Goal: Feedback & Contribution: Contribute content

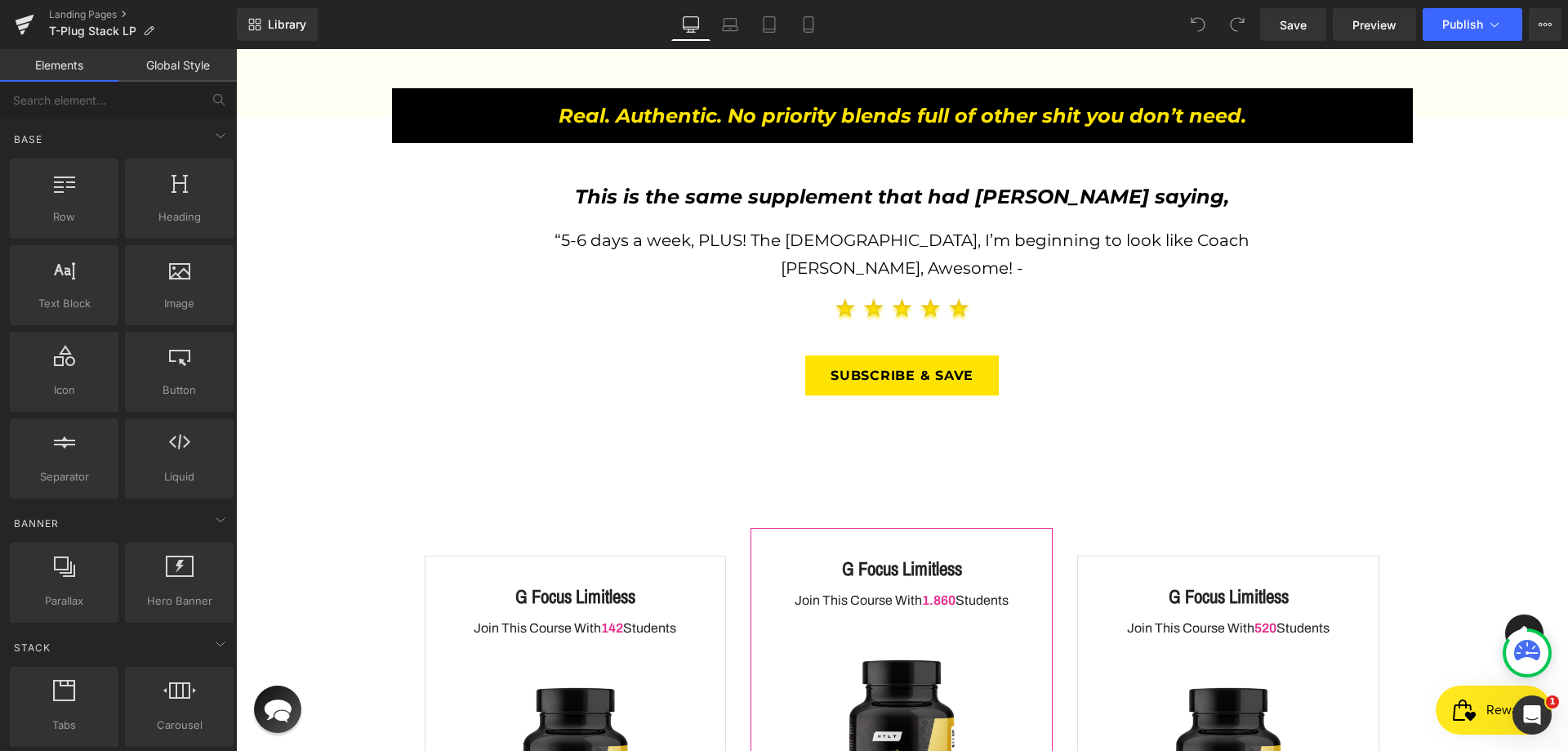
scroll to position [1961, 0]
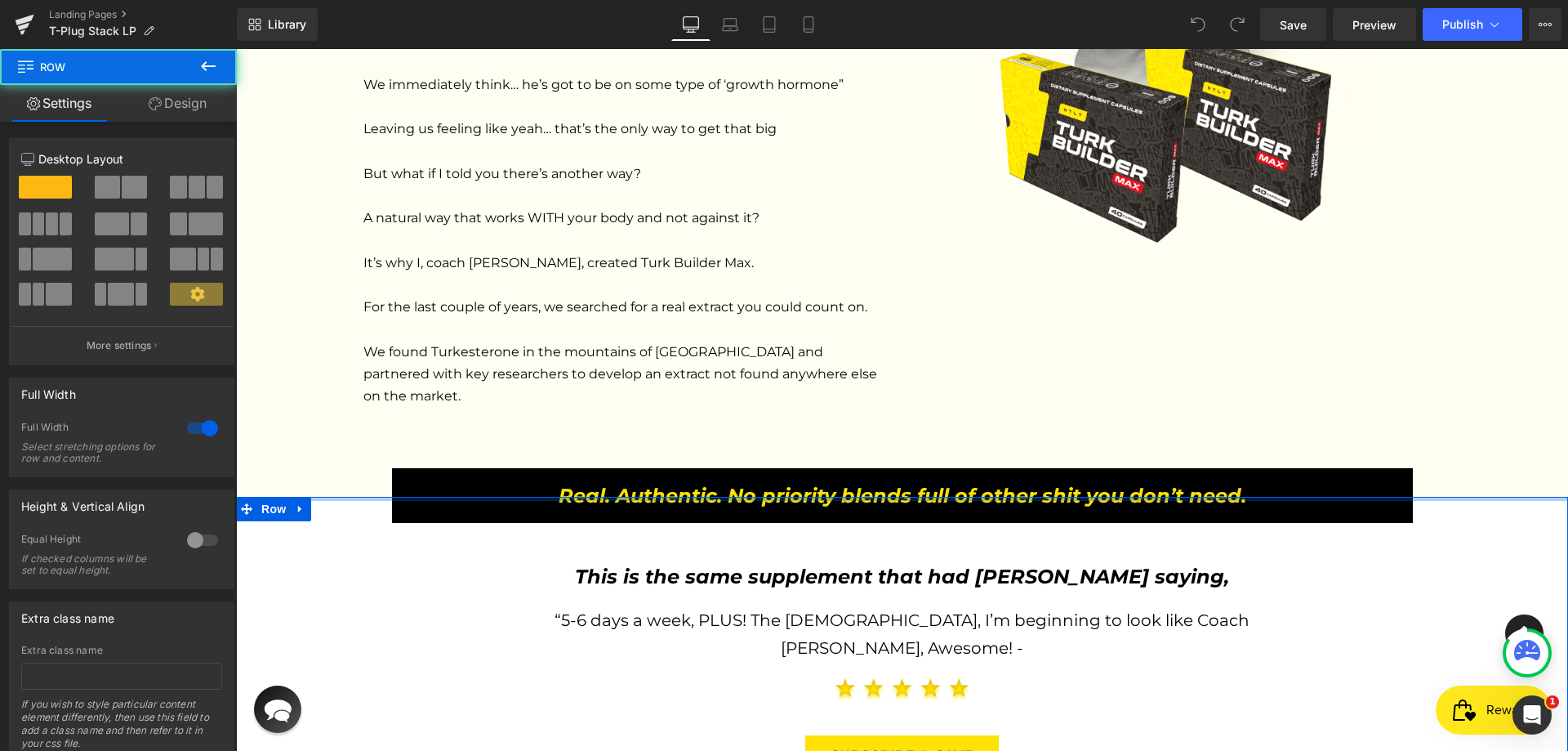
click at [742, 497] on div at bounding box center [902, 498] width 1333 height 4
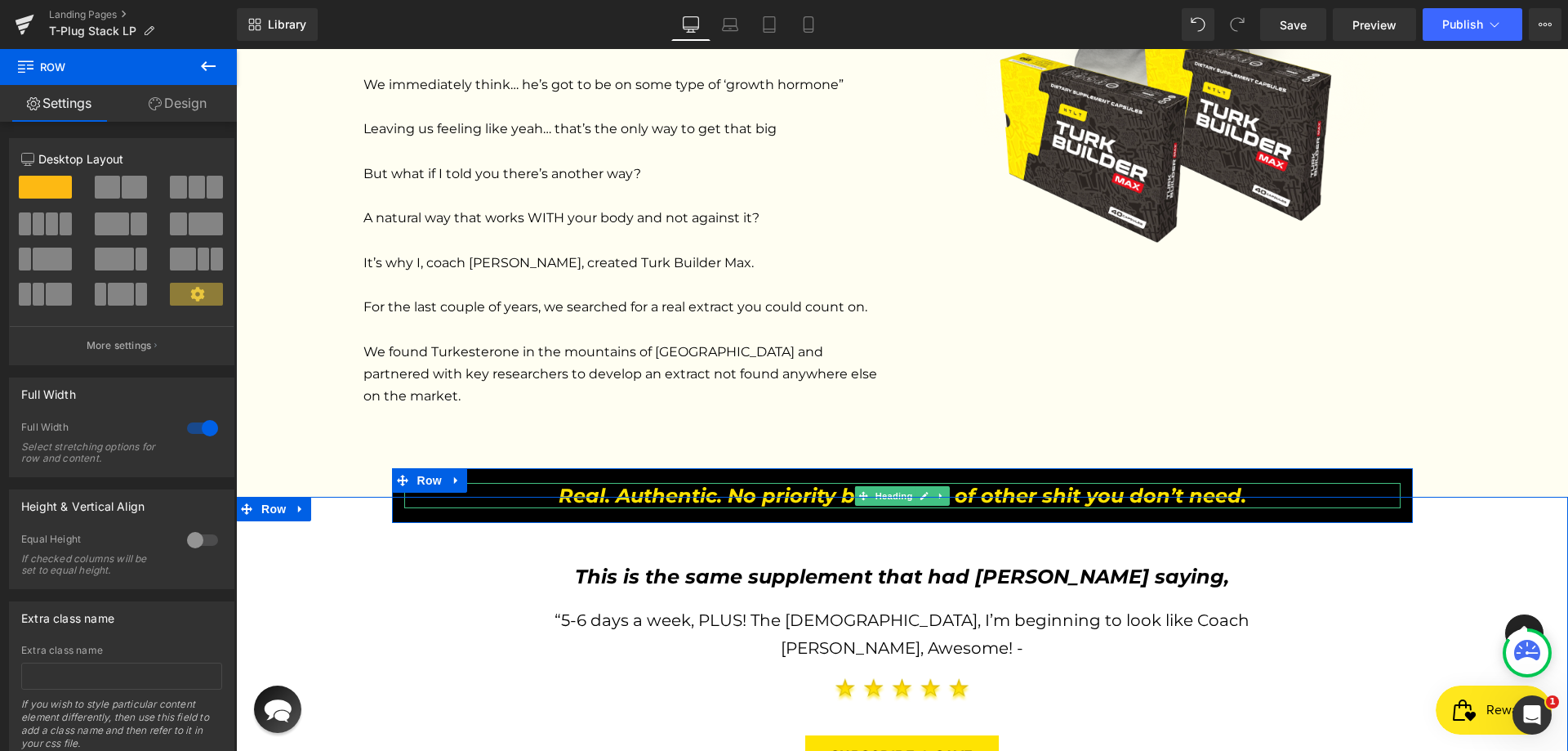
click at [772, 483] on icon "Real. Authentic. No priority blends full of other shit you don’t need." at bounding box center [903, 495] width 688 height 24
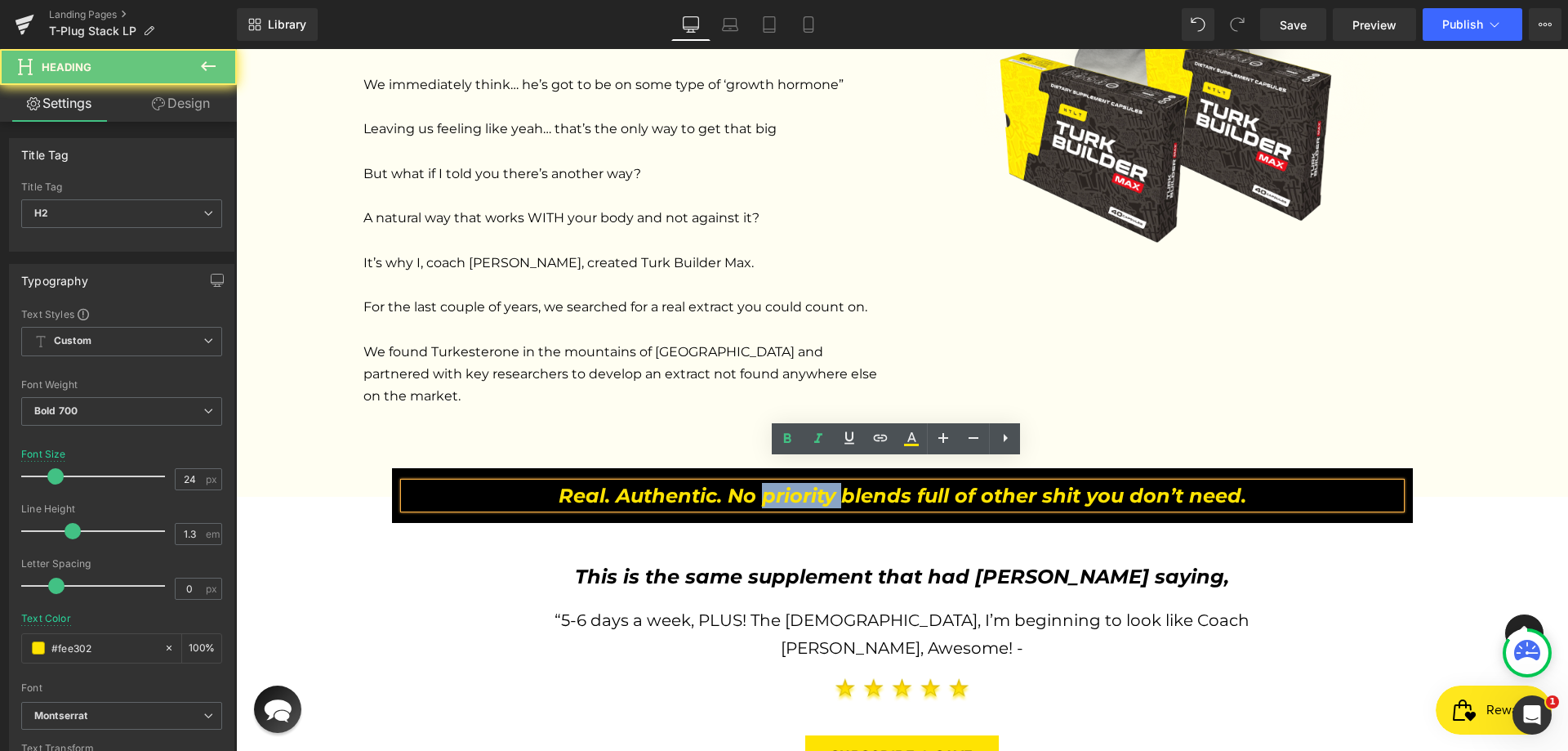
click at [772, 483] on icon "Real. Authentic. No priority blends full of other shit you don’t need." at bounding box center [903, 495] width 688 height 24
click at [559, 483] on icon "Real. Authentic. No priority blends full of other shit you don’t need." at bounding box center [903, 495] width 688 height 24
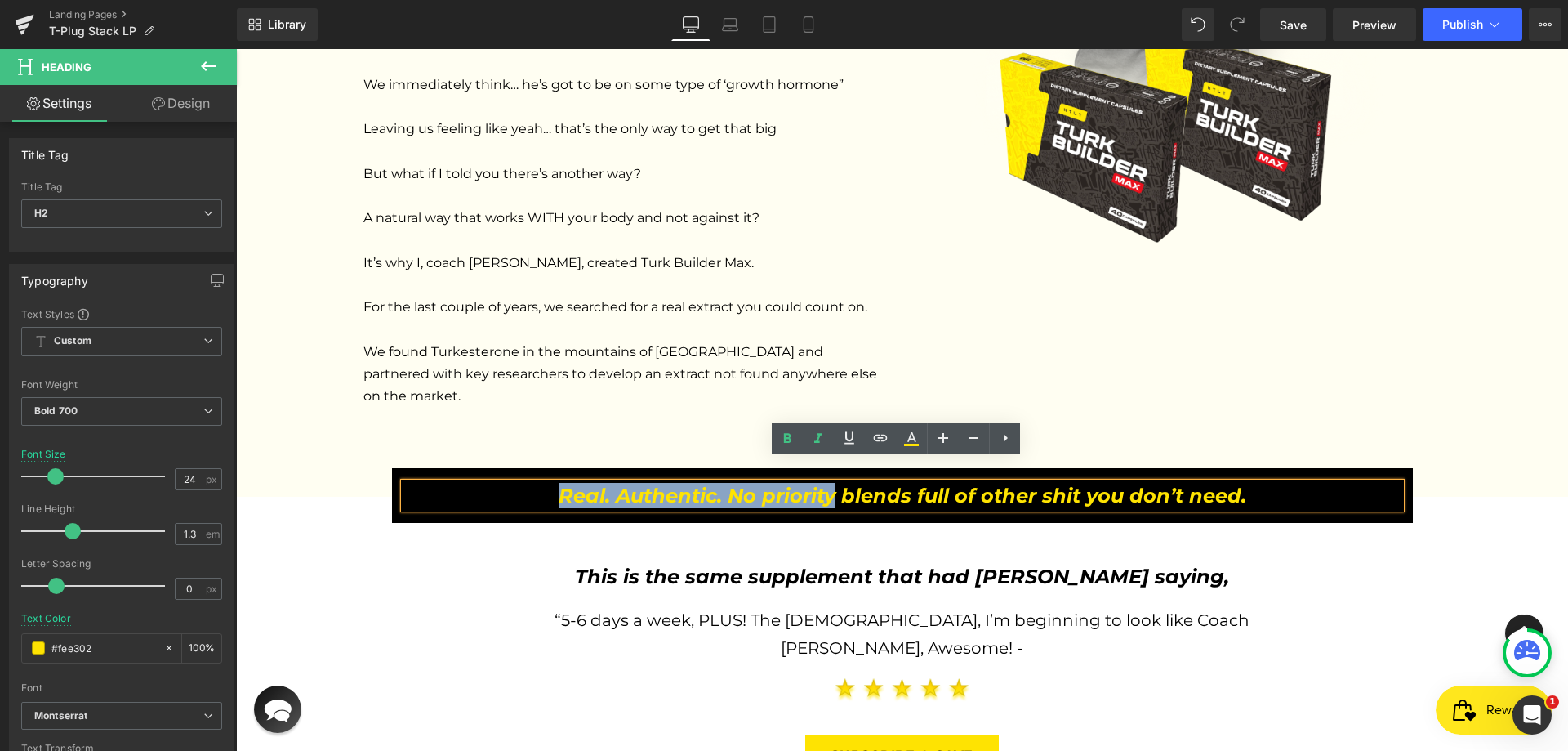
drag, startPoint x: 543, startPoint y: 473, endPoint x: 827, endPoint y: 484, distance: 284.2
click at [827, 484] on h2 "Real. Authentic. No priority blends full of other shit you don’t need." at bounding box center [902, 495] width 997 height 26
copy icon "Real. Authentic. No priority"
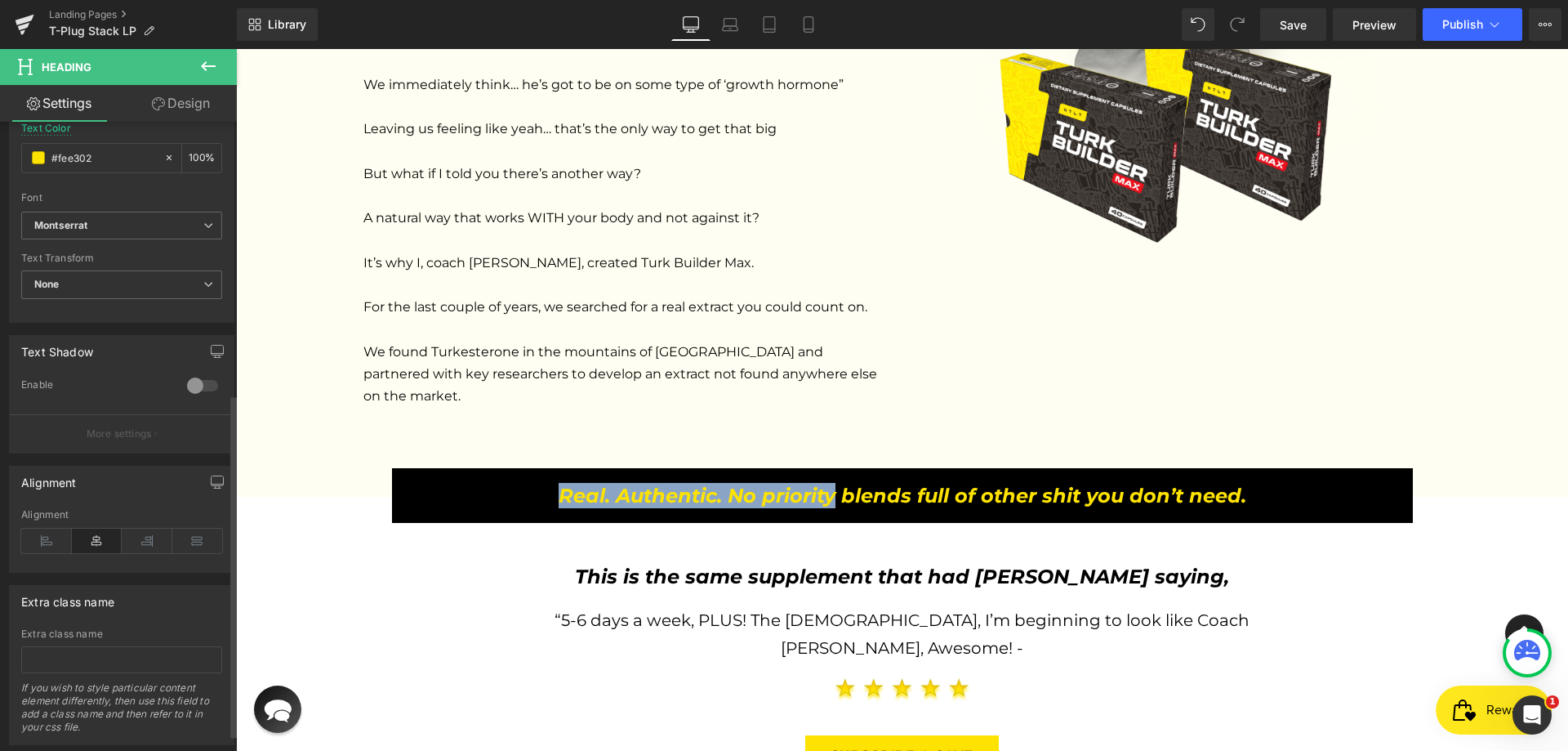
scroll to position [530, 0]
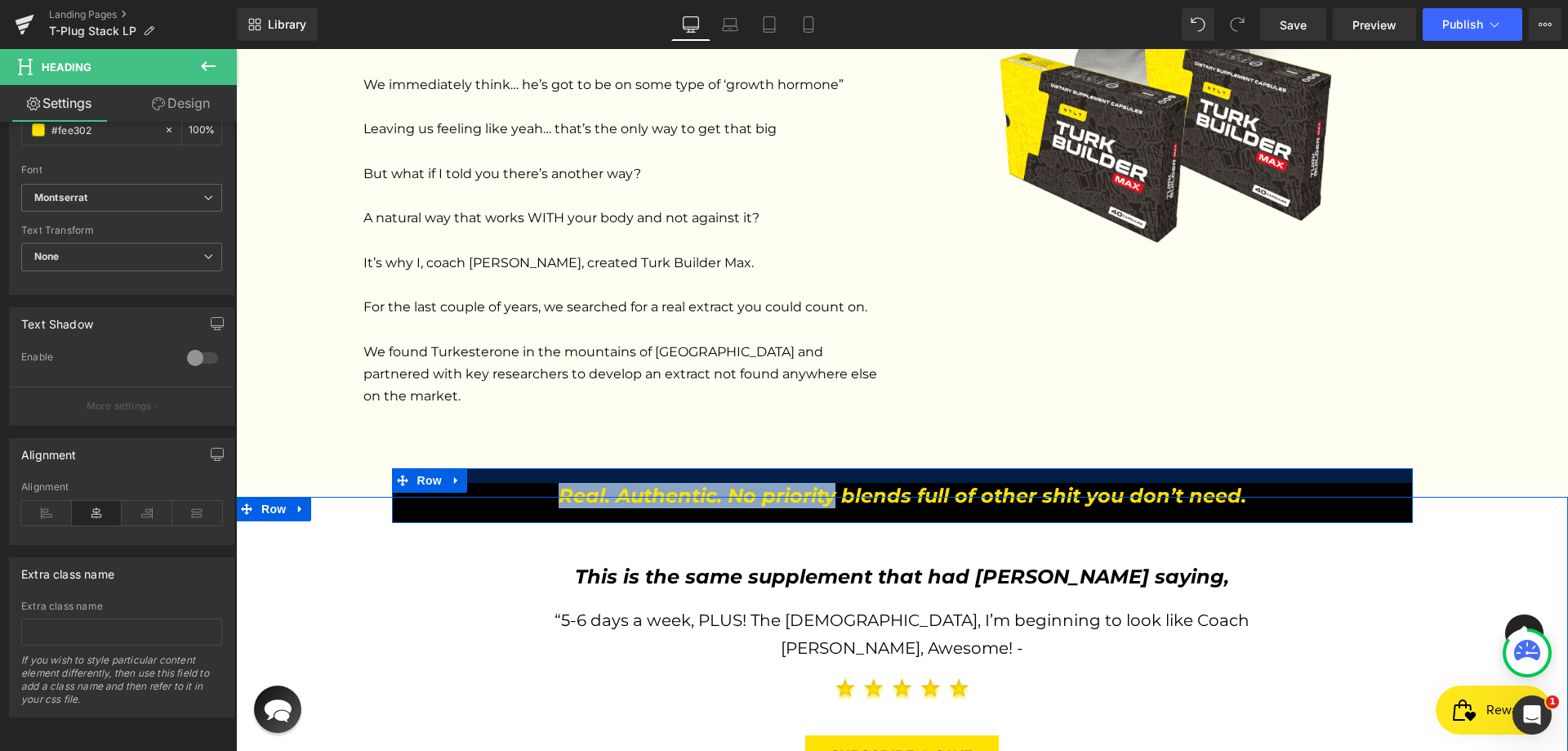
click at [513, 469] on div at bounding box center [902, 476] width 1021 height 15
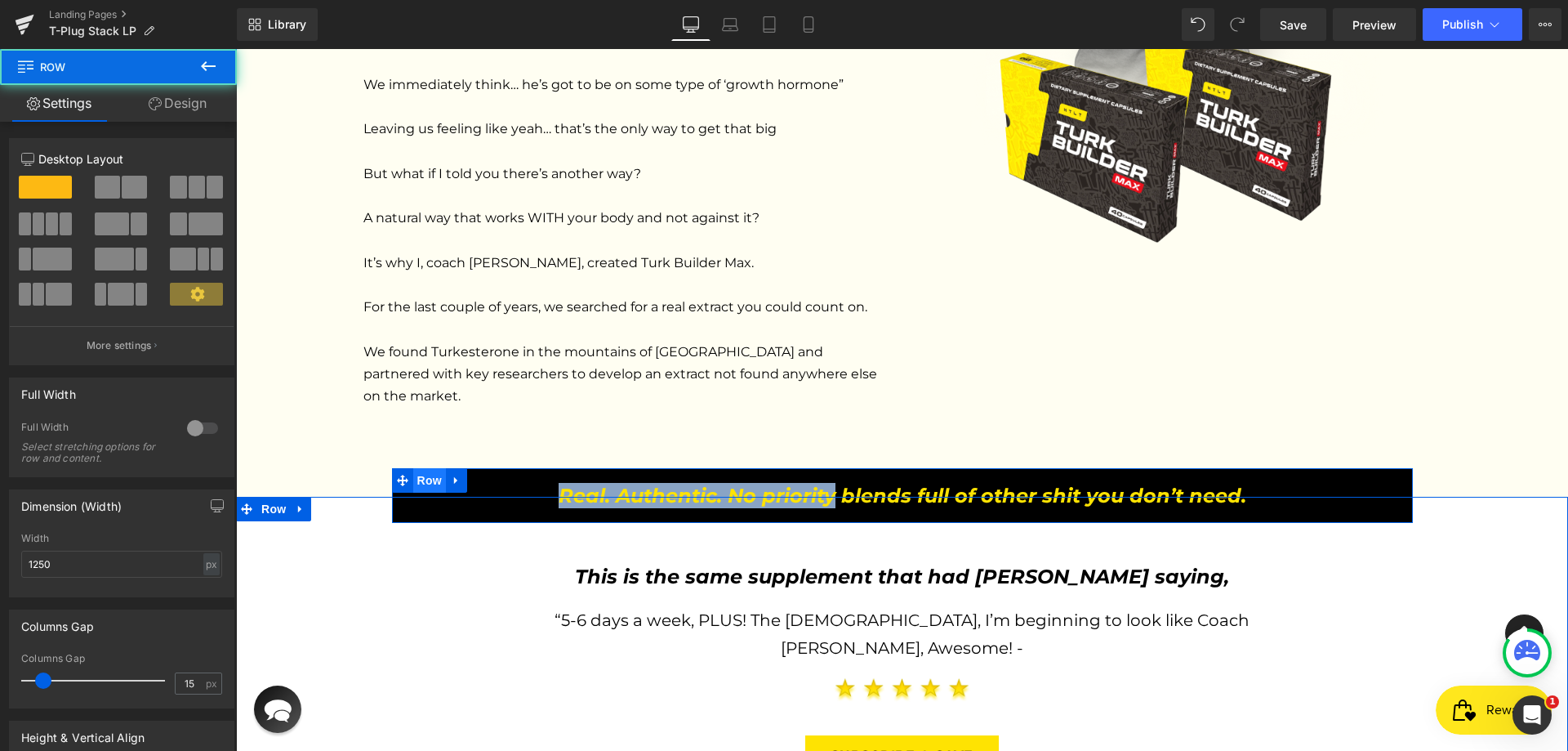
click at [430, 469] on span "Row" at bounding box center [430, 481] width 33 height 25
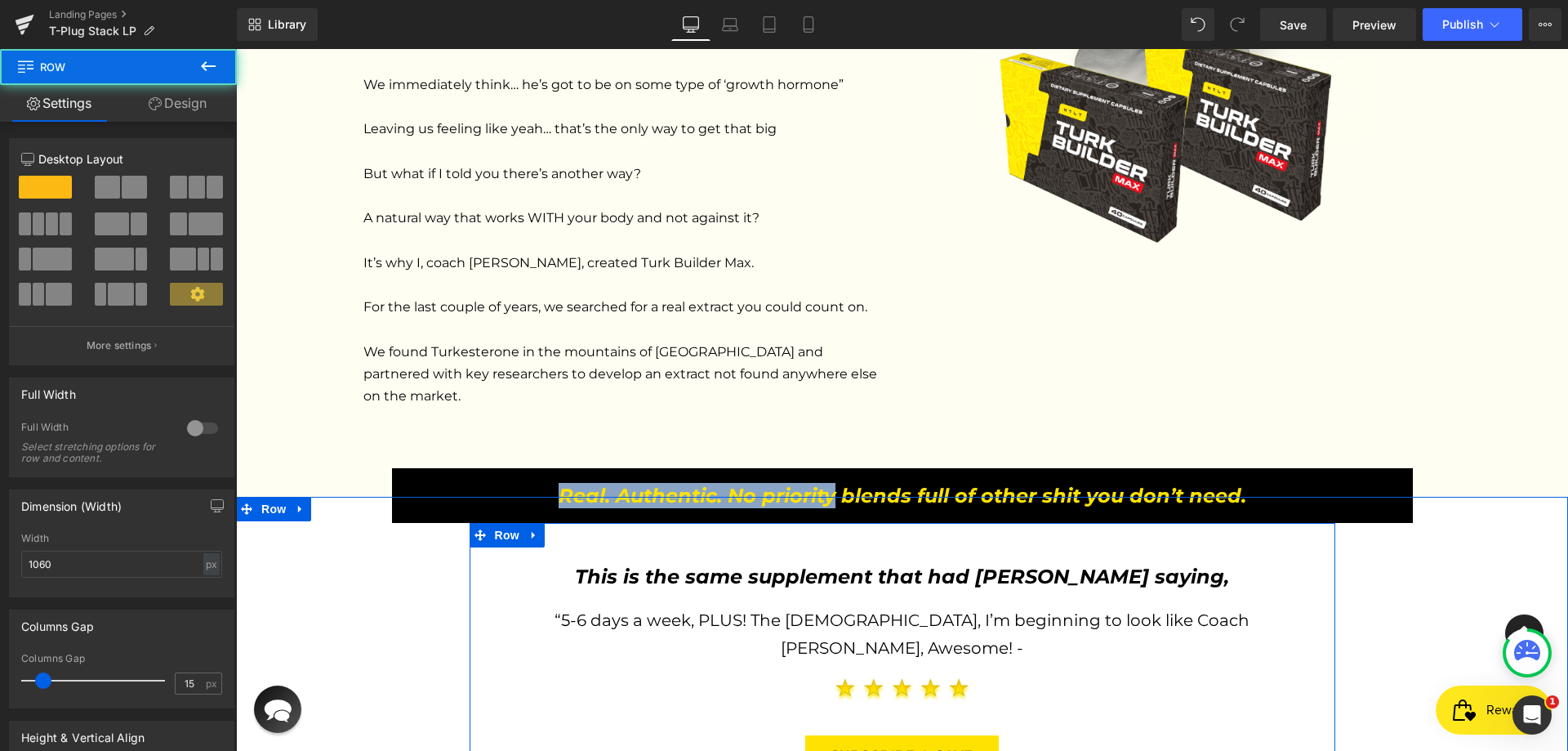
click at [1176, 523] on div "This is the same supplement that had [PERSON_NAME] saying, Heading Row “5-6 day…" at bounding box center [903, 649] width 866 height 252
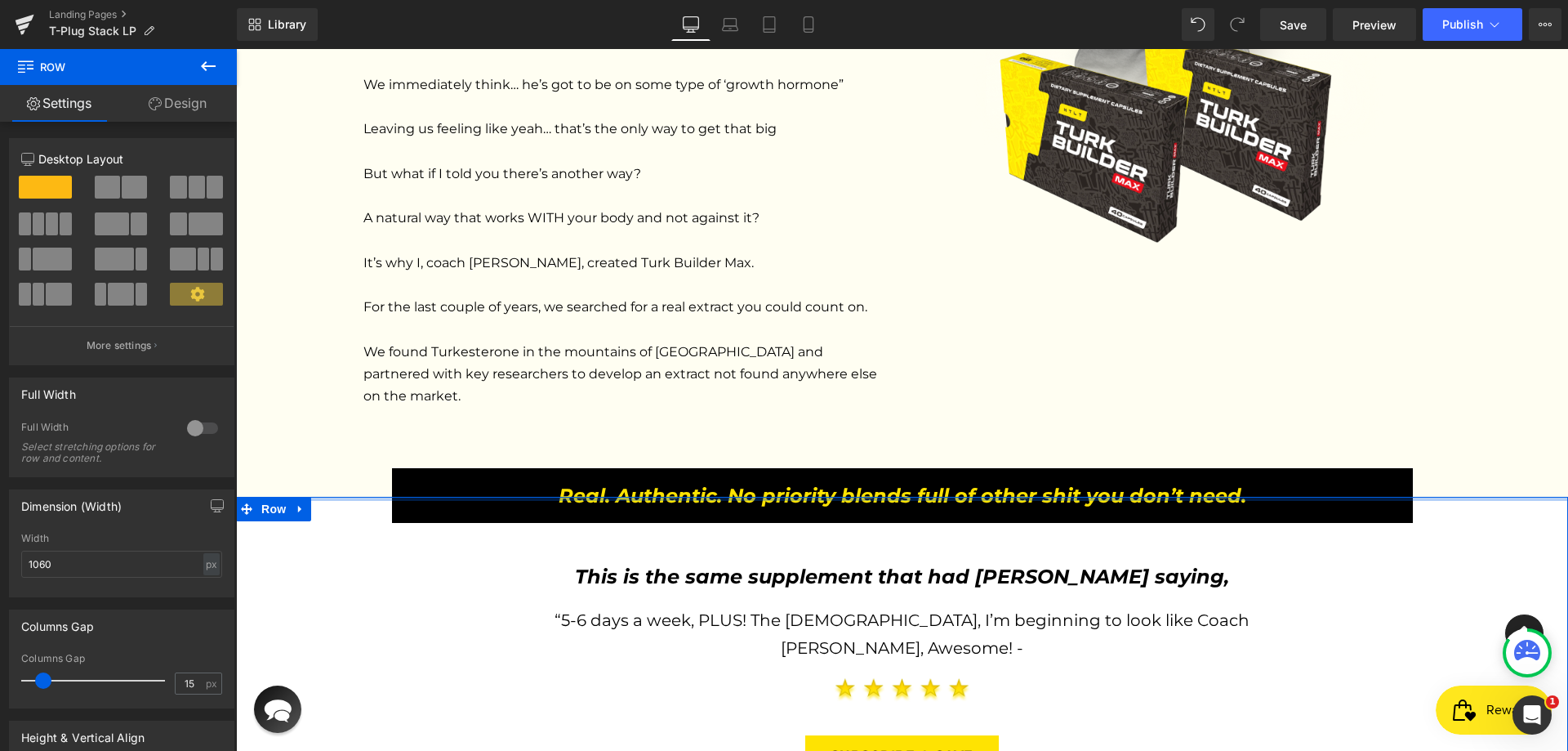
click at [883, 497] on div at bounding box center [902, 498] width 1333 height 4
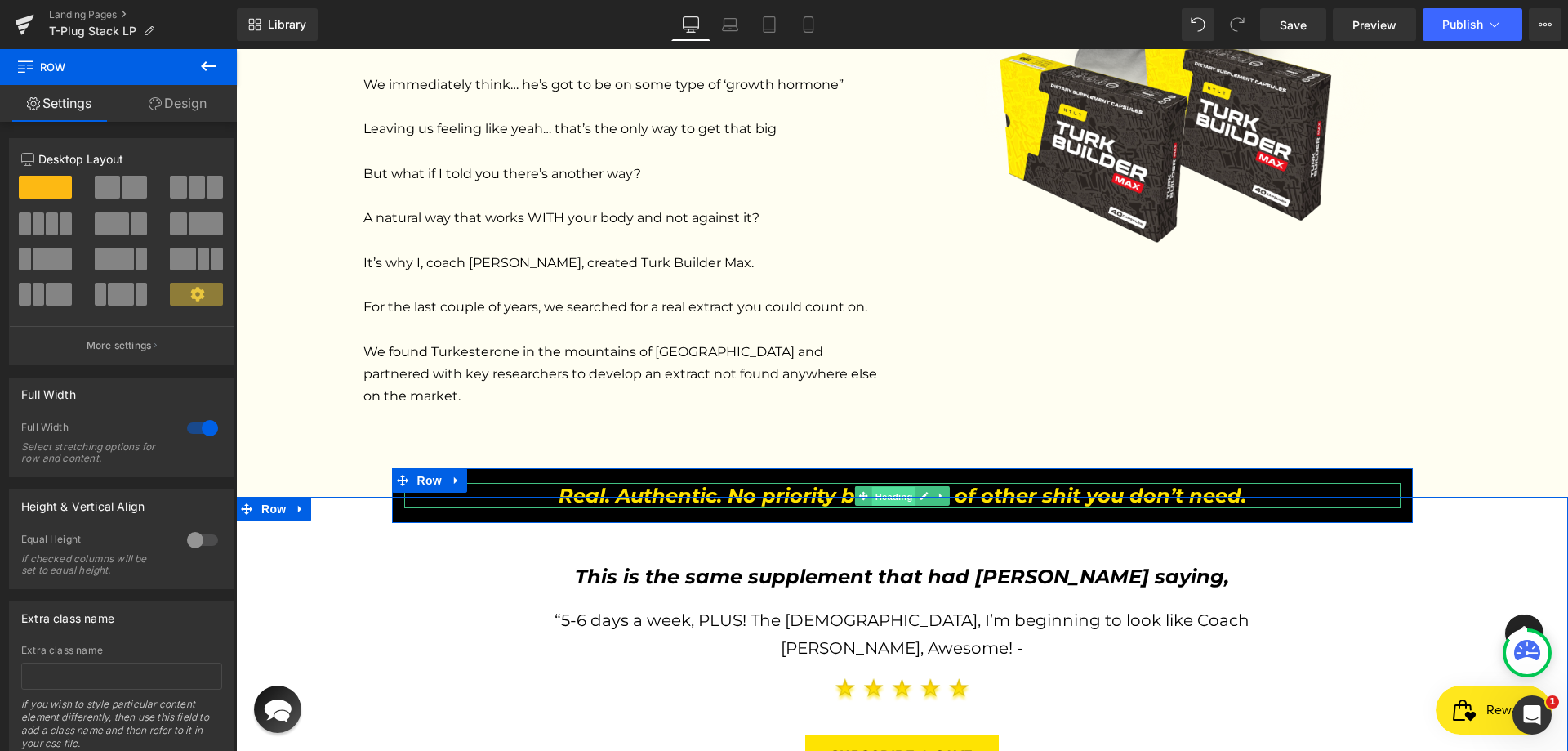
click at [893, 487] on span "Heading" at bounding box center [894, 497] width 44 height 20
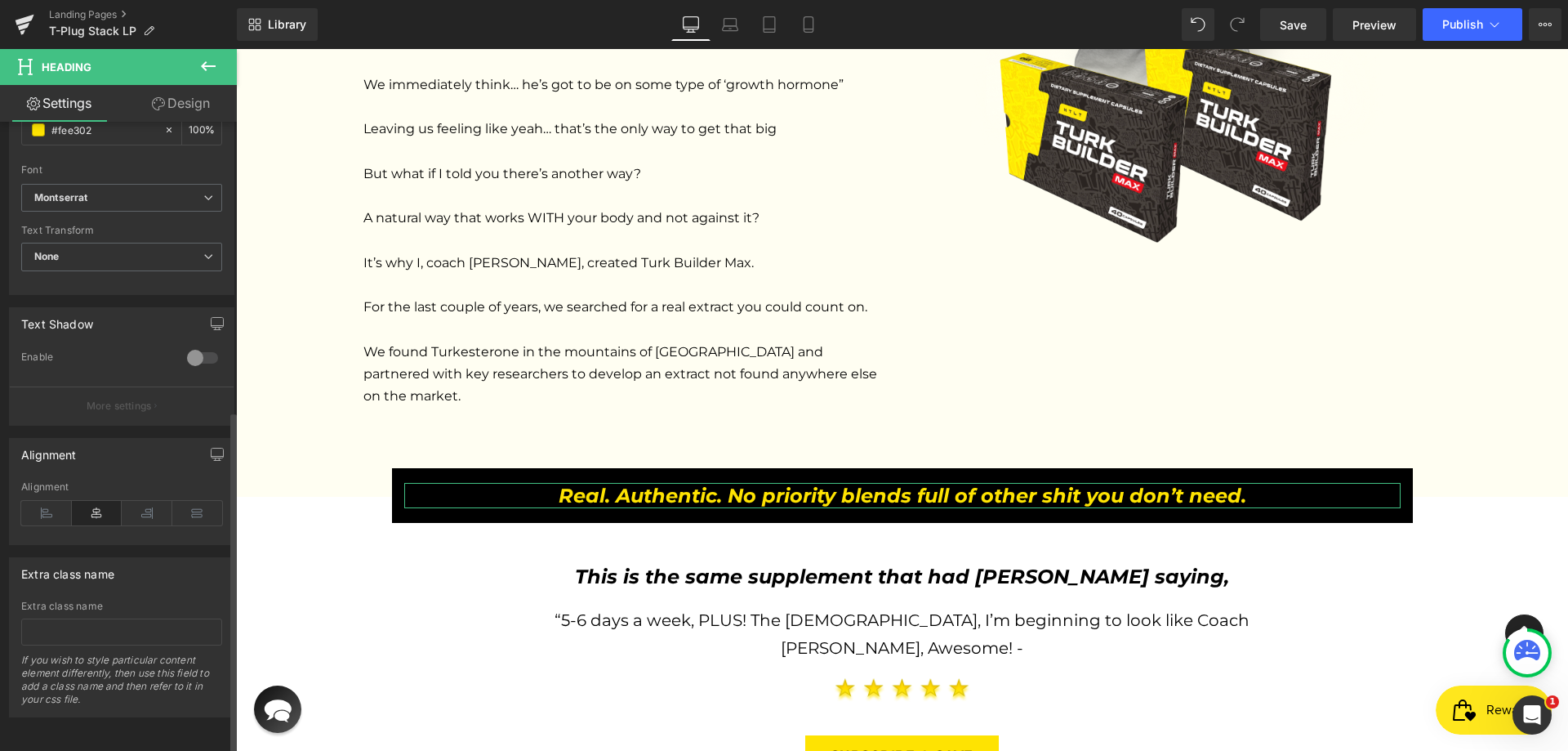
click at [79, 600] on div "Extra class name" at bounding box center [122, 606] width 201 height 12
click at [77, 618] on input "text" at bounding box center [122, 632] width 201 height 27
paste input "Real. Authentic. No priority"
click at [49, 619] on input "Real. Authentic. No priority" at bounding box center [122, 632] width 201 height 27
type input "realAuthenticPriorityBox"
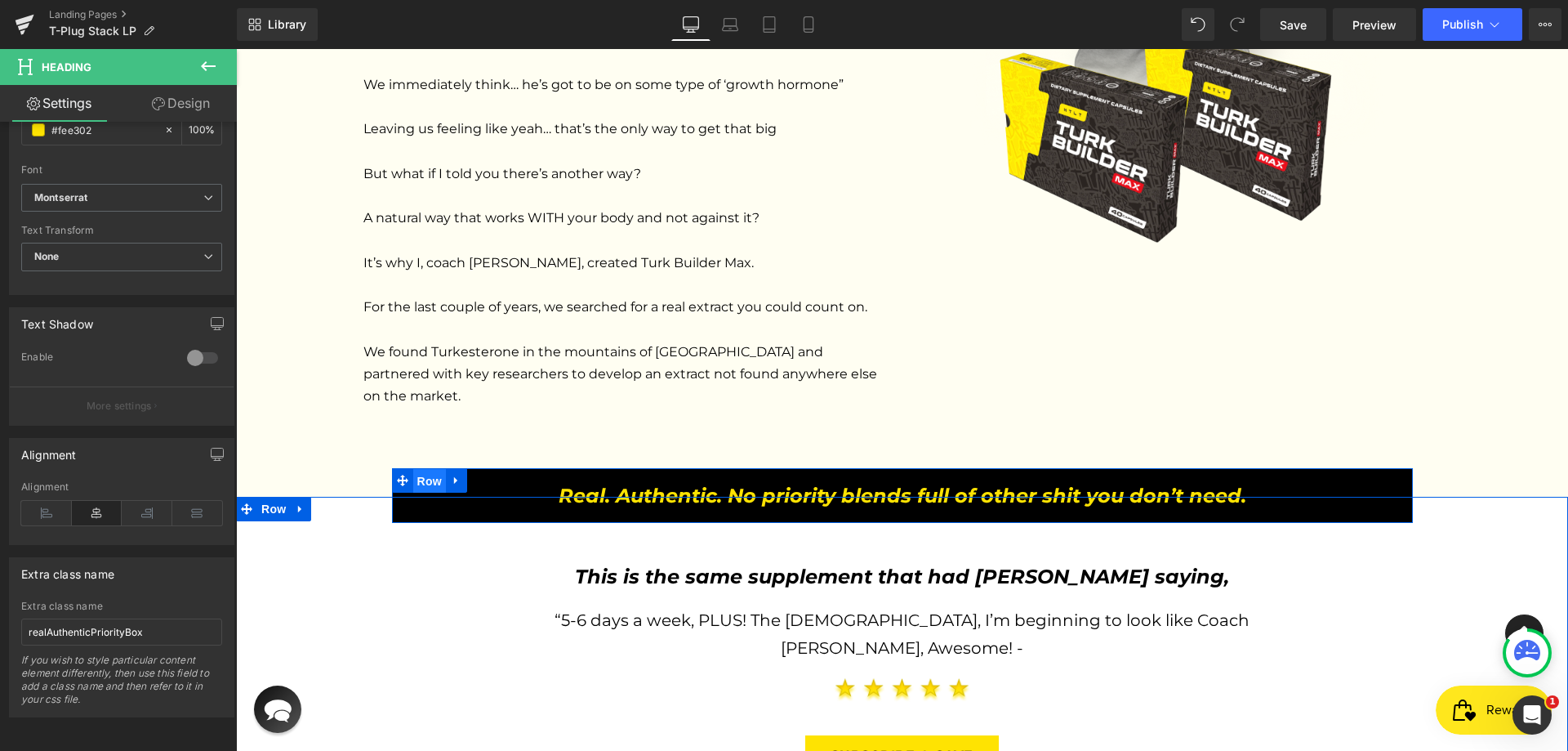
click at [425, 469] on span "Row" at bounding box center [430, 482] width 33 height 25
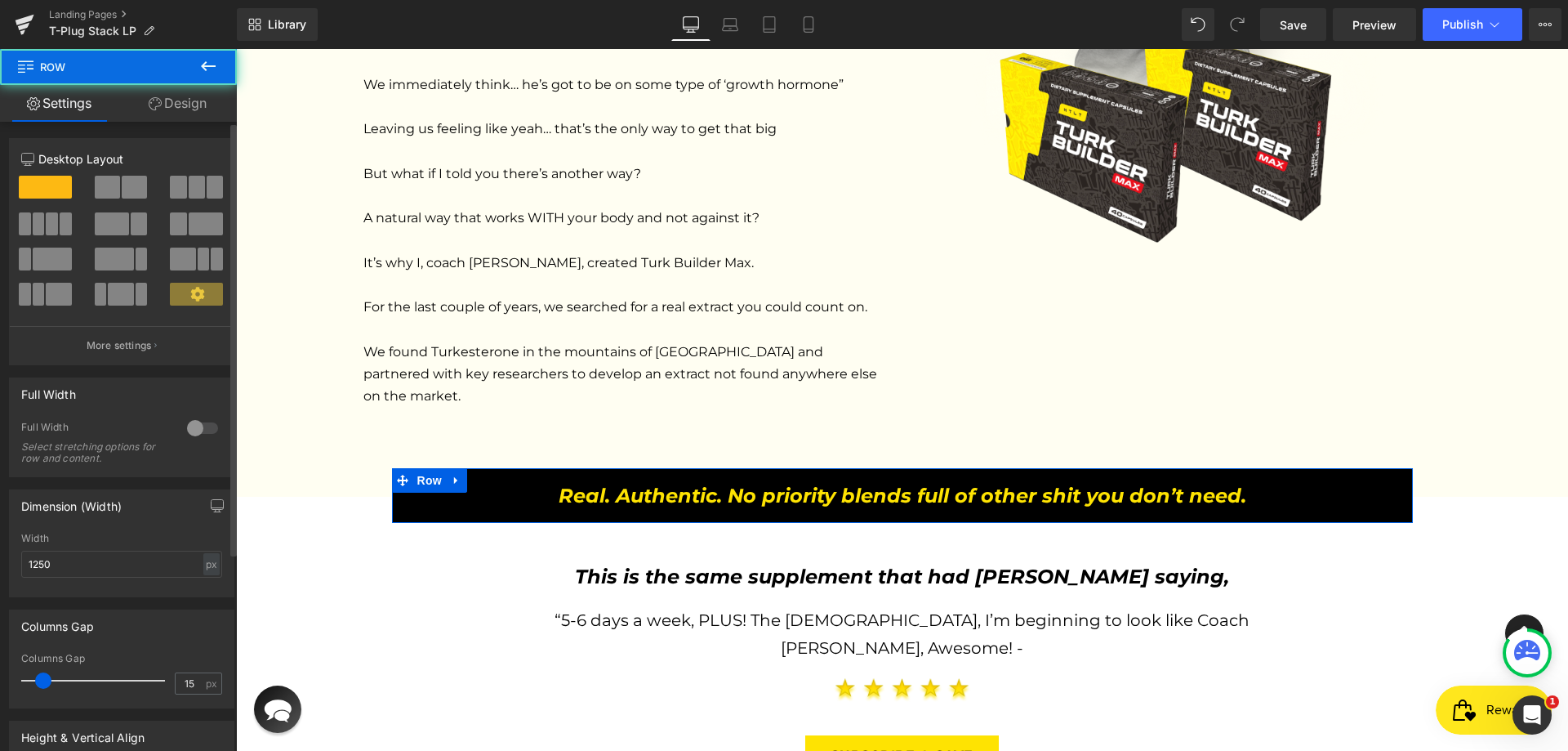
scroll to position [287, 0]
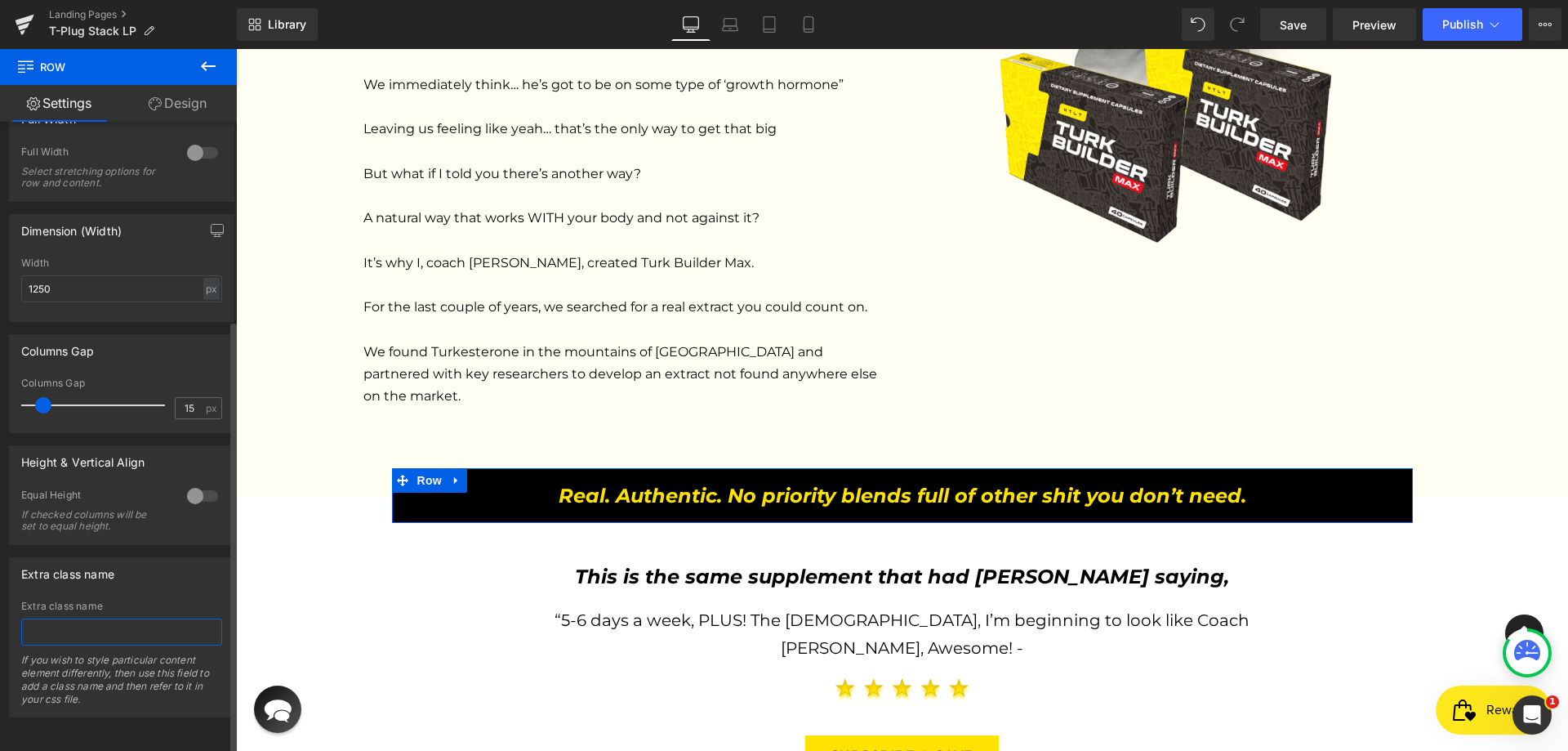
click at [86, 618] on input "text" at bounding box center [122, 632] width 201 height 27
paste input "realAuthenticPriorityBox"
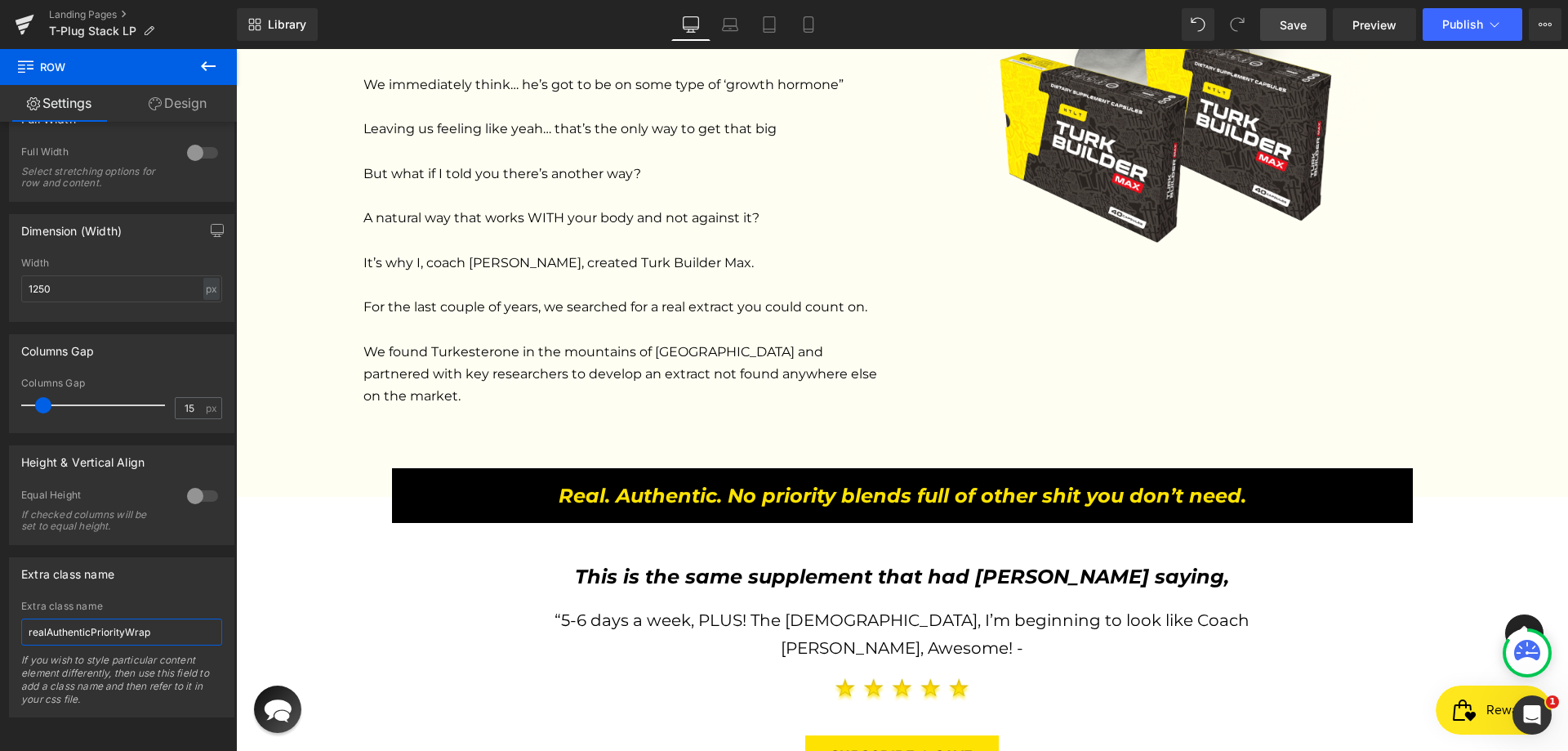
type input "realAuthenticPriorityWrap"
click at [1289, 23] on span "Save" at bounding box center [1293, 25] width 27 height 17
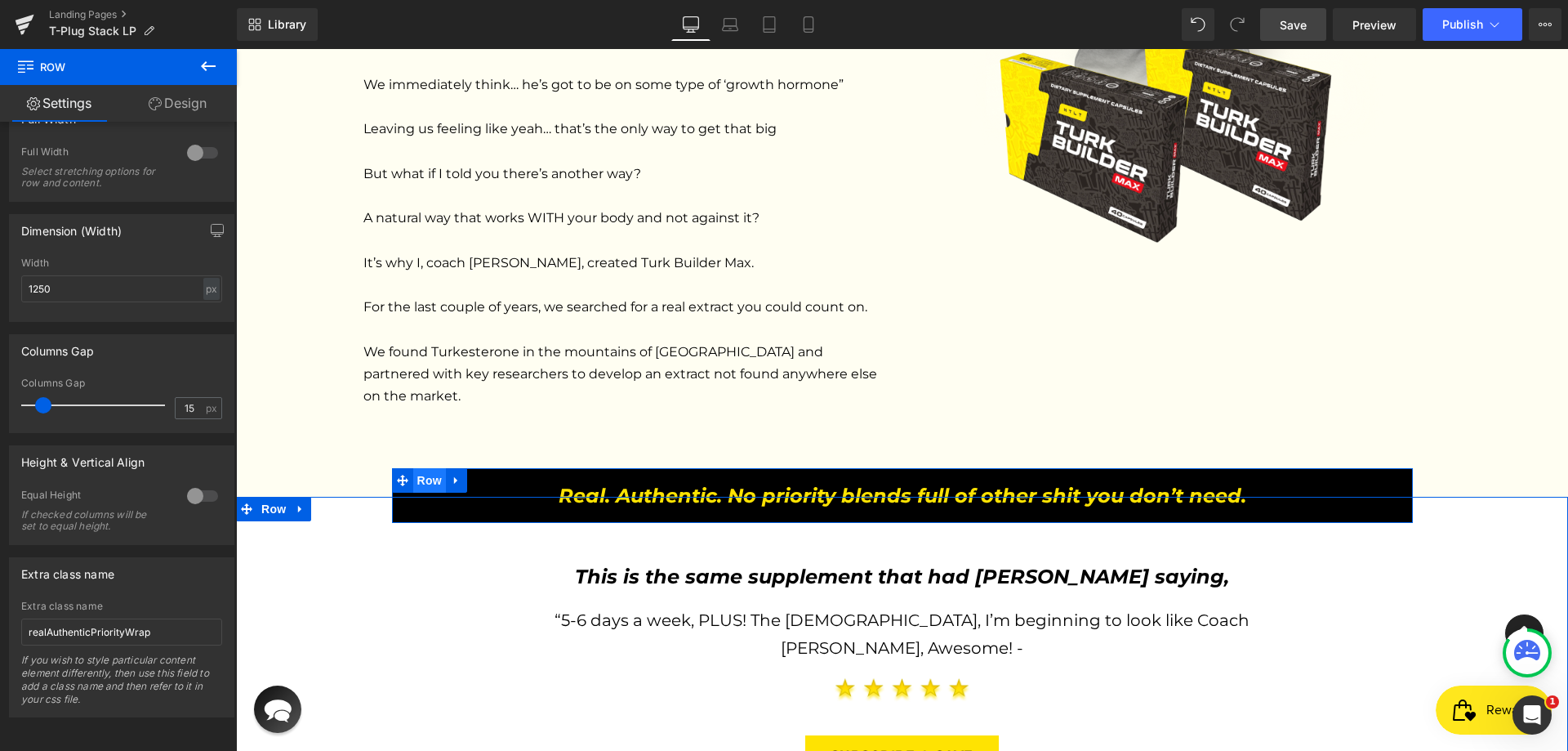
click at [423, 469] on span "Row" at bounding box center [430, 481] width 33 height 25
click at [451, 475] on icon at bounding box center [457, 481] width 12 height 12
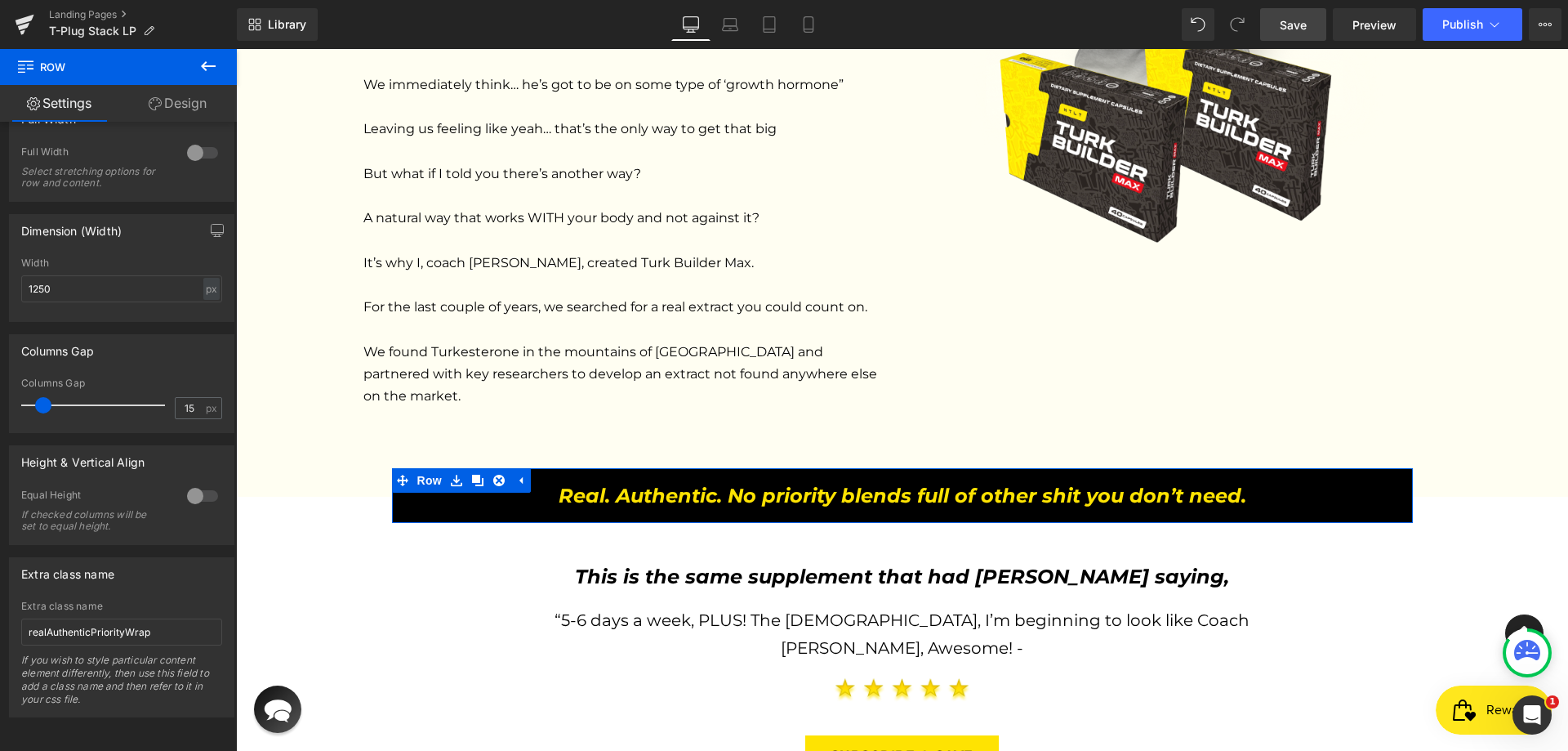
click at [160, 102] on icon at bounding box center [156, 104] width 13 height 13
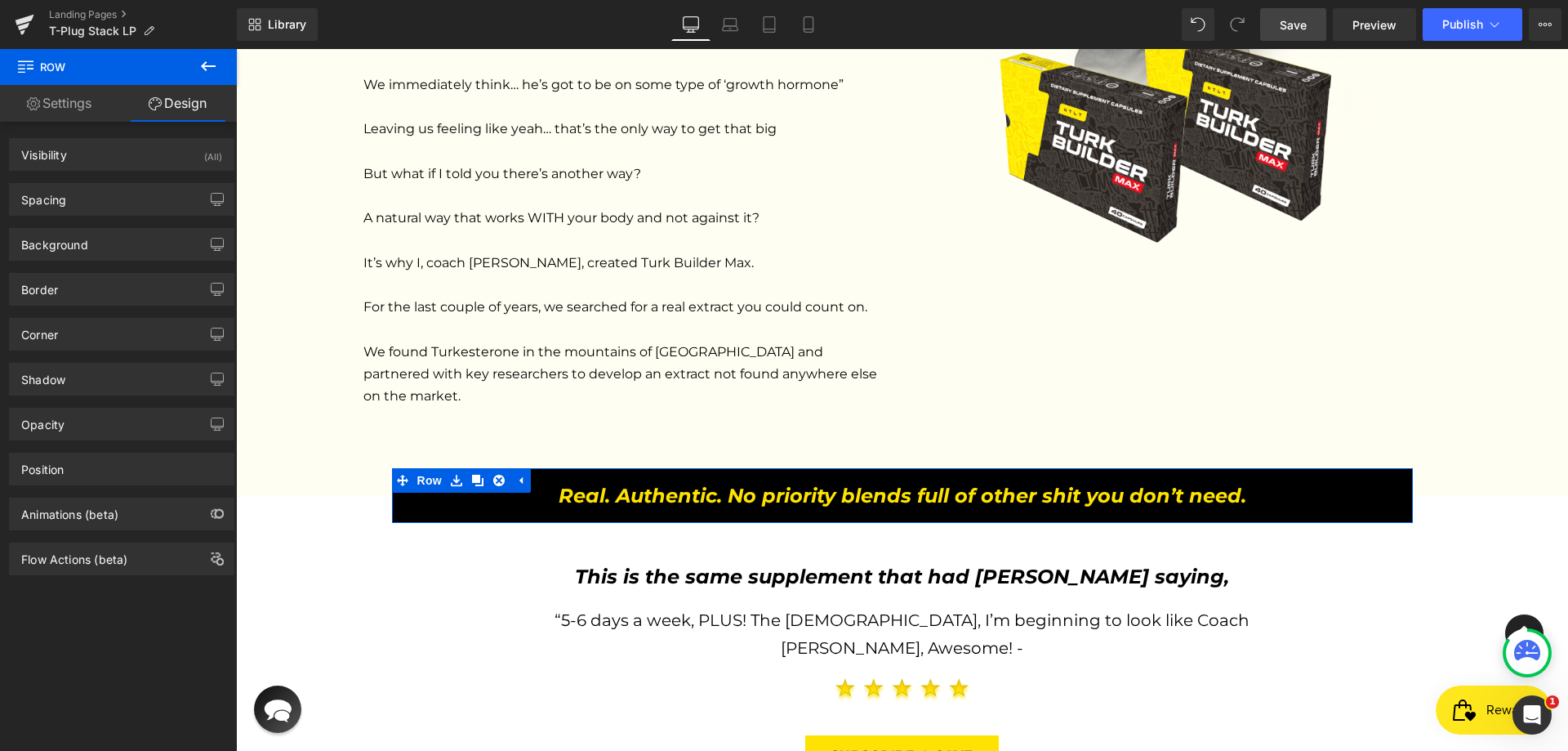
click at [54, 97] on link "Settings" at bounding box center [59, 103] width 119 height 37
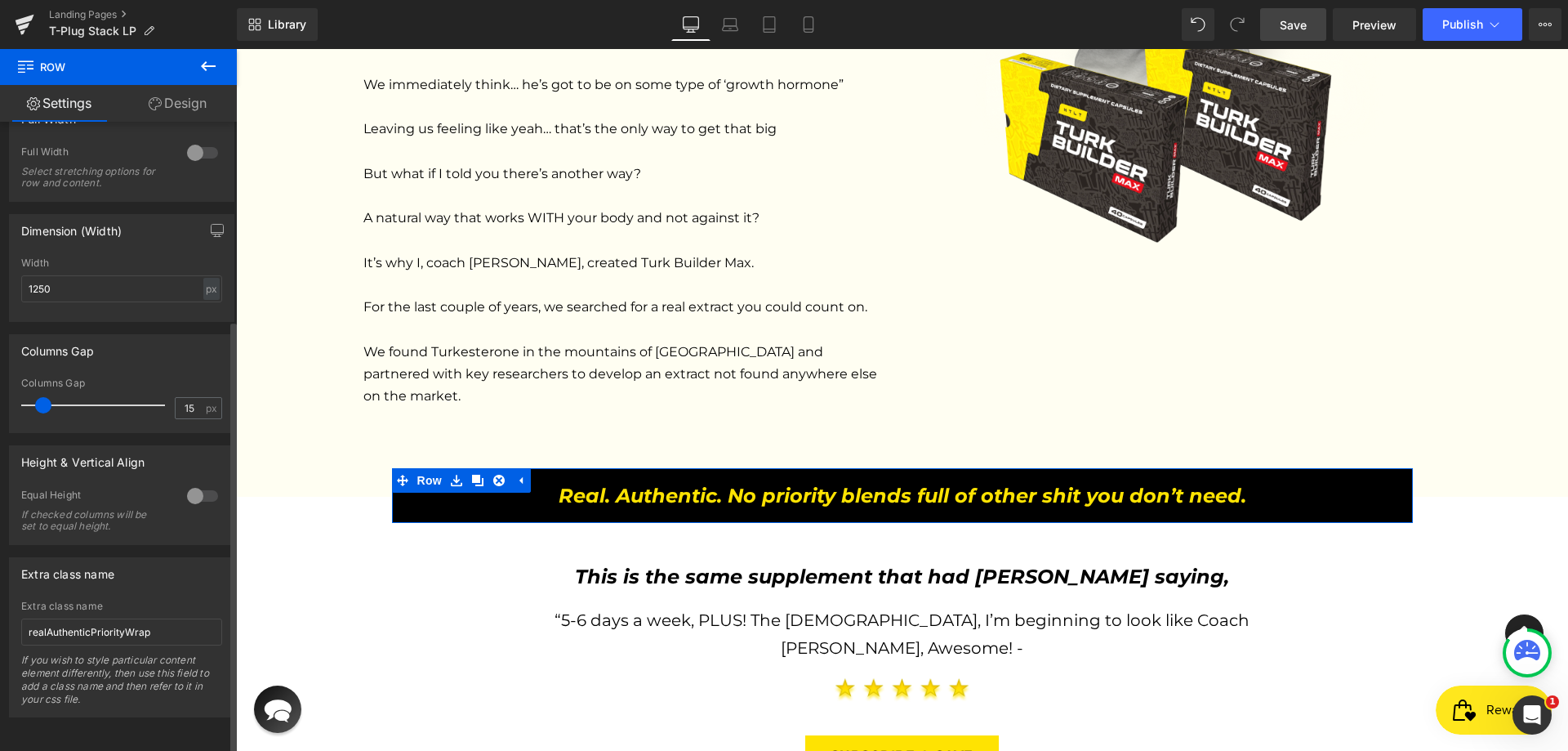
click at [197, 487] on div at bounding box center [202, 496] width 40 height 26
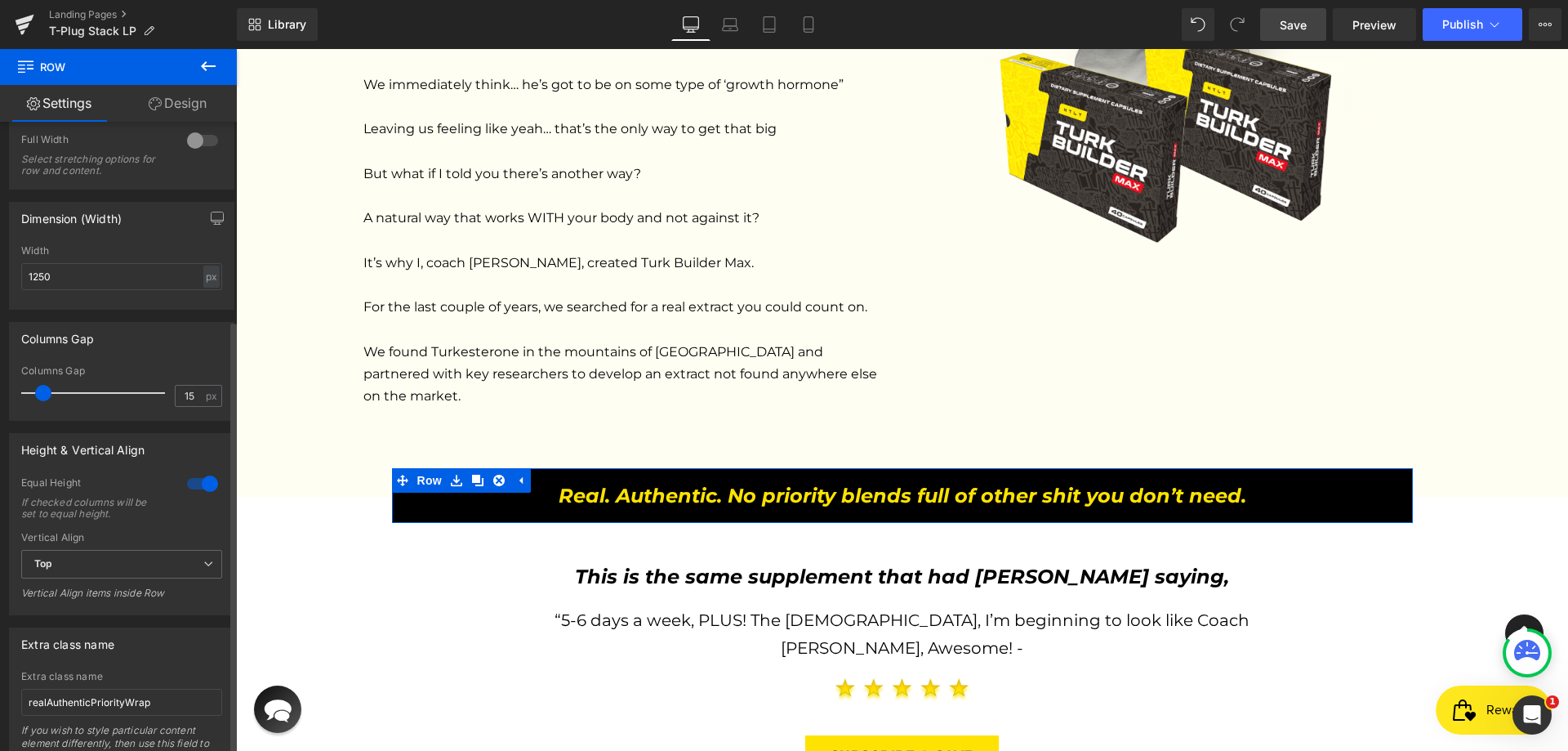
click at [197, 487] on div at bounding box center [202, 484] width 40 height 26
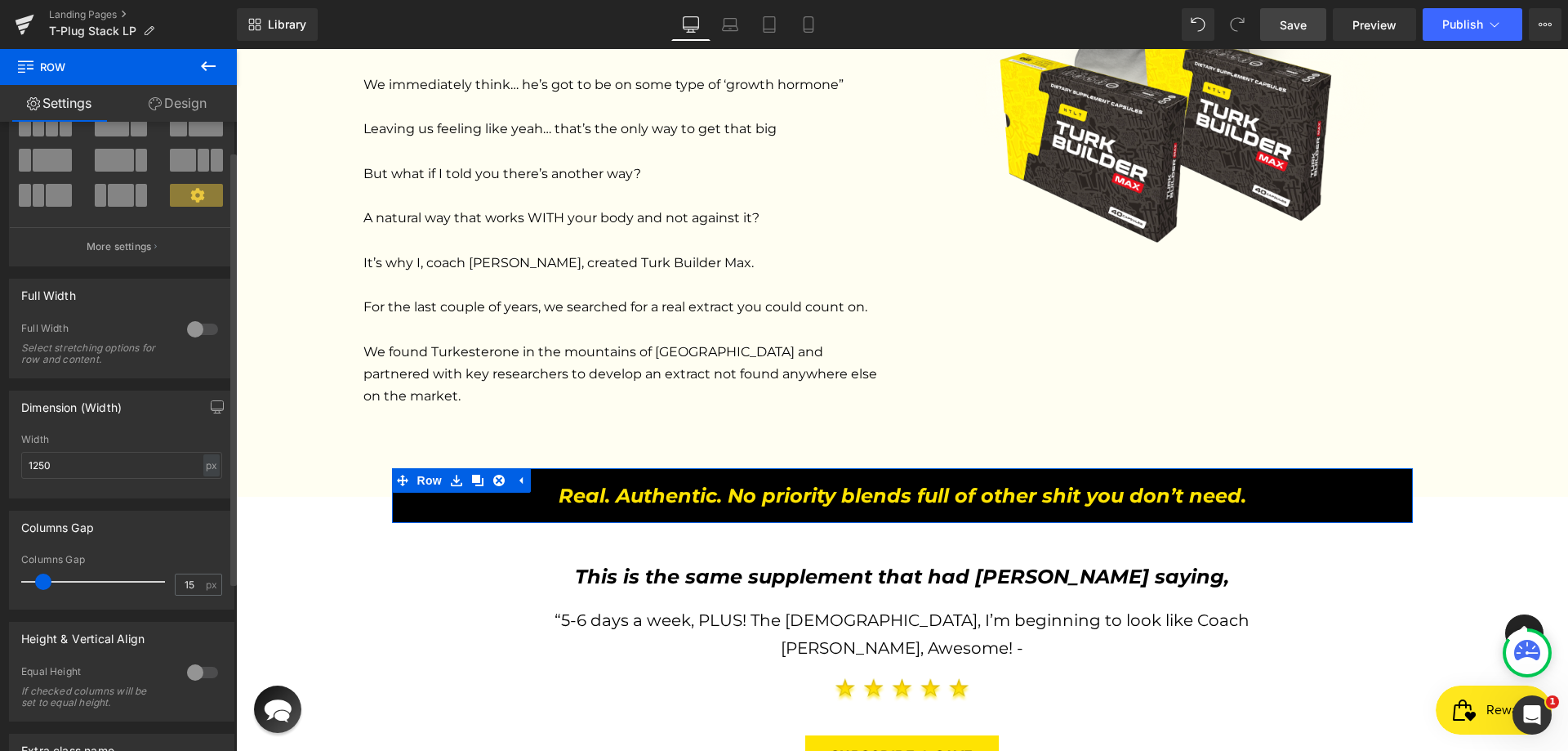
scroll to position [43, 0]
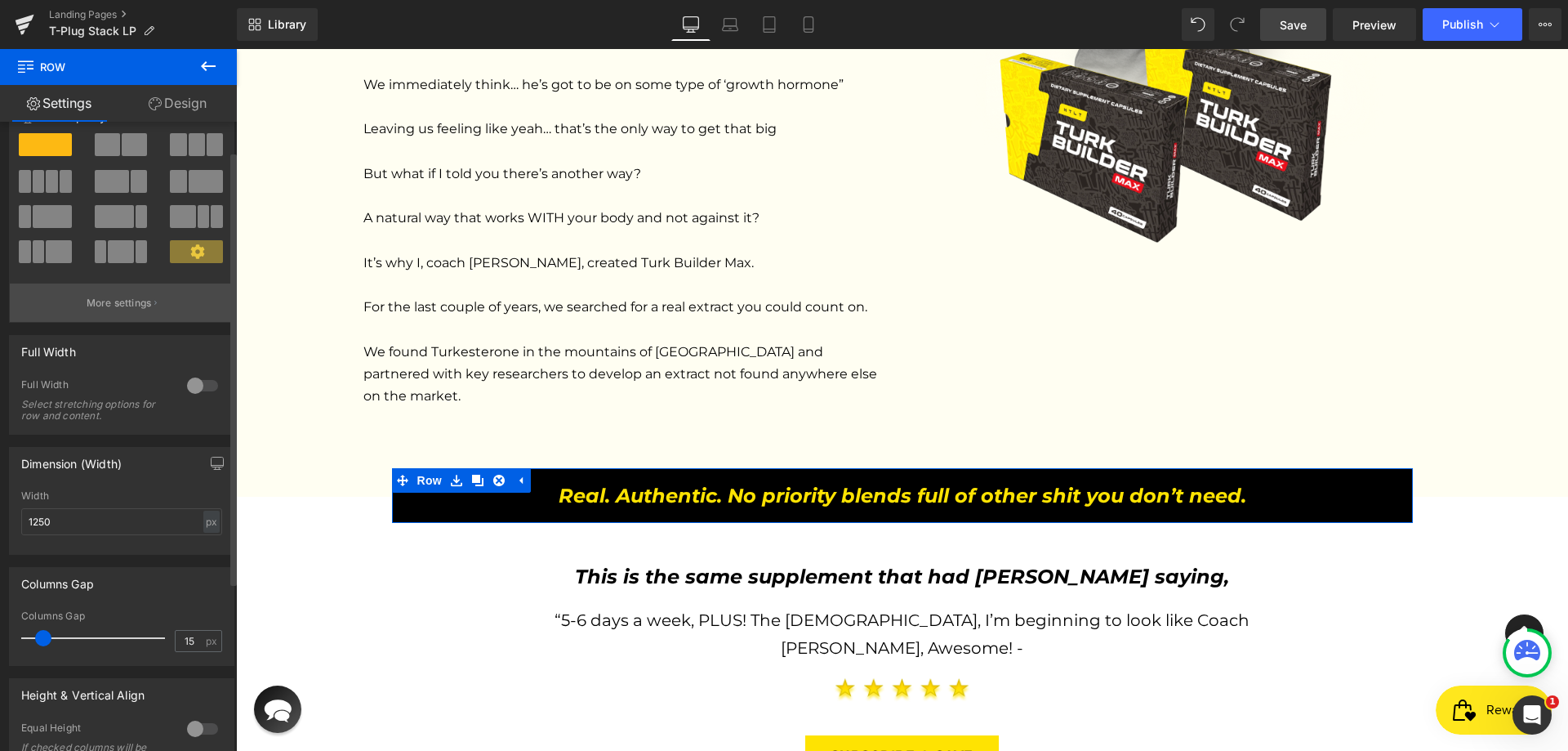
click at [123, 310] on p "More settings" at bounding box center [119, 303] width 65 height 15
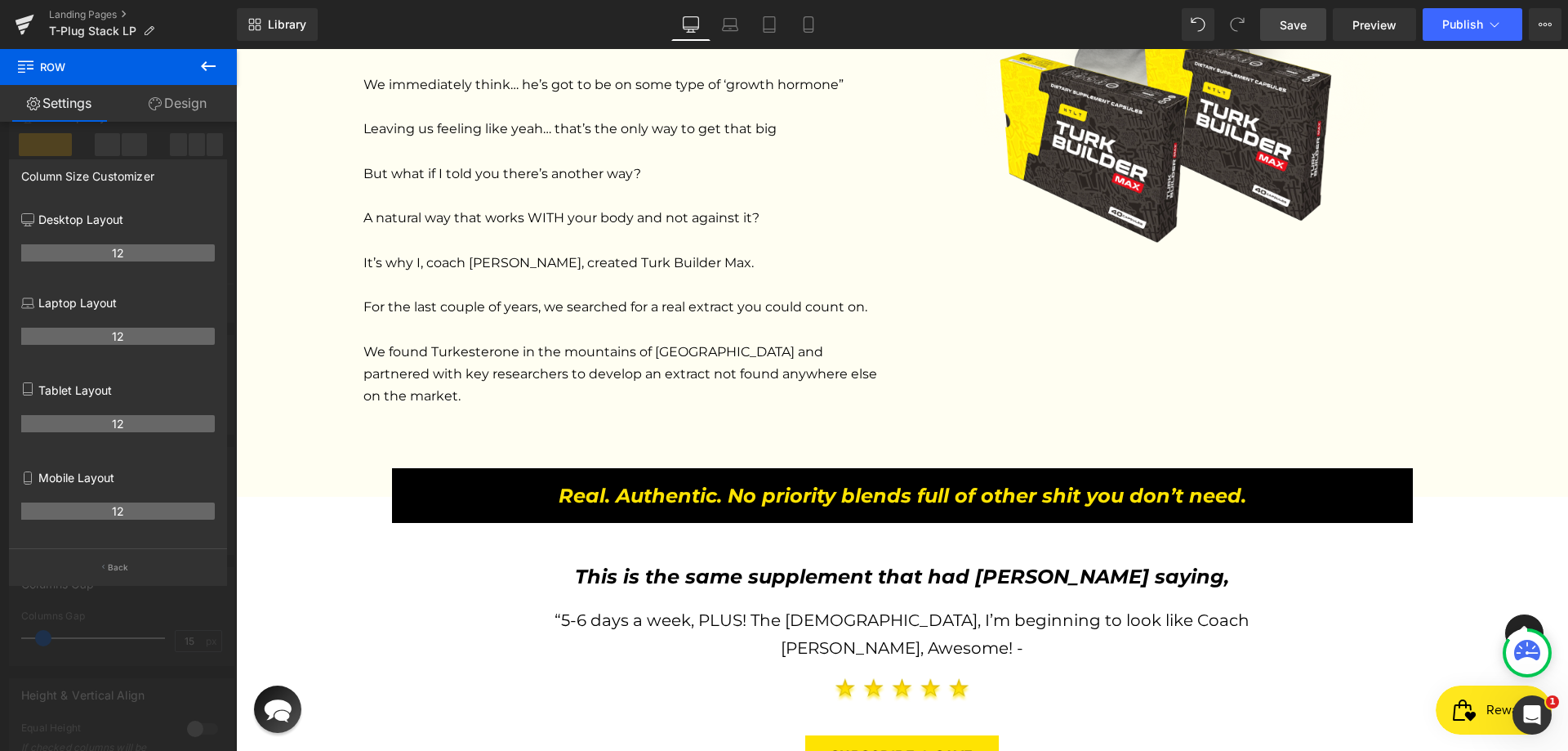
click at [194, 21] on ul "Landing Pages T-Plug Stack LP" at bounding box center [143, 25] width 188 height 33
click at [205, 65] on icon at bounding box center [208, 66] width 15 height 10
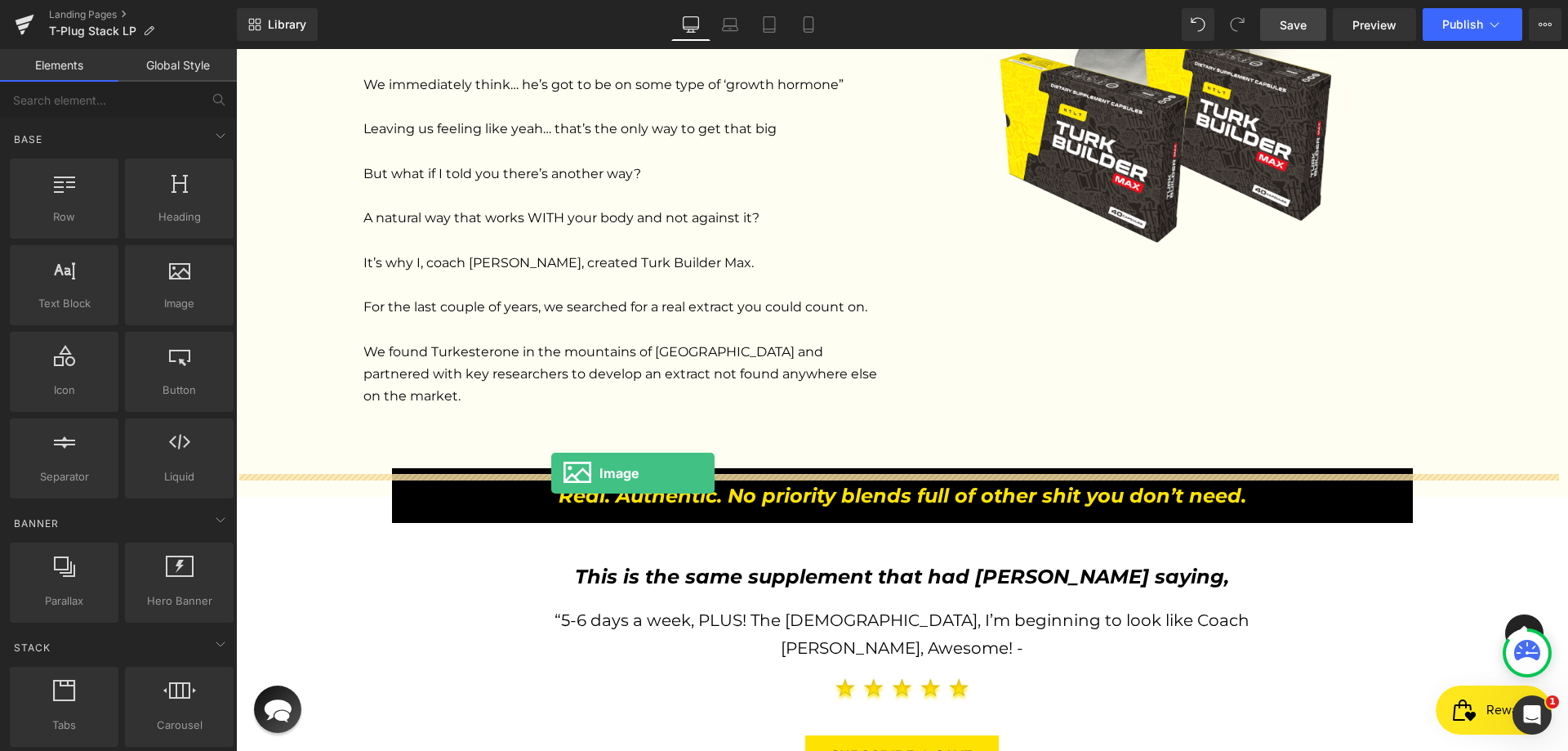
drag, startPoint x: 416, startPoint y: 330, endPoint x: 551, endPoint y: 473, distance: 196.7
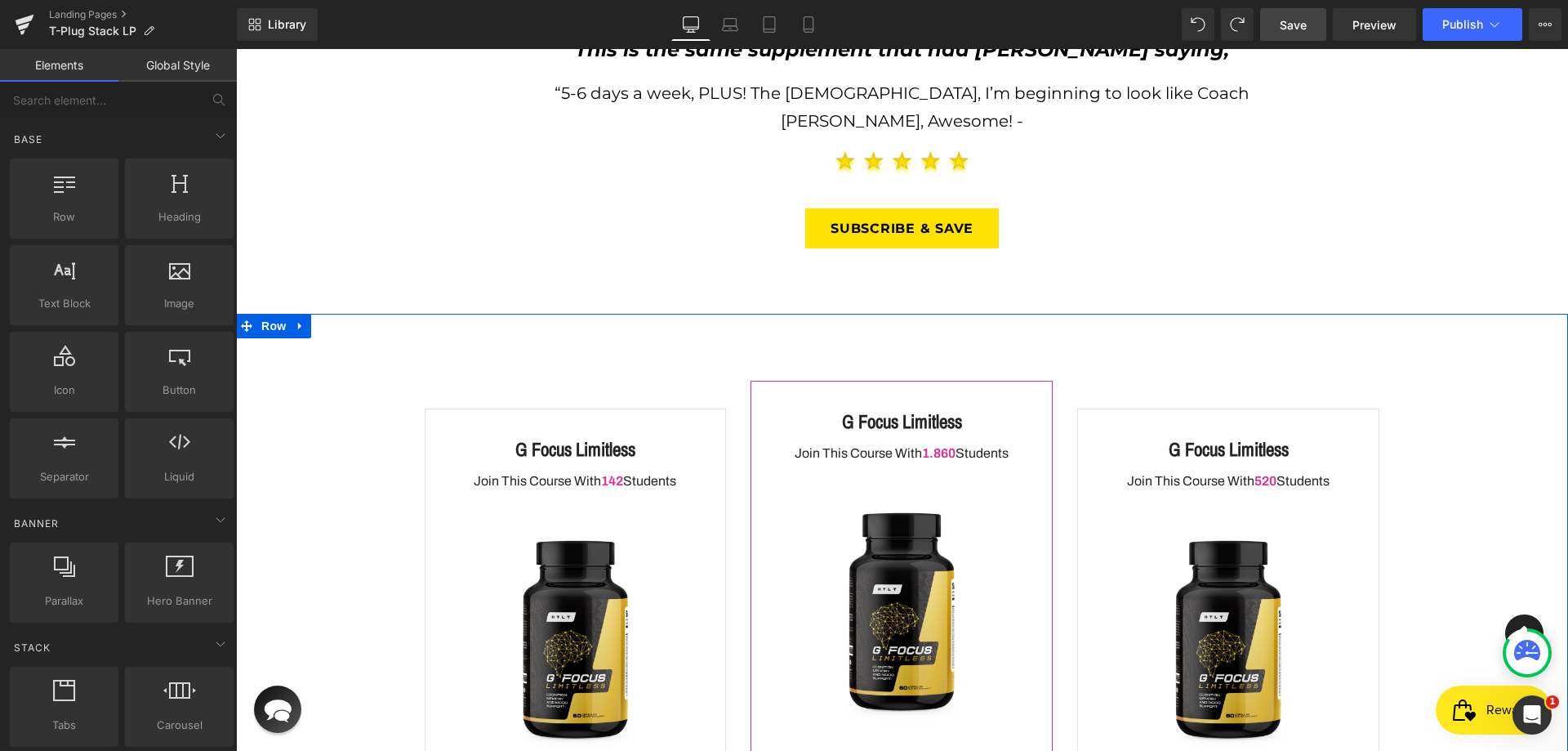
scroll to position [2288, 0]
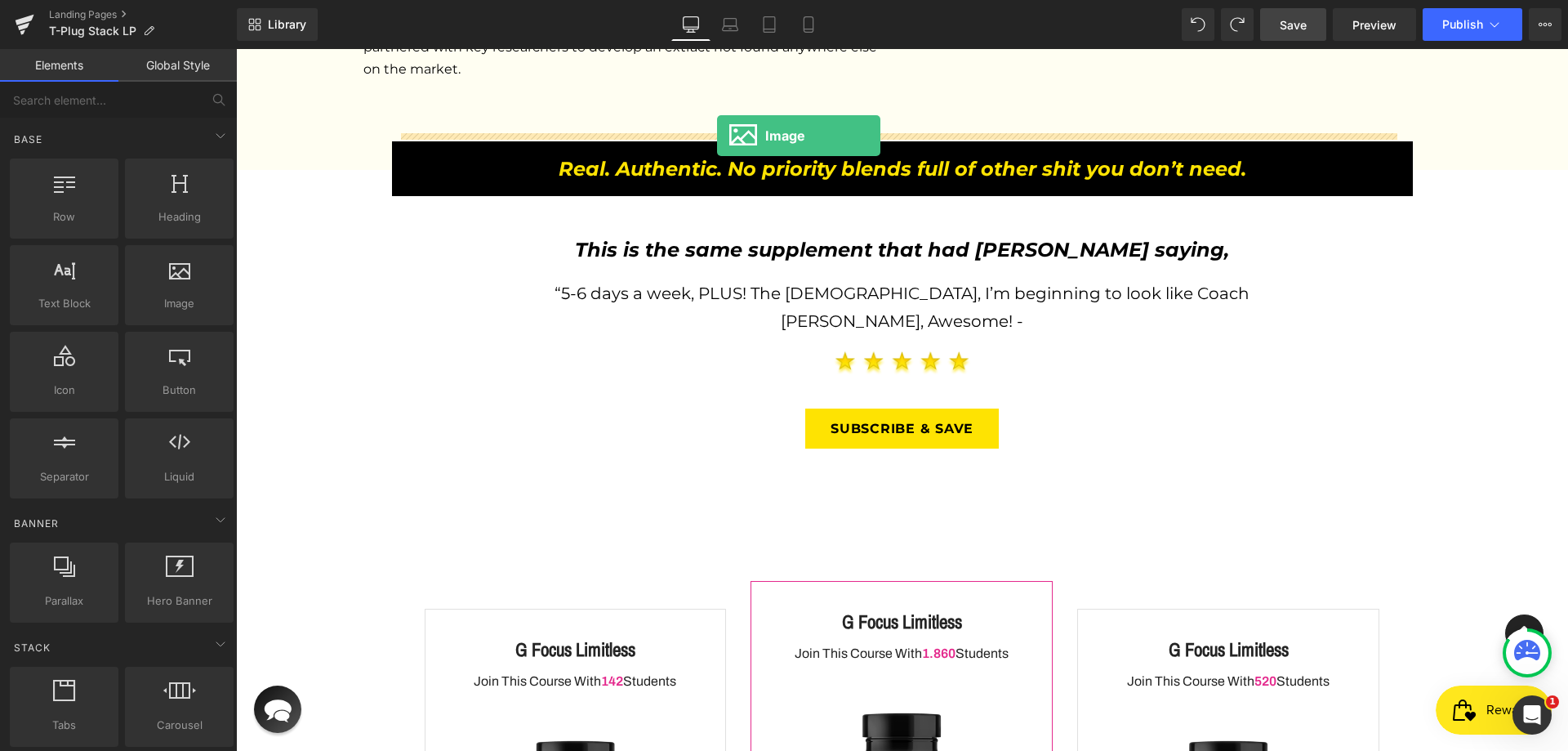
drag, startPoint x: 624, startPoint y: 170, endPoint x: 717, endPoint y: 136, distance: 99.0
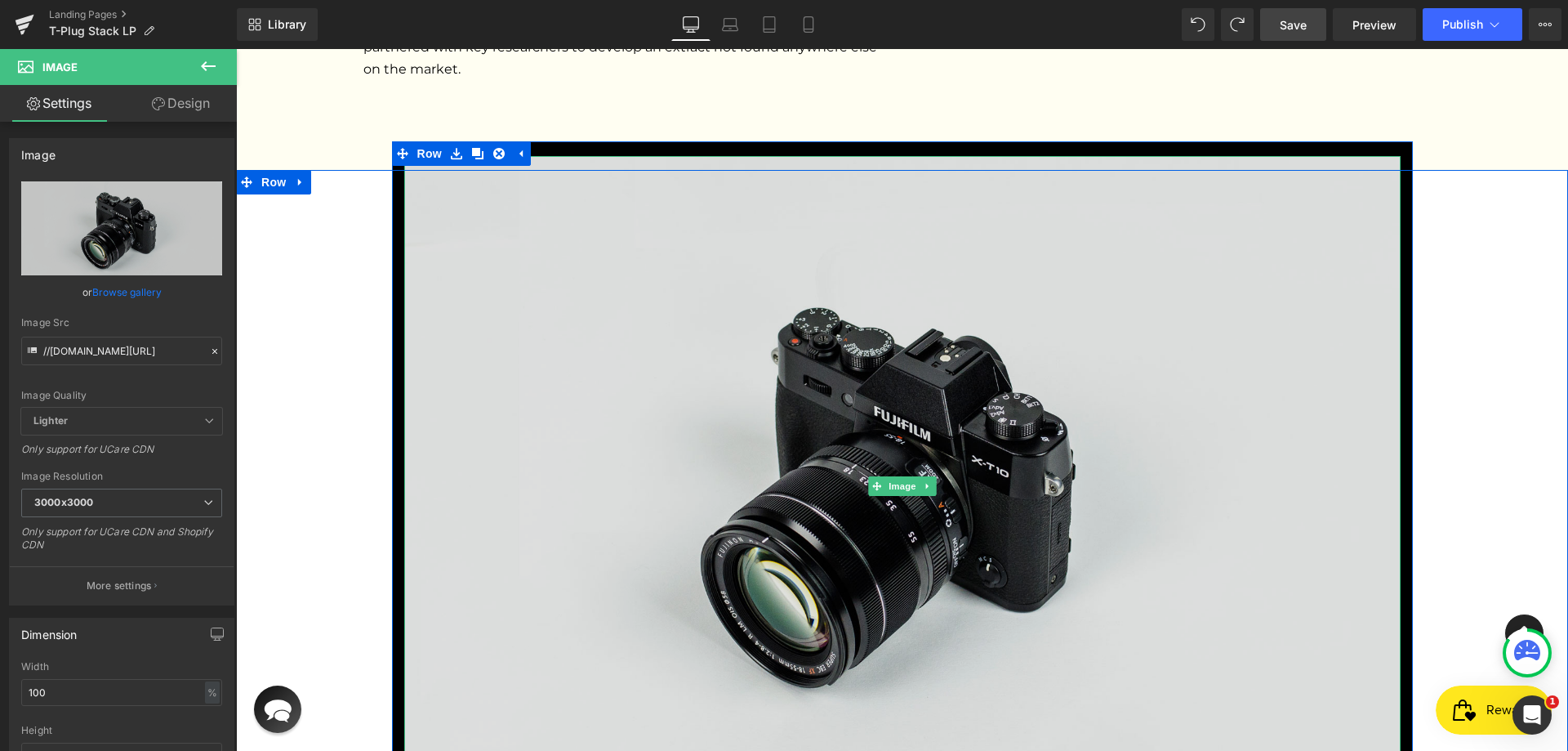
click at [488, 206] on img at bounding box center [902, 487] width 997 height 660
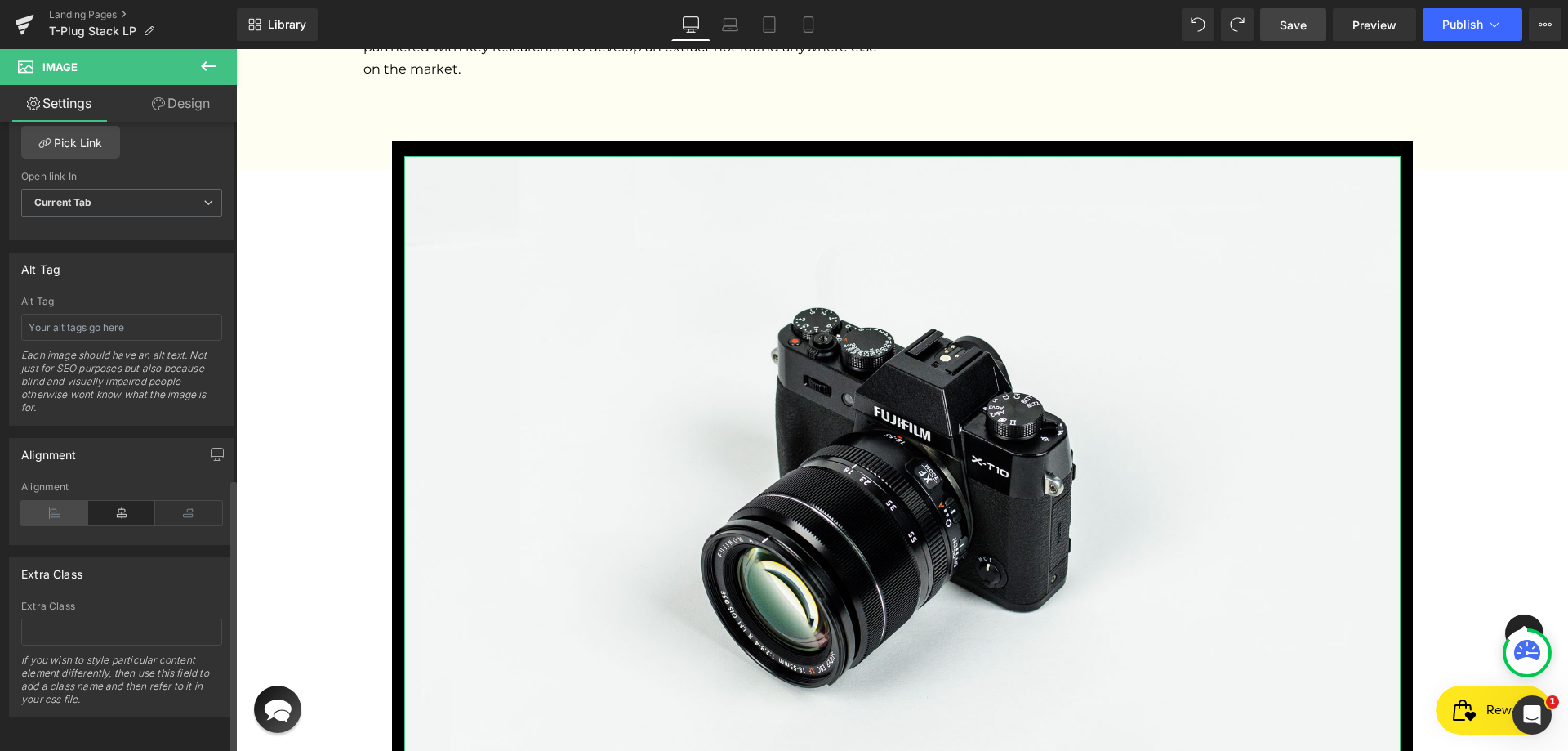
scroll to position [820, 0]
click at [60, 505] on icon at bounding box center [54, 513] width 67 height 25
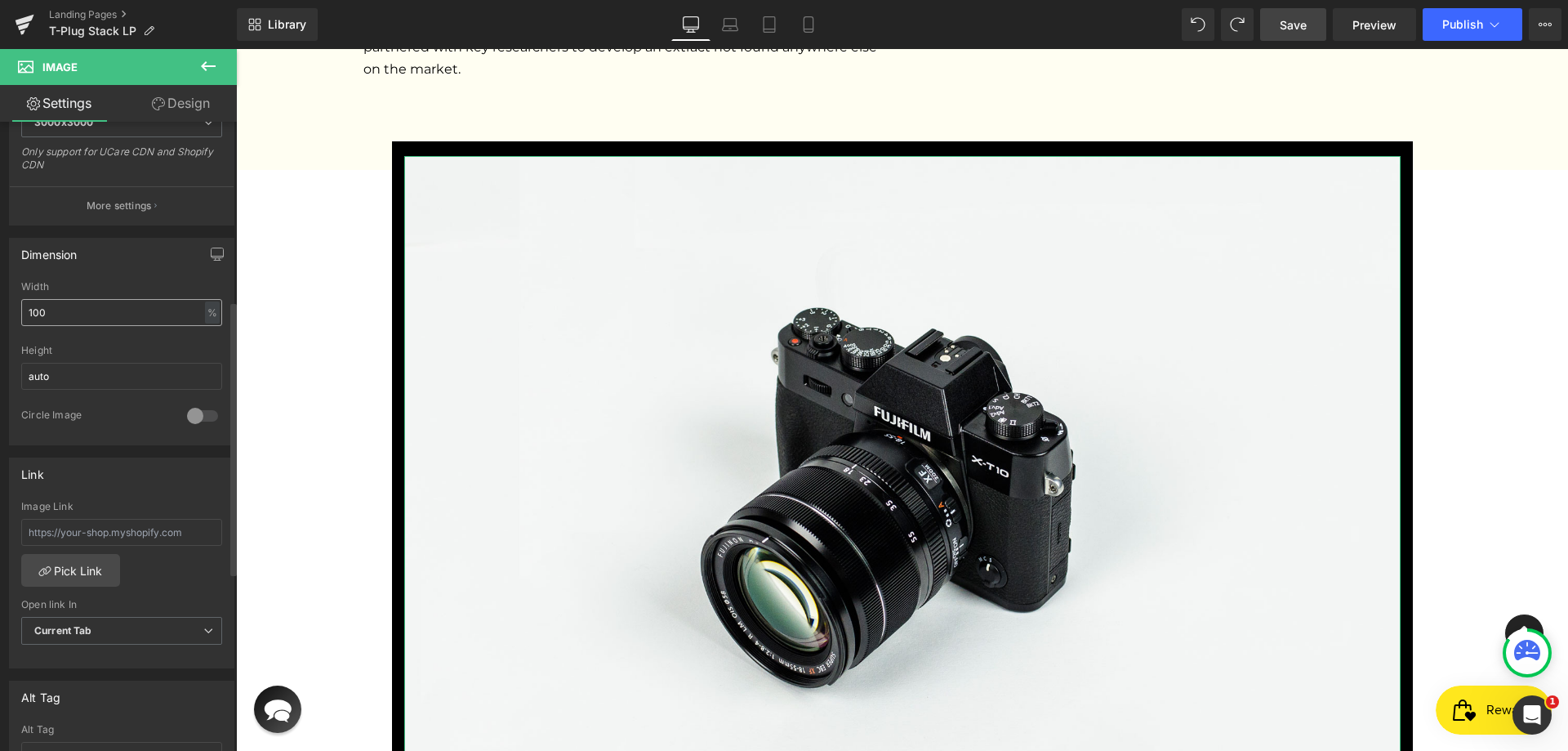
scroll to position [330, 0]
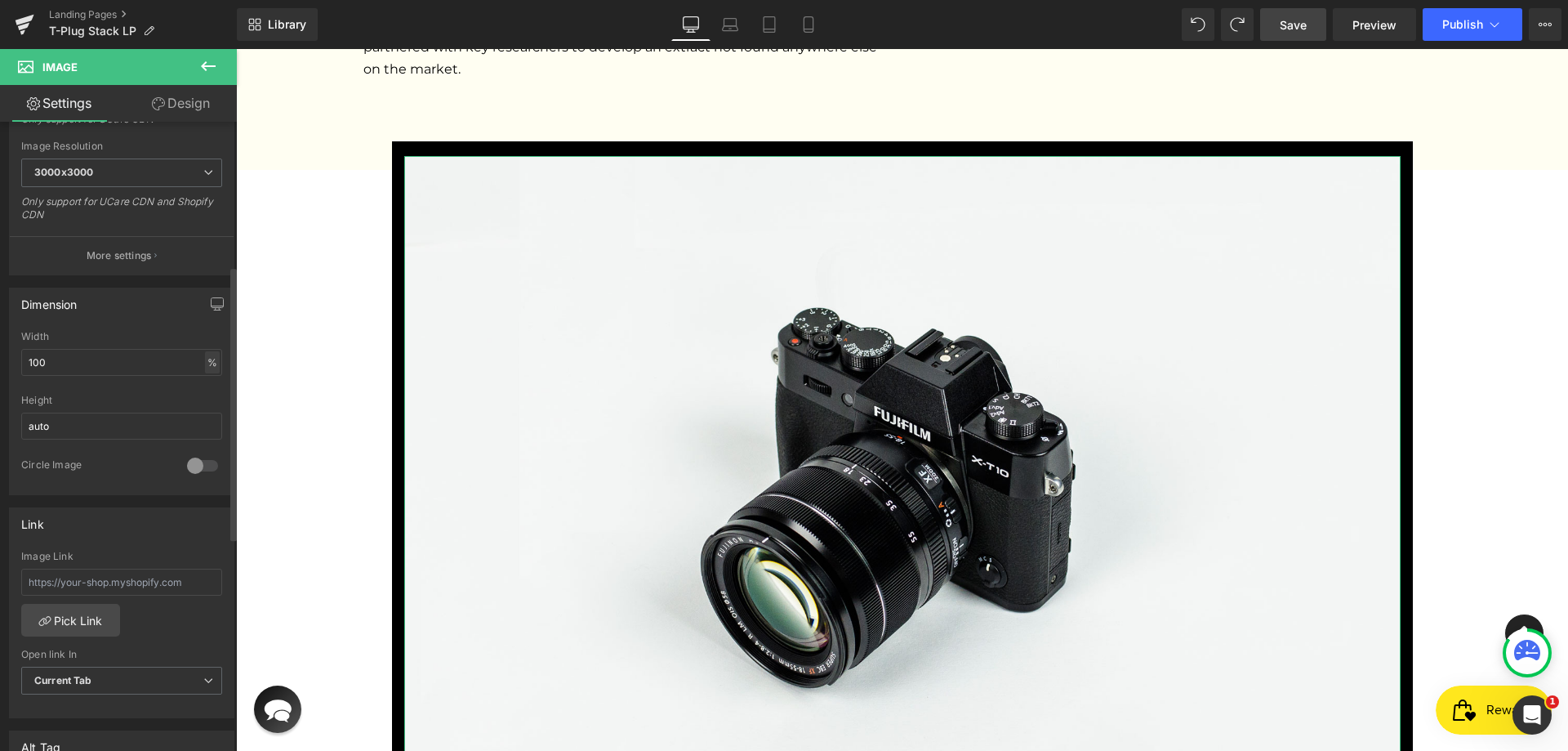
click at [205, 360] on div "%" at bounding box center [212, 362] width 15 height 22
click at [203, 405] on li "px" at bounding box center [211, 411] width 21 height 24
click at [100, 366] on input "100" at bounding box center [122, 362] width 201 height 27
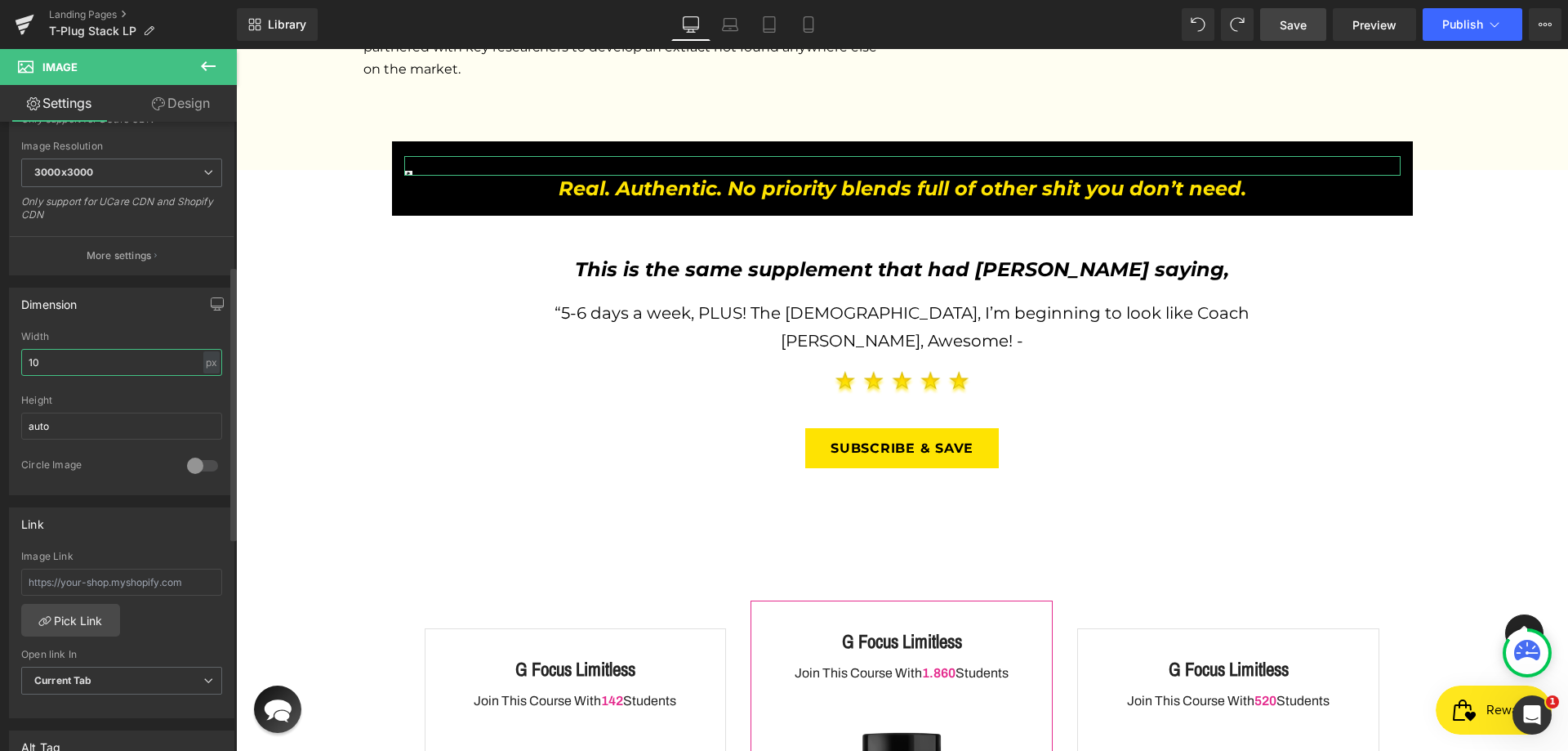
type input "100"
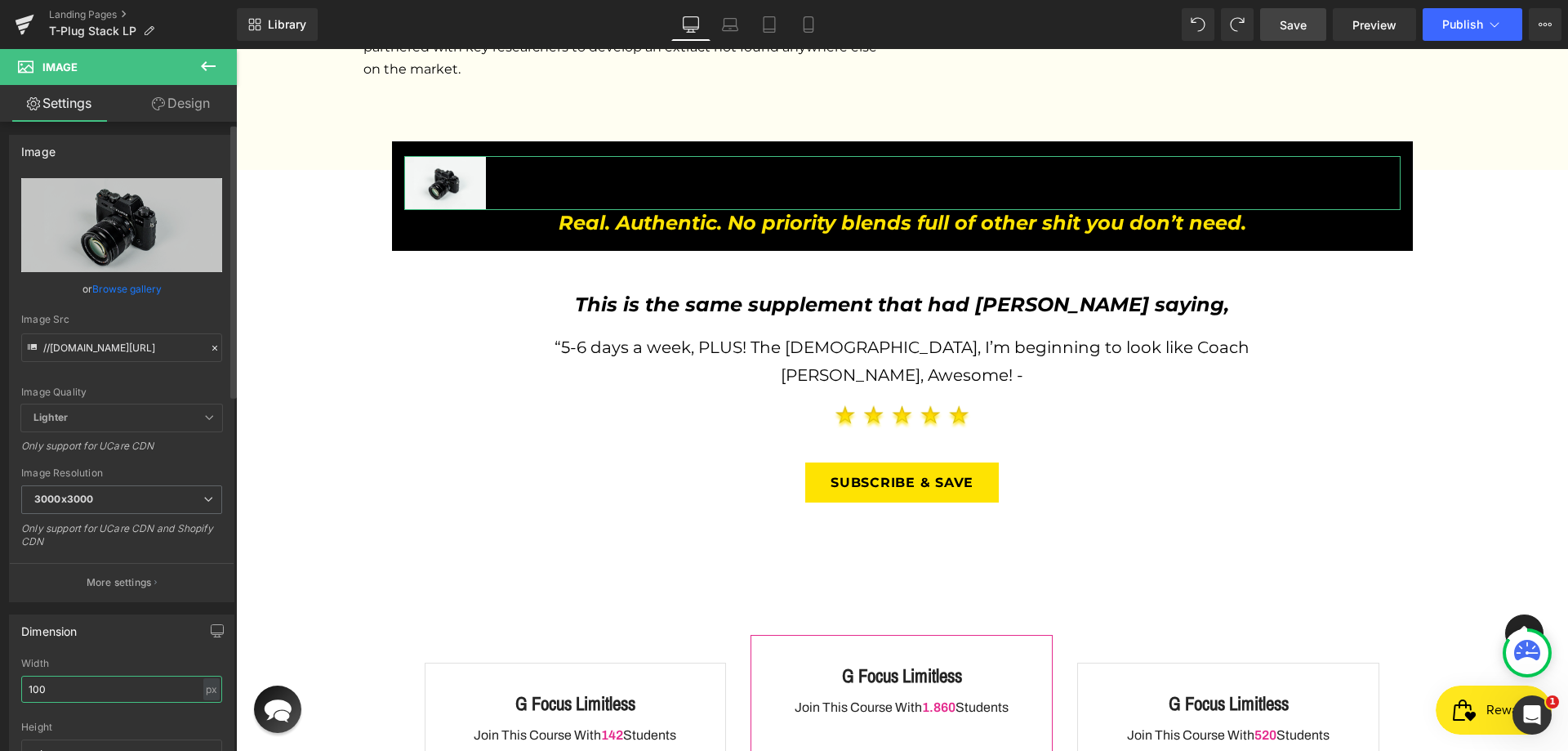
scroll to position [0, 0]
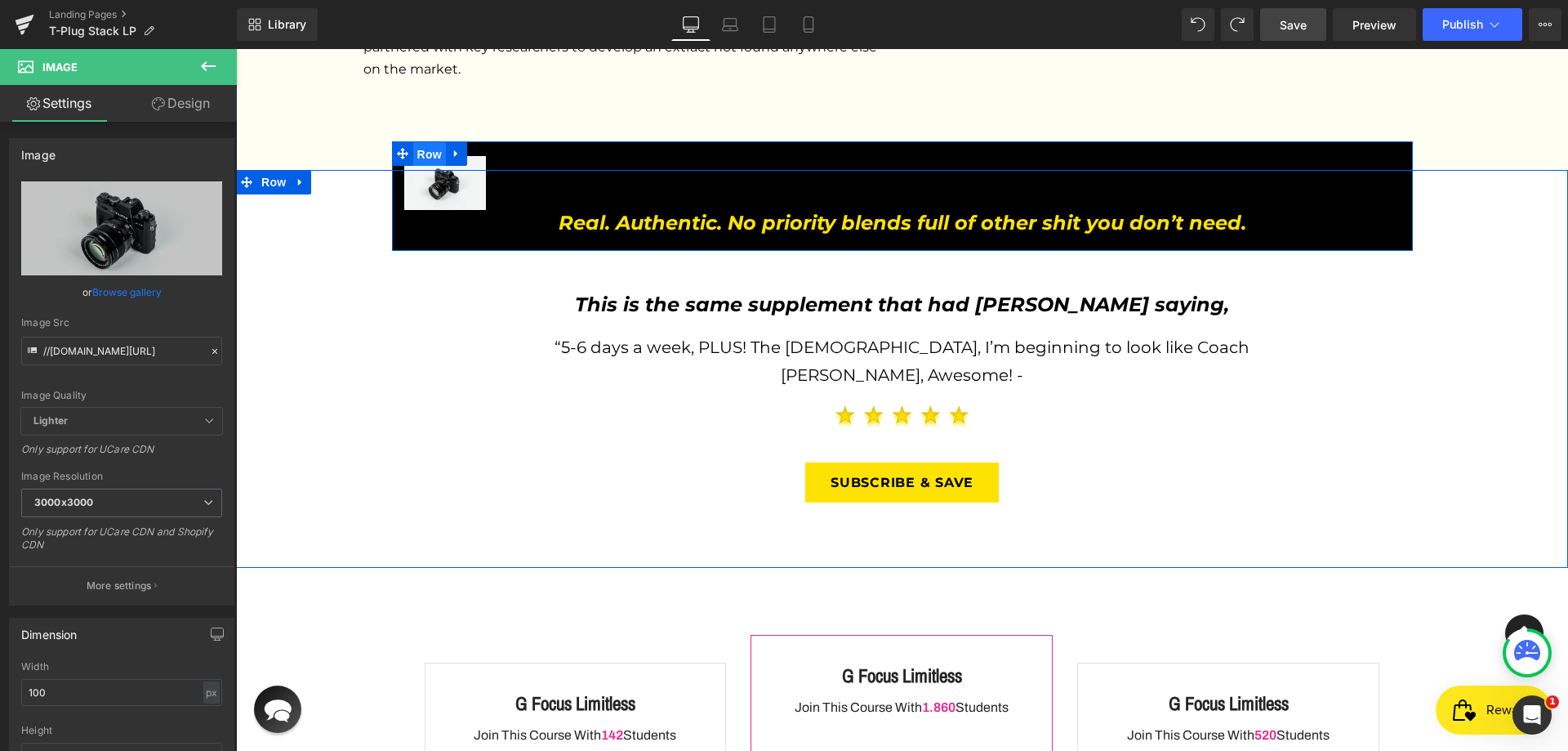
click at [433, 142] on span "Row" at bounding box center [430, 155] width 33 height 25
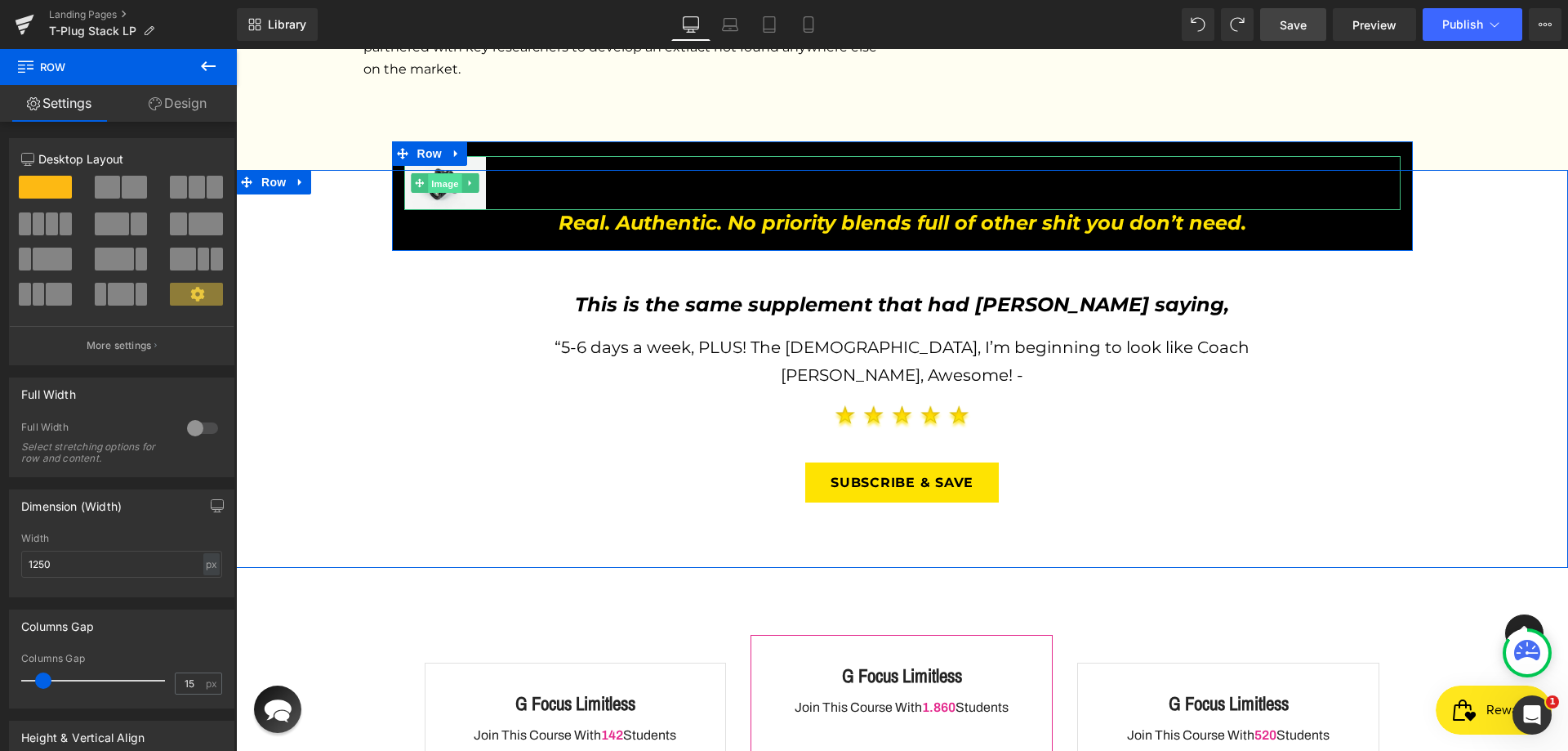
click at [428, 174] on span "Image" at bounding box center [445, 184] width 35 height 20
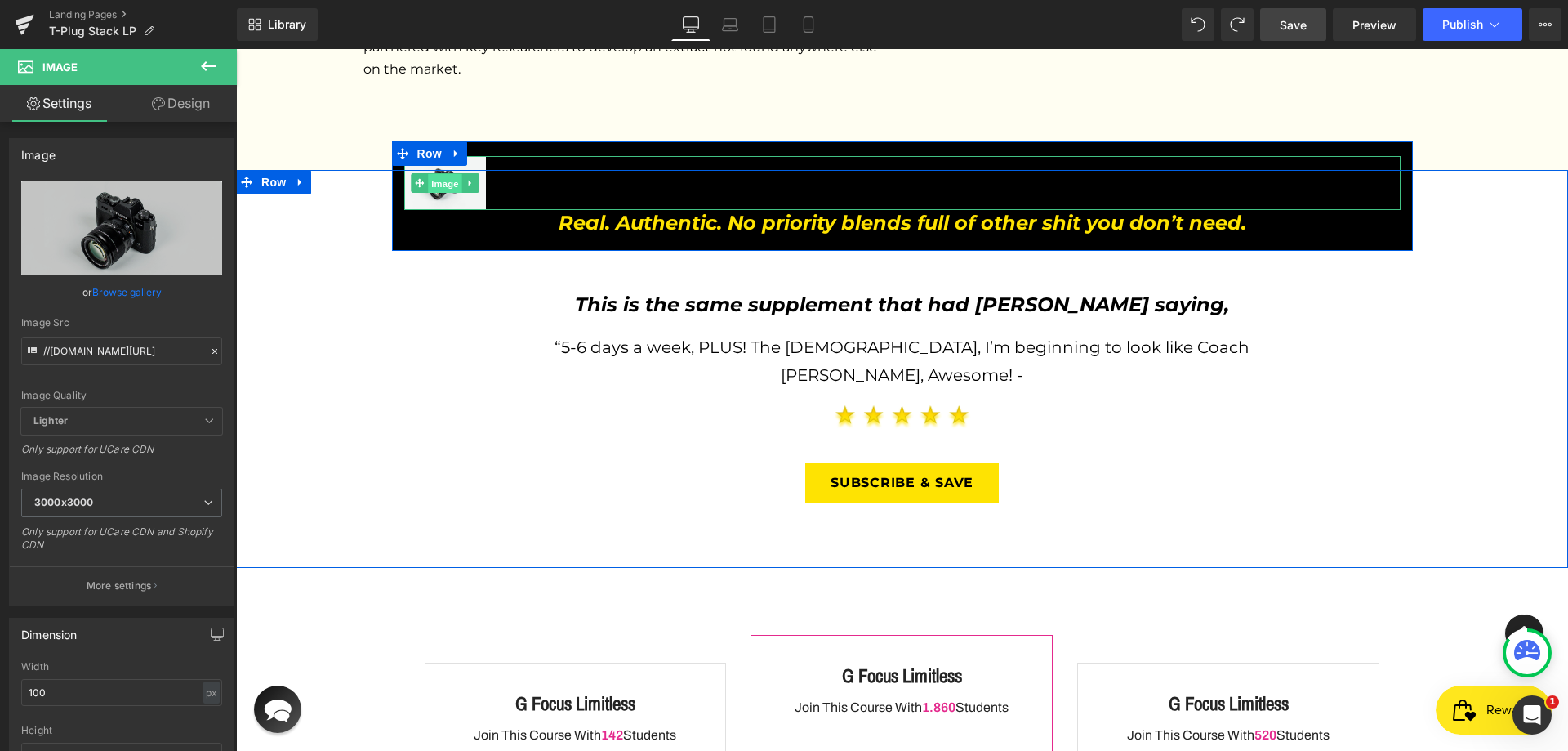
click at [435, 174] on span "Image" at bounding box center [445, 184] width 35 height 20
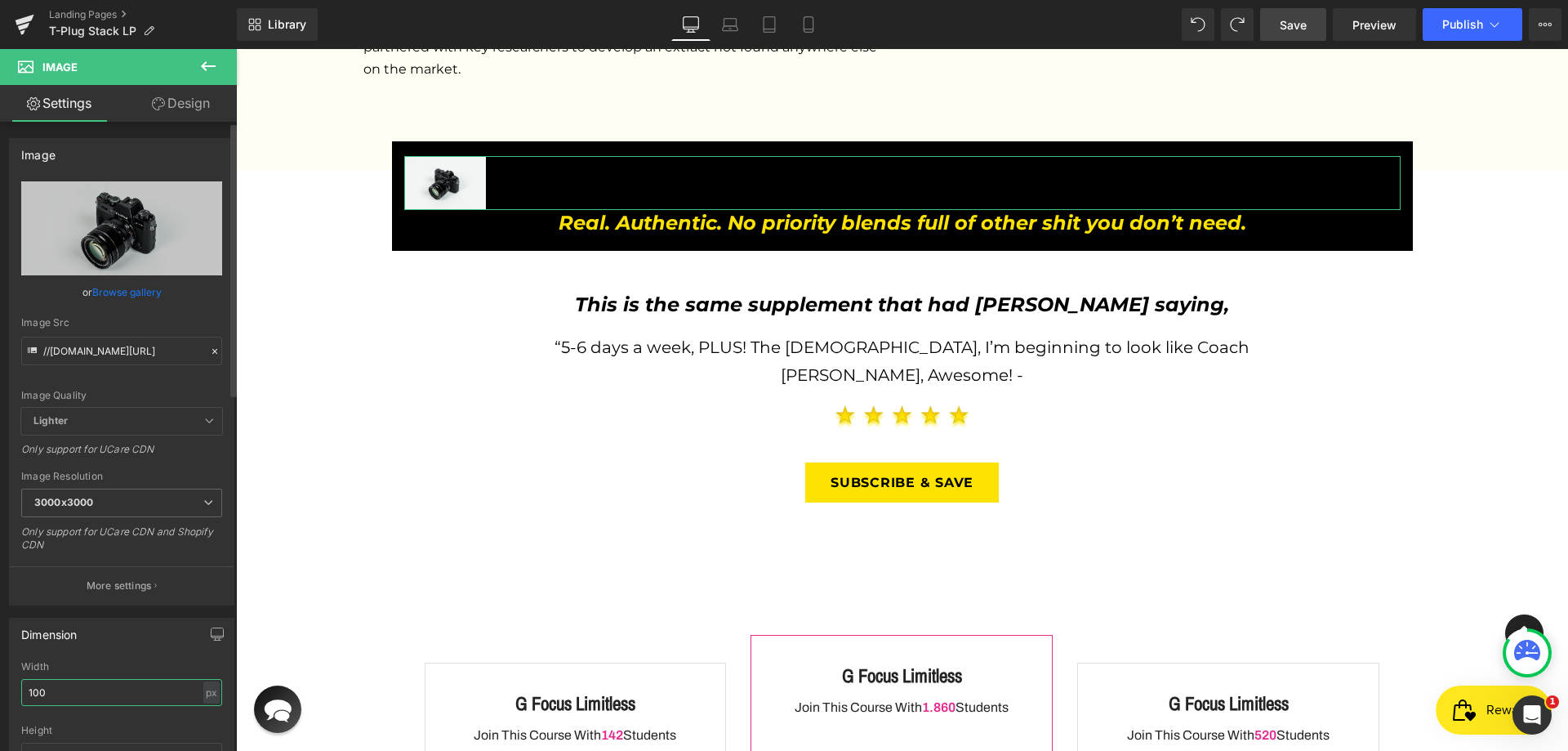
click at [81, 693] on input "100" at bounding box center [122, 693] width 201 height 27
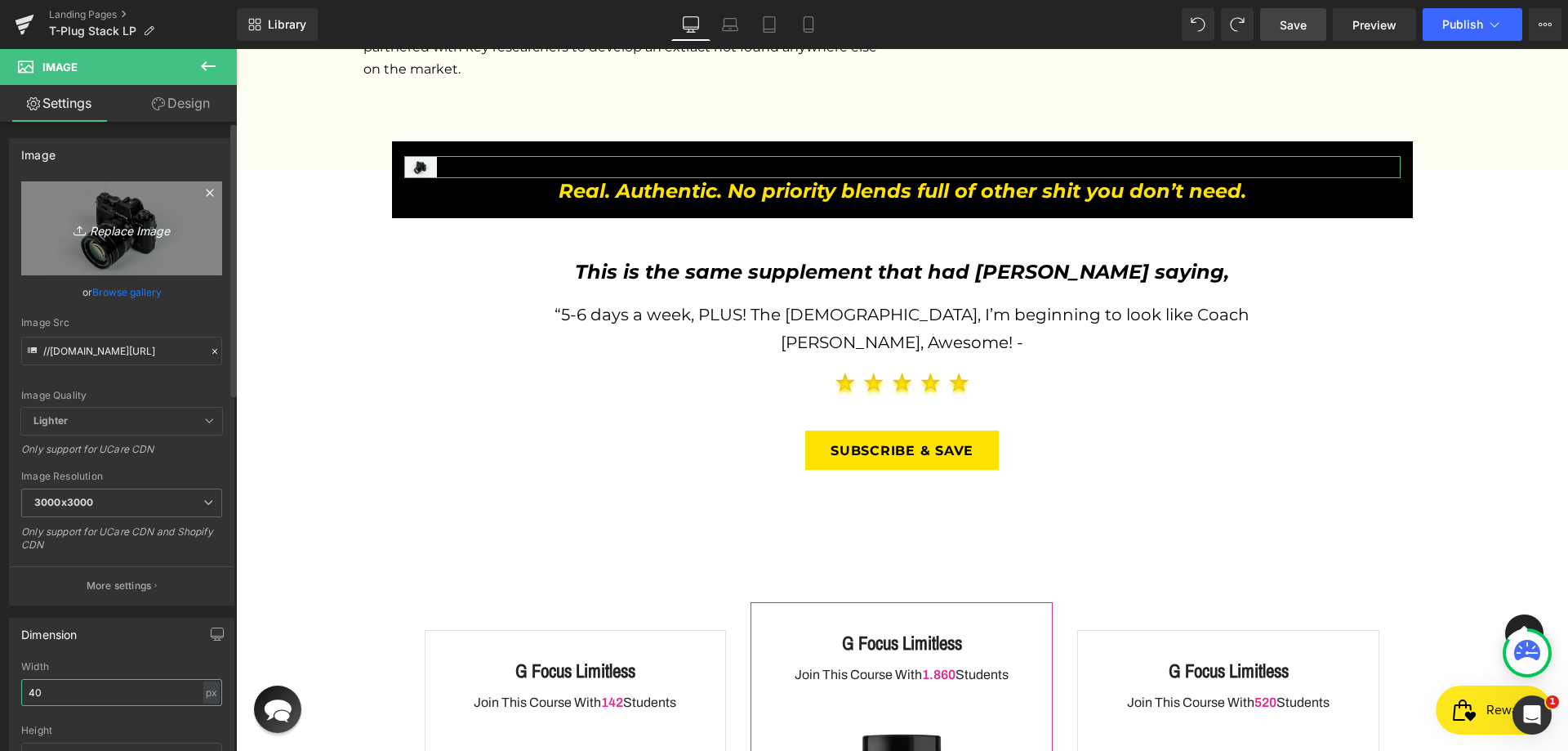
type input "40"
click at [119, 217] on link "Replace Image" at bounding box center [122, 228] width 201 height 94
type input "C:\fakepath\Vector-1.png"
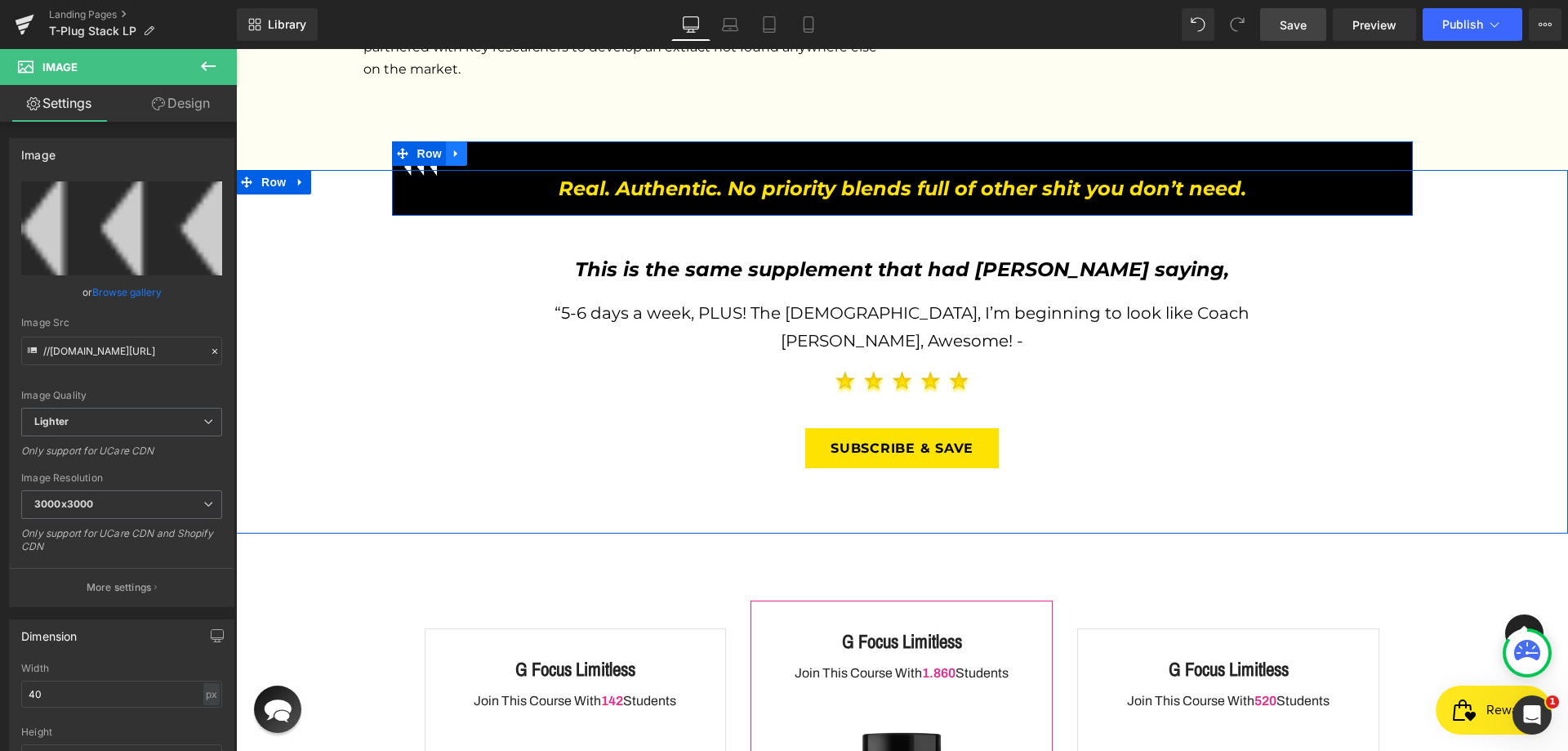
click at [454, 148] on icon at bounding box center [457, 154] width 12 height 12
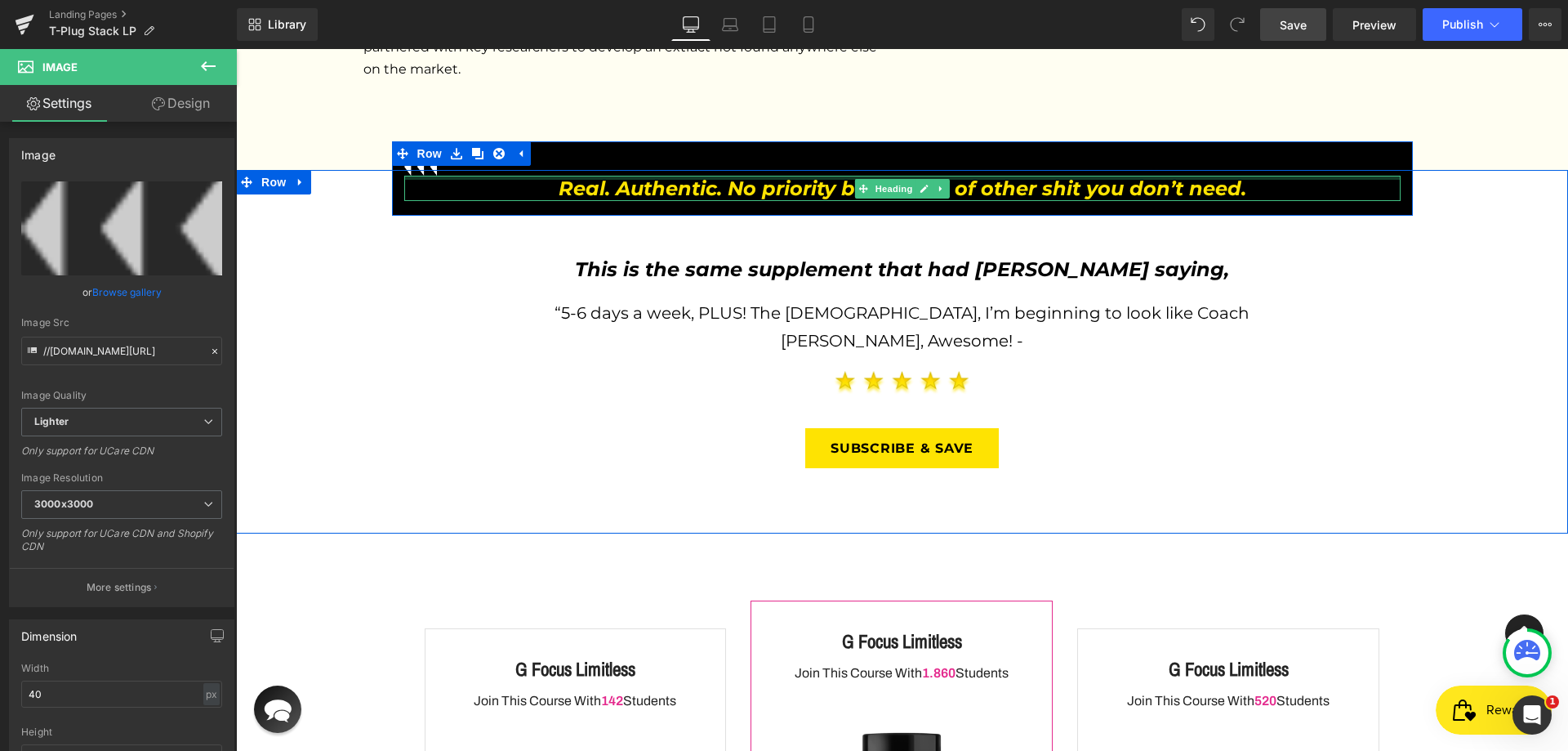
click at [426, 175] on div at bounding box center [902, 177] width 997 height 4
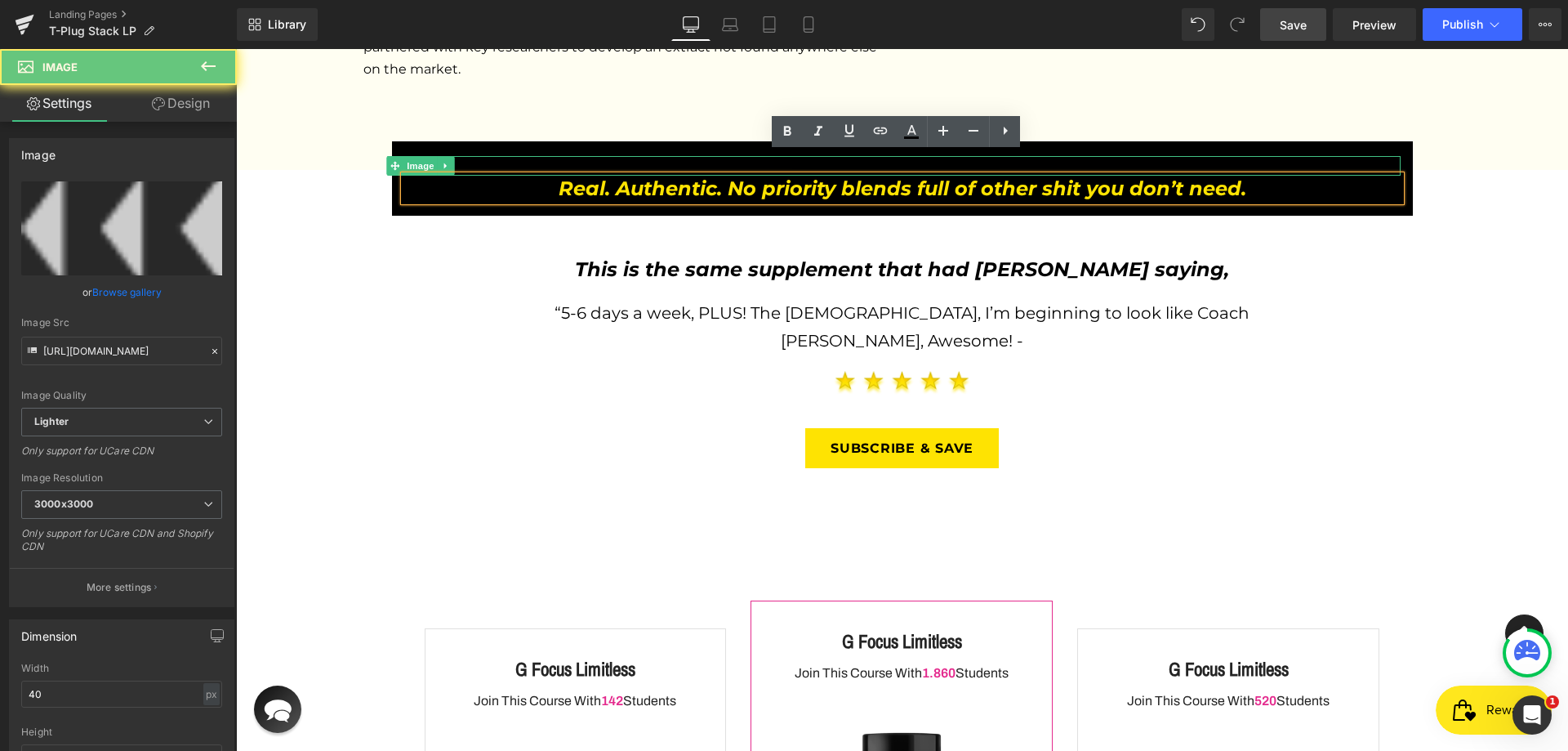
click at [514, 156] on div at bounding box center [902, 166] width 997 height 20
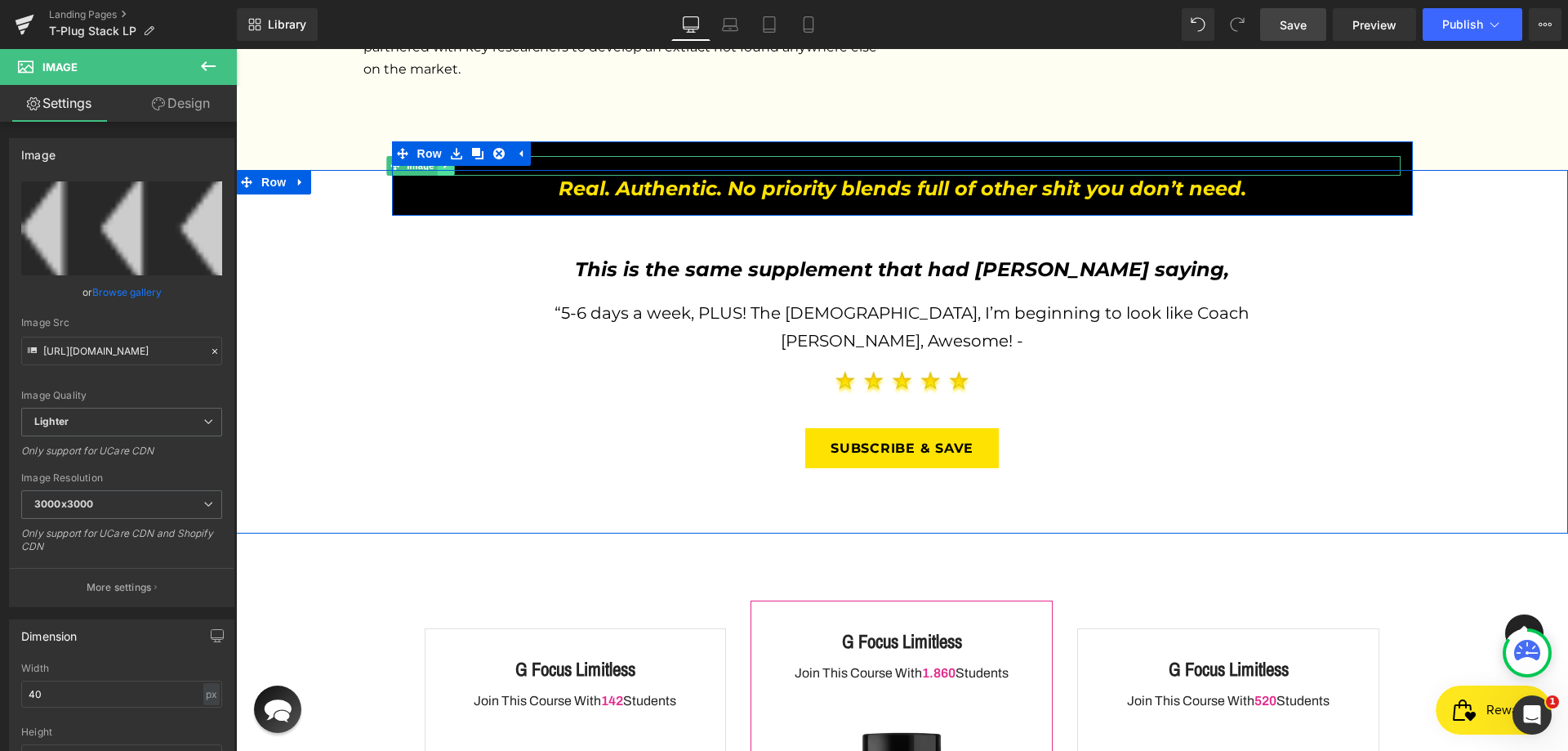
click at [441, 161] on icon at bounding box center [445, 166] width 9 height 10
click at [585, 156] on div at bounding box center [902, 166] width 997 height 20
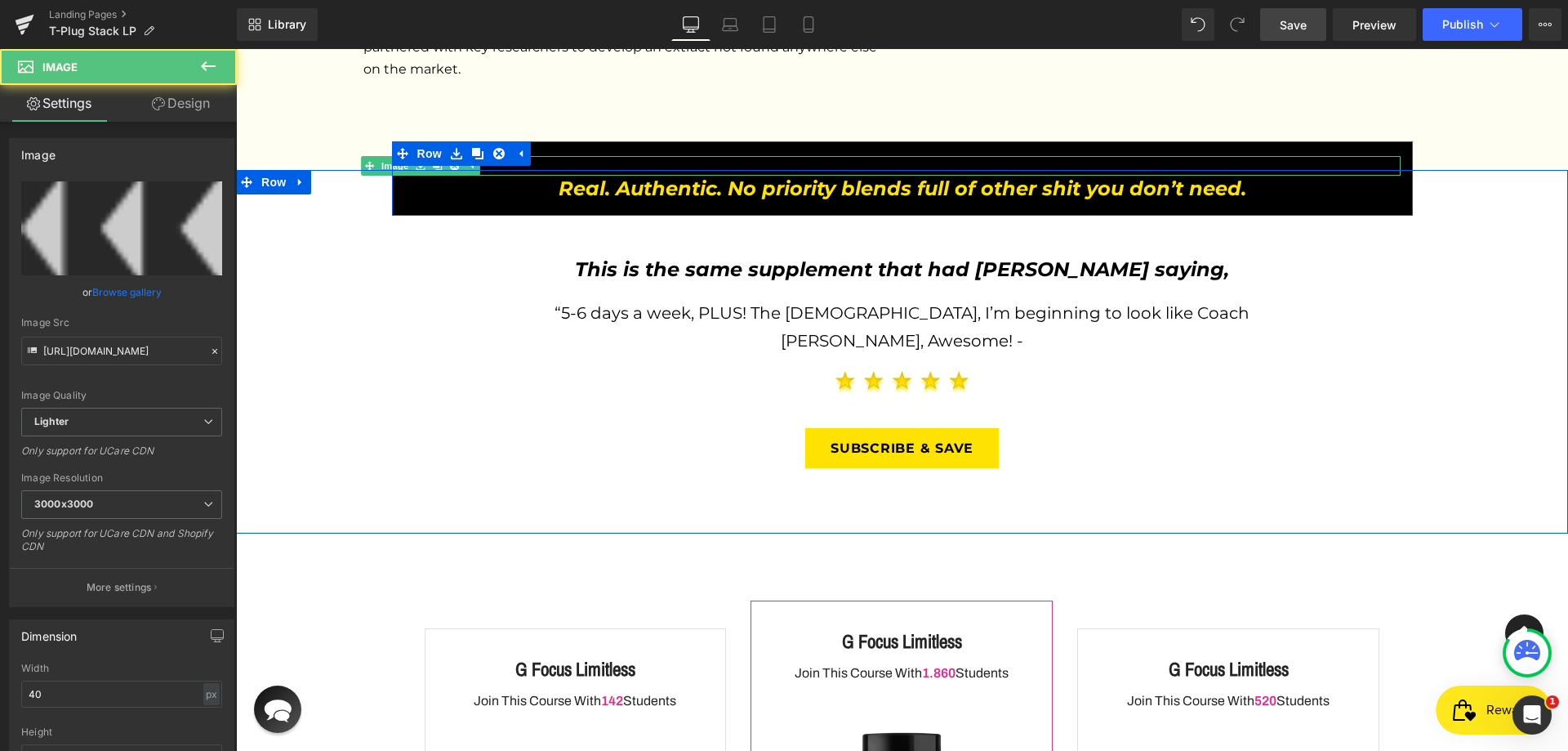
click at [569, 156] on div at bounding box center [902, 166] width 997 height 20
click at [433, 161] on icon at bounding box center [437, 166] width 9 height 10
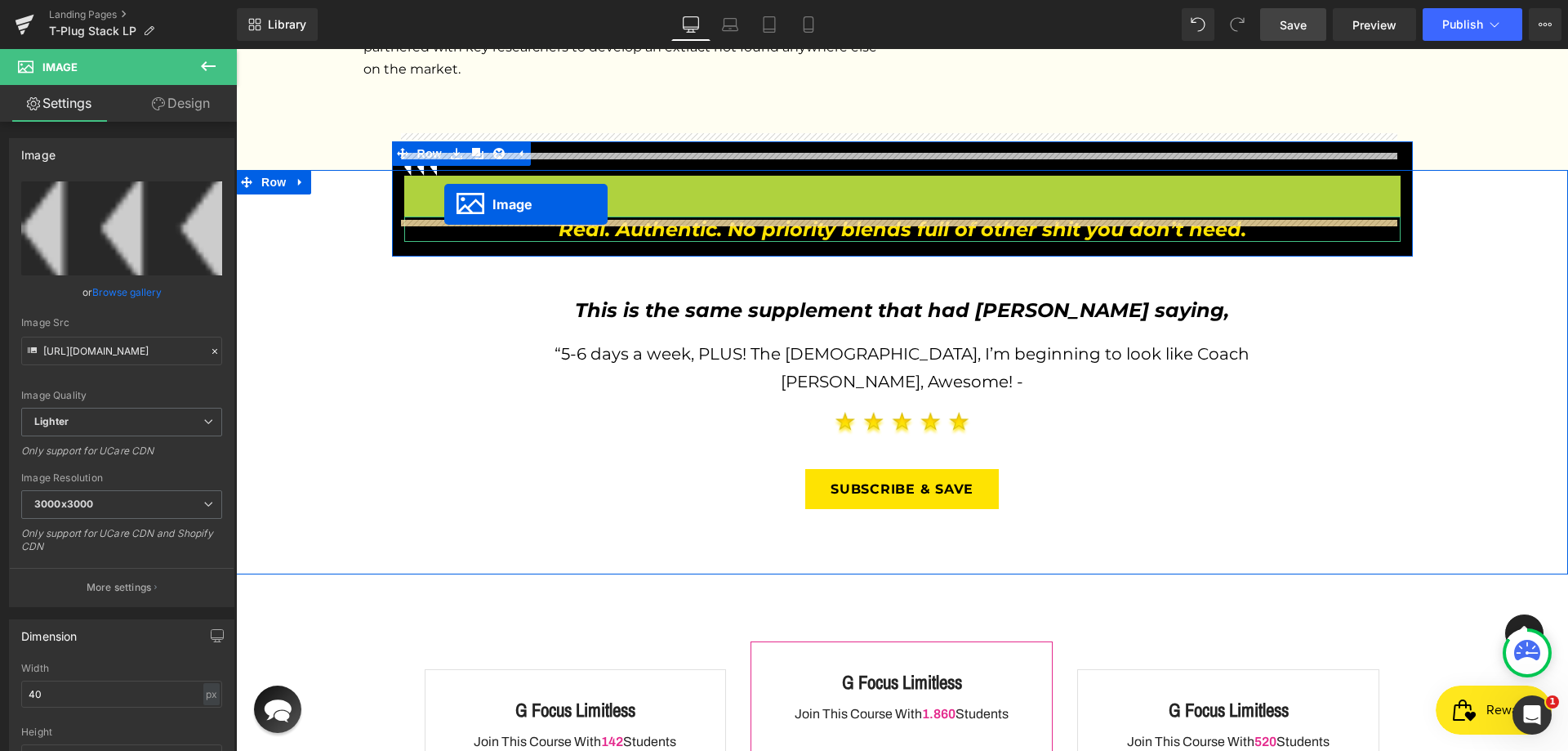
drag, startPoint x: 434, startPoint y: 175, endPoint x: 444, endPoint y: 204, distance: 30.7
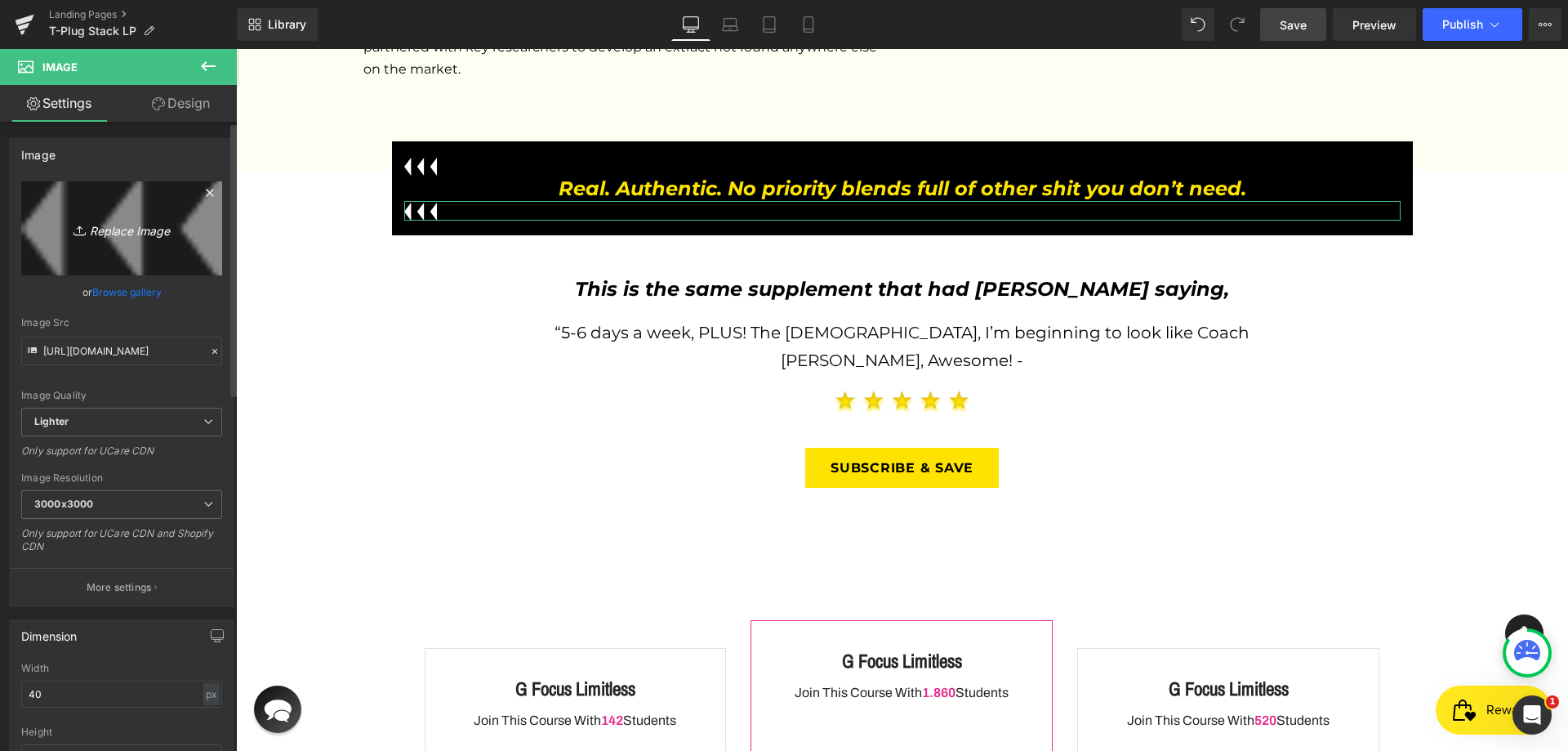
click at [127, 217] on link "Replace Image" at bounding box center [122, 228] width 201 height 94
type input "C:\fakepath\Vector.png"
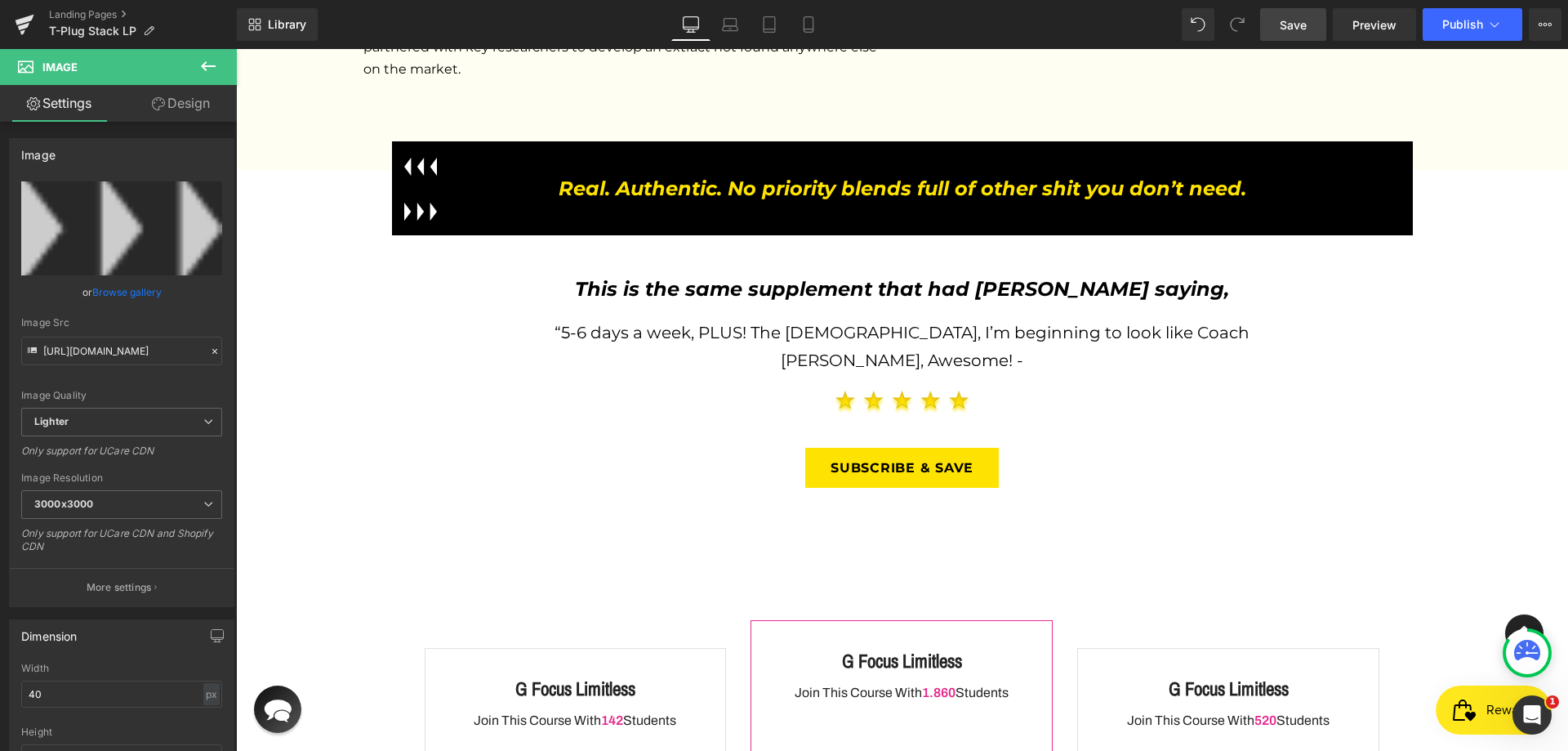
click at [1304, 21] on span "Save" at bounding box center [1293, 25] width 27 height 17
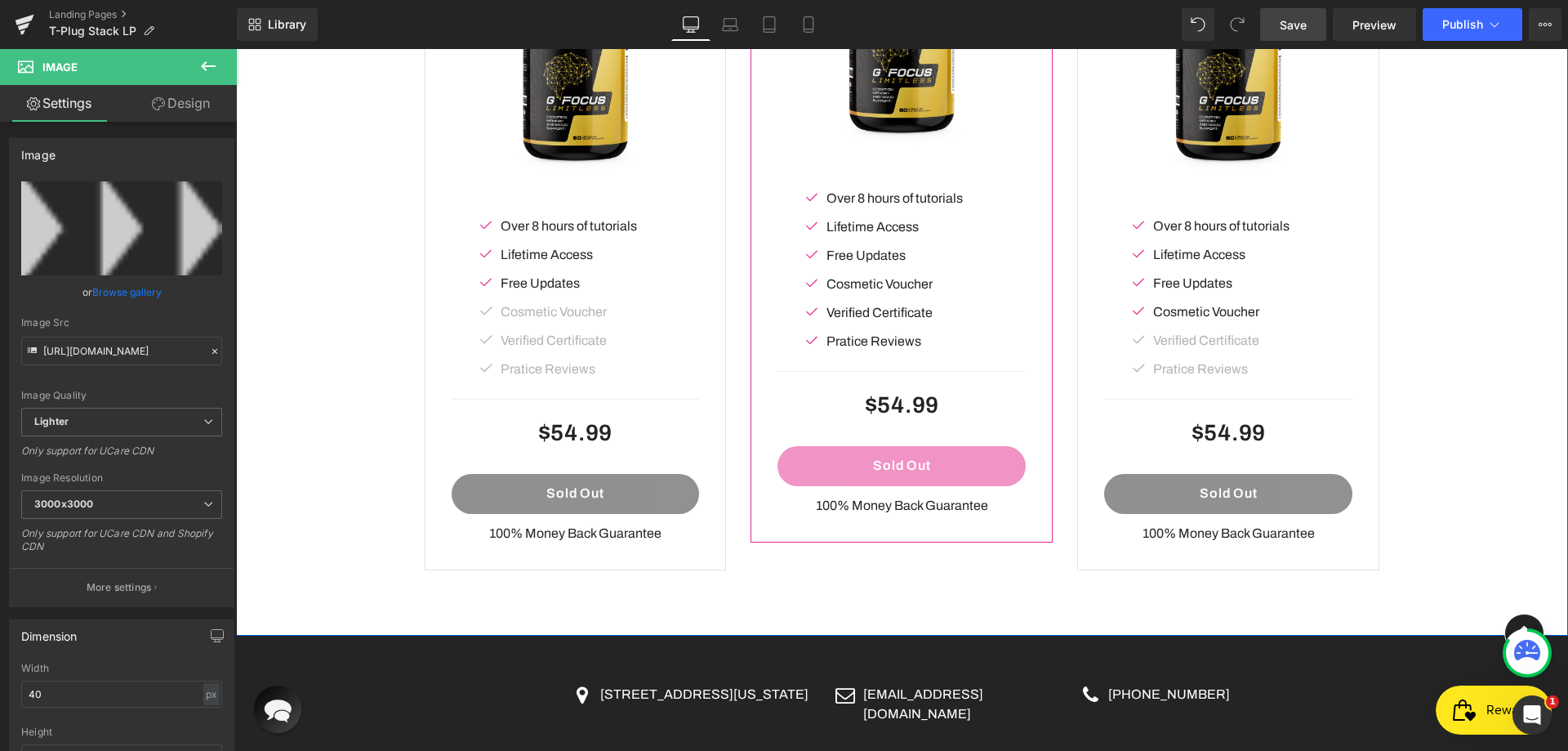
scroll to position [3476, 0]
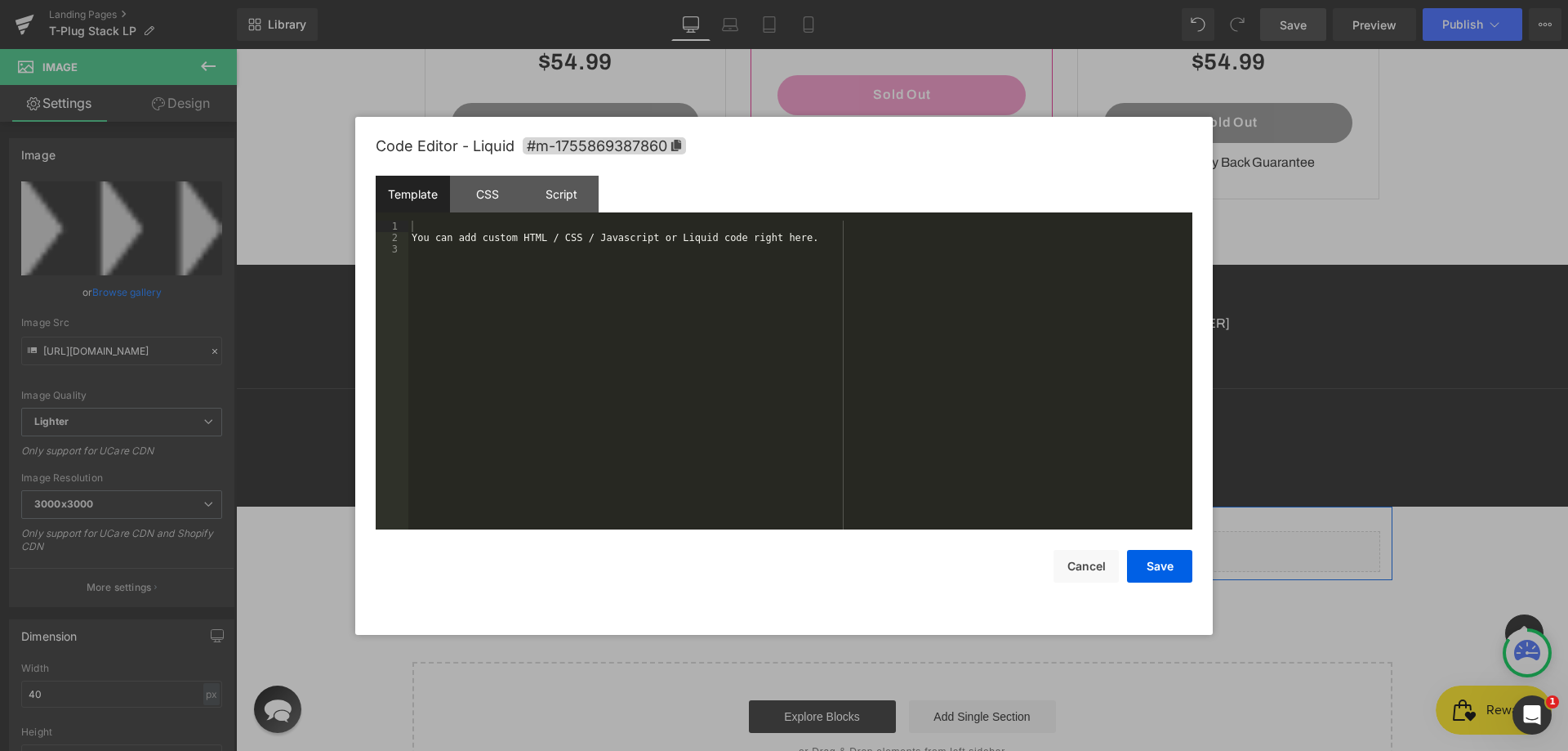
click at [922, 531] on div "Liquid" at bounding box center [902, 552] width 956 height 41
click at [493, 198] on div "CSS" at bounding box center [487, 194] width 74 height 37
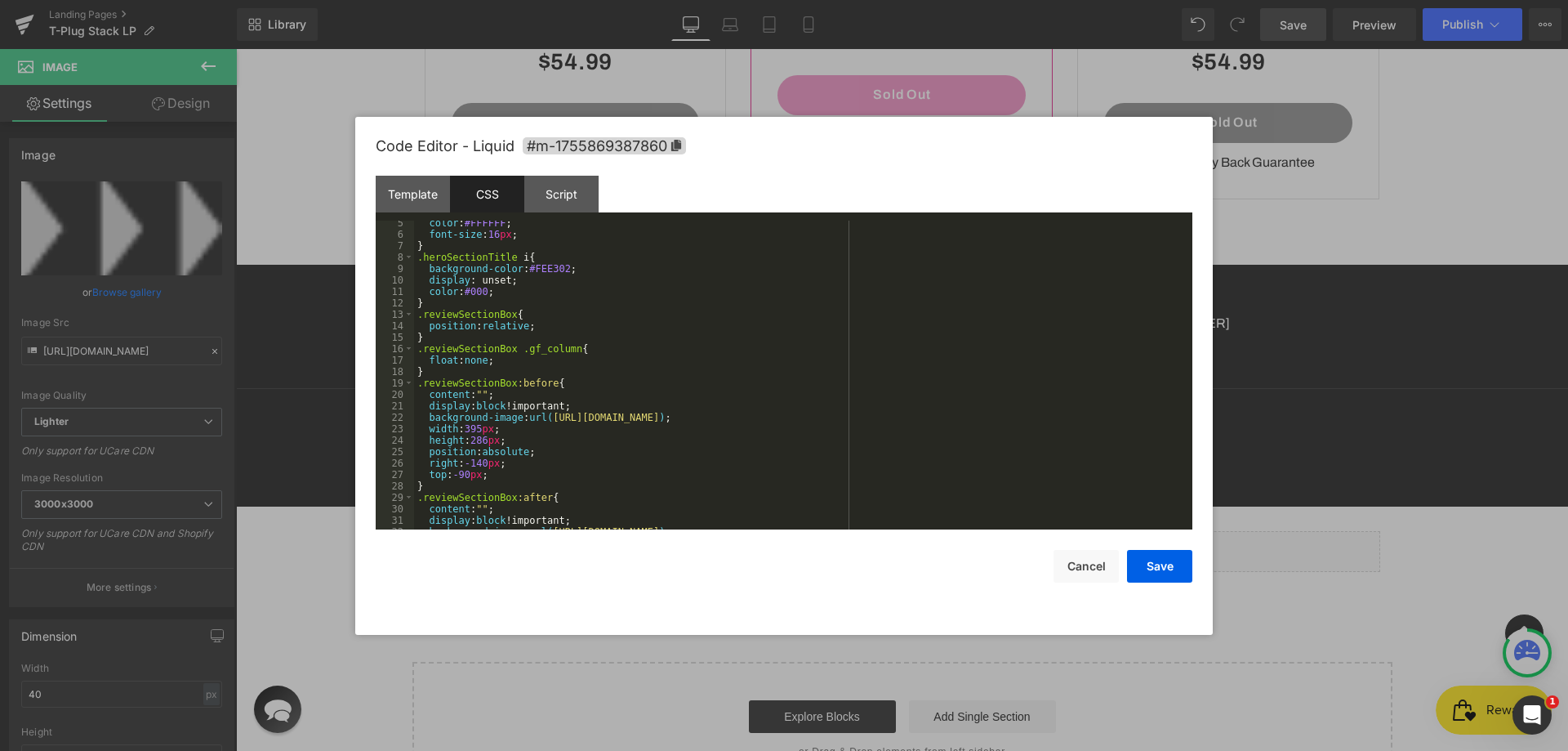
scroll to position [138, 0]
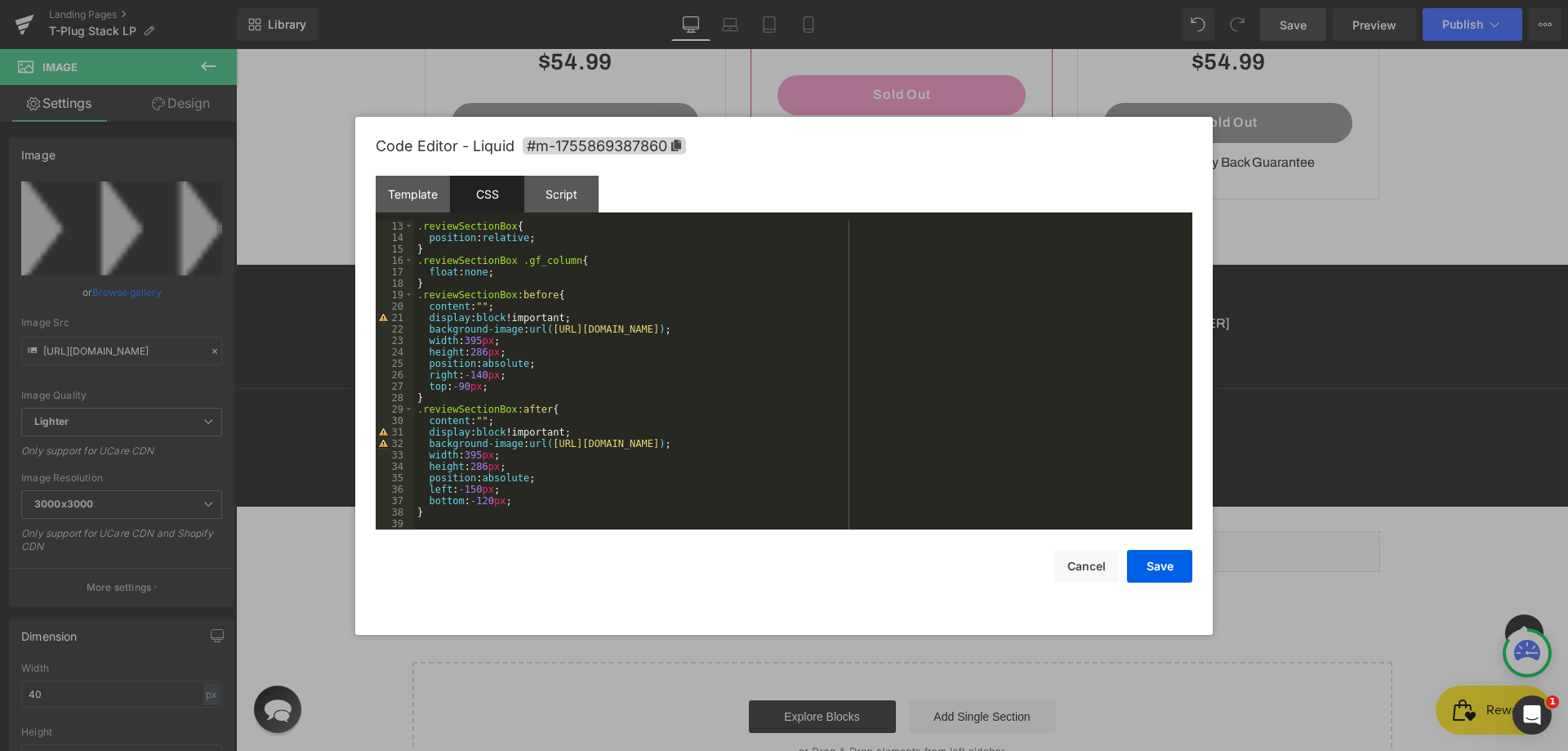
click at [465, 508] on div ".reviewSectionBox { position : relative ; } .reviewSectionBox .gf_column { floa…" at bounding box center [800, 386] width 772 height 332
paste textarea
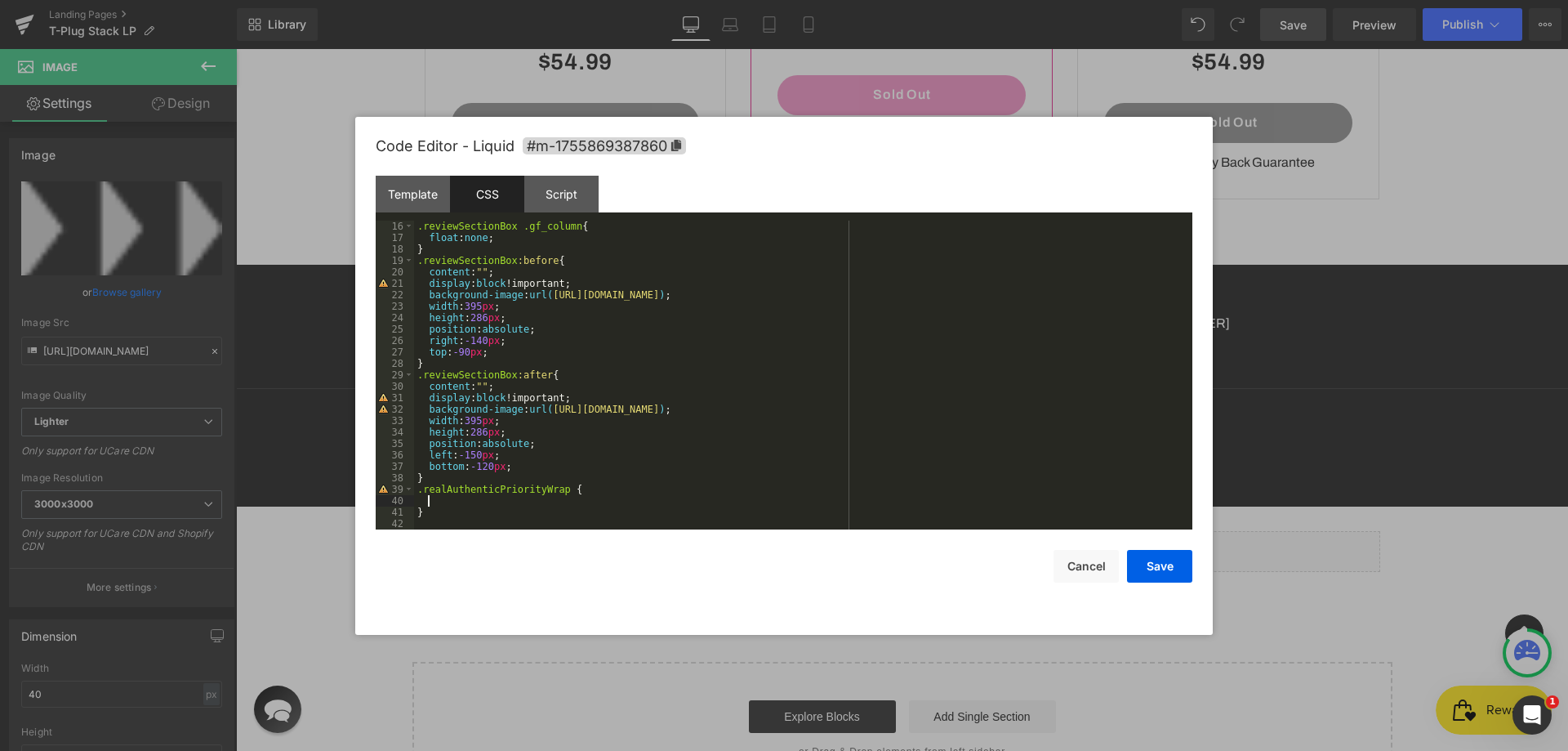
scroll to position [171, 0]
click at [571, 503] on div ".reviewSectionBox .gf_column { float : none ; } .reviewSectionBox :before { con…" at bounding box center [800, 386] width 772 height 332
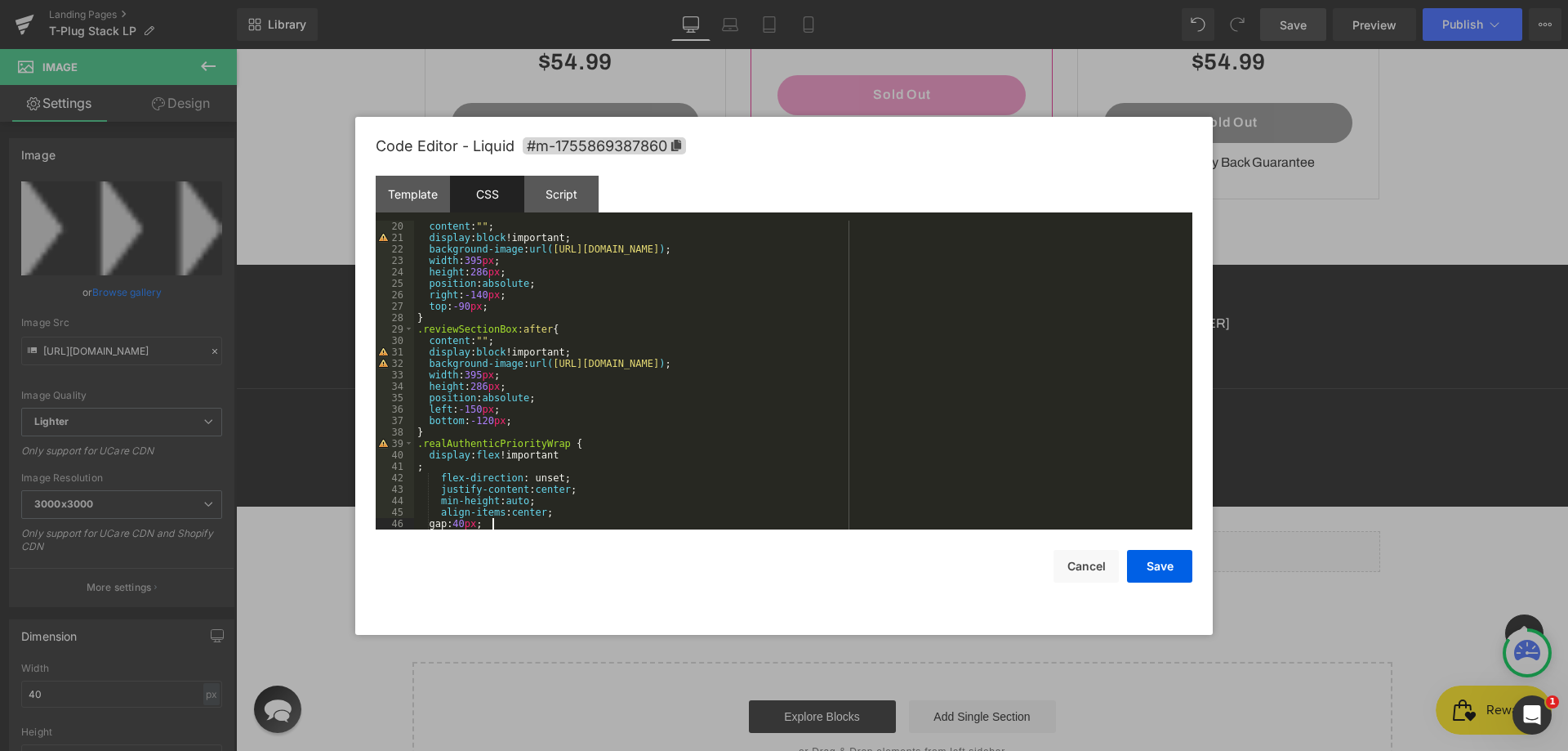
scroll to position [217, 0]
click at [593, 458] on div "content : " " ; display : block !important; background-image : url( [URL][DOMAI…" at bounding box center [800, 386] width 772 height 332
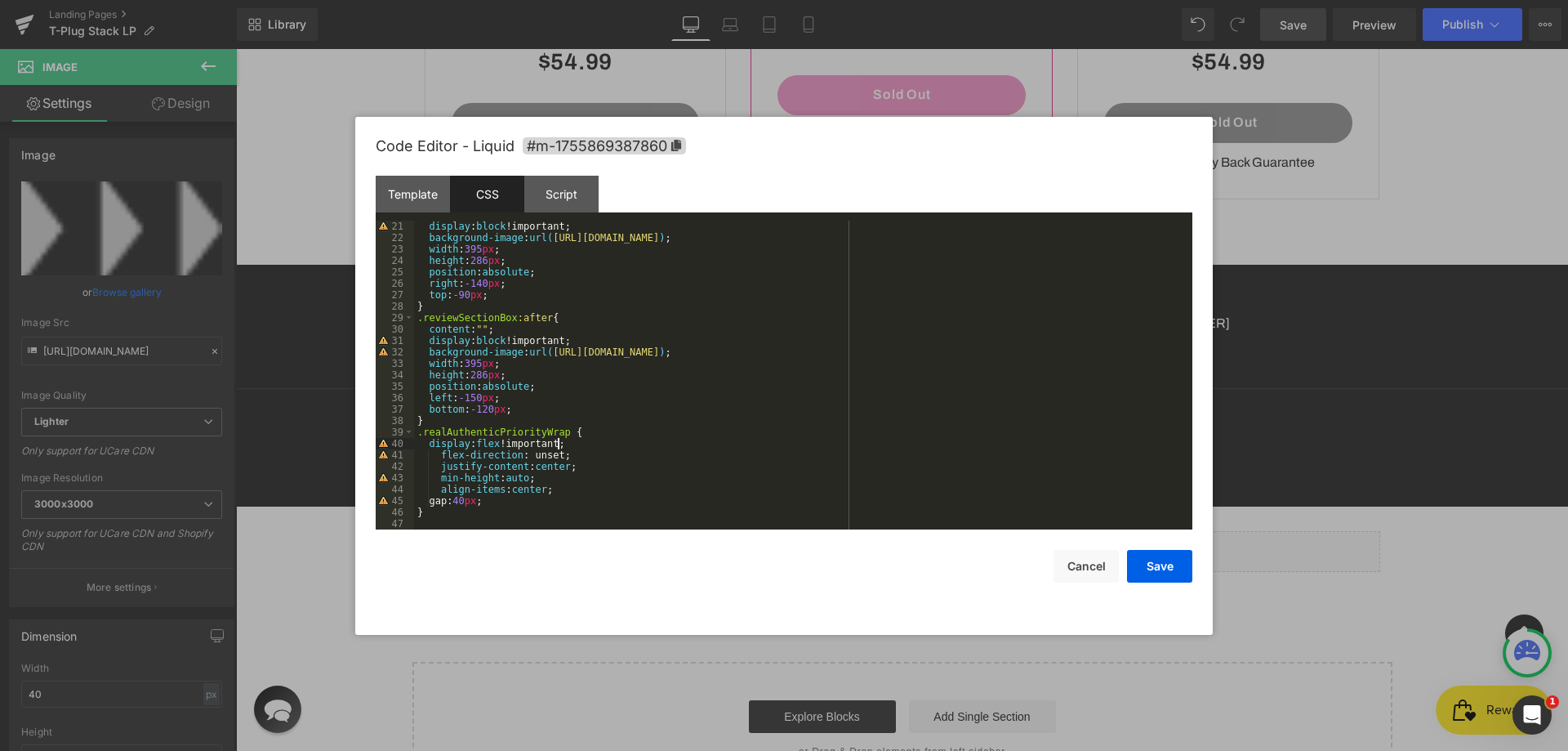
scroll to position [229, 0]
click at [505, 511] on div "display : block !important; background-image : url( [URL][DOMAIN_NAME] ) ; widt…" at bounding box center [800, 386] width 772 height 332
click at [504, 506] on div "display : block !important; background-image : url( [URL][DOMAIN_NAME] ) ; widt…" at bounding box center [800, 386] width 772 height 332
click at [500, 443] on div "display : block !important; background-image : url( [URL][DOMAIN_NAME] ) ; widt…" at bounding box center [800, 386] width 772 height 332
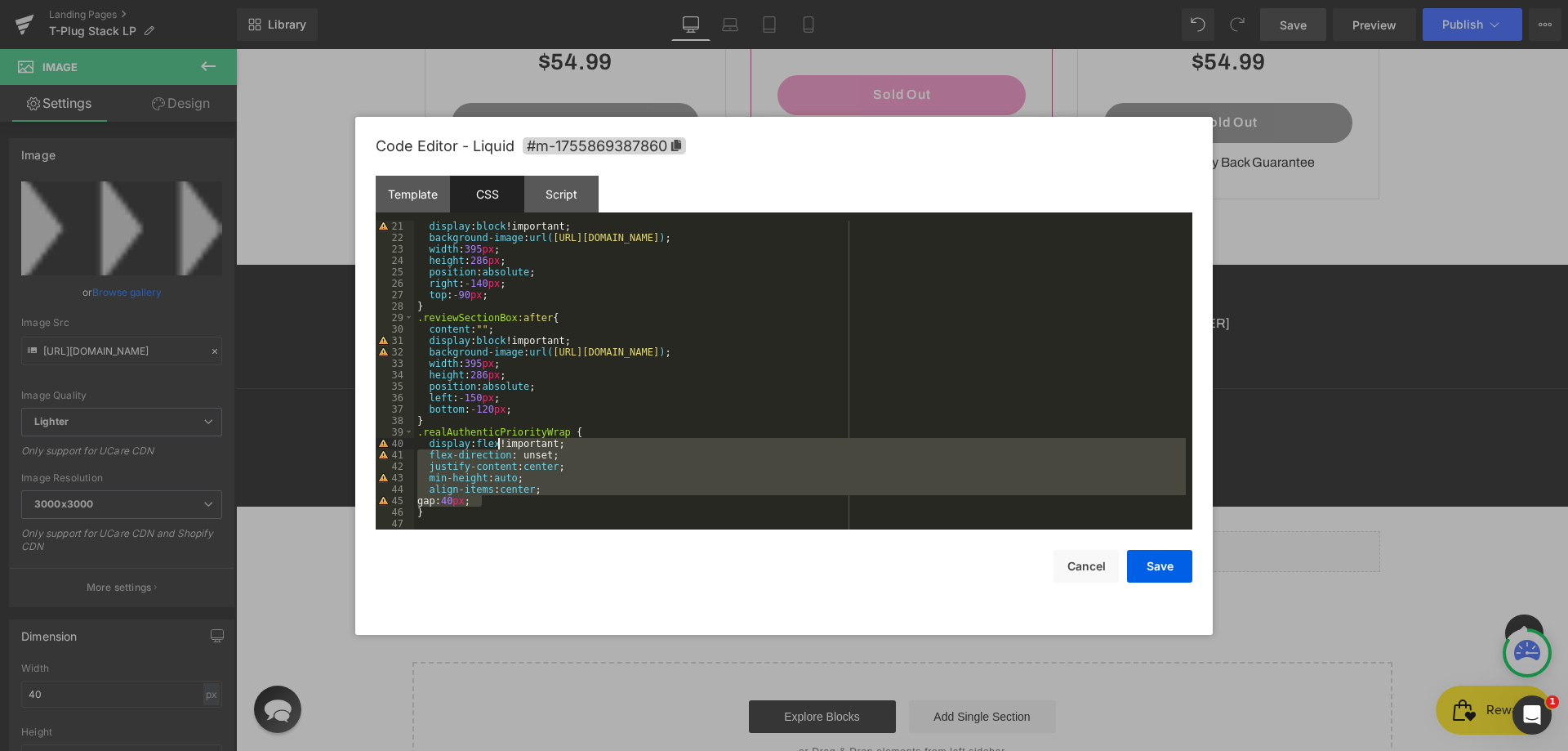
click at [575, 450] on div "display : block !important; background-image : url( [URL][DOMAIN_NAME] ) ; widt…" at bounding box center [800, 375] width 772 height 309
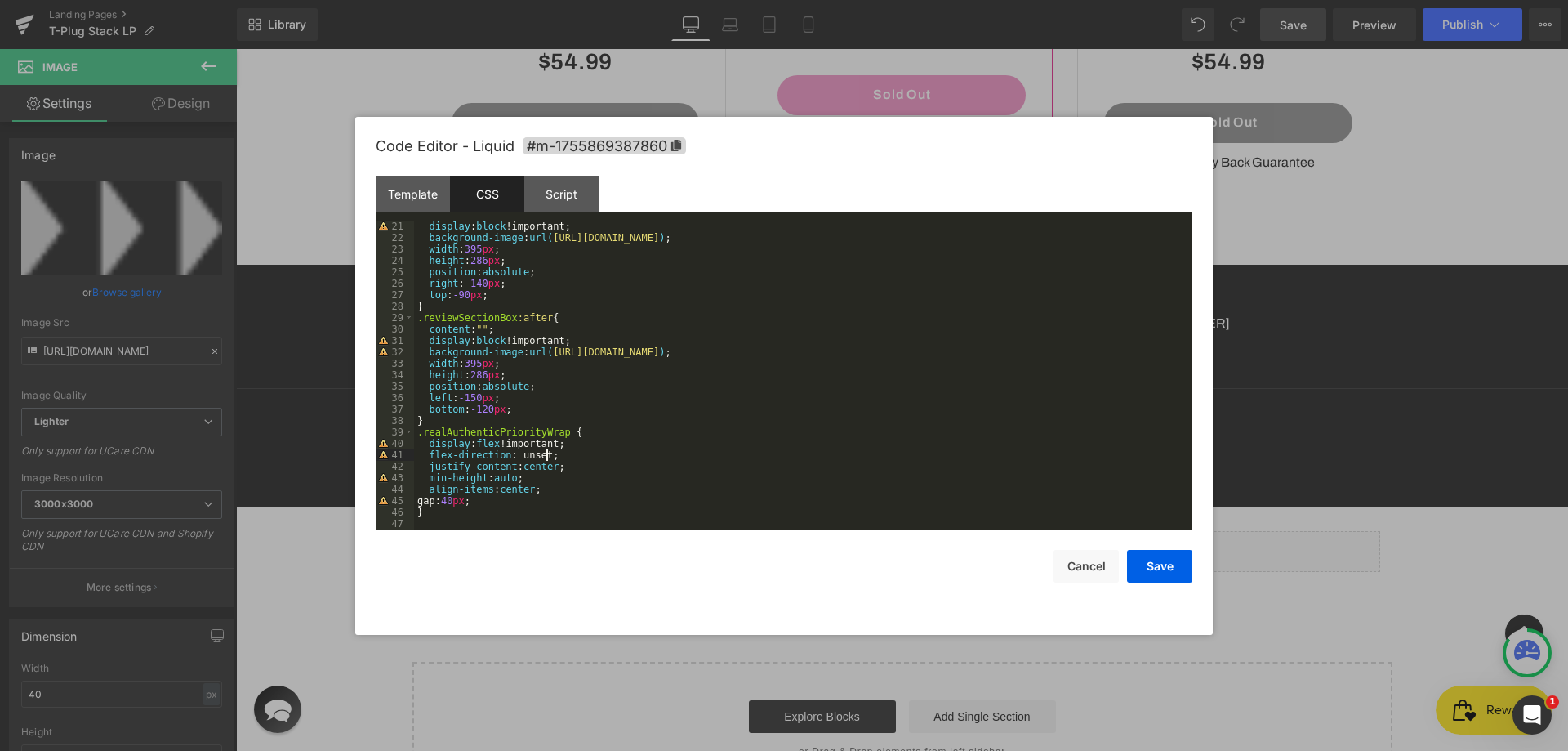
click at [584, 447] on div "display : block !important; background-image : url( [URL][DOMAIN_NAME] ) ; widt…" at bounding box center [800, 386] width 772 height 332
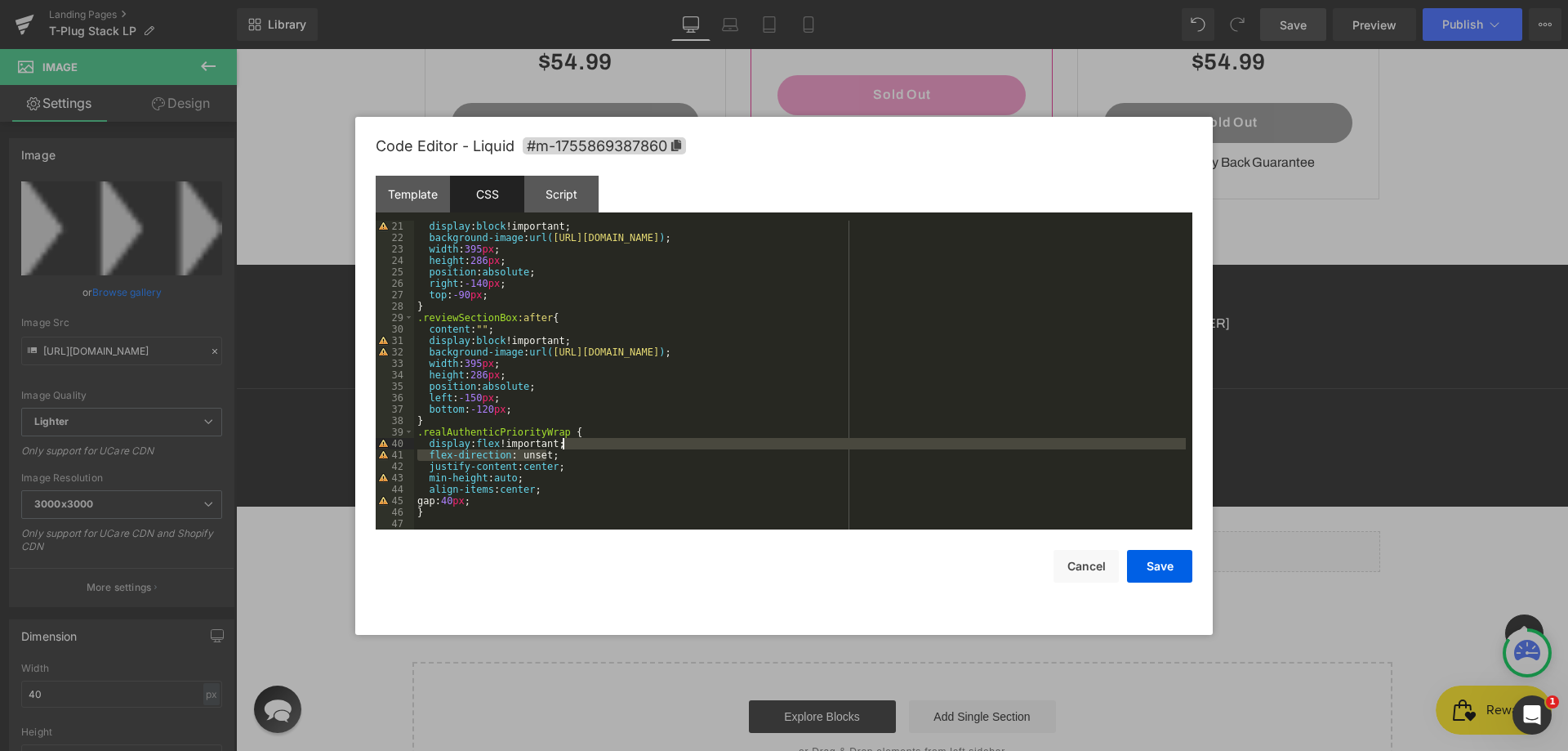
scroll to position [217, 0]
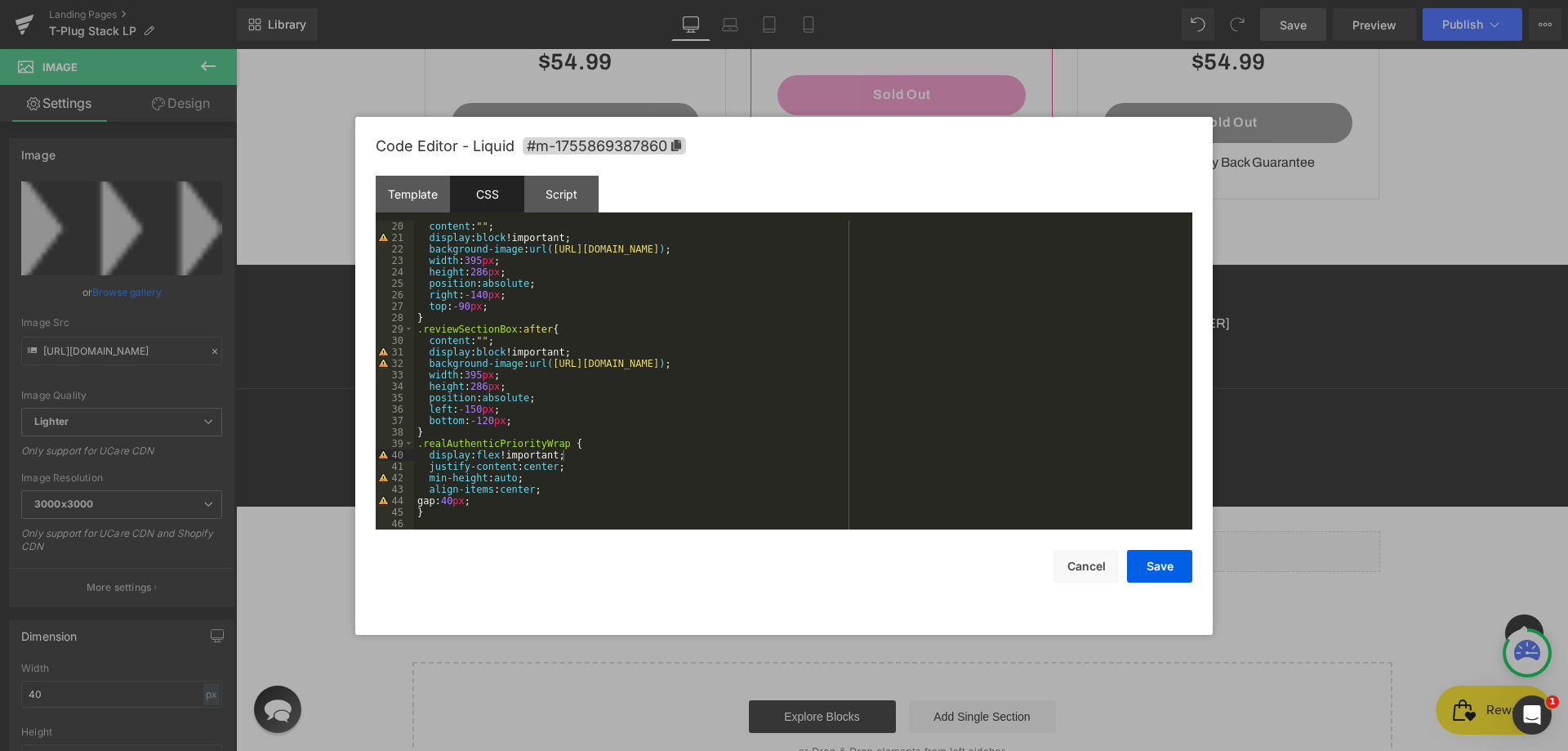
click at [559, 440] on div "content : " " ; display : block !important; background-image : url( [URL][DOMAI…" at bounding box center [800, 386] width 772 height 332
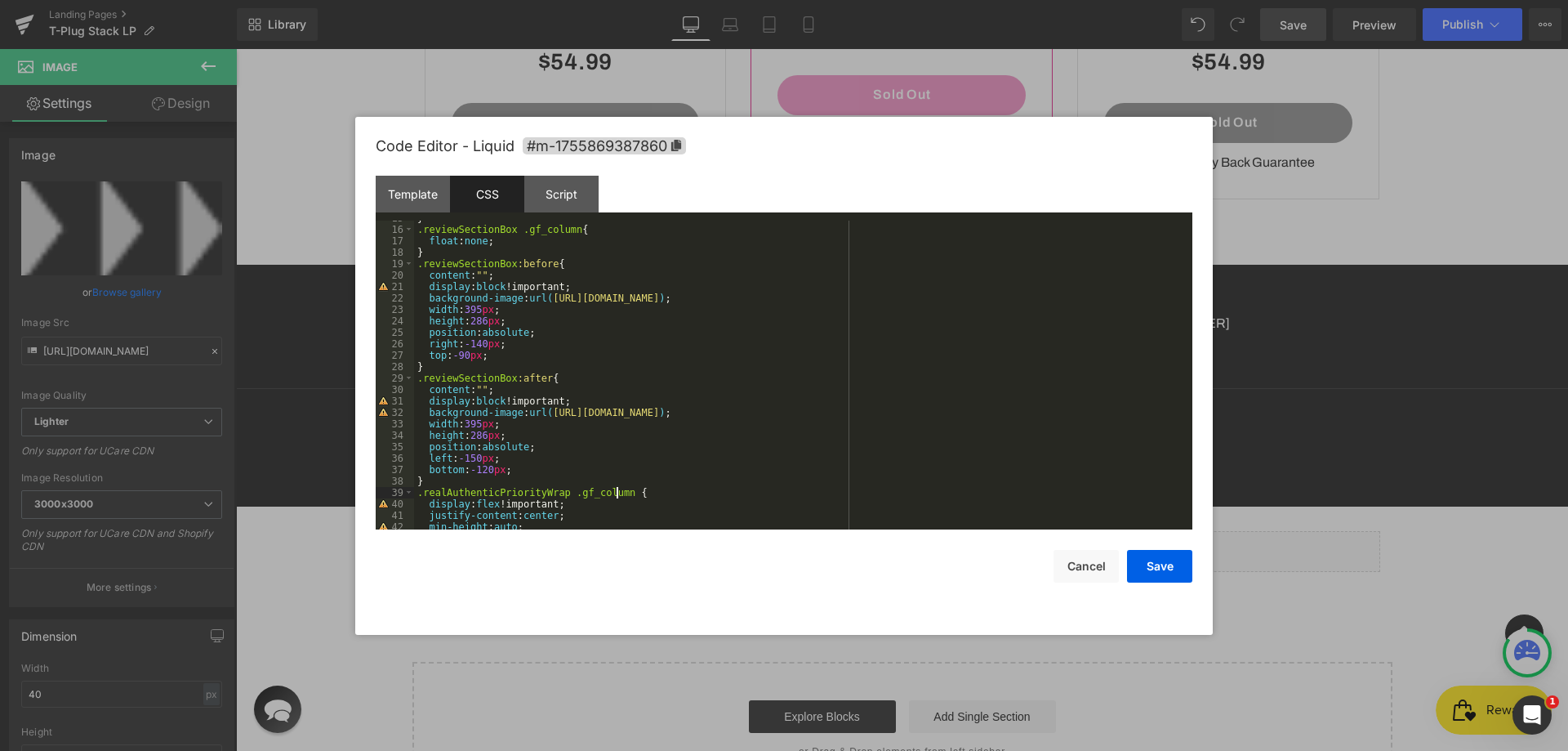
scroll to position [168, 0]
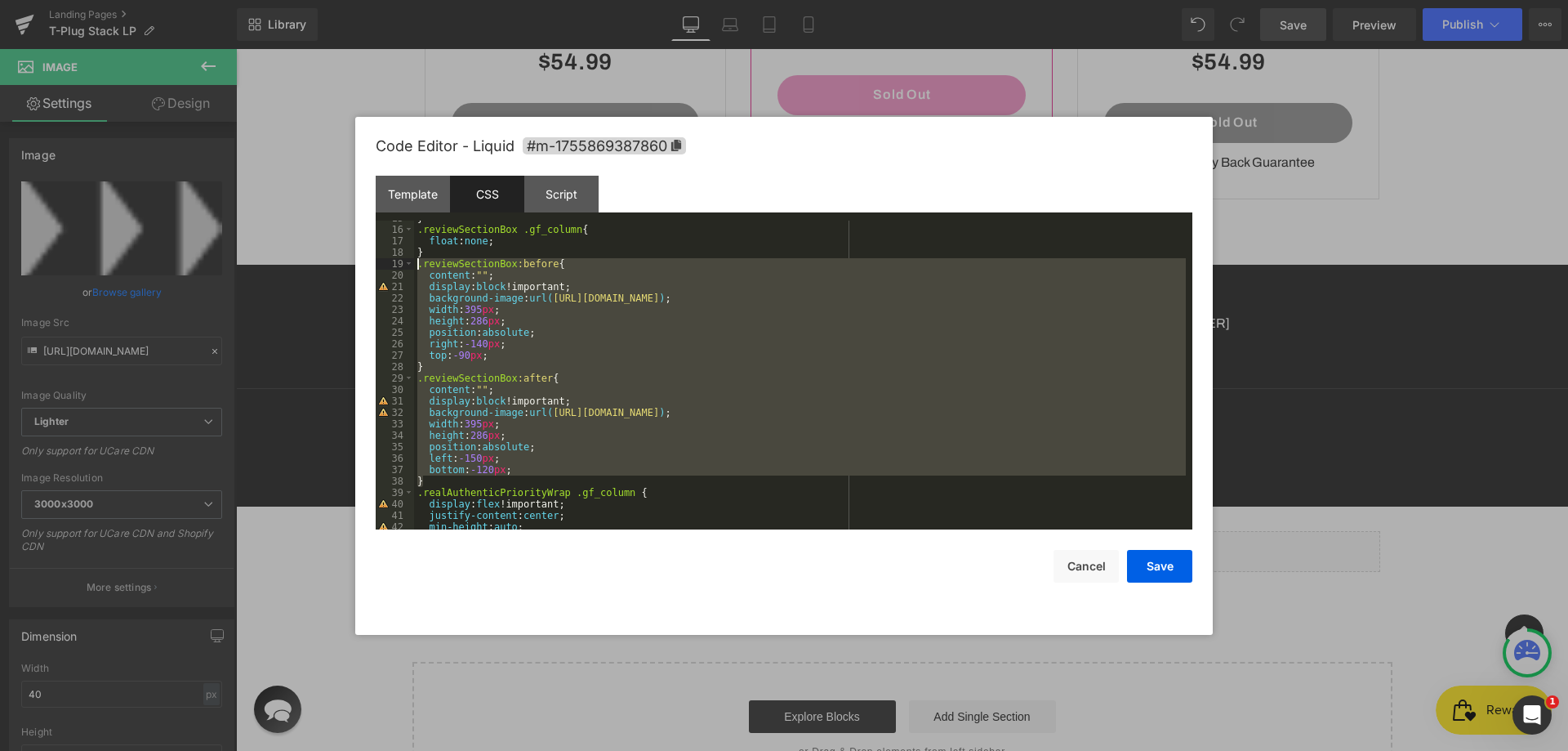
drag, startPoint x: 451, startPoint y: 481, endPoint x: 395, endPoint y: 262, distance: 226.0
click at [395, 262] on pre "15 16 17 18 19 20 21 22 23 24 25 26 27 28 29 30 31 32 33 34 35 36 37 38 39 40 4…" at bounding box center [784, 375] width 817 height 309
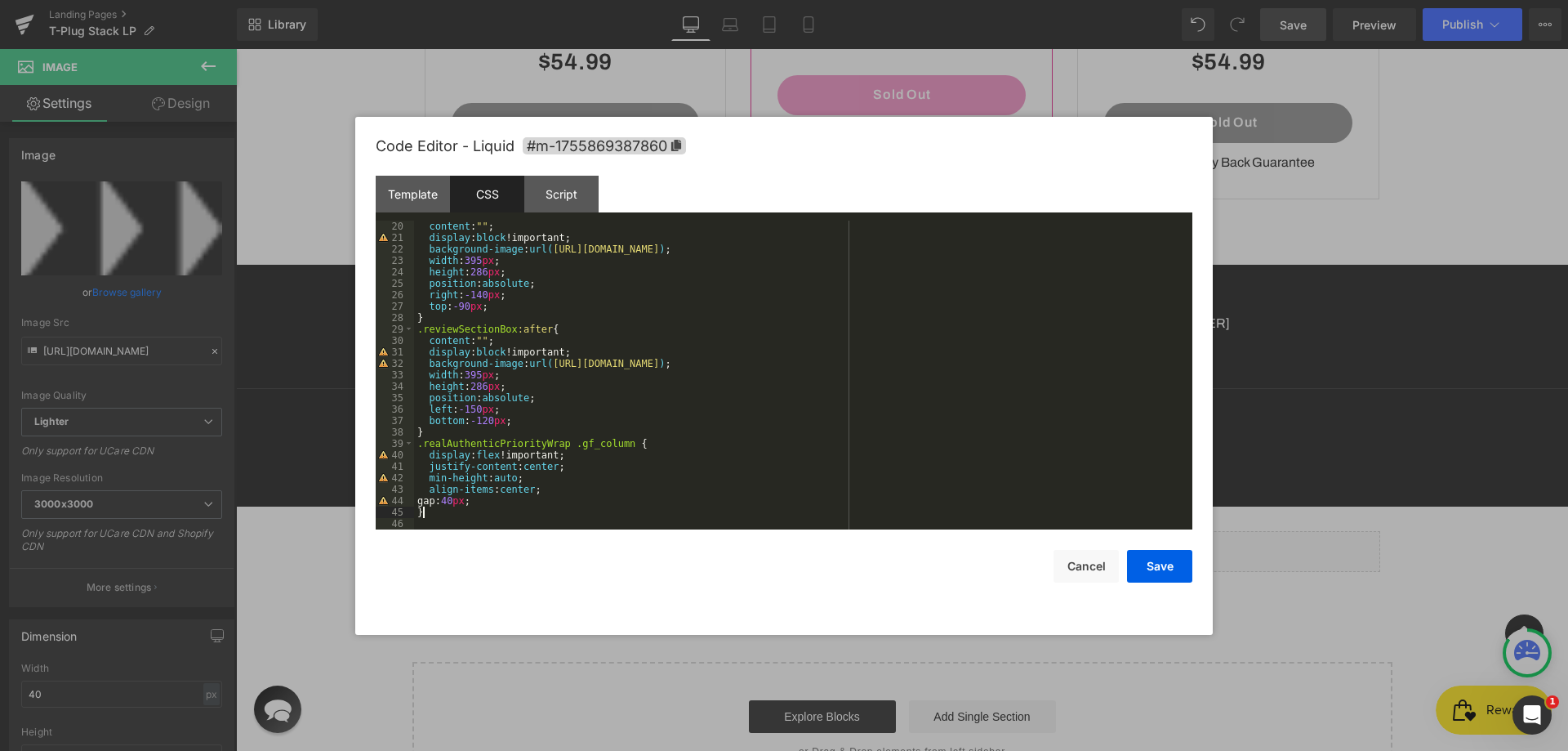
click at [445, 513] on div "content : " " ; display : block !important; background-image : url( [URL][DOMAI…" at bounding box center [800, 386] width 772 height 332
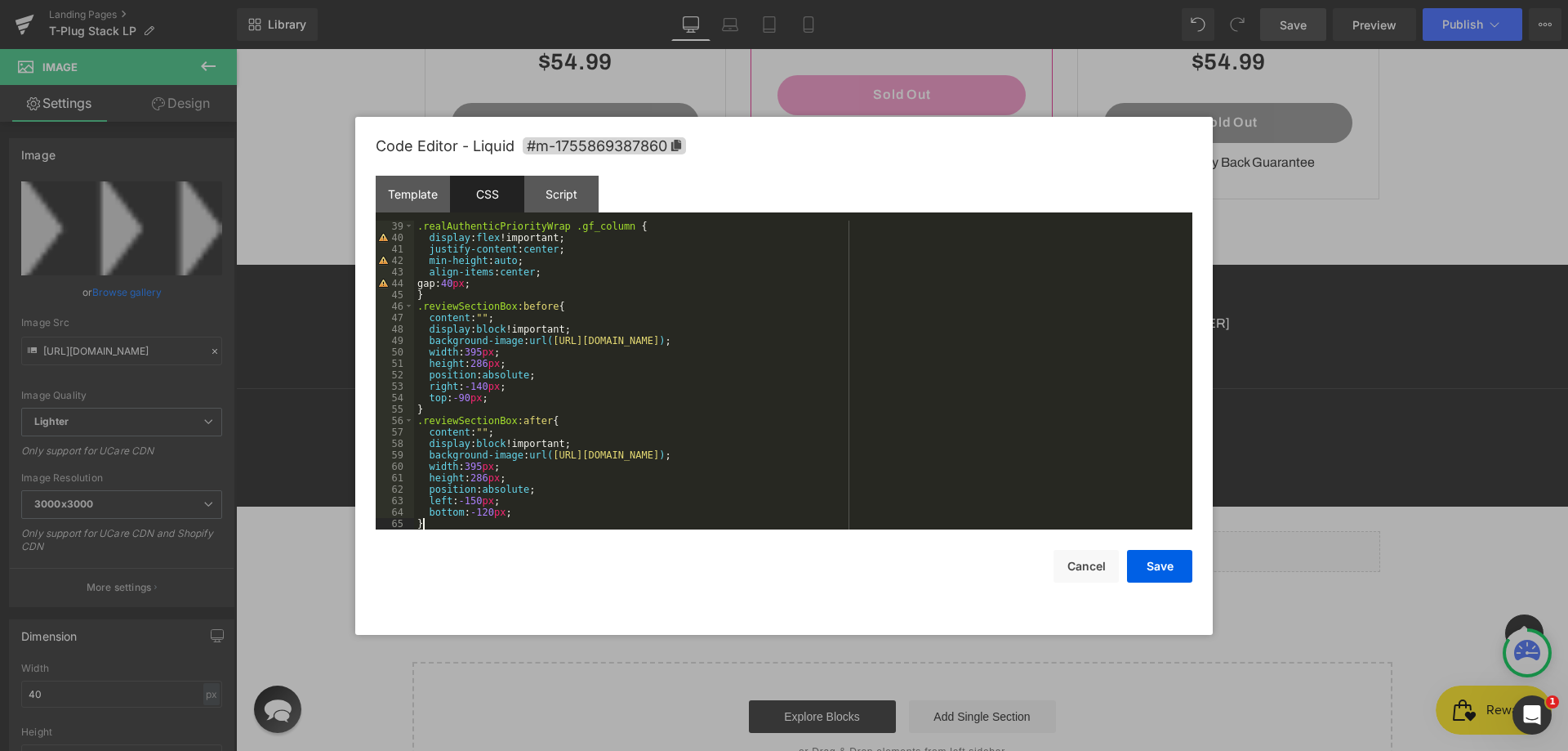
scroll to position [435, 0]
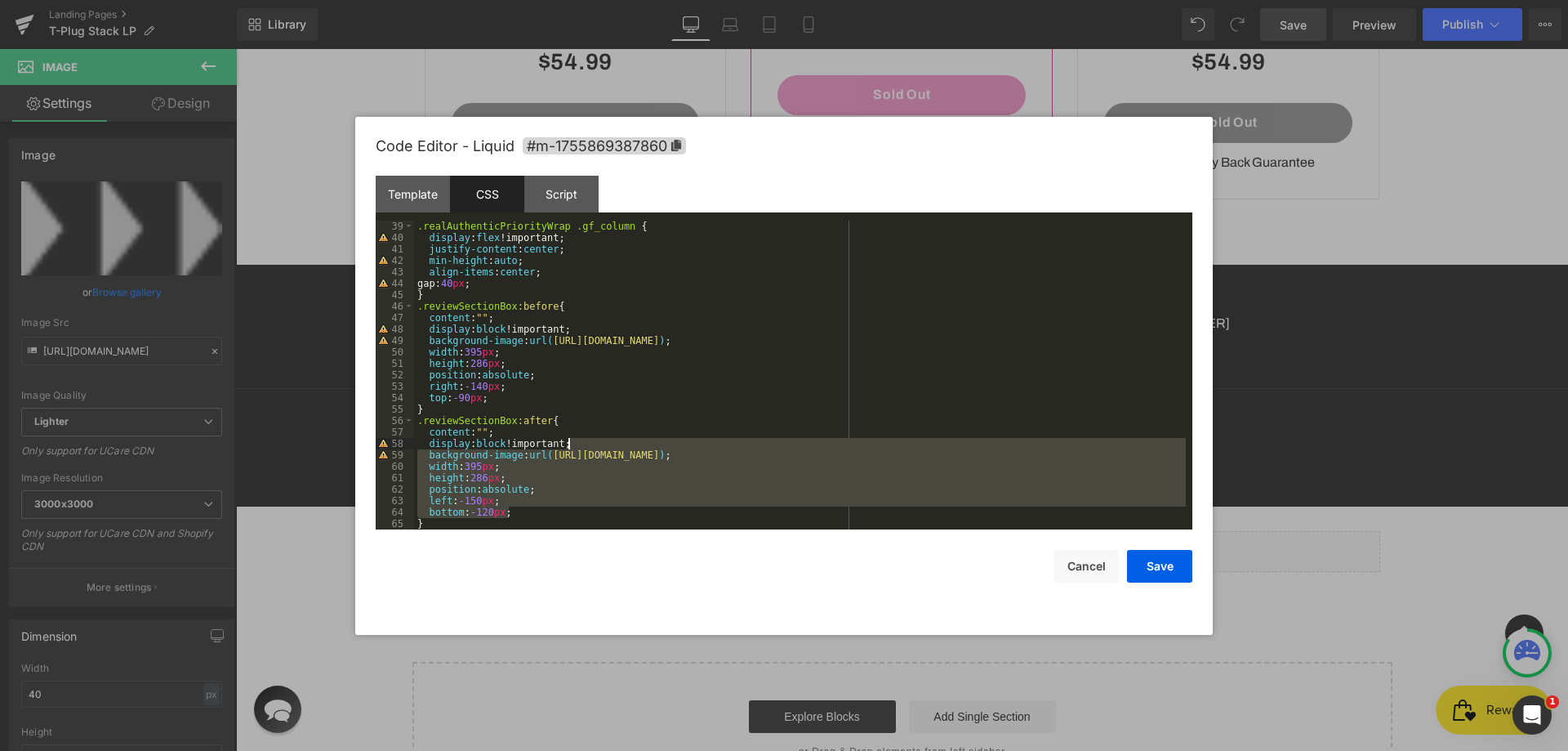
drag, startPoint x: 525, startPoint y: 515, endPoint x: 579, endPoint y: 444, distance: 89.2
click at [579, 444] on div ".realAuthenticPriorityWrap .gf_column { display : flex !important; justify-cont…" at bounding box center [800, 386] width 772 height 332
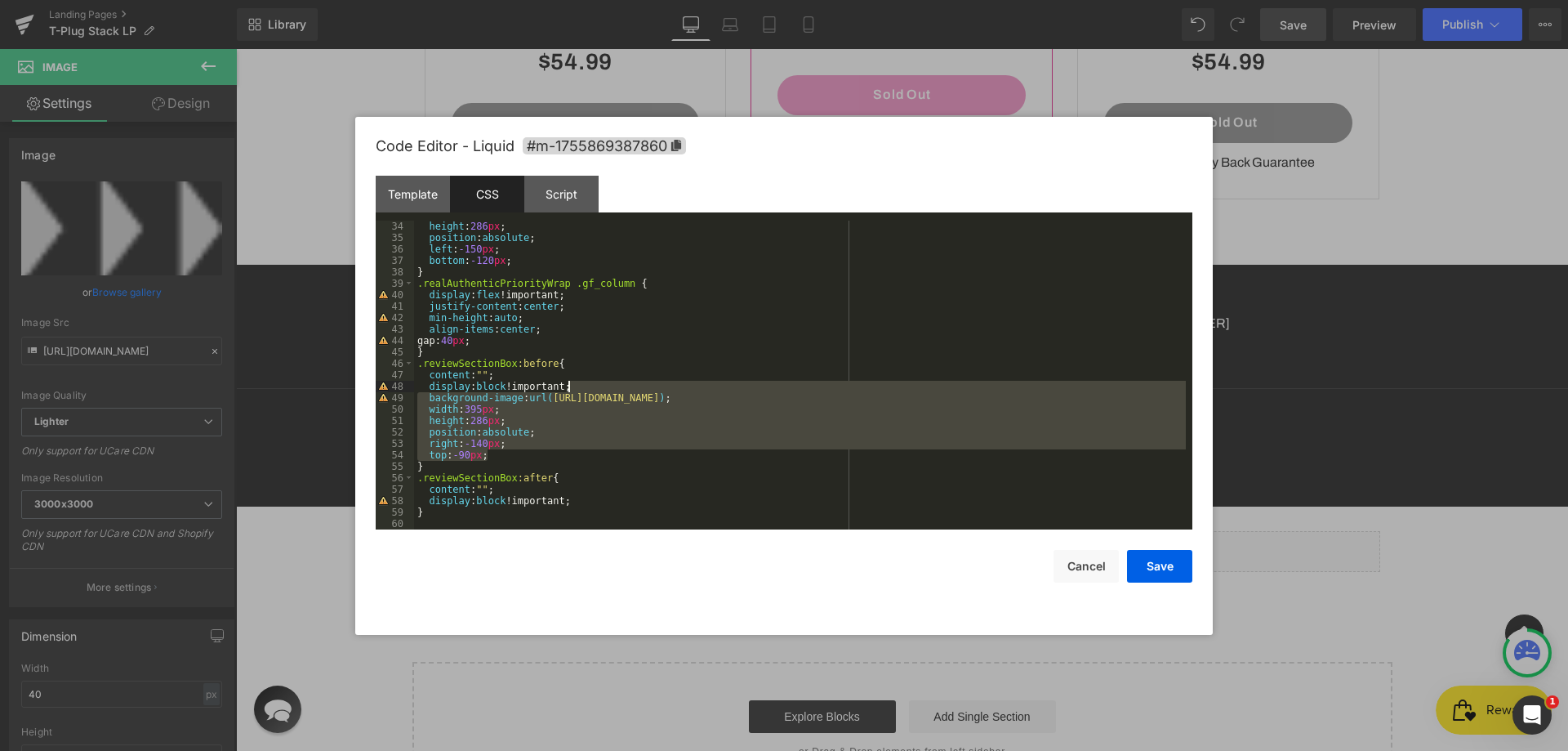
drag, startPoint x: 535, startPoint y: 450, endPoint x: 582, endPoint y: 384, distance: 81.0
click at [582, 384] on div "height : 286 px ; position : absolute ; left : -150 px ; bottom : -120 px ; } .…" at bounding box center [800, 386] width 772 height 332
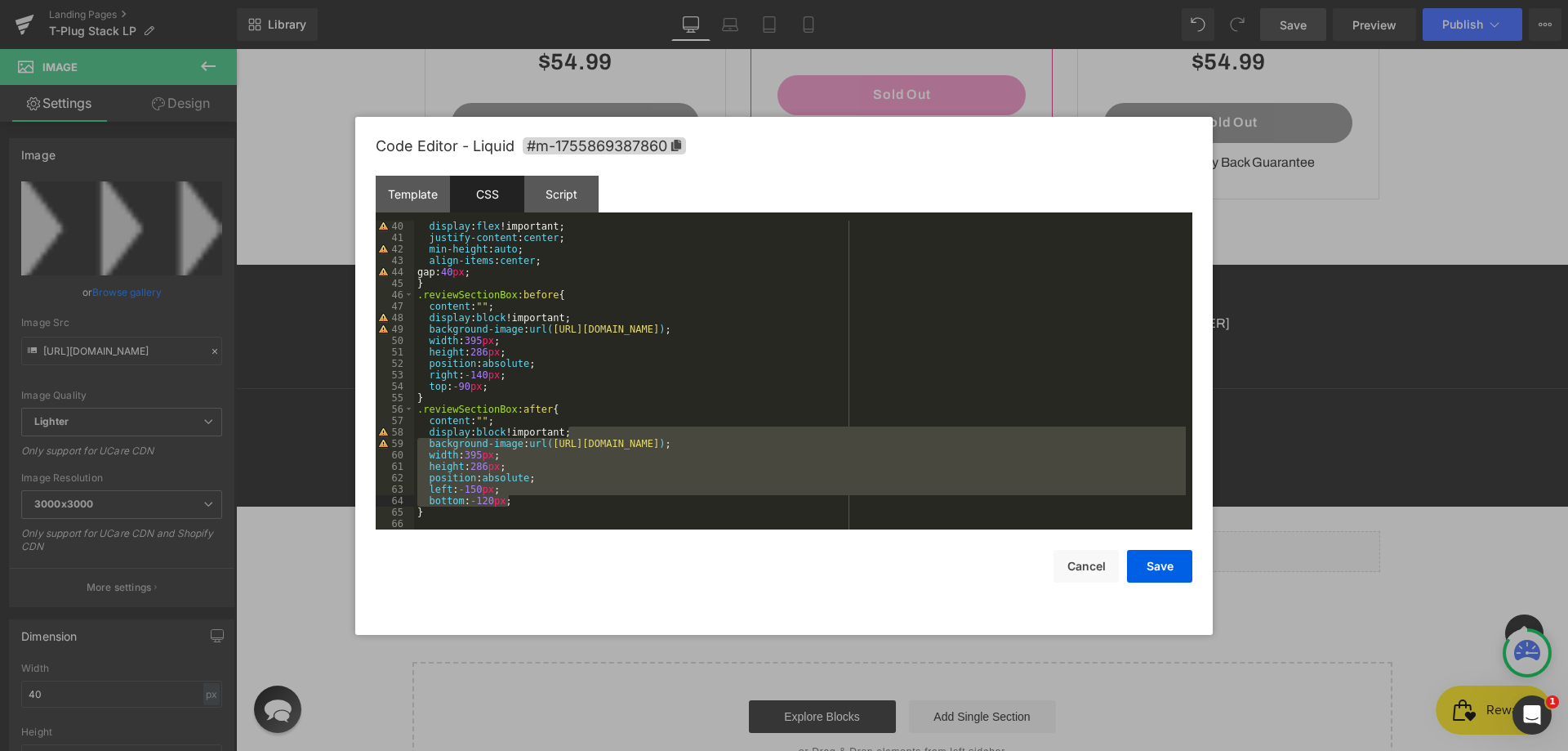
click at [783, 442] on div "display : flex !important; justify-content : center ; min-height : auto ; align…" at bounding box center [800, 375] width 772 height 309
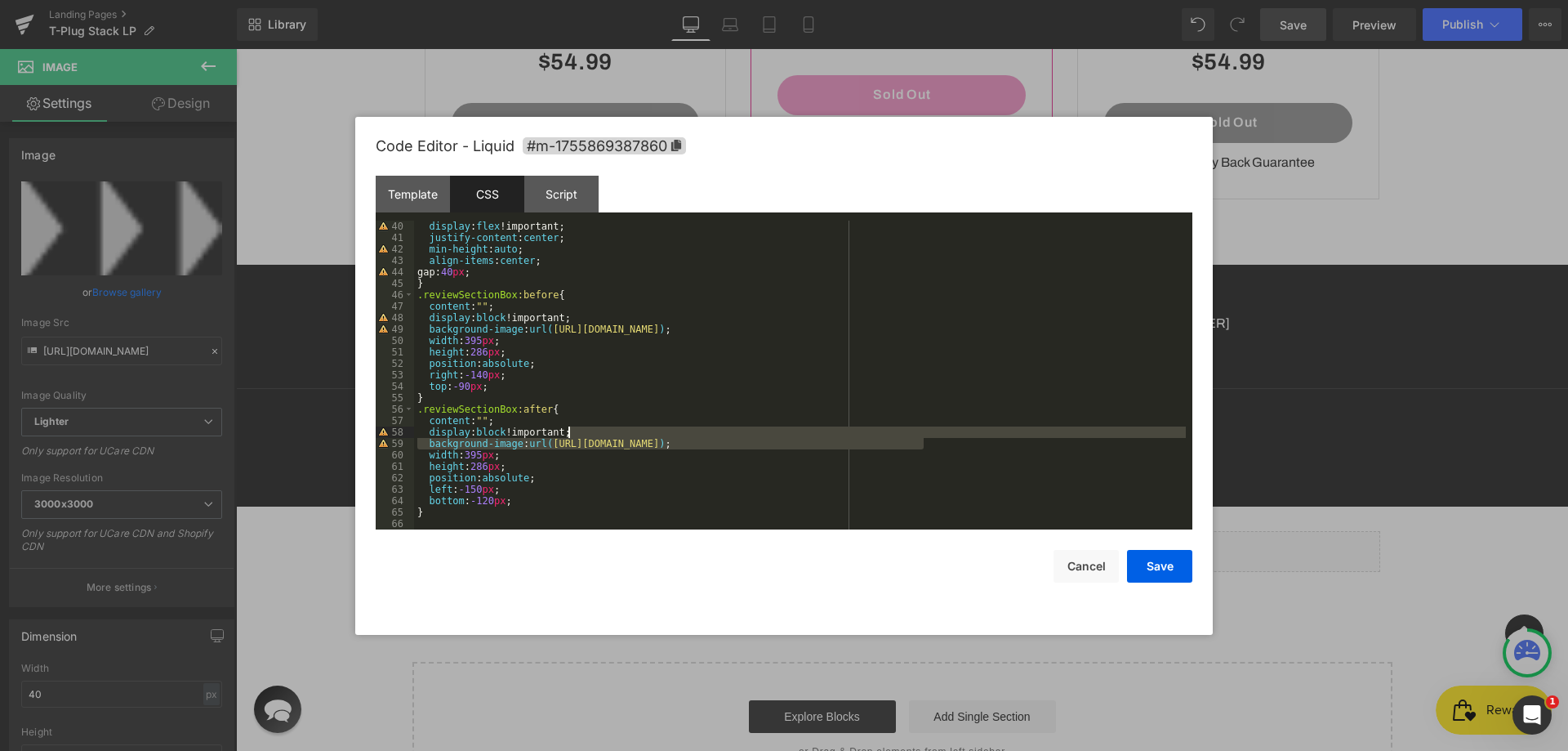
drag, startPoint x: 958, startPoint y: 441, endPoint x: 782, endPoint y: 431, distance: 176.3
click at [782, 431] on div "display : flex !important; justify-content : center ; min-height : auto ; align…" at bounding box center [800, 386] width 772 height 332
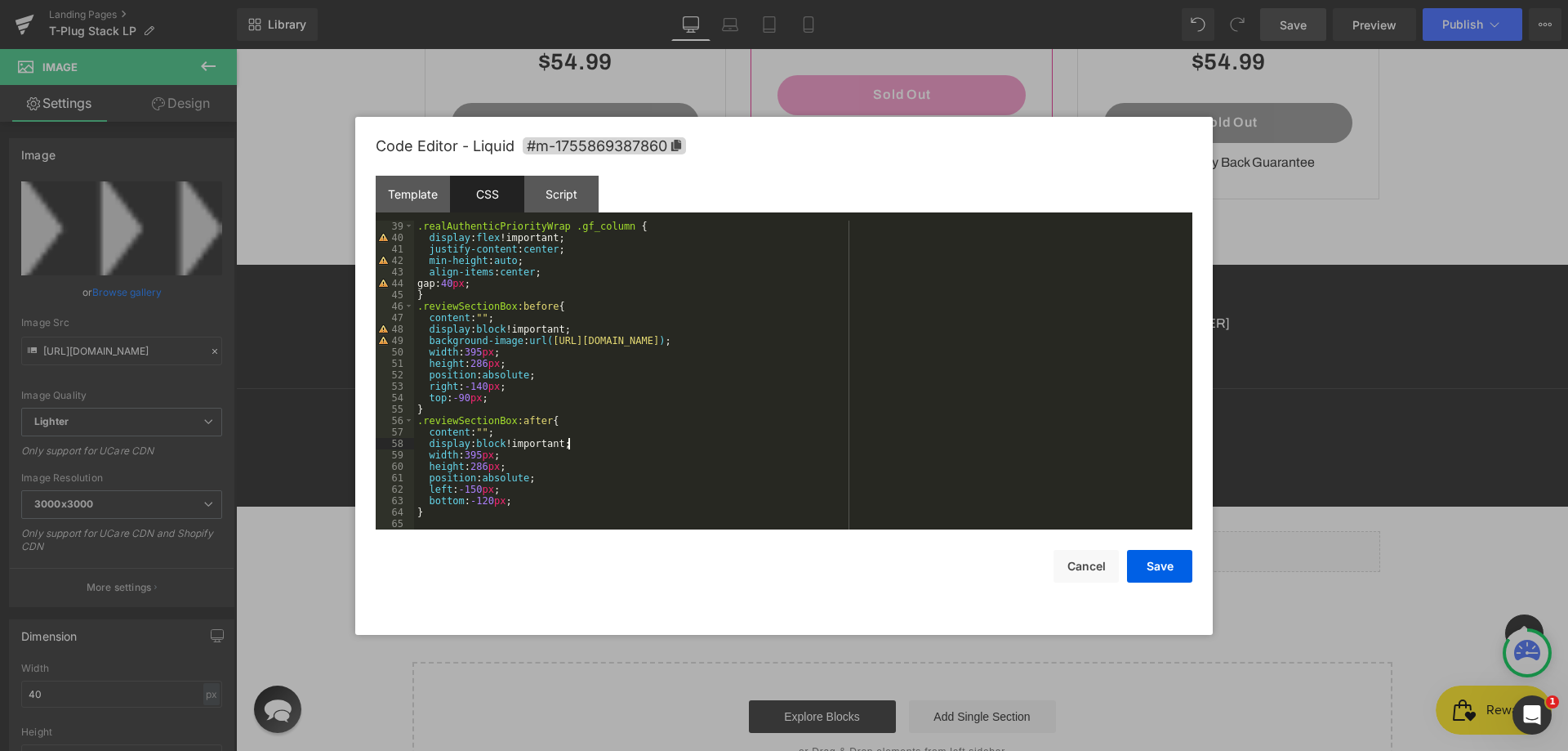
scroll to position [435, 0]
drag, startPoint x: 932, startPoint y: 336, endPoint x: 877, endPoint y: 329, distance: 55.4
click at [877, 329] on div ".realAuthenticPriorityWrap .gf_column { display : flex !important; justify-cont…" at bounding box center [800, 386] width 772 height 332
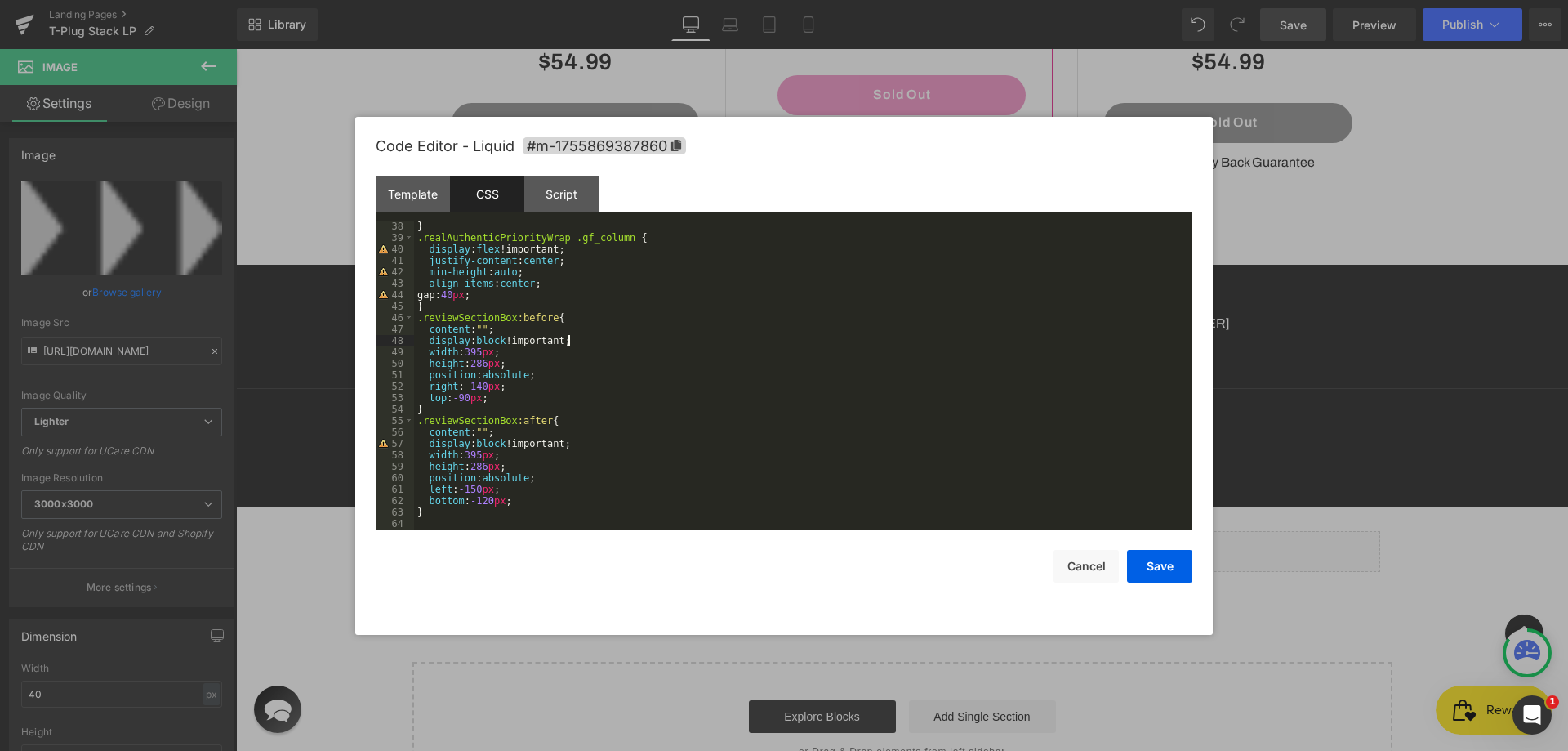
scroll to position [423, 0]
click at [501, 237] on div "} .realAuthenticPriorityWrap .gf_column { display : flex !important; justify-co…" at bounding box center [800, 386] width 772 height 332
click at [480, 314] on div "} .realAuthenticPriorityWrap .gf_column { display : flex !important; justify-co…" at bounding box center [800, 386] width 772 height 332
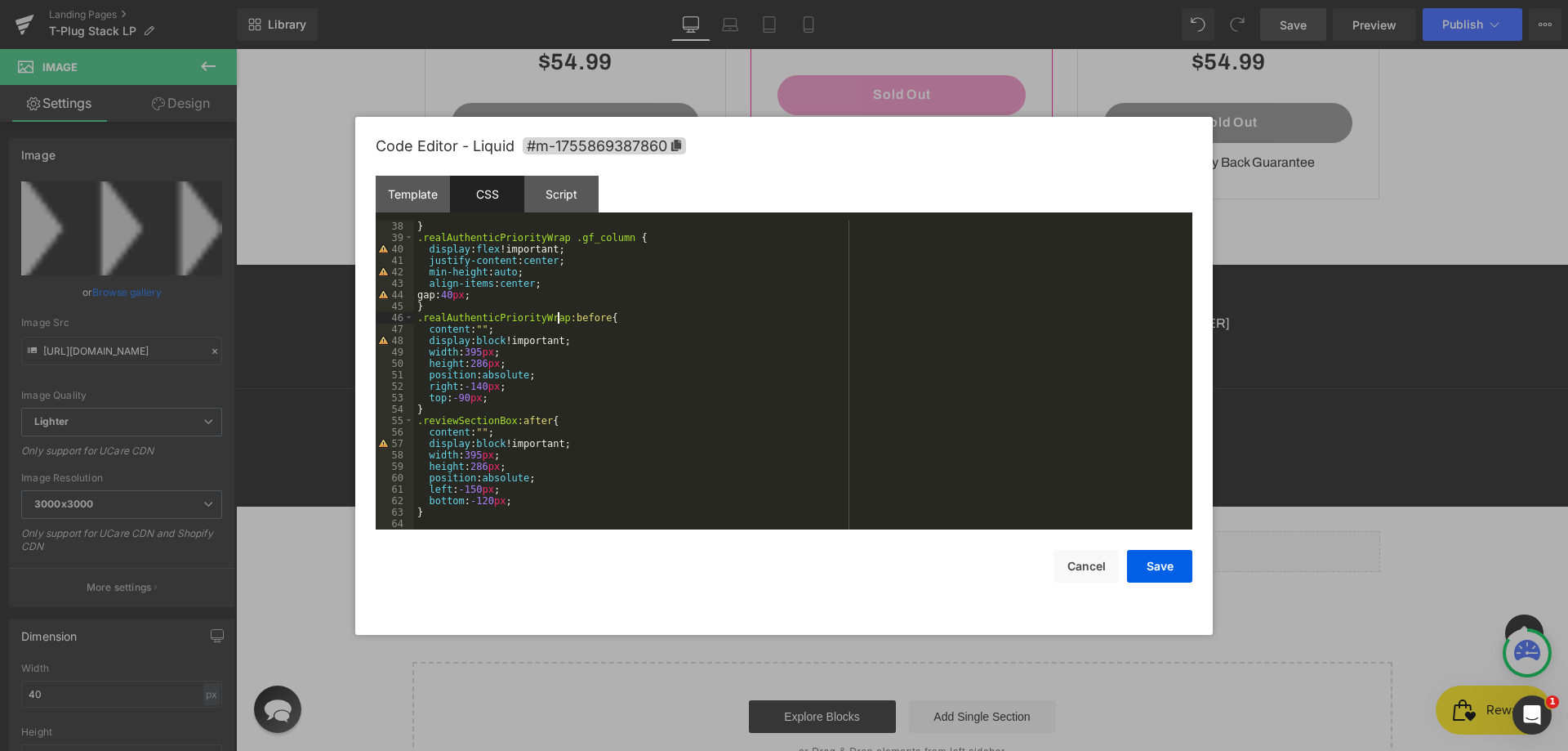
click at [476, 427] on div "} .realAuthenticPriorityWrap .gf_column { display : flex !important; justify-co…" at bounding box center [800, 386] width 772 height 332
click at [497, 406] on div "} .realAuthenticPriorityWrap .gf_column { display : flex !important; justify-co…" at bounding box center [800, 386] width 772 height 332
click at [488, 413] on div "} .realAuthenticPriorityWrap .gf_column { display : flex !important; justify-co…" at bounding box center [800, 386] width 772 height 332
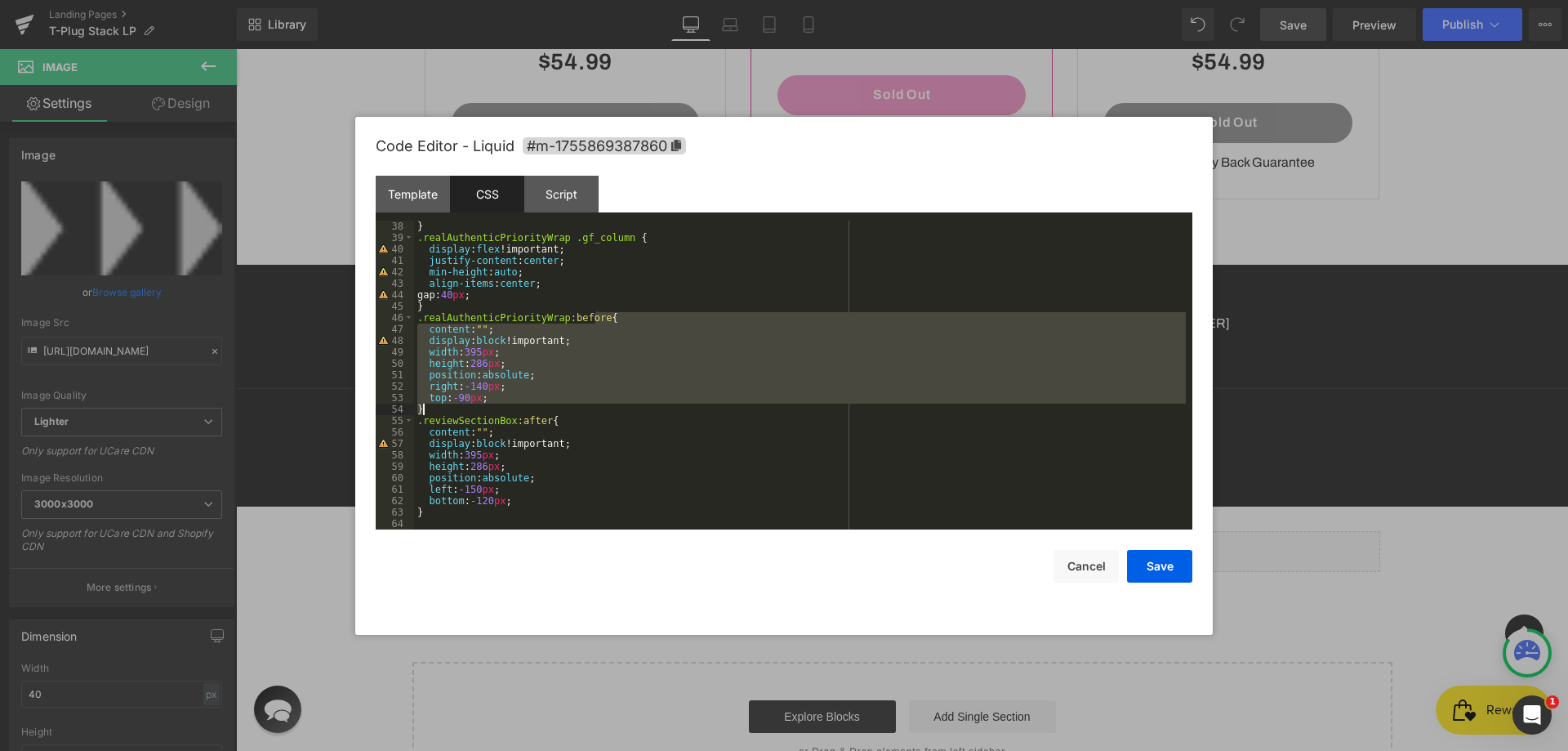
click at [488, 413] on div "} .realAuthenticPriorityWrap .gf_column { display : flex !important; justify-co…" at bounding box center [800, 386] width 772 height 332
click at [488, 417] on div "} .realAuthenticPriorityWrap .gf_column { display : flex !important; justify-co…" at bounding box center [800, 386] width 772 height 332
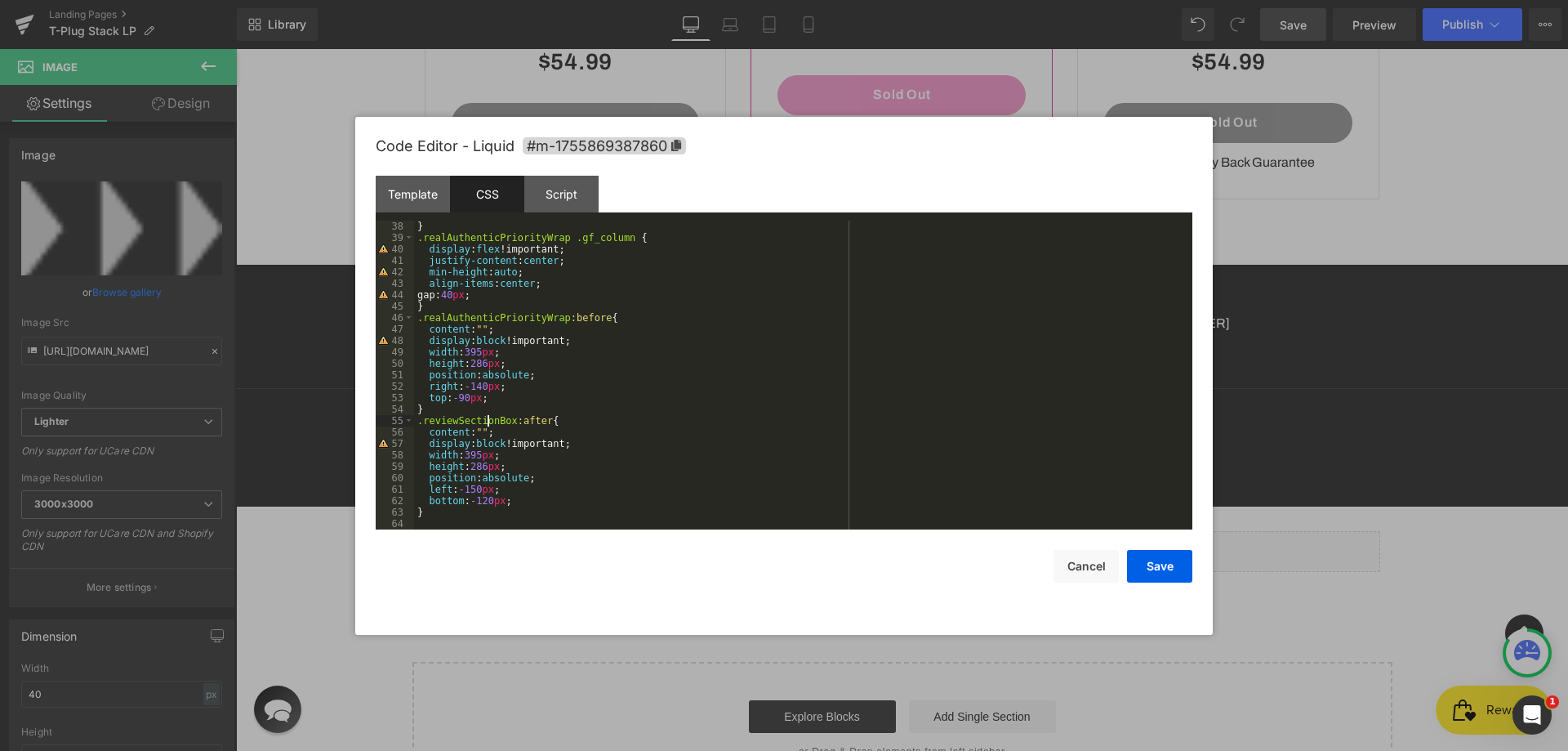
click at [488, 417] on div "} .realAuthenticPriorityWrap .gf_column { display : flex !important; justify-co…" at bounding box center [800, 386] width 772 height 332
click at [1185, 552] on button "Save" at bounding box center [1159, 567] width 65 height 33
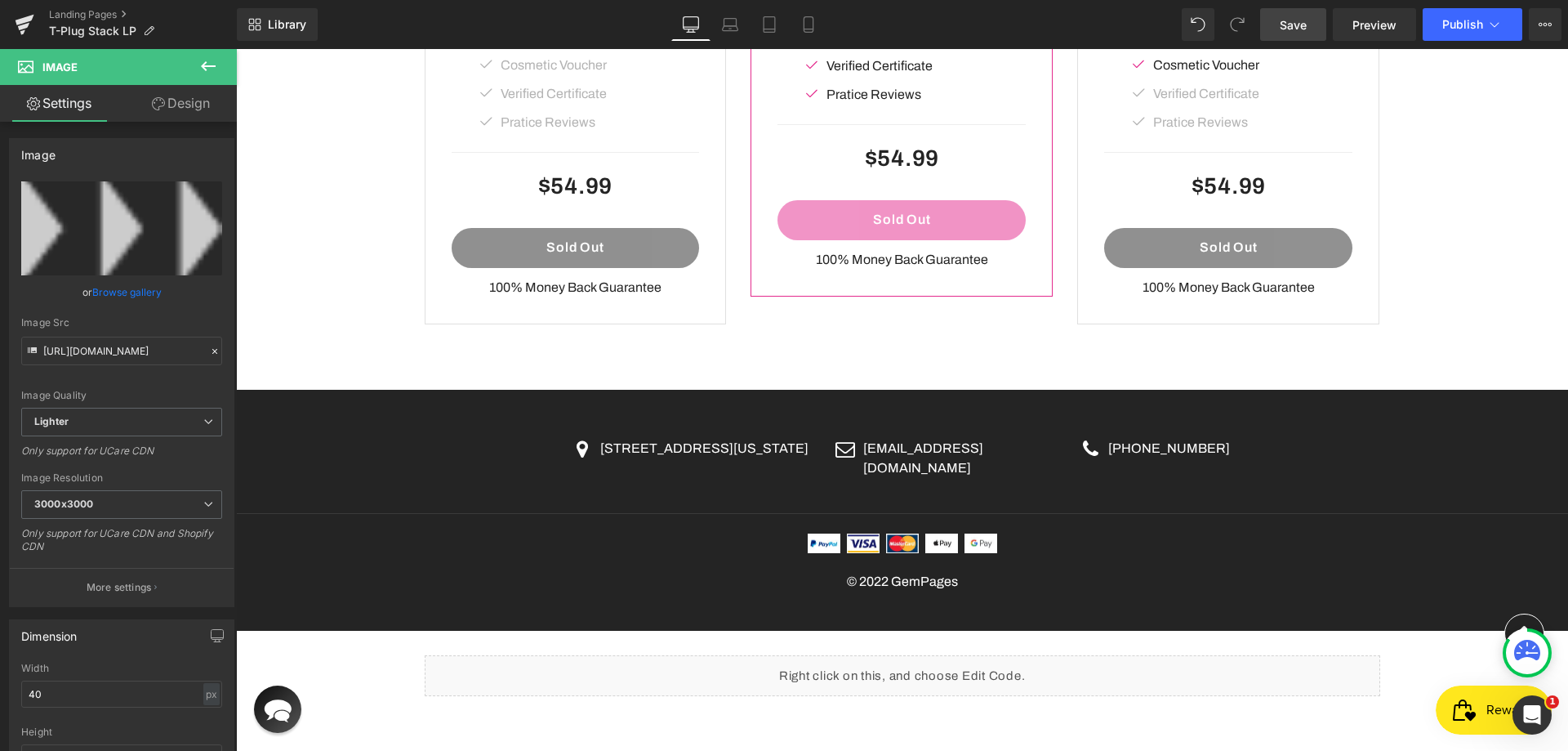
scroll to position [3575, 0]
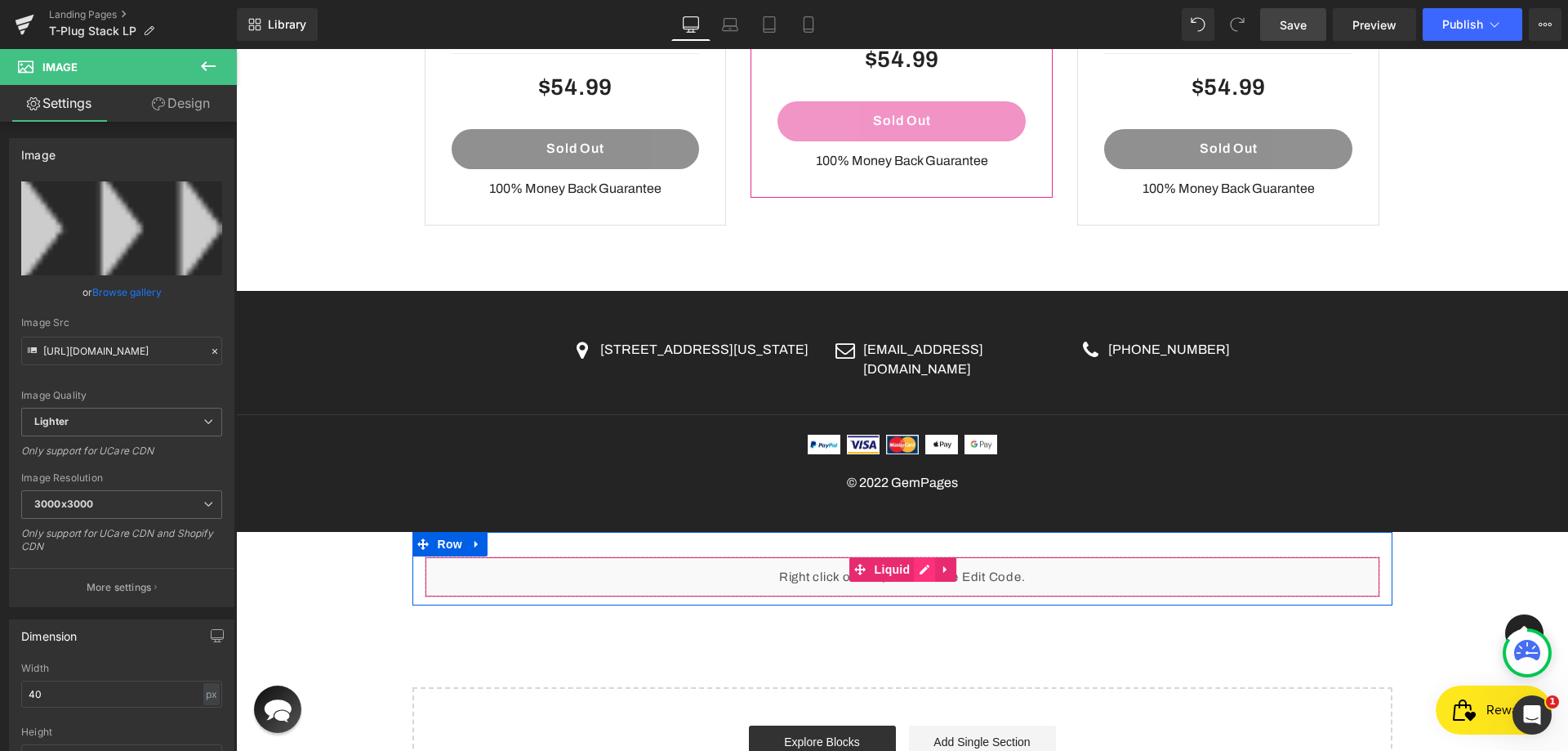
click at [921, 557] on div "Liquid" at bounding box center [902, 577] width 956 height 41
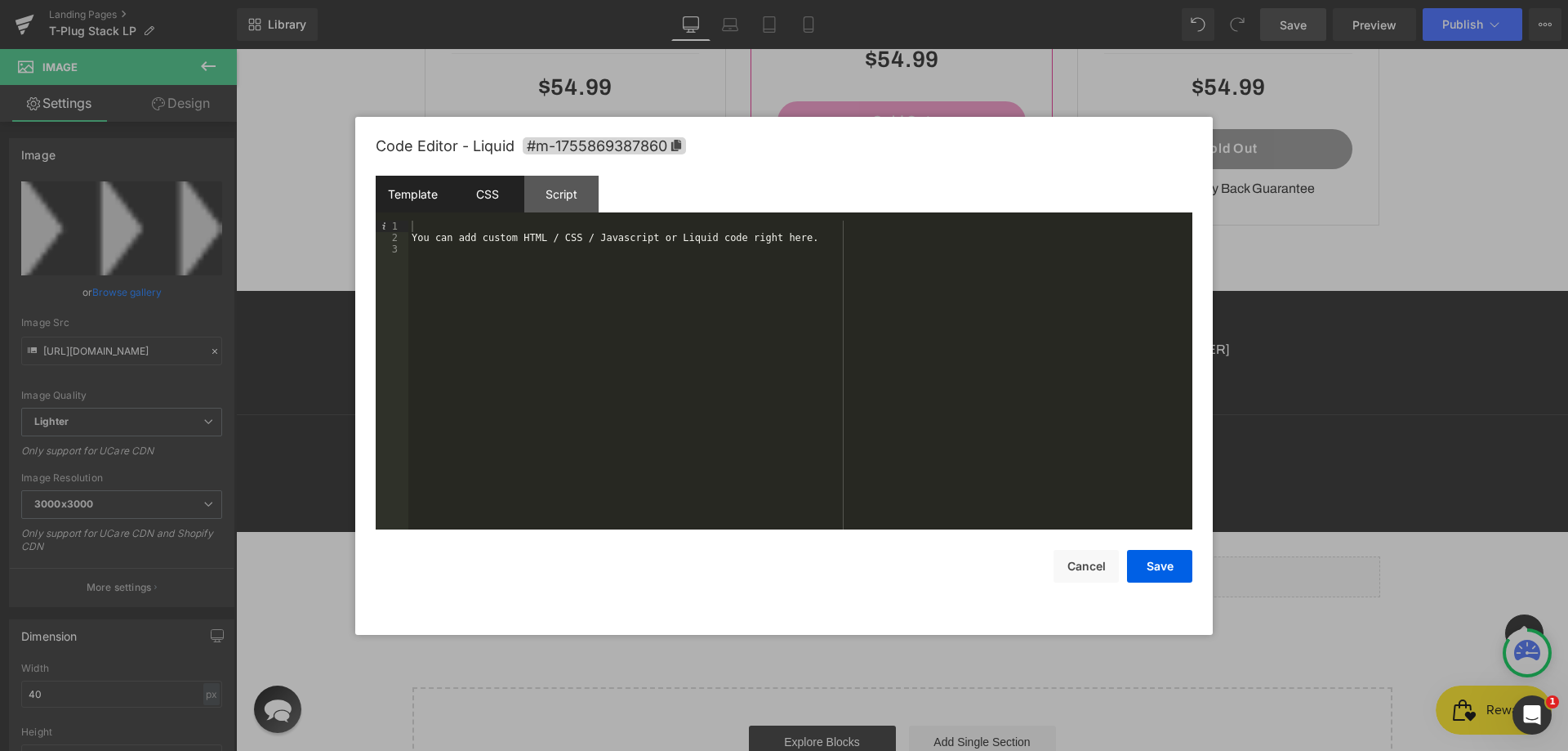
click at [500, 205] on div "CSS" at bounding box center [487, 194] width 74 height 37
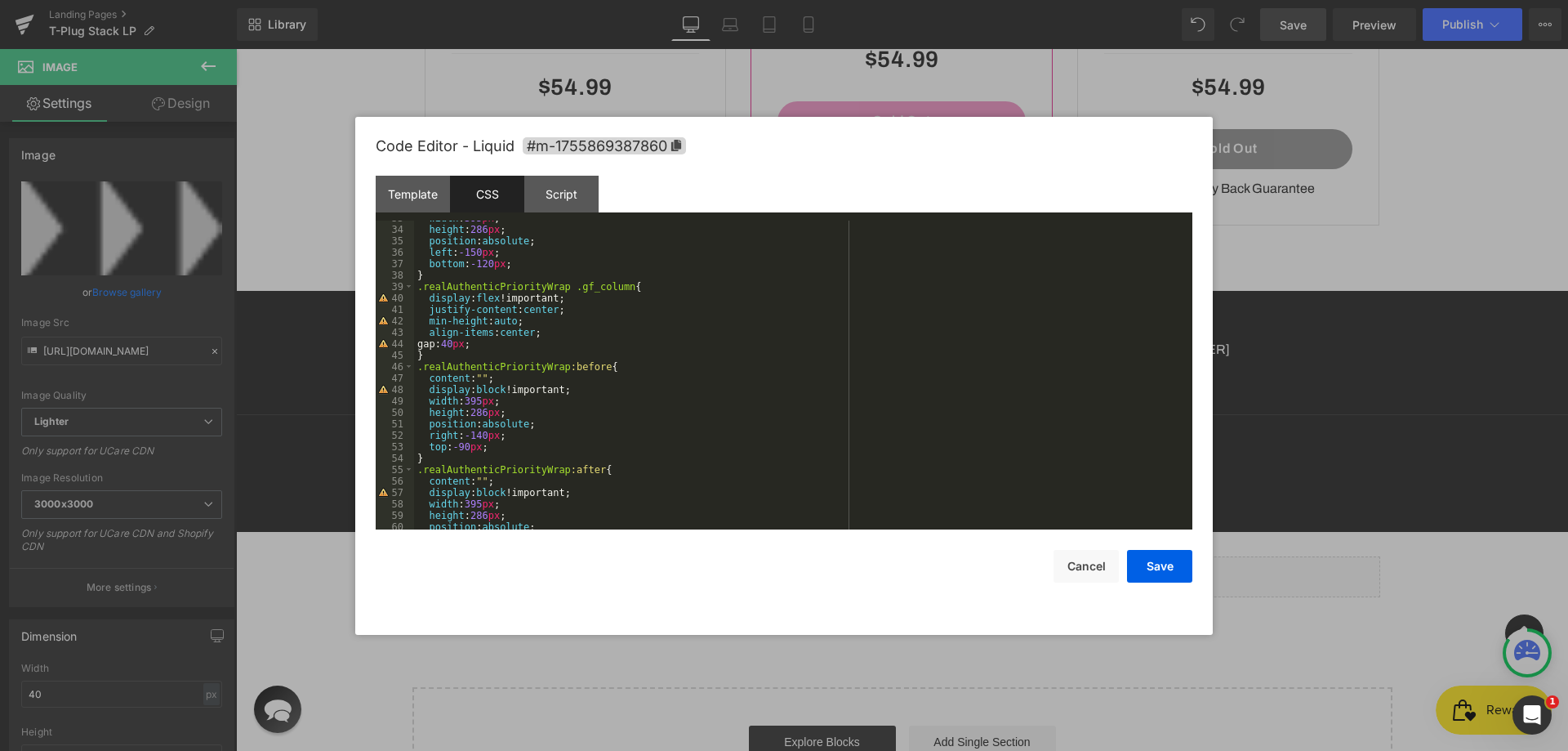
scroll to position [325, 0]
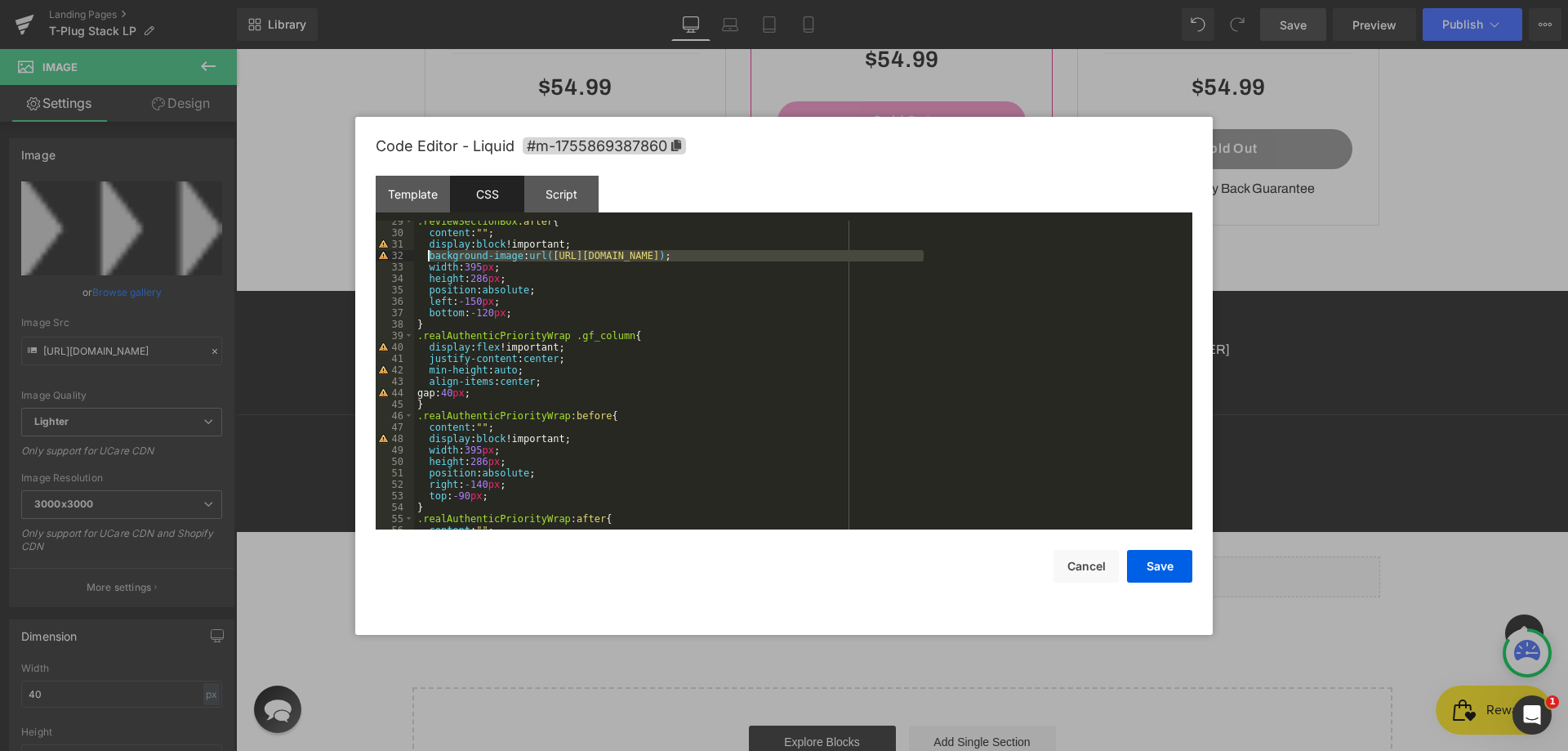
drag, startPoint x: 935, startPoint y: 258, endPoint x: 429, endPoint y: 254, distance: 506.0
click at [429, 254] on div ".reviewSectionBox :after { content : " " ; display : block !important; backgrou…" at bounding box center [800, 381] width 772 height 332
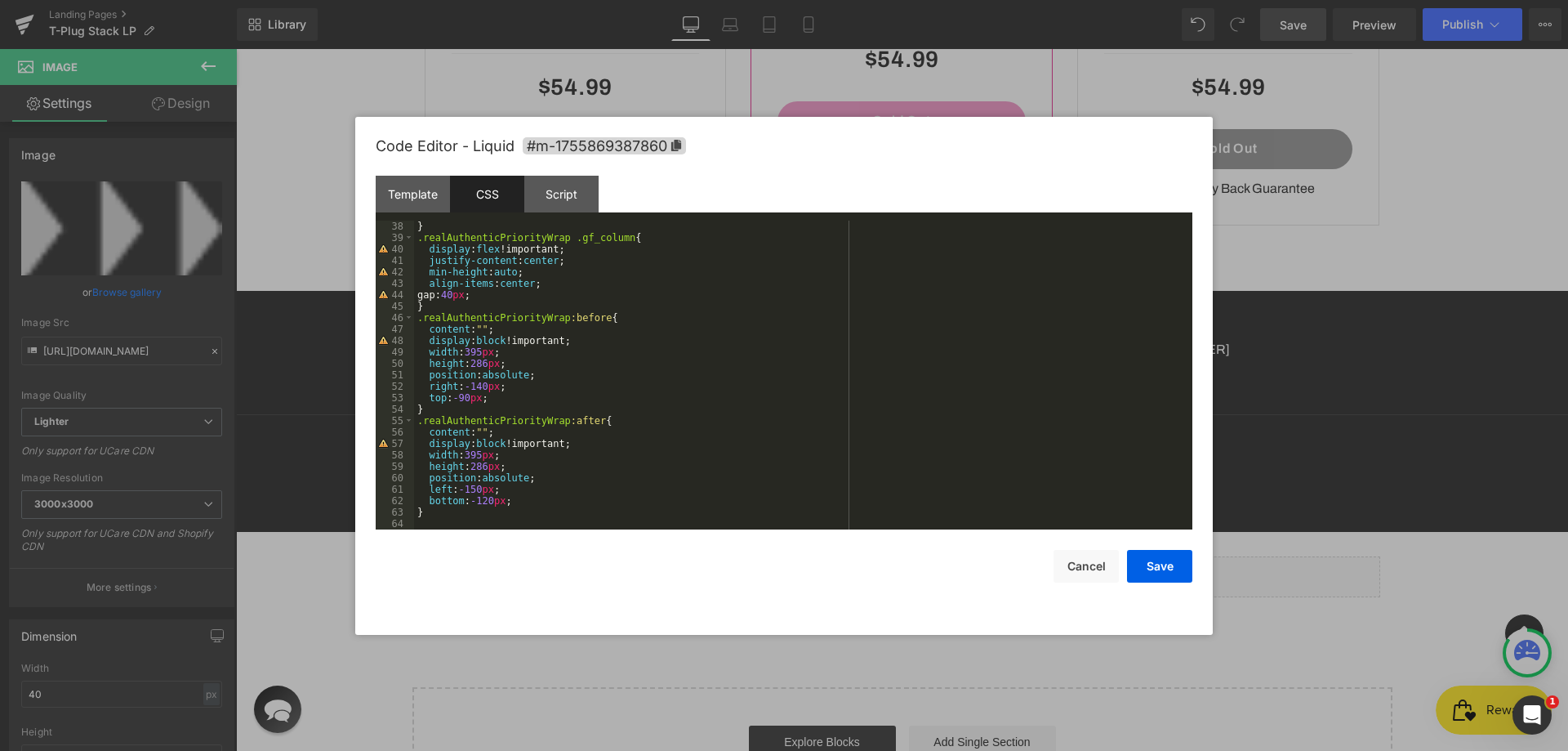
click at [584, 345] on div "} .realAuthenticPriorityWrap .gf_column { display : flex !important; justify-co…" at bounding box center [800, 386] width 772 height 332
paste textarea
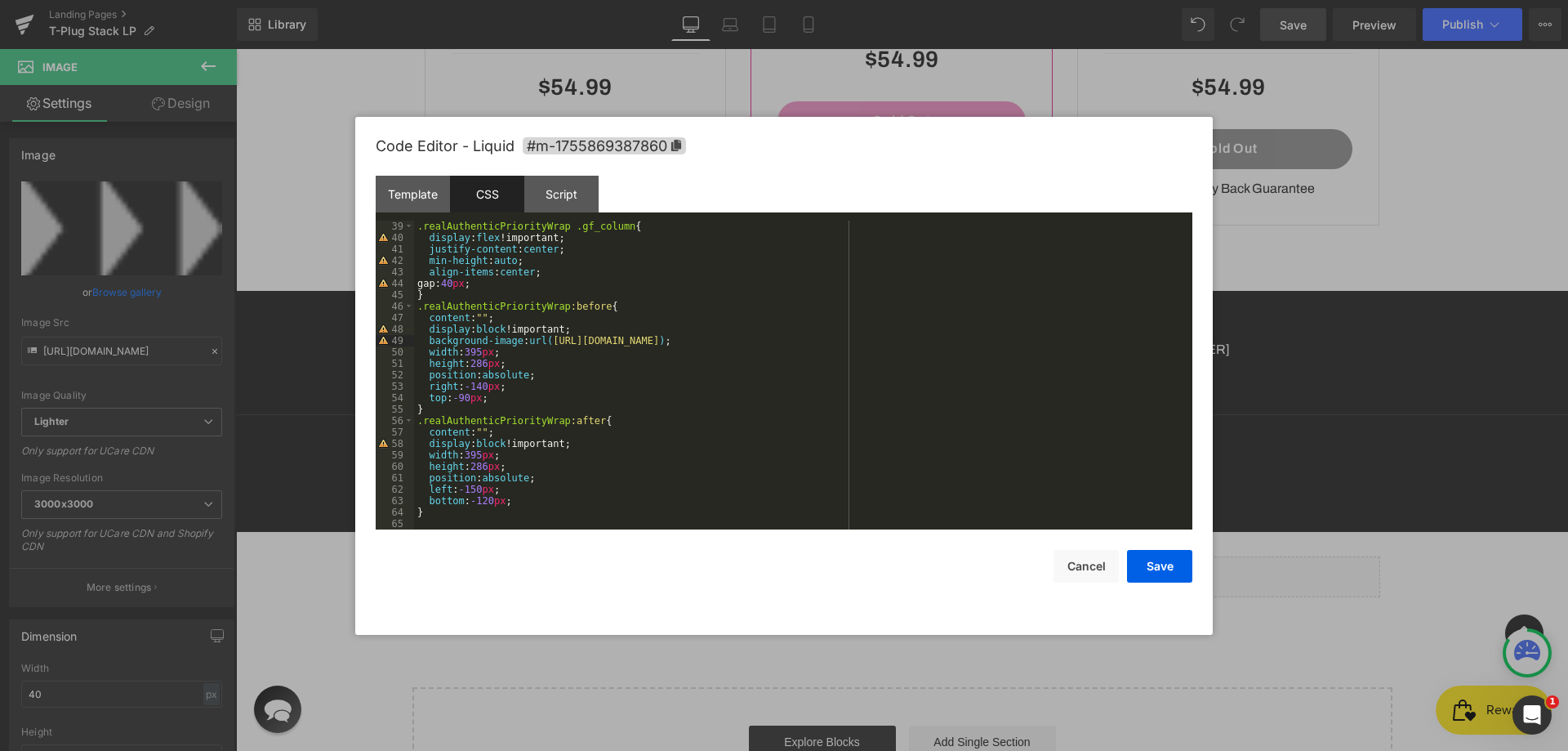
click at [596, 454] on div ".realAuthenticPriorityWrap .gf_column { display : flex !important; justify-cont…" at bounding box center [800, 386] width 772 height 332
click at [596, 448] on div ".realAuthenticPriorityWrap .gf_column { display : flex !important; justify-cont…" at bounding box center [800, 386] width 772 height 332
drag, startPoint x: 462, startPoint y: 349, endPoint x: 476, endPoint y: 349, distance: 14.0
click at [476, 349] on div ".realAuthenticPriorityWrap .gf_column { display : flex !important; justify-cont…" at bounding box center [800, 386] width 772 height 332
click at [463, 352] on div ".realAuthenticPriorityWrap .gf_column { display : flex !important; justify-cont…" at bounding box center [800, 375] width 772 height 309
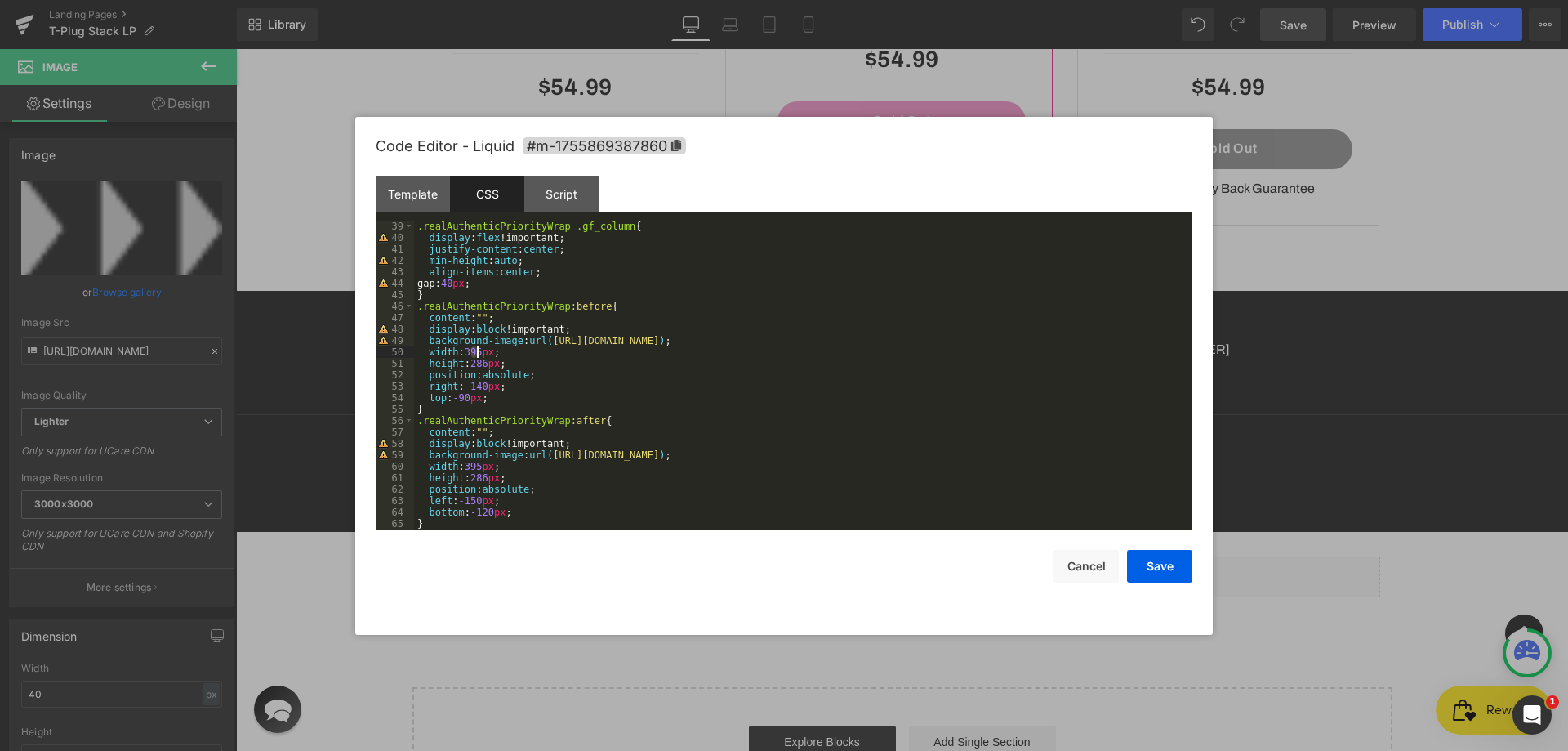
click at [476, 352] on div ".realAuthenticPriorityWrap .gf_column { display : flex !important; justify-cont…" at bounding box center [800, 386] width 772 height 332
click at [473, 352] on div ".realAuthenticPriorityWrap .gf_column { display : flex !important; justify-cont…" at bounding box center [800, 386] width 772 height 332
click at [477, 348] on div ".realAuthenticPriorityWrap .gf_column { display : flex !important; justify-cont…" at bounding box center [800, 386] width 772 height 332
click at [484, 371] on div ".realAuthenticPriorityWrap .gf_column { display : flex !important; justify-cont…" at bounding box center [800, 386] width 772 height 332
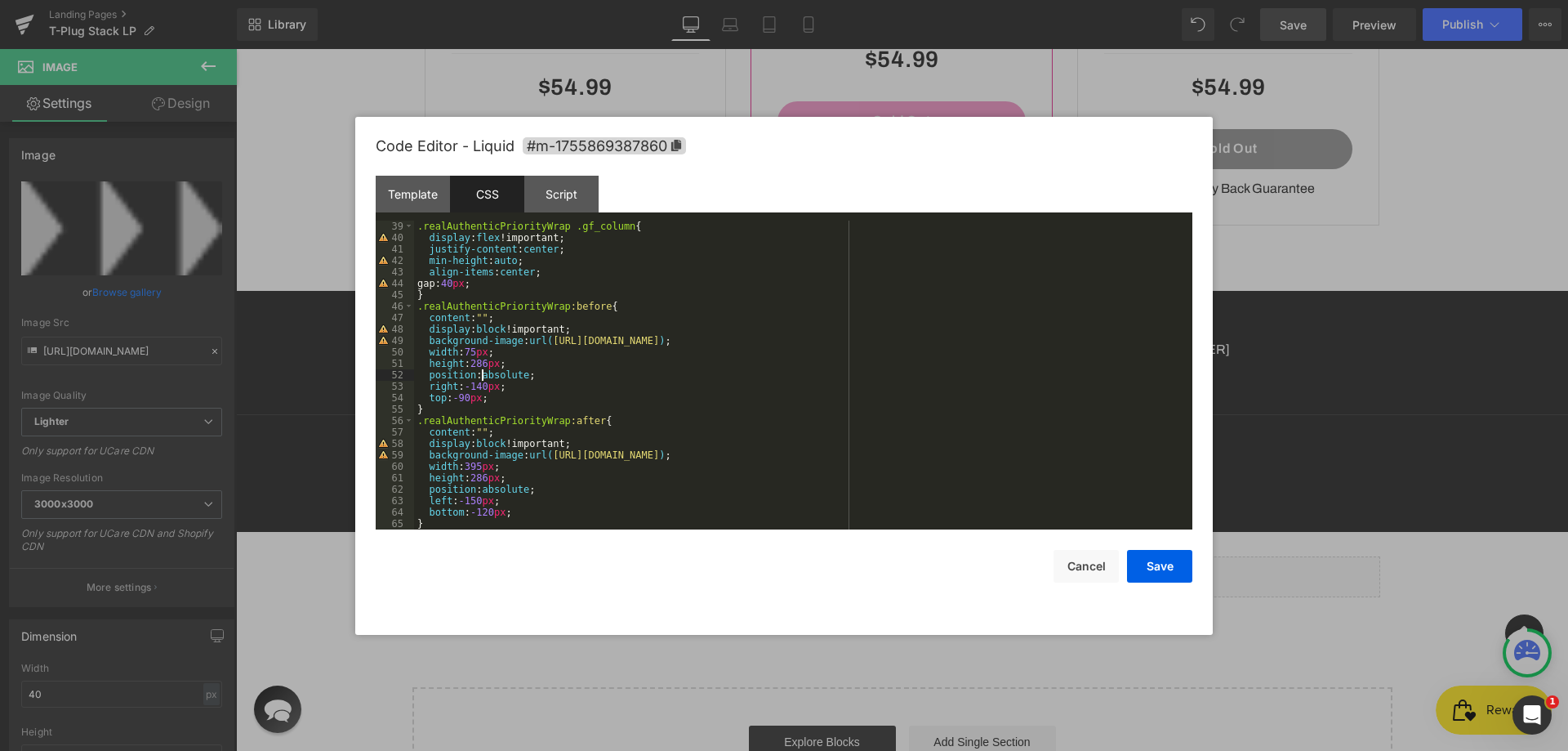
click at [484, 371] on div ".realAuthenticPriorityWrap .gf_column { display : flex !important; justify-cont…" at bounding box center [800, 386] width 772 height 332
click at [484, 366] on div ".realAuthenticPriorityWrap .gf_column { display : flex !important; justify-cont…" at bounding box center [800, 386] width 772 height 332
click at [486, 385] on div ".realAuthenticPriorityWrap .gf_column { display : flex !important; justify-cont…" at bounding box center [800, 386] width 772 height 332
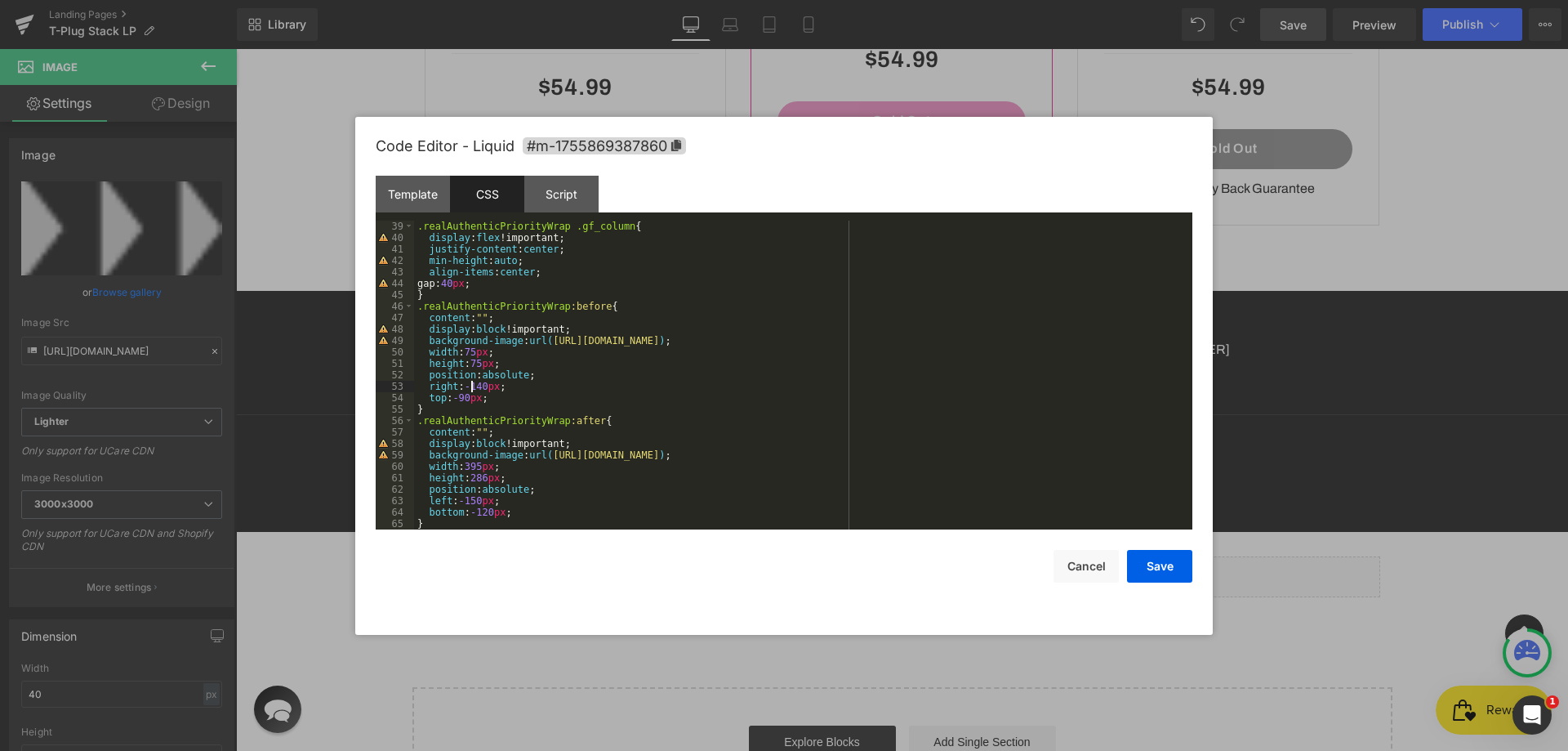
click at [503, 380] on div ".realAuthenticPriorityWrap .gf_column { display : flex !important; justify-cont…" at bounding box center [800, 386] width 772 height 332
click at [484, 387] on div ".realAuthenticPriorityWrap .gf_column { display : flex !important; justify-cont…" at bounding box center [800, 386] width 772 height 332
paste textarea
click at [470, 399] on div ".realAuthenticPriorityWrap .gf_column { display : flex !important; justify-cont…" at bounding box center [800, 386] width 772 height 332
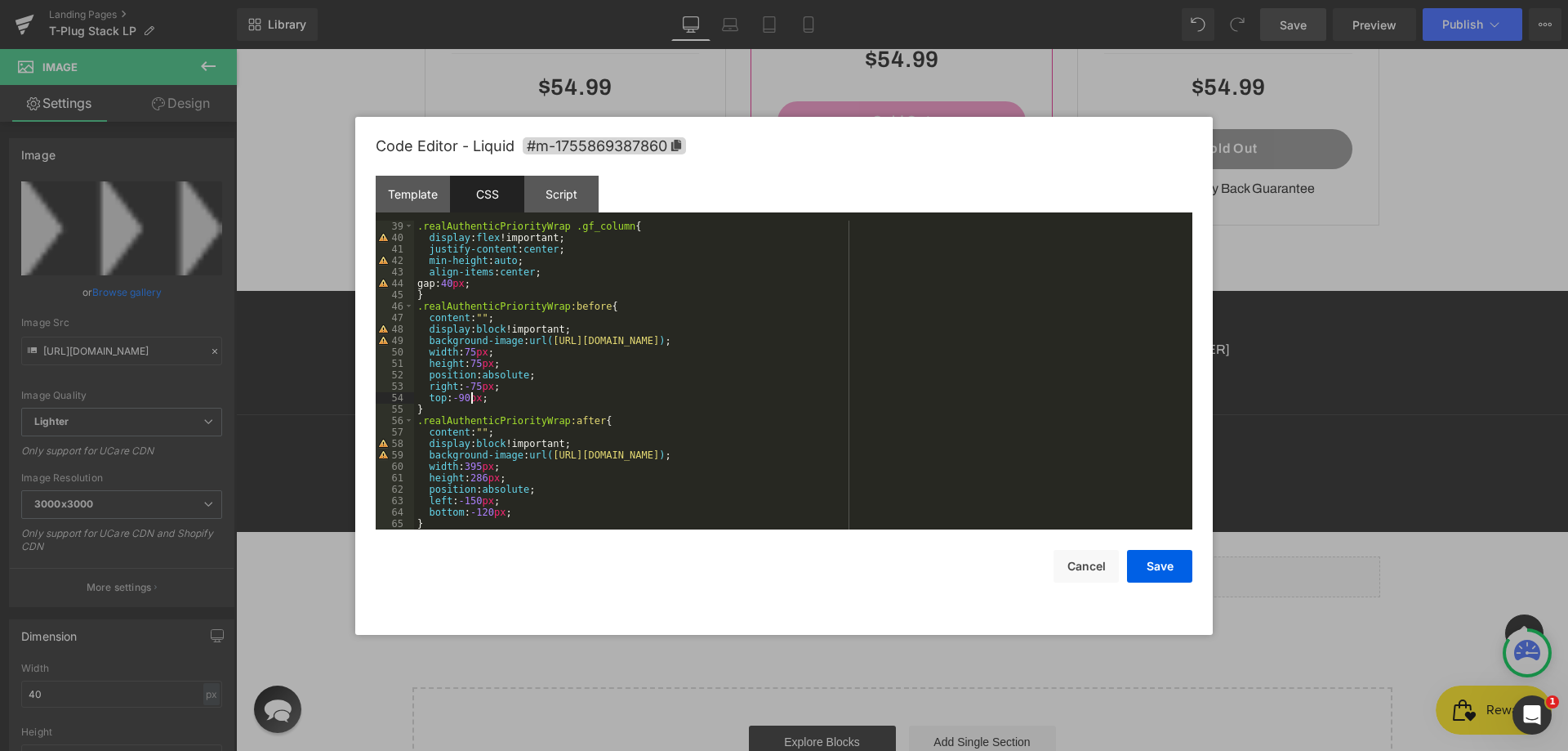
click at [470, 399] on div ".realAuthenticPriorityWrap .gf_column { display : flex !important; justify-cont…" at bounding box center [800, 386] width 772 height 332
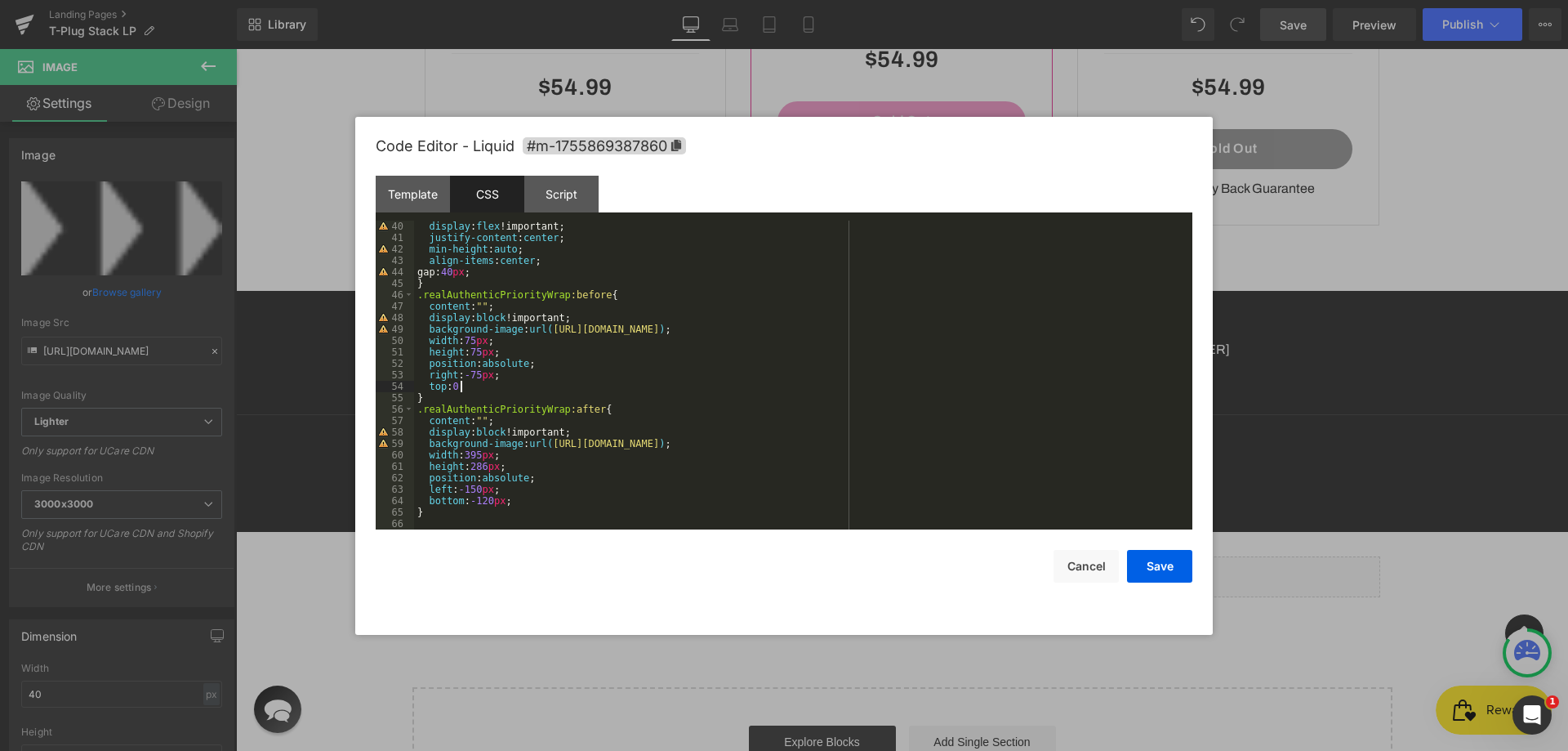
click at [474, 488] on div "display : flex !important; justify-content : center ; min-height : auto ; align…" at bounding box center [800, 386] width 772 height 332
click at [486, 497] on div "display : flex !important; justify-content : center ; min-height : auto ; align…" at bounding box center [800, 386] width 772 height 332
drag, startPoint x: 547, startPoint y: 329, endPoint x: 913, endPoint y: 331, distance: 366.0
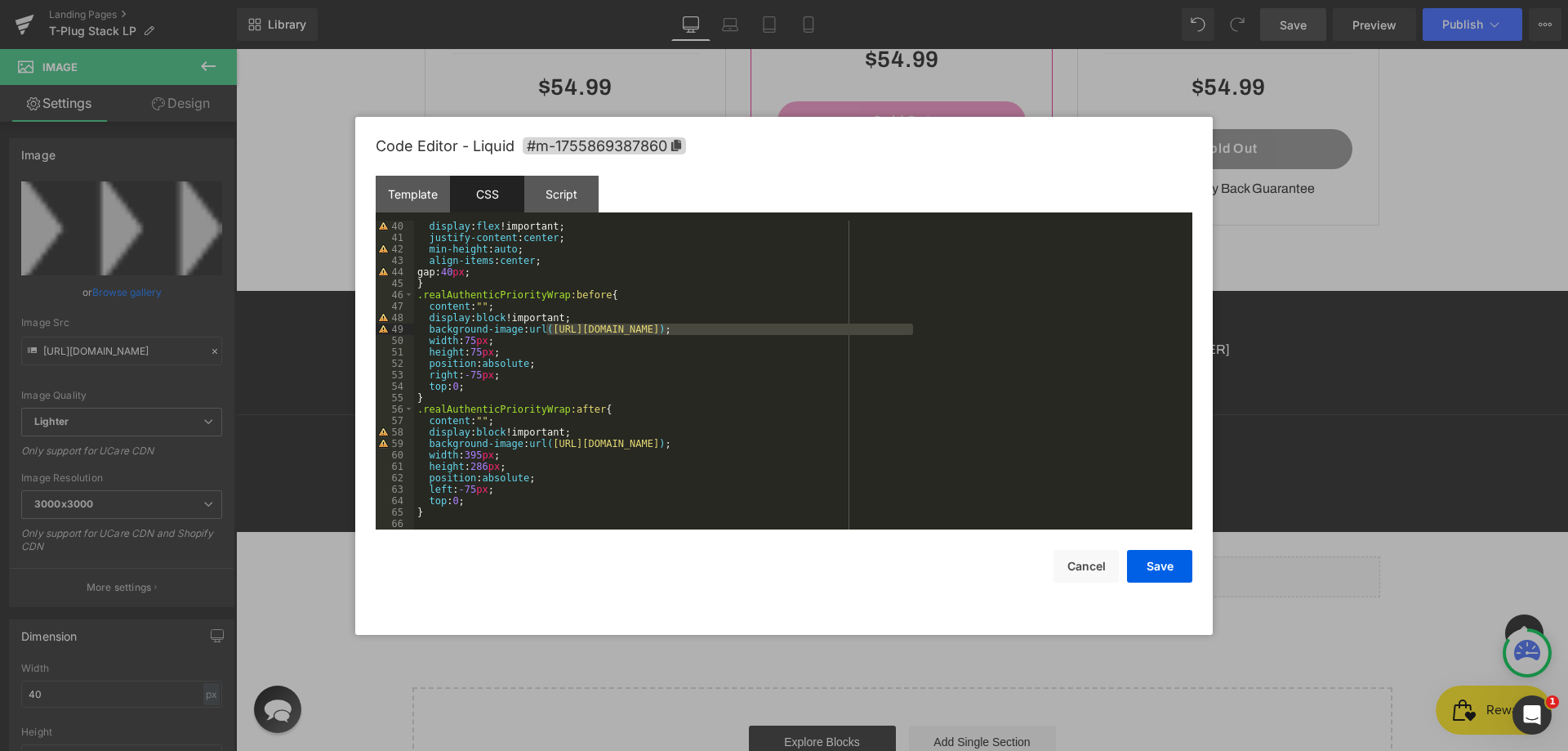
click at [913, 331] on div "display : flex !important; justify-content : center ; min-height : auto ; align…" at bounding box center [800, 386] width 772 height 332
click at [910, 326] on div "display : flex !important; justify-content : center ; min-height : auto ; align…" at bounding box center [800, 386] width 772 height 332
drag, startPoint x: 906, startPoint y: 327, endPoint x: 916, endPoint y: 335, distance: 12.8
click at [907, 326] on div "display : flex !important; justify-content : center ; min-height : auto ; align…" at bounding box center [800, 386] width 772 height 332
click at [436, 483] on div "display : flex !important; justify-content : center ; min-height : auto ; align…" at bounding box center [800, 386] width 772 height 332
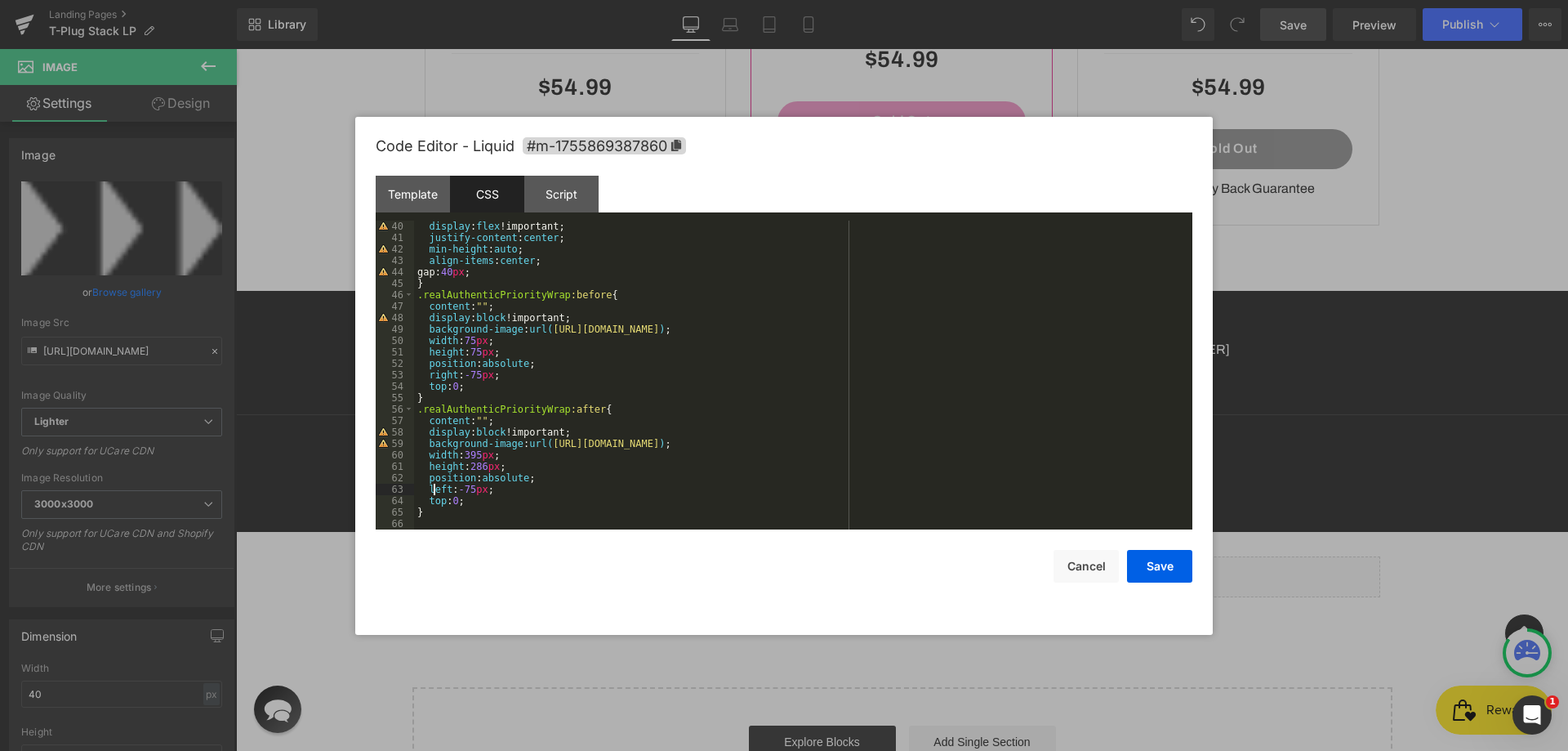
click at [436, 483] on div "display : flex !important; justify-content : center ; min-height : auto ; align…" at bounding box center [800, 386] width 772 height 332
click at [428, 378] on div "display : flex !important; justify-content : center ; min-height : auto ; align…" at bounding box center [800, 386] width 772 height 332
click at [476, 374] on div "display : flex !important; justify-content : center ; min-height : auto ; align…" at bounding box center [800, 386] width 772 height 332
click at [444, 483] on div "display : flex !important; justify-content : center ; min-height : auto ; align…" at bounding box center [800, 386] width 772 height 332
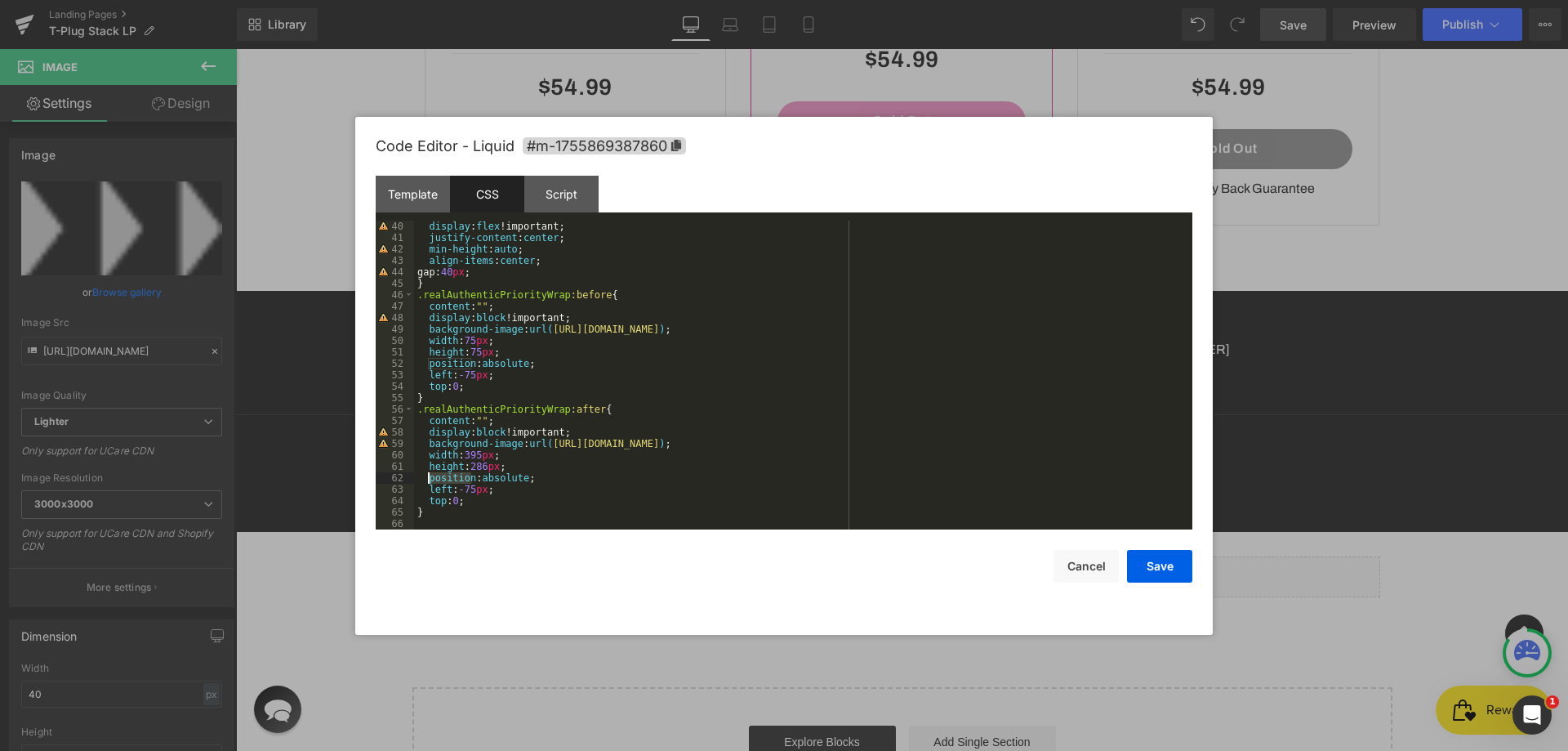
click at [436, 489] on div "display : flex !important; justify-content : center ; min-height : auto ; align…" at bounding box center [800, 386] width 772 height 332
drag, startPoint x: 548, startPoint y: 444, endPoint x: 913, endPoint y: 449, distance: 365.0
click at [913, 449] on div "display : flex !important; justify-content : center ; min-height : auto ; align…" at bounding box center [800, 386] width 772 height 332
click at [909, 441] on div "display : flex !important; justify-content : center ; min-height : auto ; align…" at bounding box center [800, 386] width 772 height 332
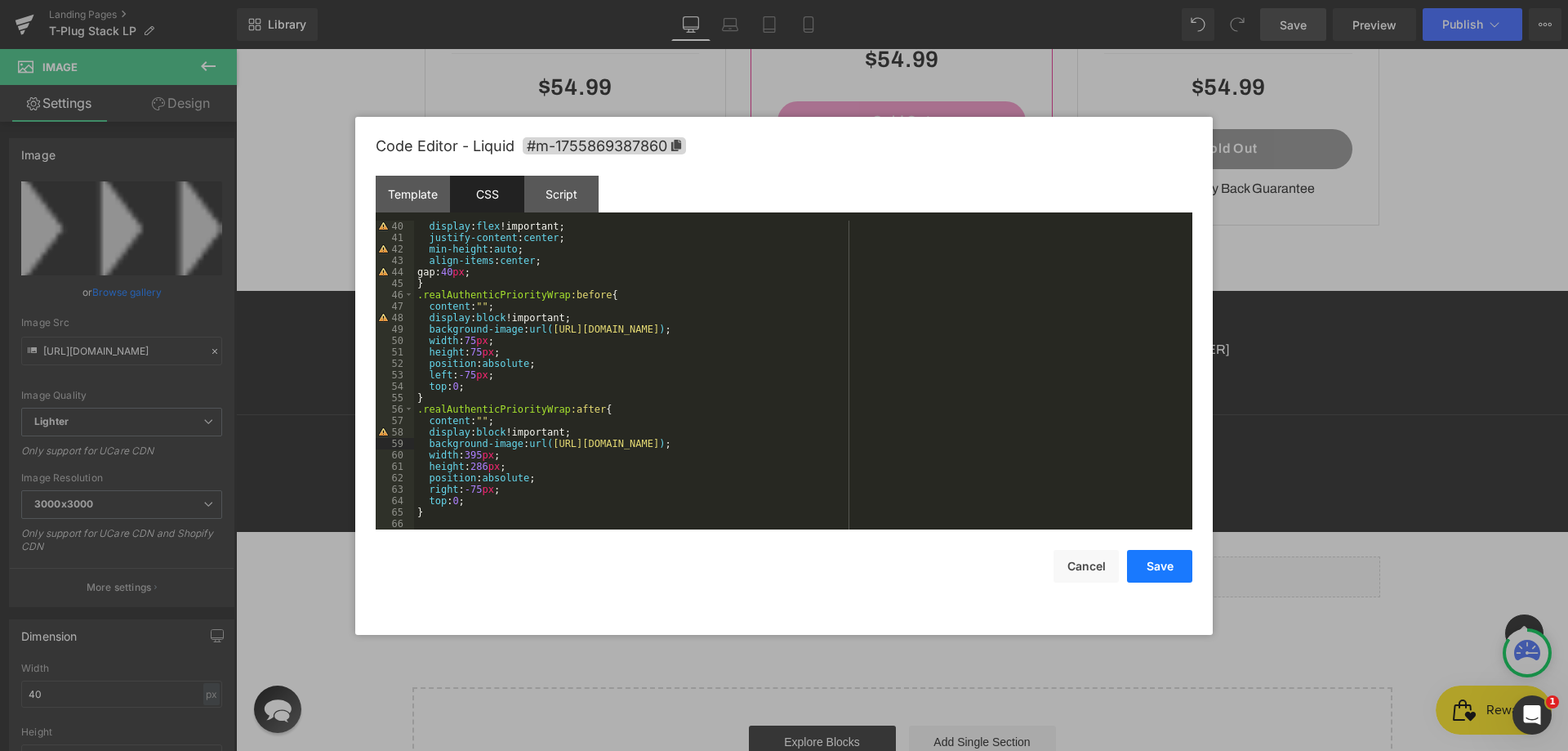
click at [1172, 567] on button "Save" at bounding box center [1159, 567] width 65 height 33
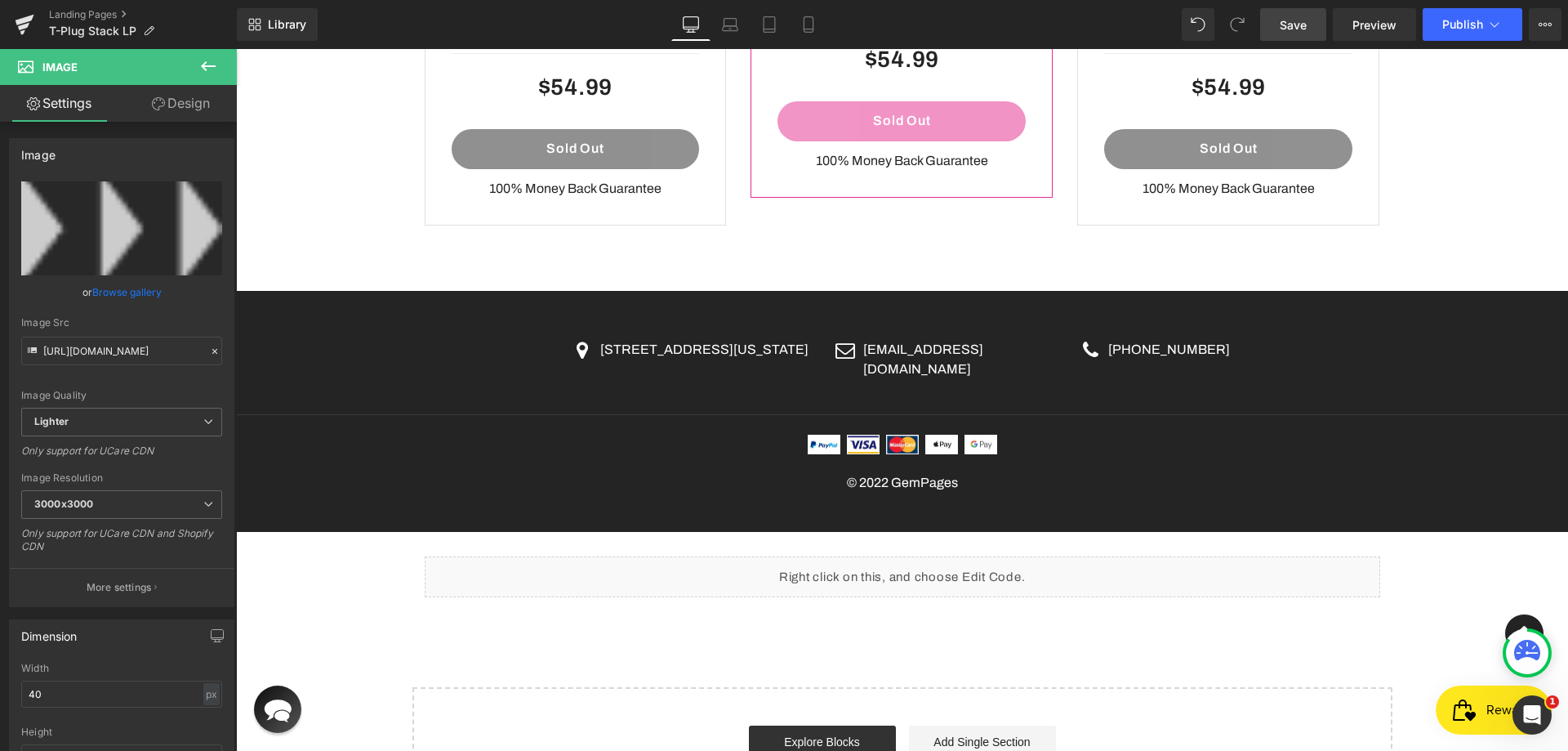
click at [1314, 17] on link "Save" at bounding box center [1293, 25] width 66 height 33
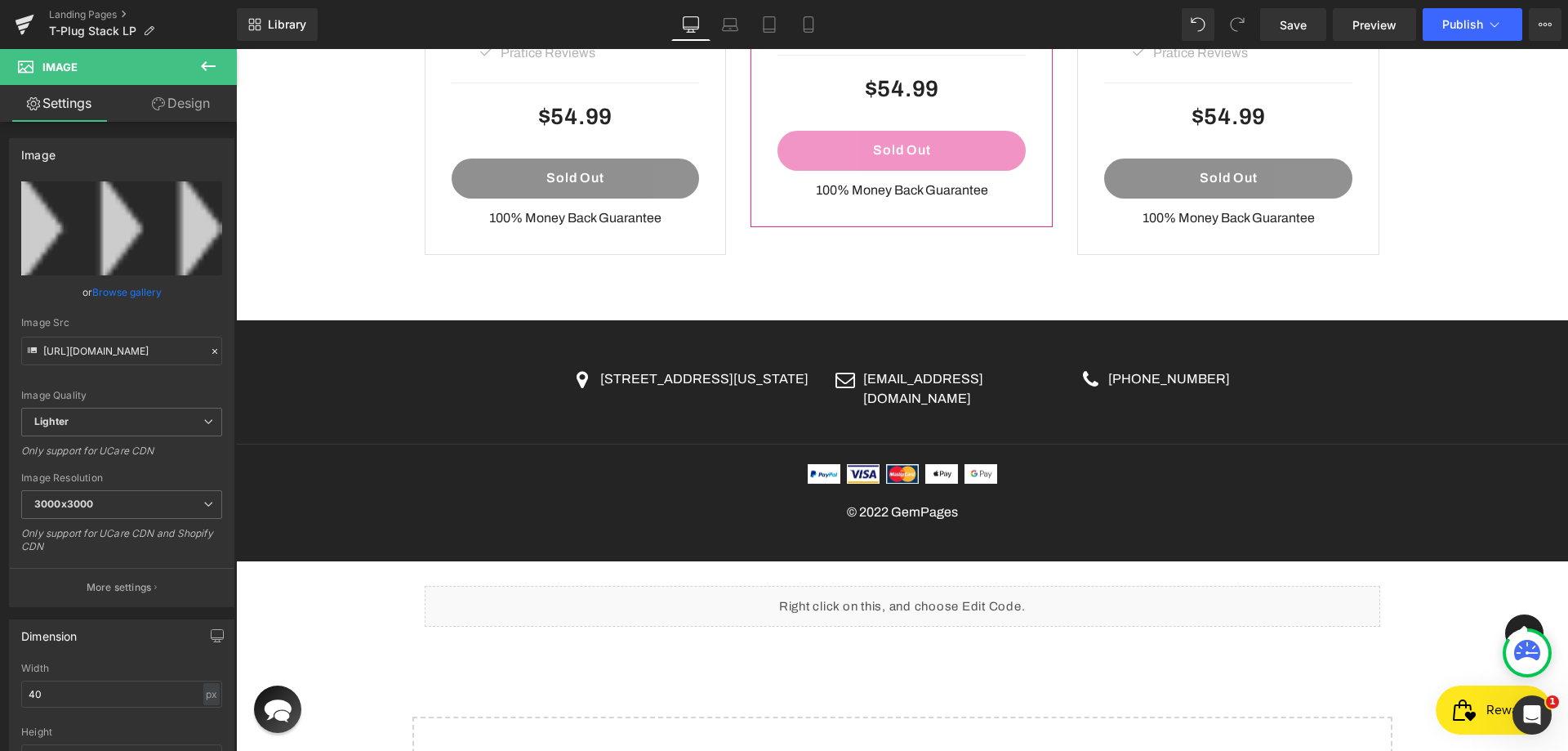
scroll to position [3575, 0]
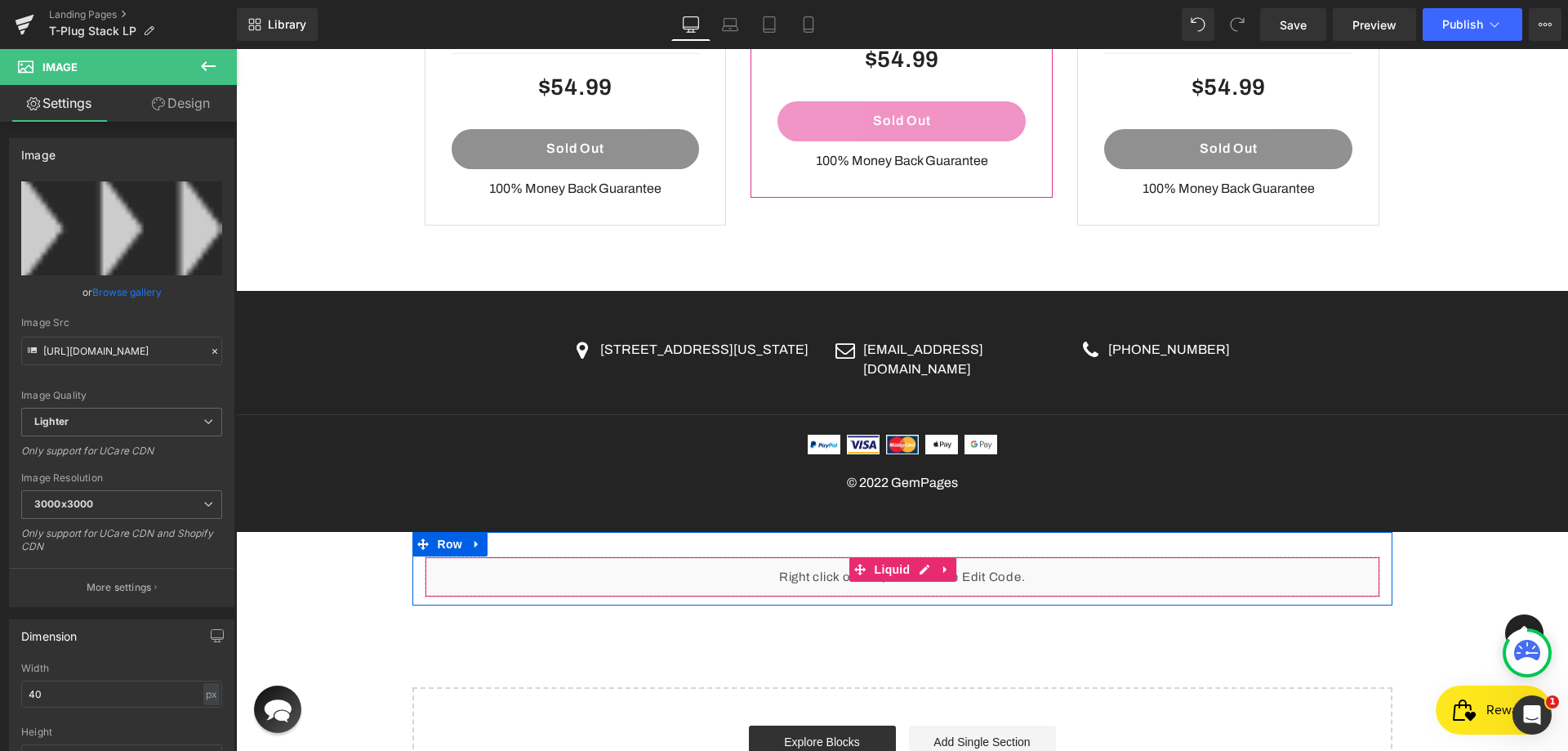
click at [906, 557] on span "Liquid" at bounding box center [893, 570] width 44 height 25
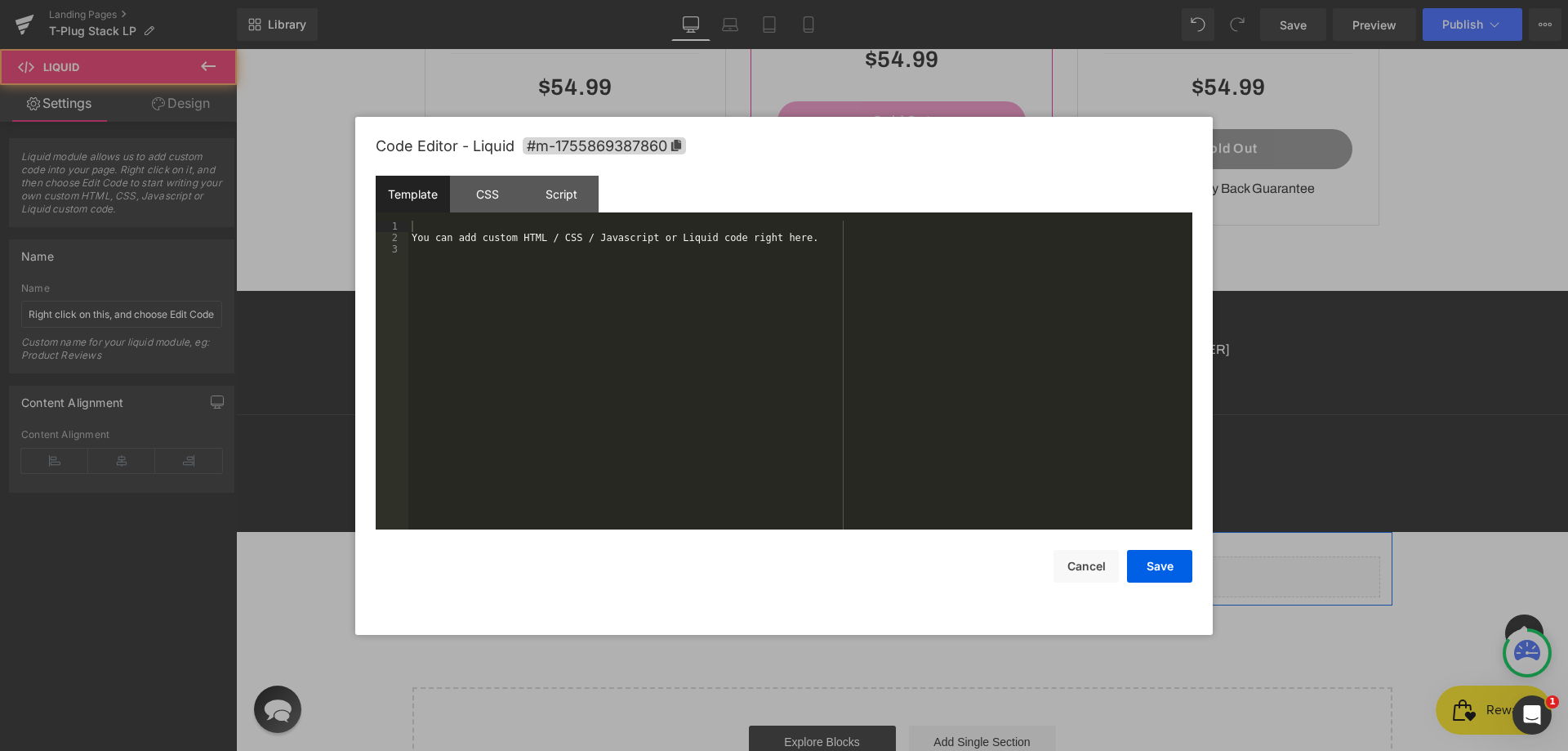
click at [909, 557] on div "Liquid" at bounding box center [902, 577] width 956 height 41
click at [490, 194] on div "CSS" at bounding box center [487, 194] width 74 height 37
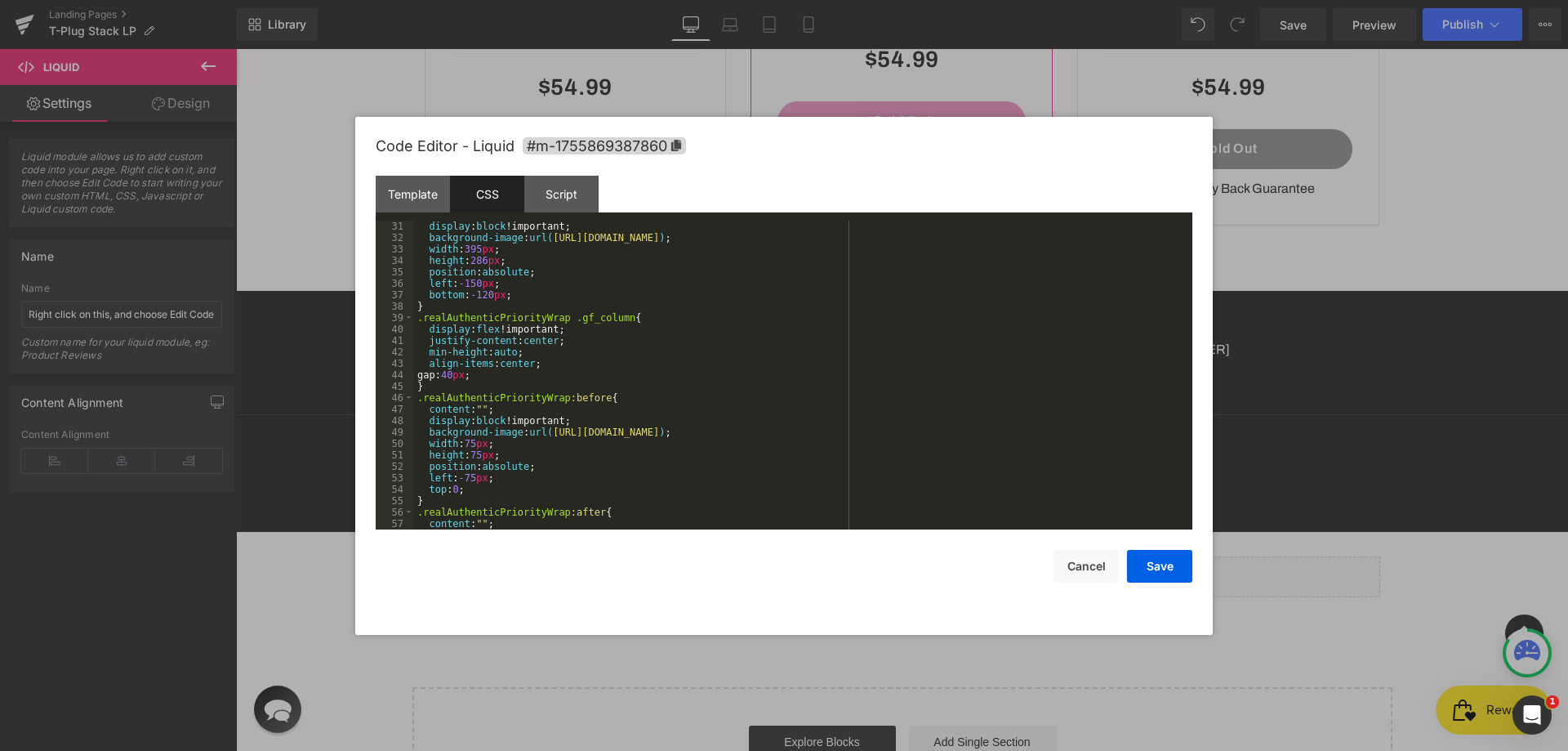
scroll to position [446, 0]
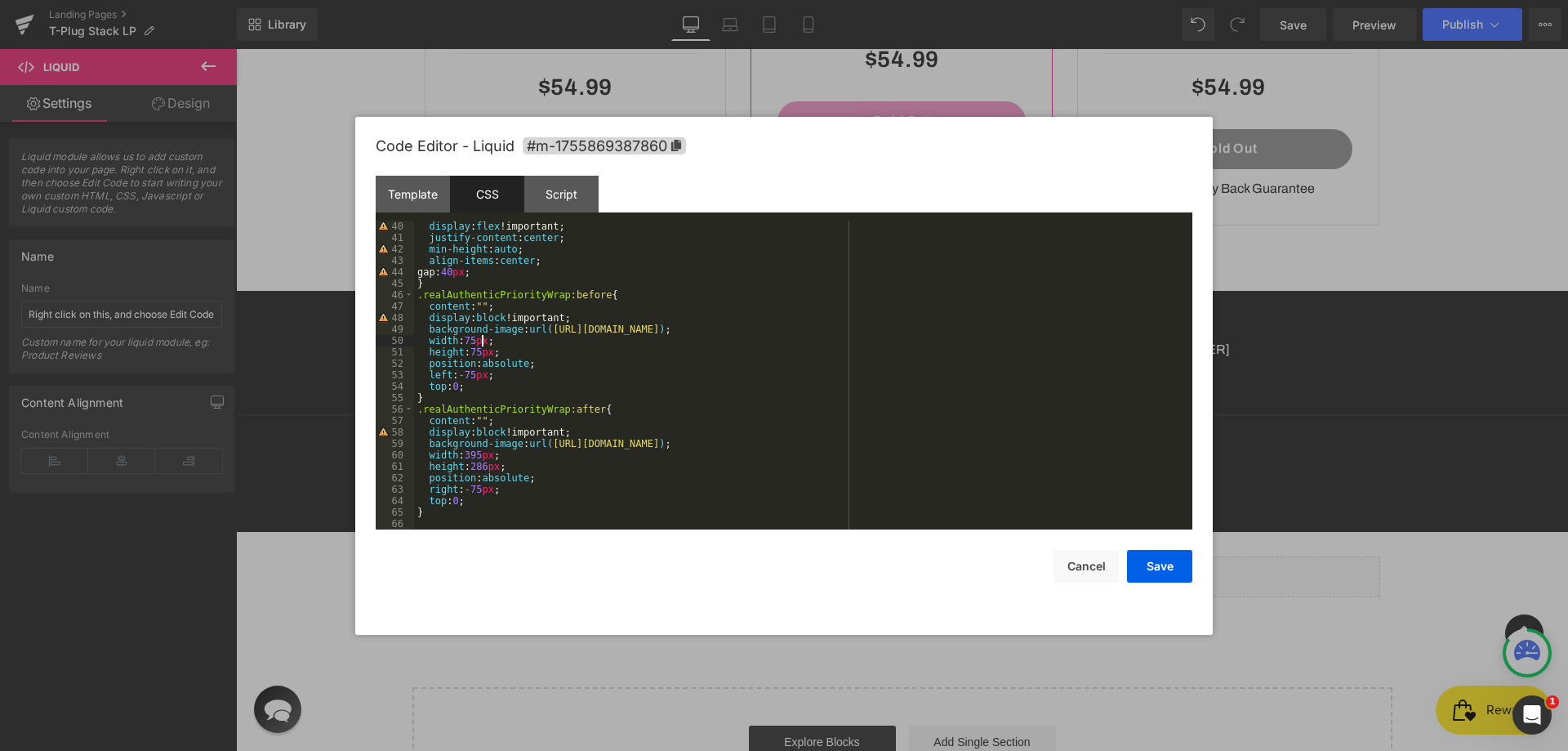
click at [482, 341] on div "display : flex !important; justify-content : center ; min-height : auto ; align…" at bounding box center [800, 386] width 772 height 332
click at [475, 458] on div "display : flex !important; justify-content : center ; min-height : auto ; align…" at bounding box center [800, 386] width 772 height 332
click at [481, 464] on div "display : flex !important; justify-content : center ; min-height : auto ; align…" at bounding box center [800, 386] width 772 height 332
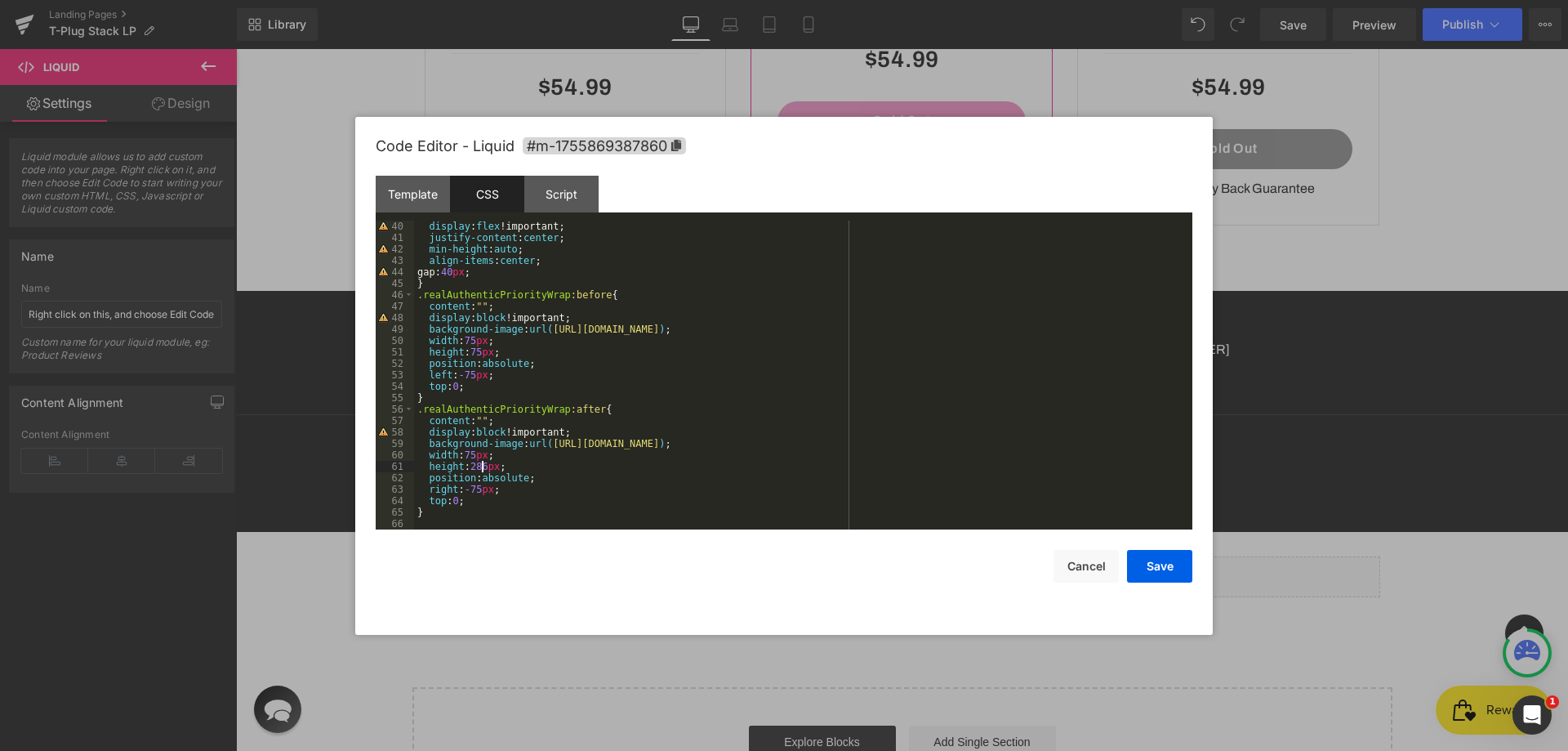
click at [481, 464] on div "display : flex !important; justify-content : center ; min-height : auto ; align…" at bounding box center [800, 386] width 772 height 332
click at [1174, 565] on button "Save" at bounding box center [1159, 567] width 65 height 33
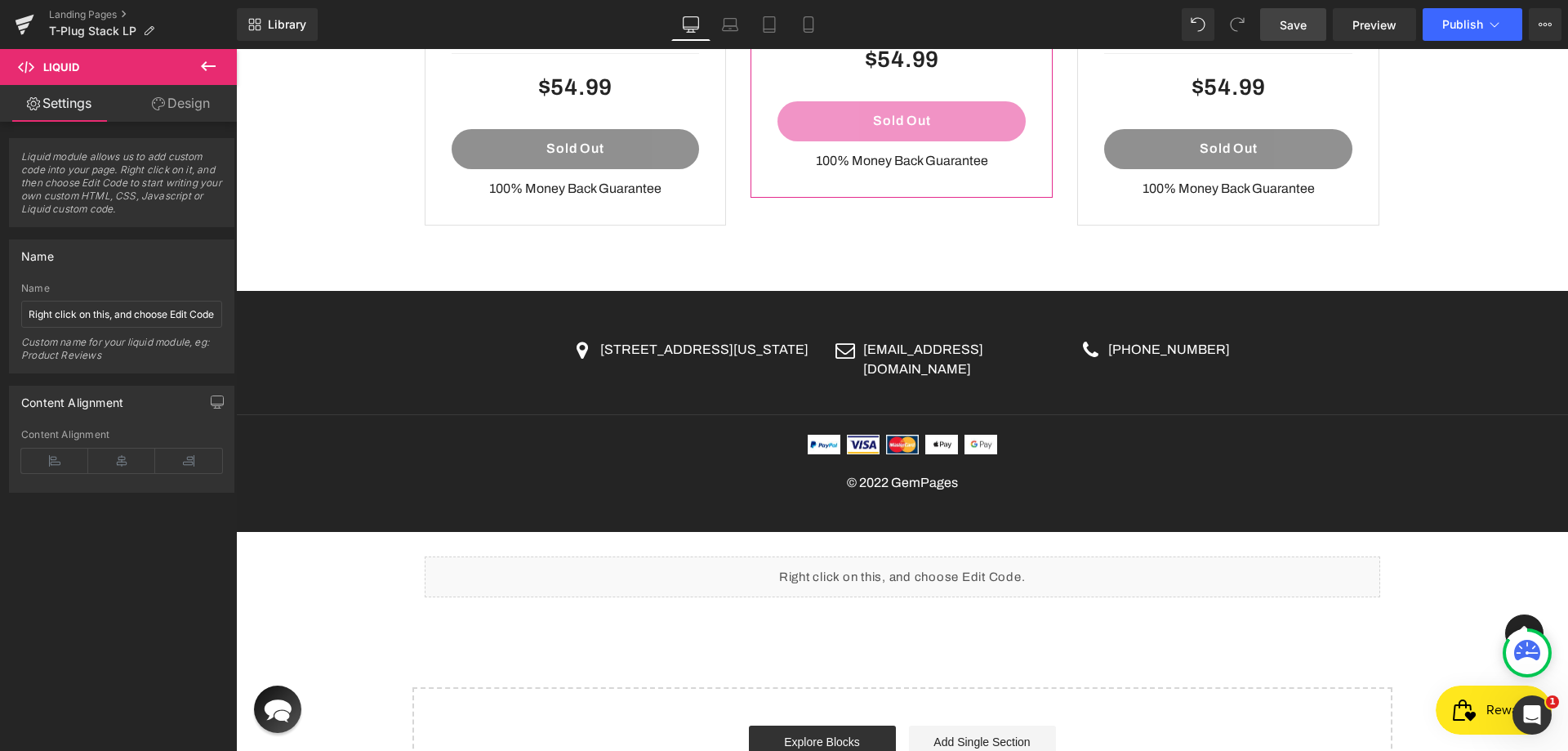
click at [1307, 24] on span "Save" at bounding box center [1293, 25] width 27 height 17
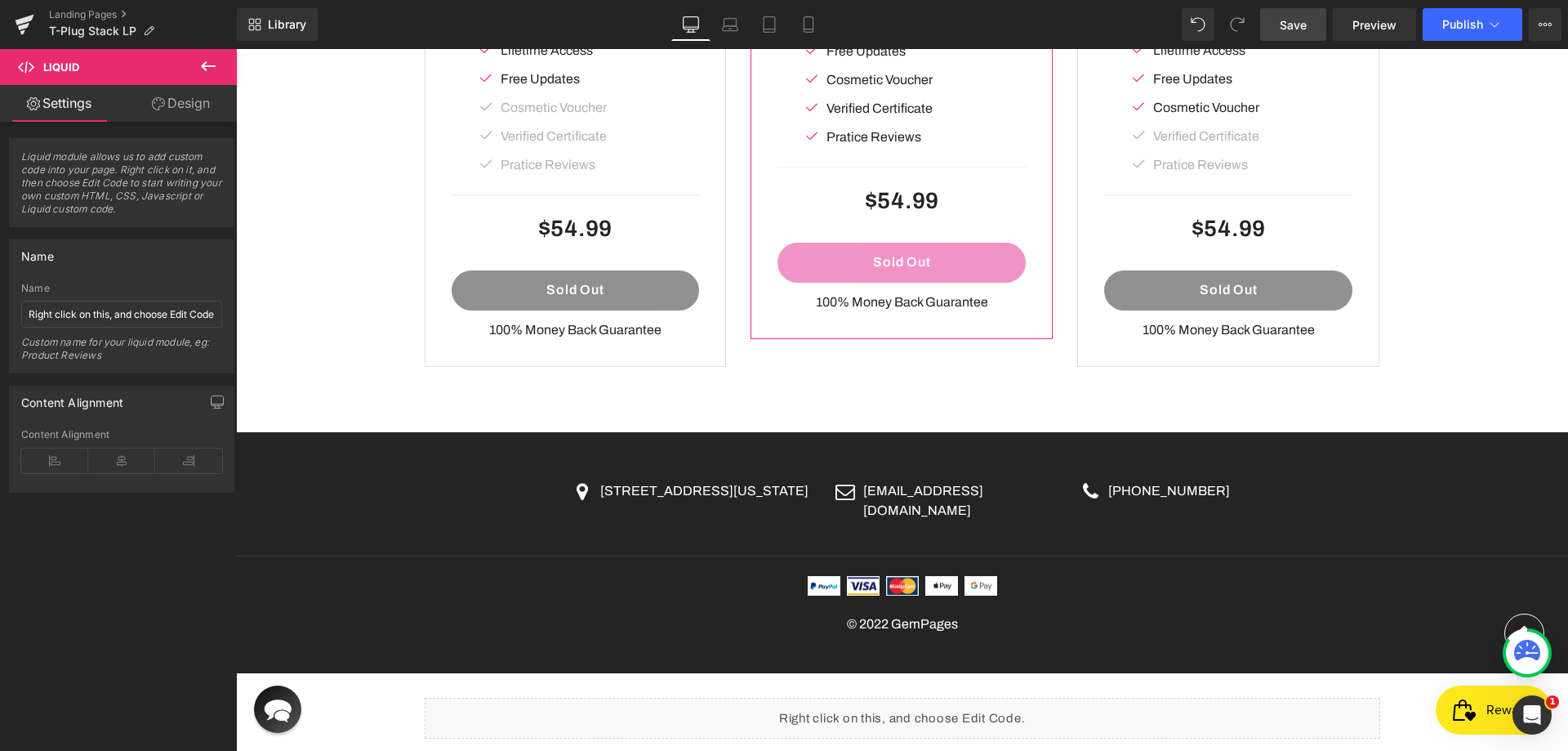
scroll to position [3575, 0]
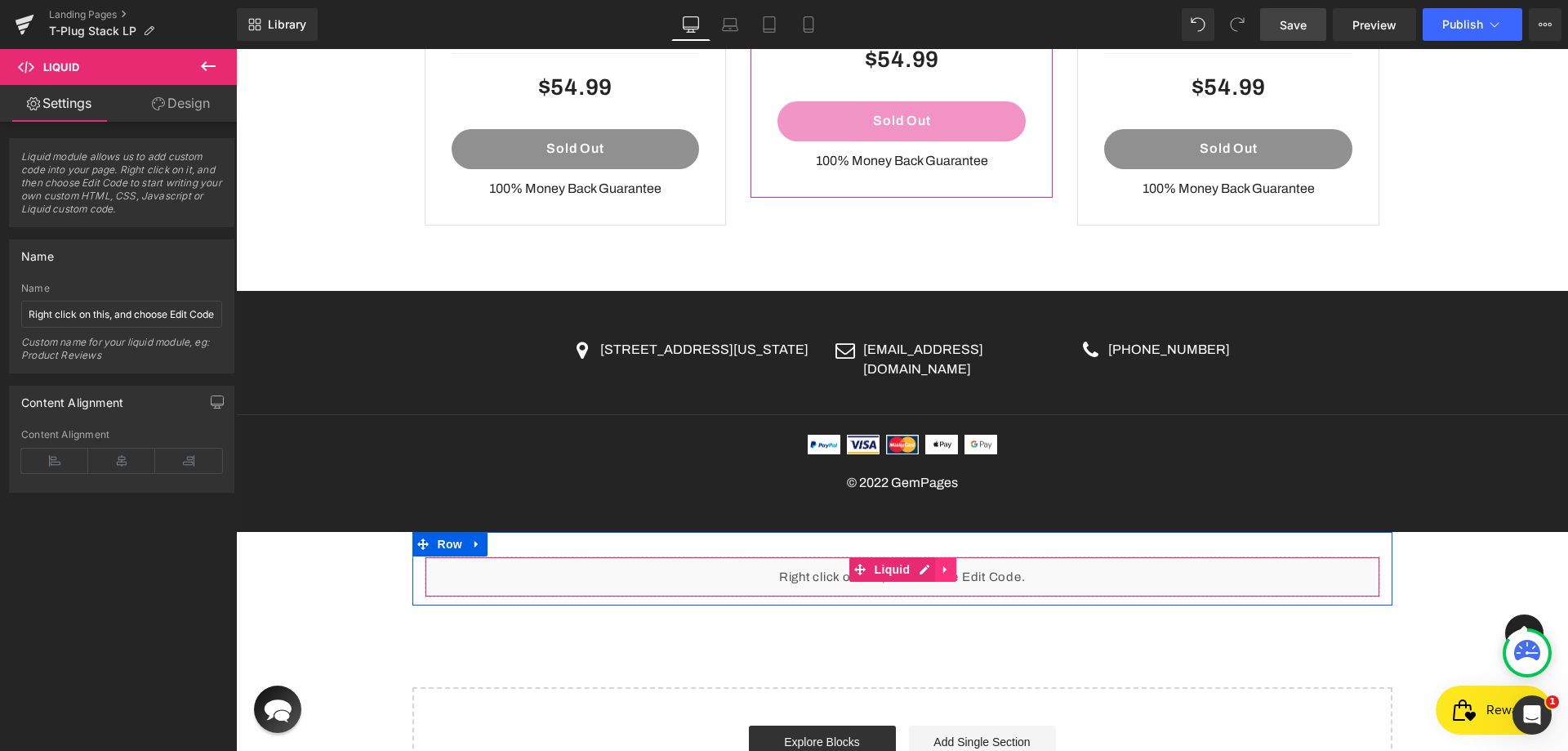
click at [935, 557] on link at bounding box center [946, 570] width 21 height 25
click at [888, 557] on div "Liquid" at bounding box center [902, 577] width 956 height 41
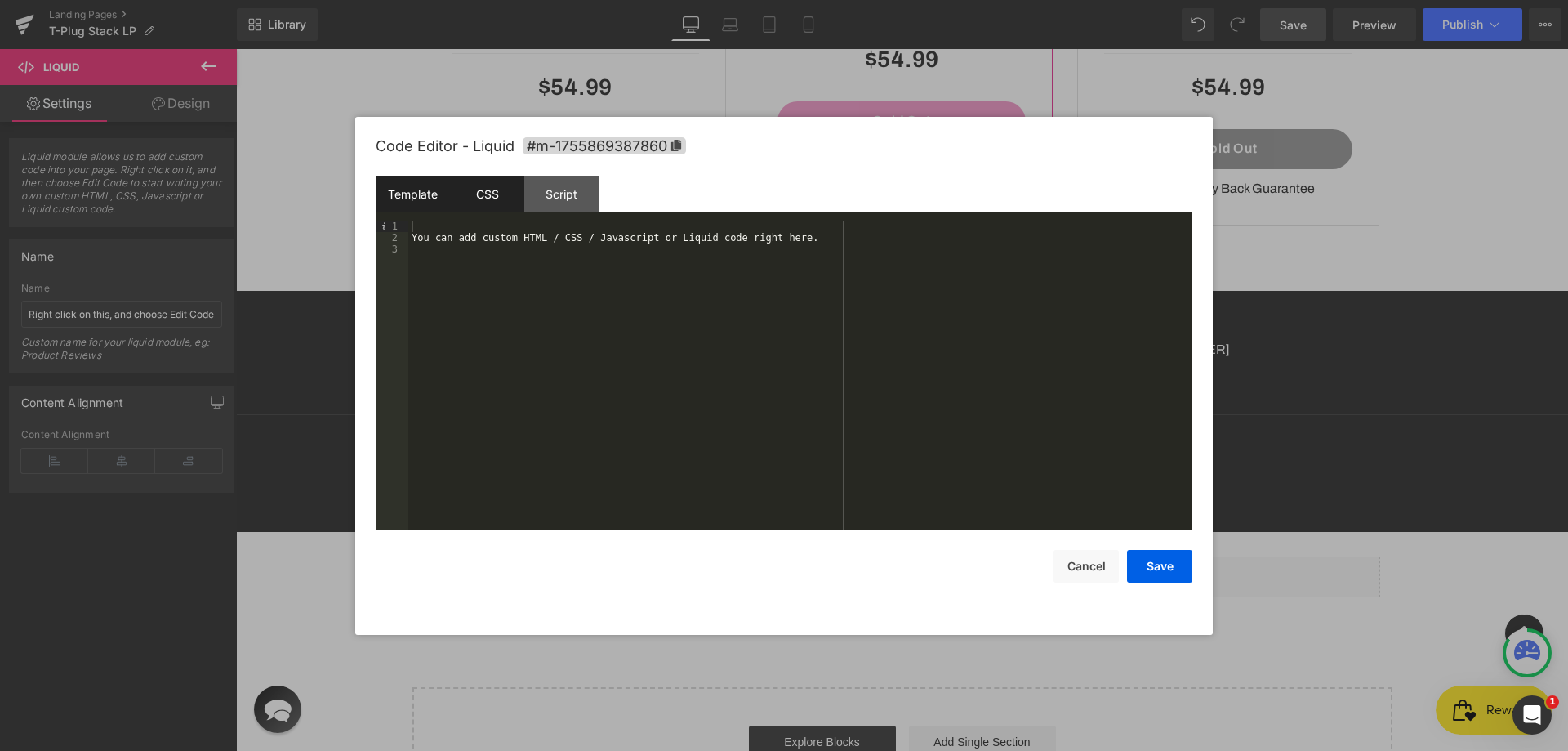
click at [498, 203] on div "CSS" at bounding box center [487, 194] width 74 height 37
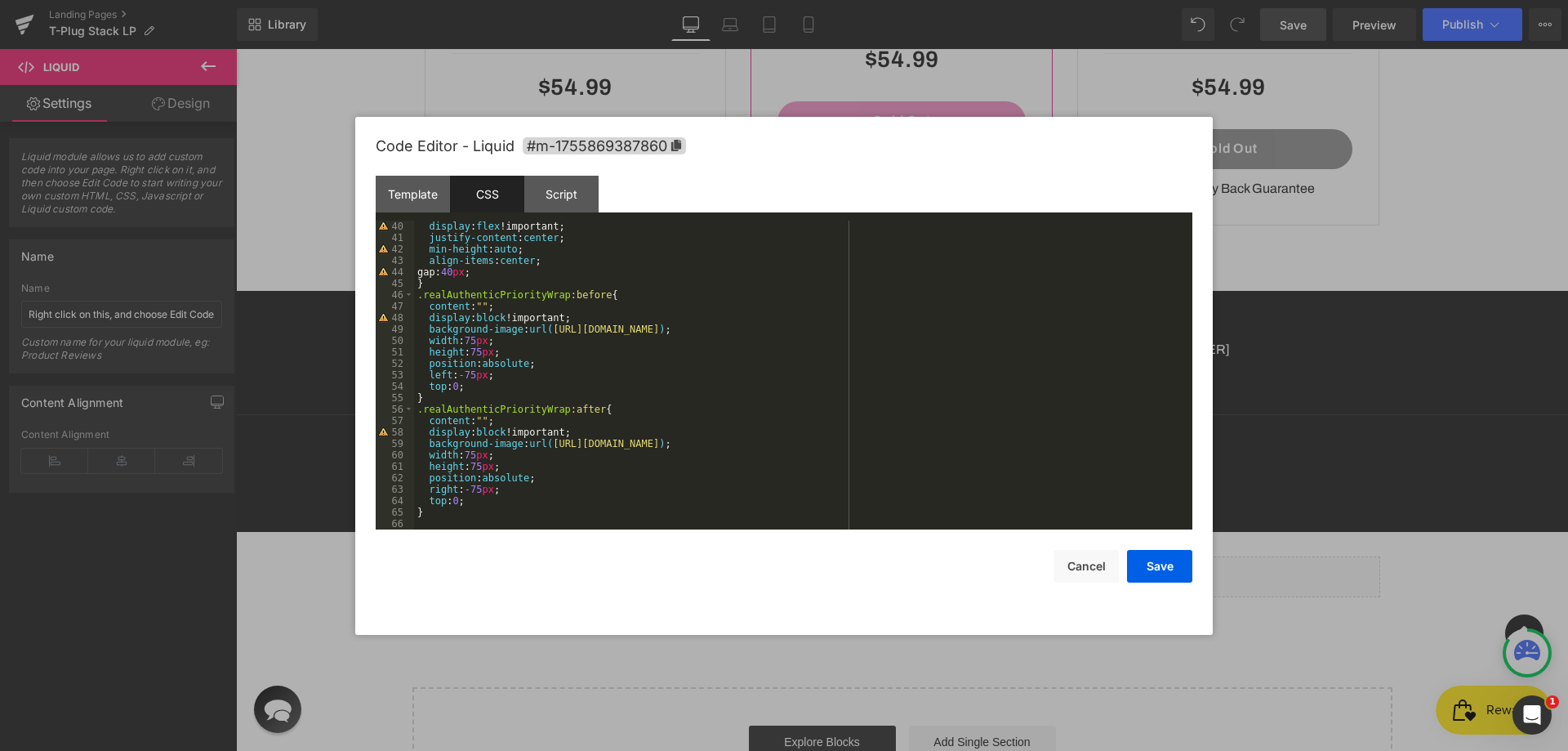
scroll to position [348, 0]
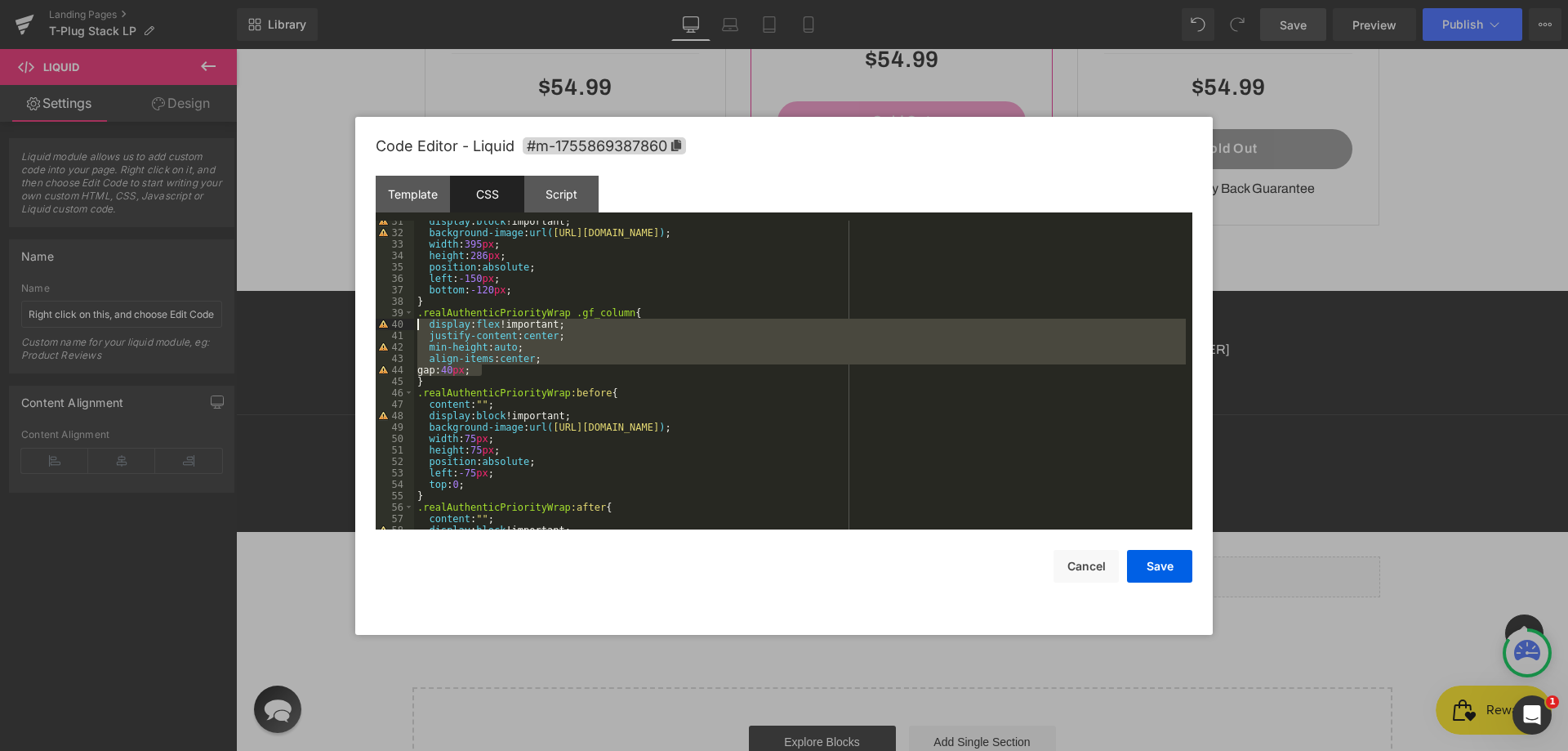
drag, startPoint x: 493, startPoint y: 374, endPoint x: 389, endPoint y: 320, distance: 117.2
click at [389, 320] on pre "31 32 33 34 35 36 37 38 39 40 41 42 43 44 45 46 47 48 49 50 51 52 53 54 55 56 5…" at bounding box center [784, 375] width 817 height 309
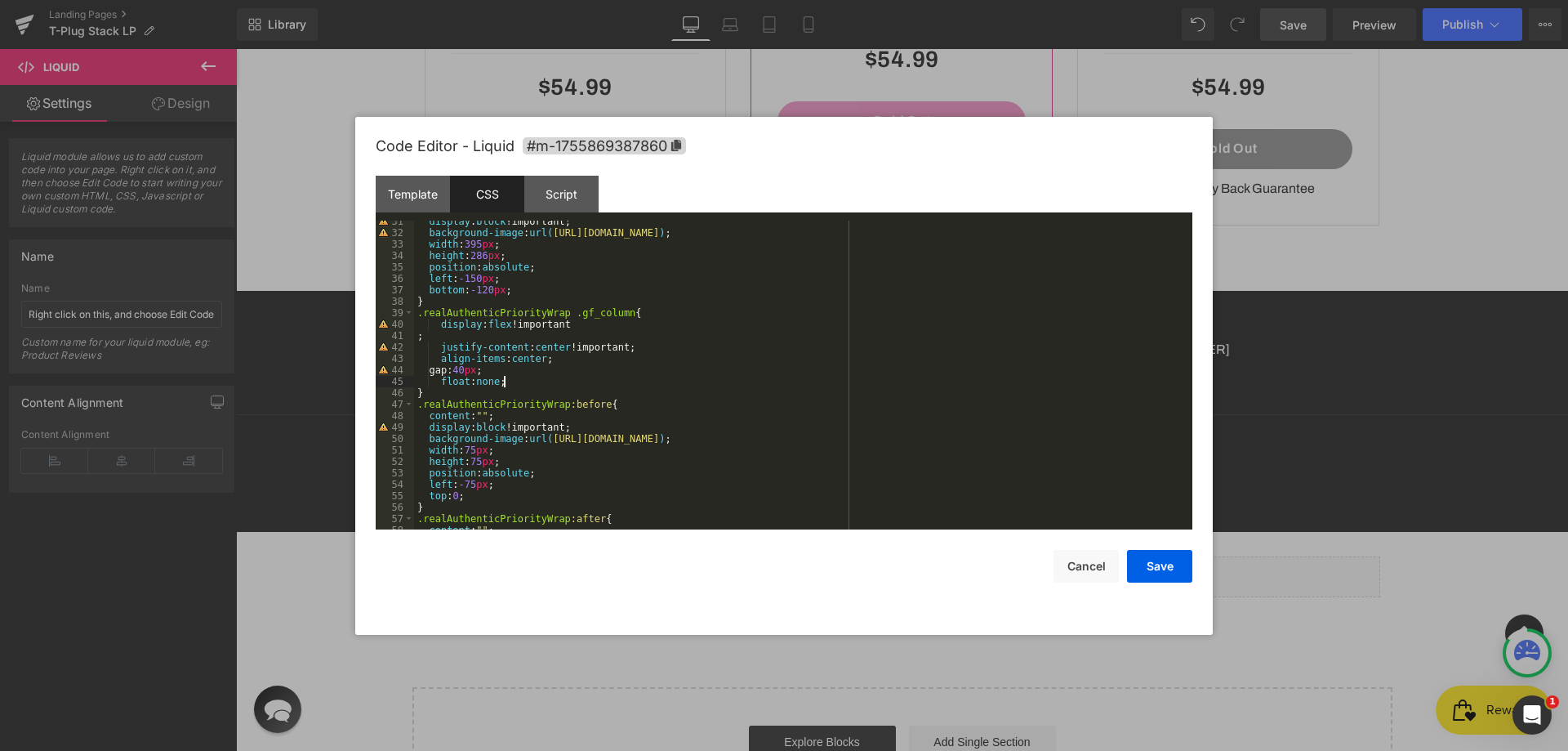
click at [619, 311] on div "display : block !important; background-image : url( [URL][DOMAIN_NAME] ) ; widt…" at bounding box center [800, 381] width 772 height 332
click at [608, 321] on div "display : block !important; background-image : url( [URL][DOMAIN_NAME] ) ; widt…" at bounding box center [800, 381] width 772 height 332
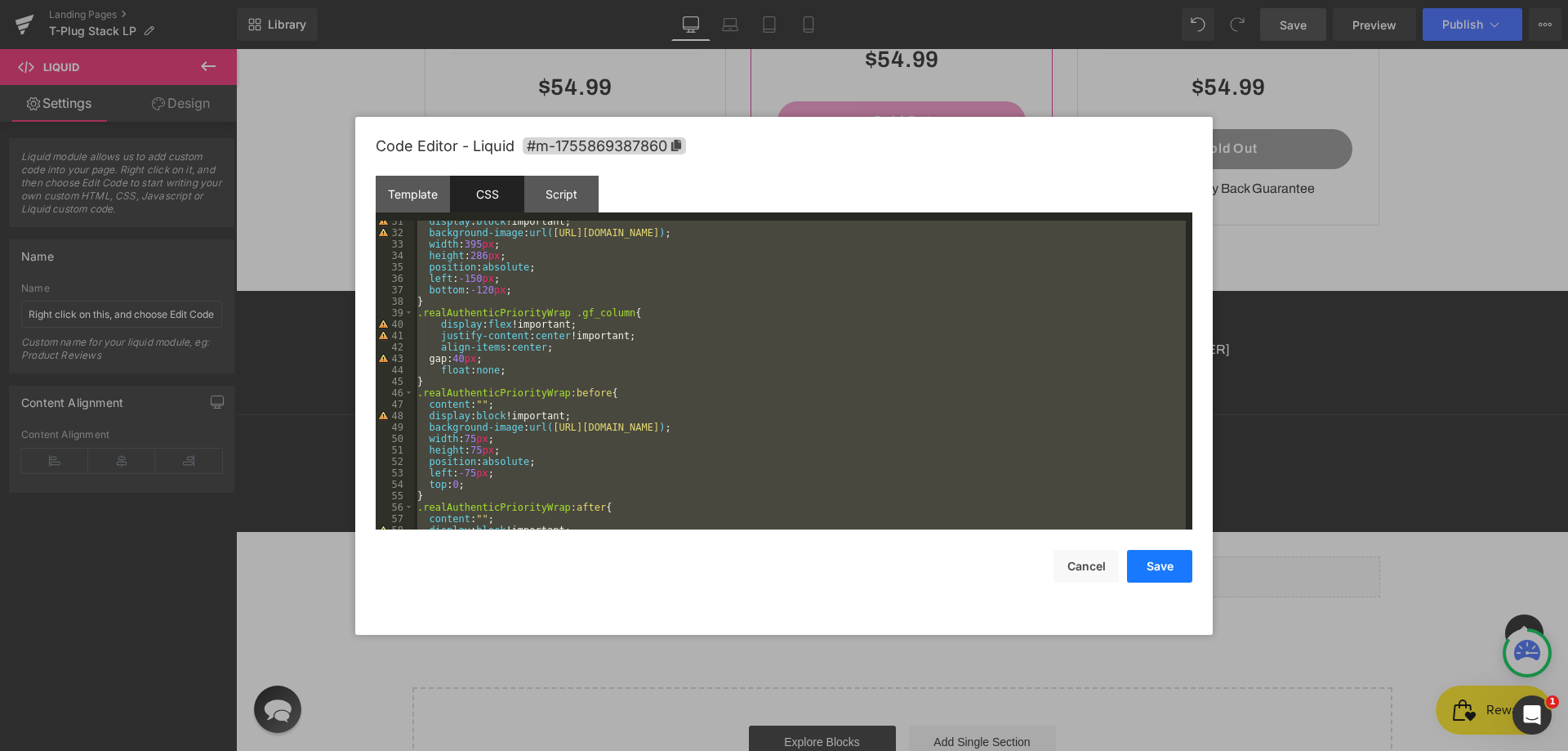
drag, startPoint x: 1177, startPoint y: 569, endPoint x: 1147, endPoint y: 554, distance: 33.5
click at [1176, 567] on button "Save" at bounding box center [1159, 567] width 65 height 33
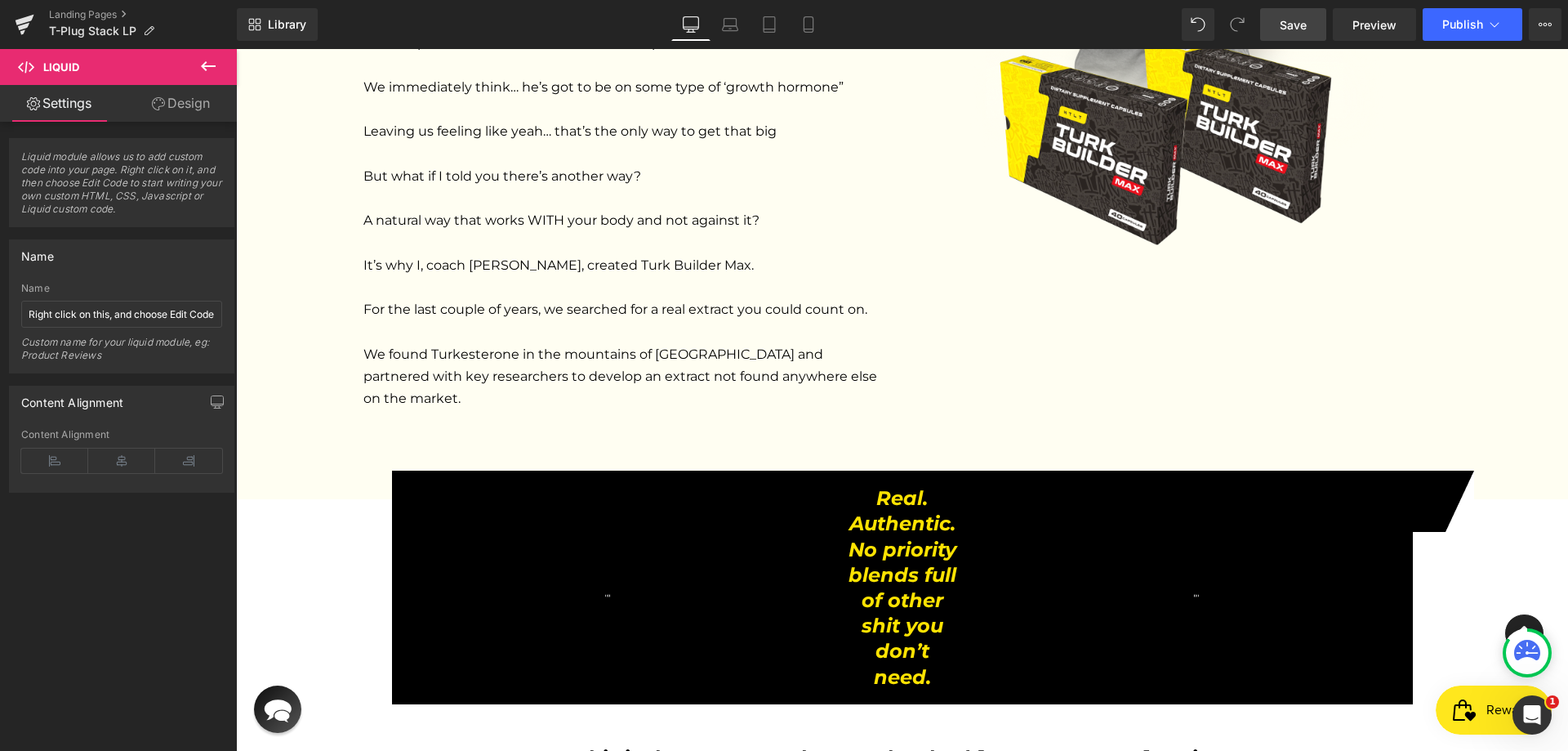
scroll to position [1956, 0]
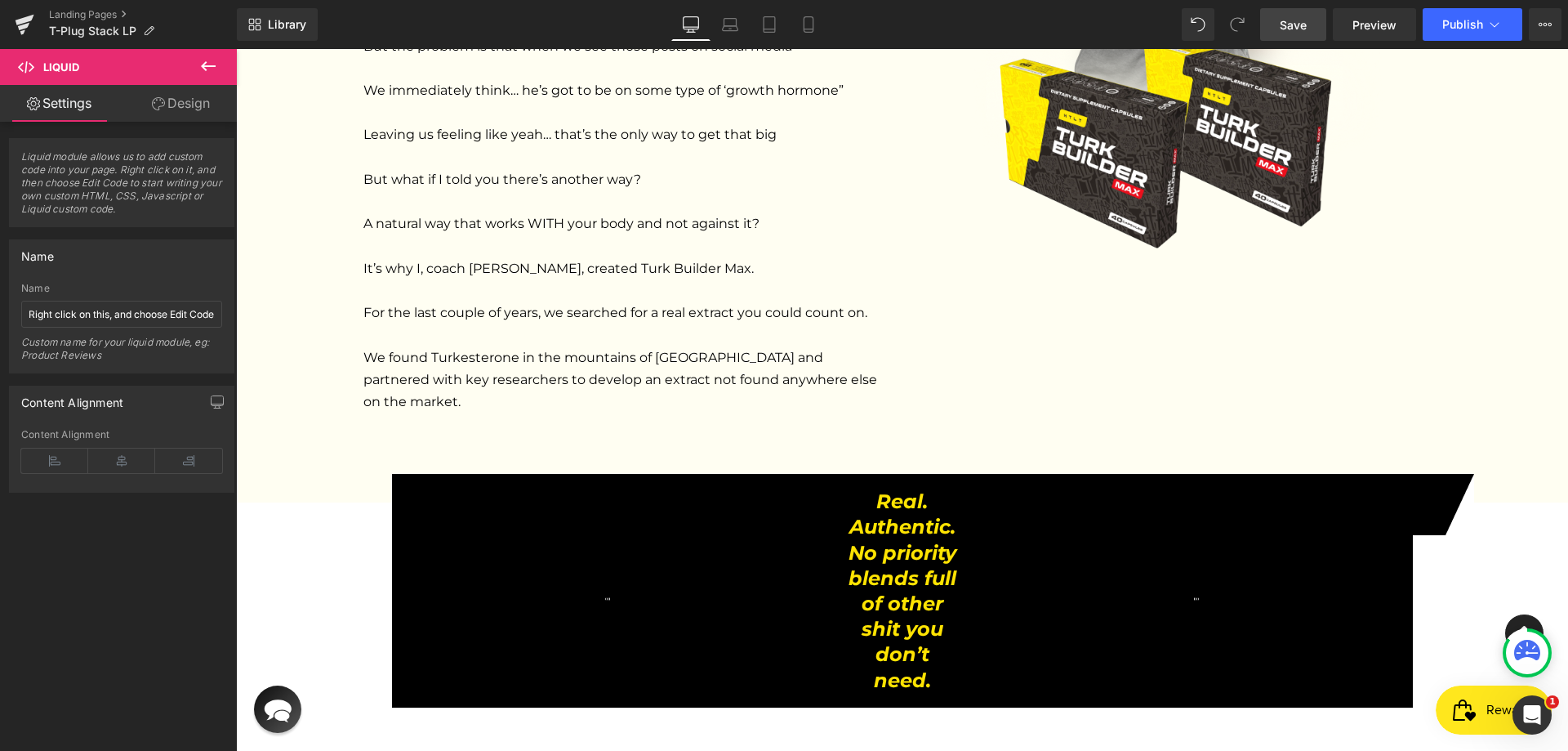
click at [1305, 27] on span "Save" at bounding box center [1293, 25] width 27 height 17
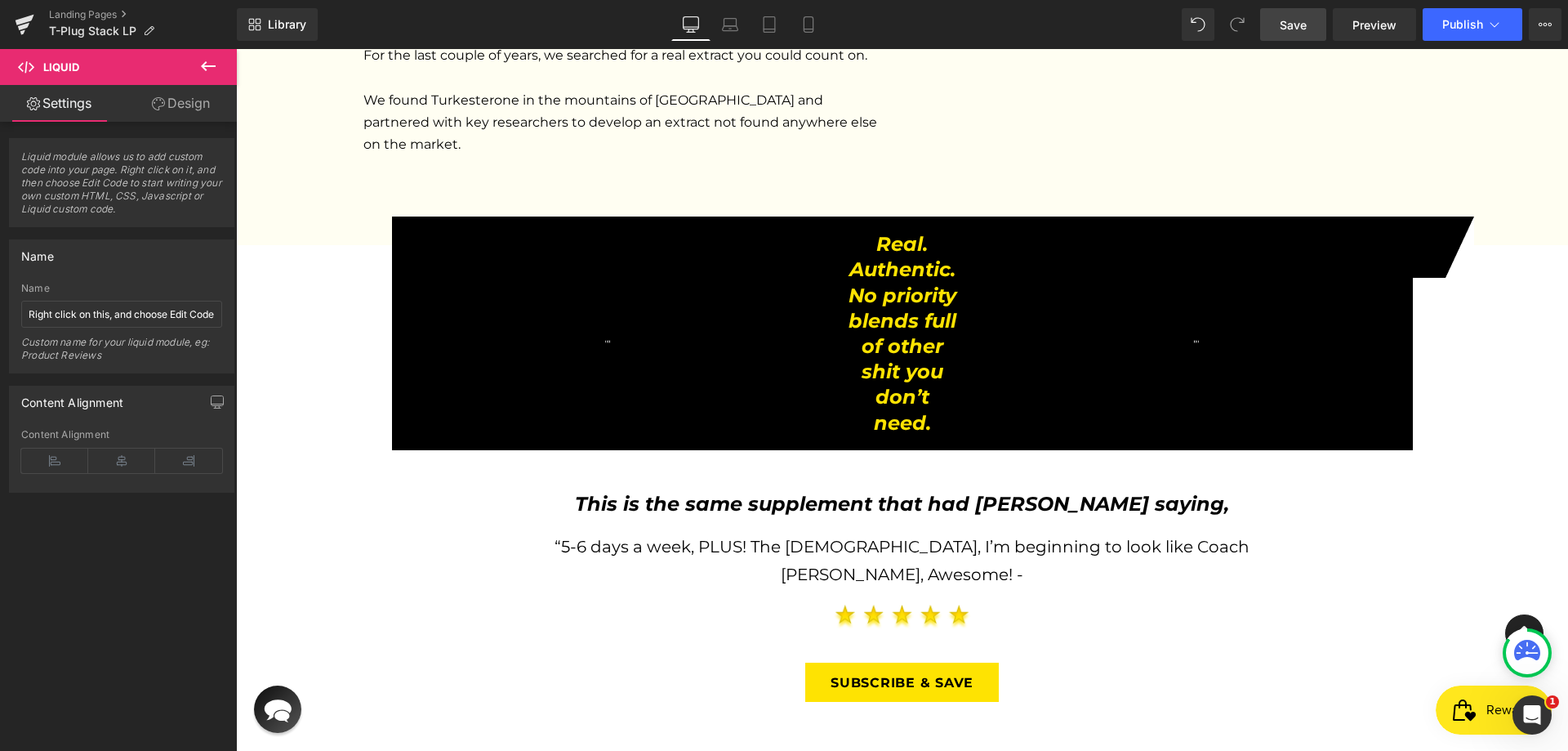
scroll to position [2364, 0]
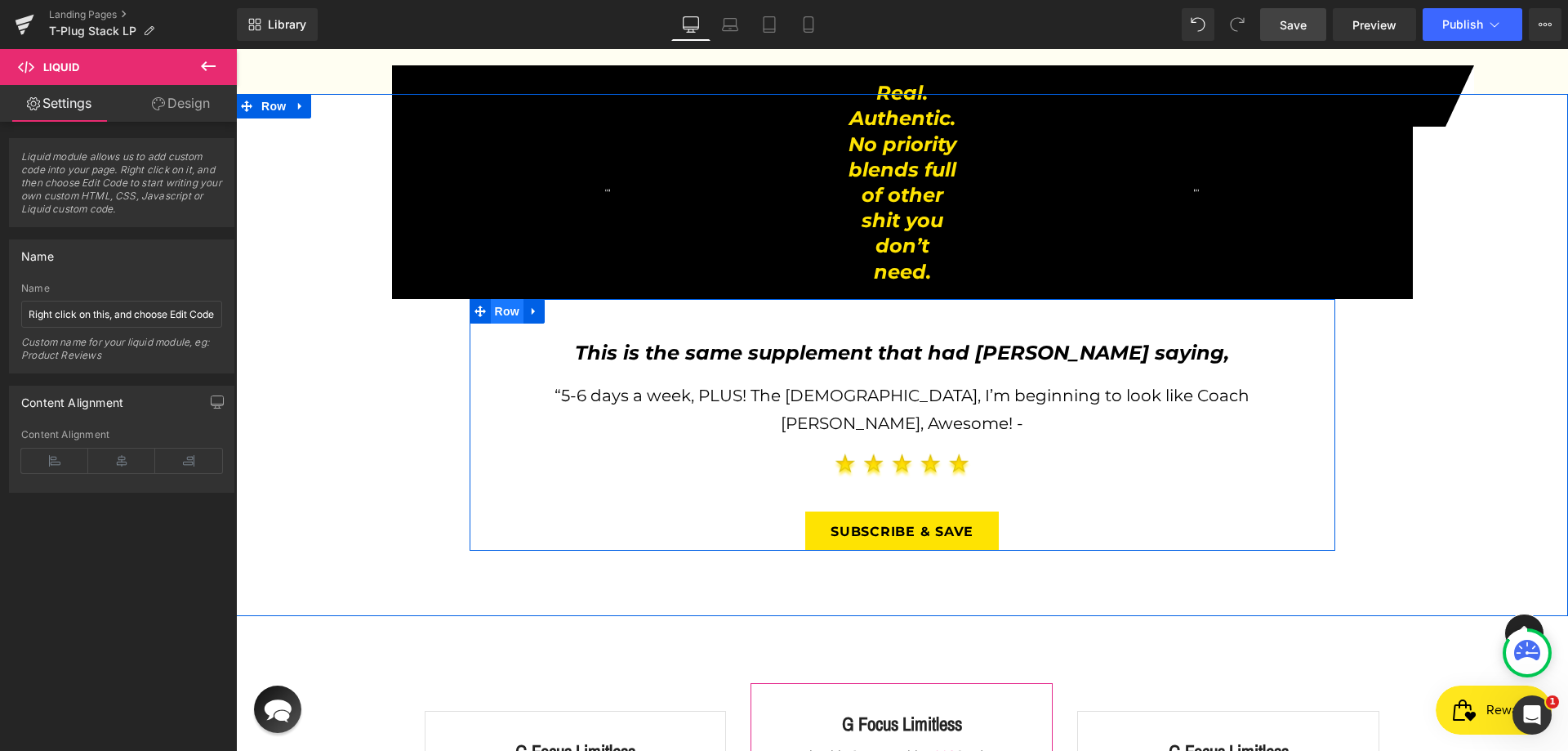
click at [501, 299] on span "Row" at bounding box center [507, 311] width 33 height 25
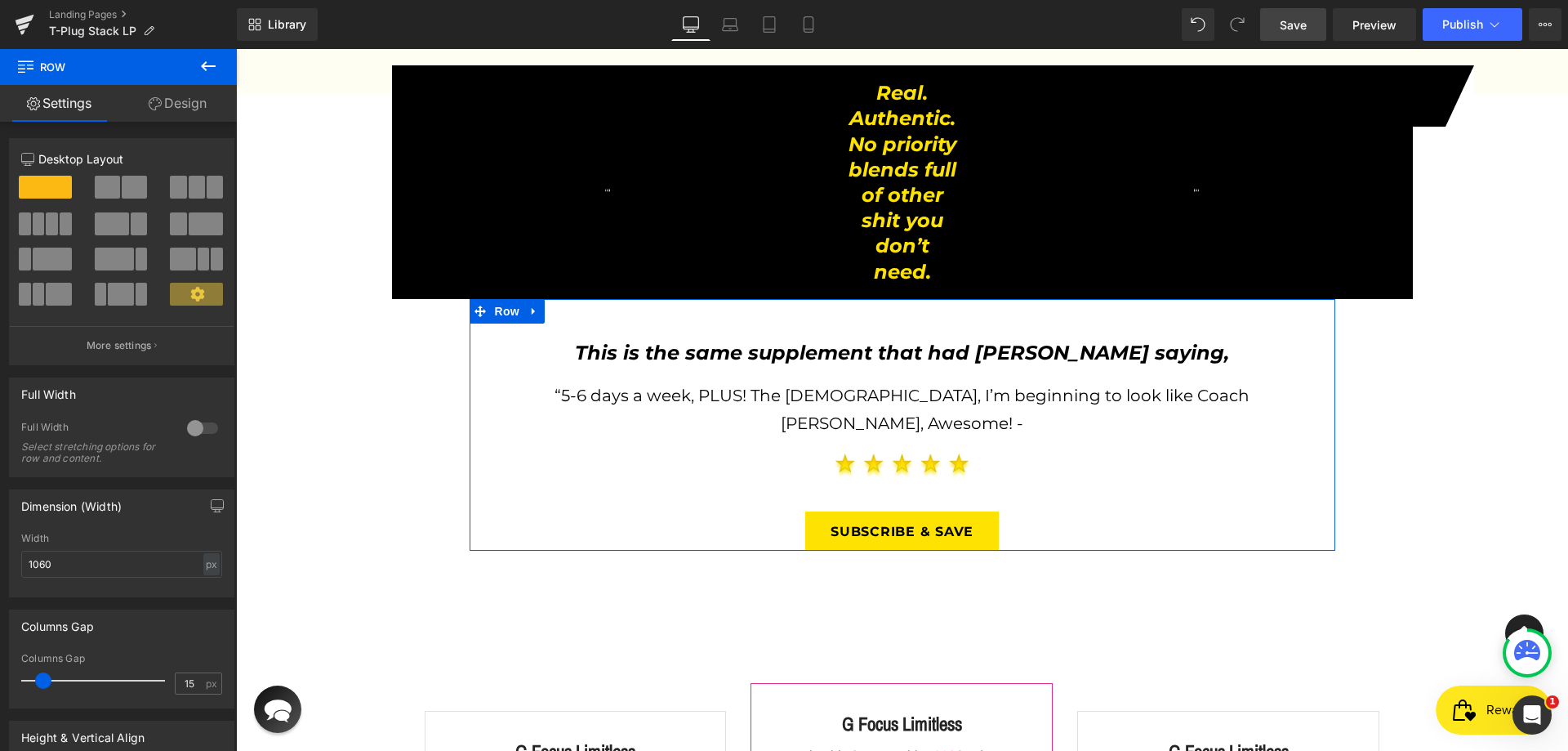
click at [182, 108] on link "Design" at bounding box center [178, 103] width 119 height 37
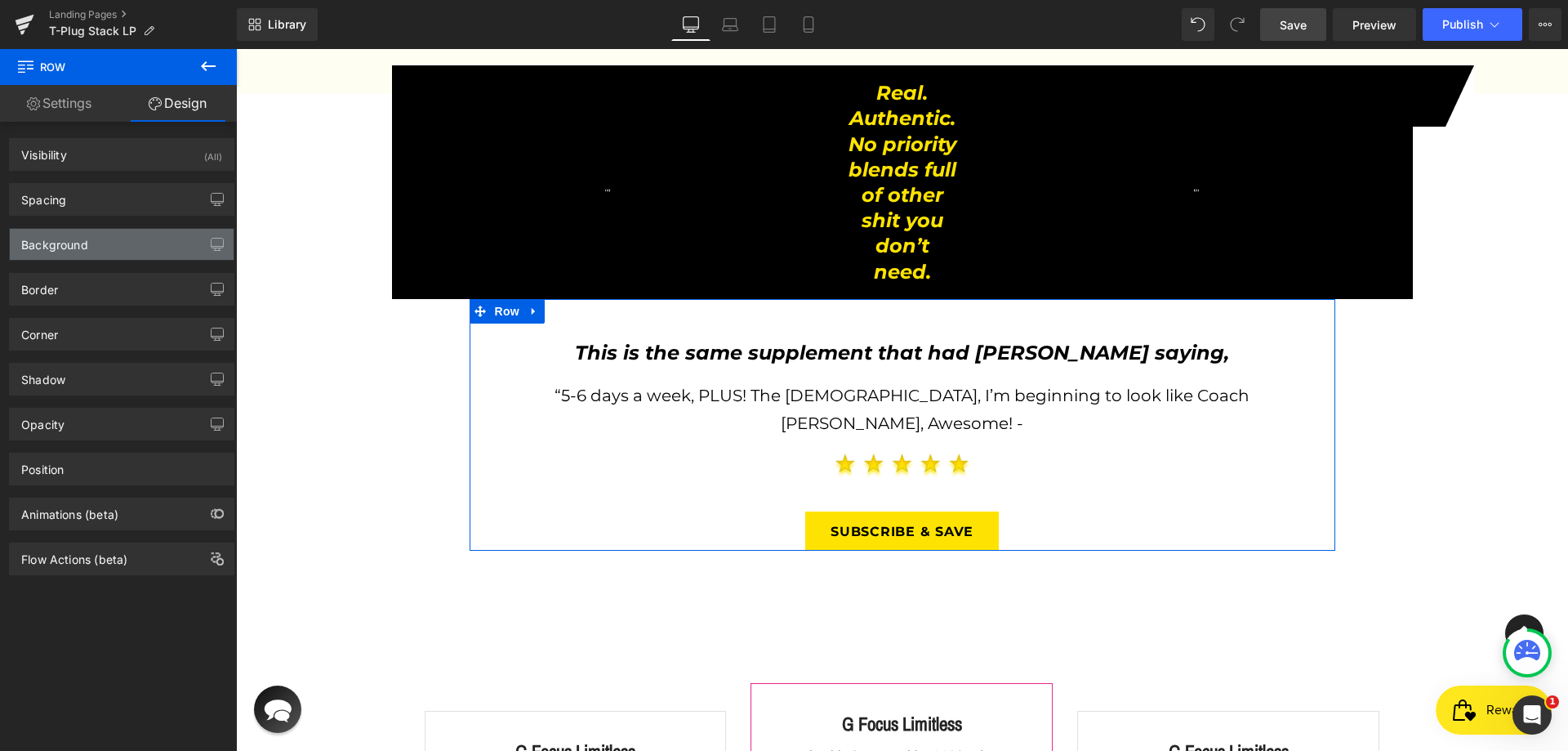
click at [111, 255] on div "Background" at bounding box center [122, 245] width 224 height 31
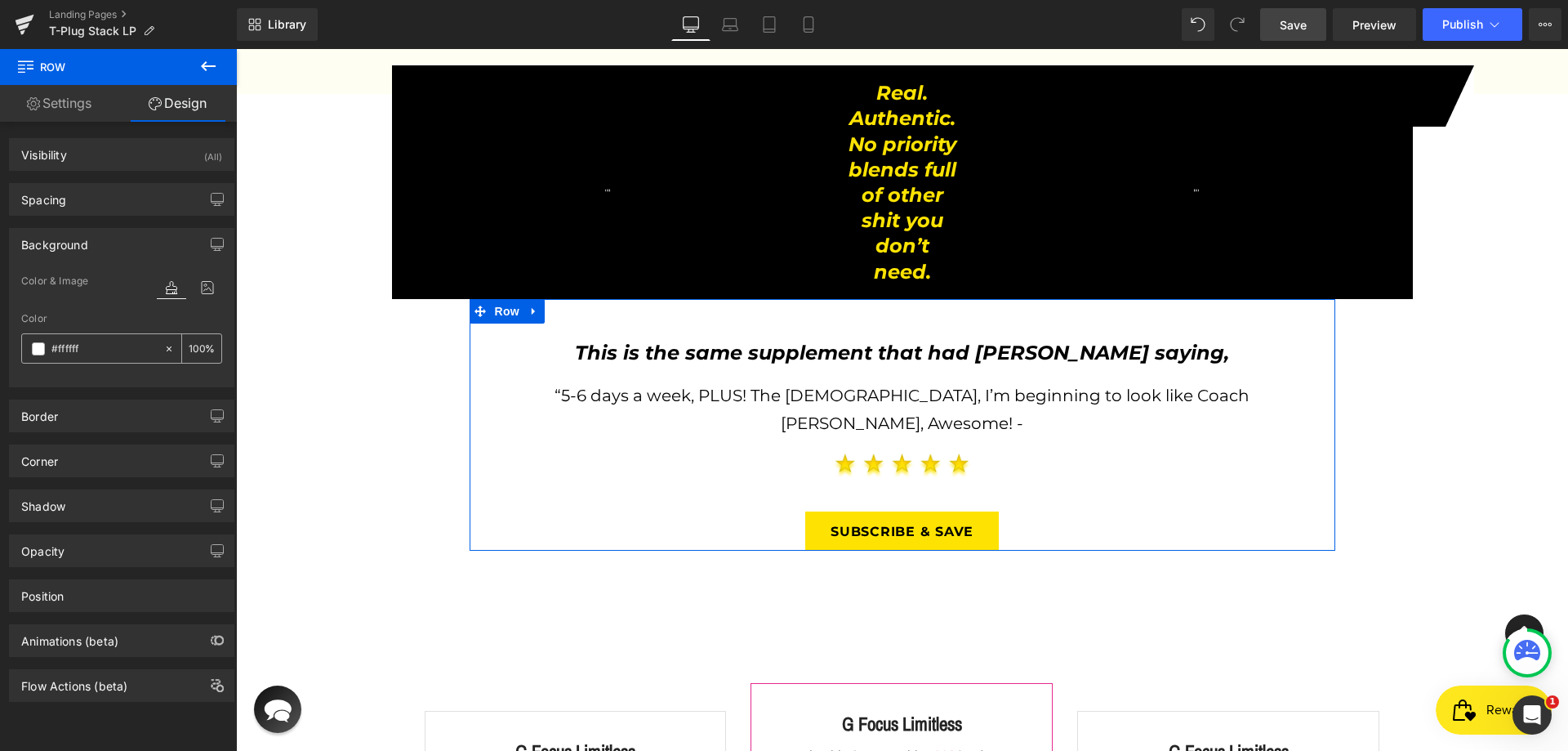
click at [86, 348] on input "#ffffff" at bounding box center [104, 349] width 105 height 18
click at [130, 239] on div "Background" at bounding box center [122, 245] width 224 height 31
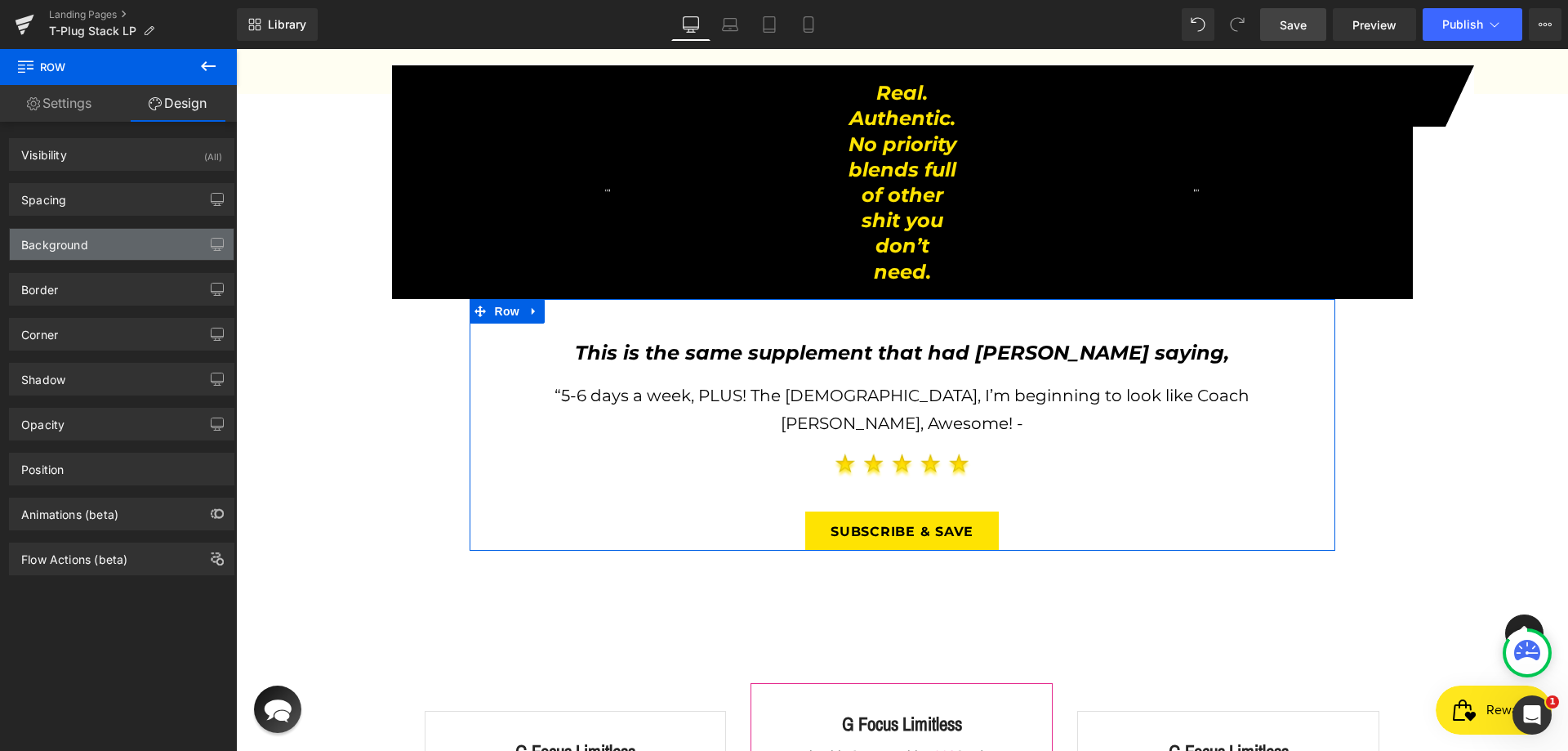
click at [130, 239] on div "Background" at bounding box center [122, 245] width 224 height 31
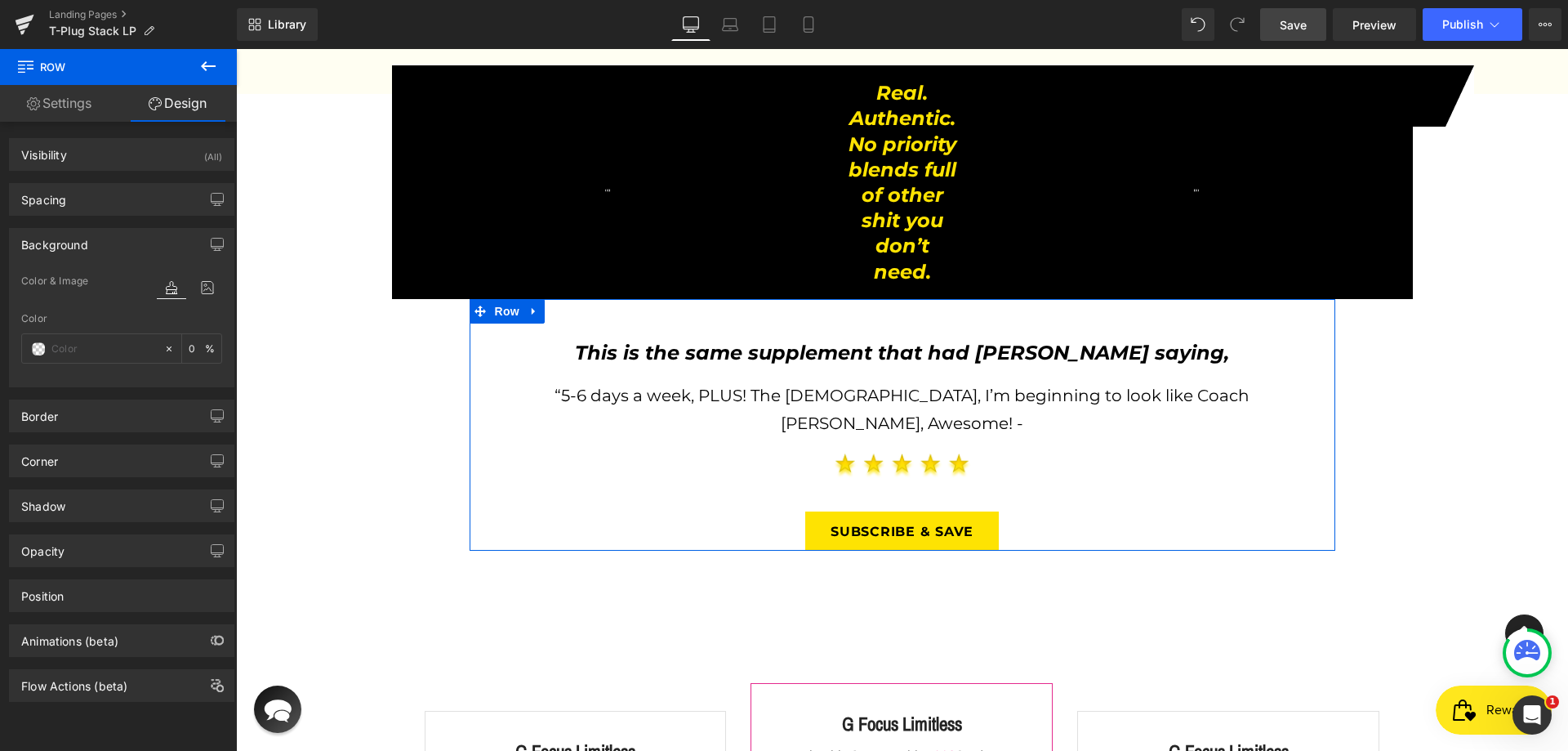
click at [86, 372] on div at bounding box center [122, 377] width 201 height 11
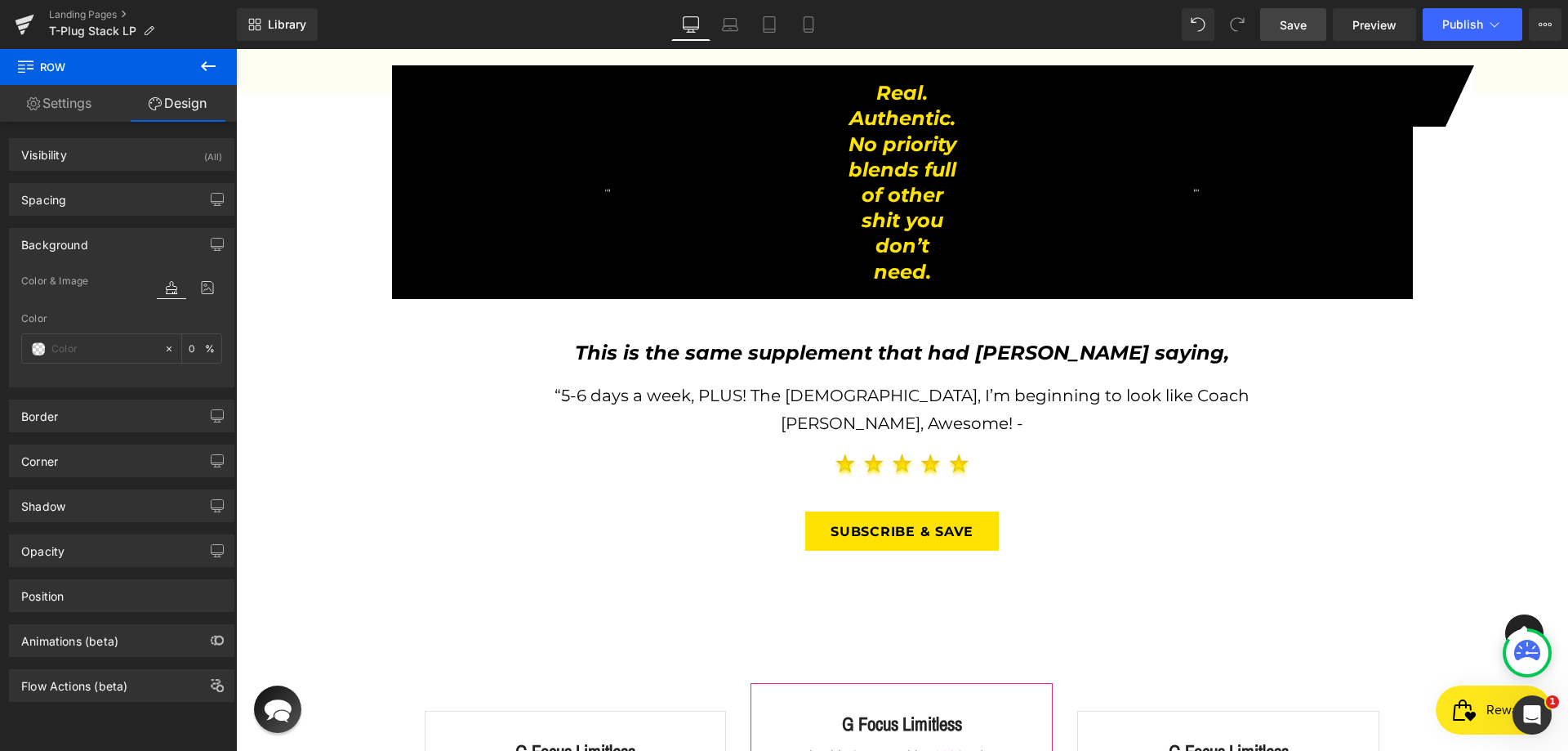
click at [1270, 21] on link "Save" at bounding box center [1293, 25] width 66 height 33
click at [1308, 35] on link "Save" at bounding box center [1293, 25] width 66 height 33
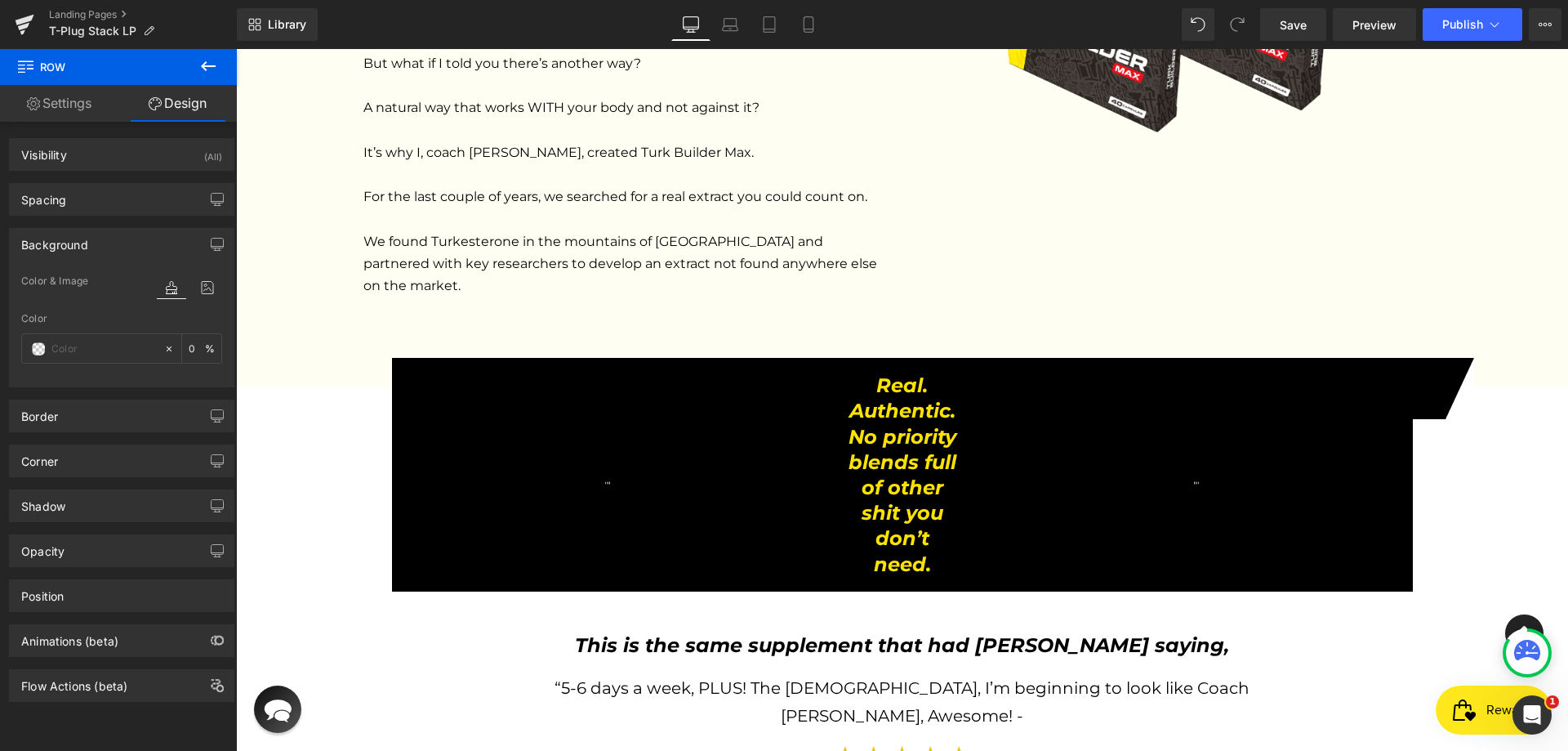
scroll to position [2283, 0]
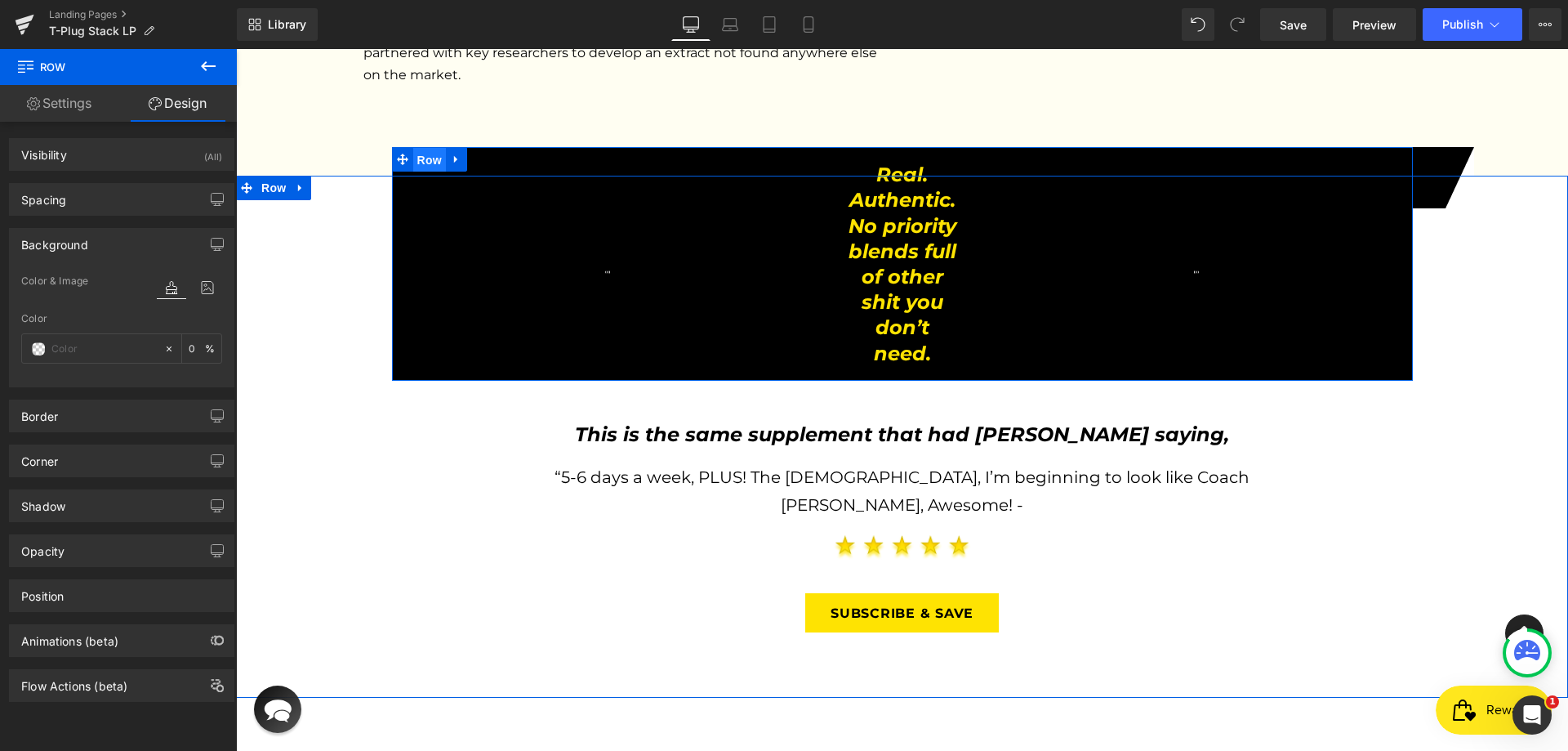
click at [419, 148] on span "Row" at bounding box center [430, 161] width 33 height 25
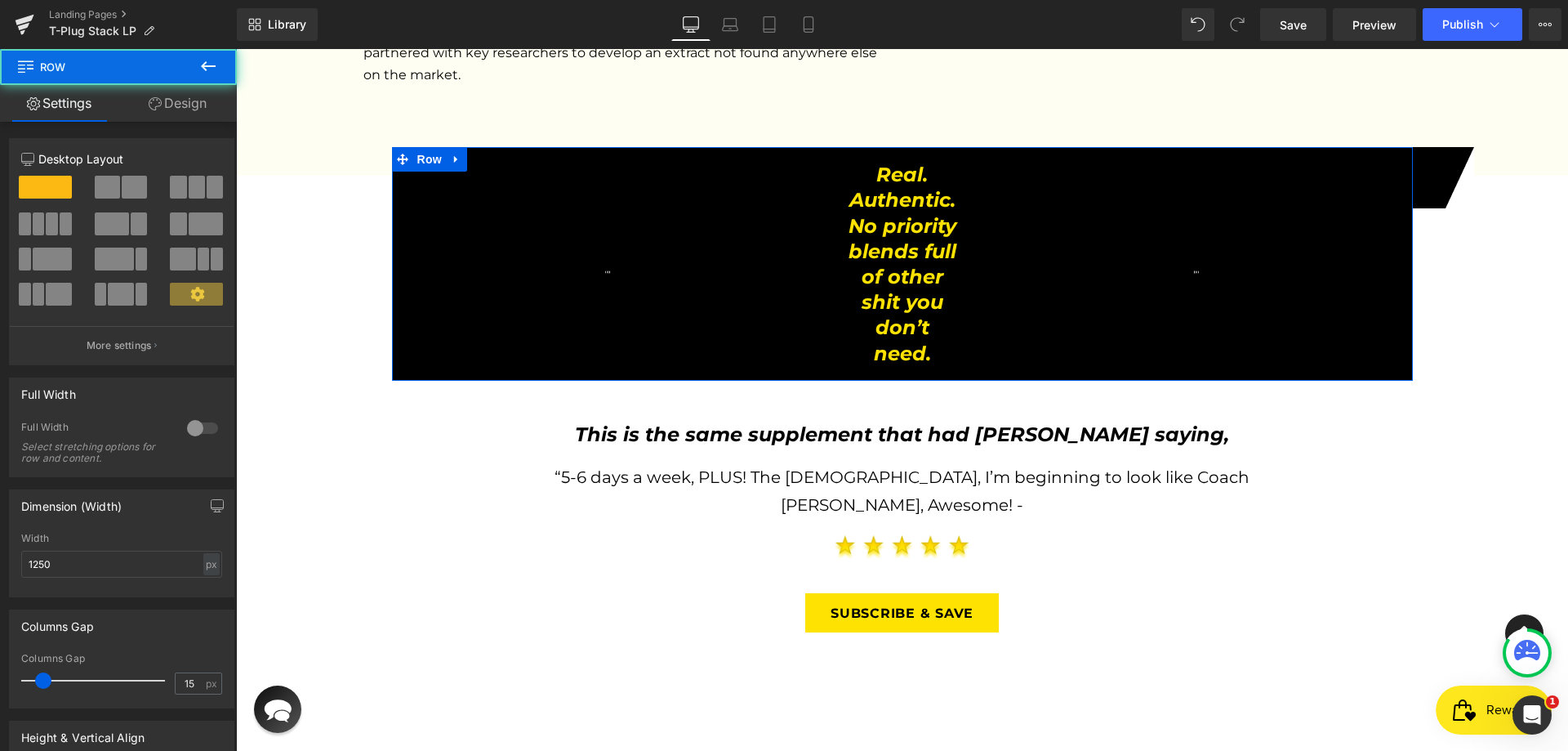
click at [199, 103] on link "Design" at bounding box center [178, 103] width 119 height 37
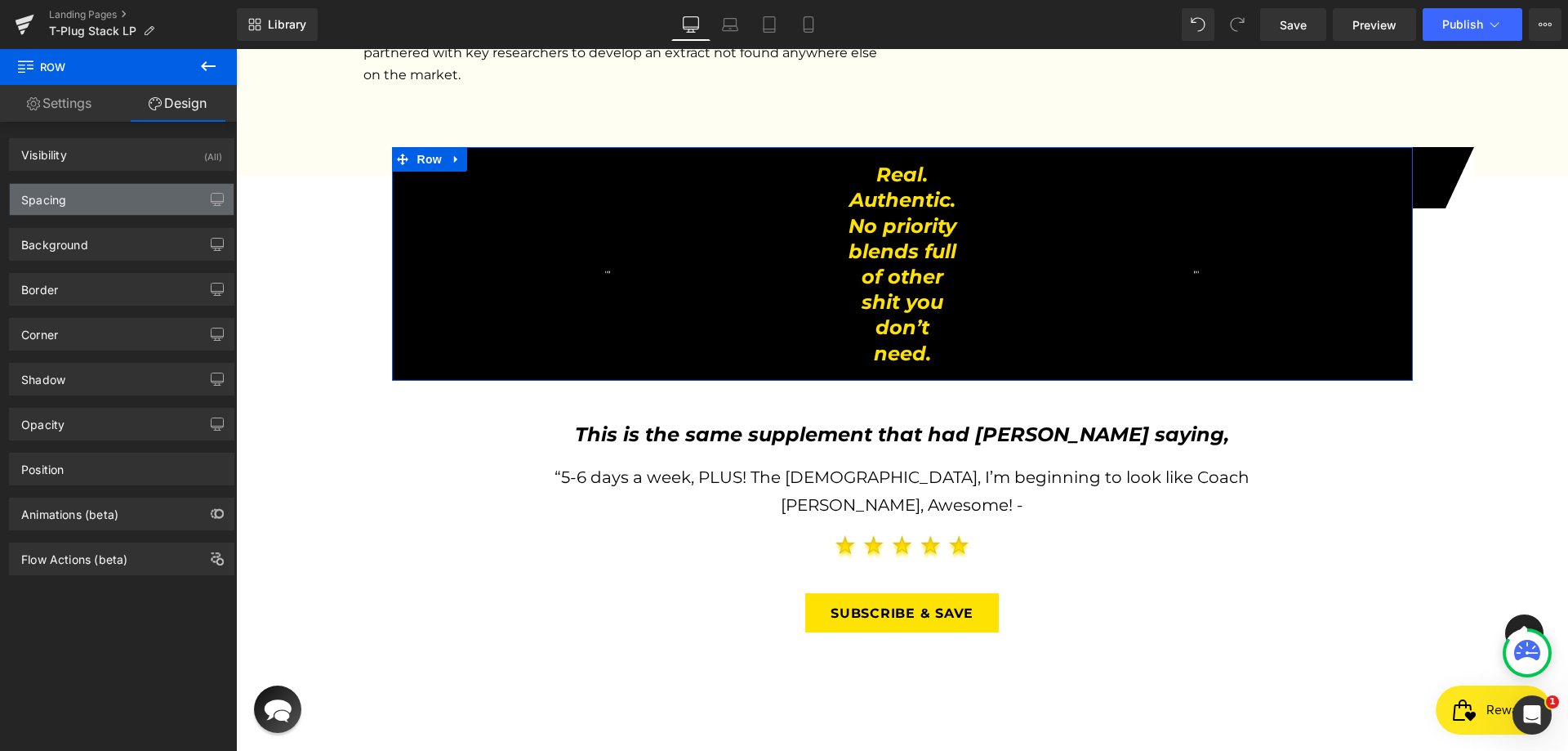
click at [78, 213] on div "Spacing" at bounding box center [122, 199] width 224 height 31
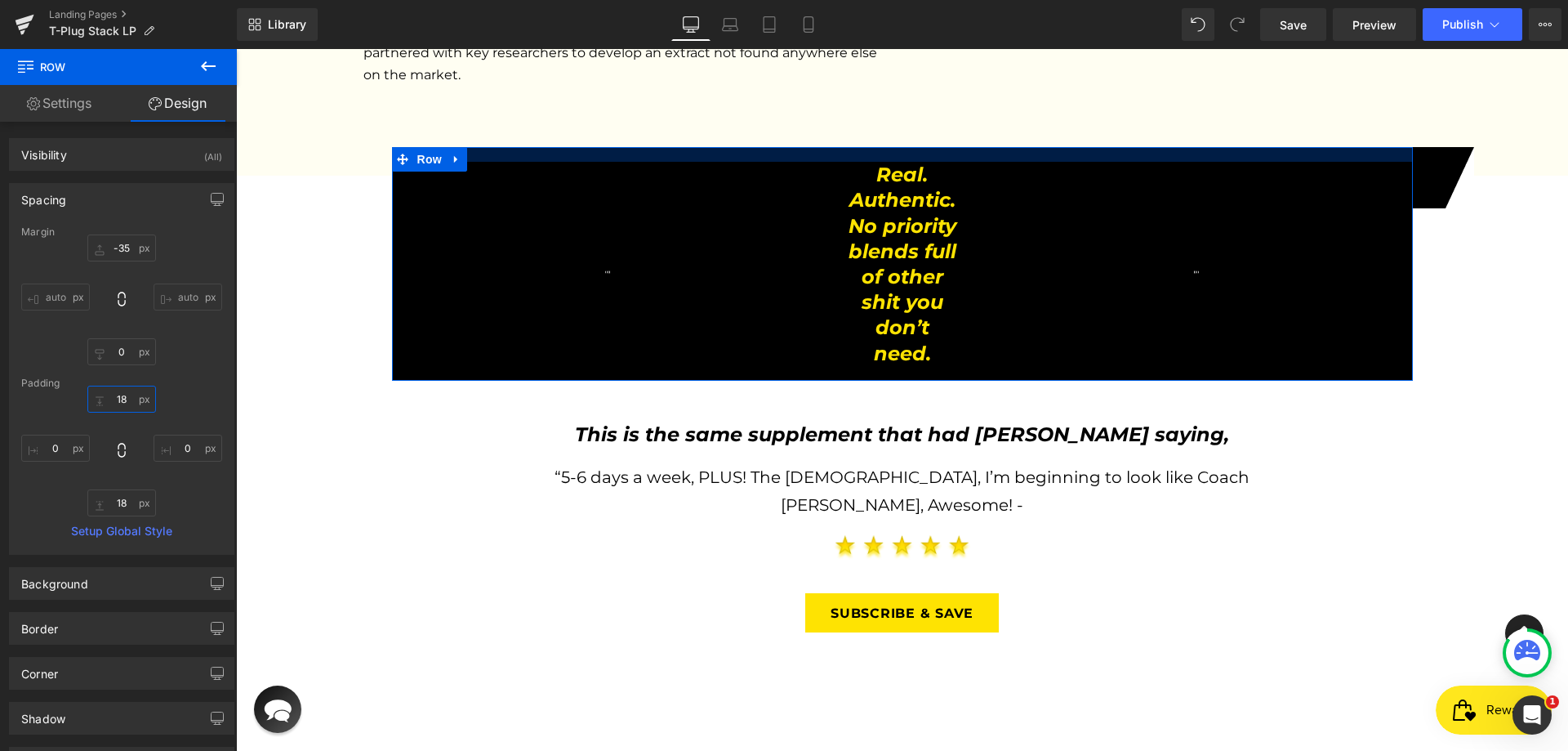
click at [121, 395] on input "18" at bounding box center [121, 399] width 68 height 27
paste input "21px"
type input "21px"
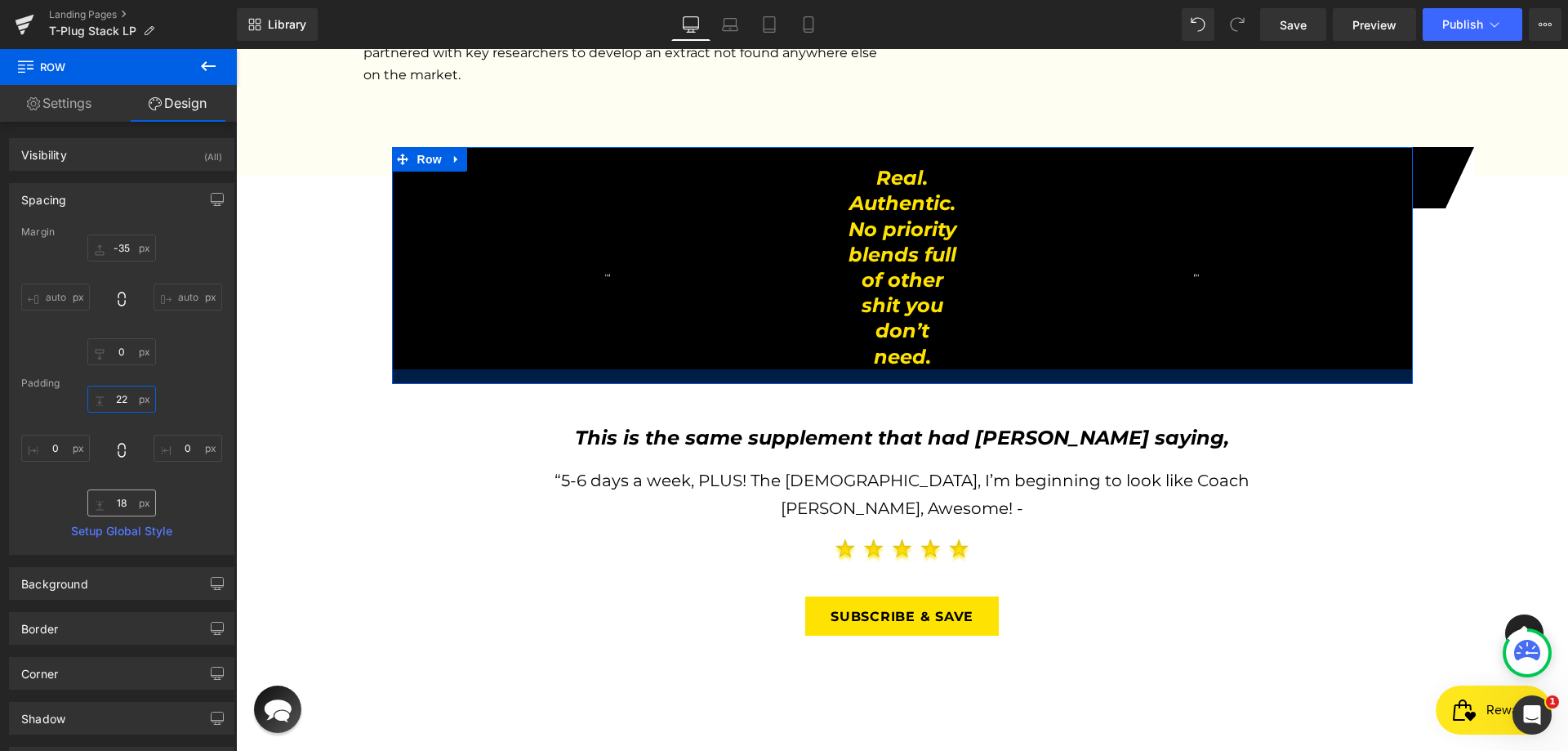
type input "22"
click at [119, 503] on input "18" at bounding box center [121, 502] width 68 height 27
click at [119, 502] on input "18" at bounding box center [121, 502] width 68 height 27
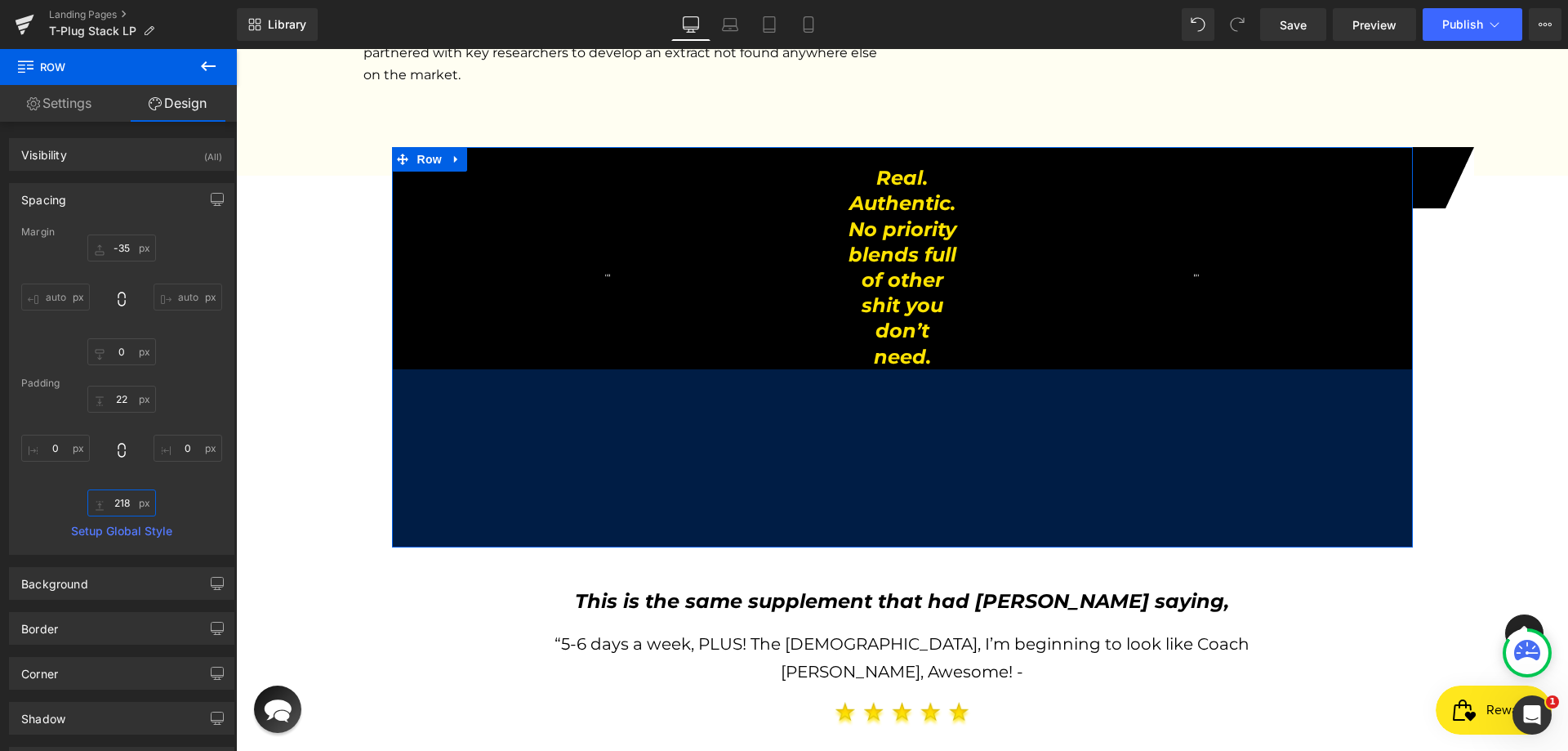
click at [133, 500] on input "218" at bounding box center [121, 502] width 68 height 27
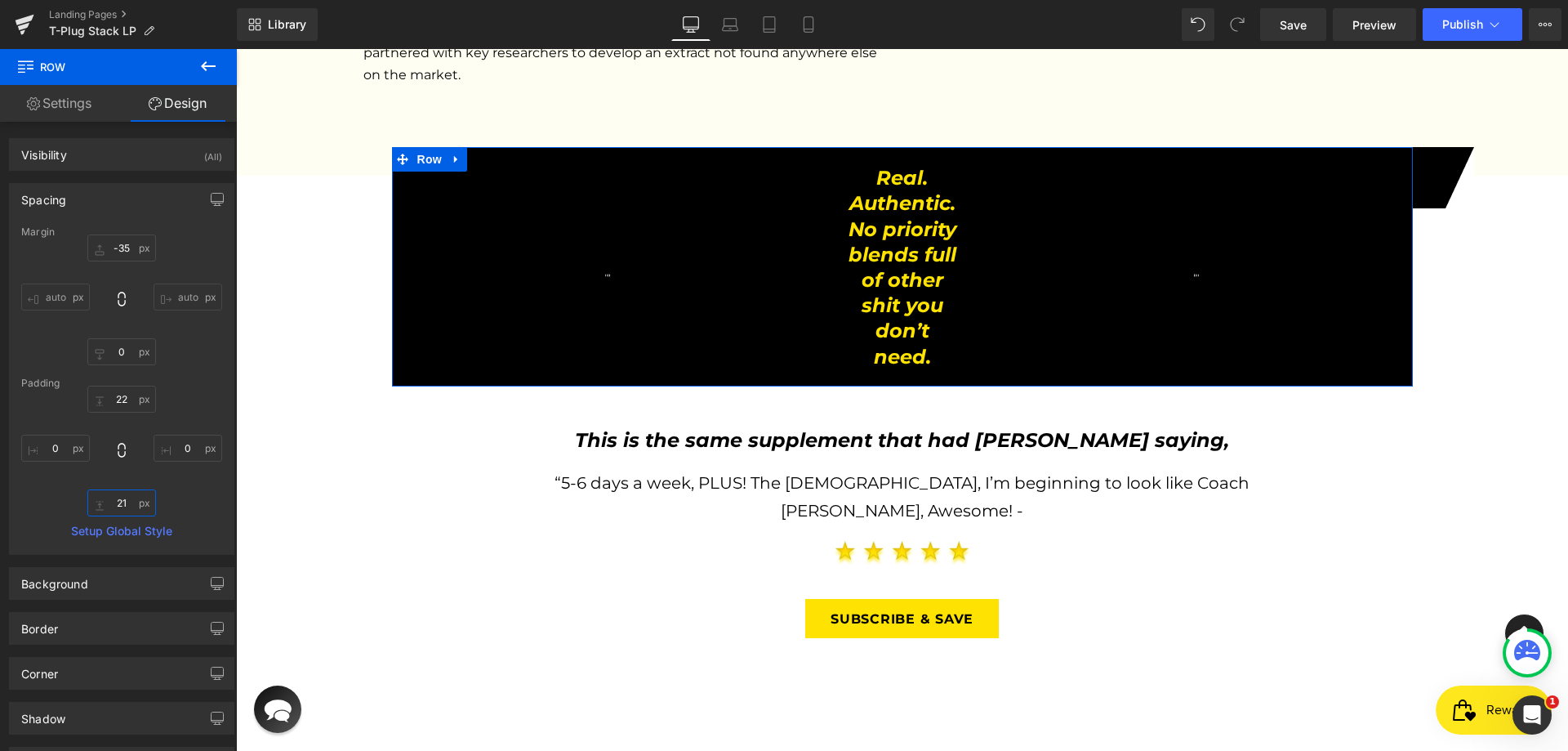
type input "21"
click at [184, 487] on div "22 0 21 0" at bounding box center [122, 450] width 201 height 131
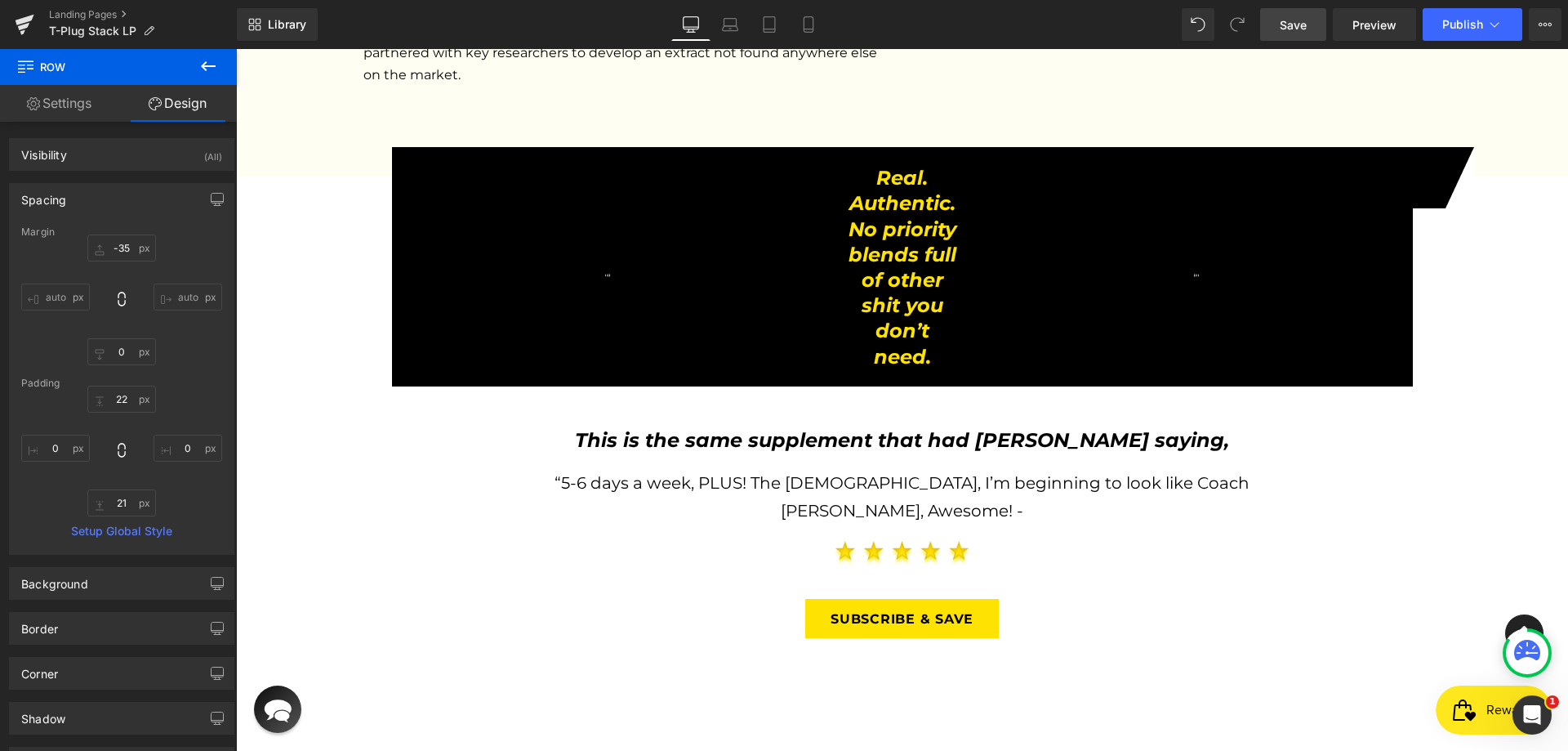
click at [1305, 19] on span "Save" at bounding box center [1293, 25] width 27 height 17
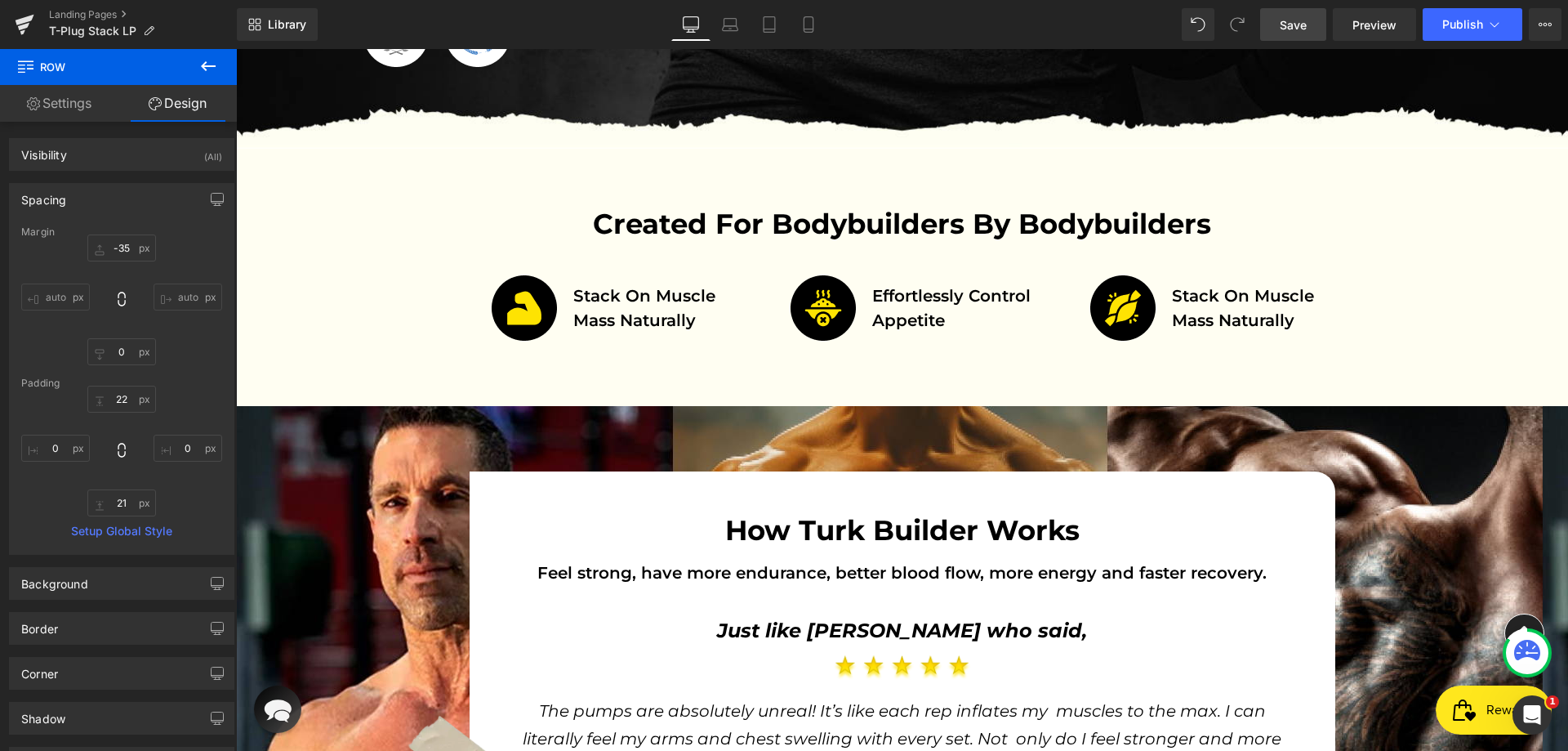
scroll to position [403, 0]
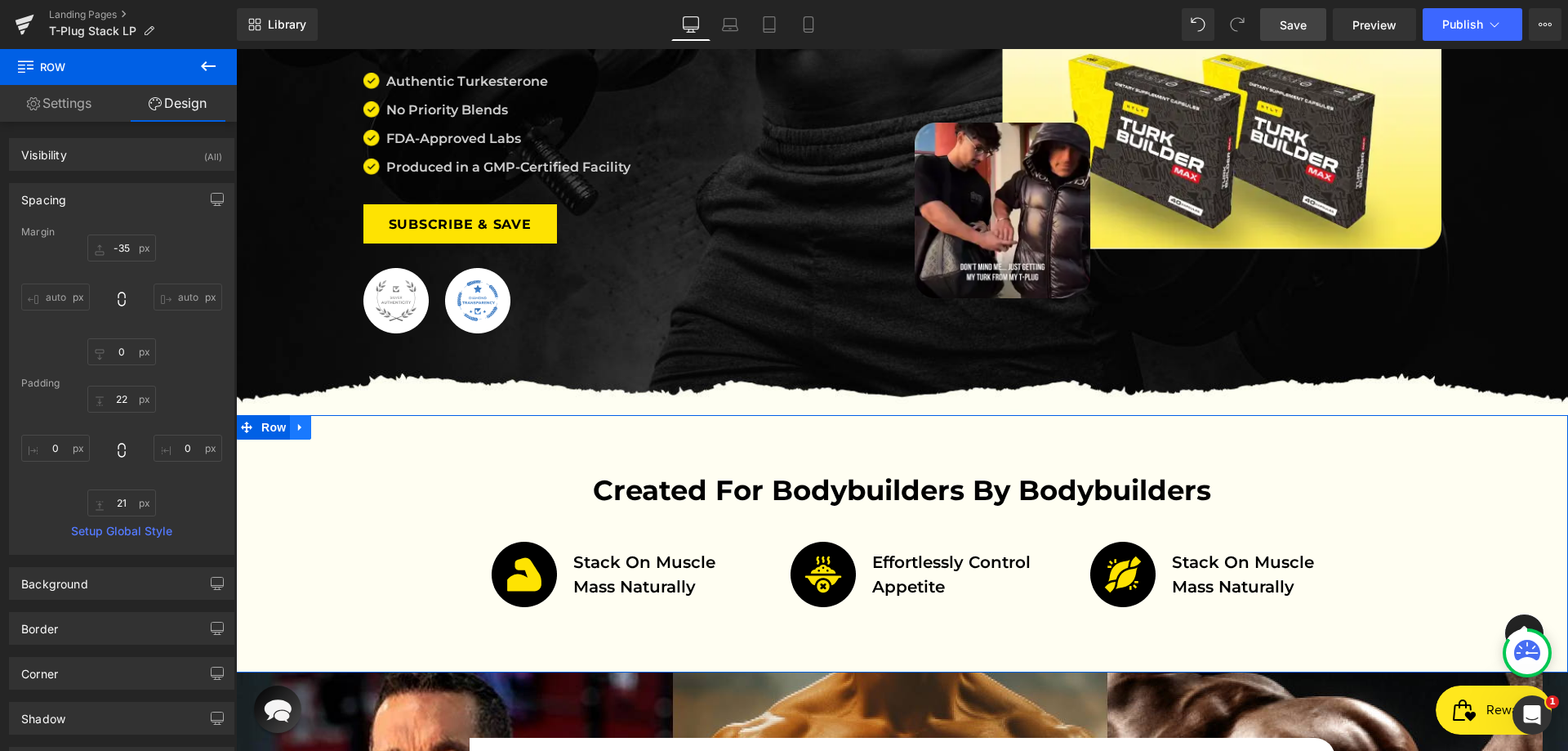
click at [295, 428] on icon at bounding box center [300, 427] width 12 height 12
click at [311, 434] on link at bounding box center [322, 427] width 21 height 25
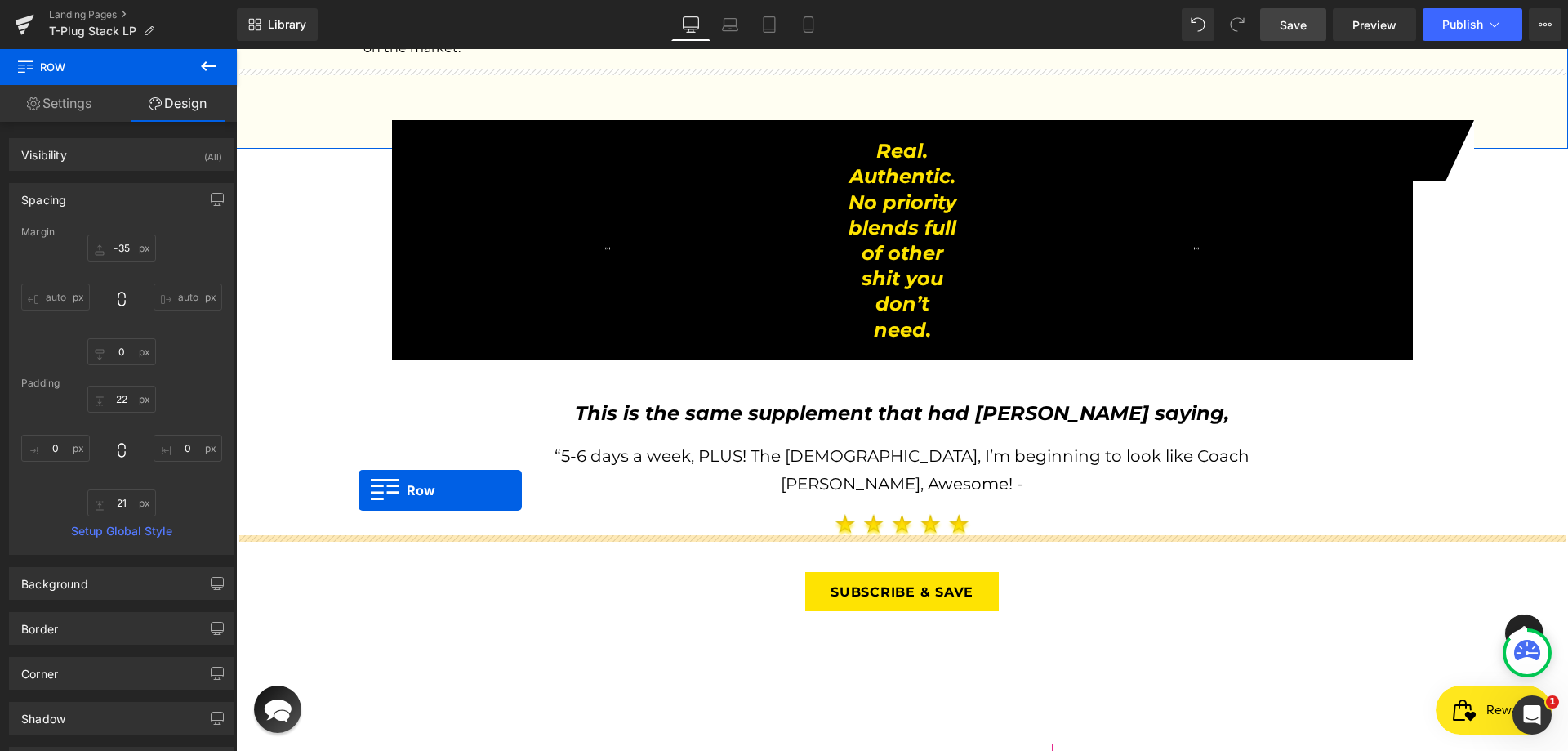
scroll to position [2513, 0]
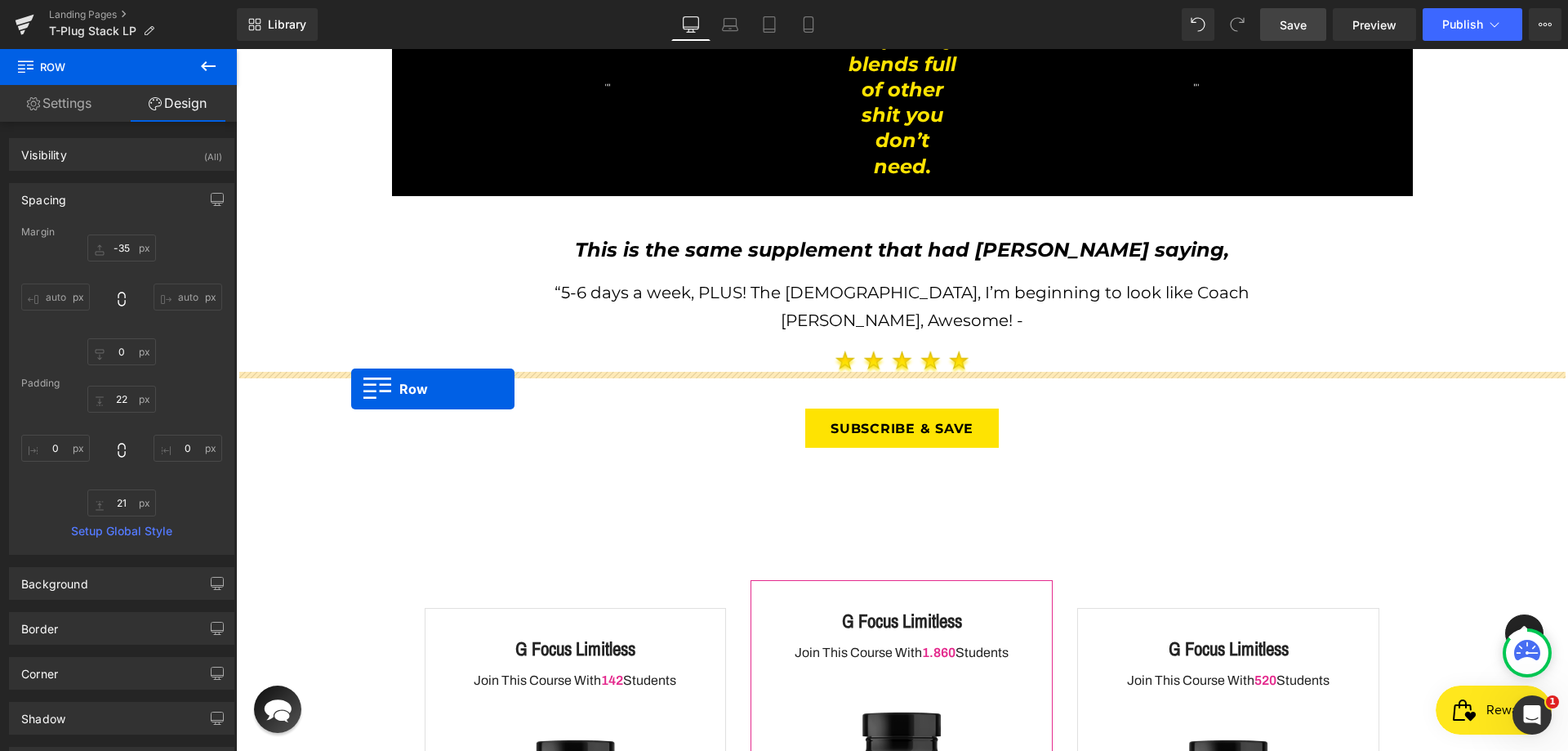
drag, startPoint x: 268, startPoint y: 121, endPoint x: 351, endPoint y: 389, distance: 280.6
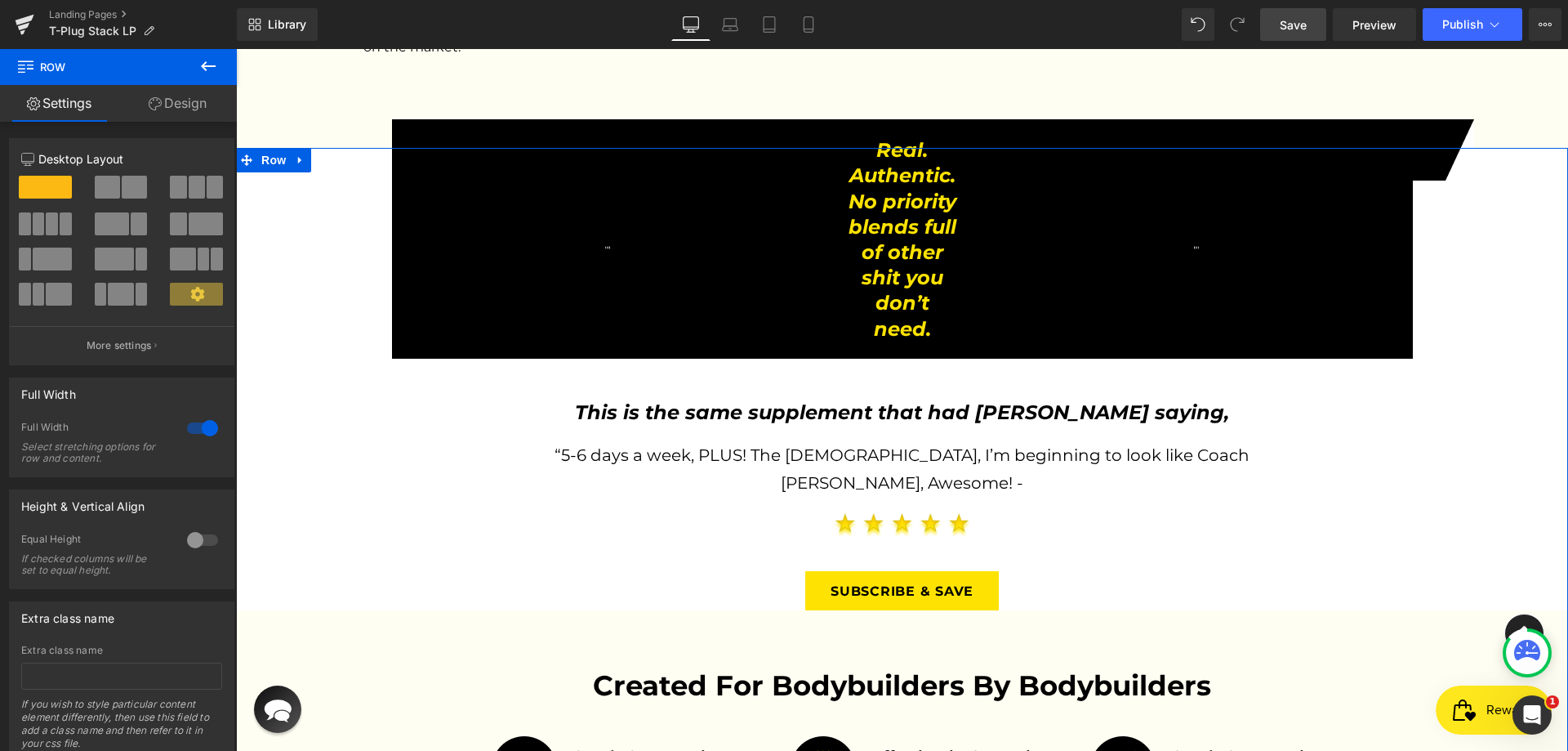
scroll to position [2309, 0]
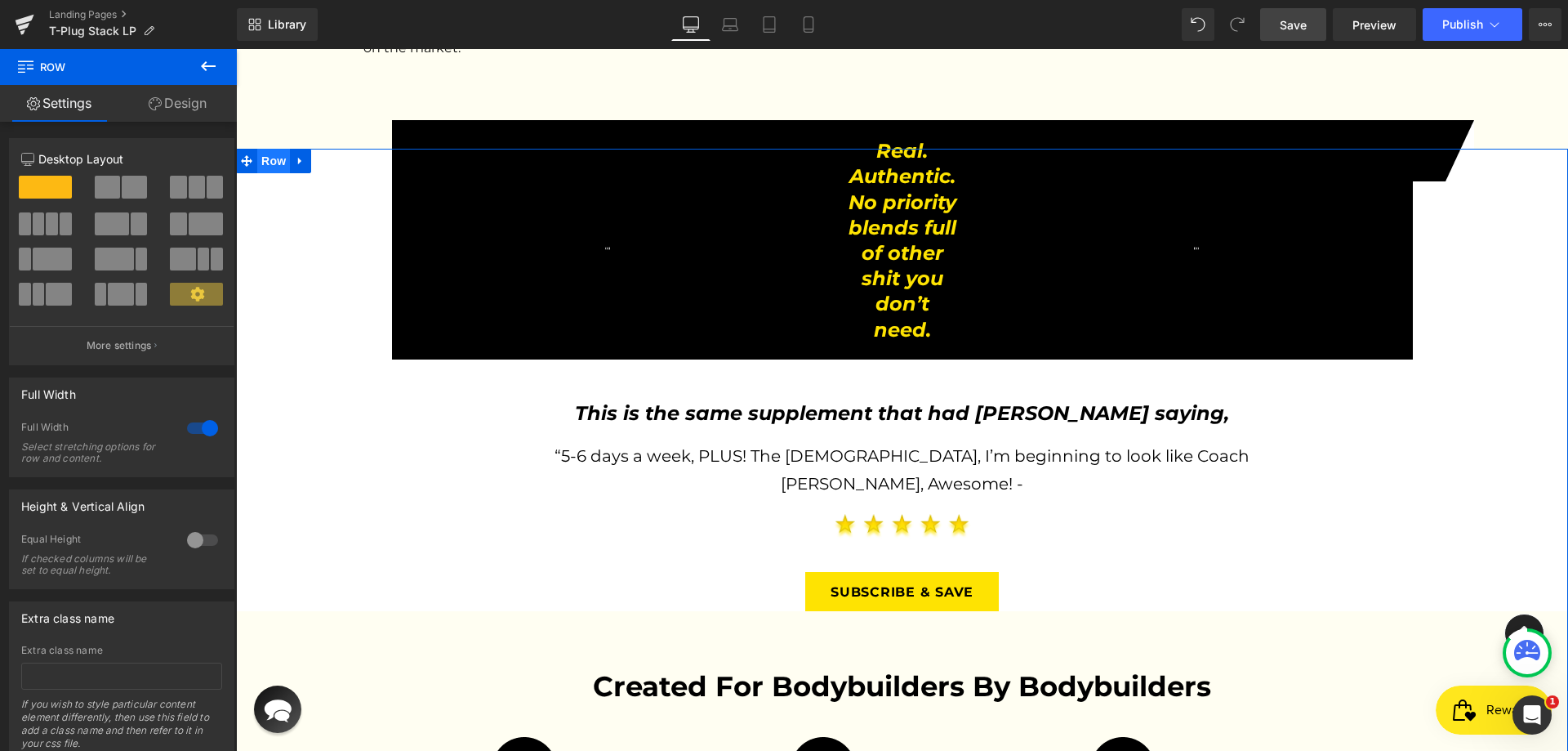
click at [261, 149] on span "Row" at bounding box center [274, 161] width 33 height 25
click at [210, 111] on link "Design" at bounding box center [178, 103] width 119 height 37
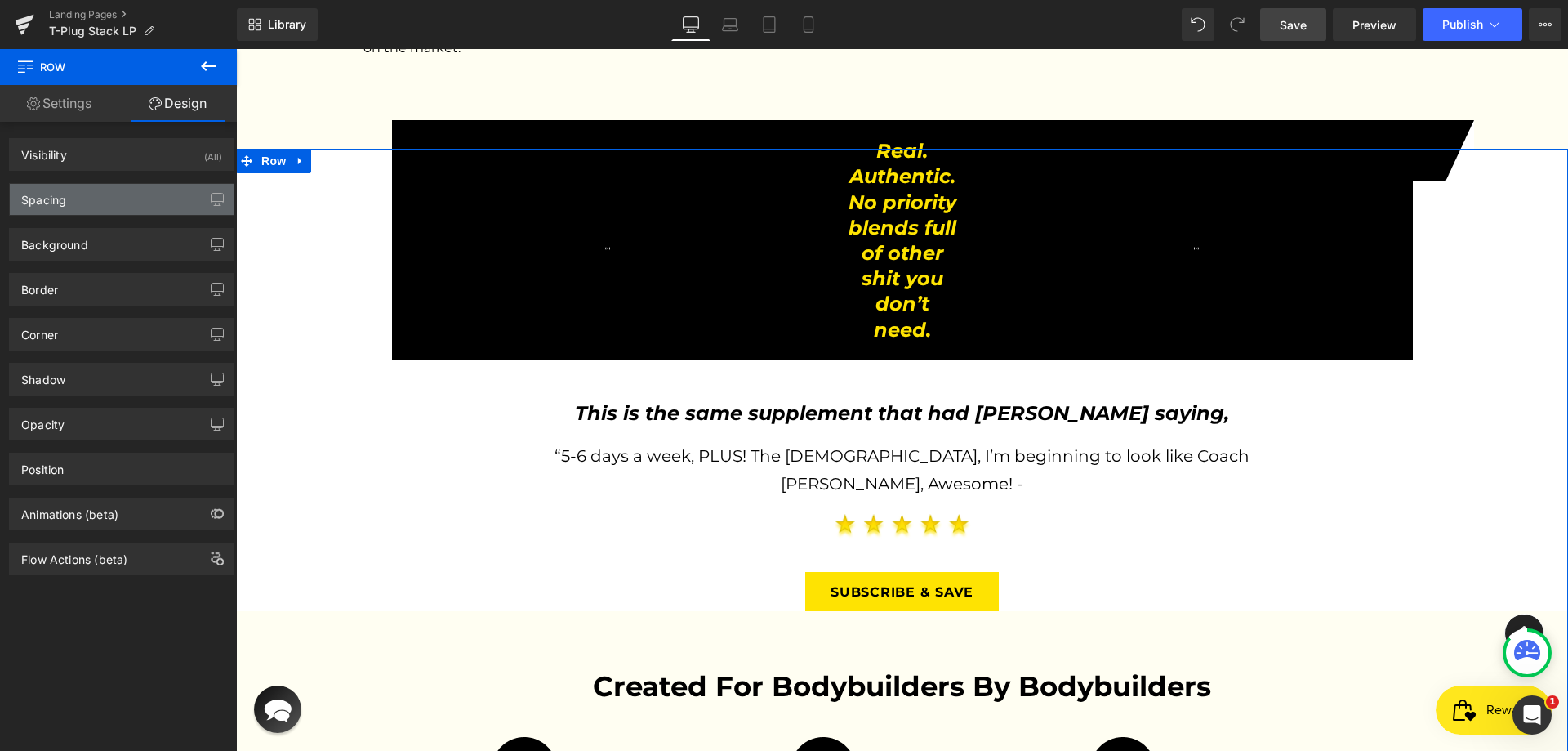
click at [81, 187] on div "Spacing" at bounding box center [122, 199] width 224 height 31
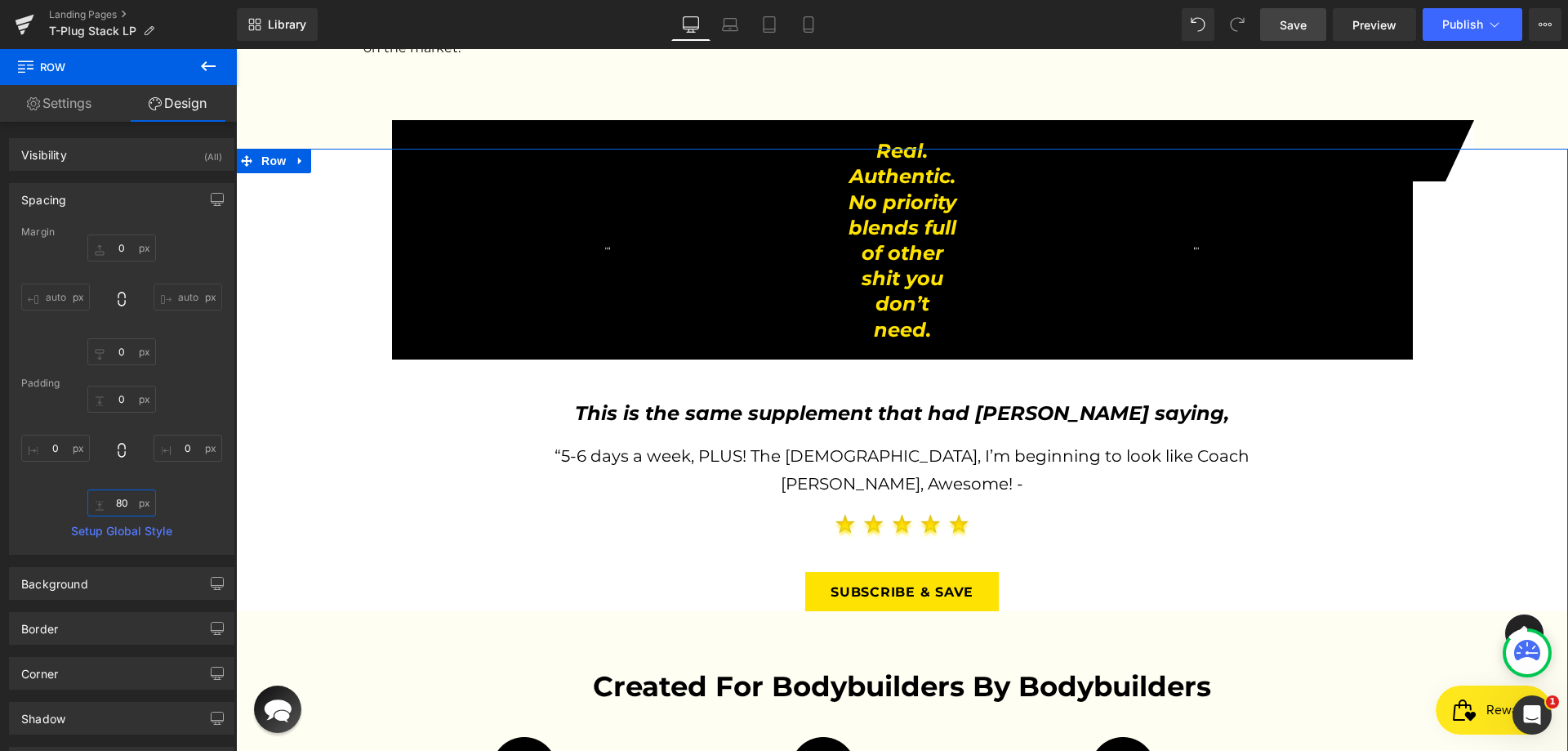
click at [123, 499] on input "text" at bounding box center [121, 502] width 68 height 27
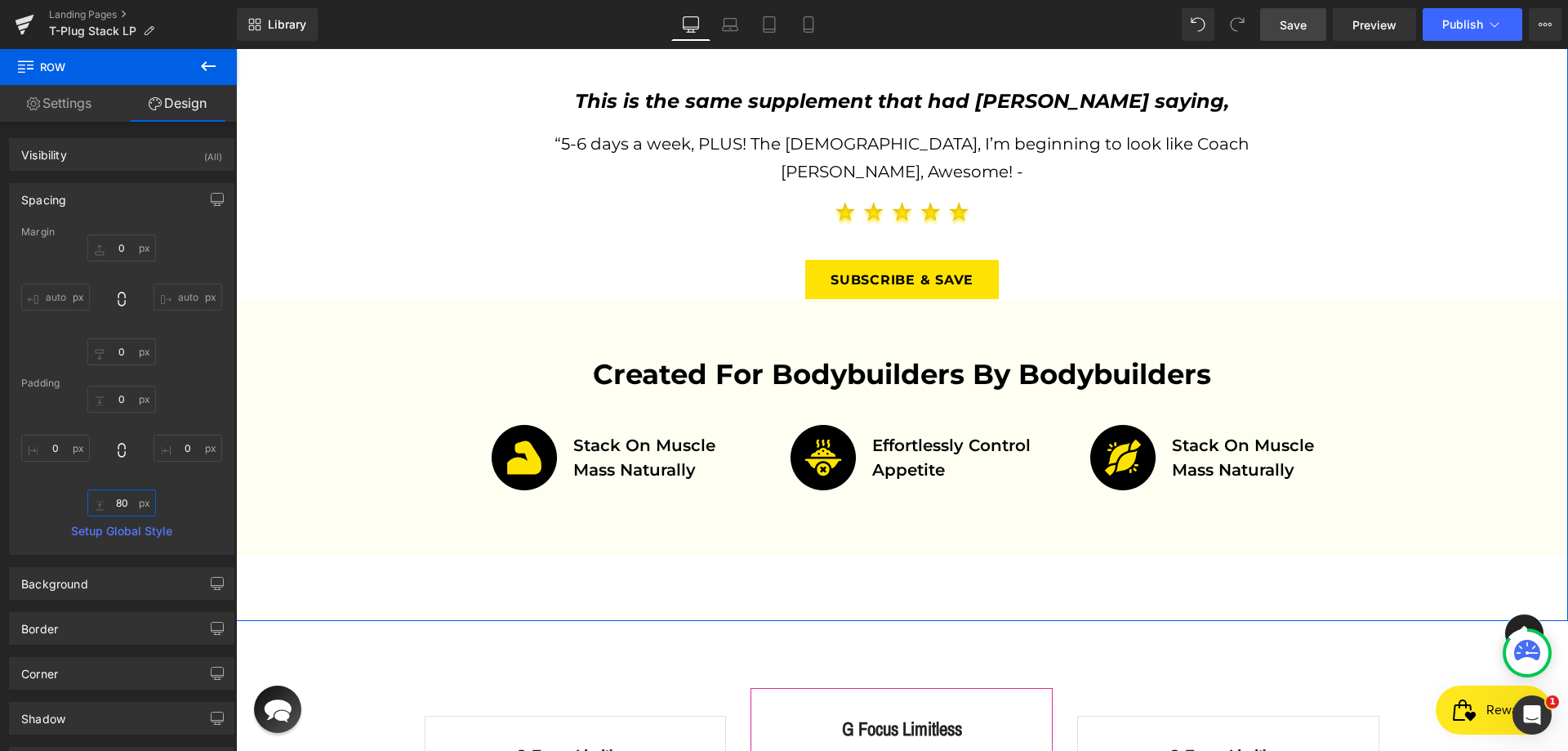
scroll to position [2718, 0]
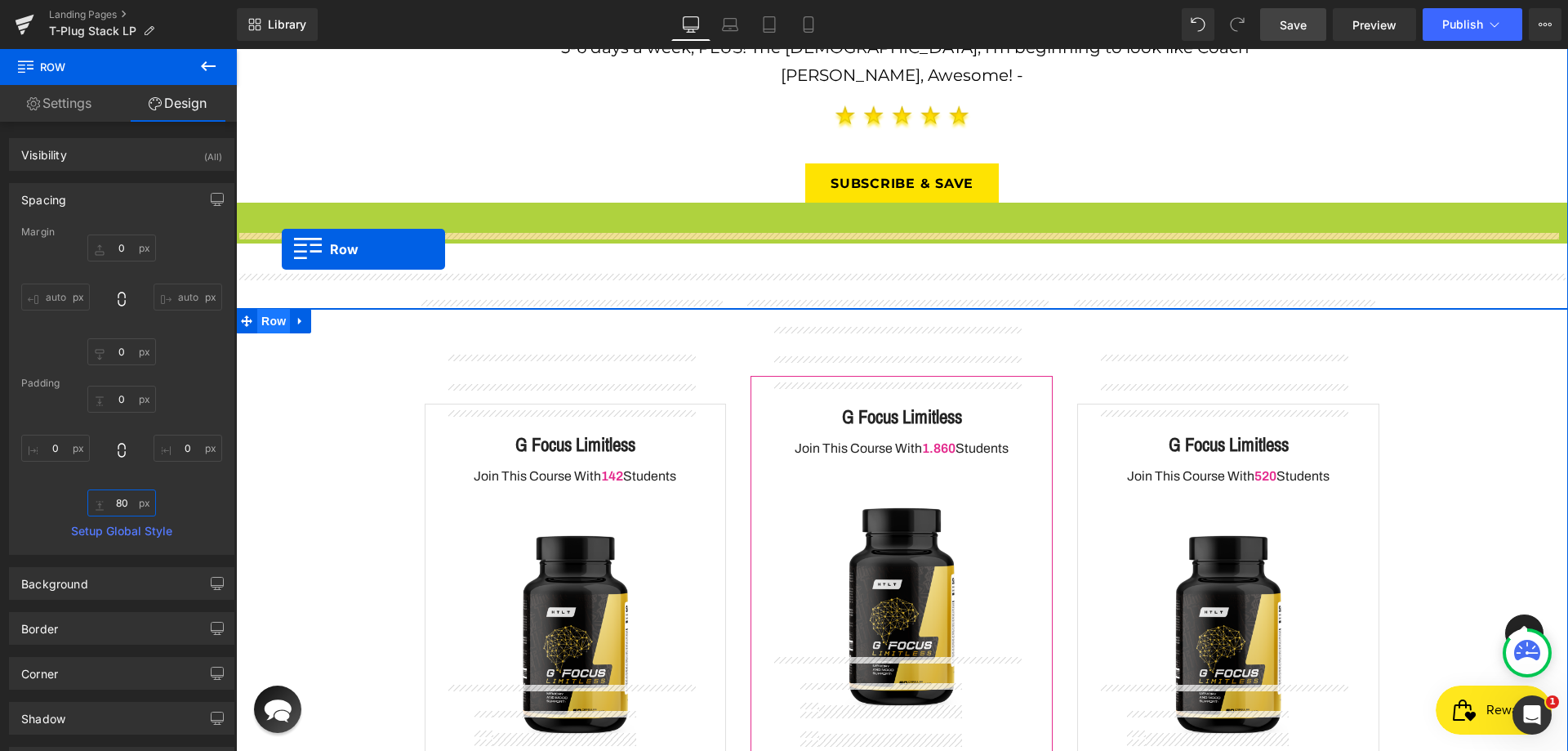
drag, startPoint x: 267, startPoint y: 137, endPoint x: 281, endPoint y: 250, distance: 113.9
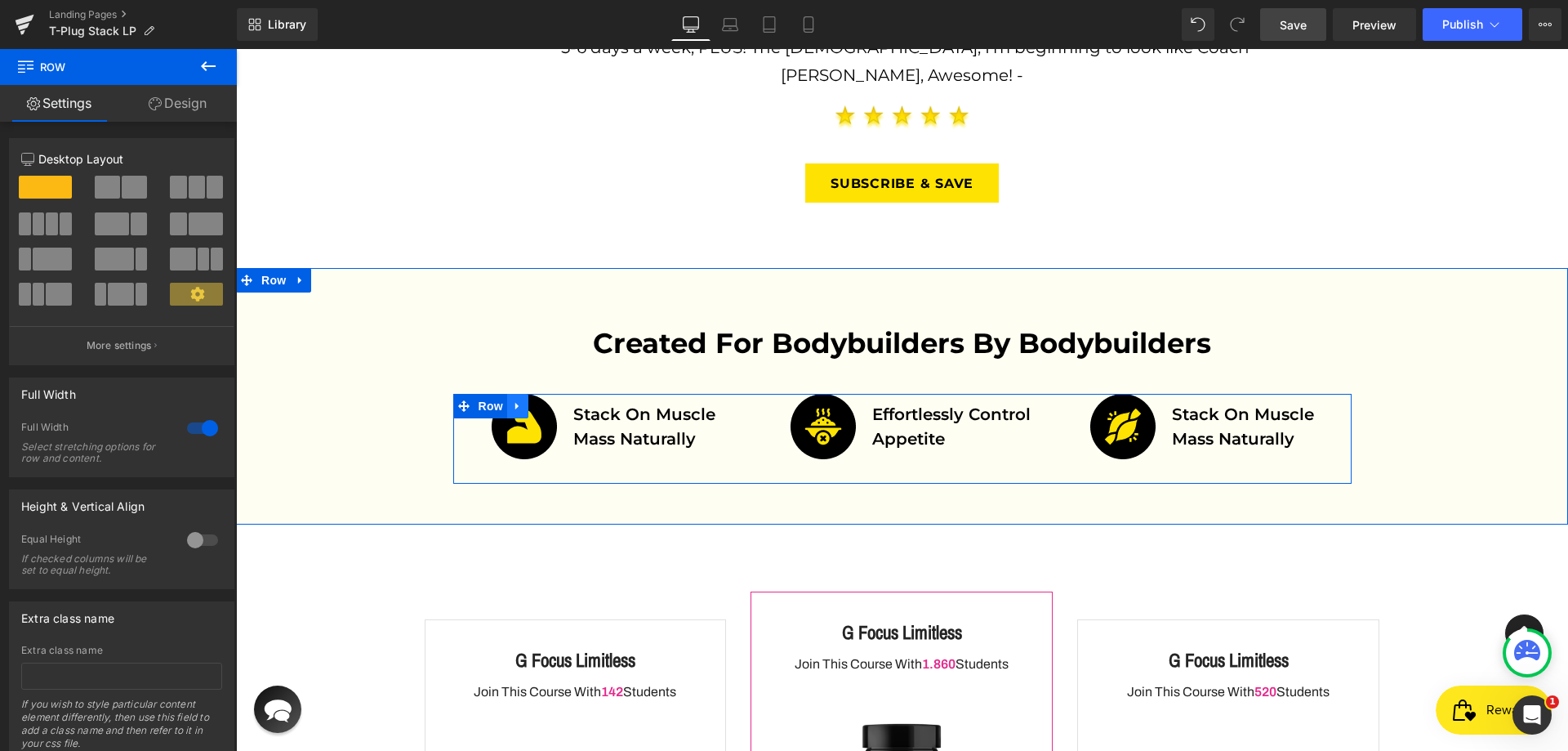
click at [515, 403] on icon at bounding box center [517, 406] width 3 height 7
click at [560, 400] on icon at bounding box center [561, 406] width 12 height 12
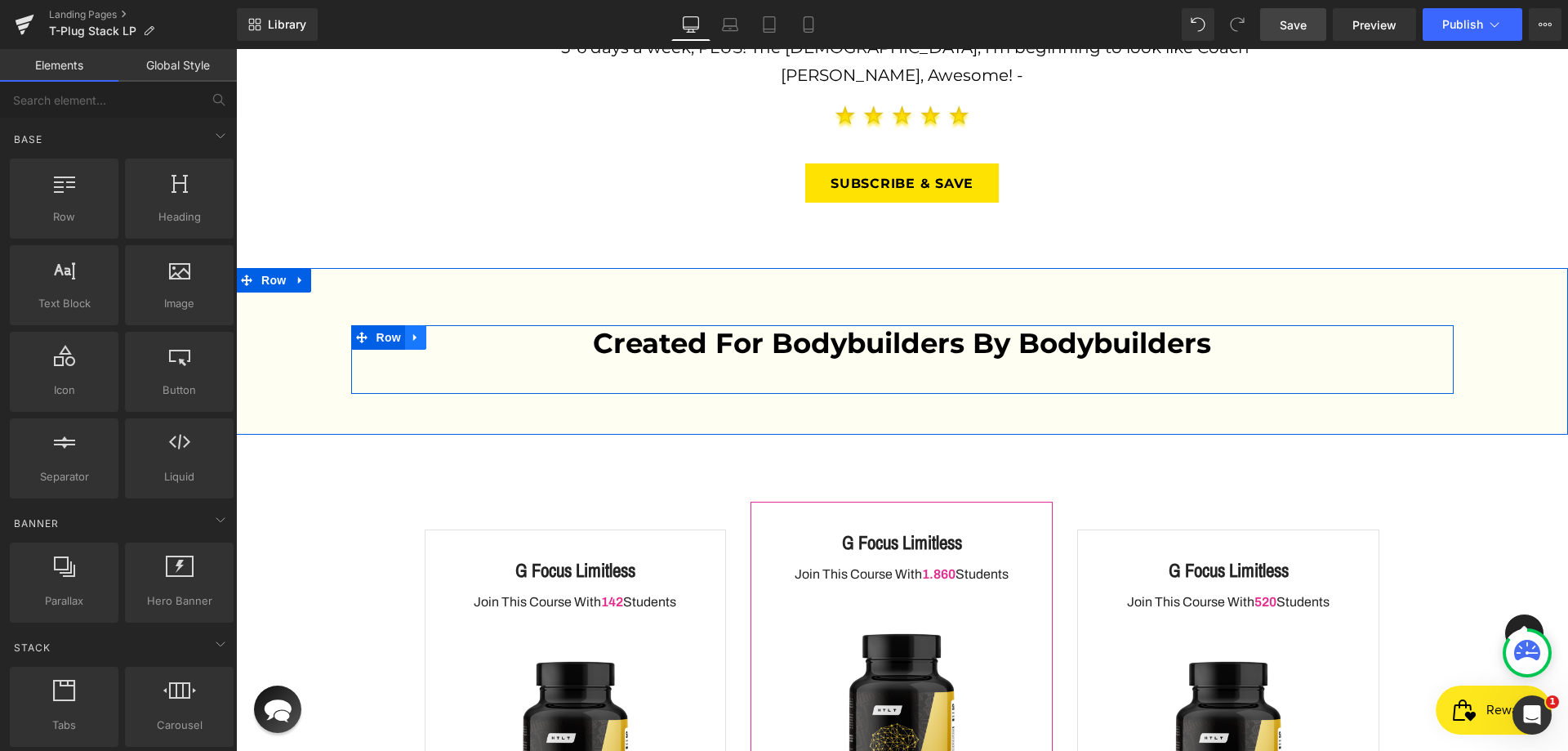
click at [412, 332] on icon at bounding box center [416, 338] width 12 height 12
click at [458, 332] on icon at bounding box center [458, 338] width 12 height 12
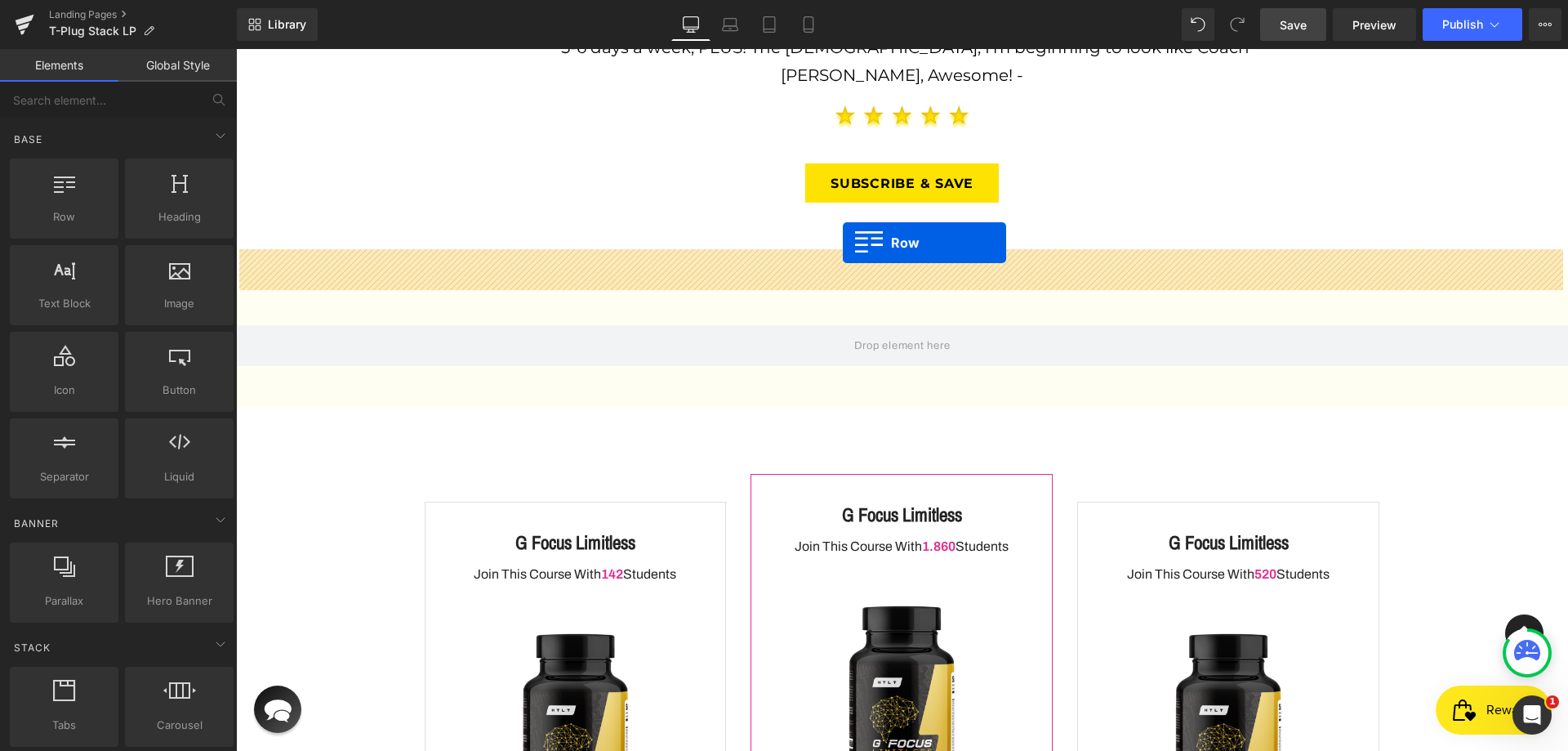
drag, startPoint x: 344, startPoint y: 252, endPoint x: 843, endPoint y: 246, distance: 499.0
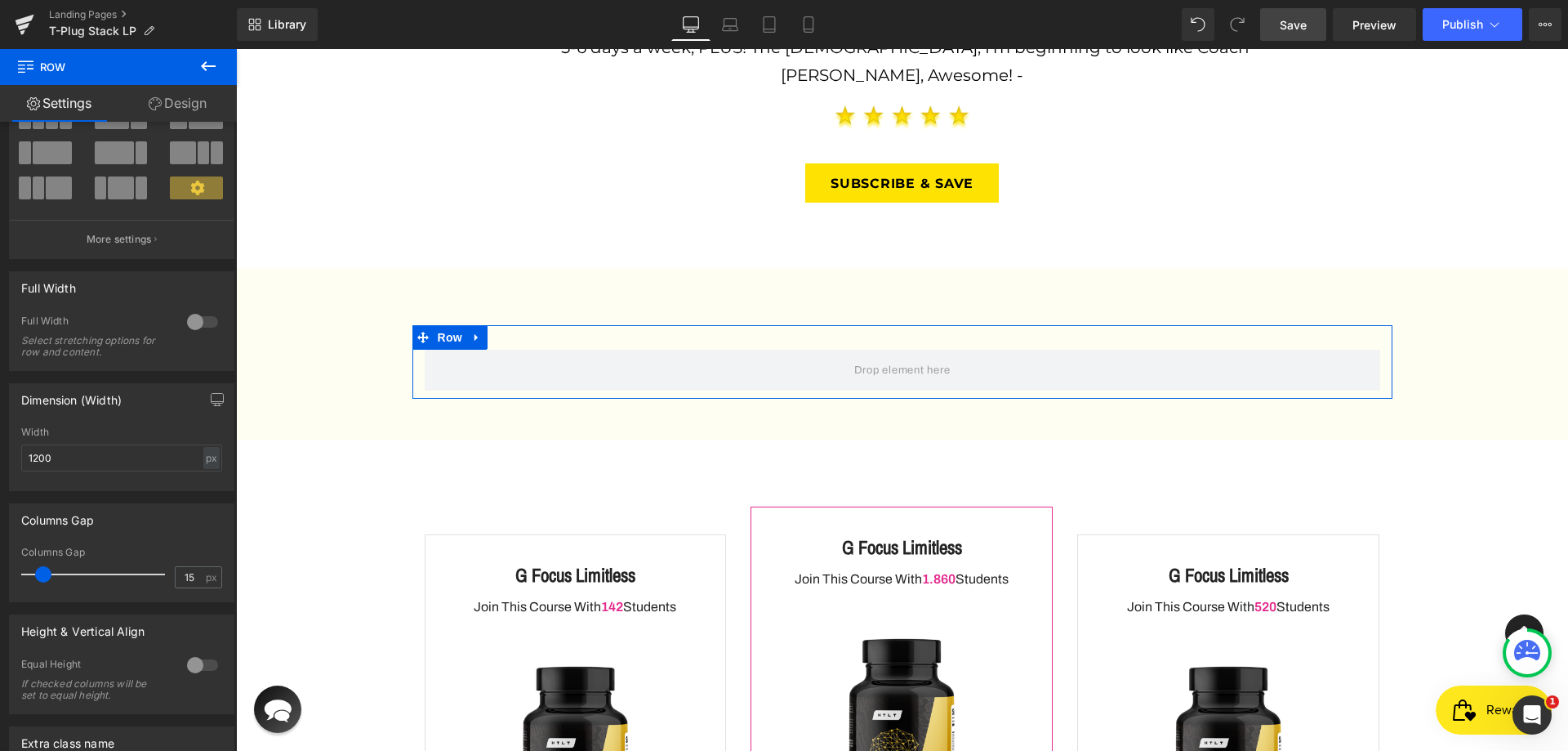
scroll to position [287, 0]
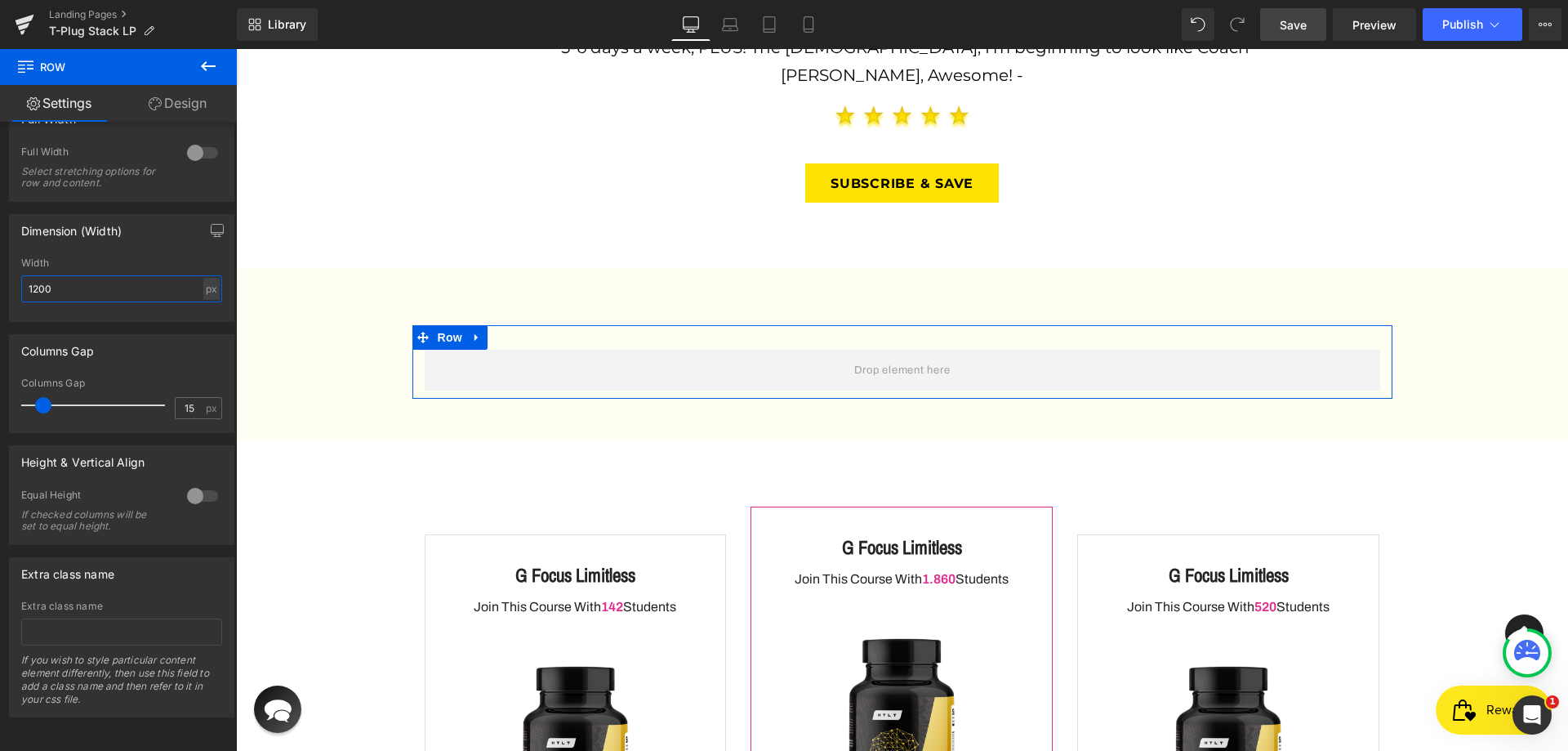
click at [78, 275] on input "1200" at bounding box center [122, 288] width 201 height 27
type input "1350"
click at [165, 104] on link "Design" at bounding box center [178, 103] width 119 height 37
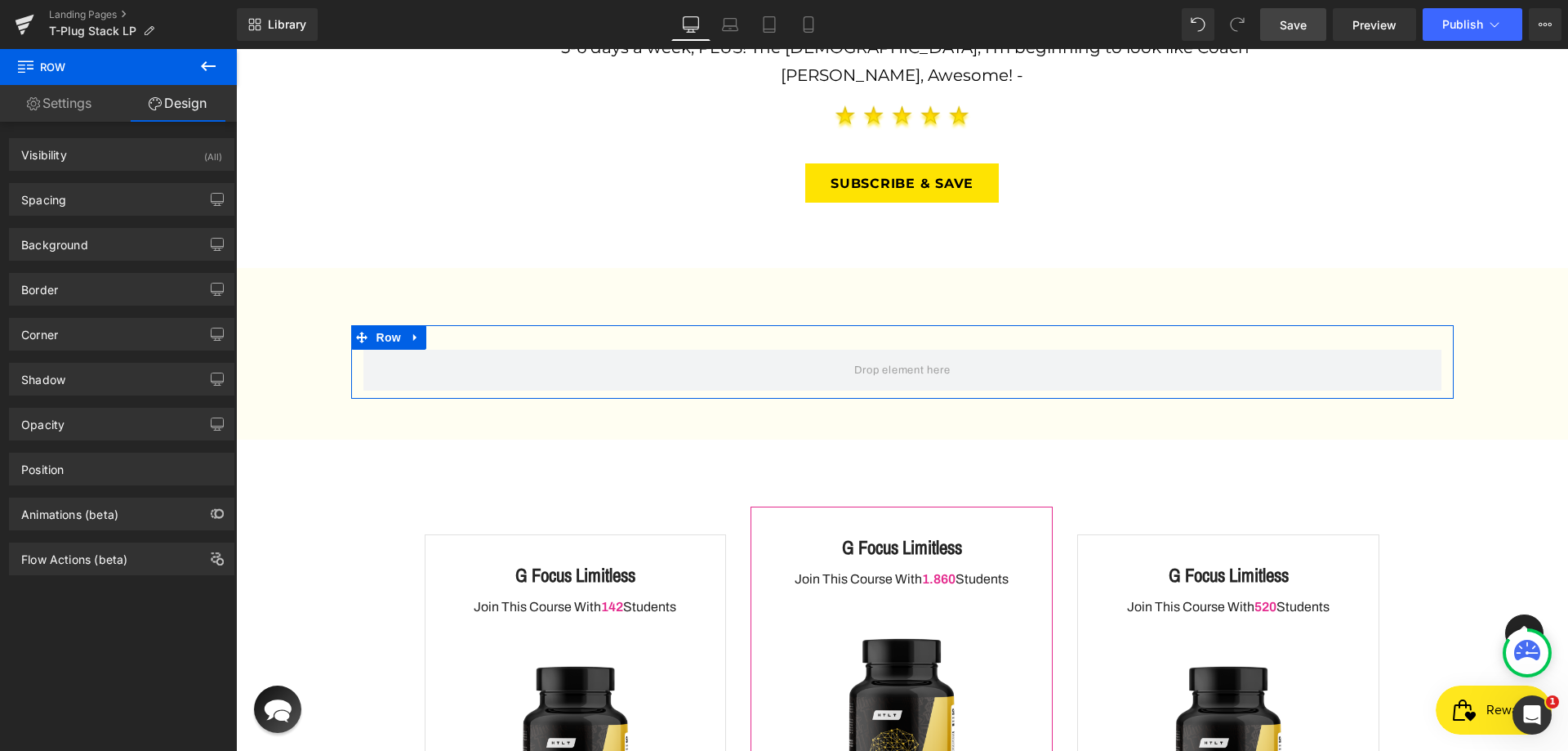
click at [54, 114] on link "Settings" at bounding box center [59, 103] width 119 height 37
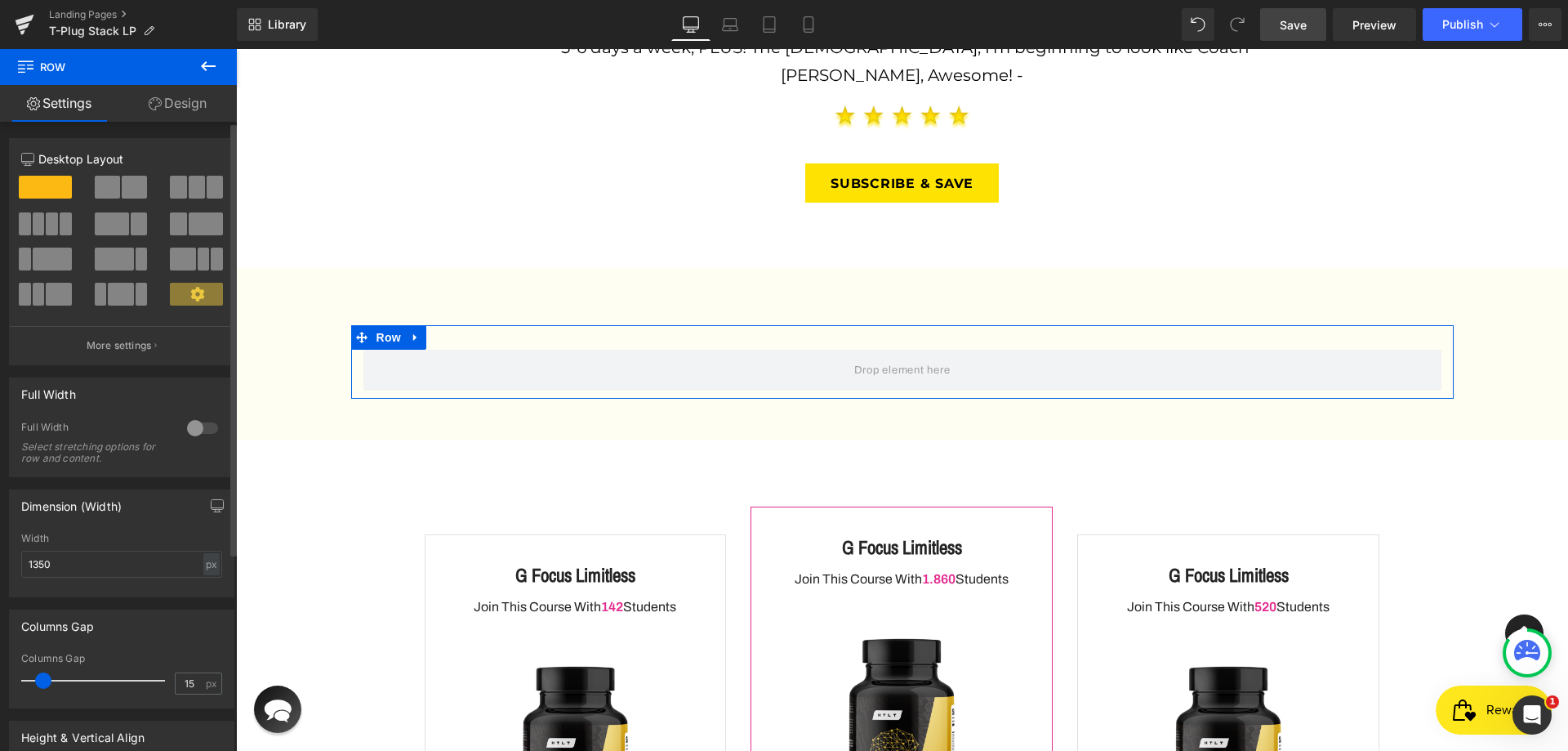
click at [188, 189] on span at bounding box center [197, 187] width 16 height 23
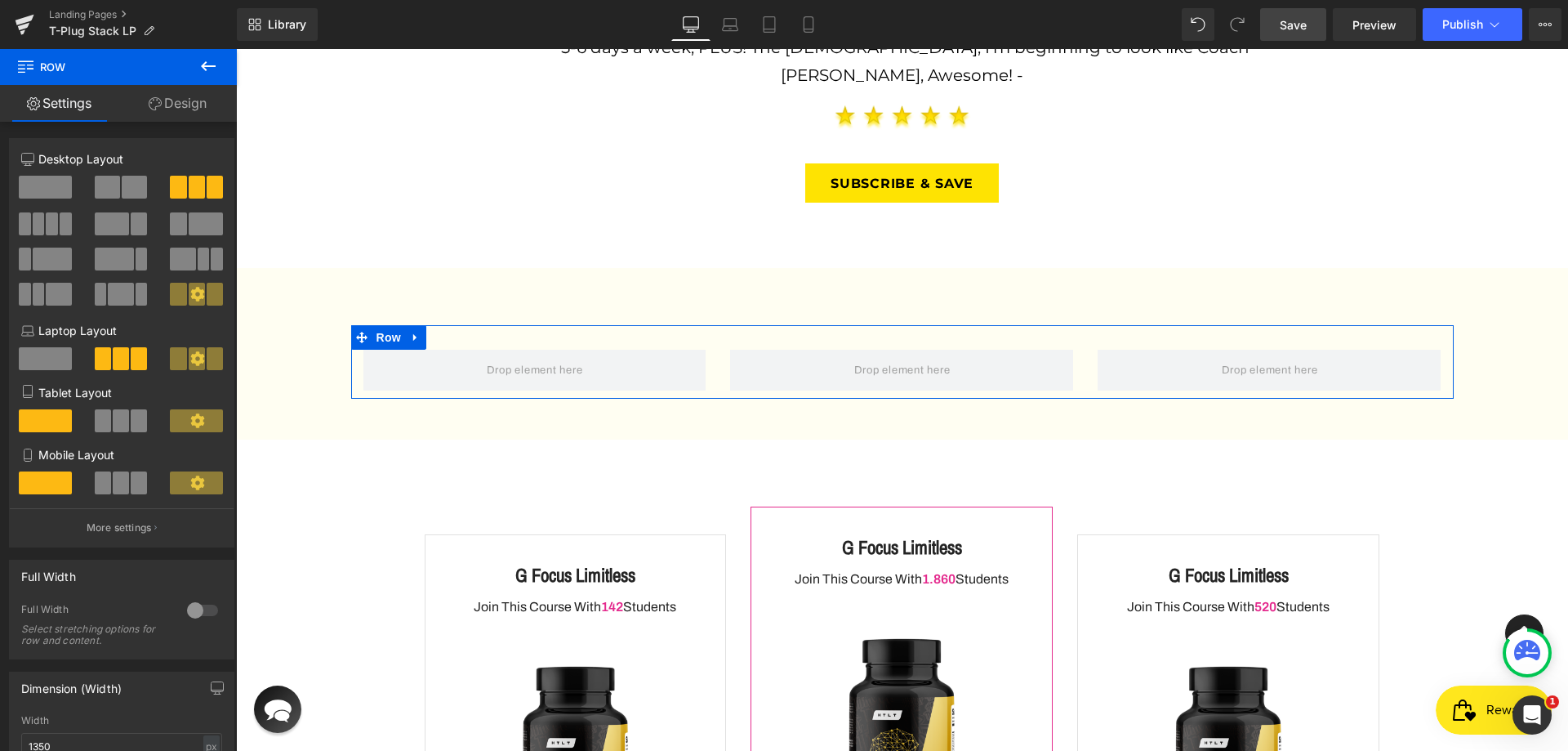
click at [186, 110] on link "Design" at bounding box center [178, 103] width 119 height 37
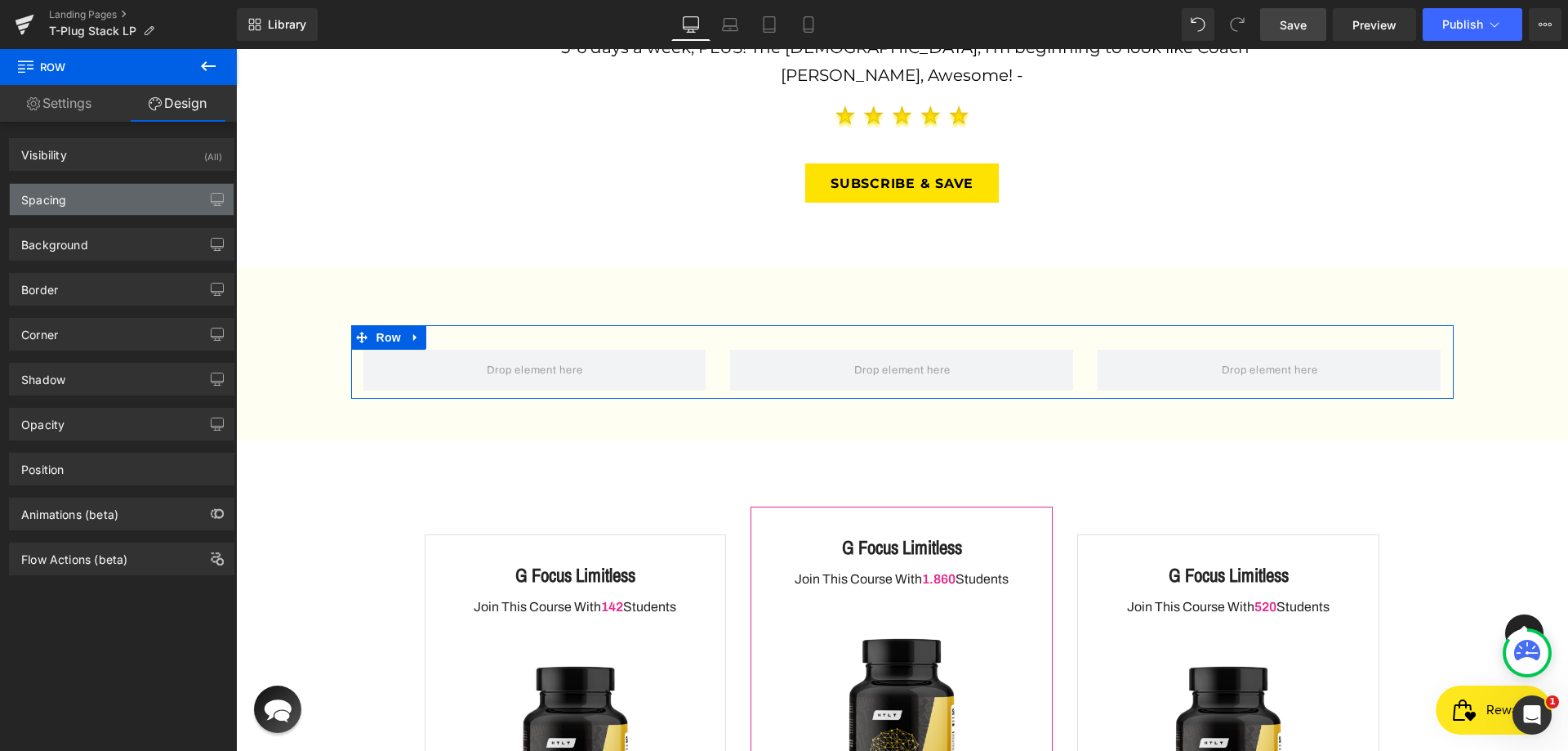
click at [161, 190] on div "Spacing" at bounding box center [122, 199] width 224 height 31
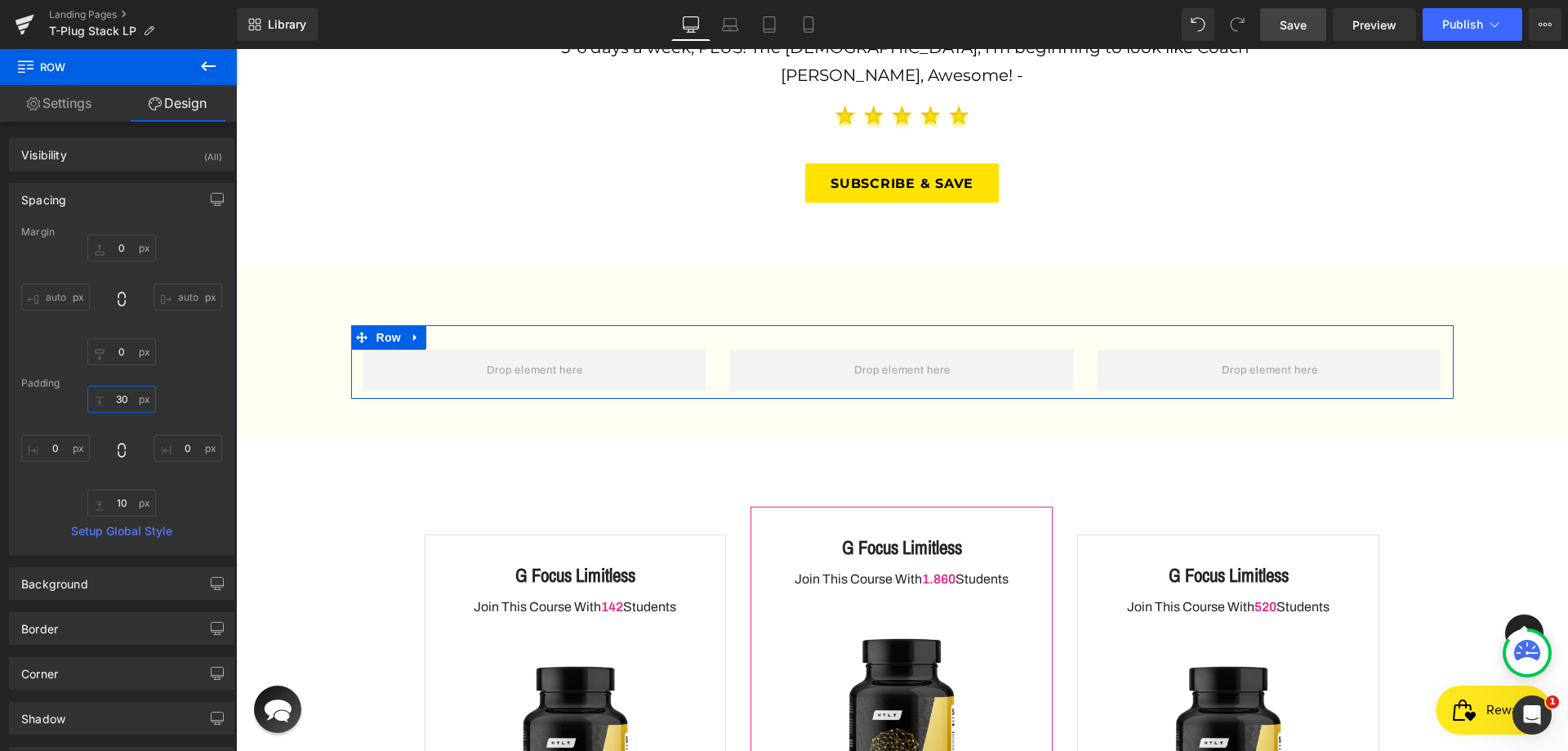
click at [123, 392] on input "30" at bounding box center [121, 399] width 68 height 27
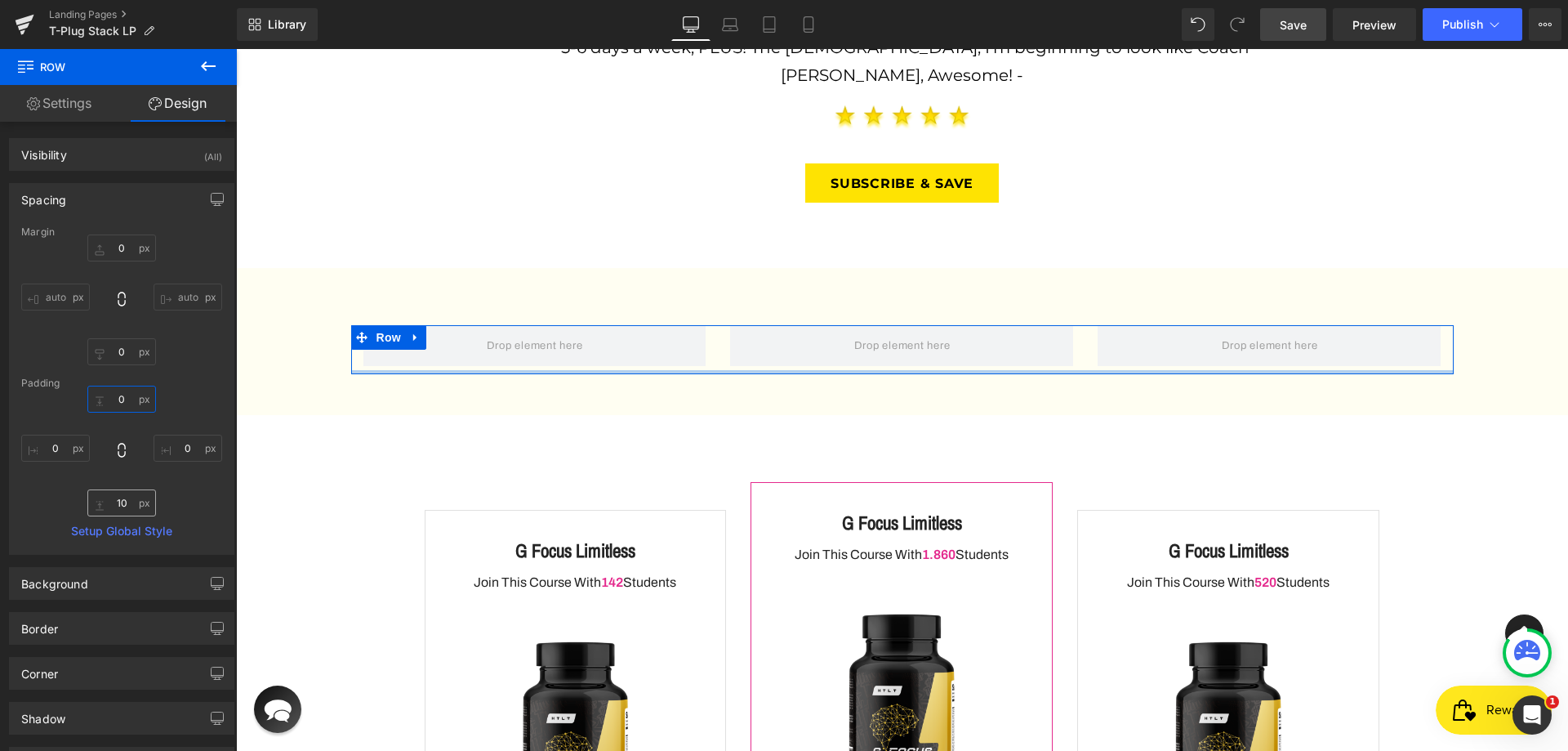
type input "0"
click at [119, 504] on input "10" at bounding box center [121, 502] width 68 height 27
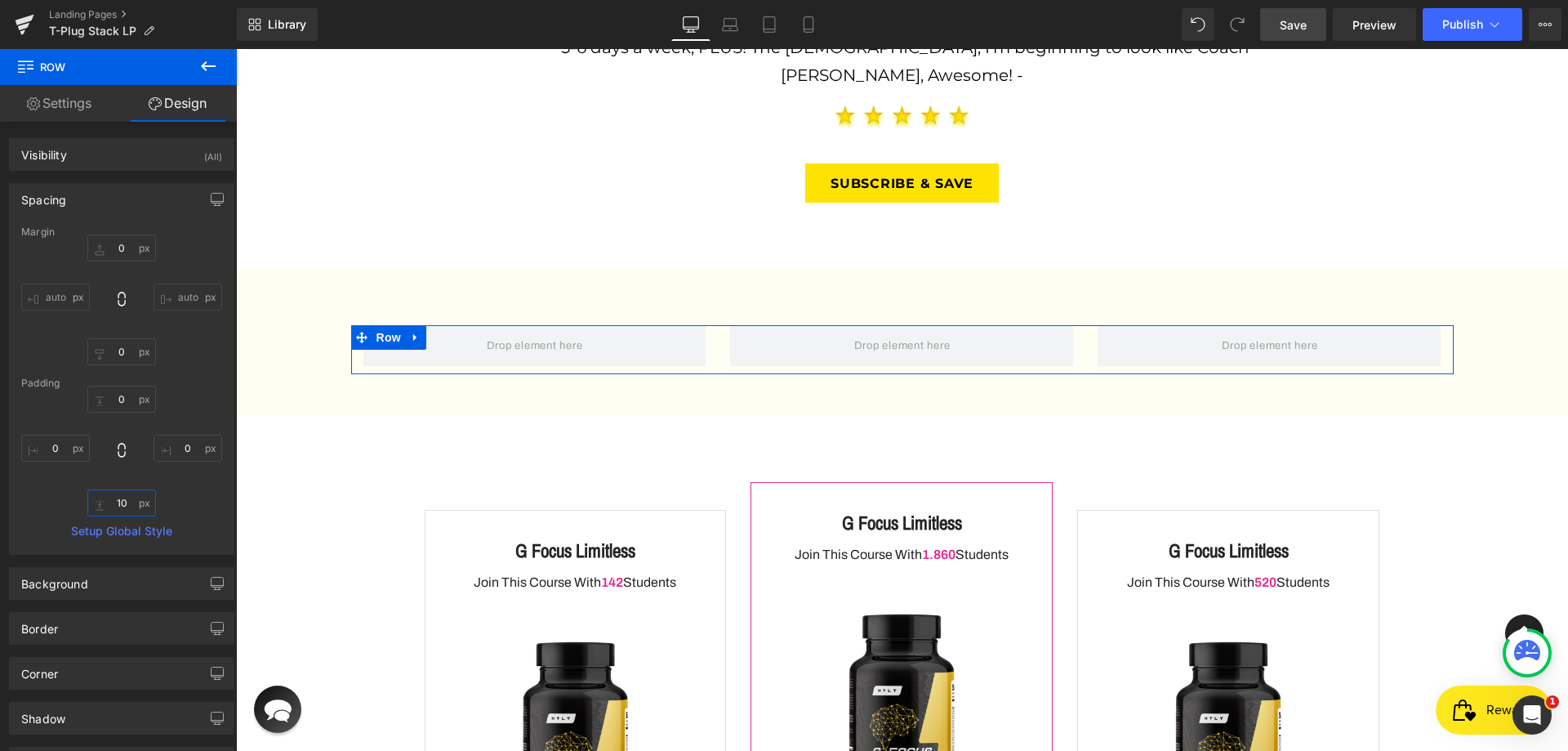
drag, startPoint x: 120, startPoint y: 505, endPoint x: 107, endPoint y: 503, distance: 13.2
click at [107, 503] on input "10" at bounding box center [121, 502] width 68 height 27
click at [129, 503] on input "10" at bounding box center [121, 502] width 68 height 27
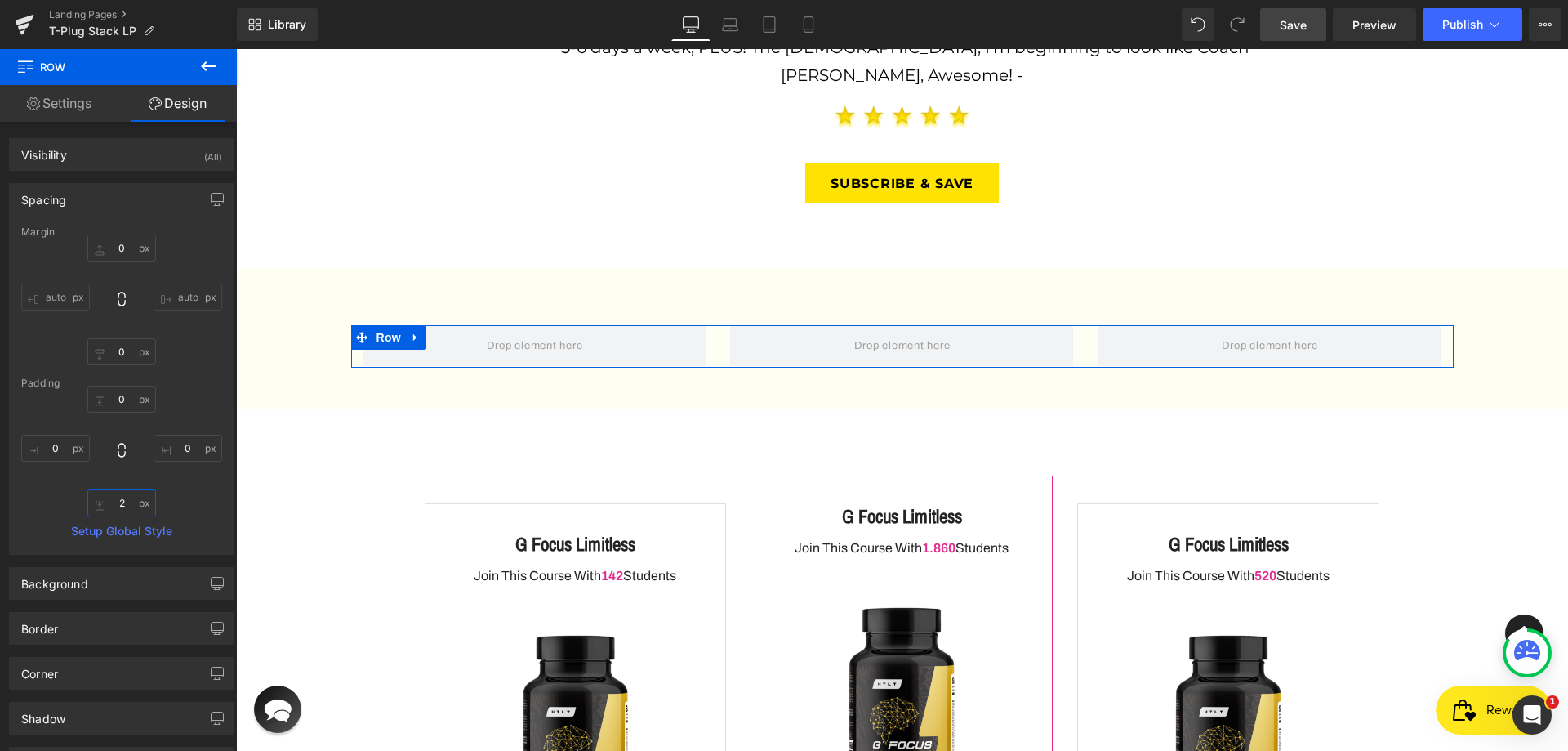
type input "20"
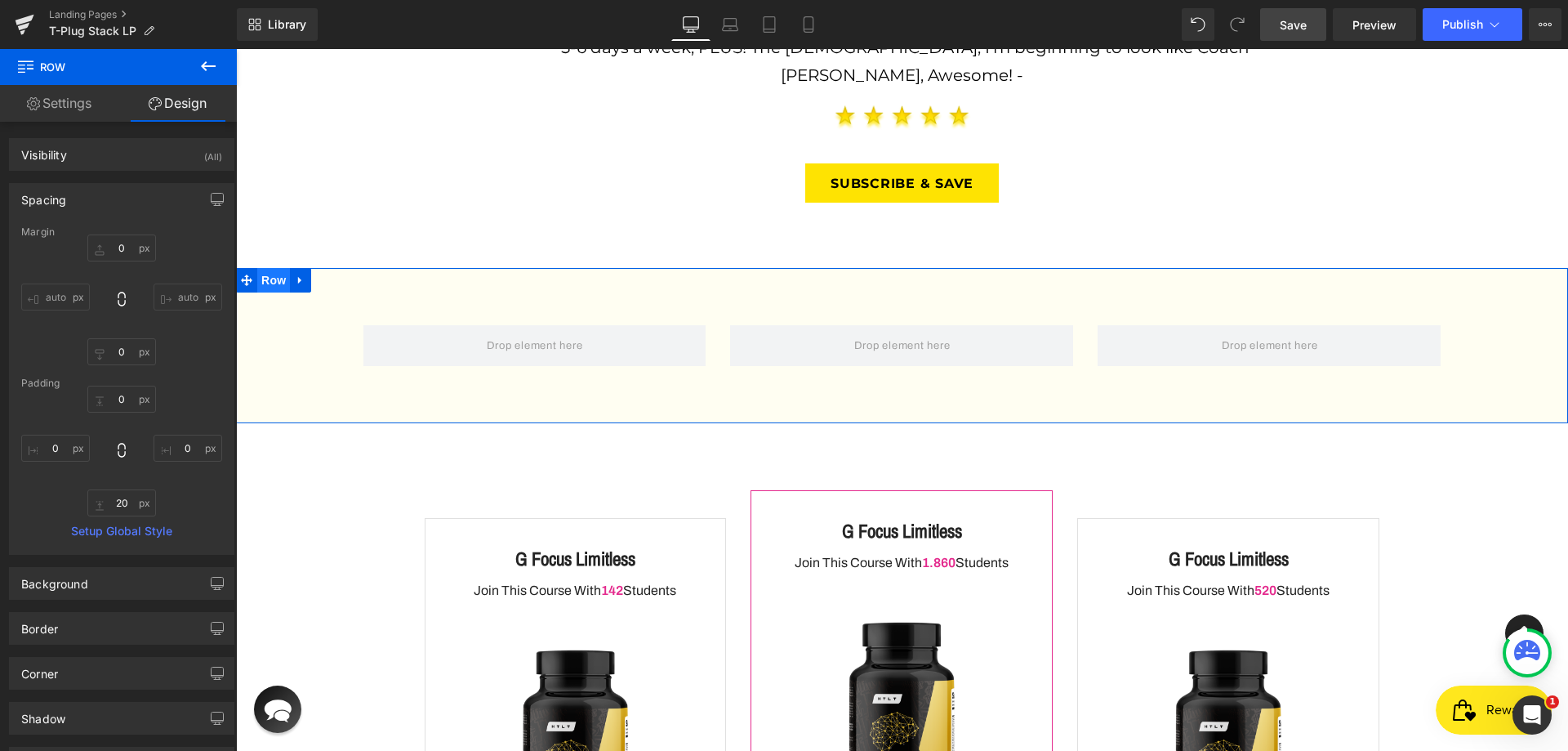
click at [265, 268] on span "Row" at bounding box center [274, 280] width 33 height 25
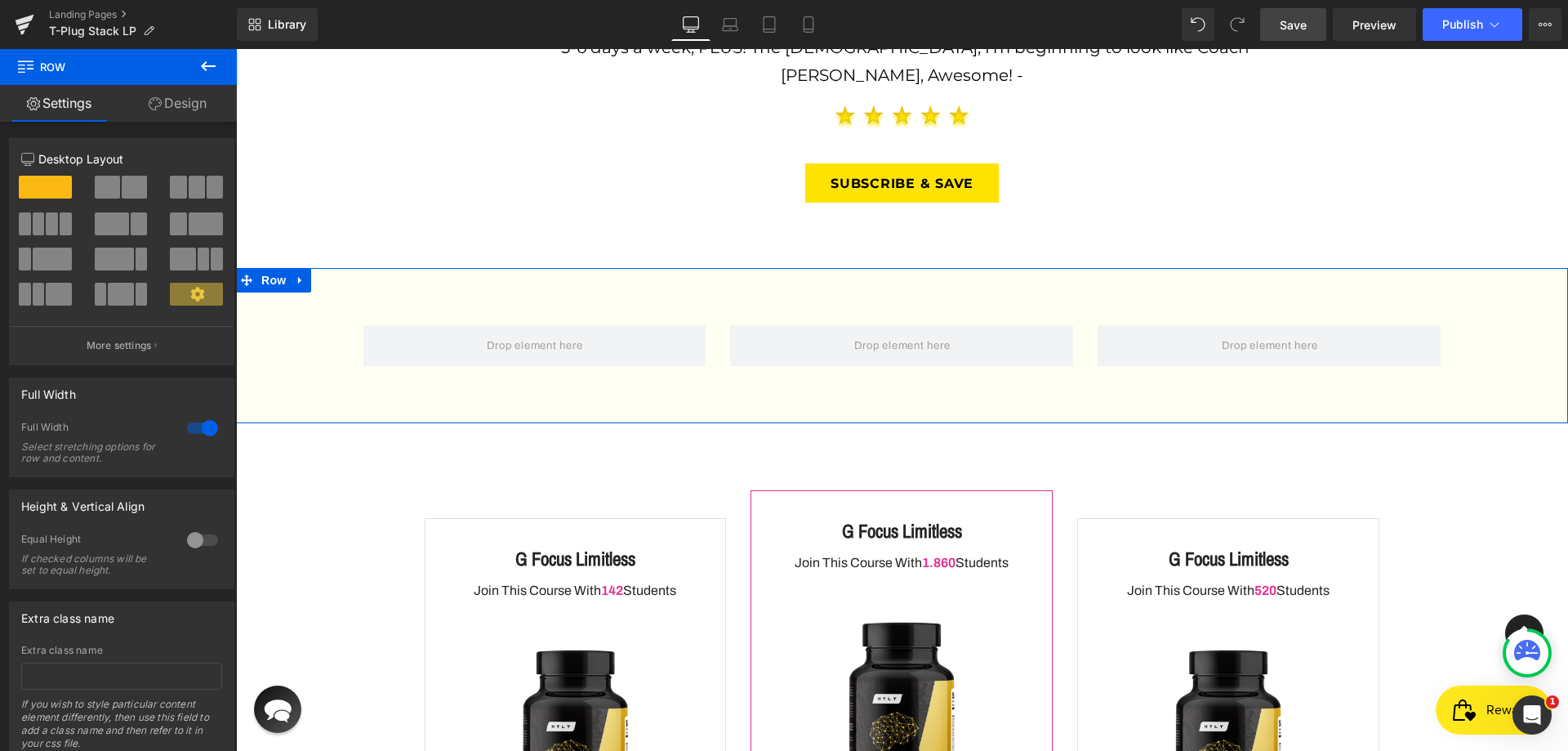
click at [164, 97] on link "Design" at bounding box center [178, 103] width 119 height 37
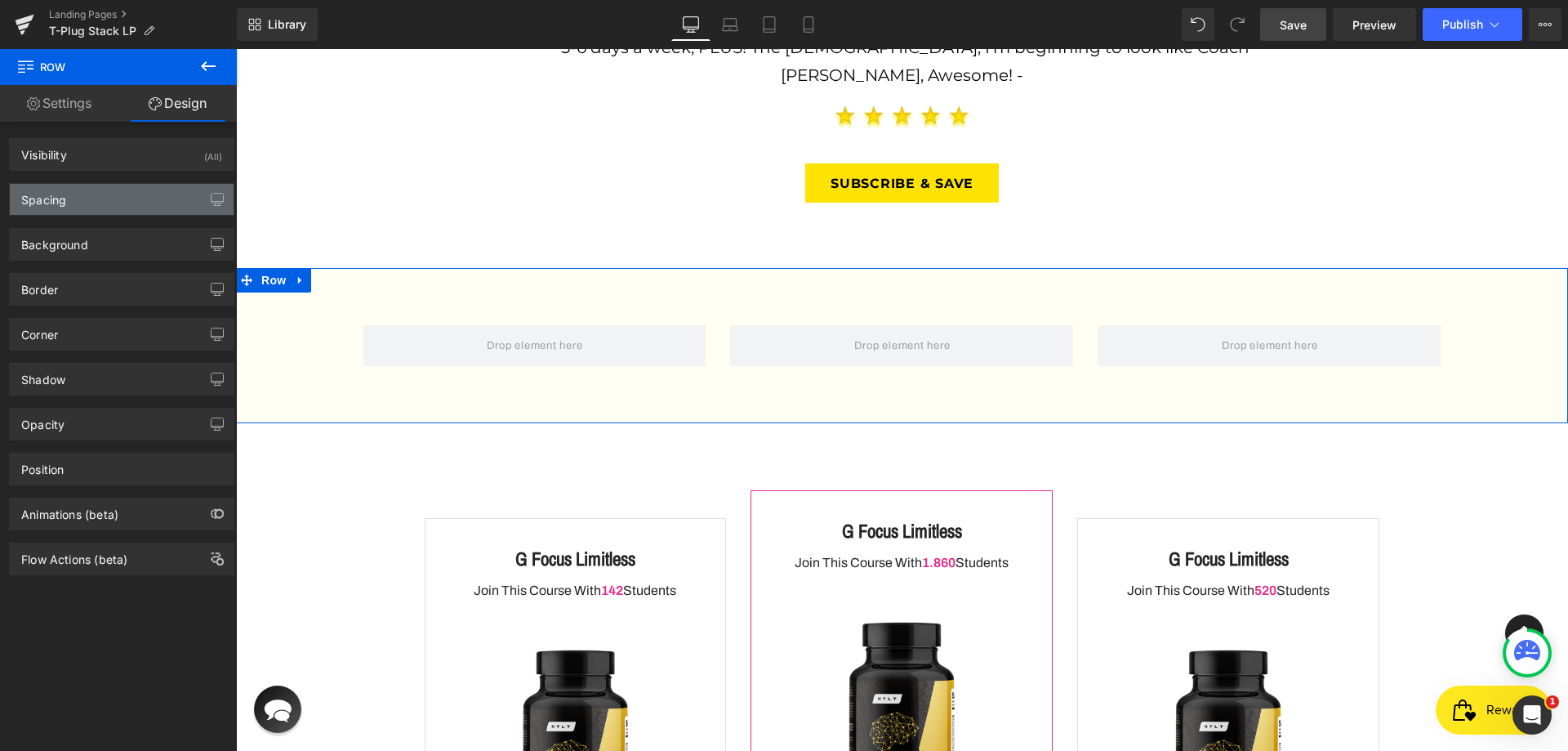
click at [95, 209] on div "Spacing" at bounding box center [122, 199] width 224 height 31
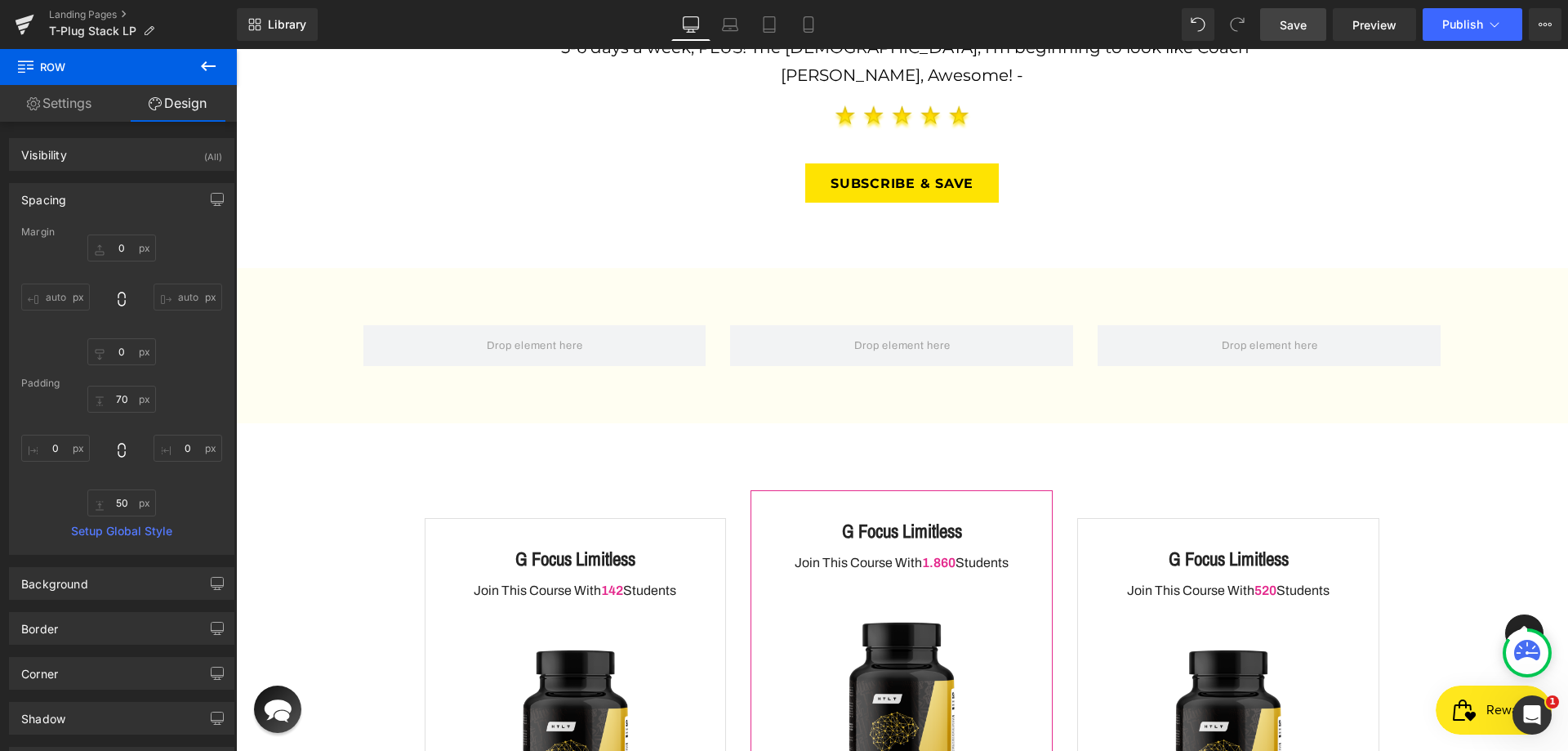
click at [202, 77] on button at bounding box center [207, 68] width 57 height 36
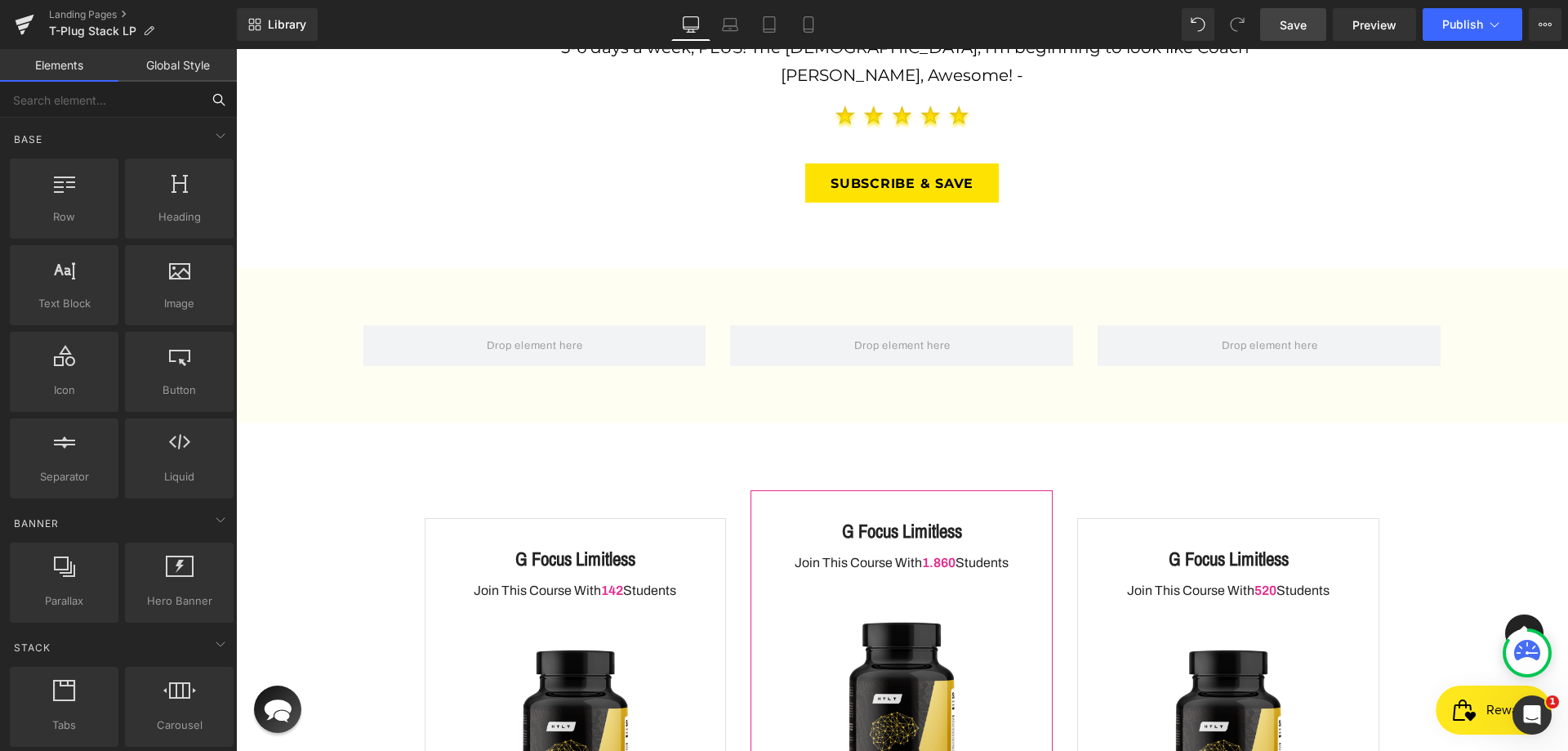
click at [96, 96] on input "text" at bounding box center [100, 100] width 201 height 36
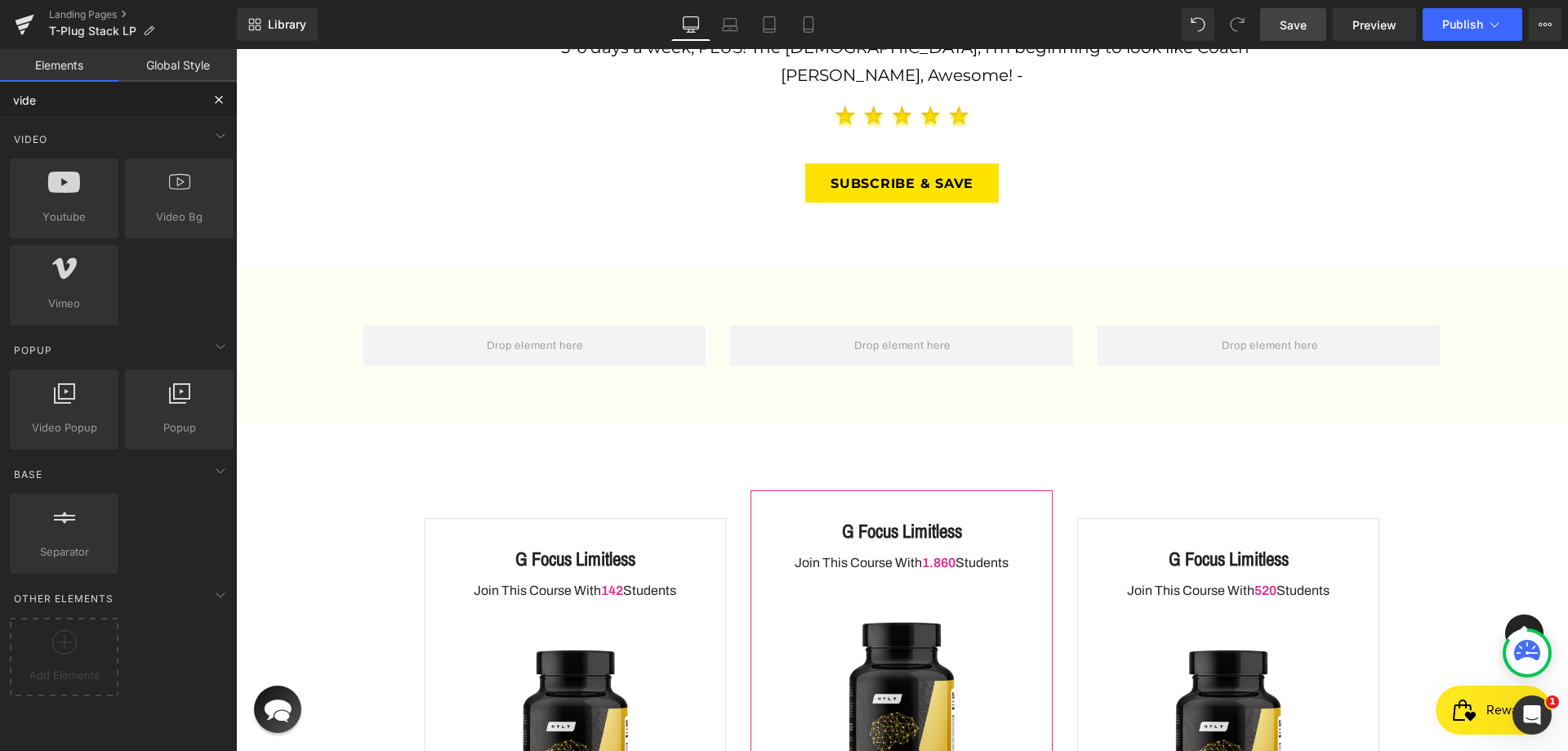
type input "video"
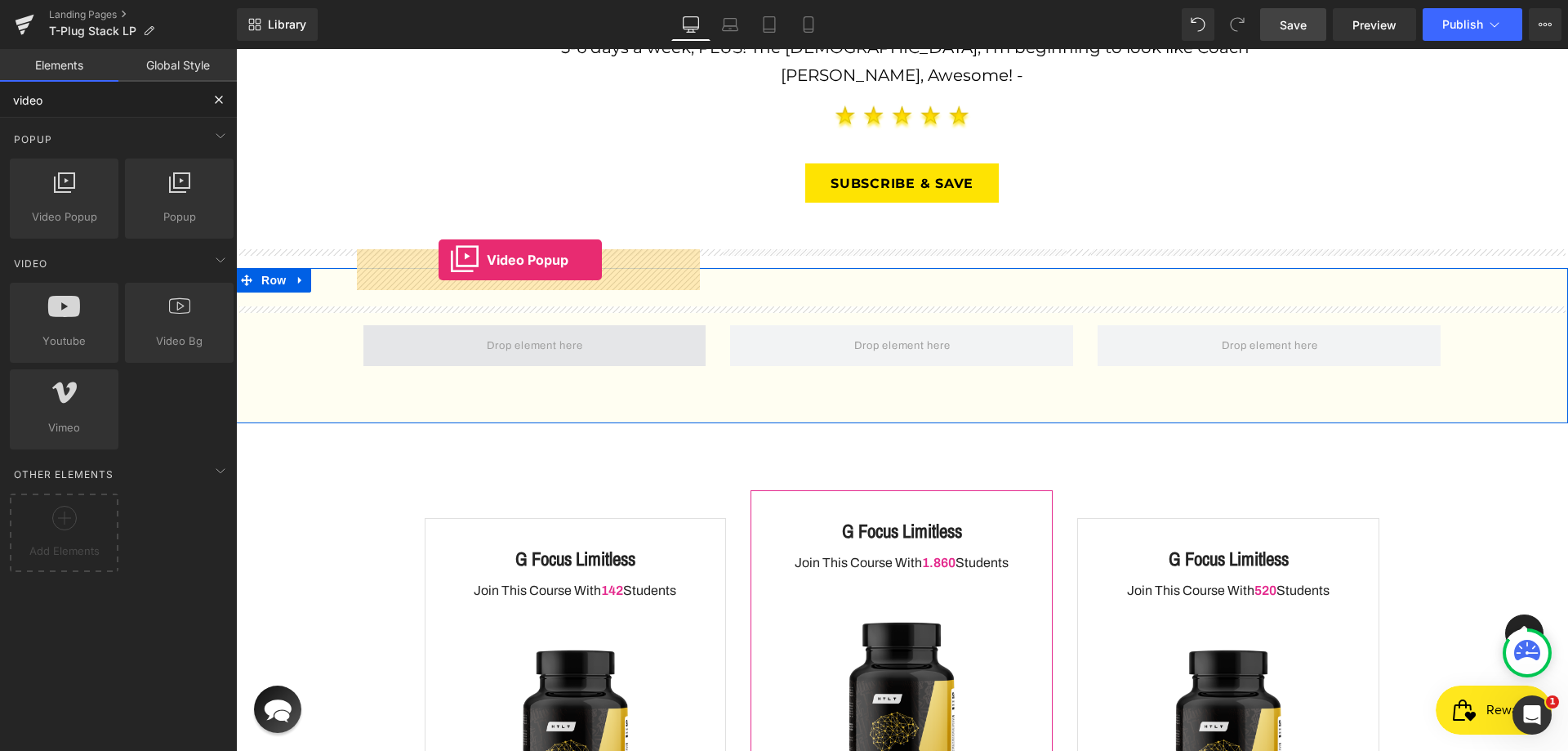
drag, startPoint x: 292, startPoint y: 251, endPoint x: 439, endPoint y: 260, distance: 147.3
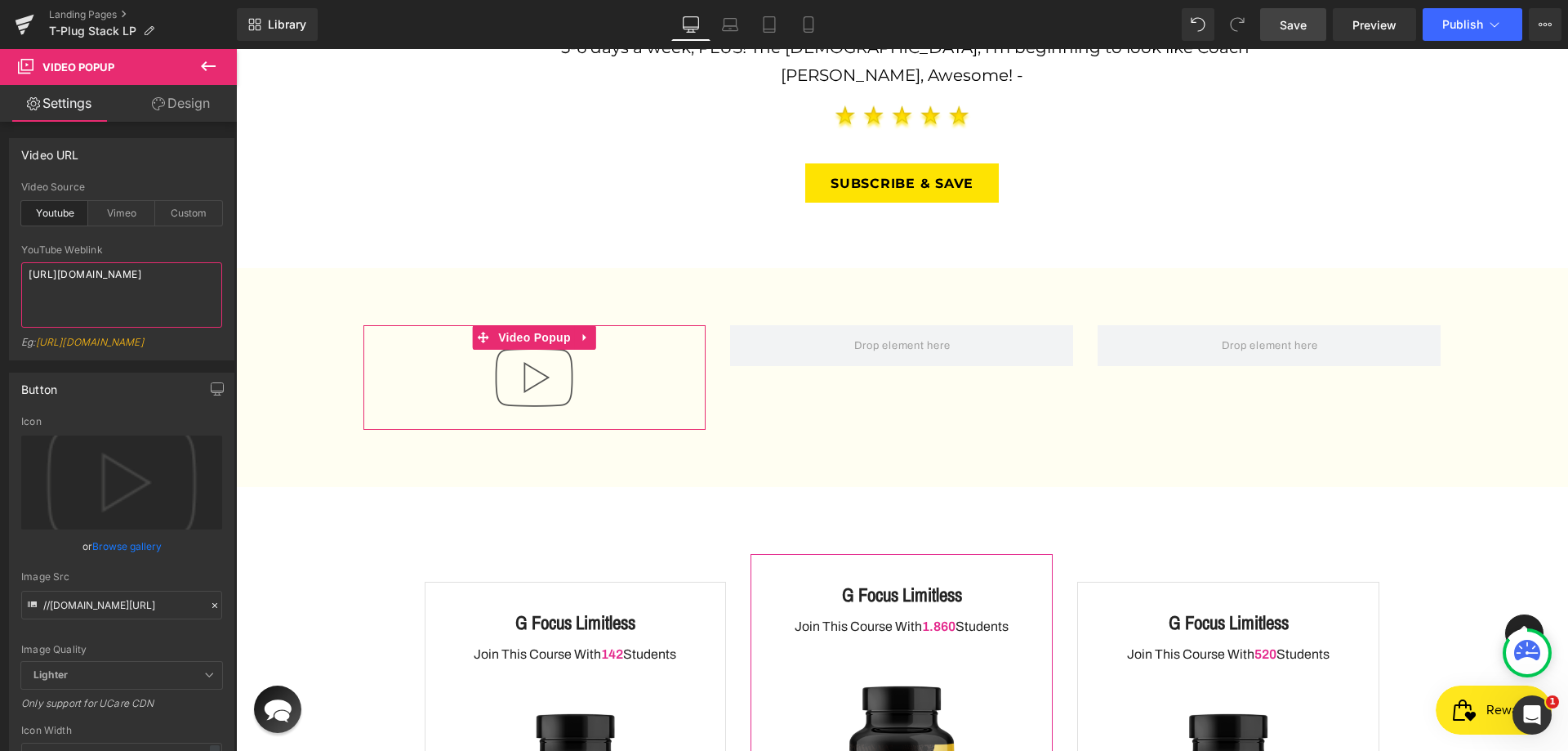
click at [124, 287] on textarea "[URL][DOMAIN_NAME]" at bounding box center [122, 295] width 201 height 65
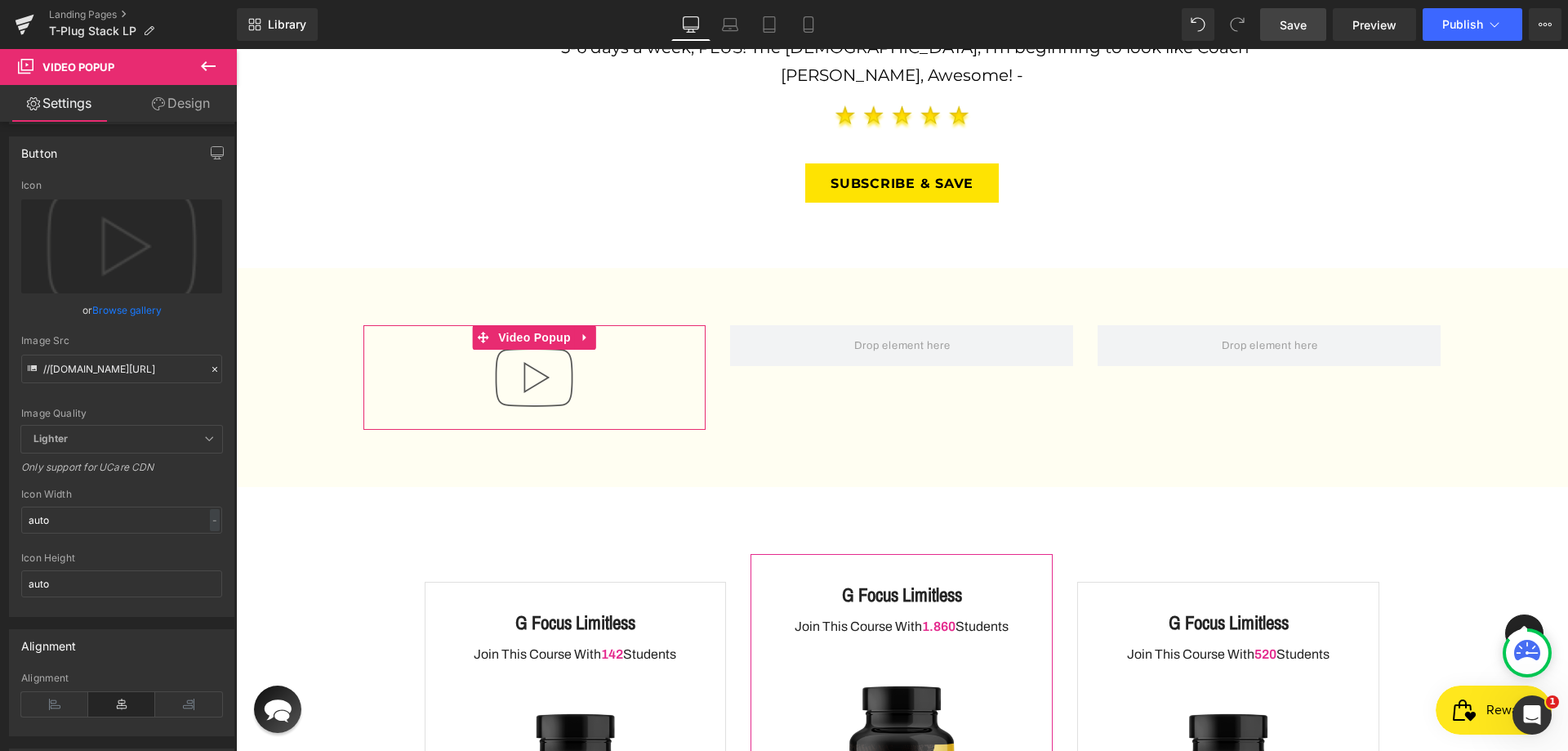
scroll to position [245, 0]
click at [113, 525] on input "auto" at bounding box center [122, 511] width 201 height 27
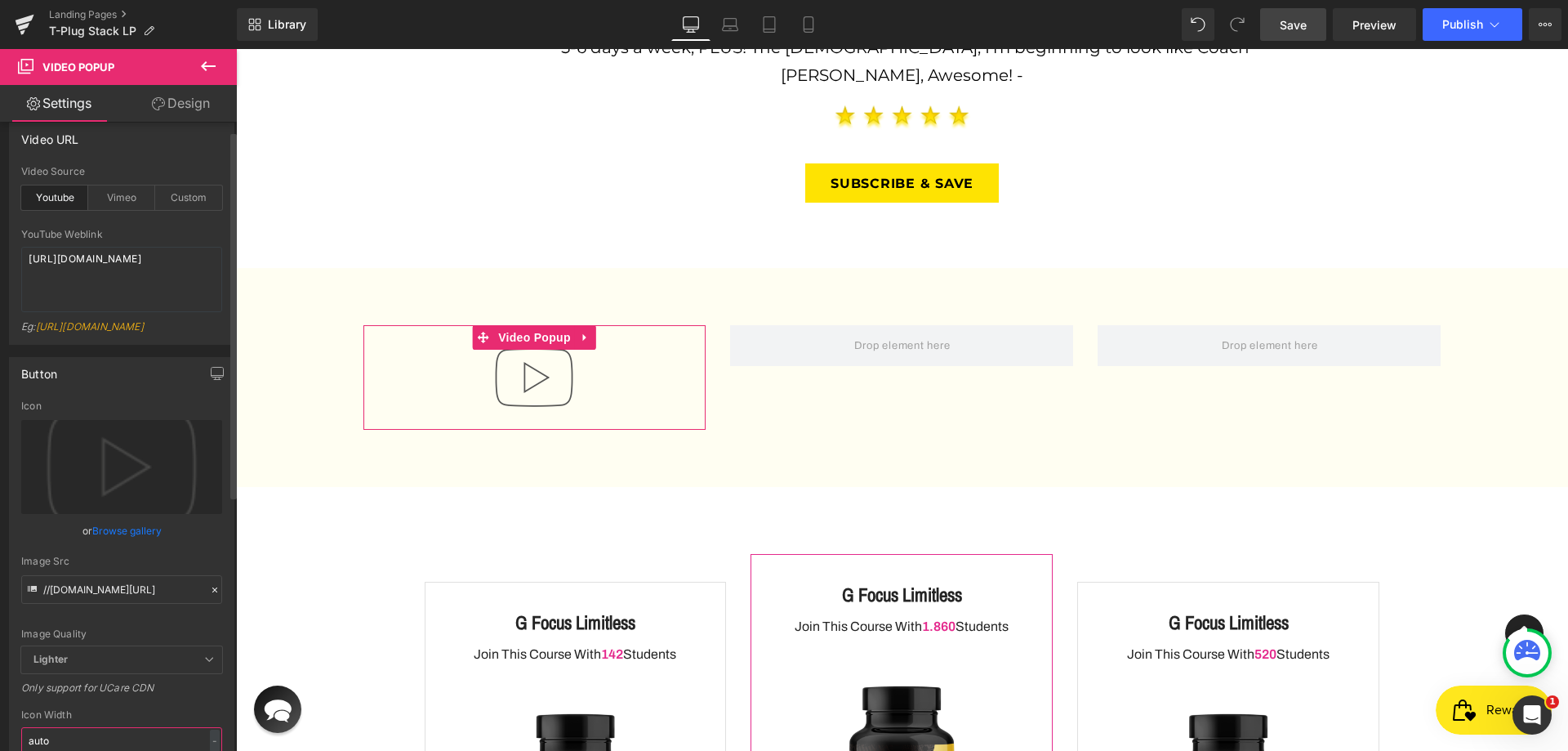
scroll to position [0, 0]
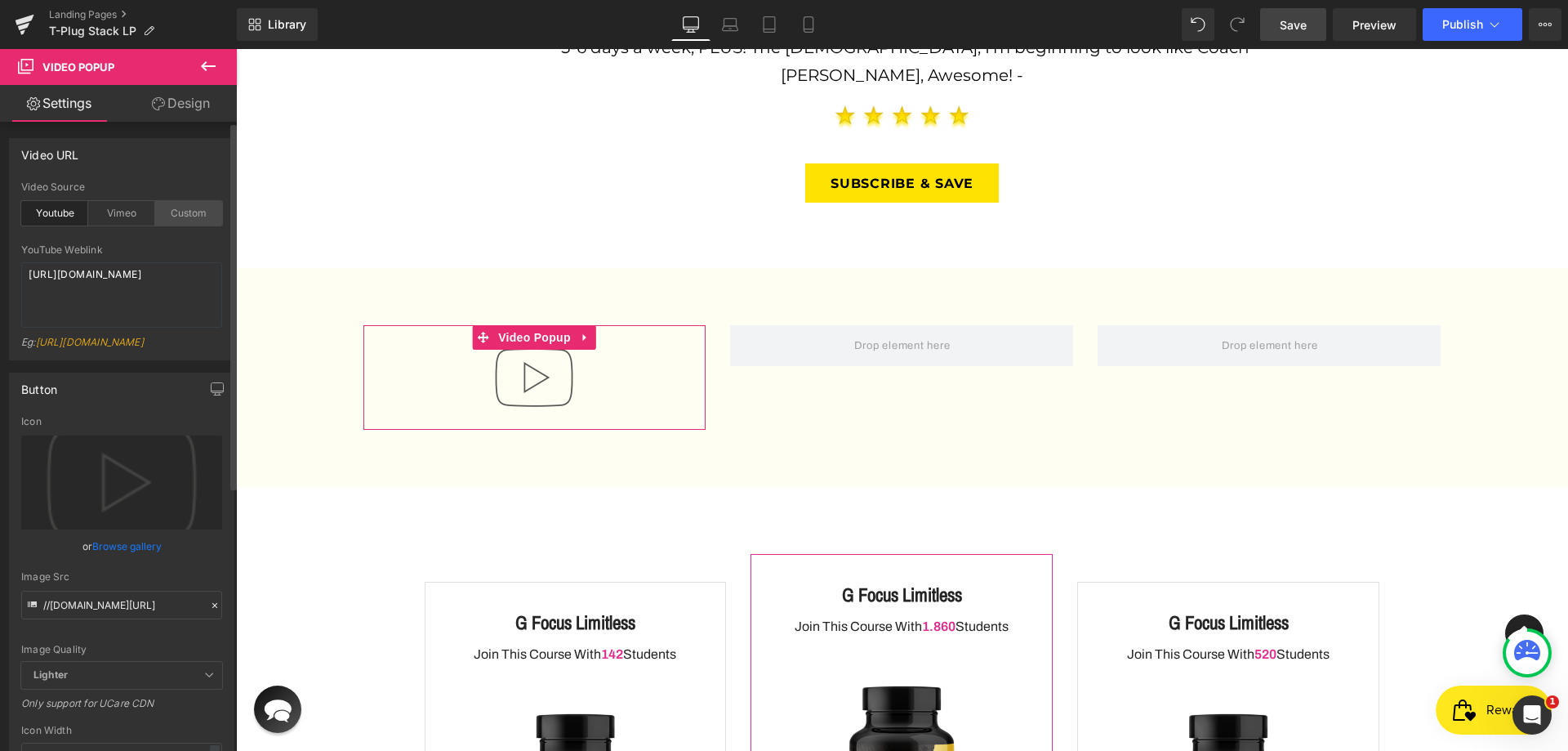
click at [165, 221] on div "Custom" at bounding box center [188, 213] width 67 height 25
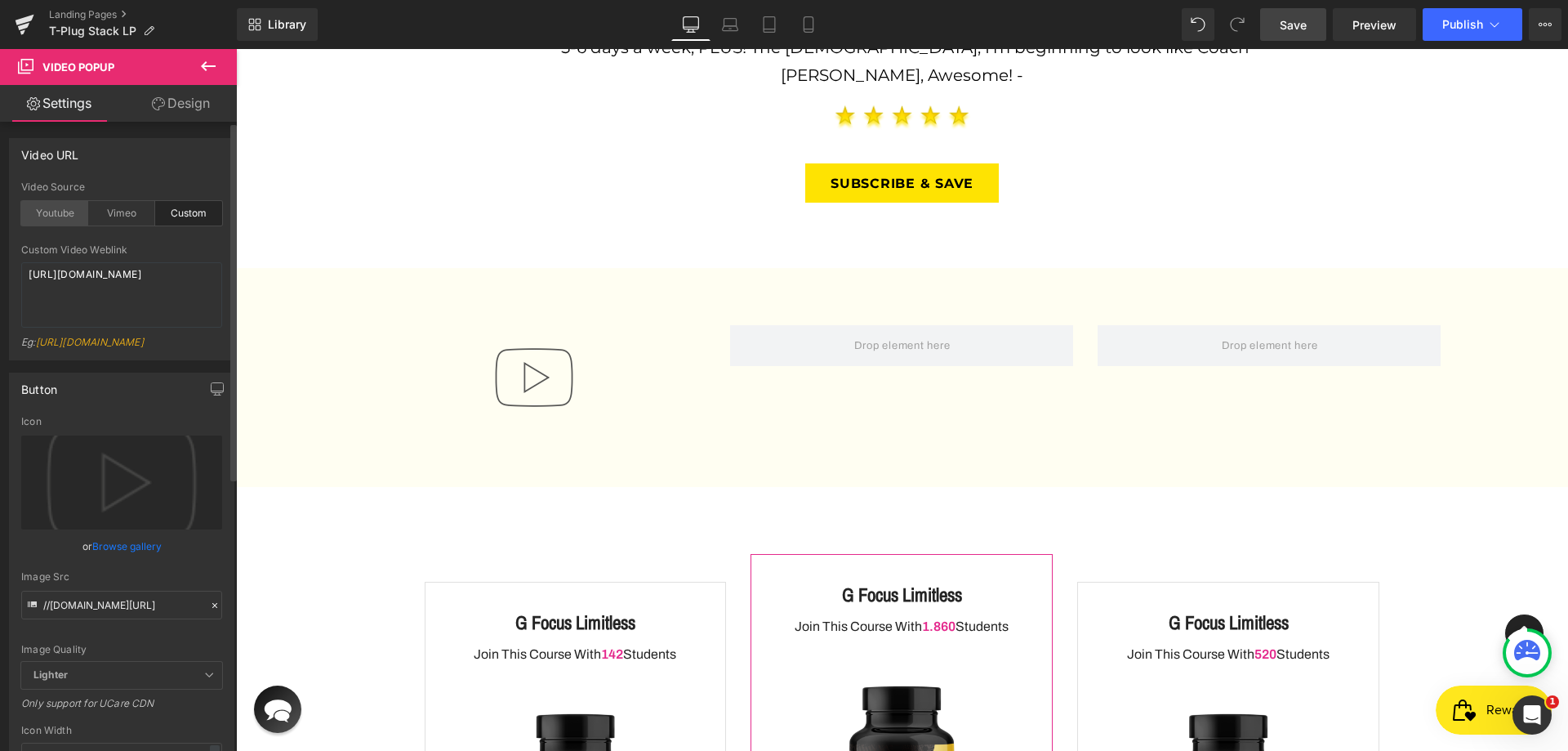
click at [72, 212] on div "Youtube" at bounding box center [54, 213] width 67 height 25
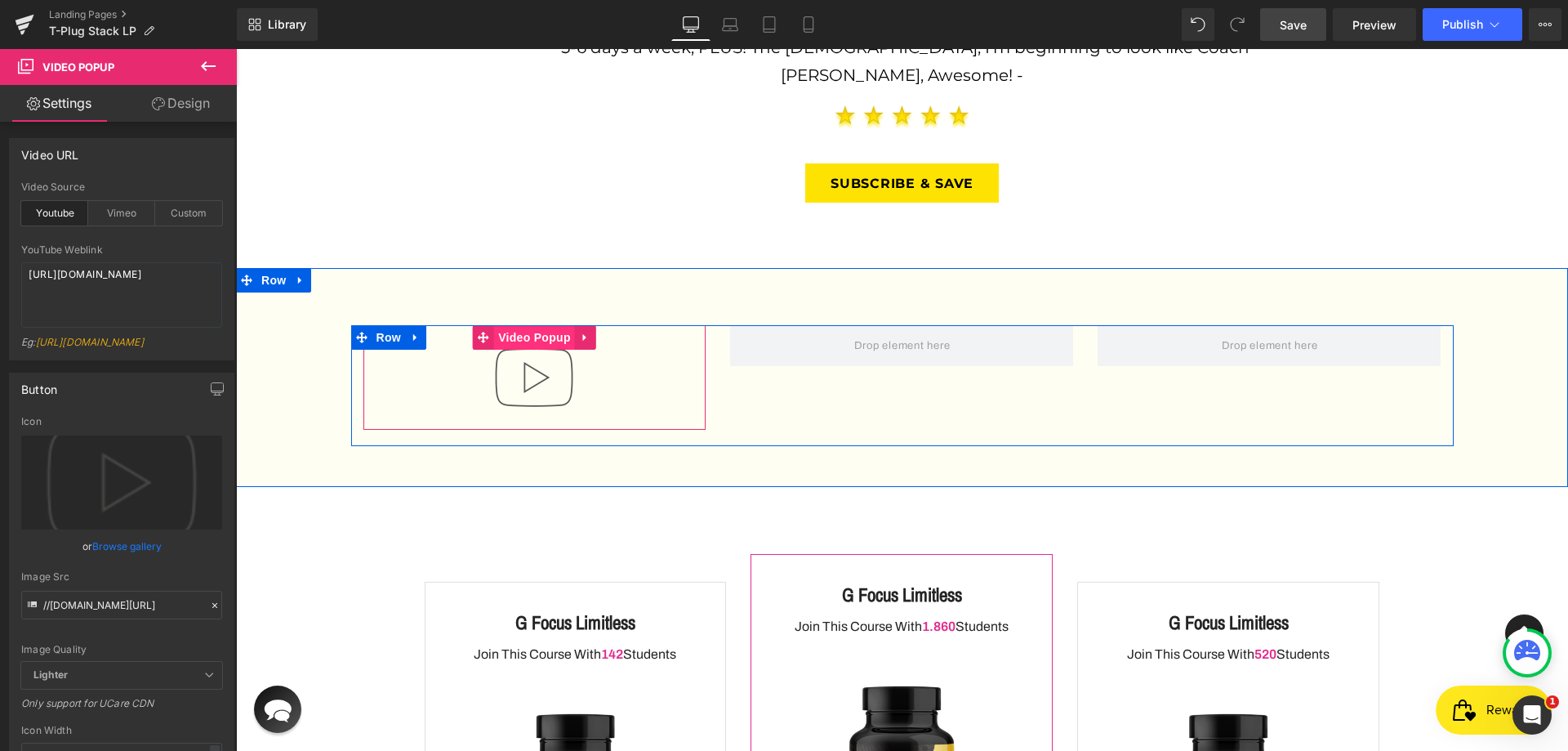
click at [544, 325] on span "Video Popup" at bounding box center [534, 338] width 81 height 25
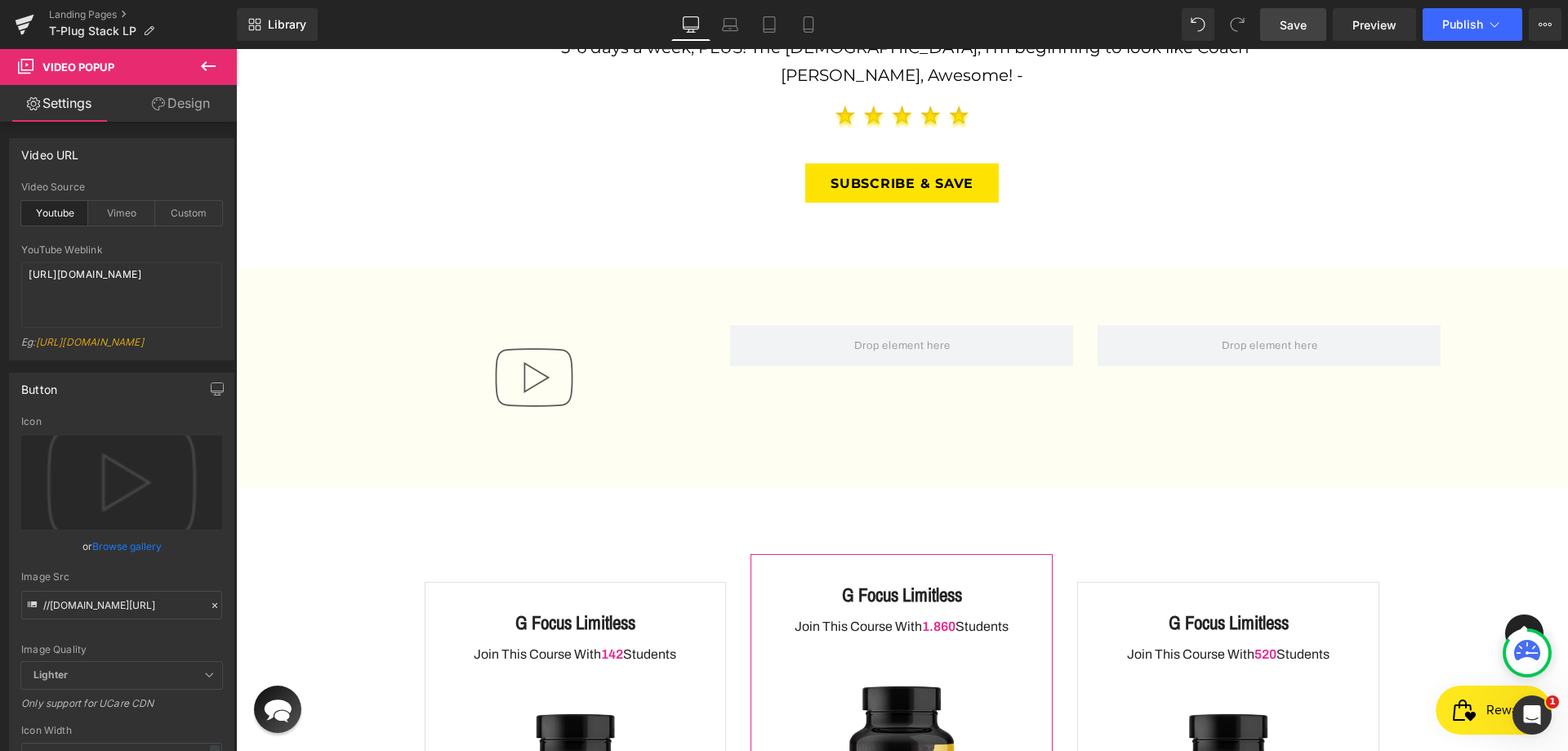
click at [207, 67] on icon at bounding box center [208, 66] width 15 height 10
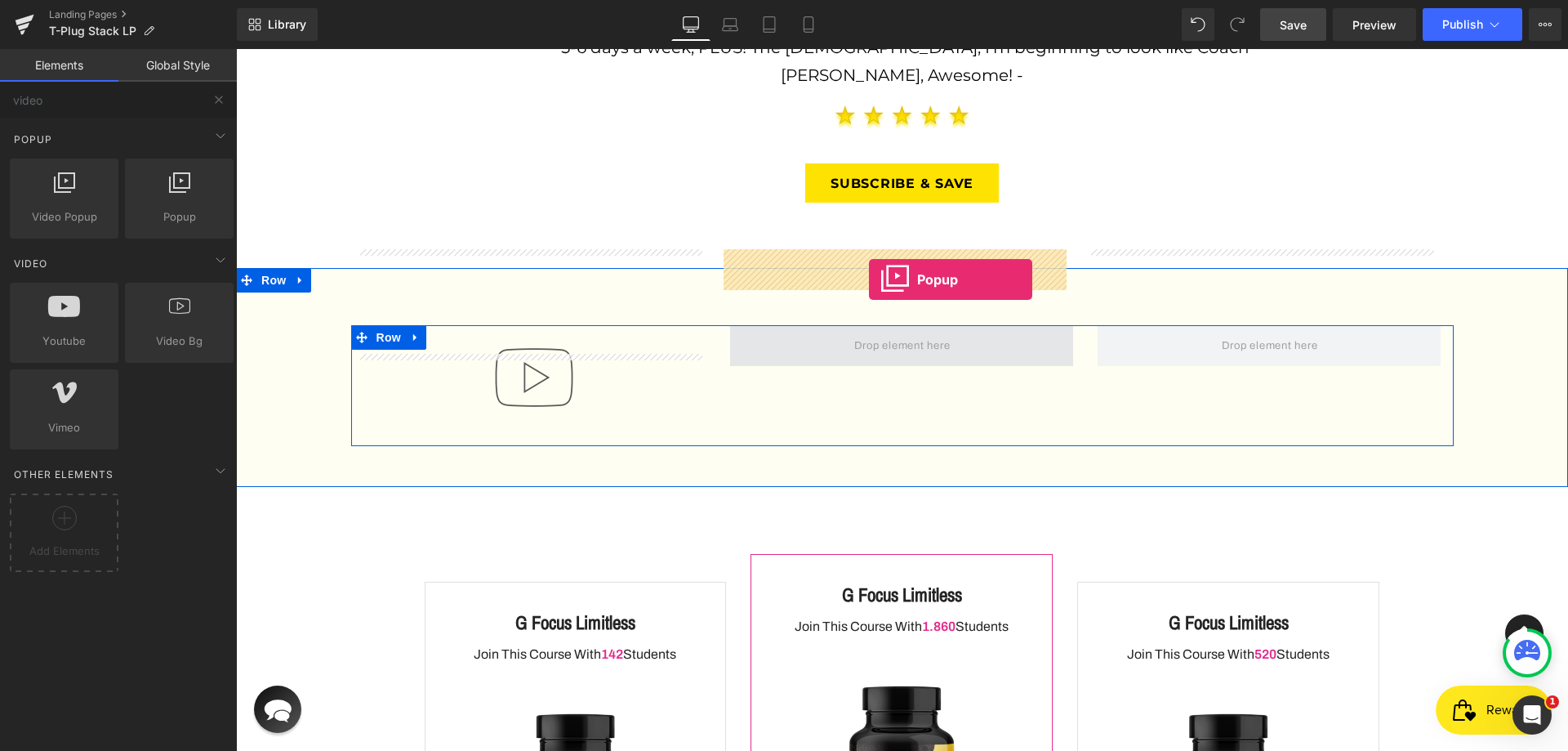
drag, startPoint x: 654, startPoint y: 217, endPoint x: 869, endPoint y: 279, distance: 223.8
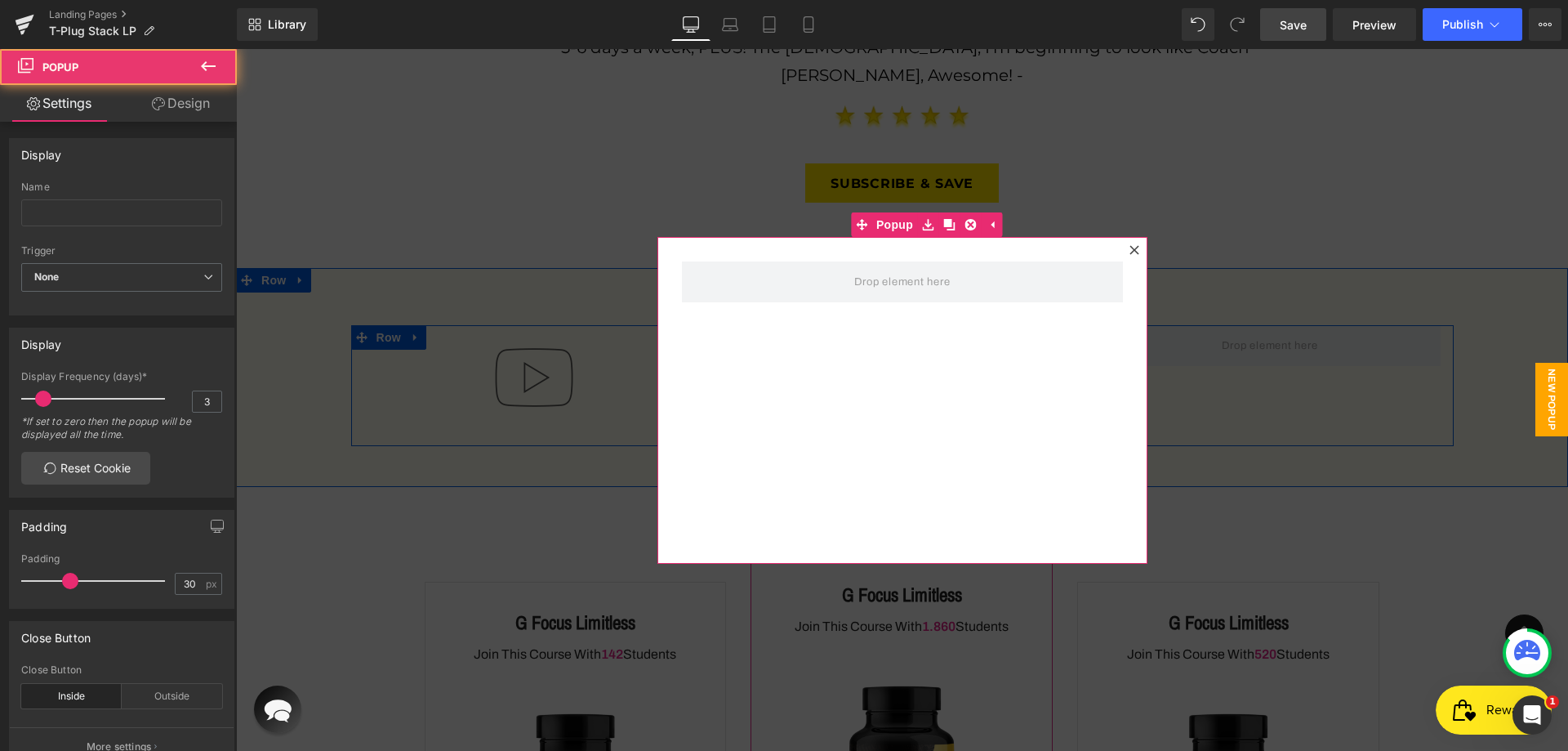
click at [1129, 252] on icon at bounding box center [1134, 250] width 10 height 10
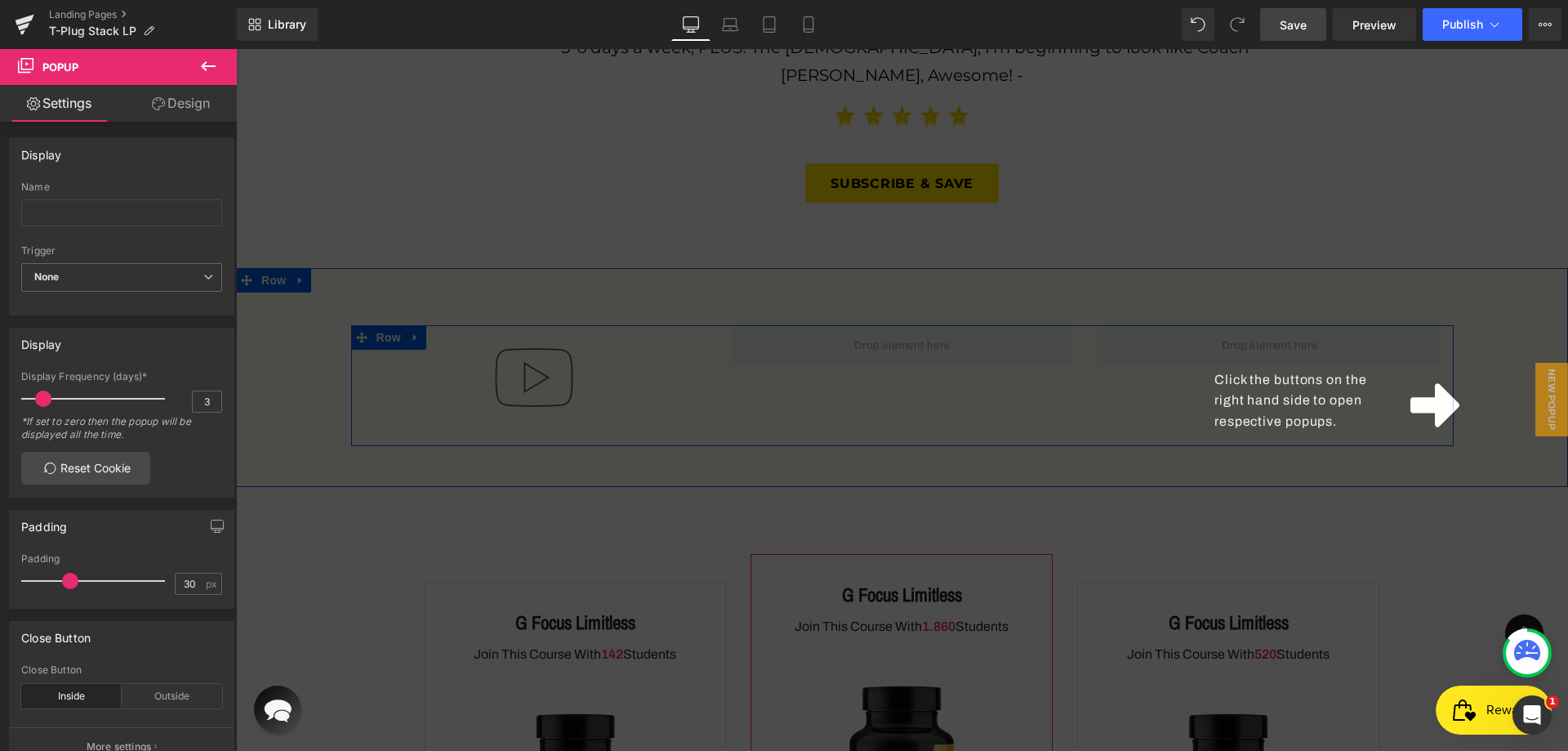
click at [1427, 395] on icon at bounding box center [1435, 405] width 49 height 44
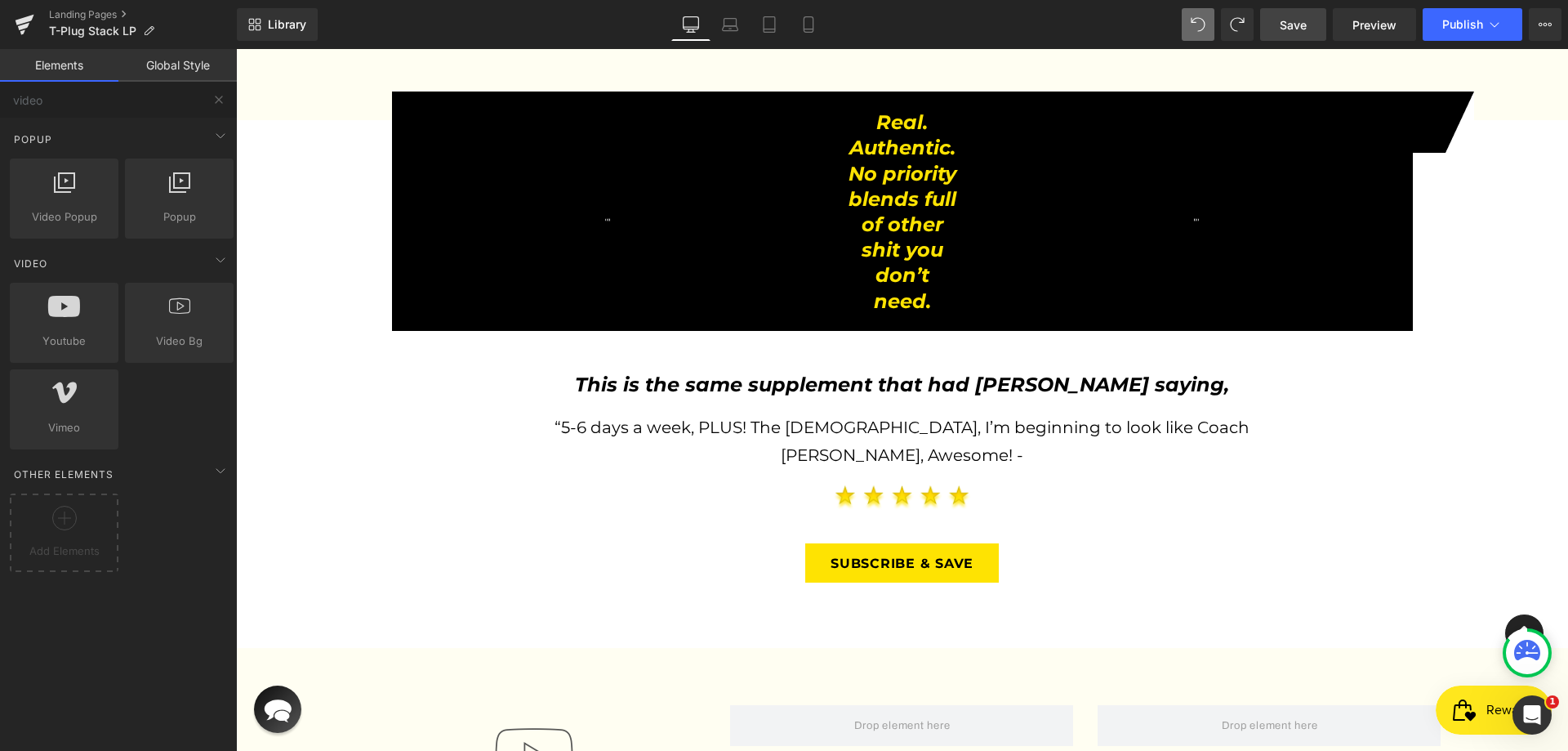
scroll to position [2507, 0]
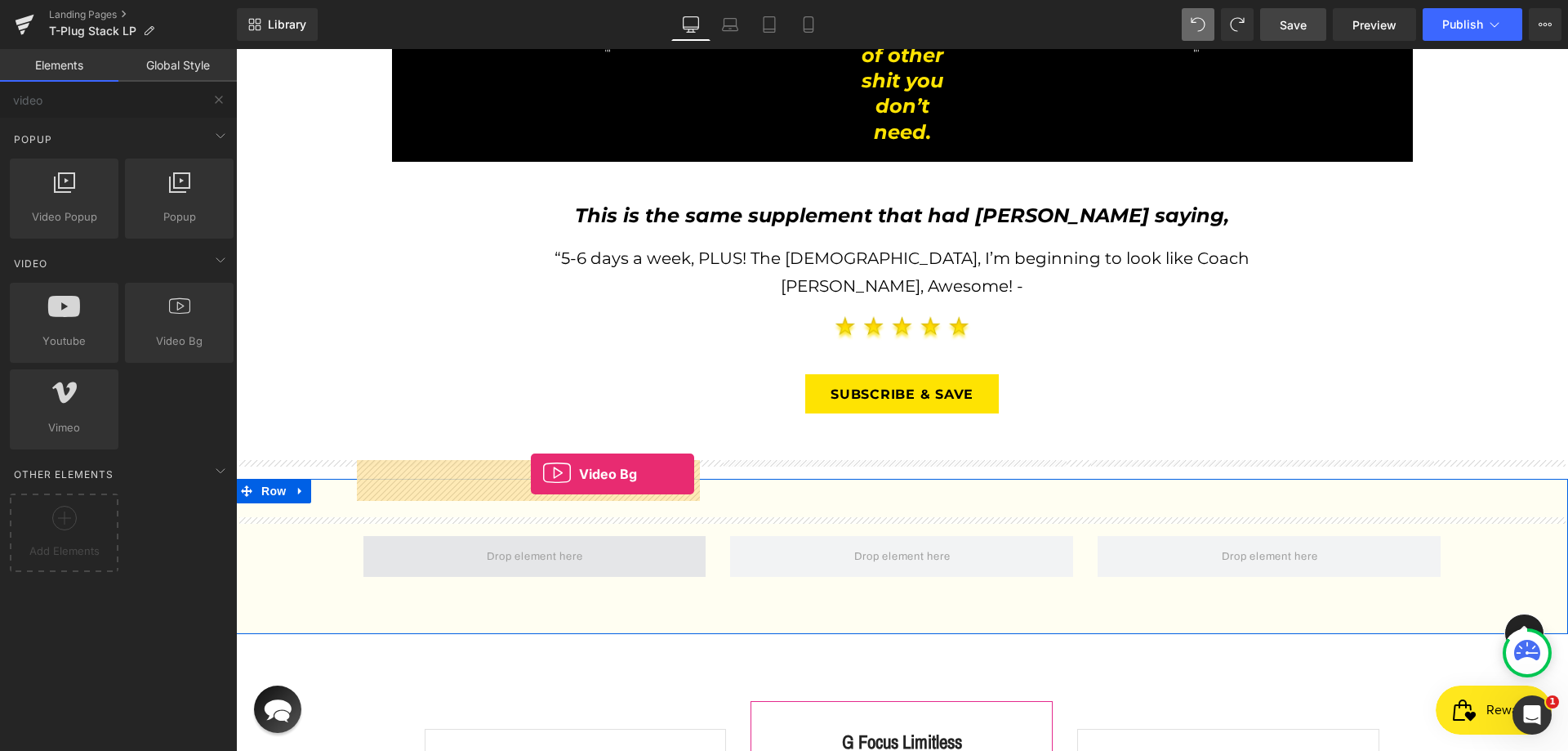
drag, startPoint x: 404, startPoint y: 353, endPoint x: 531, endPoint y: 474, distance: 175.4
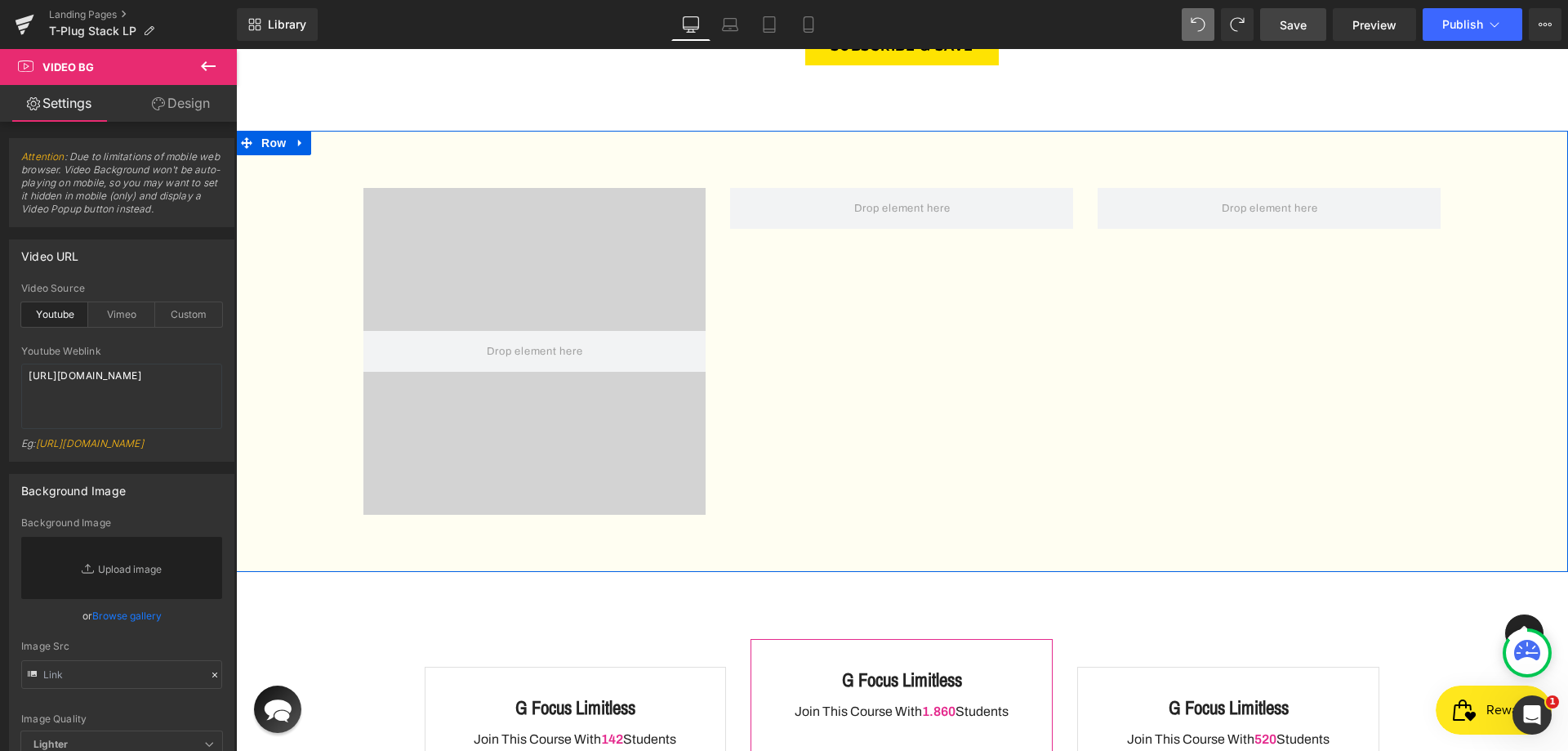
scroll to position [2752, 0]
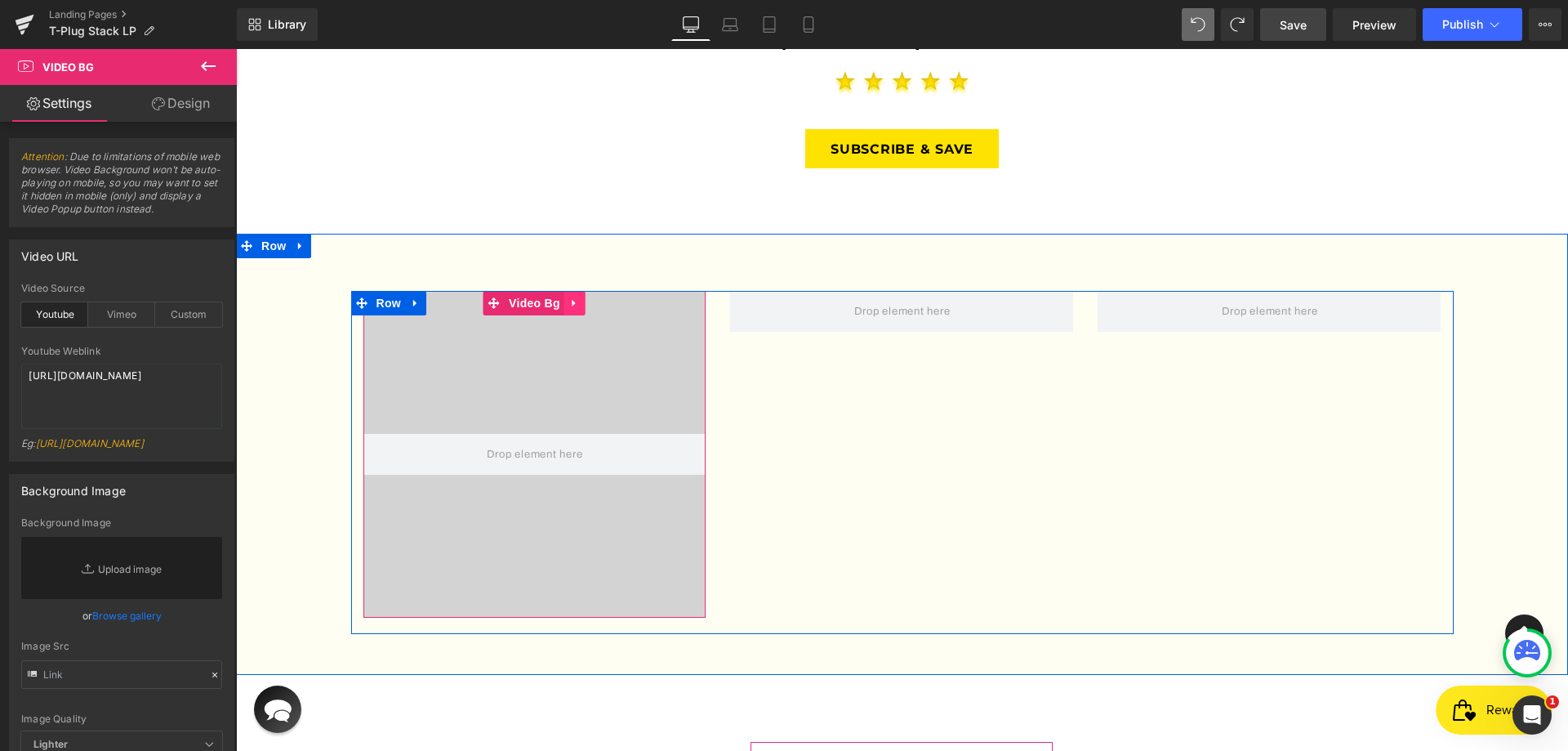
click at [565, 291] on link at bounding box center [575, 303] width 21 height 25
click at [537, 297] on icon at bounding box center [543, 303] width 12 height 12
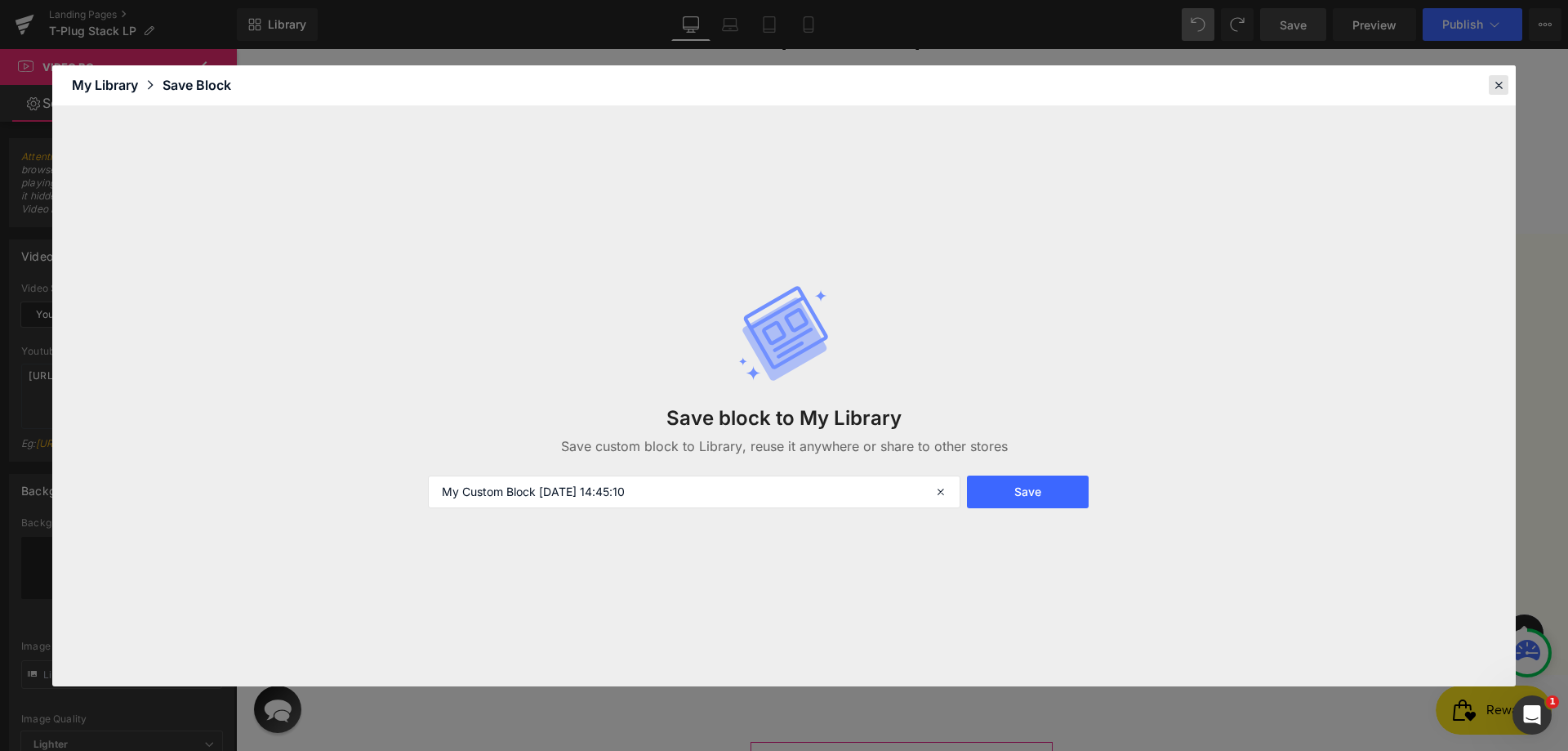
click at [1501, 78] on icon at bounding box center [1499, 85] width 15 height 15
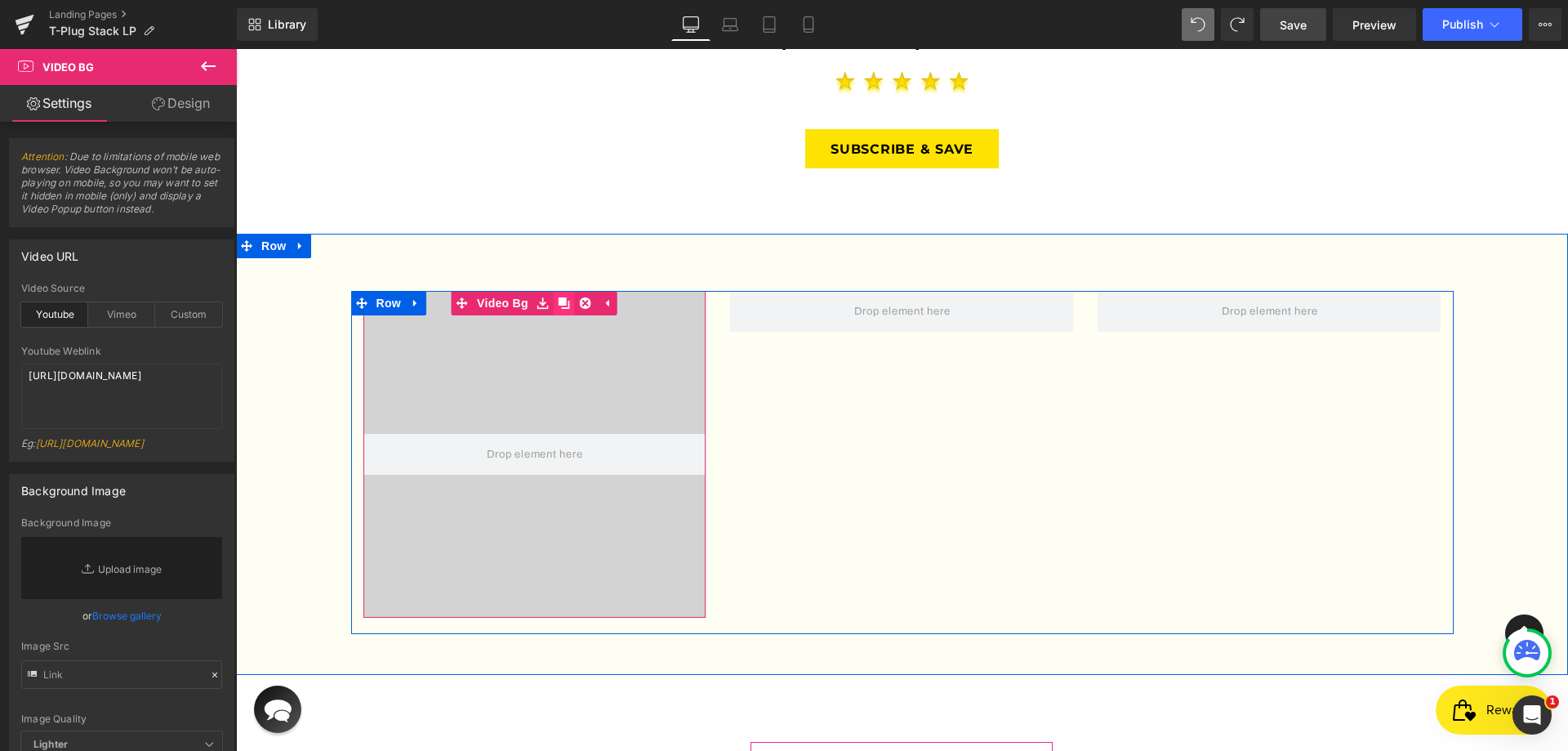
click at [562, 297] on icon at bounding box center [565, 303] width 12 height 12
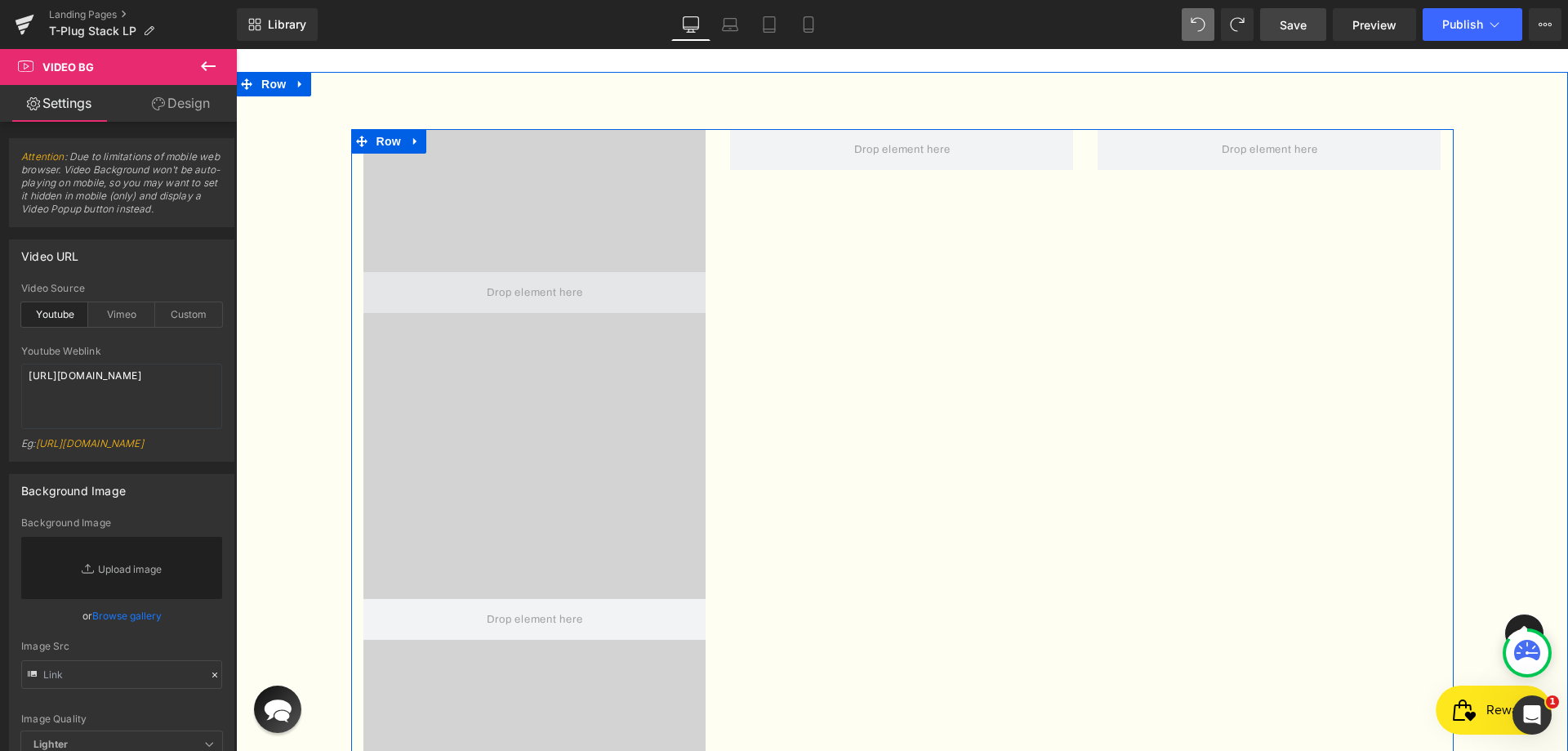
scroll to position [2834, 0]
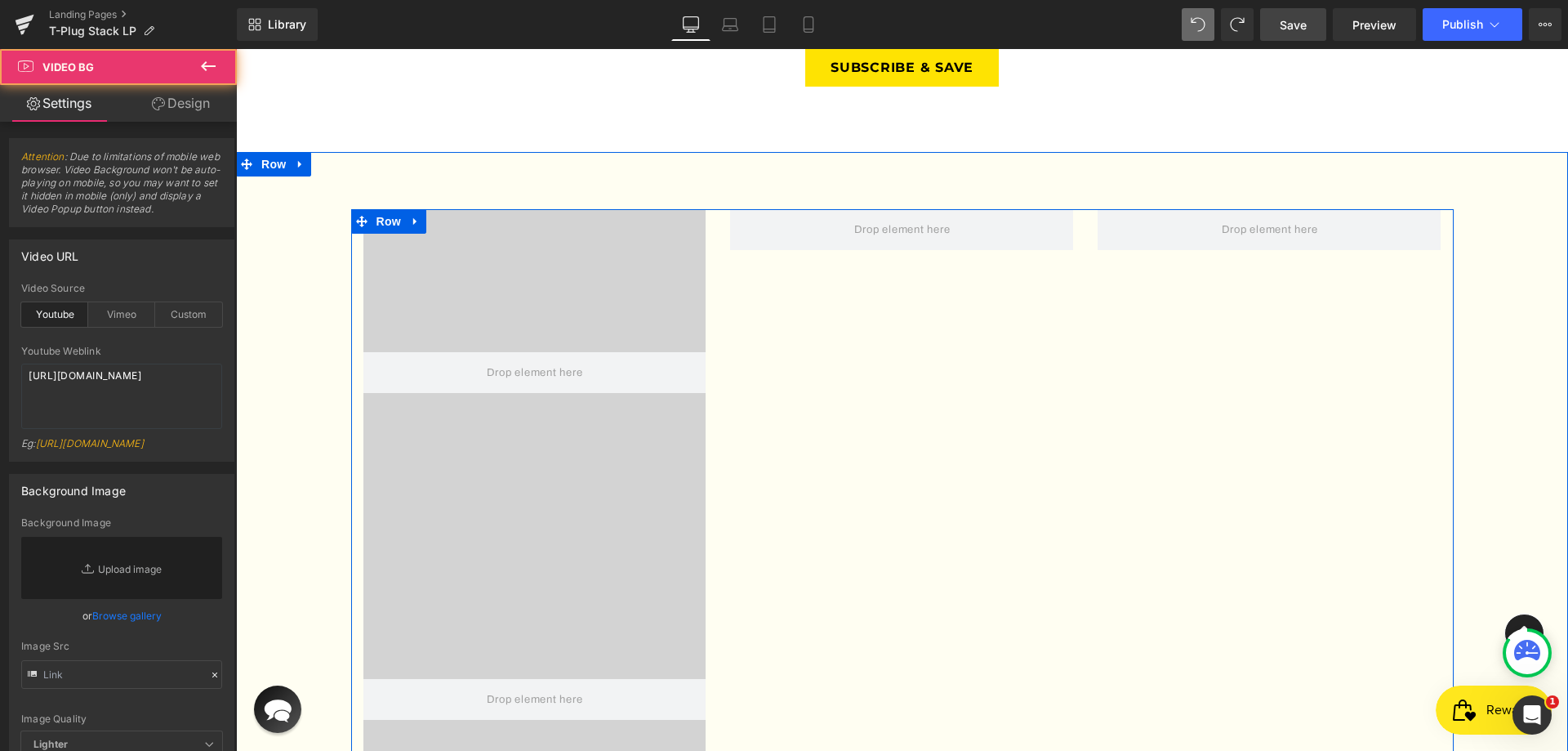
click at [534, 231] on div at bounding box center [535, 372] width 343 height 327
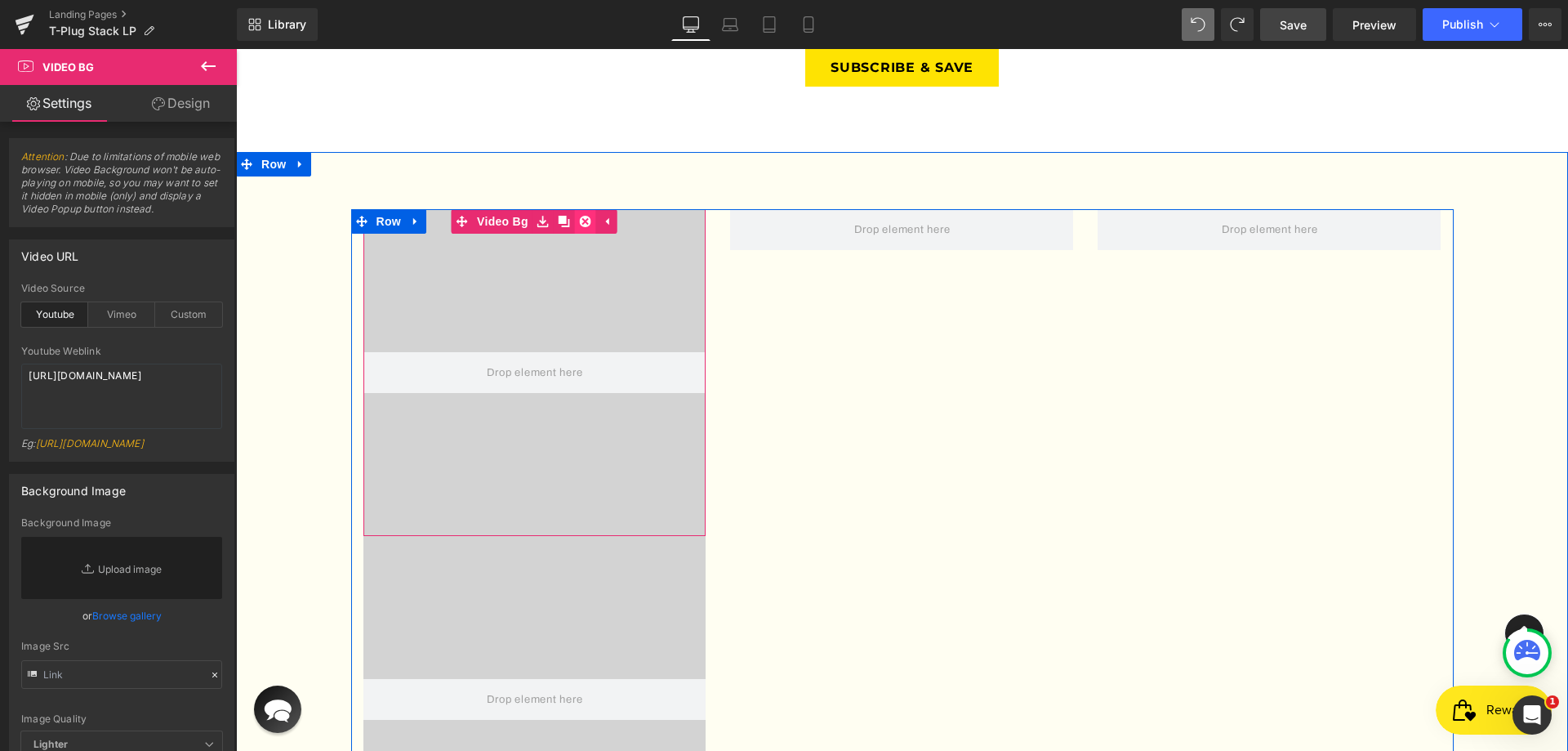
click at [580, 216] on icon at bounding box center [586, 222] width 12 height 12
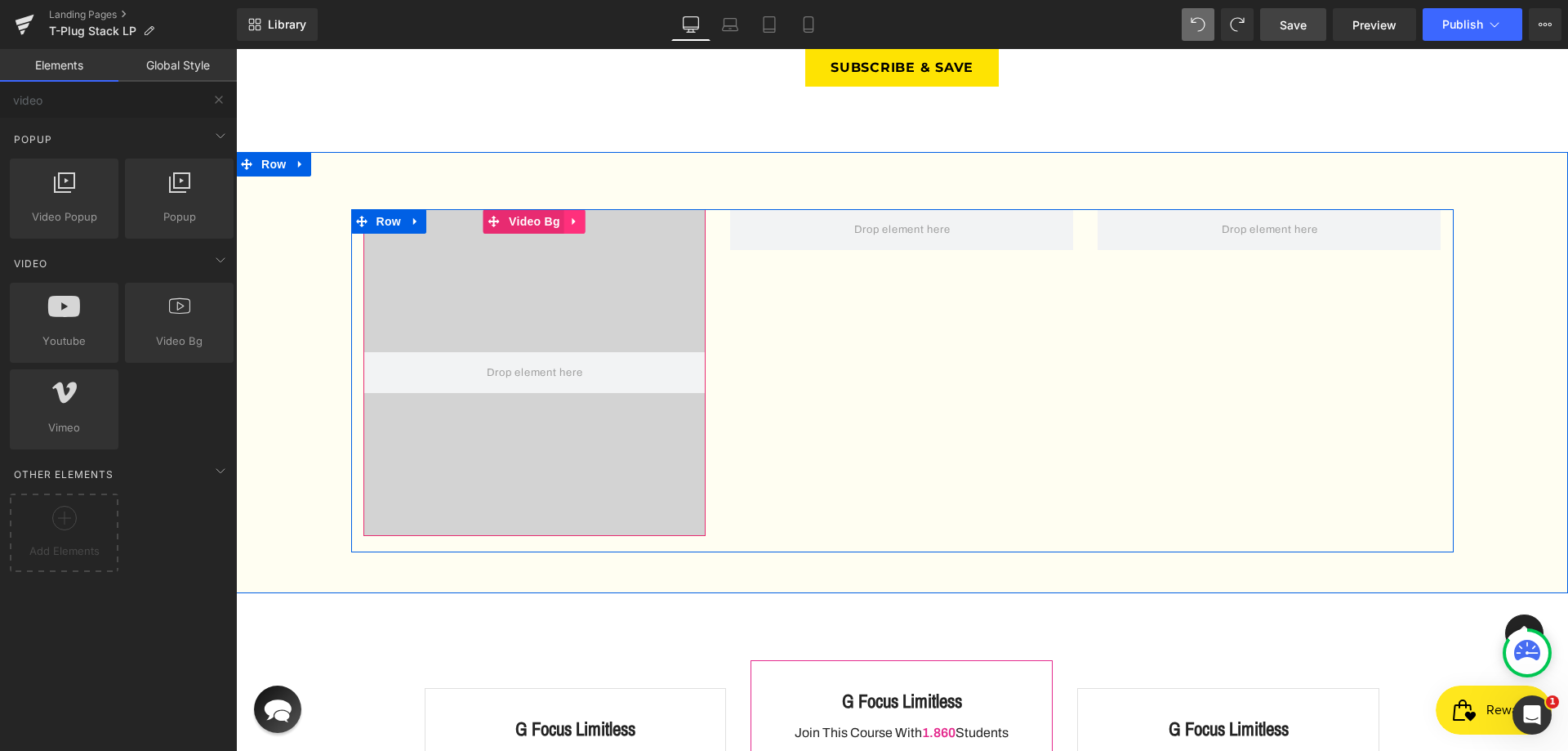
click at [579, 209] on link at bounding box center [575, 222] width 21 height 25
click at [580, 216] on icon at bounding box center [586, 222] width 12 height 12
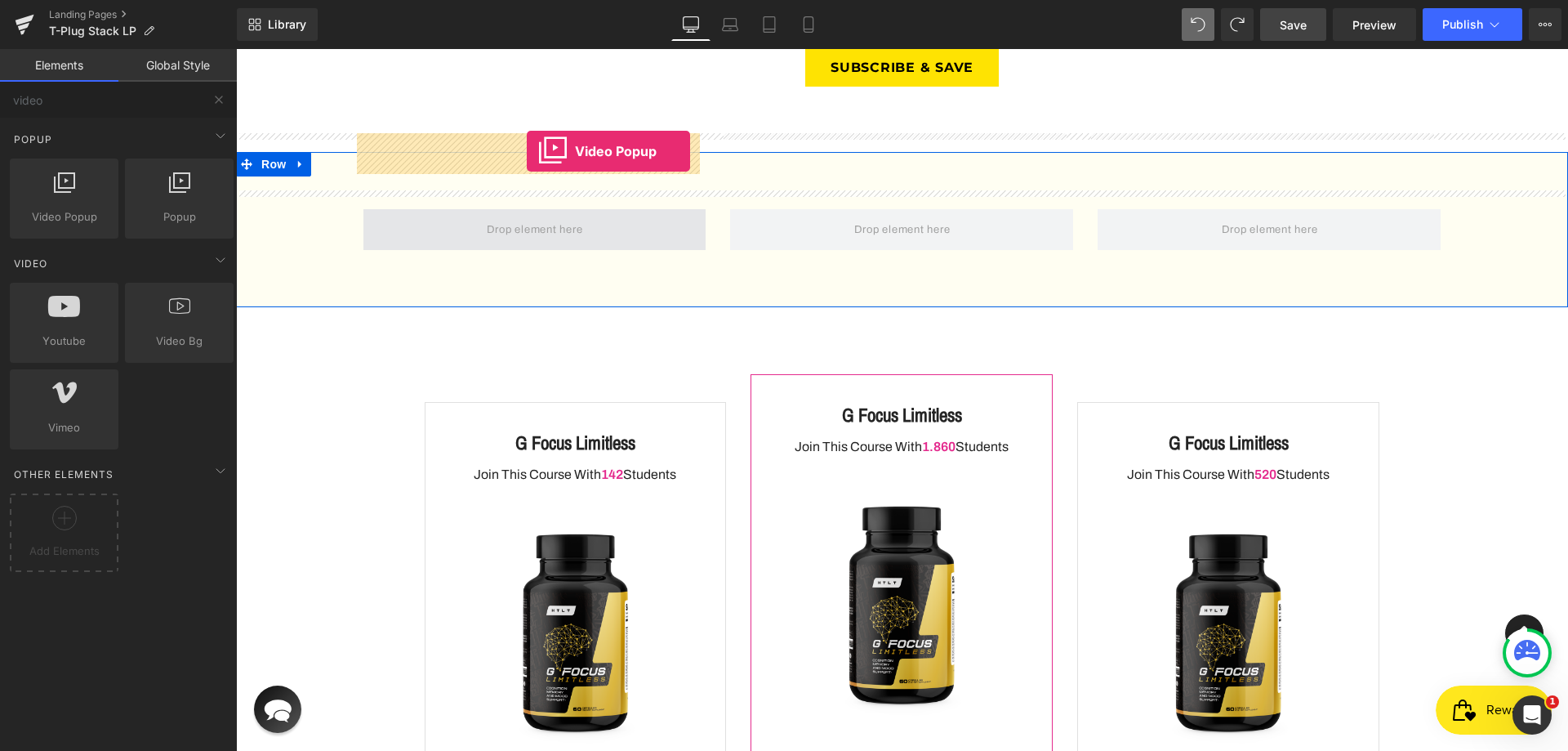
drag, startPoint x: 485, startPoint y: 194, endPoint x: 527, endPoint y: 152, distance: 59.4
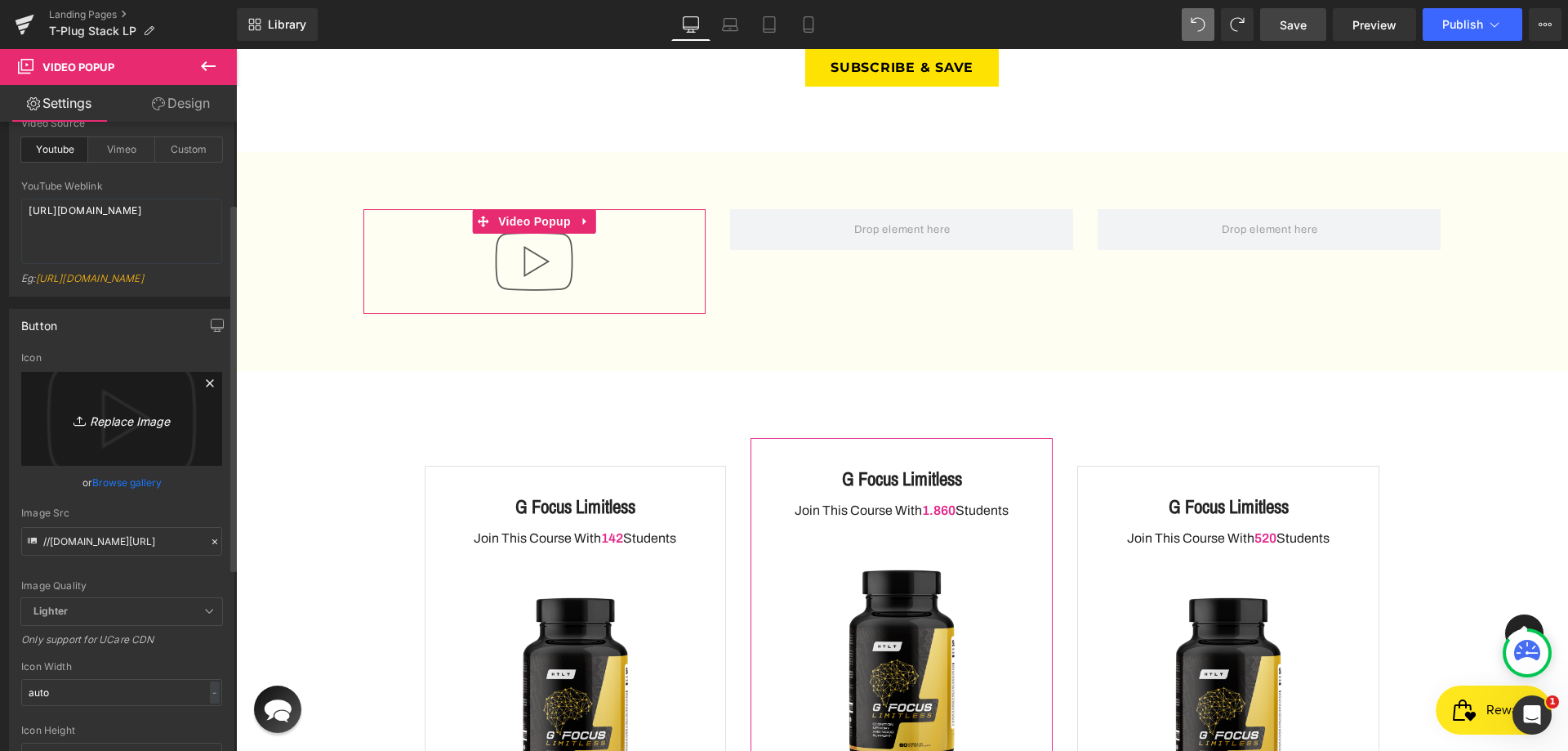
scroll to position [163, 0]
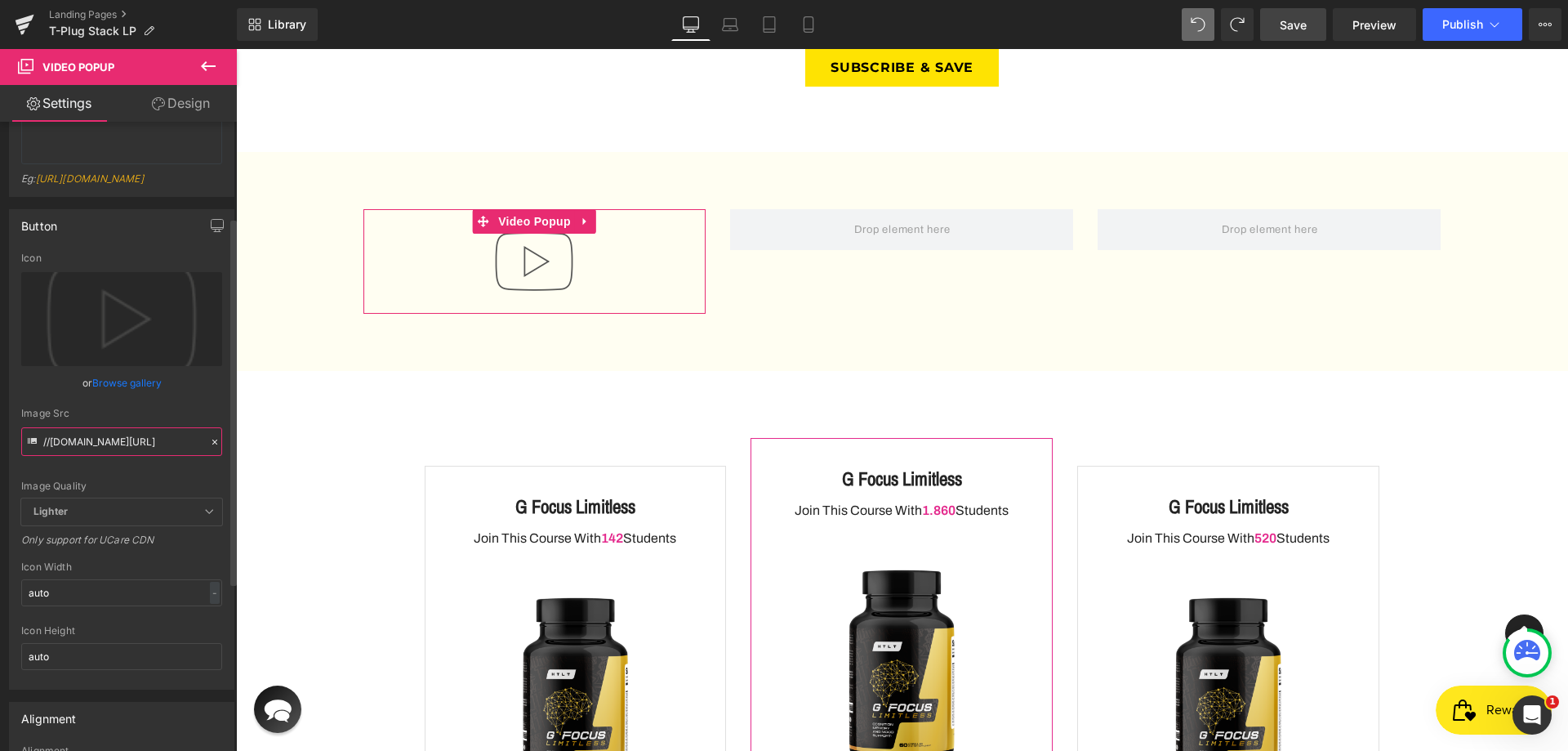
click at [109, 455] on input "//[DOMAIN_NAME][URL]" at bounding box center [122, 441] width 201 height 29
click at [209, 448] on icon at bounding box center [215, 442] width 12 height 12
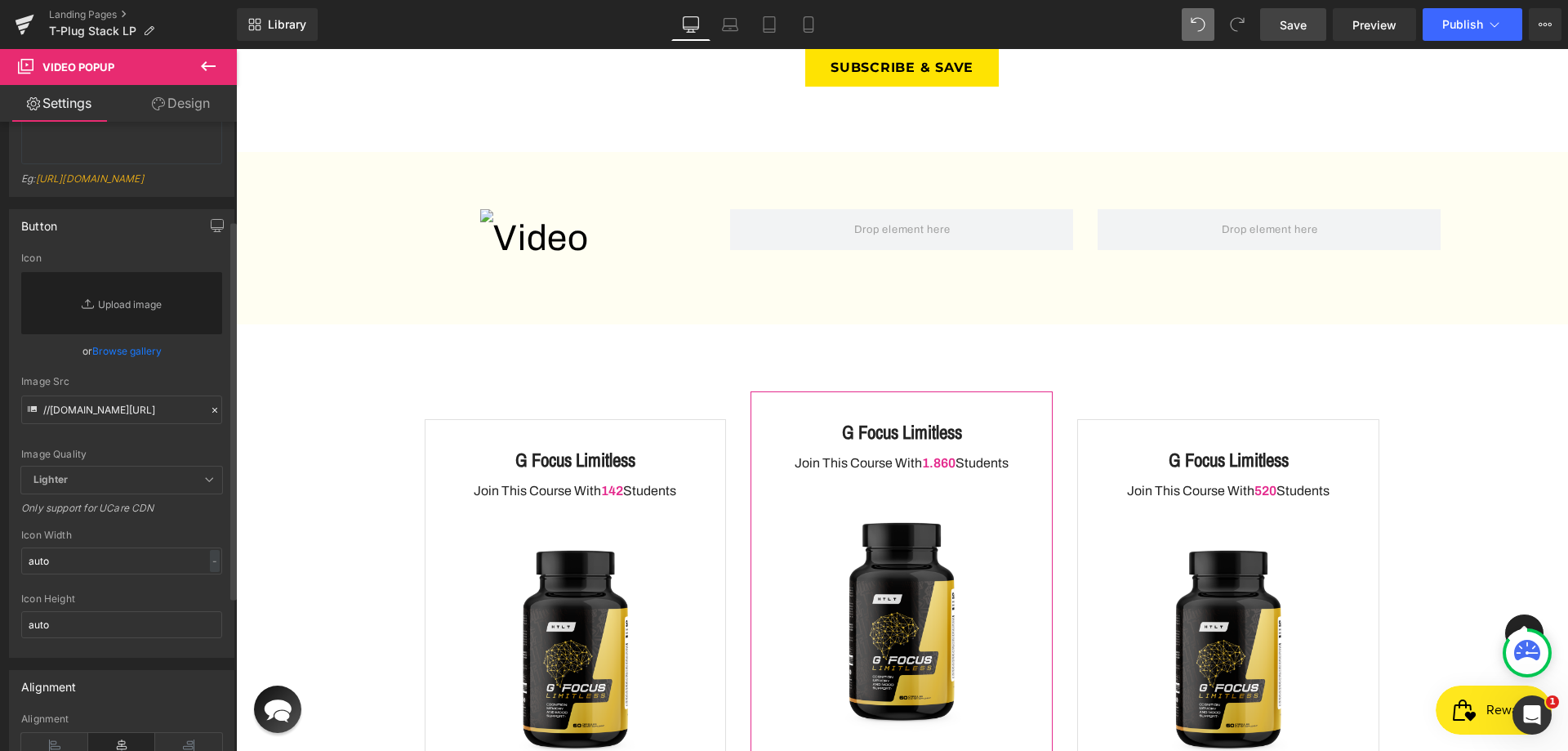
click at [131, 196] on div "Eg: [URL][DOMAIN_NAME]" at bounding box center [122, 184] width 201 height 24
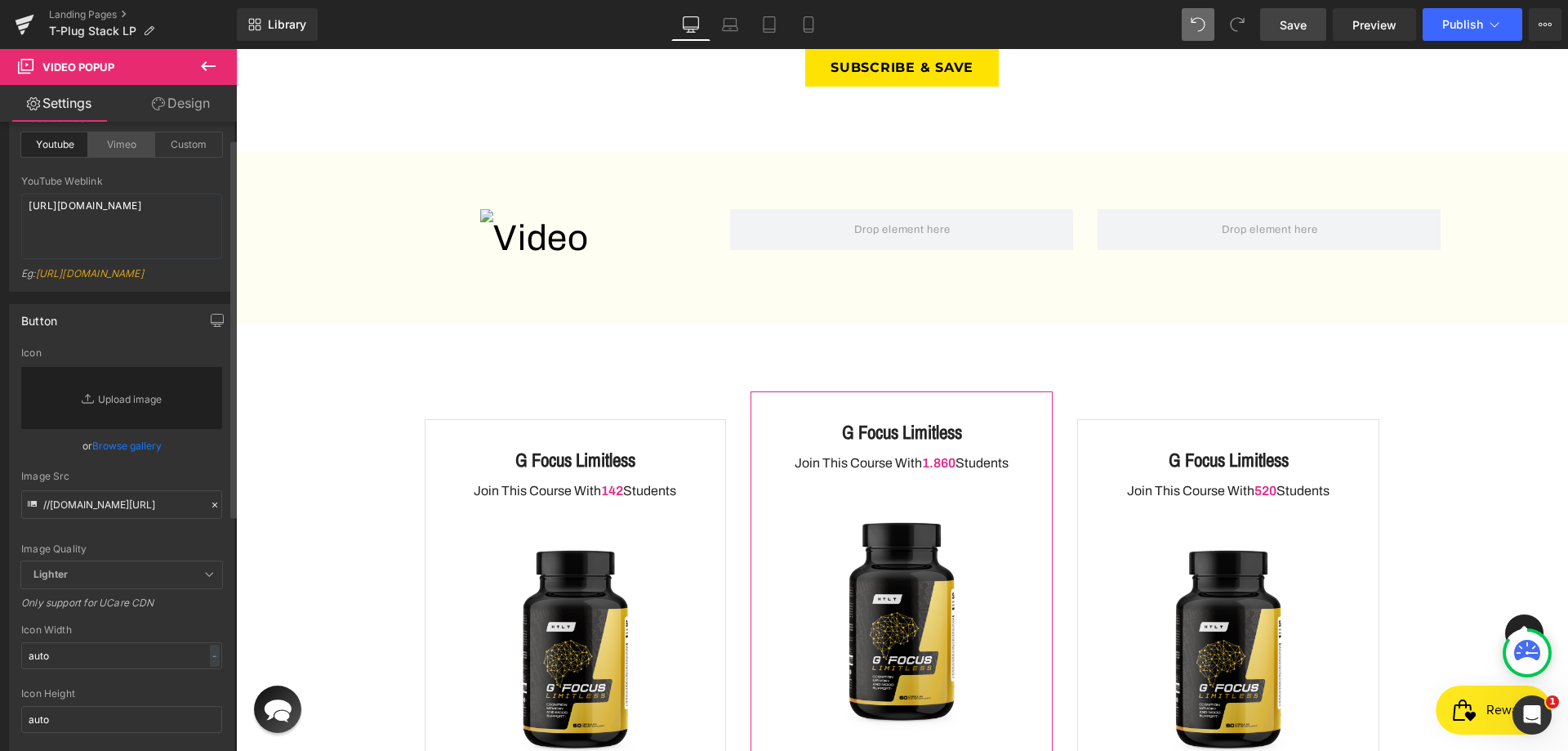
scroll to position [0, 0]
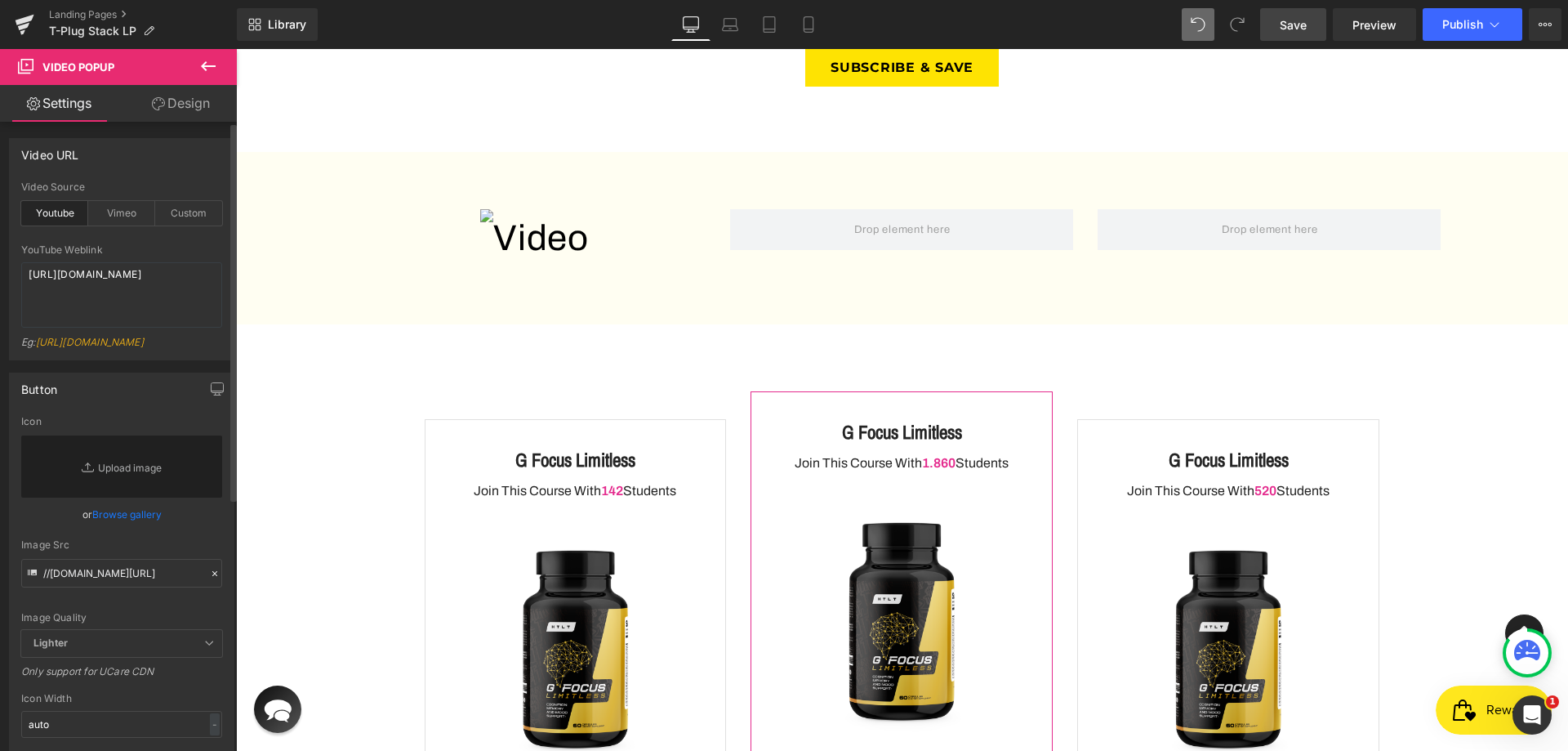
click at [179, 262] on div "YouTube Weblink [URL][DOMAIN_NAME] Eg: [URL][DOMAIN_NAME]" at bounding box center [122, 302] width 201 height 115
click at [135, 301] on textarea "[URL][DOMAIN_NAME]" at bounding box center [122, 295] width 201 height 65
paste textarea "eVRycTUAtpE"
type textarea "[URL][DOMAIN_NAME]"
click at [135, 378] on div "Button //[DOMAIN_NAME][URL] Icon Replace Image Upload image or Browse gallery I…" at bounding box center [122, 591] width 244 height 461
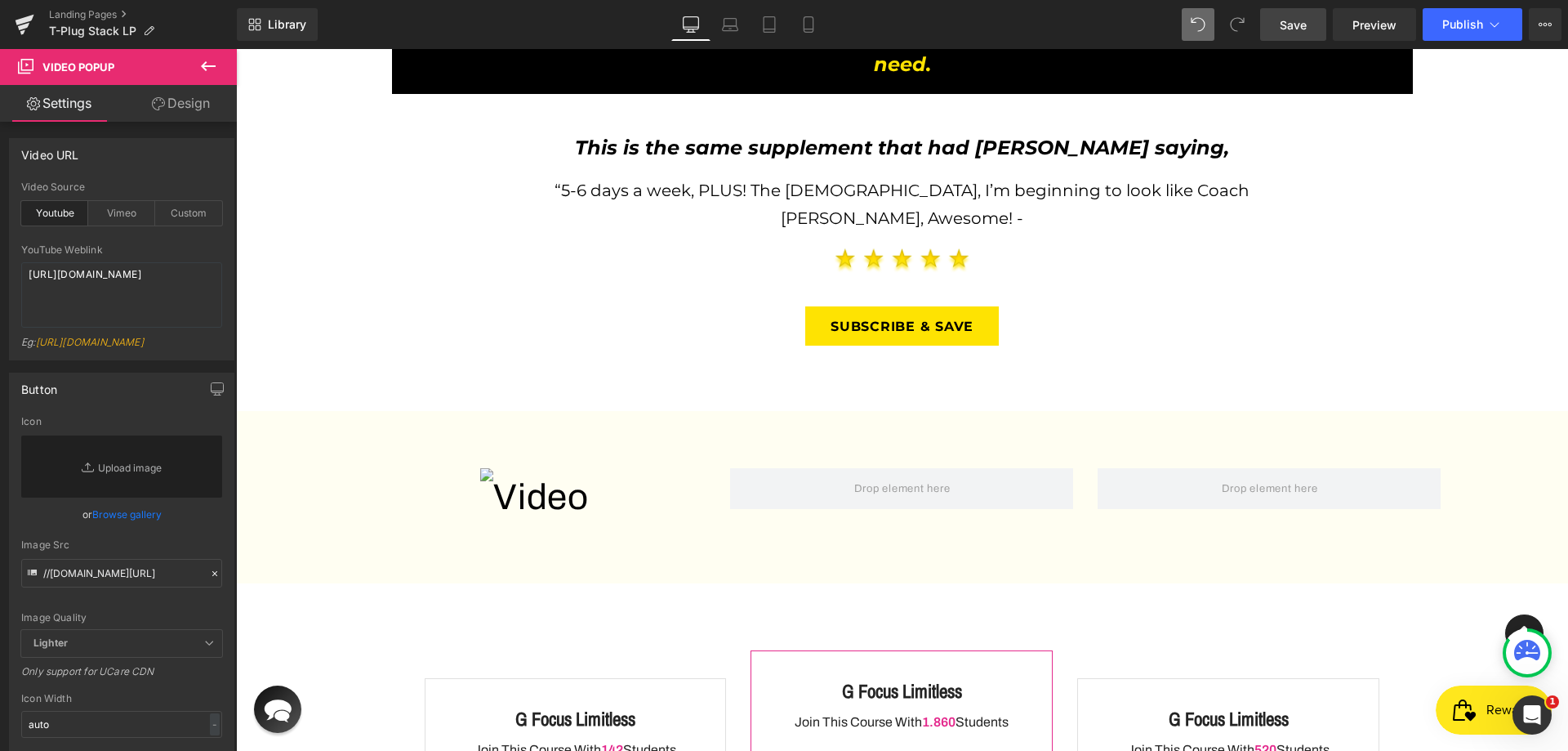
scroll to position [2507, 0]
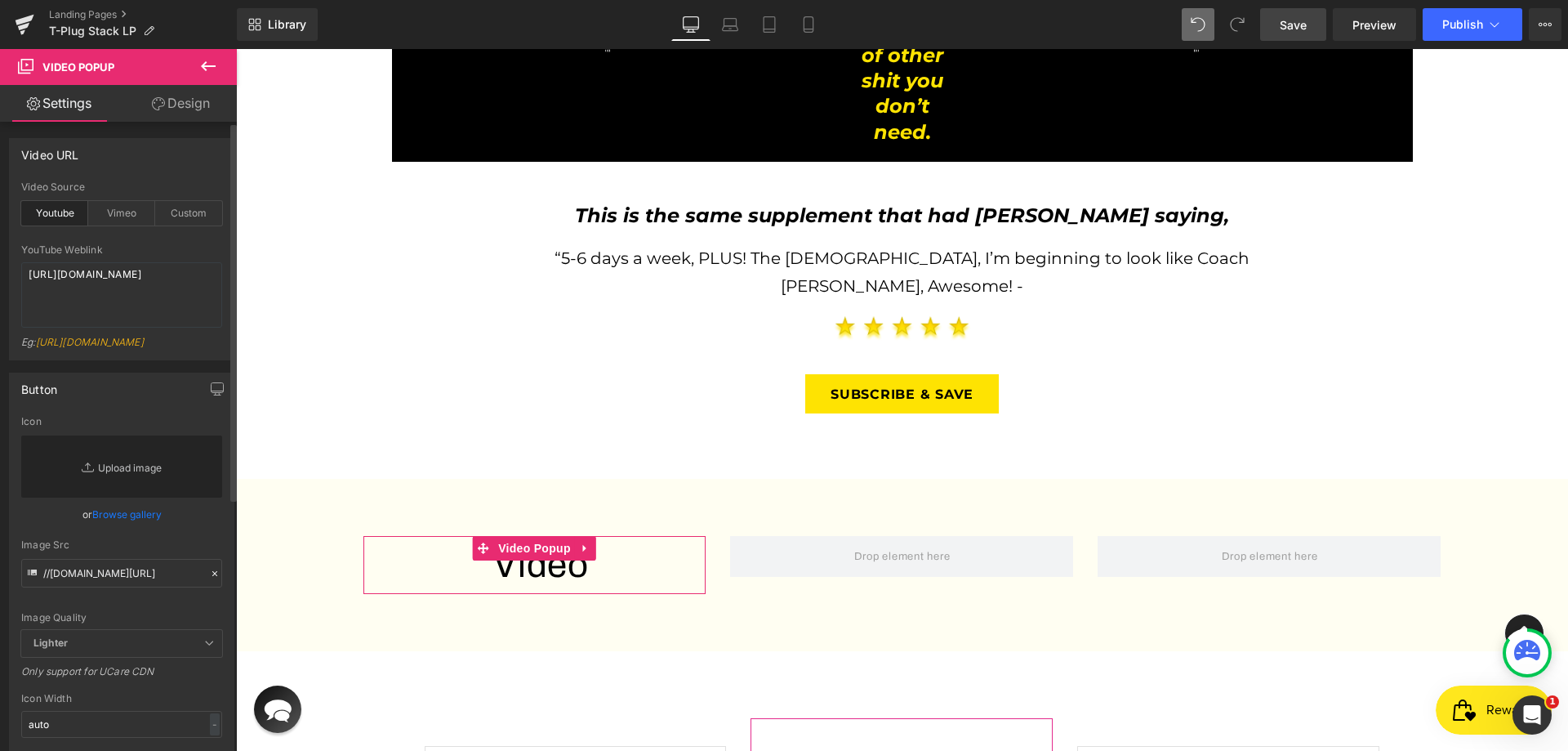
click at [147, 483] on link "Replace Image" at bounding box center [122, 466] width 201 height 62
type input "C:\fakepath\Group 62.webp"
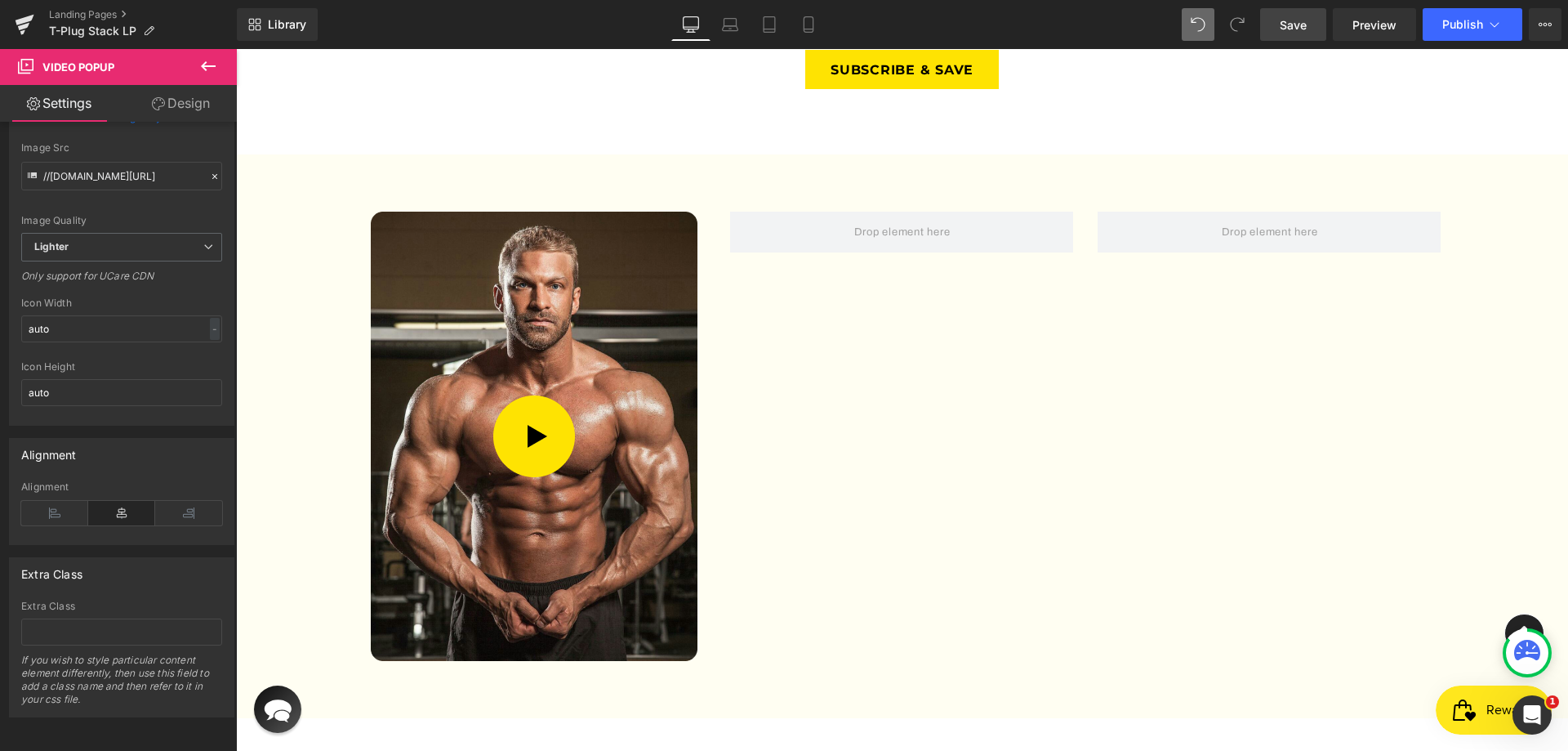
scroll to position [2834, 0]
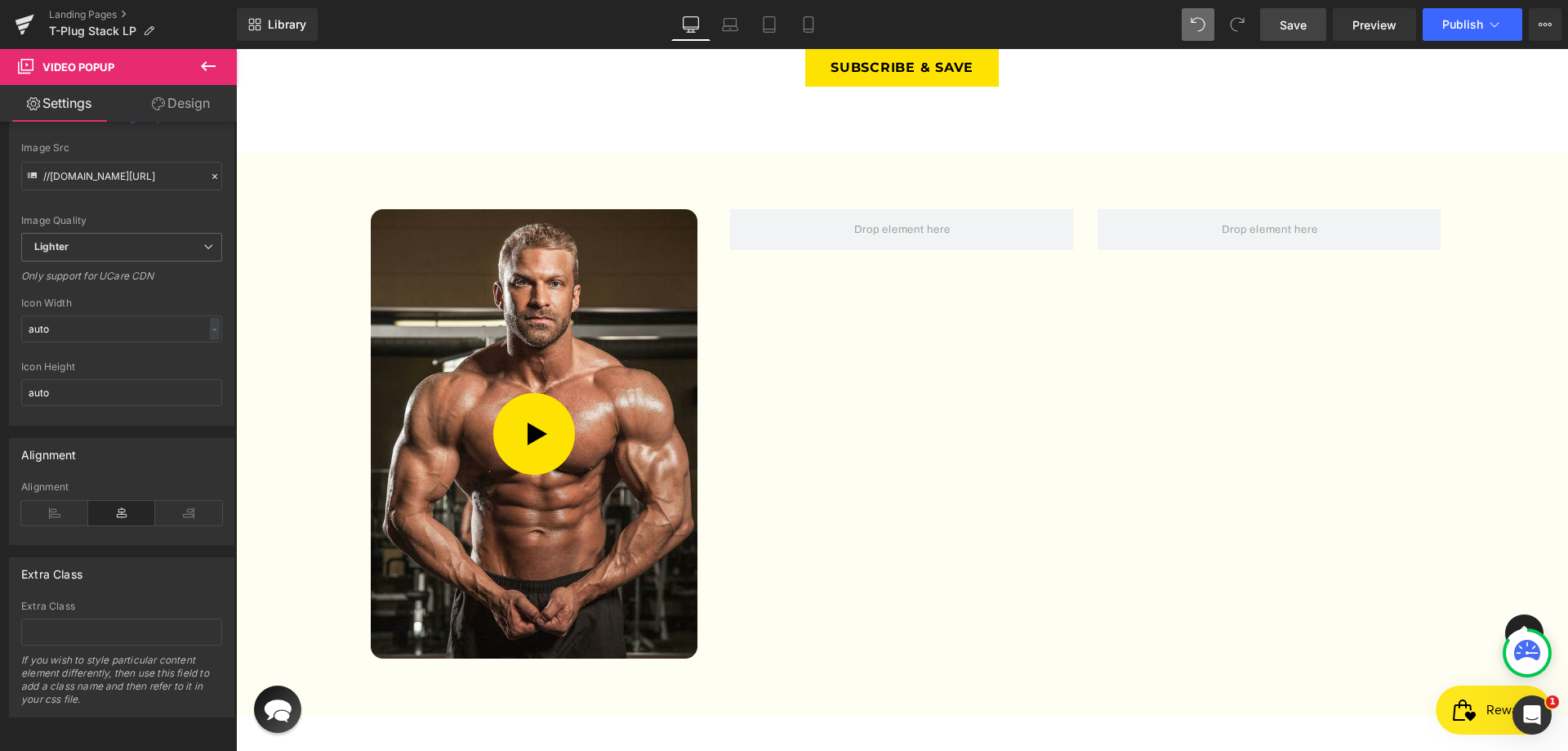
click at [1272, 25] on link "Save" at bounding box center [1293, 25] width 66 height 33
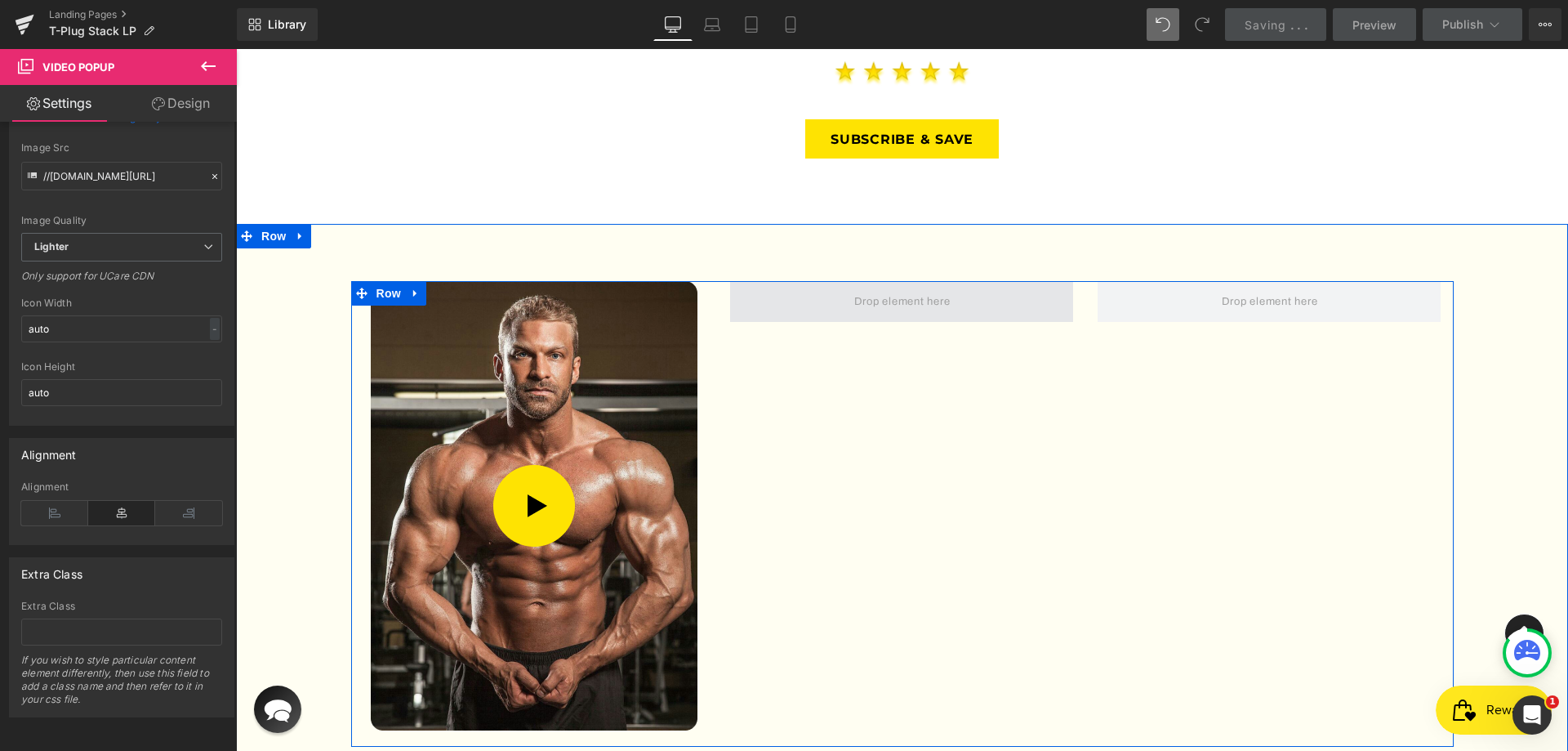
scroll to position [2752, 0]
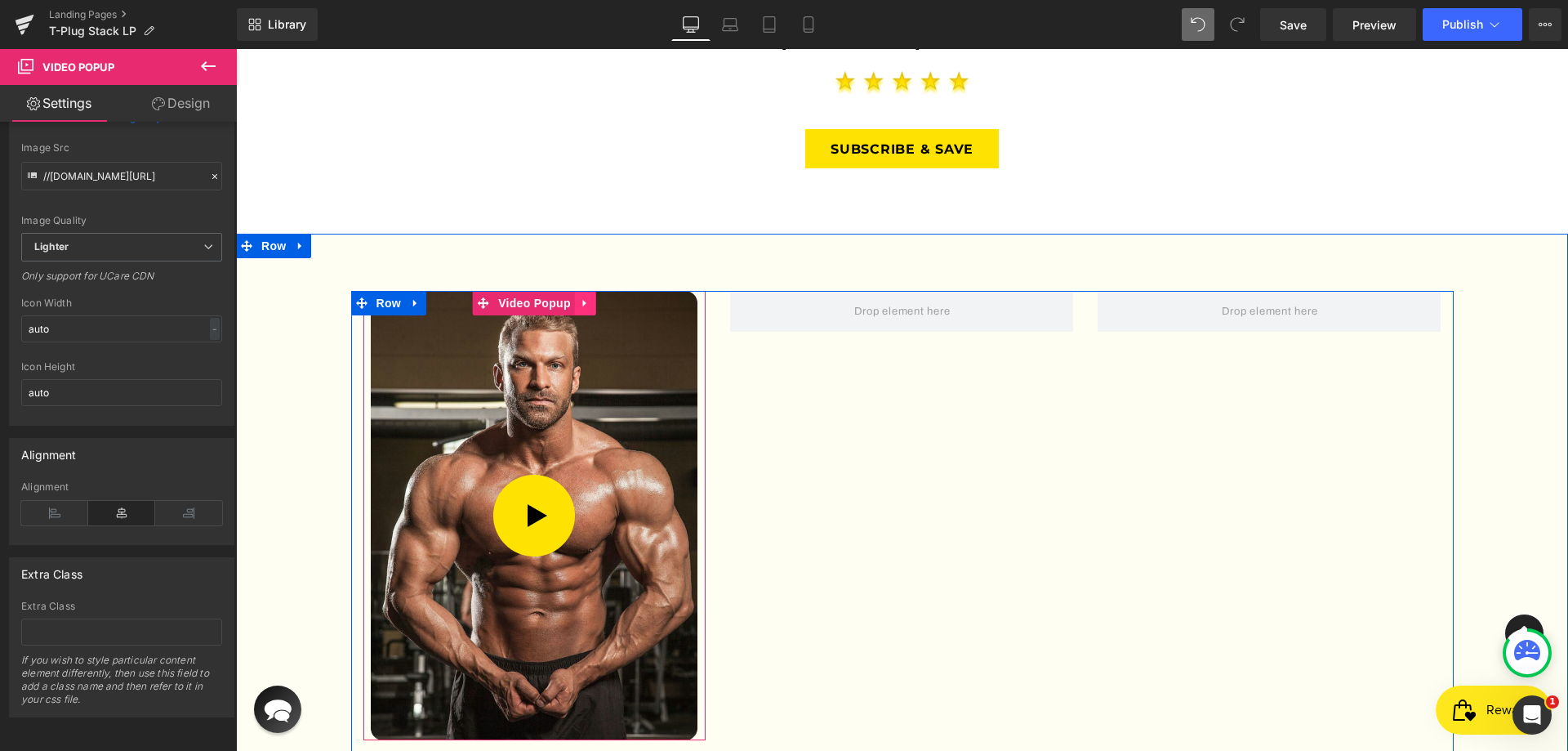
click at [581, 297] on icon at bounding box center [586, 303] width 12 height 12
click at [576, 291] on link at bounding box center [575, 303] width 21 height 25
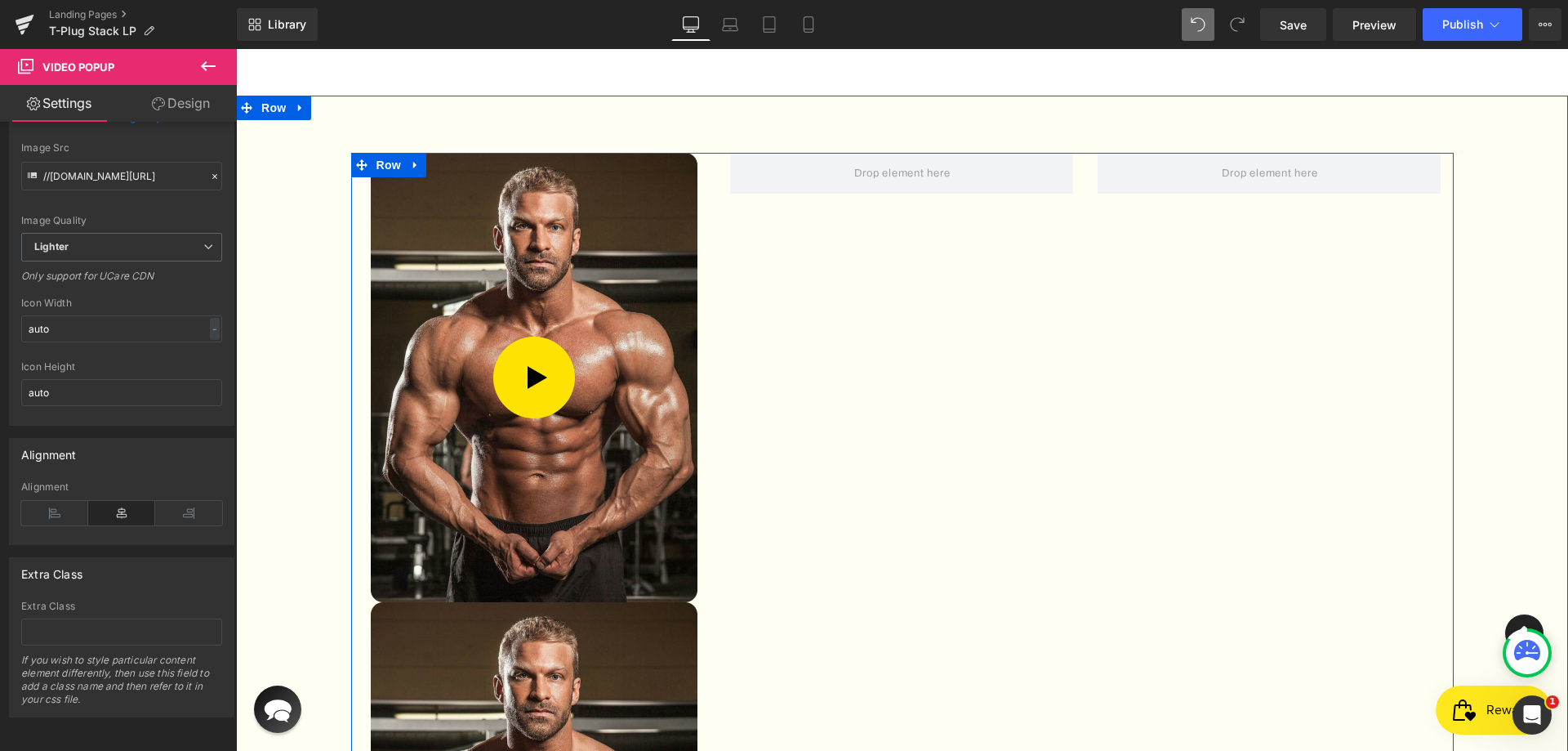
scroll to position [3063, 0]
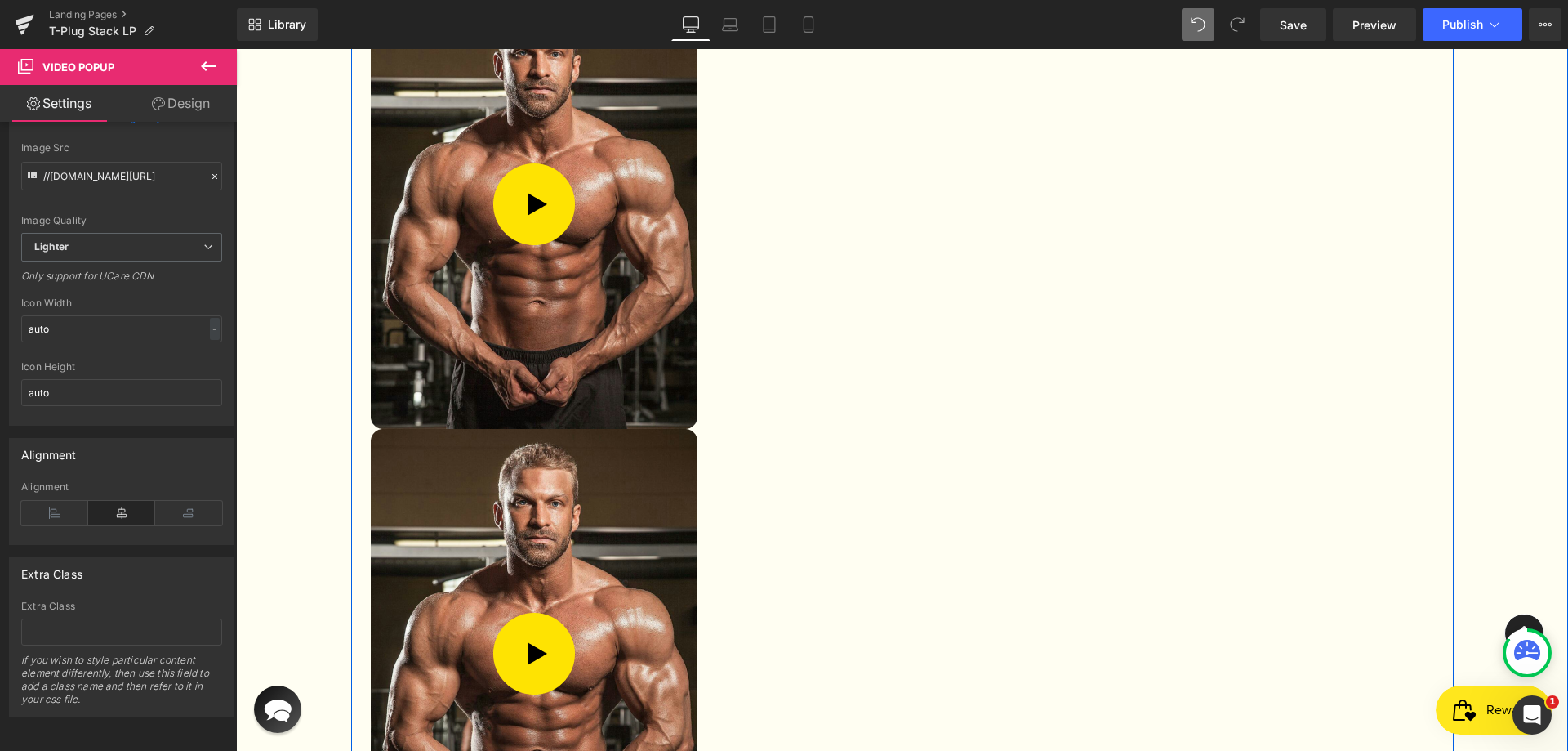
click at [484, 441] on img at bounding box center [534, 654] width 327 height 450
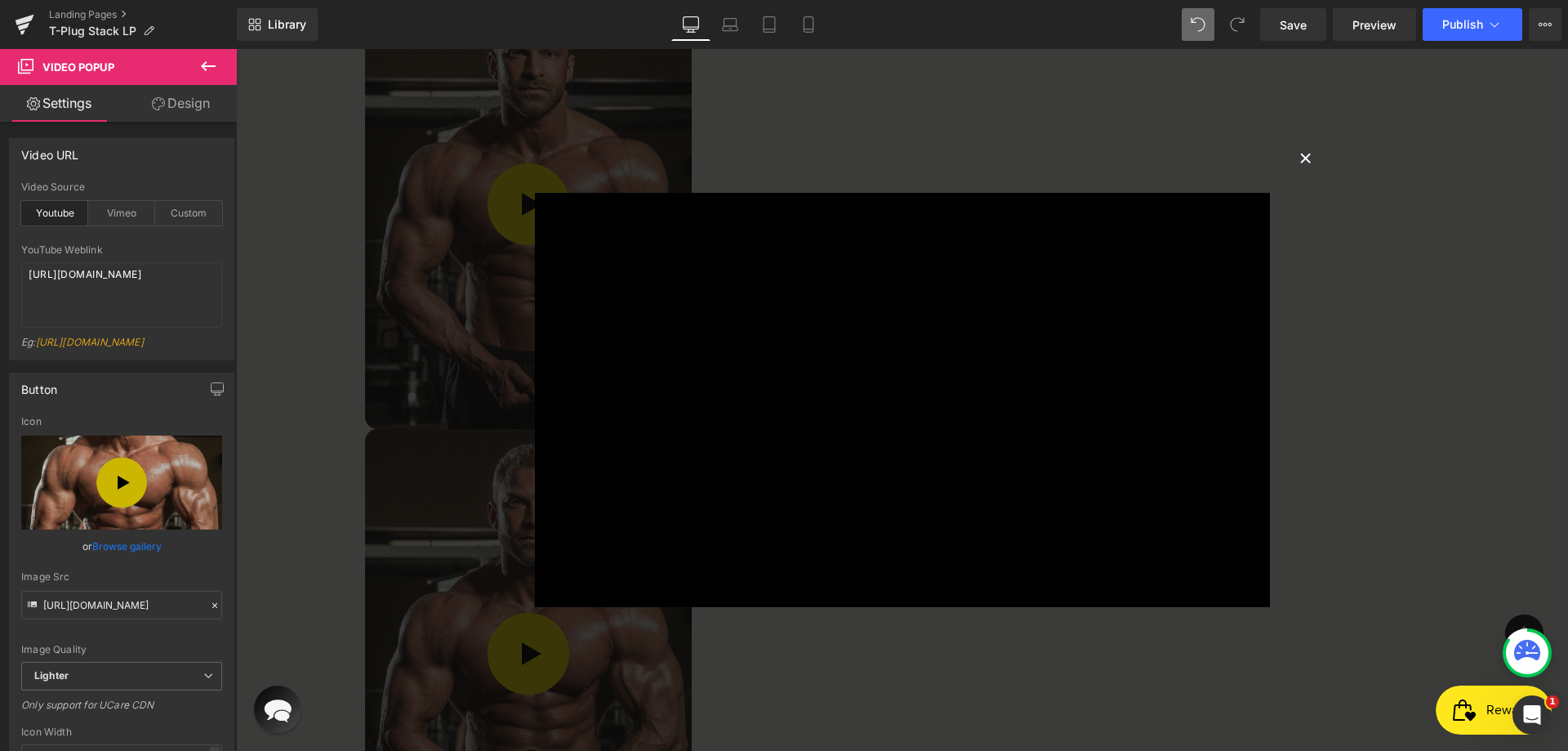
click at [1306, 158] on button "×" at bounding box center [1307, 157] width 33 height 33
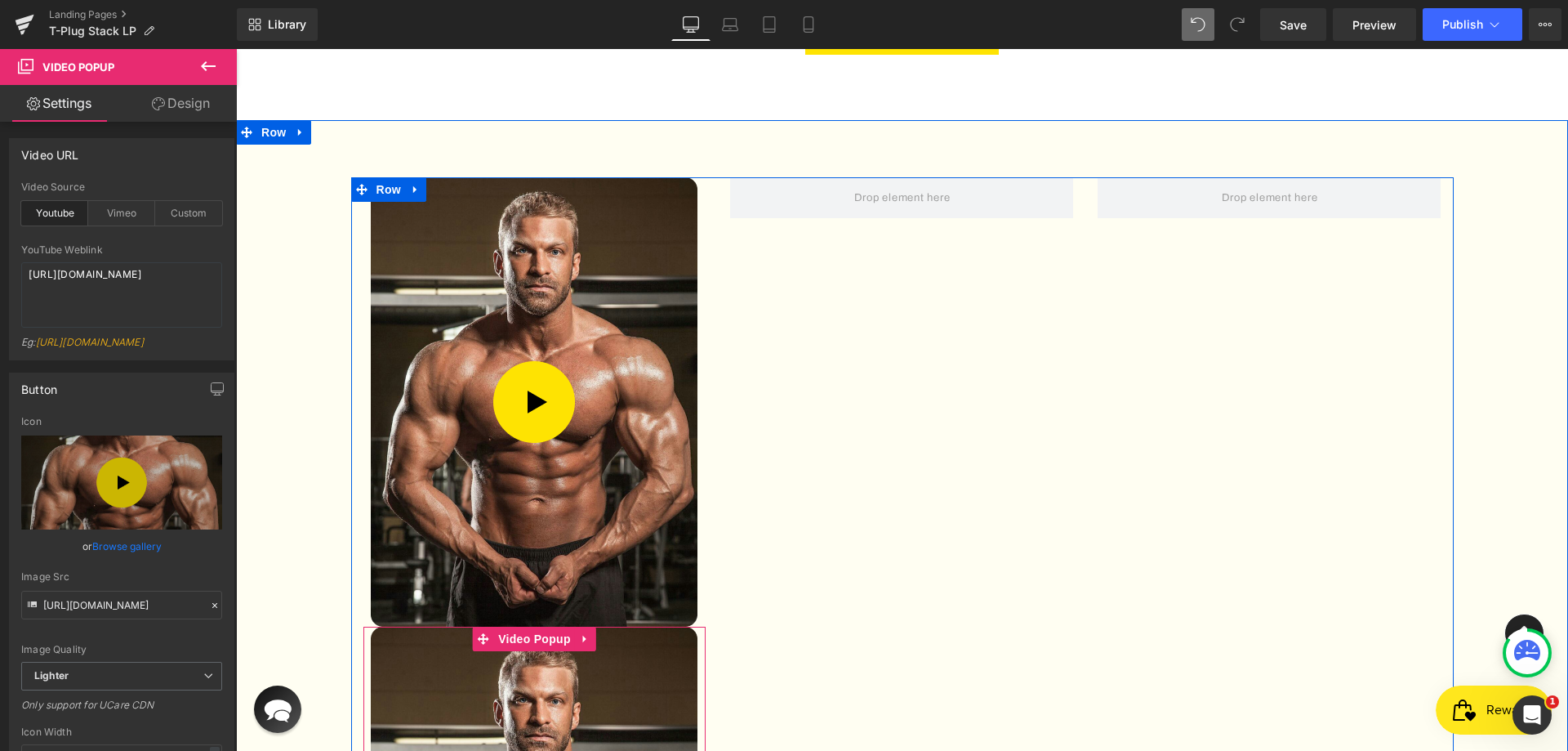
scroll to position [2823, 0]
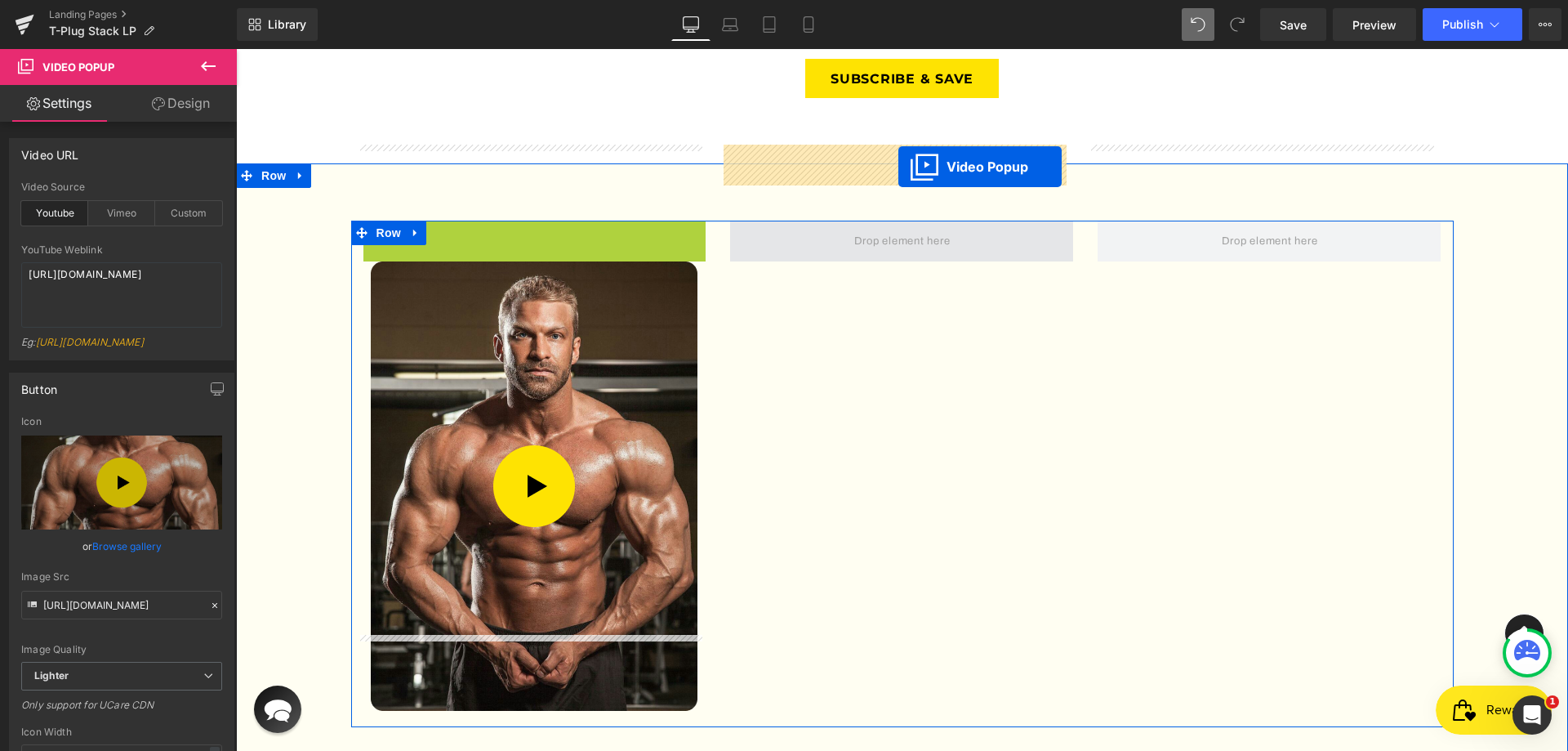
drag, startPoint x: 595, startPoint y: 156, endPoint x: 899, endPoint y: 166, distance: 304.2
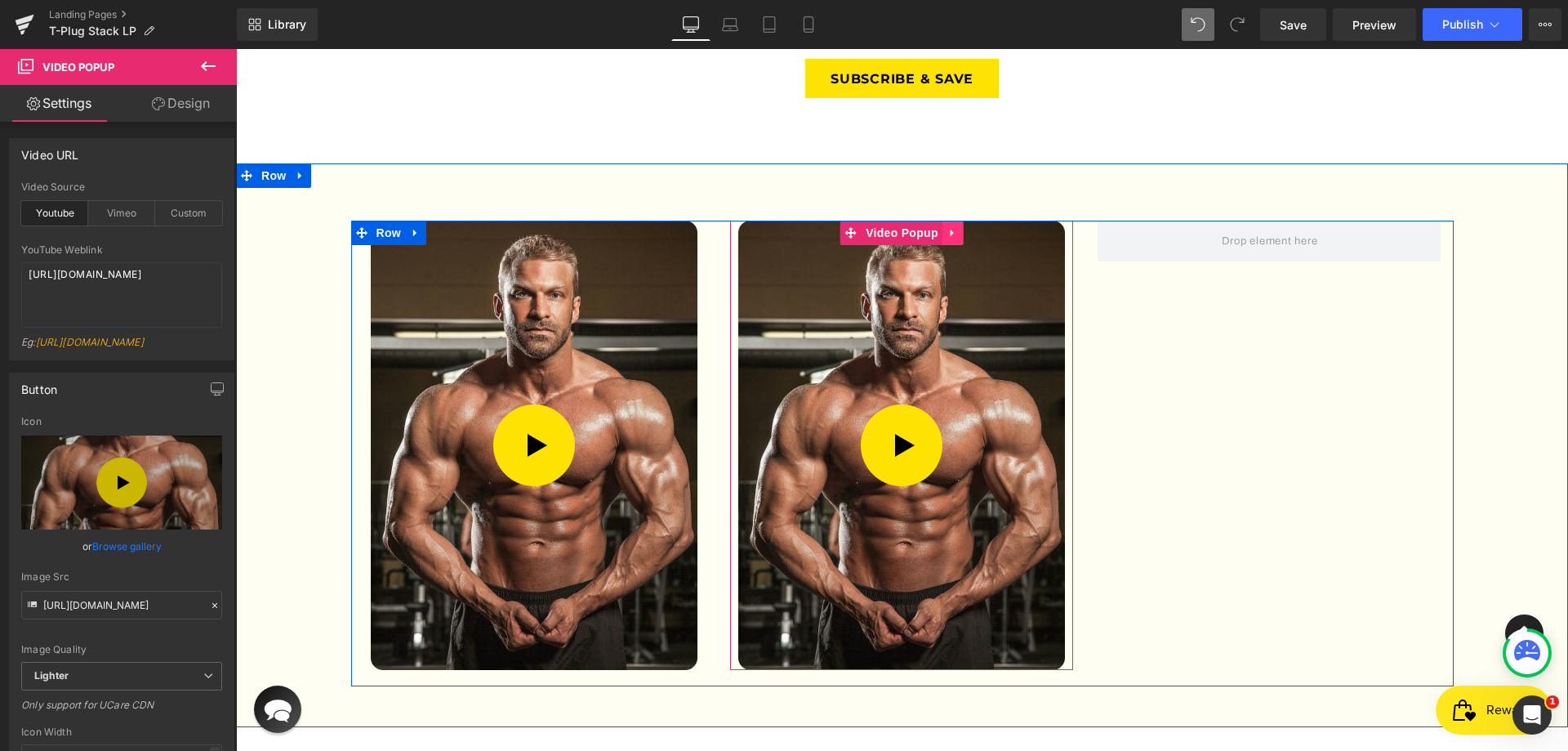
click at [949, 227] on icon at bounding box center [953, 233] width 12 height 12
click at [937, 227] on icon at bounding box center [942, 233] width 12 height 12
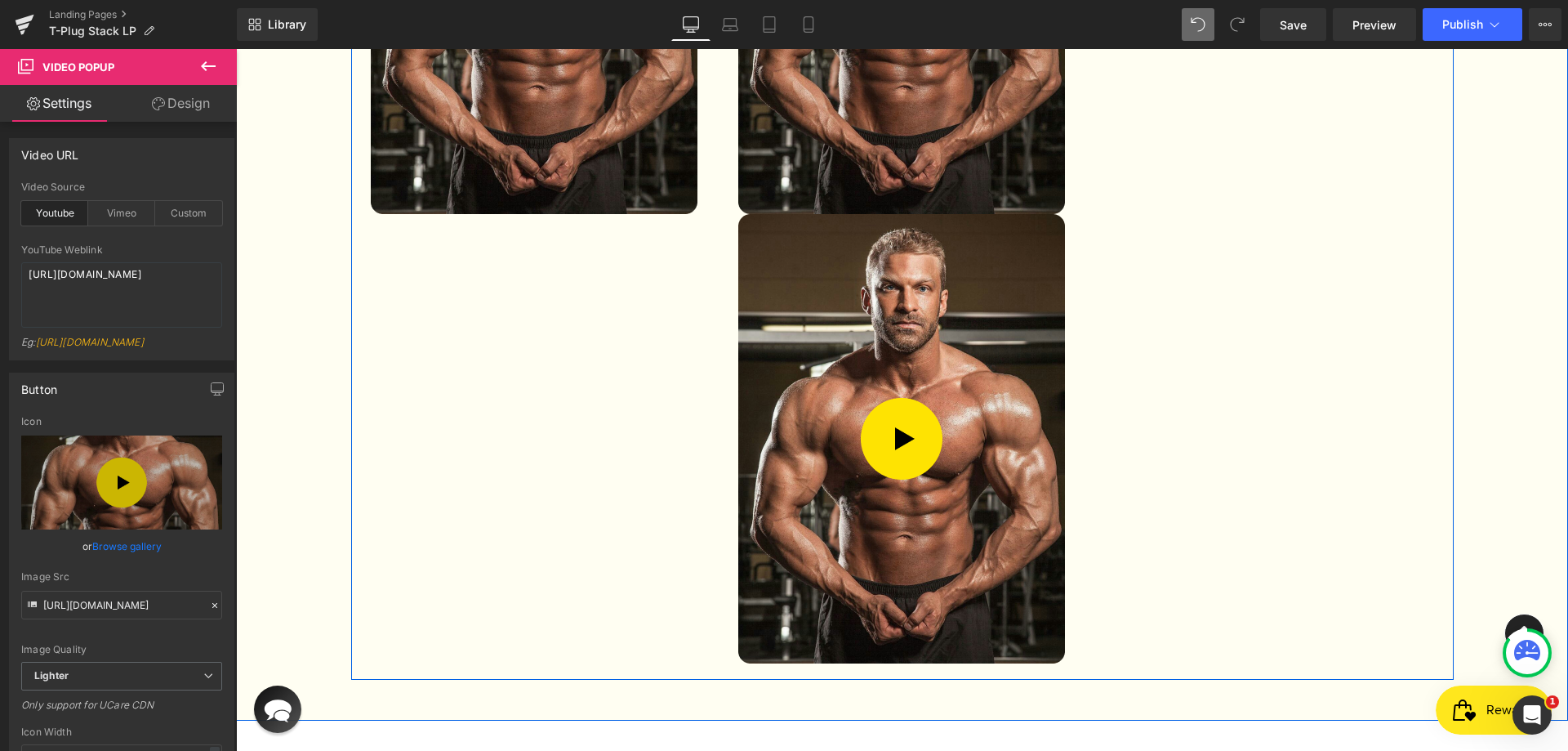
scroll to position [2788, 0]
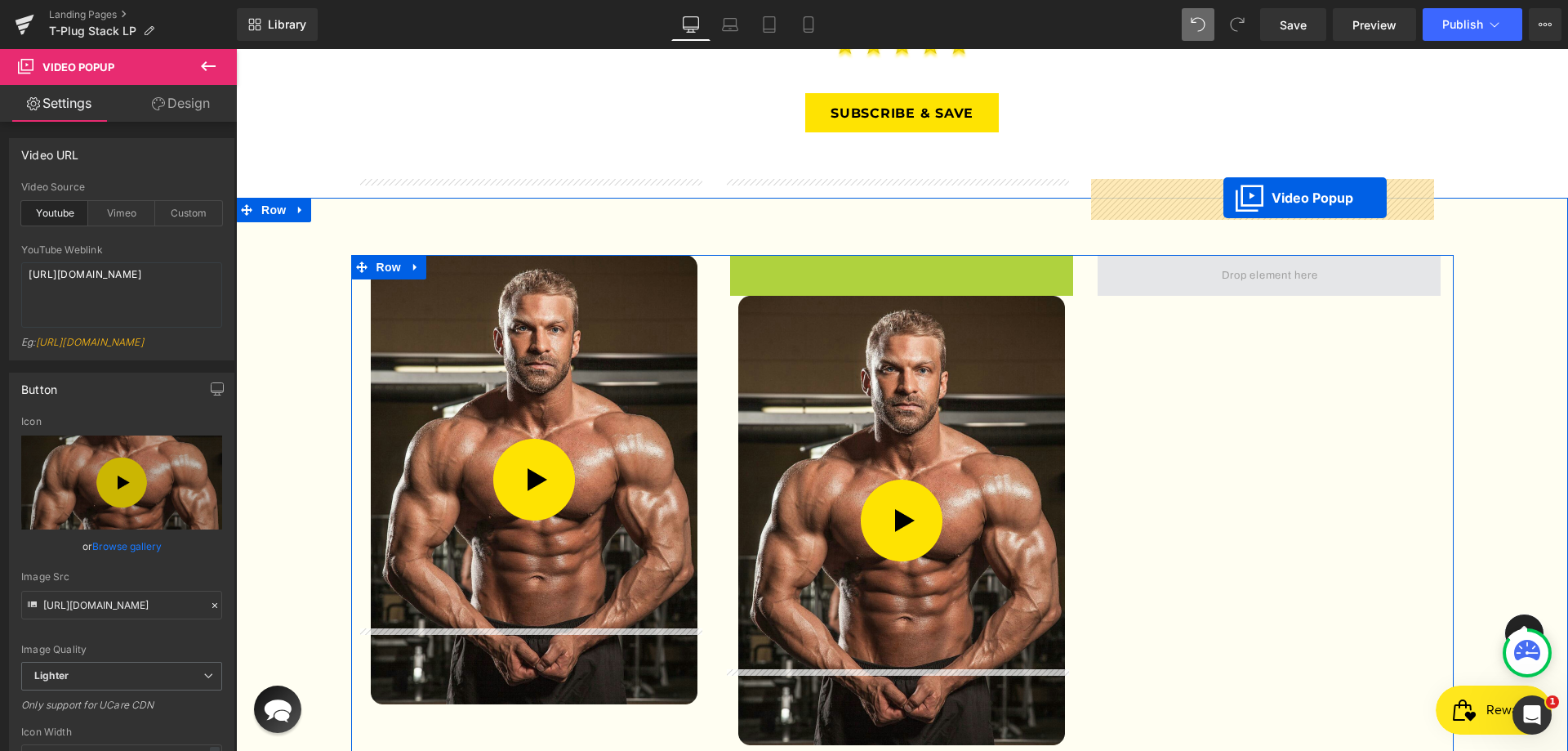
drag, startPoint x: 877, startPoint y: 189, endPoint x: 1224, endPoint y: 198, distance: 347.1
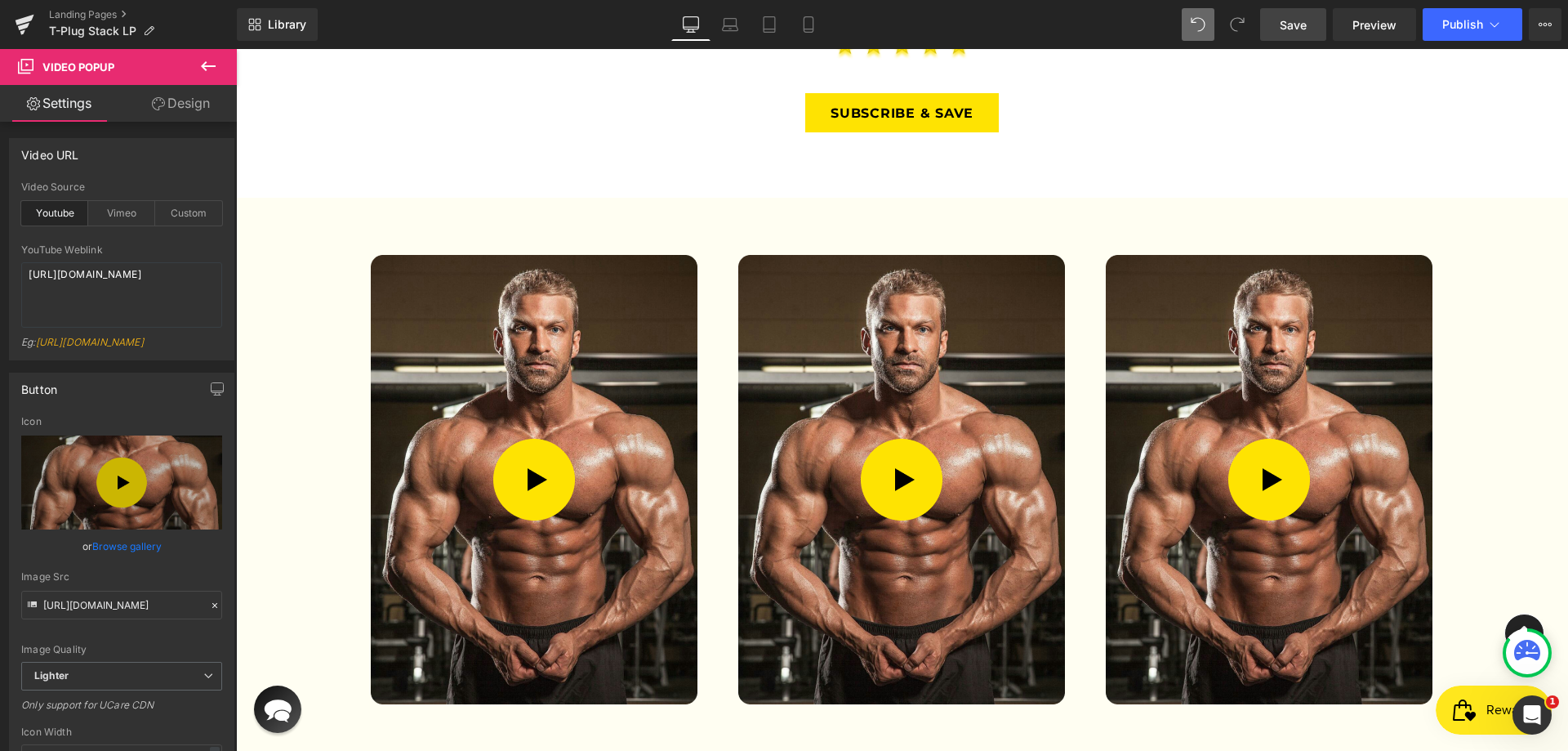
click at [1315, 29] on link "Save" at bounding box center [1293, 25] width 66 height 33
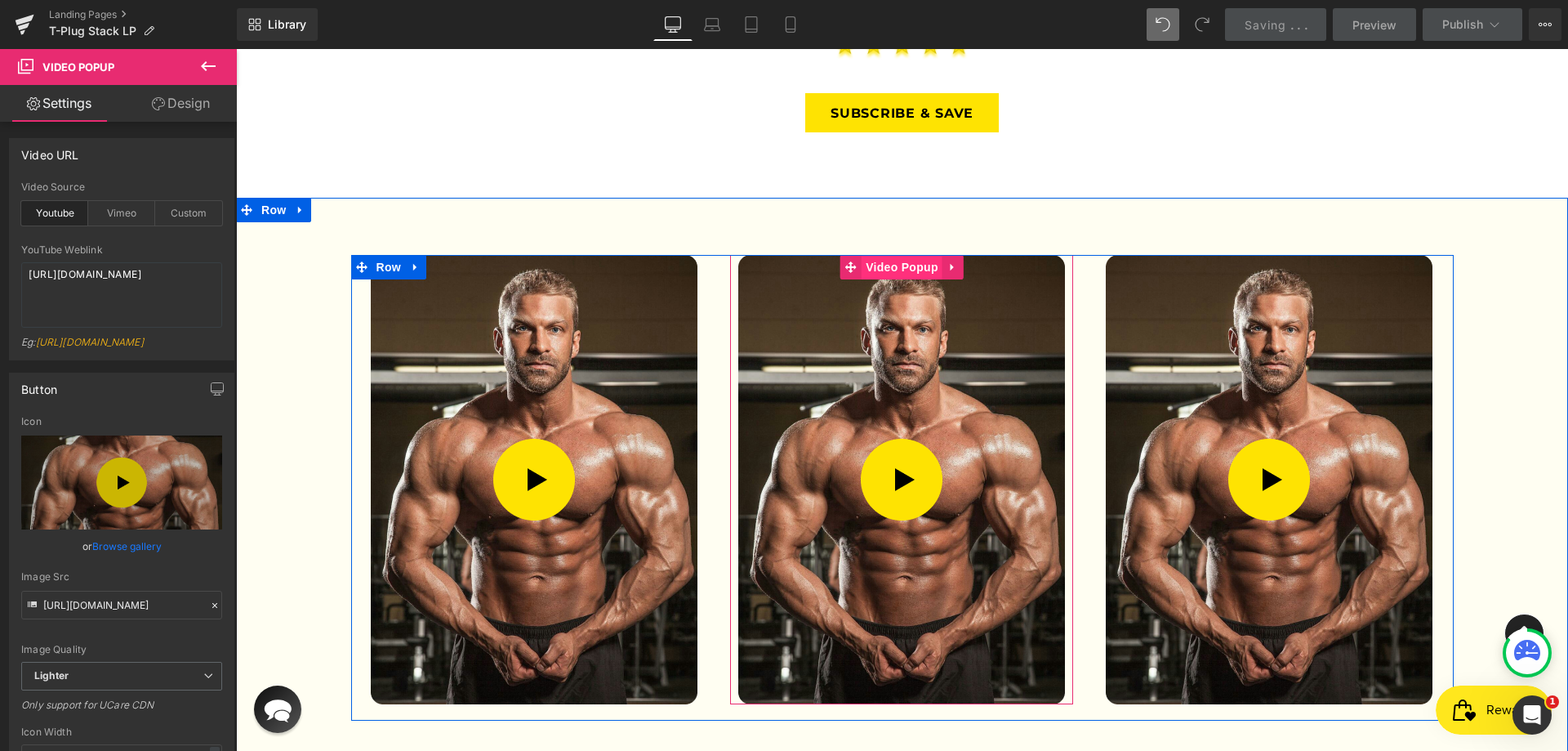
click at [906, 255] on span "Video Popup" at bounding box center [902, 268] width 81 height 25
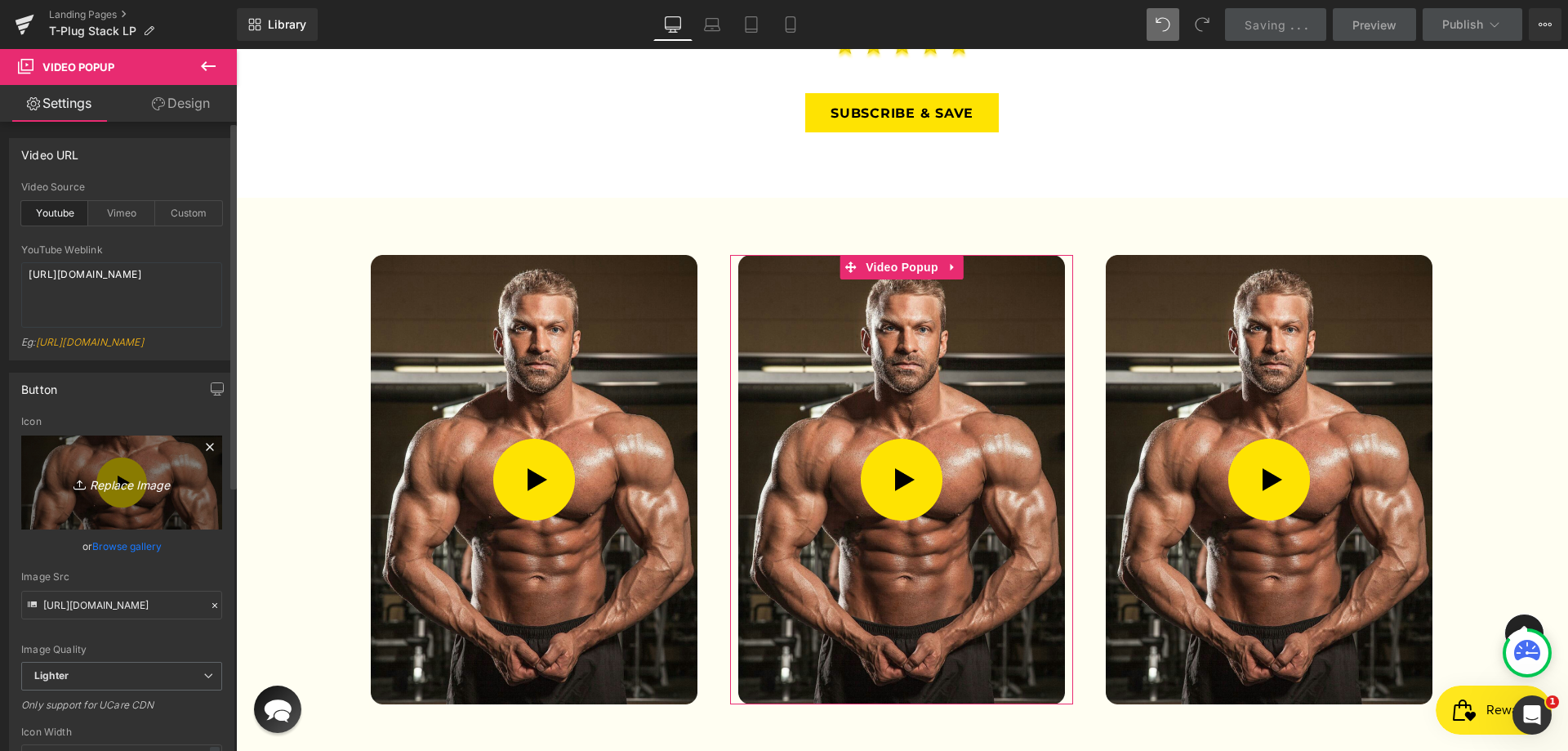
click at [140, 492] on icon "Replace Image" at bounding box center [121, 483] width 131 height 21
type input "C:\fakepath\Group 63.webp"
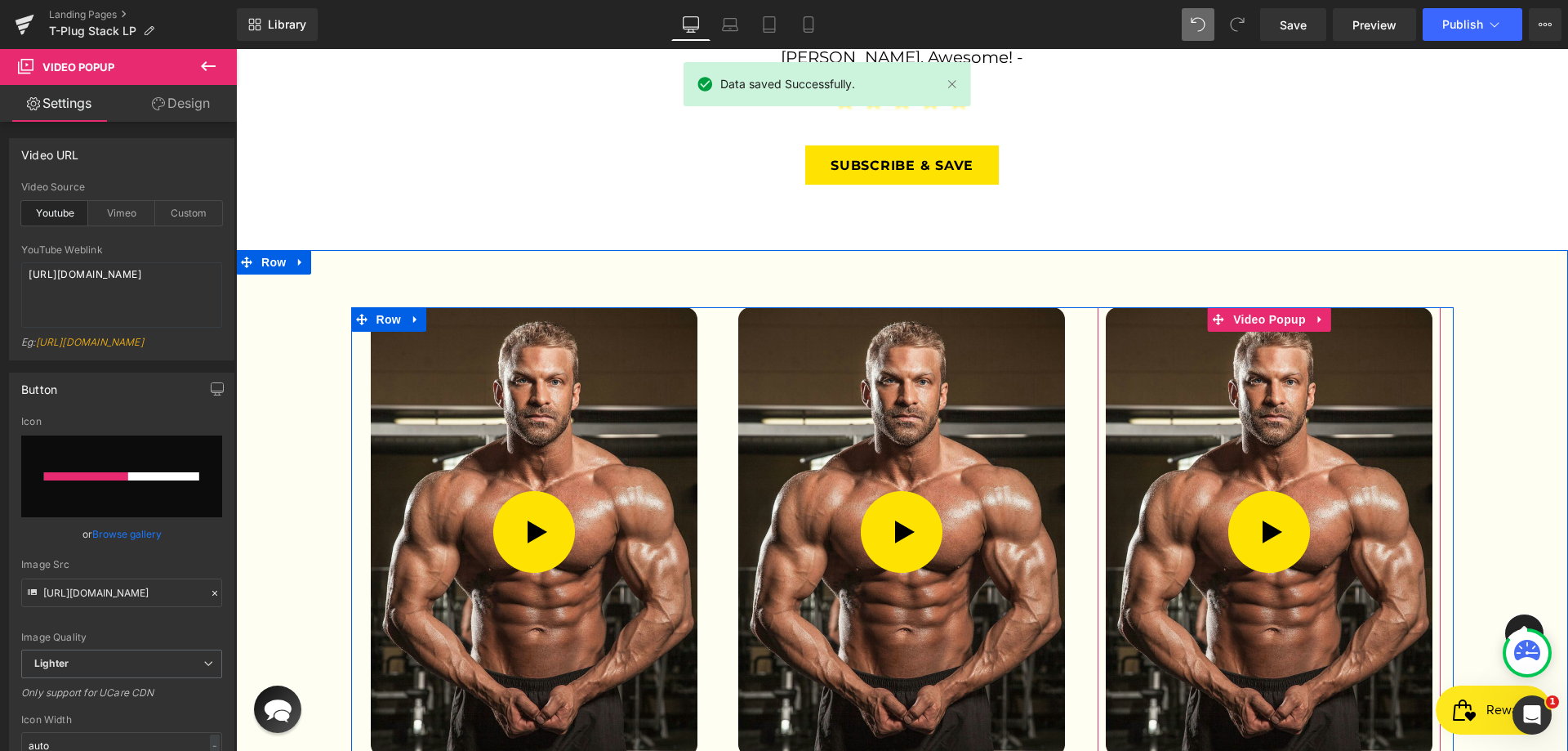
scroll to position [2707, 0]
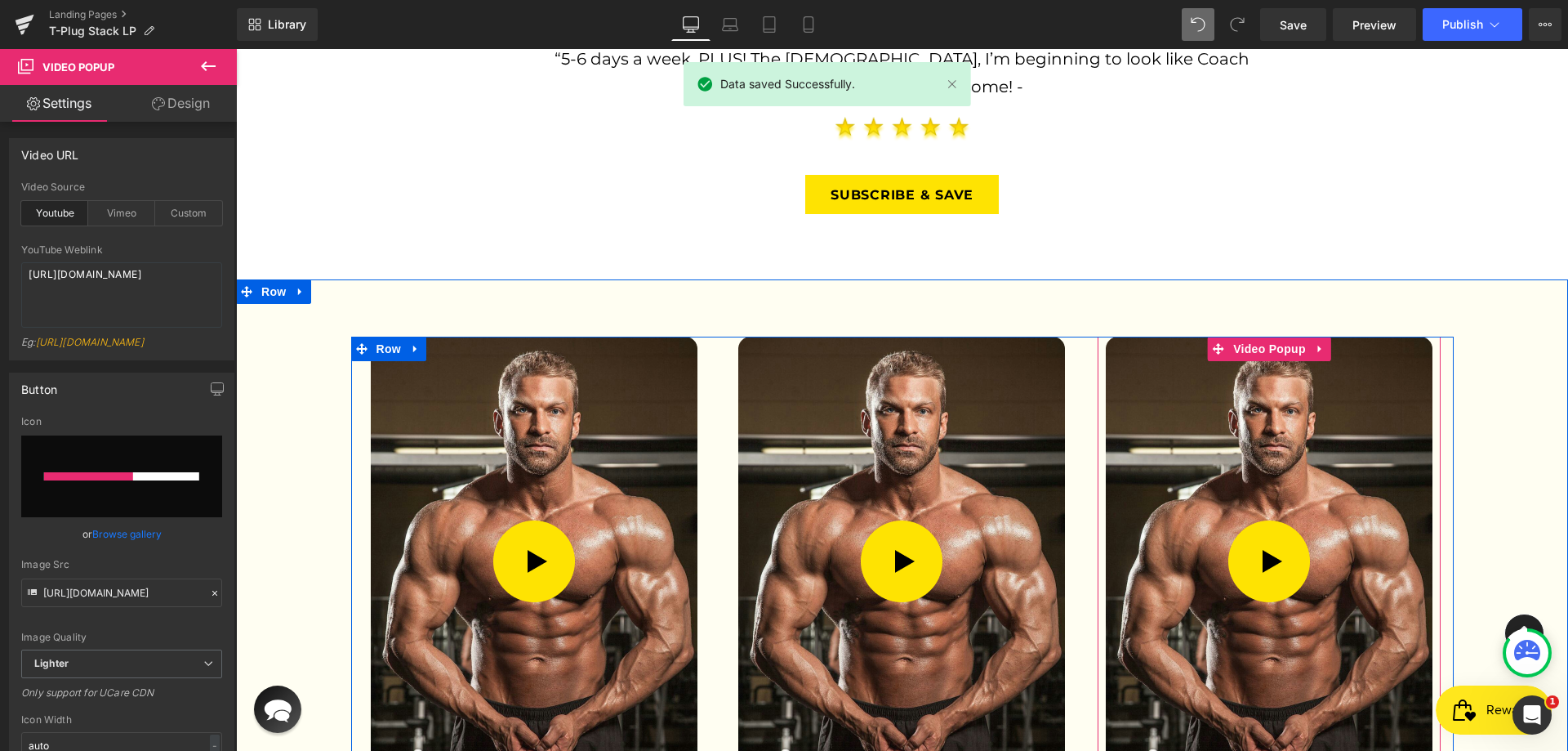
click at [1267, 396] on img at bounding box center [1269, 562] width 327 height 450
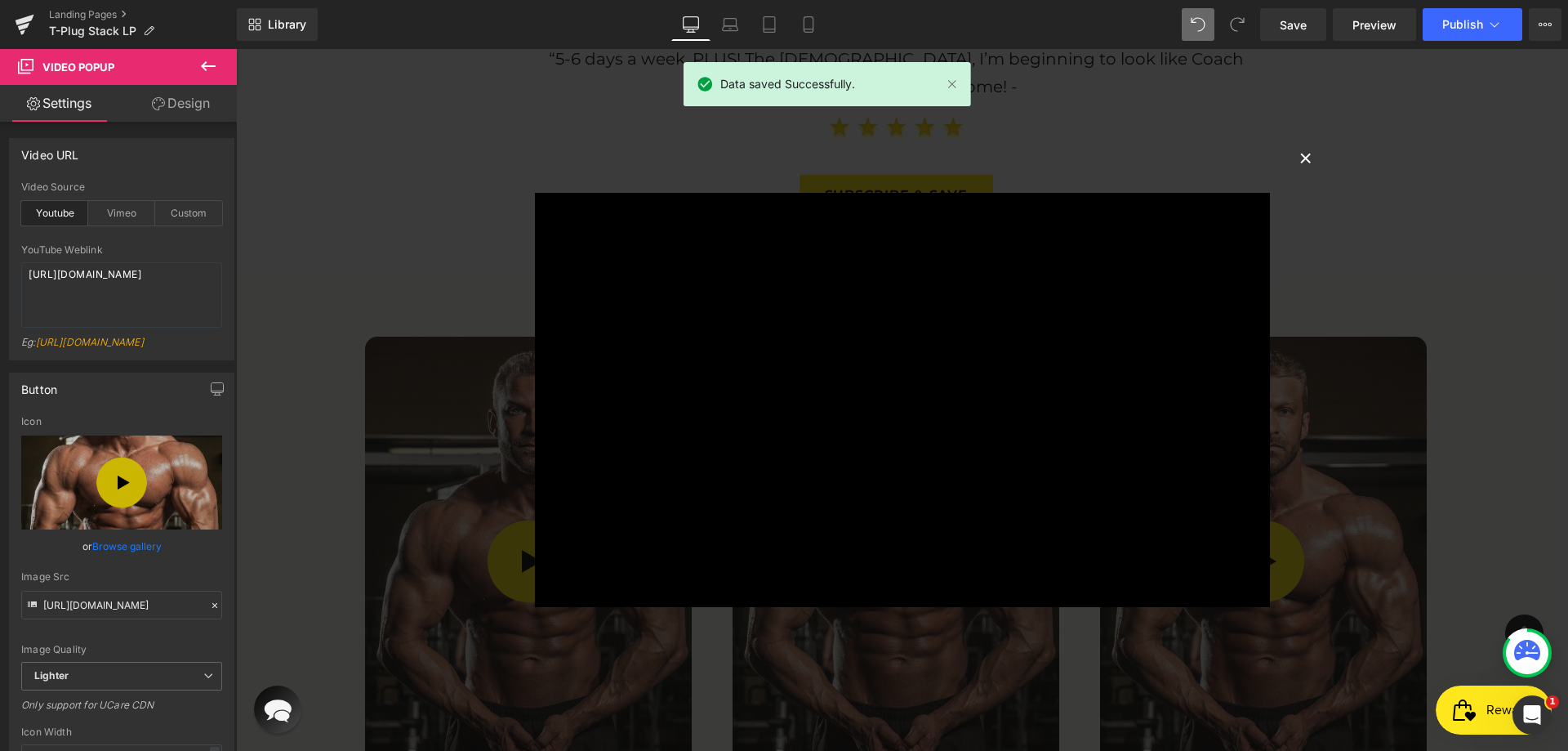
click at [1291, 161] on button "×" at bounding box center [1307, 157] width 33 height 33
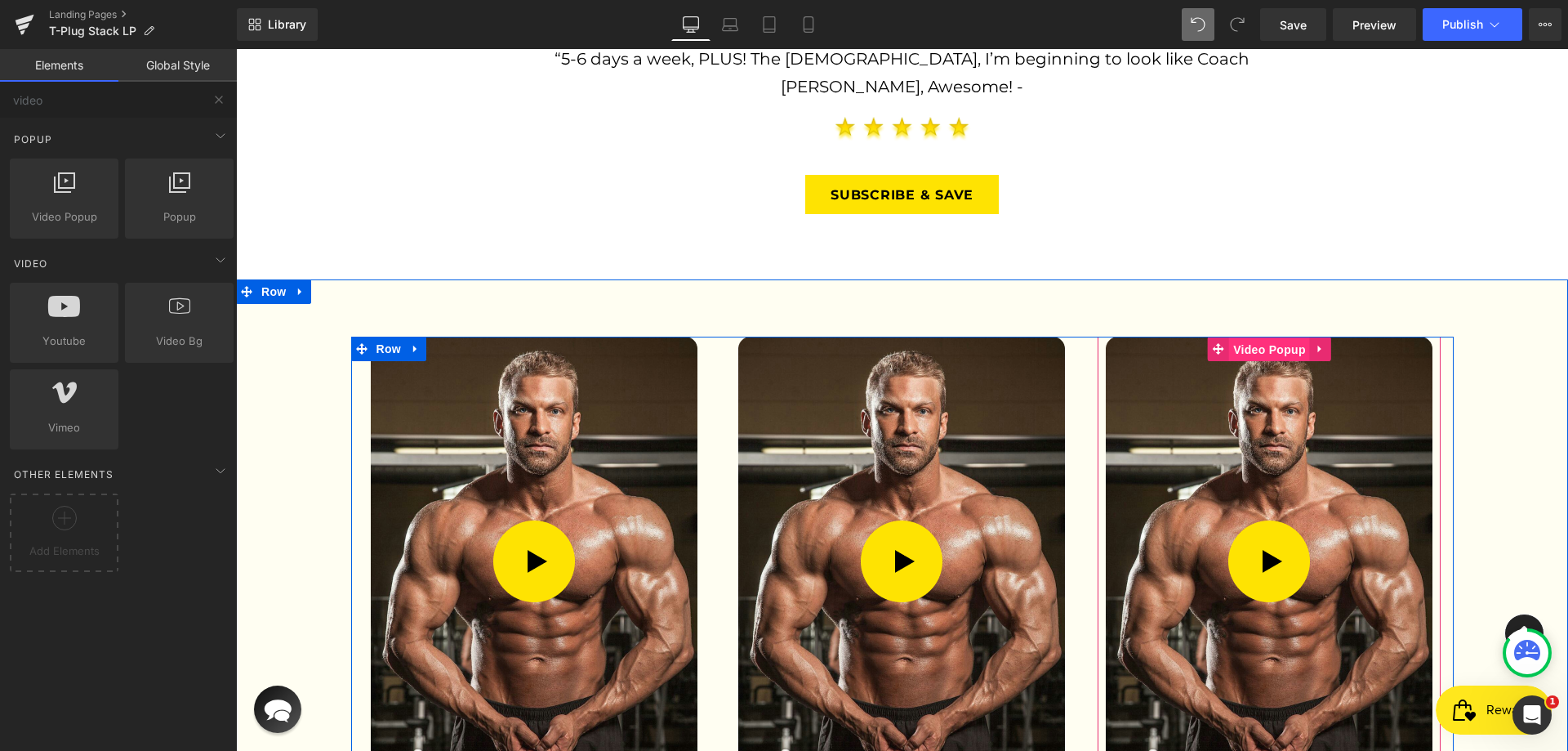
click at [1250, 338] on span "Video Popup" at bounding box center [1269, 350] width 81 height 25
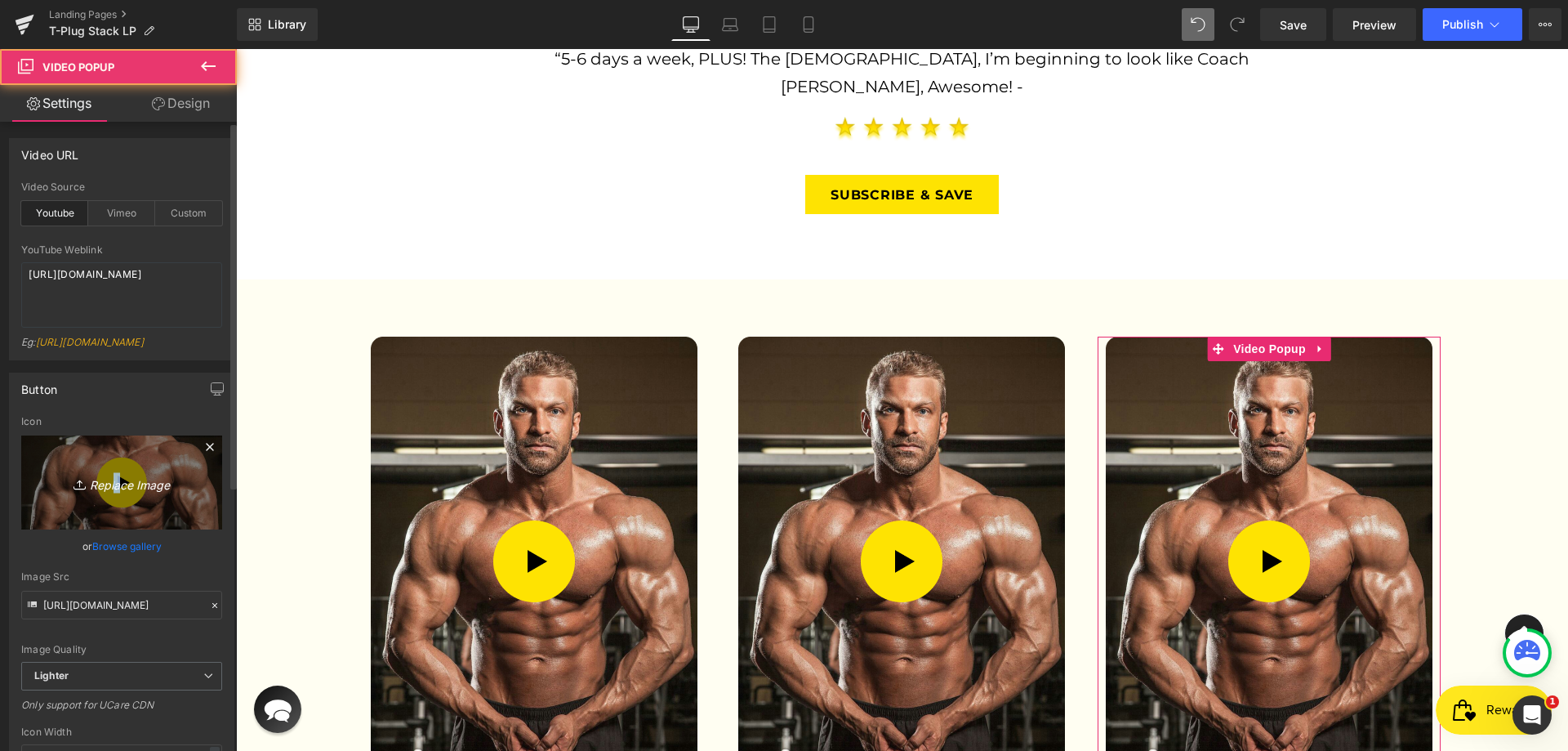
click at [111, 488] on icon "Replace Image" at bounding box center [121, 483] width 131 height 21
type input "C:\fakepath\Group 64.webp"
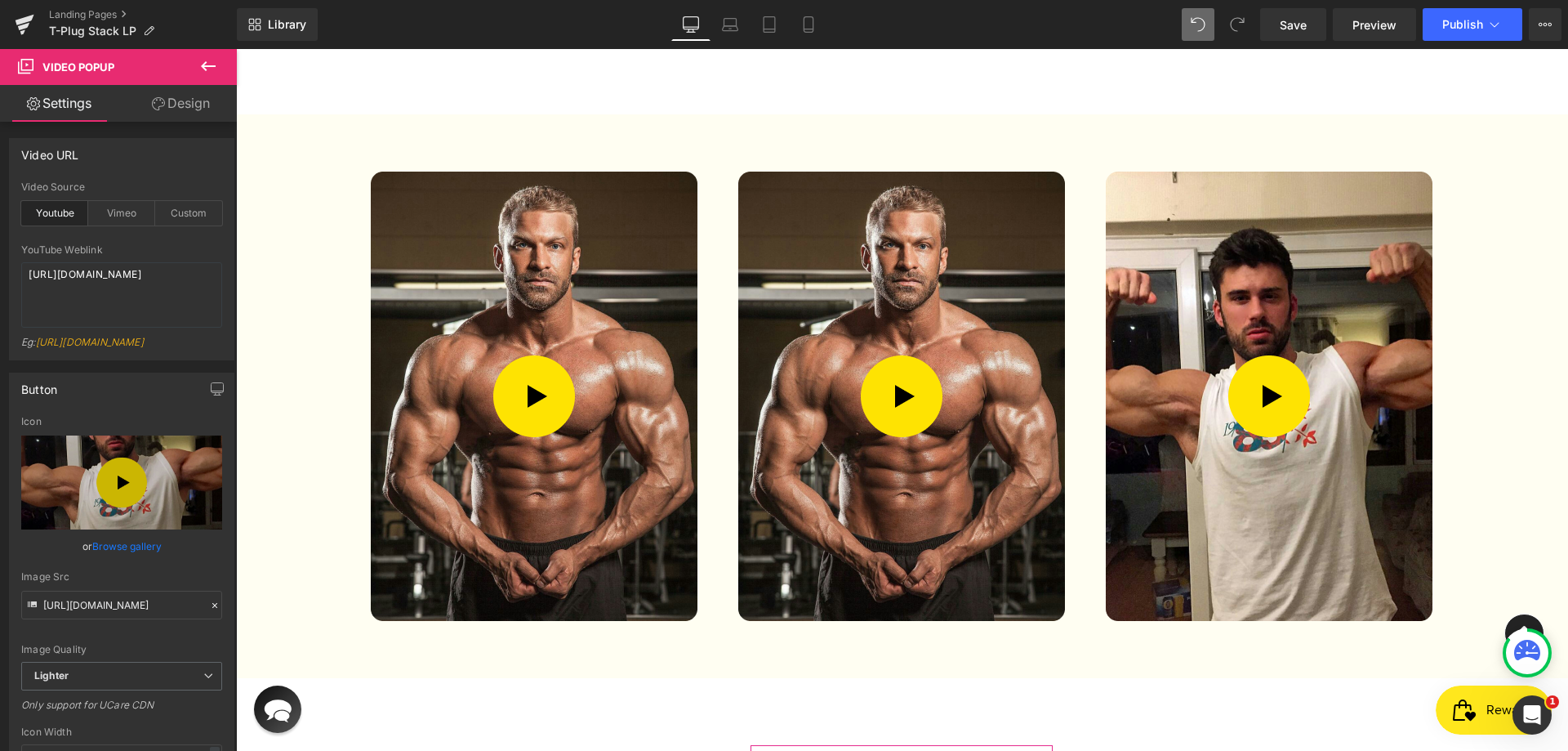
scroll to position [2788, 0]
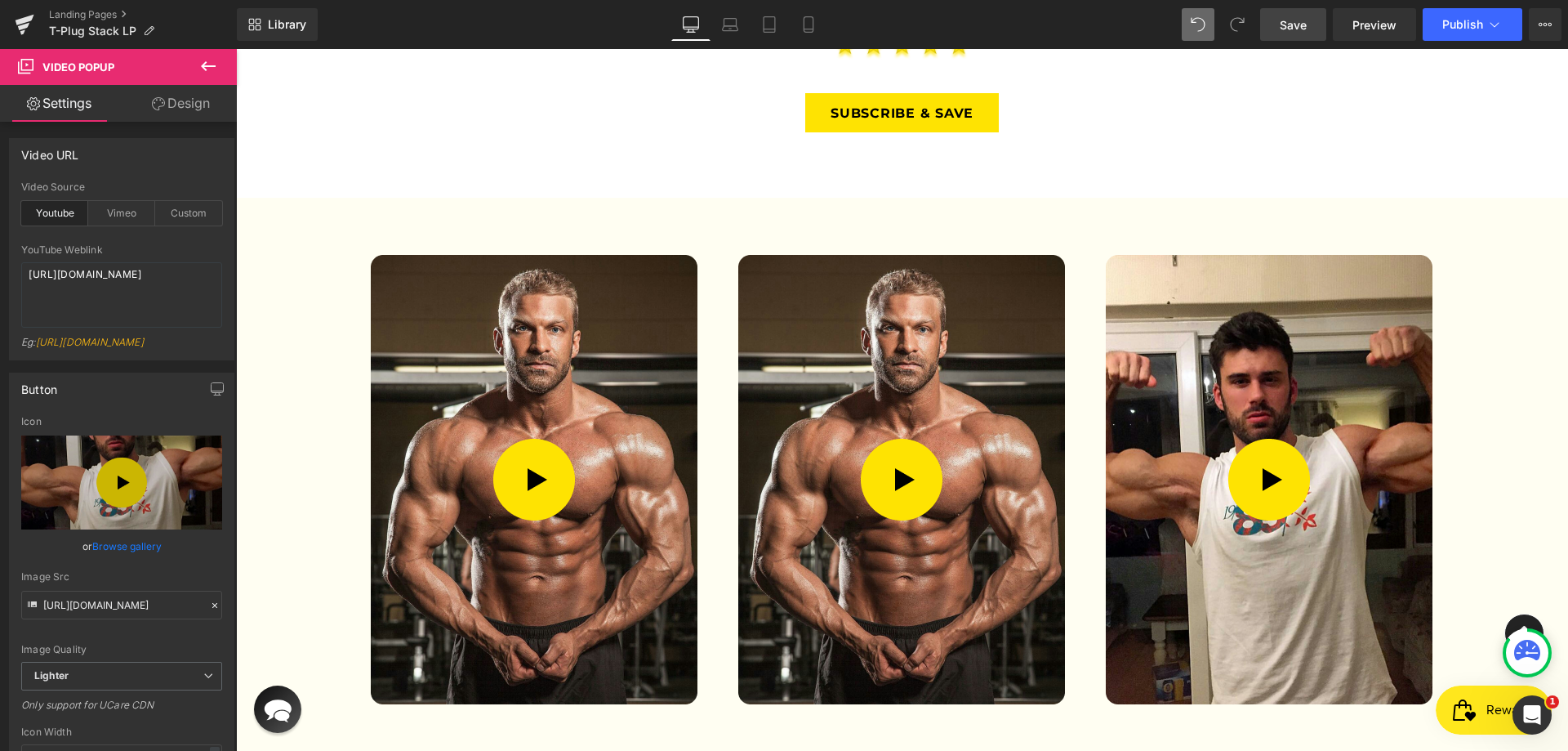
click at [1310, 16] on link "Save" at bounding box center [1293, 25] width 66 height 33
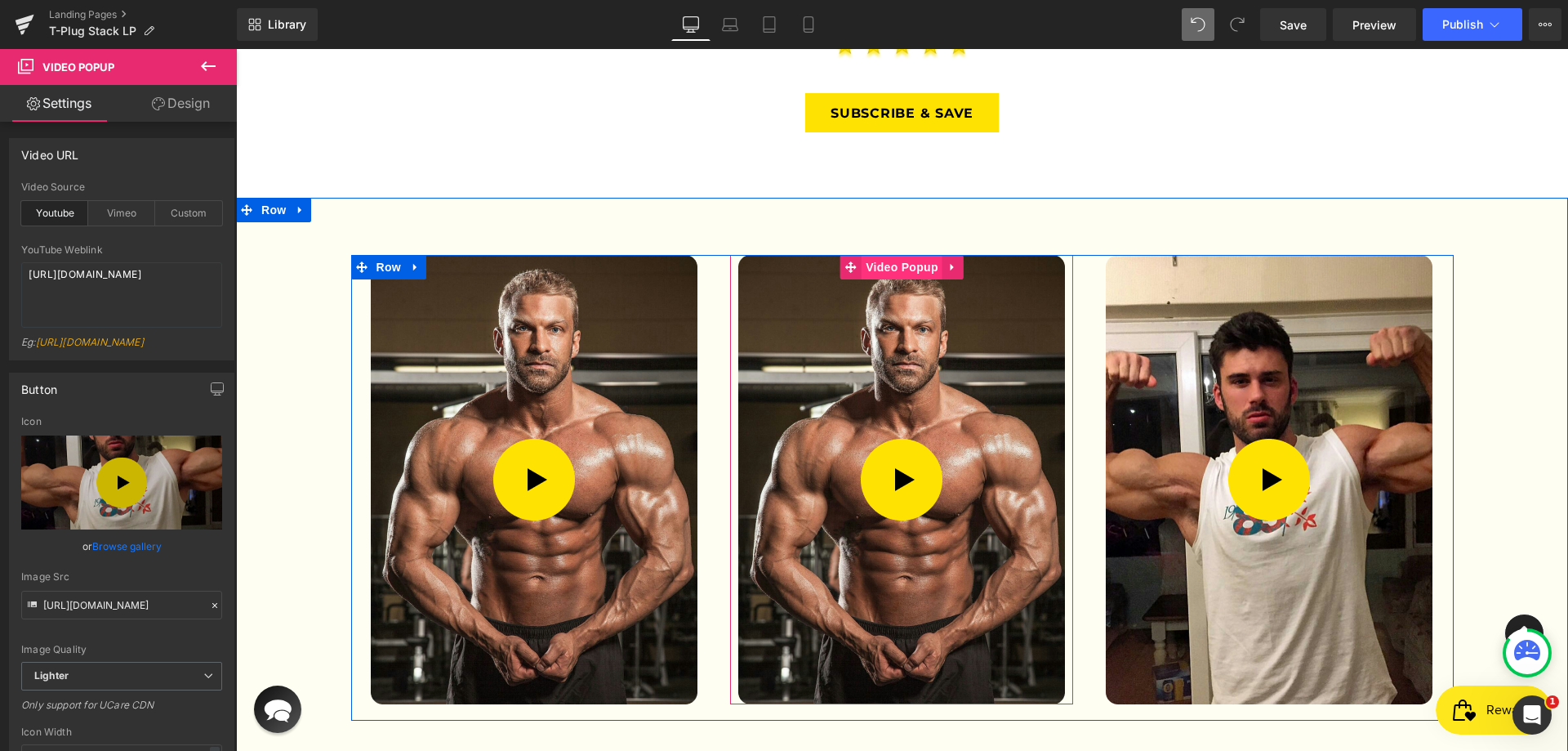
click at [901, 255] on span "Video Popup" at bounding box center [902, 268] width 81 height 25
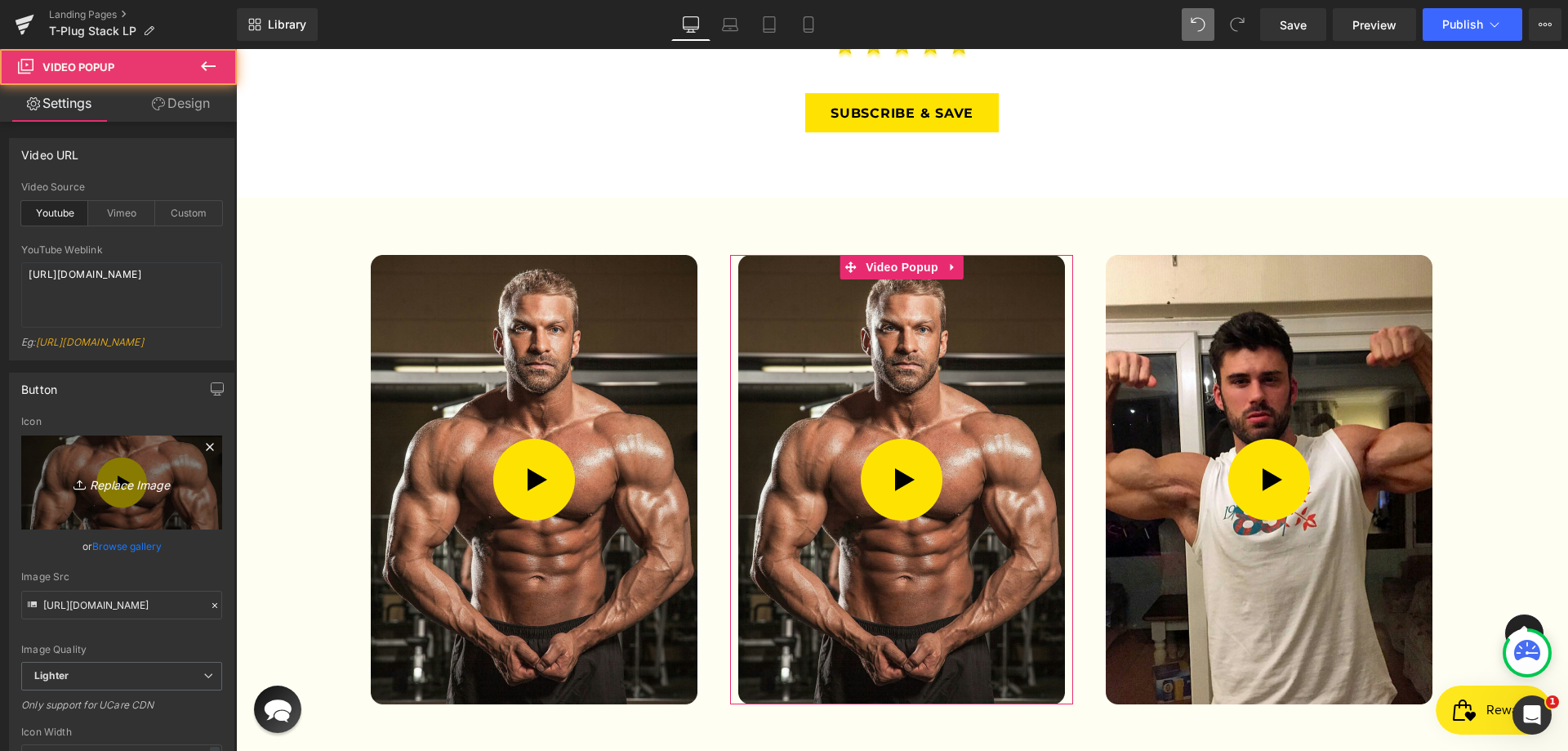
click at [131, 477] on link "Replace Image" at bounding box center [122, 483] width 201 height 94
type input "C:\fakepath\Group 63.webp"
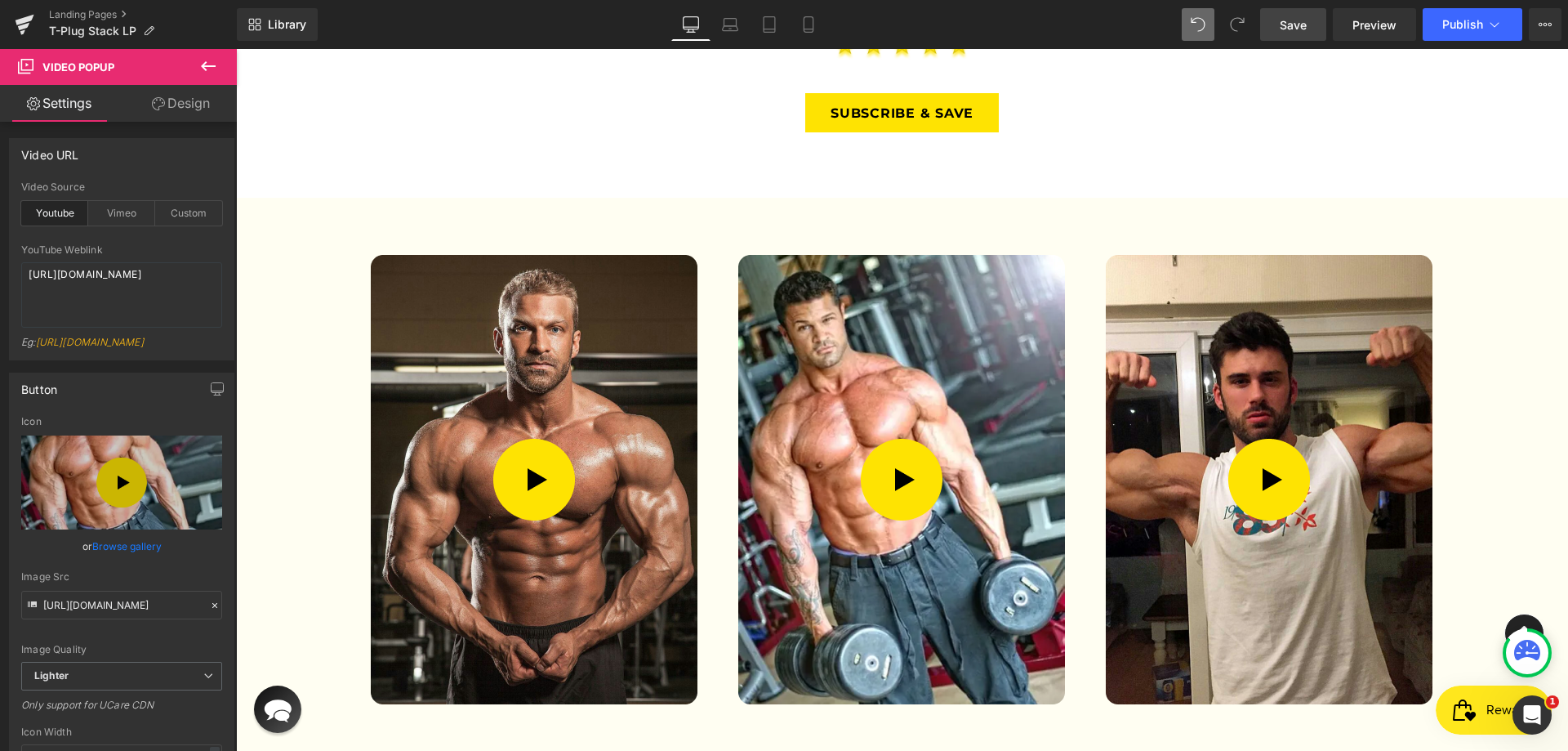
click at [1309, 17] on link "Save" at bounding box center [1293, 25] width 66 height 33
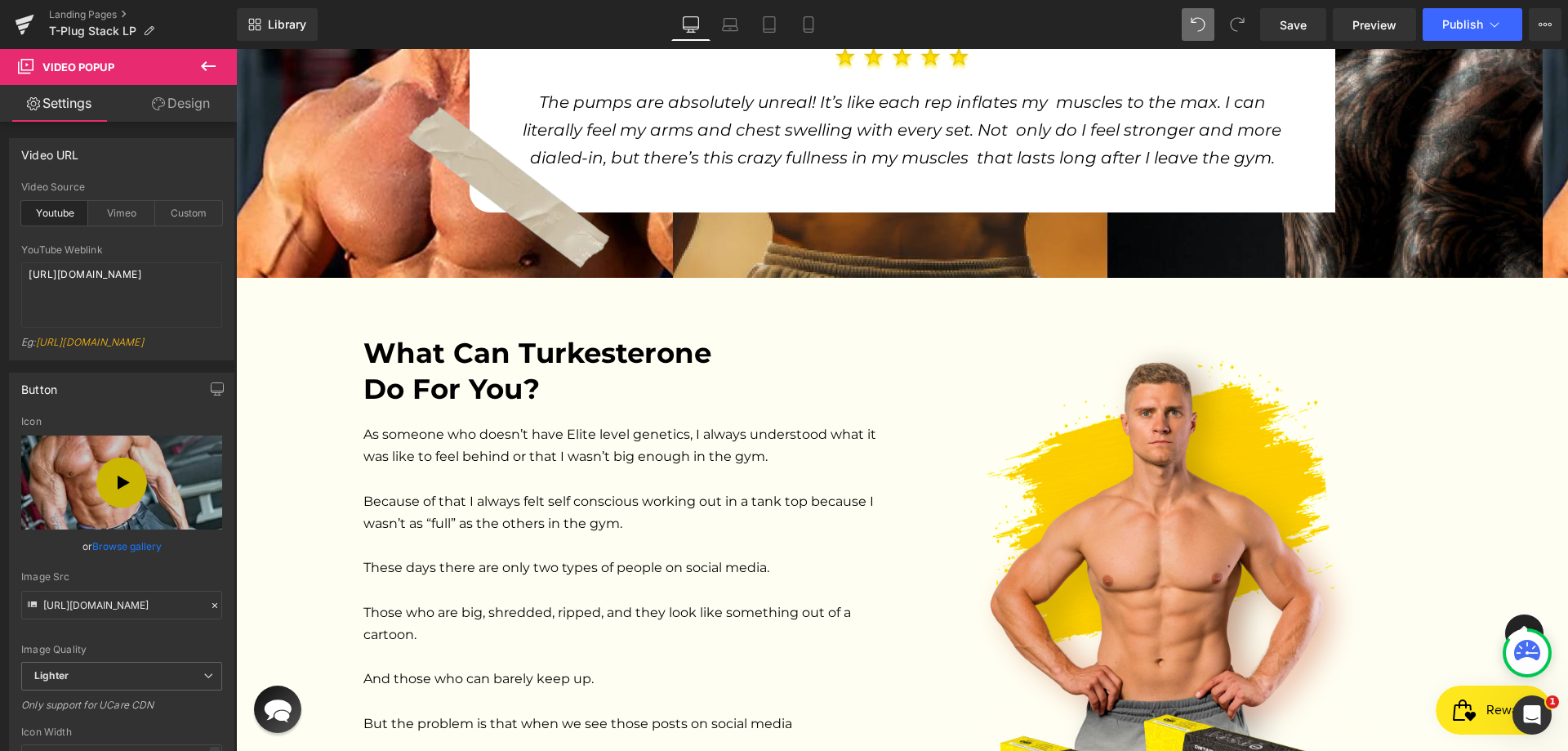
scroll to position [1235, 0]
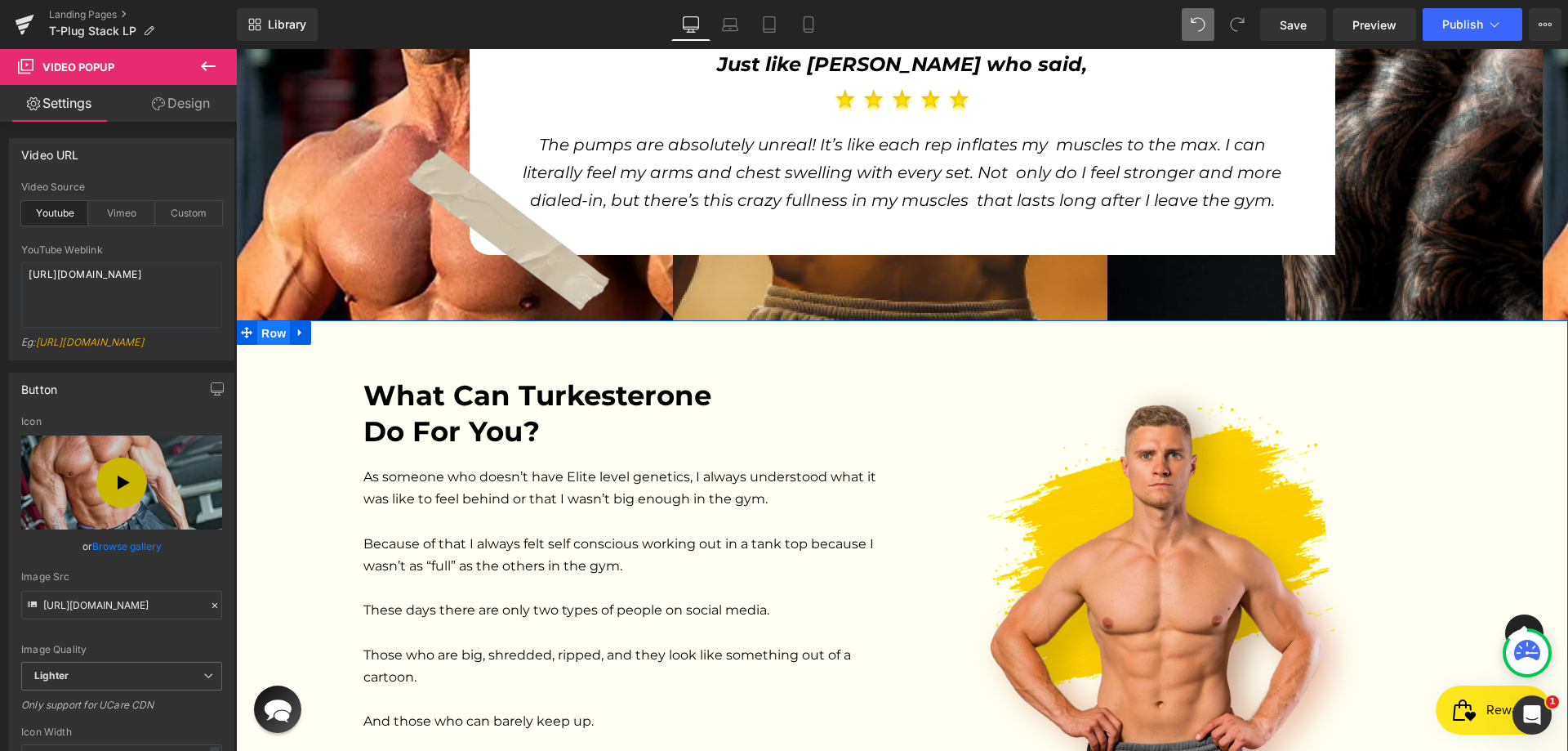
click at [269, 338] on span "Row" at bounding box center [274, 334] width 33 height 25
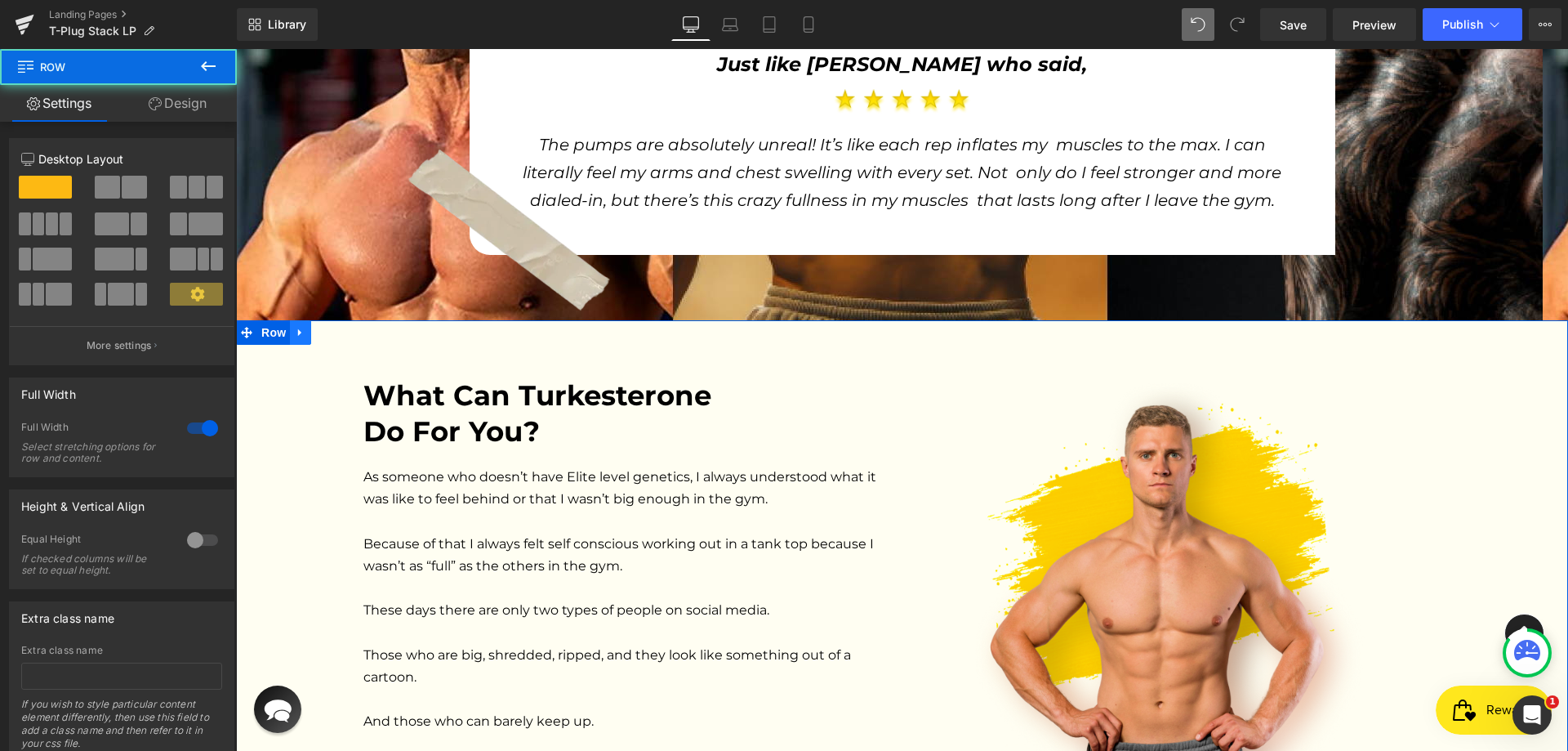
click at [302, 336] on link at bounding box center [300, 333] width 21 height 25
click at [316, 336] on icon at bounding box center [322, 332] width 12 height 12
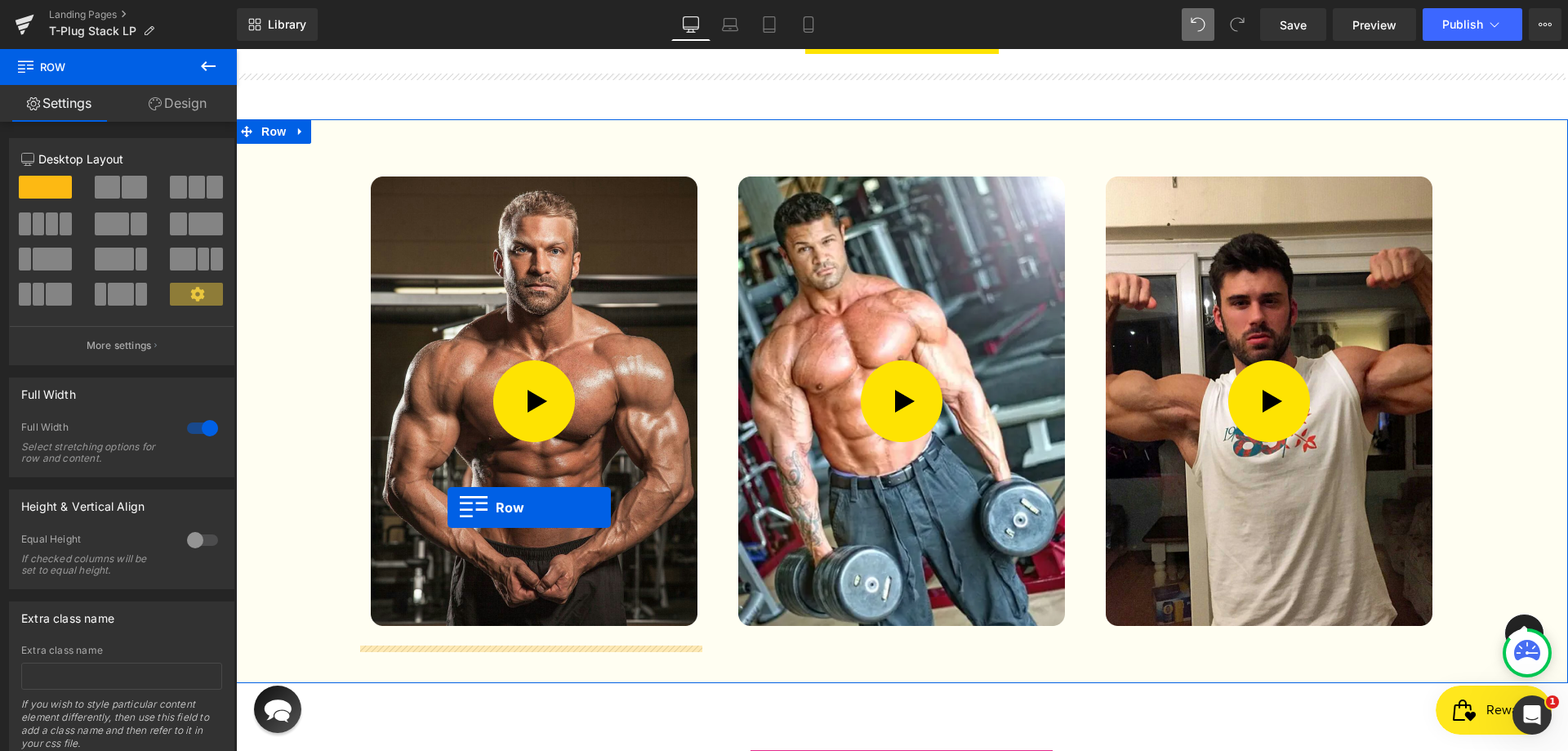
scroll to position [3139, 0]
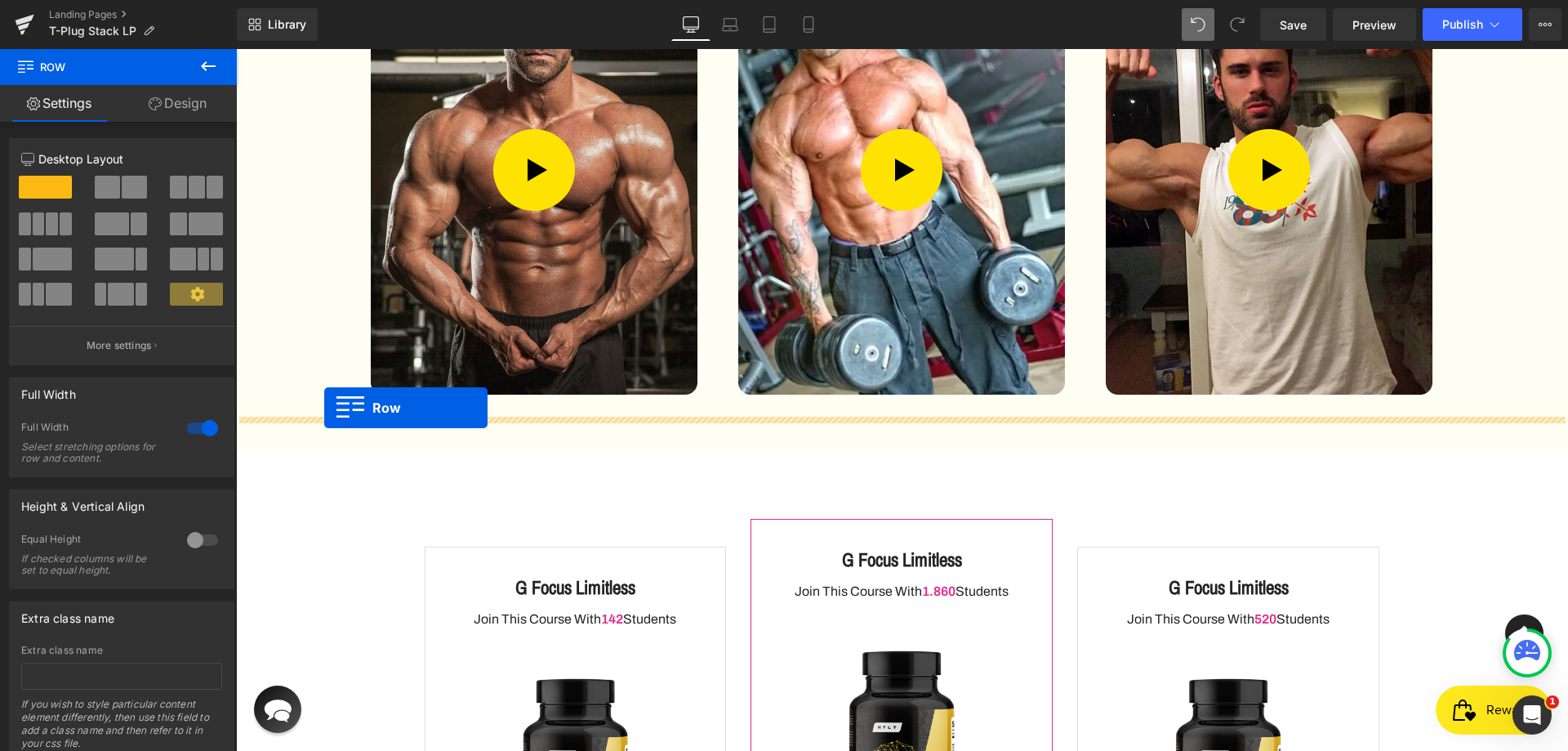
drag, startPoint x: 265, startPoint y: 127, endPoint x: 324, endPoint y: 408, distance: 287.1
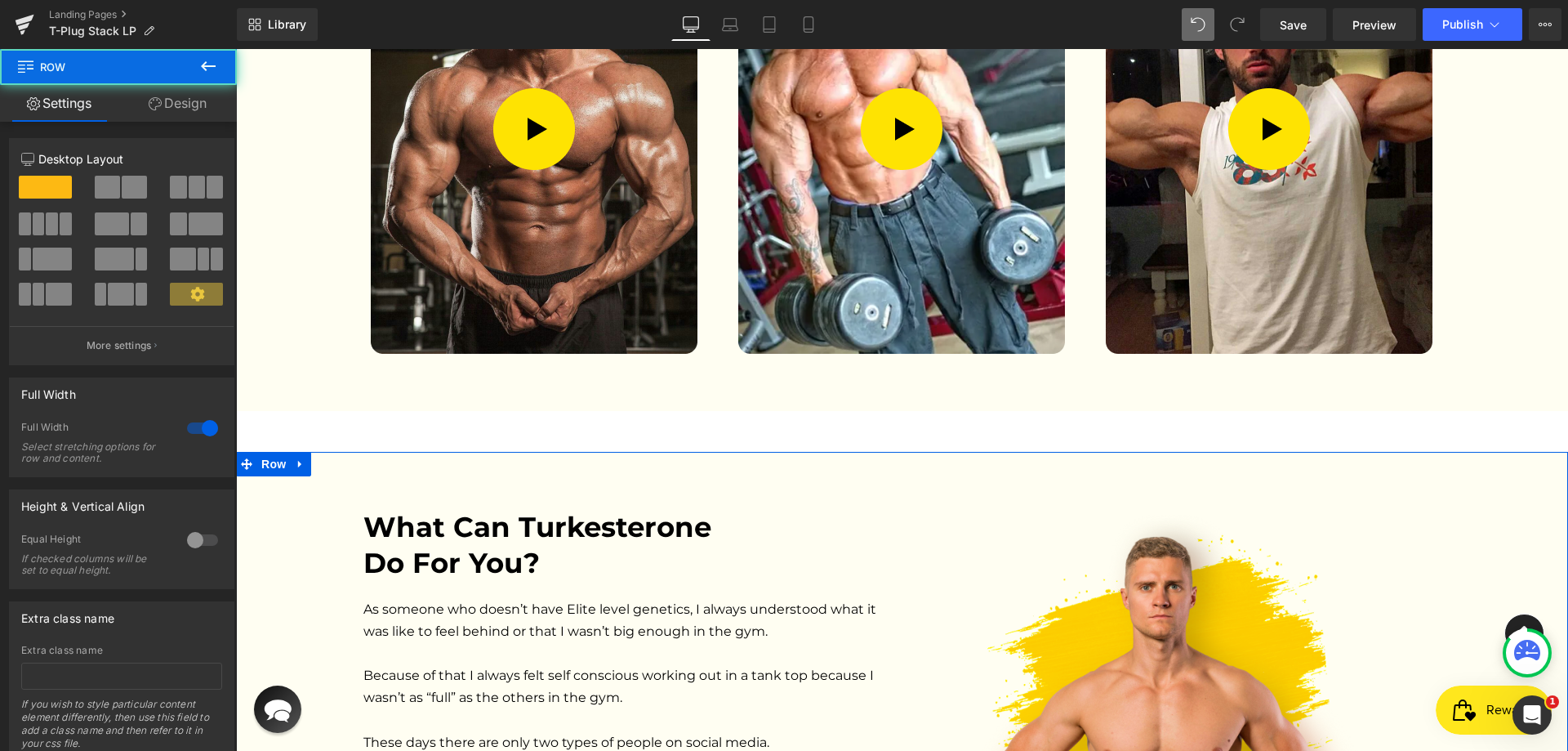
scroll to position [3098, 0]
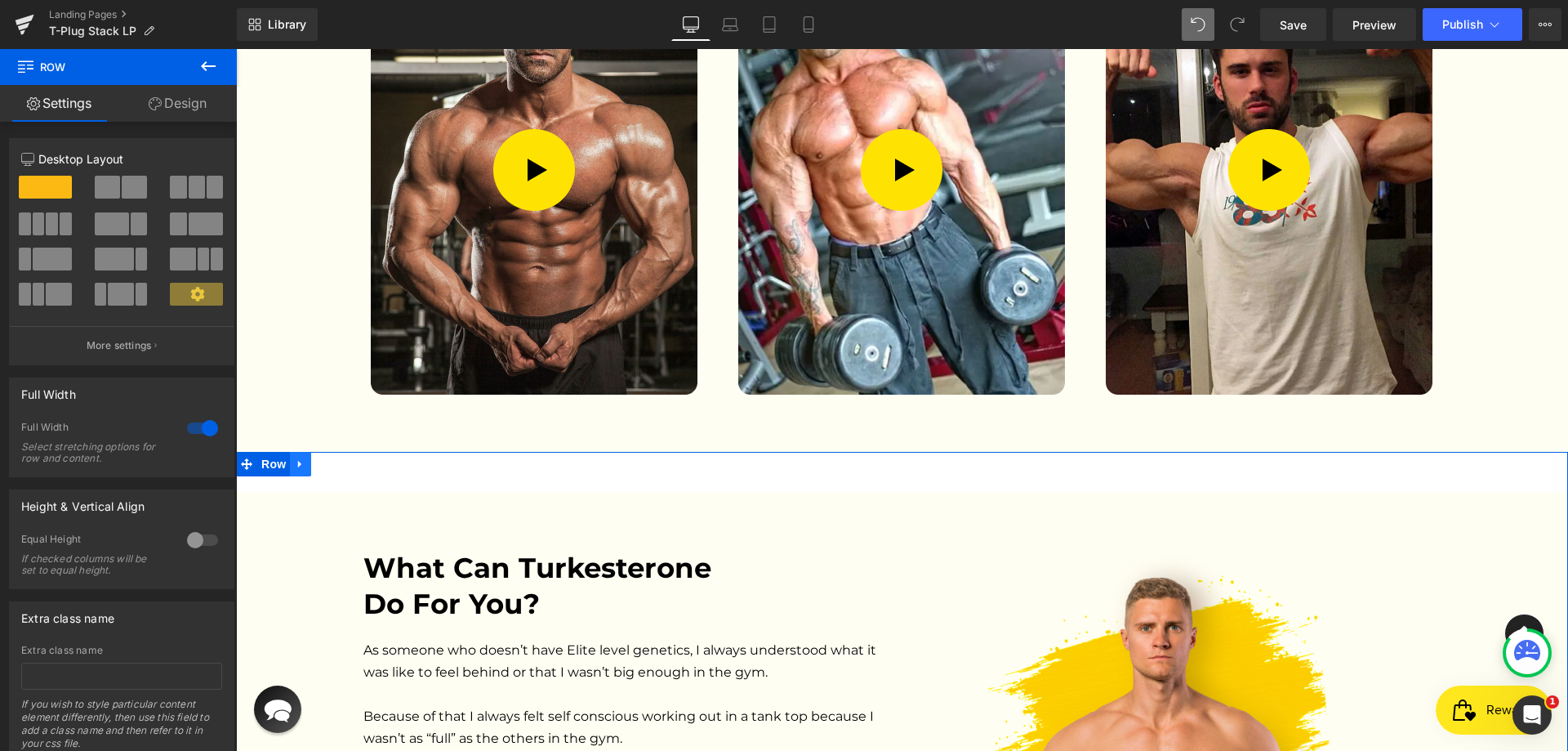
click at [297, 459] on icon at bounding box center [300, 464] width 12 height 12
click at [342, 459] on icon at bounding box center [343, 464] width 12 height 12
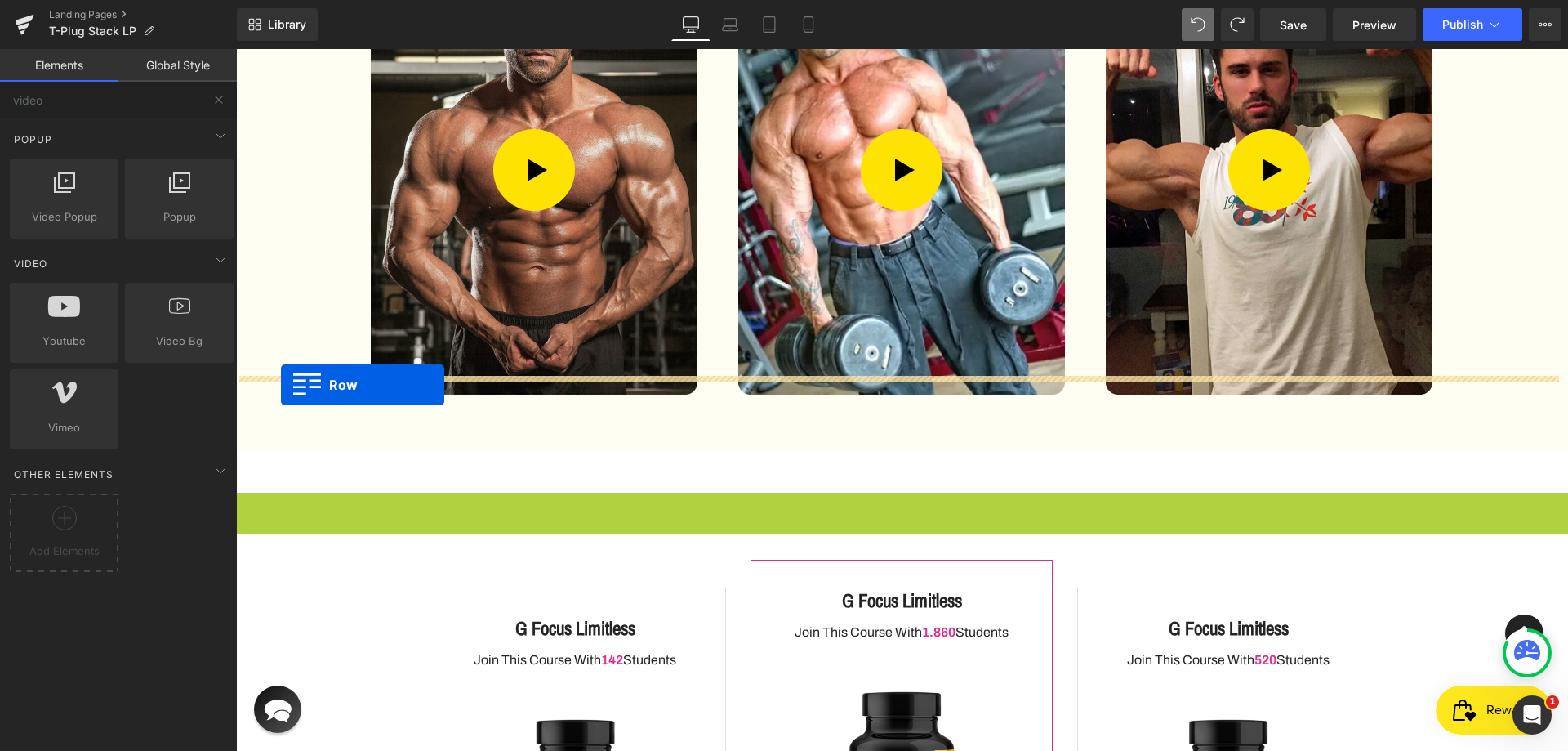
drag, startPoint x: 263, startPoint y: 433, endPoint x: 281, endPoint y: 385, distance: 51.3
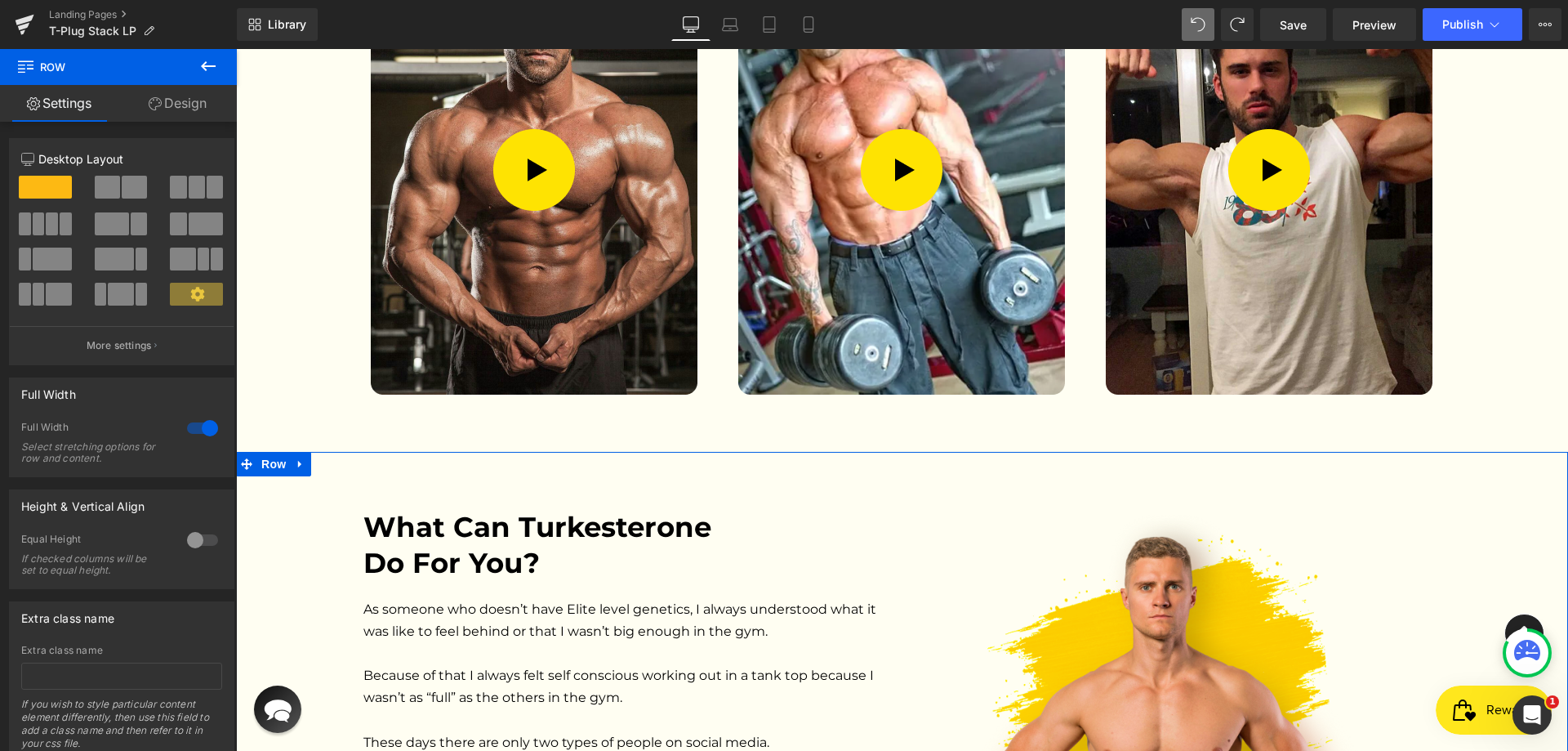
click at [182, 105] on link "Design" at bounding box center [178, 103] width 119 height 37
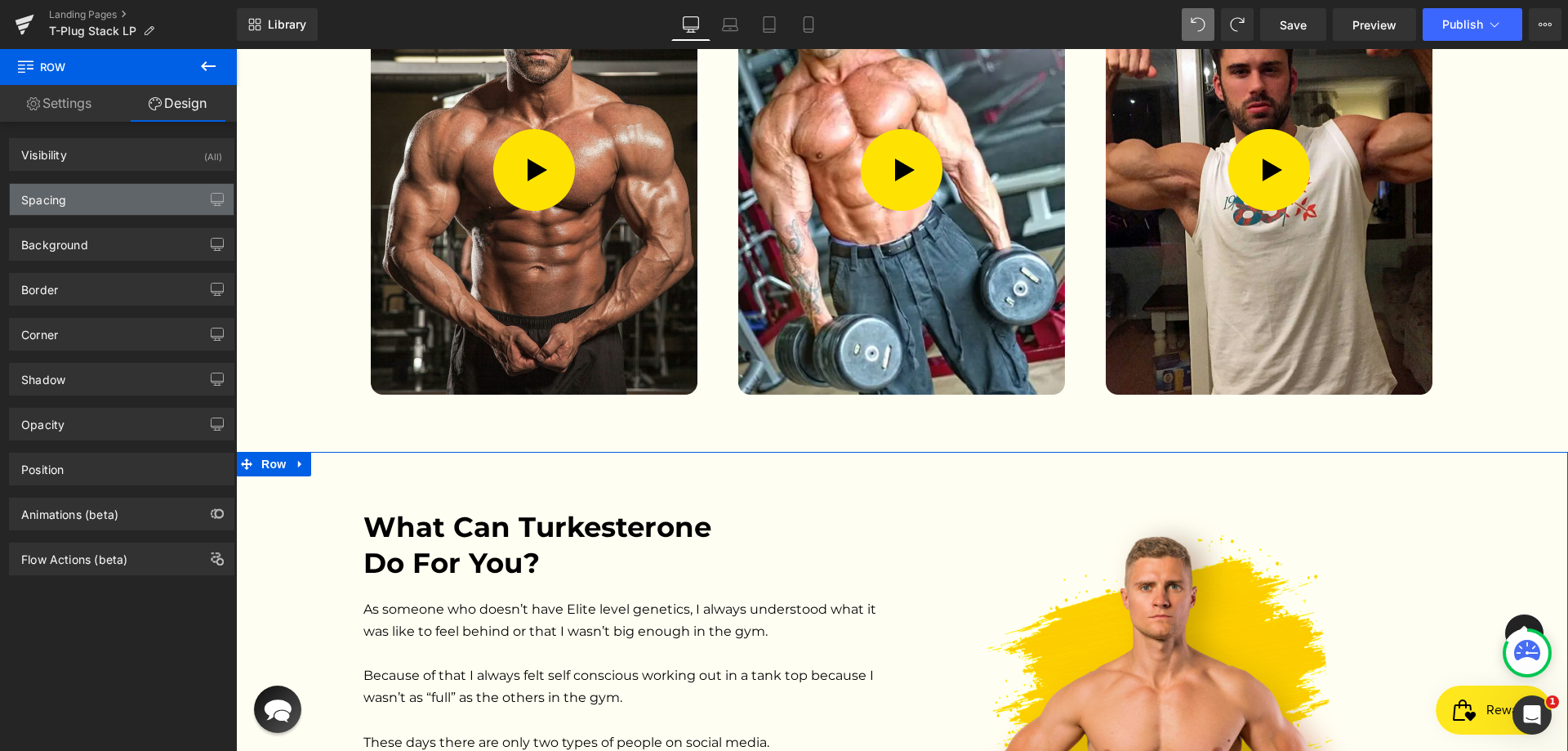
click at [135, 198] on div "Spacing" at bounding box center [122, 199] width 224 height 31
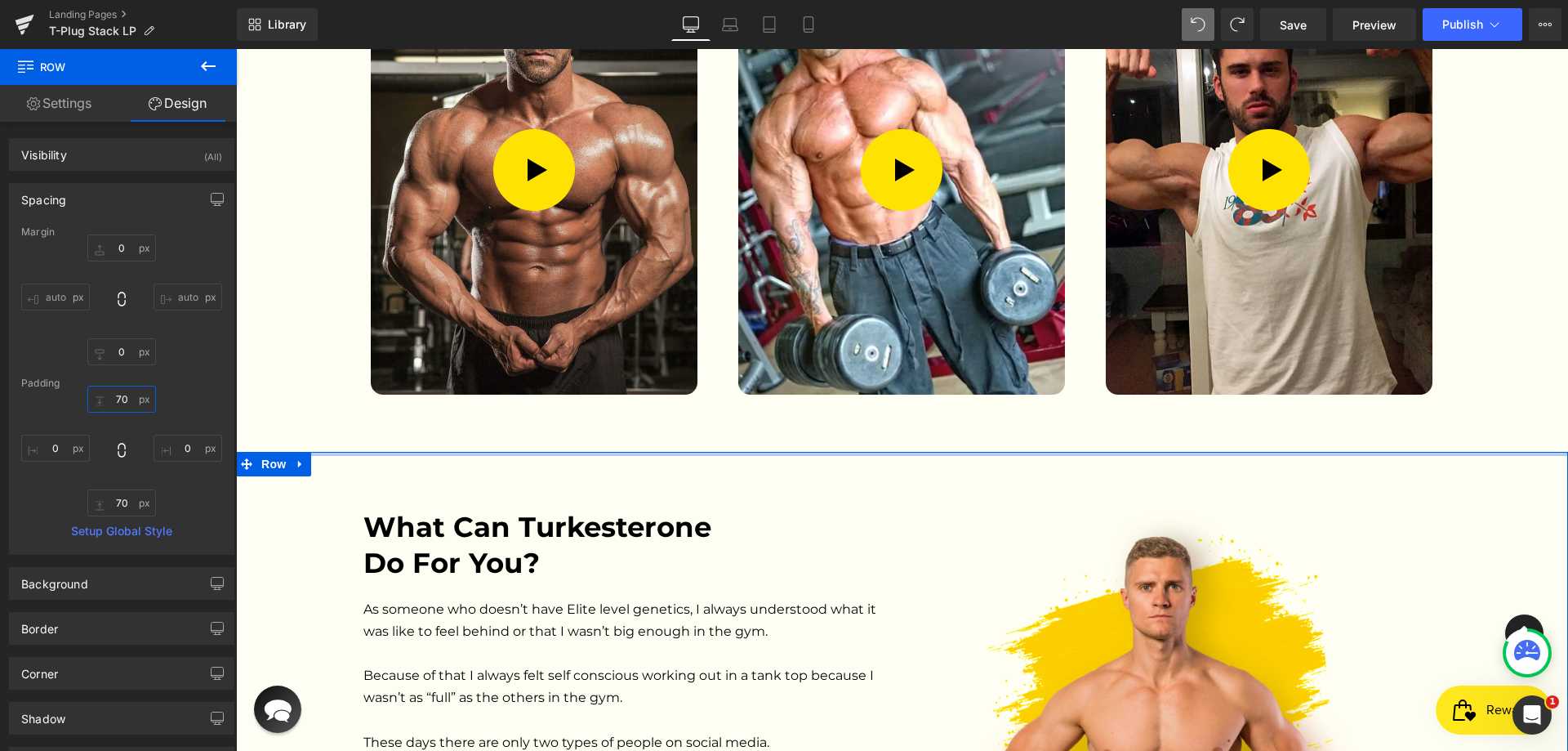
click at [116, 399] on input "text" at bounding box center [121, 399] width 68 height 27
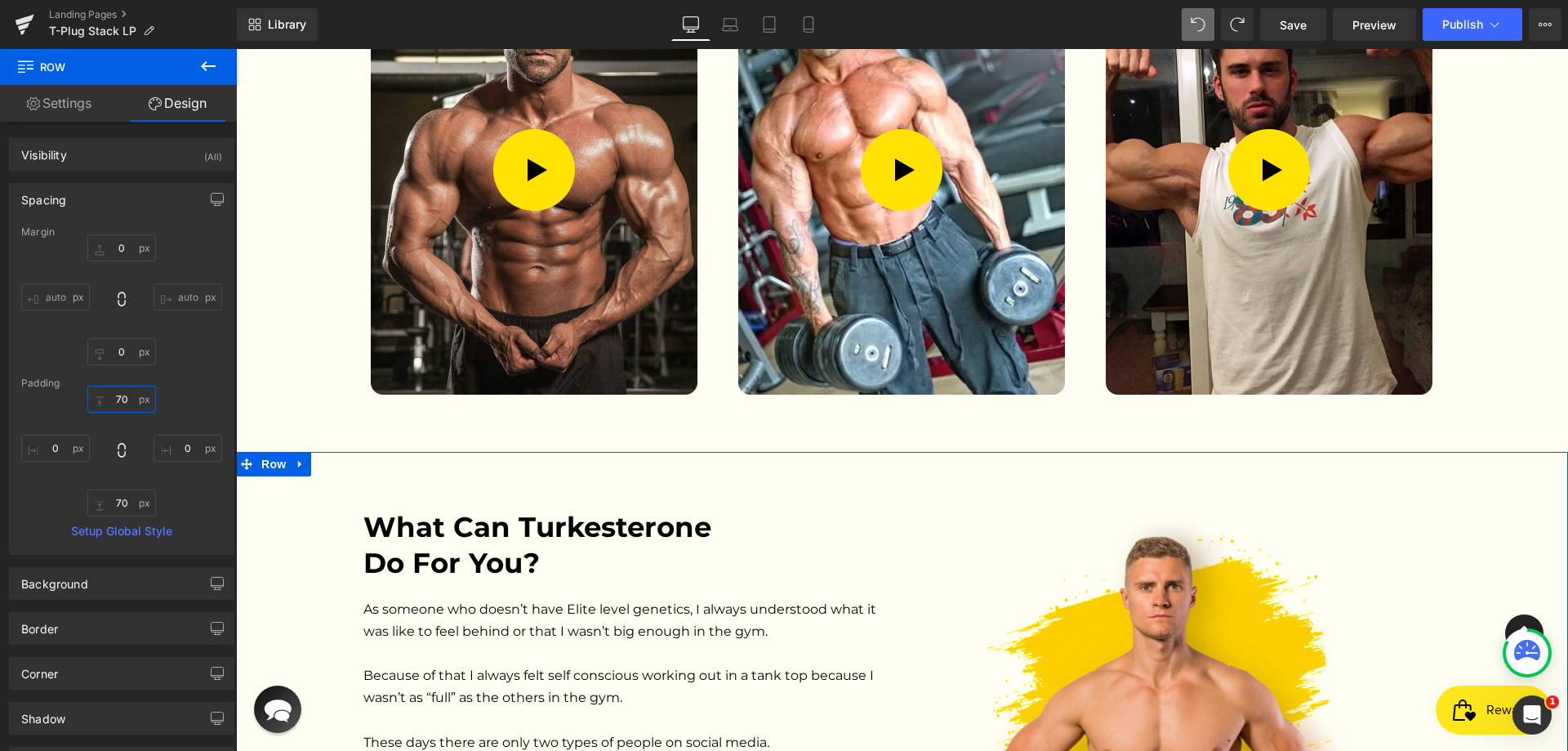
click at [115, 399] on input "text" at bounding box center [121, 399] width 68 height 27
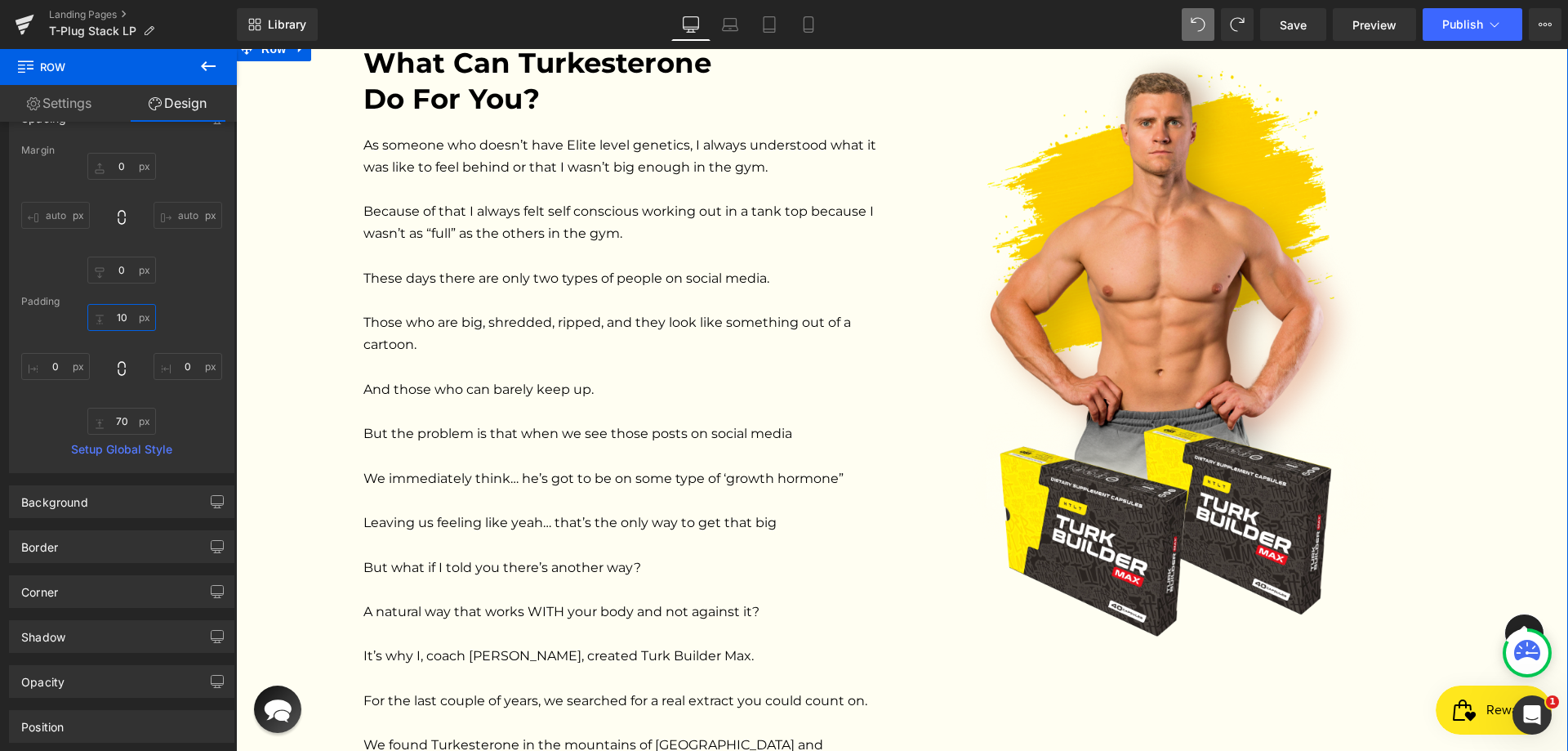
scroll to position [3506, 0]
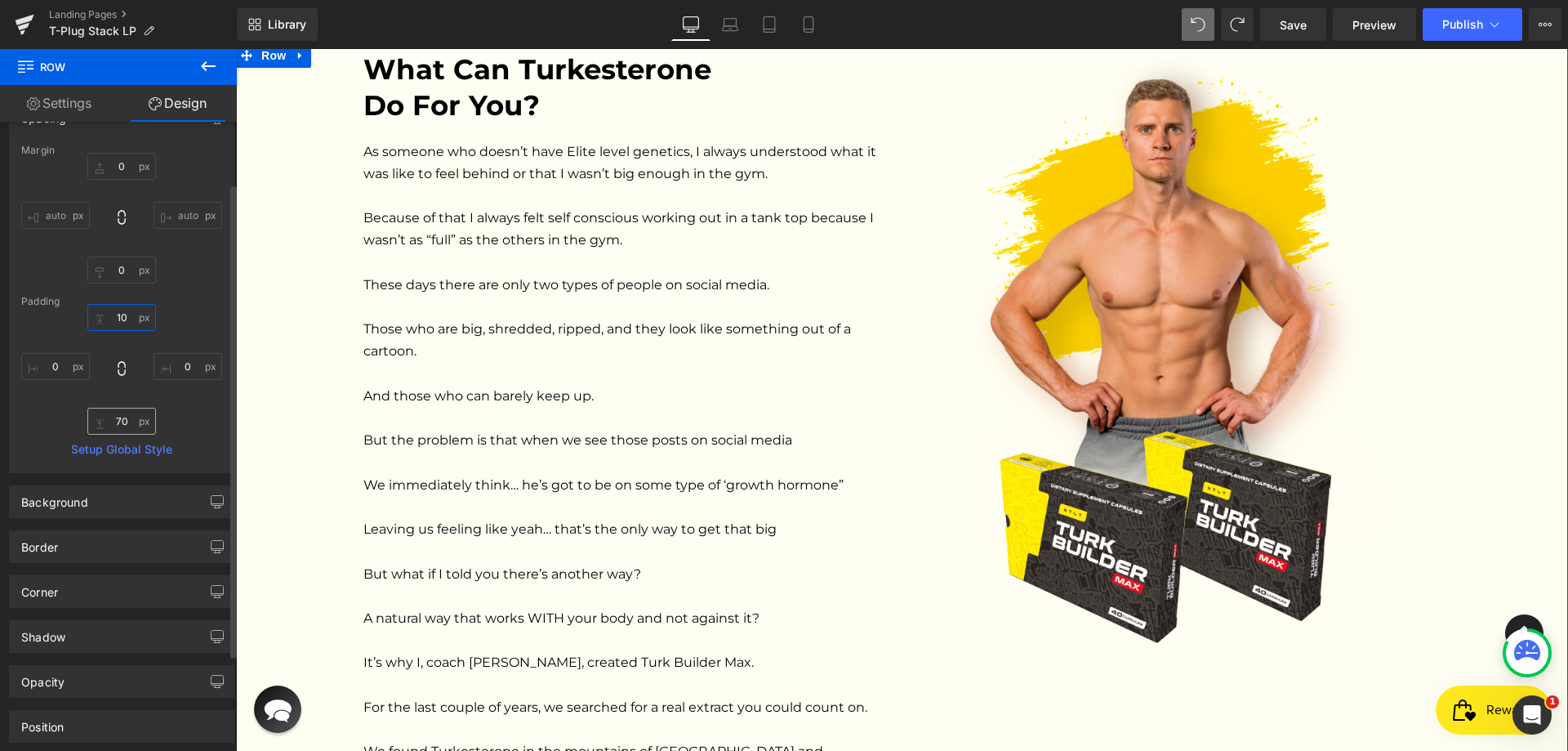
type input "10"
click at [119, 424] on input "text" at bounding box center [121, 421] width 68 height 27
type input "40"
click at [210, 421] on div "10 40" at bounding box center [122, 369] width 201 height 131
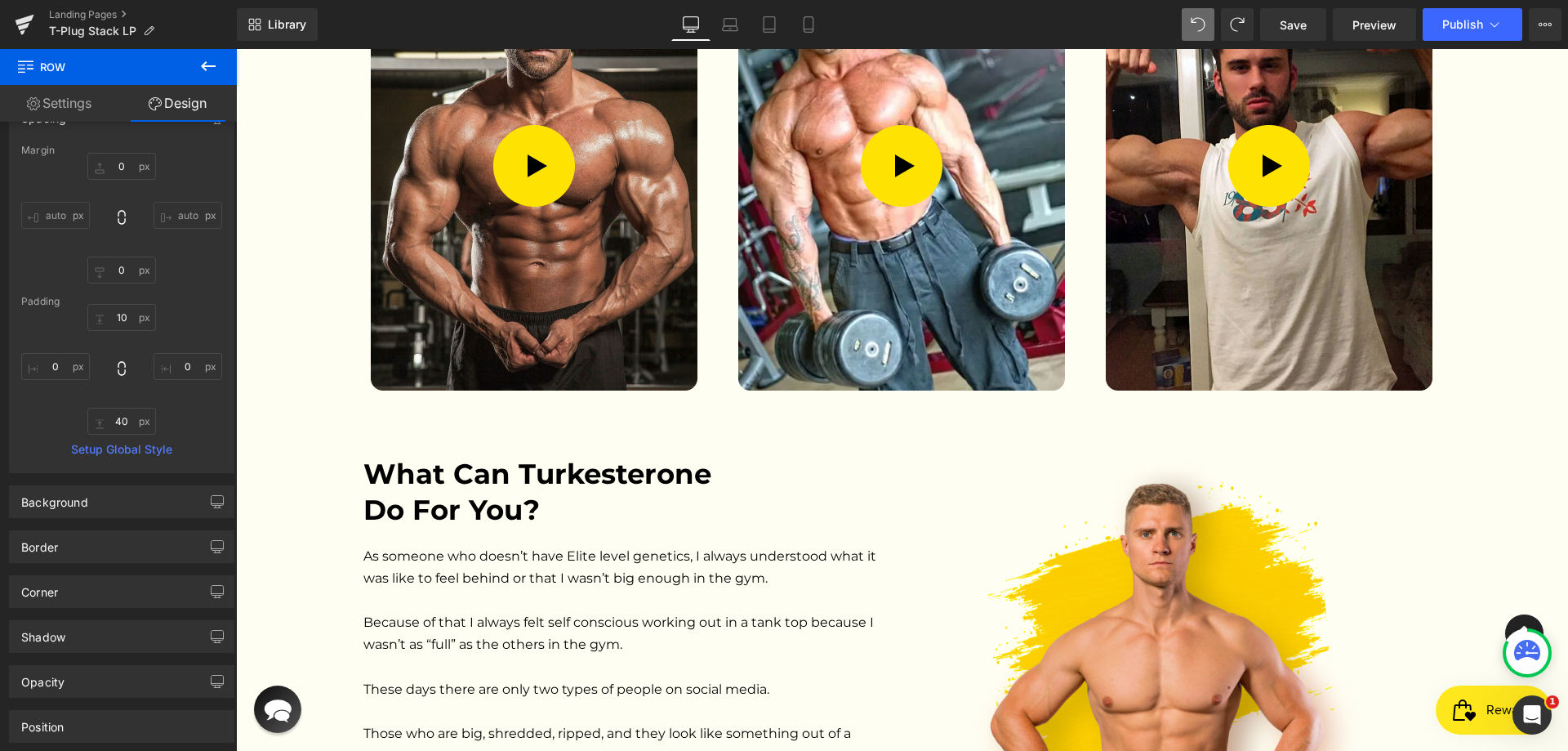
scroll to position [3098, 0]
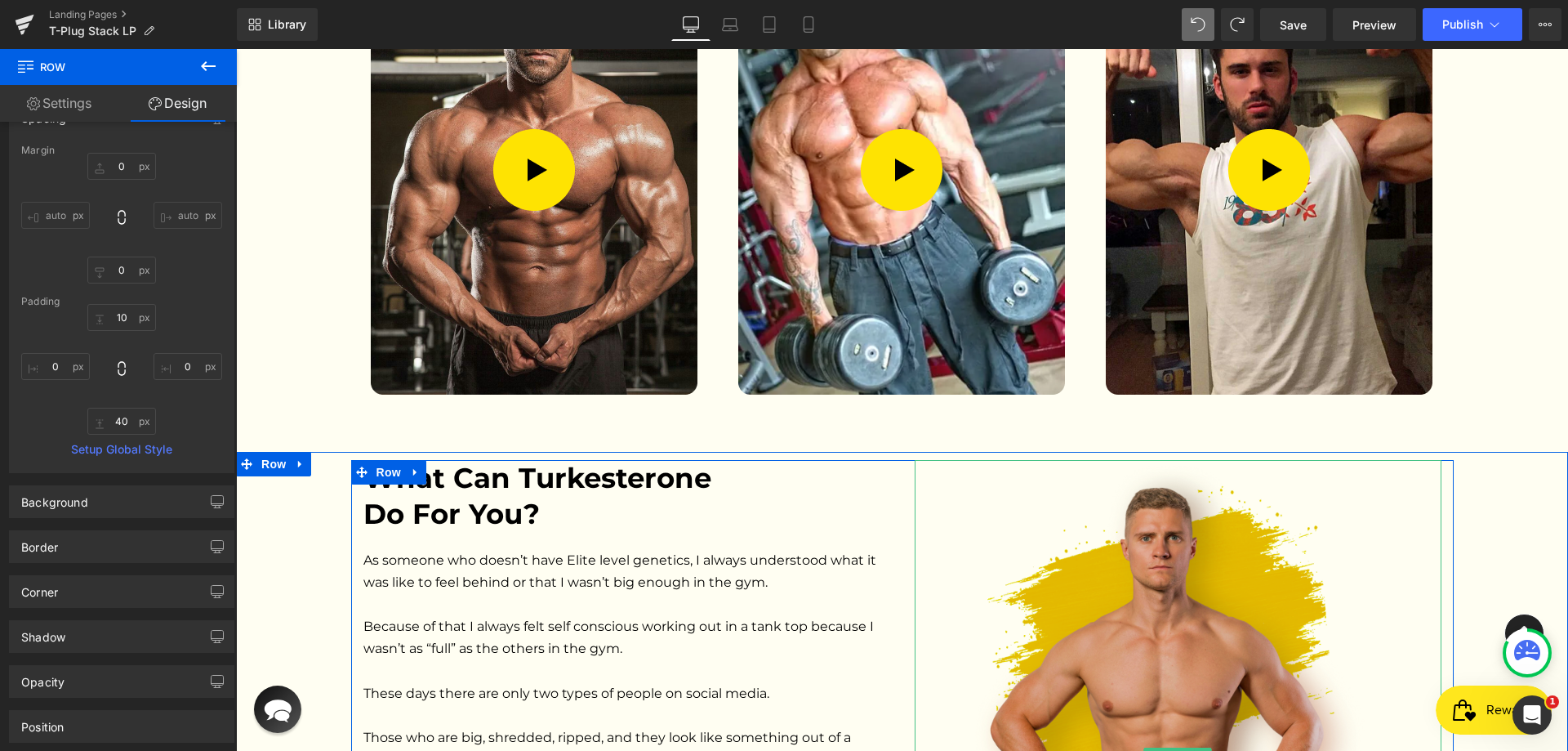
click at [1139, 460] on img at bounding box center [1178, 758] width 421 height 595
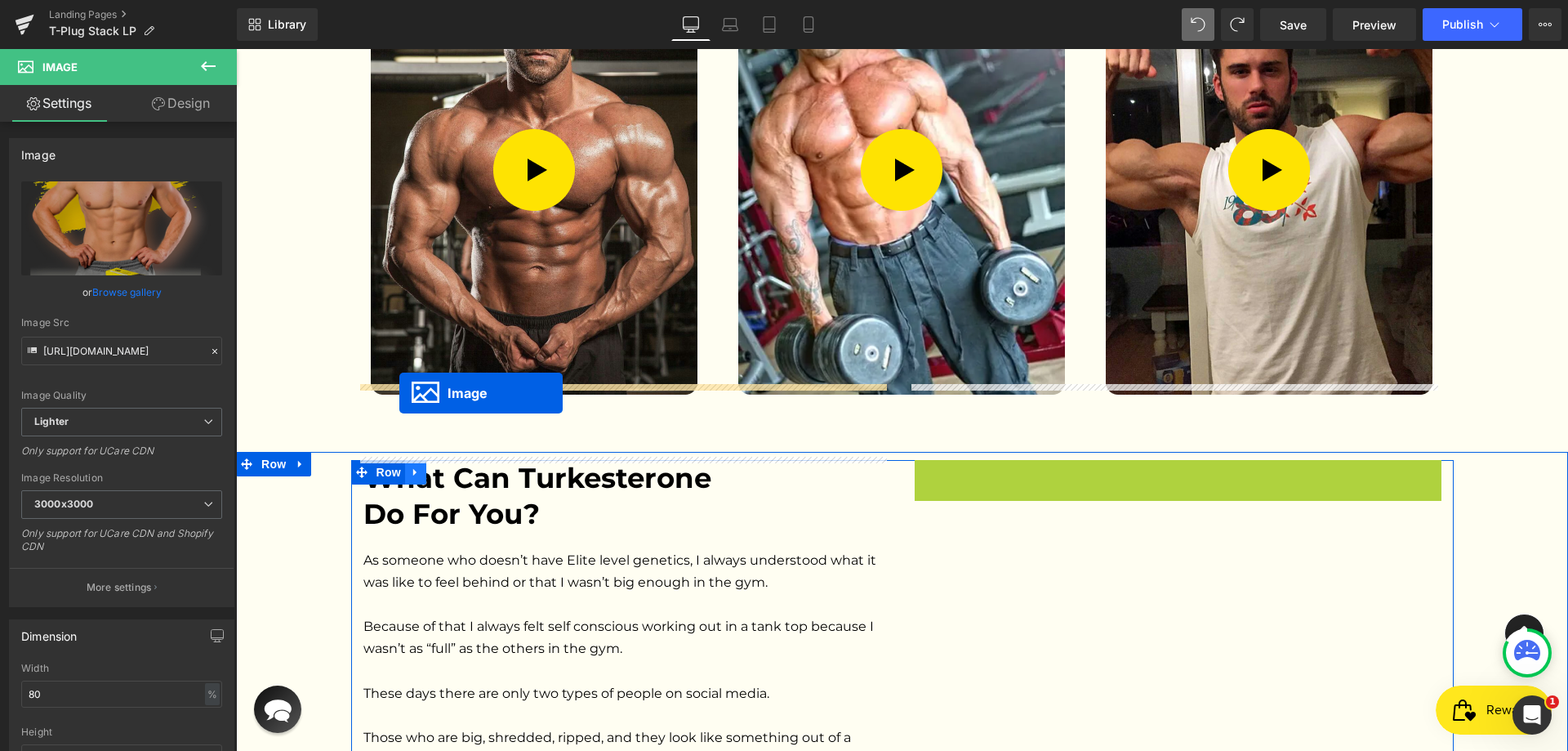
drag, startPoint x: 1163, startPoint y: 675, endPoint x: 399, endPoint y: 393, distance: 814.4
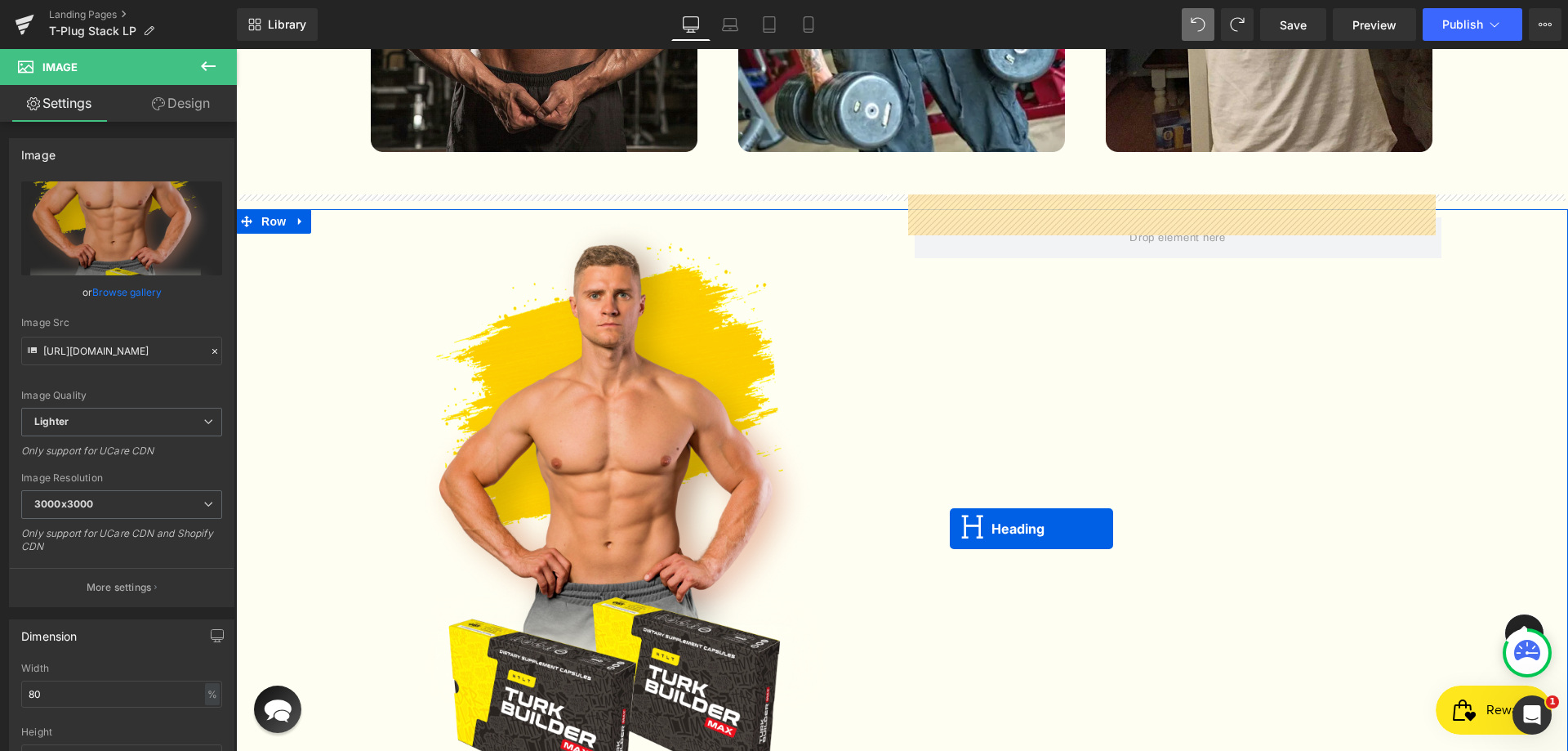
scroll to position [3179, 0]
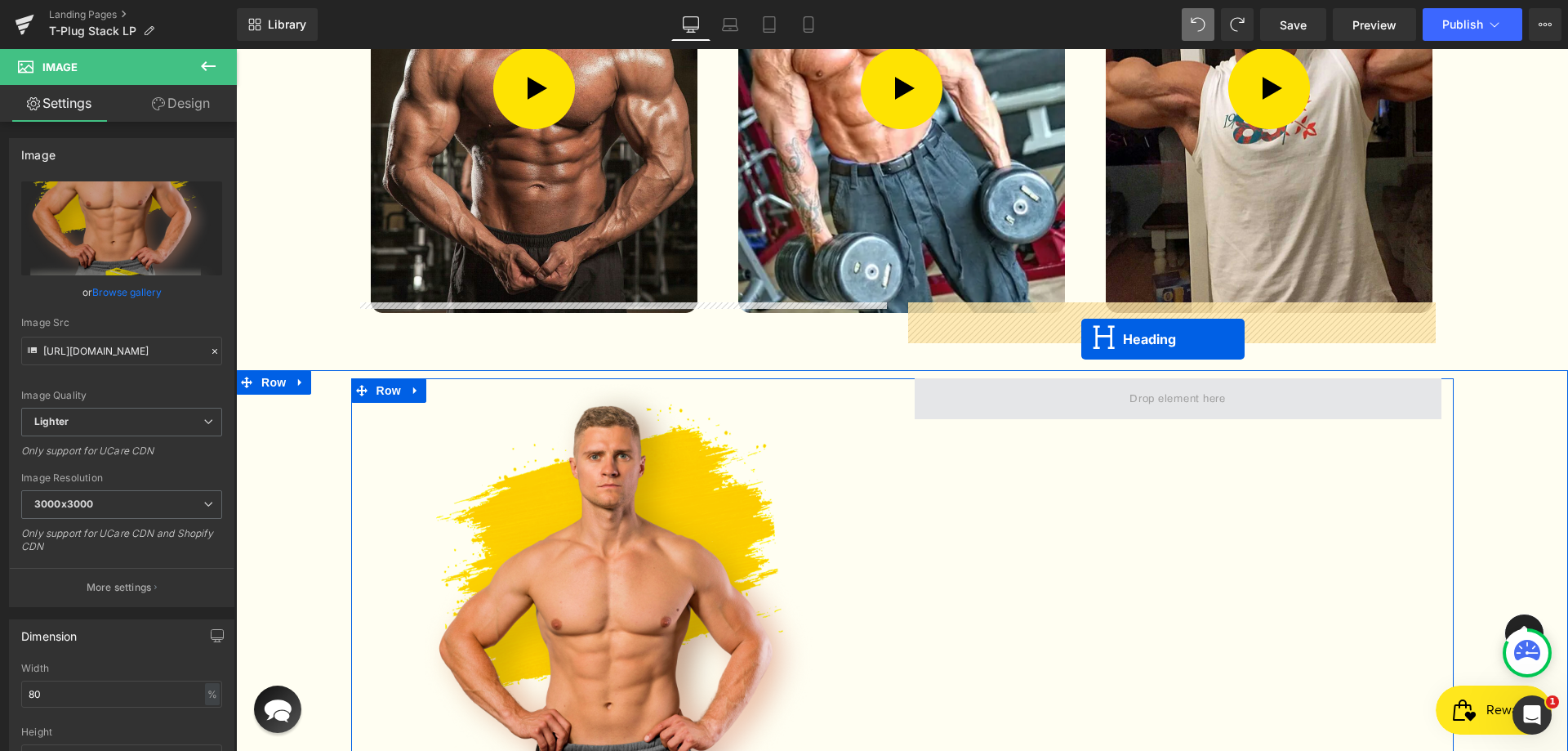
drag, startPoint x: 598, startPoint y: 608, endPoint x: 1082, endPoint y: 339, distance: 553.7
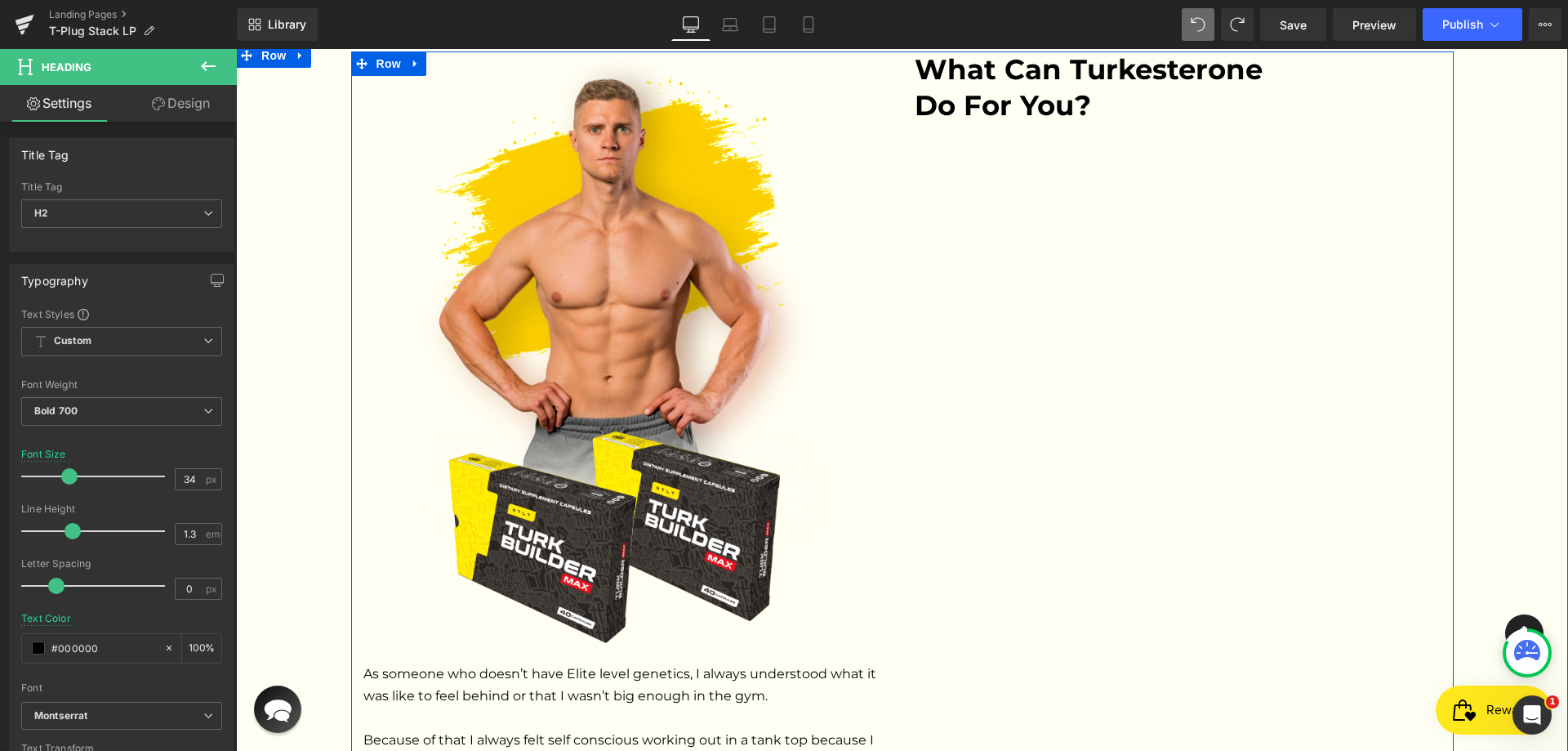
scroll to position [3833, 0]
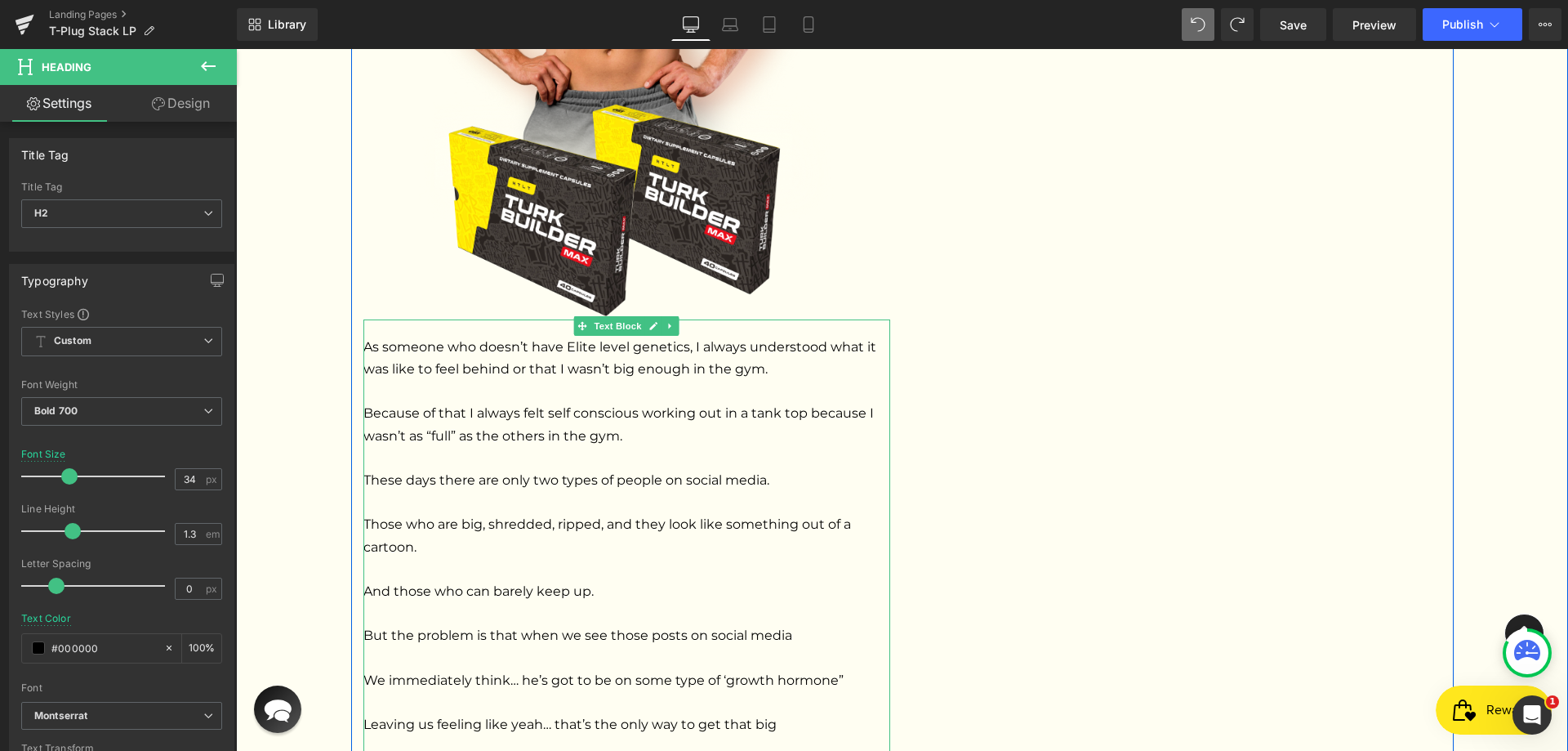
click at [587, 336] on p "As someone who doesn’t have Elite level genetics, I always understood what it w…" at bounding box center [627, 669] width 527 height 667
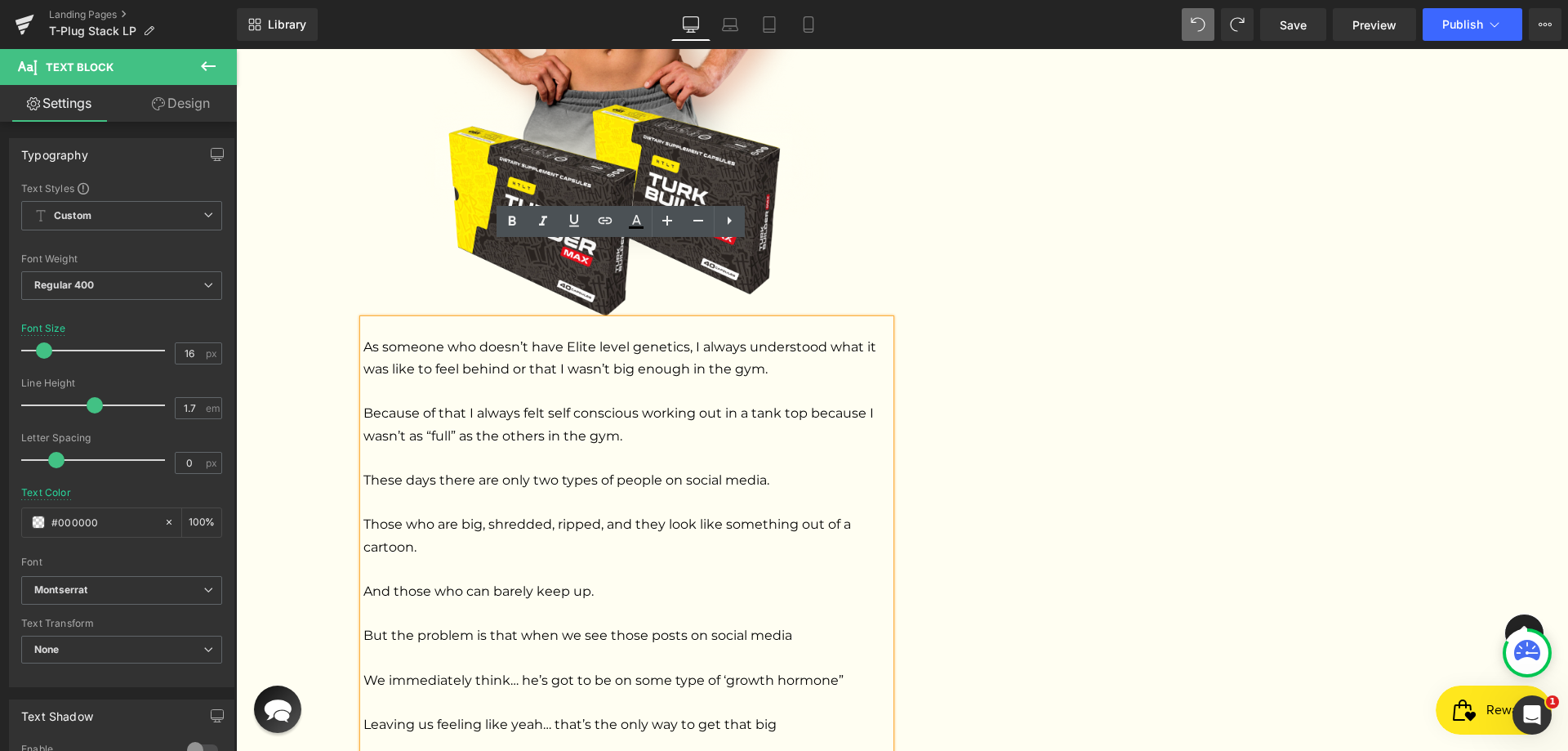
click at [856, 336] on p "As someone who doesn’t have Elite level genetics, I always understood what it w…" at bounding box center [627, 669] width 527 height 667
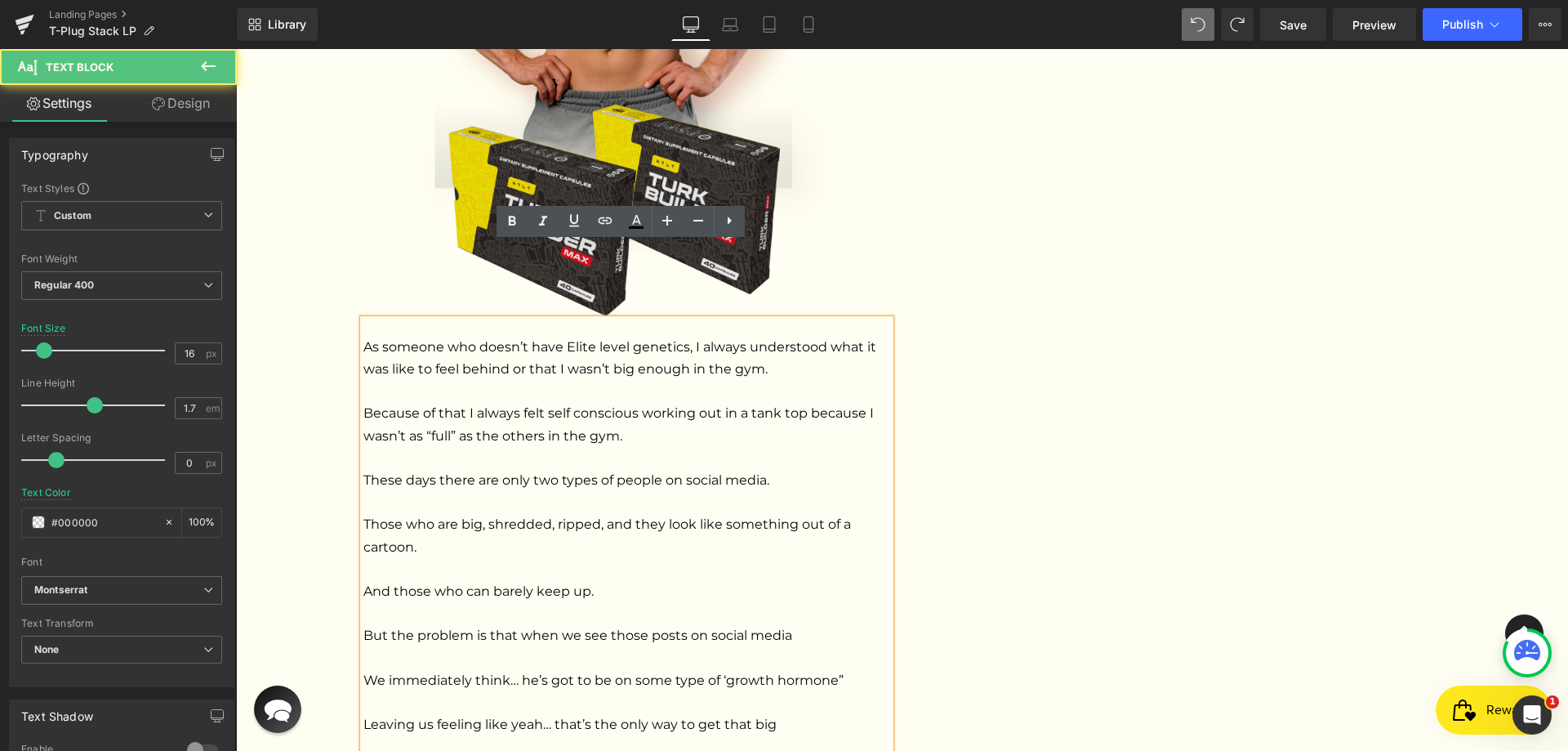
click at [796, 163] on img at bounding box center [626, 22] width 421 height 595
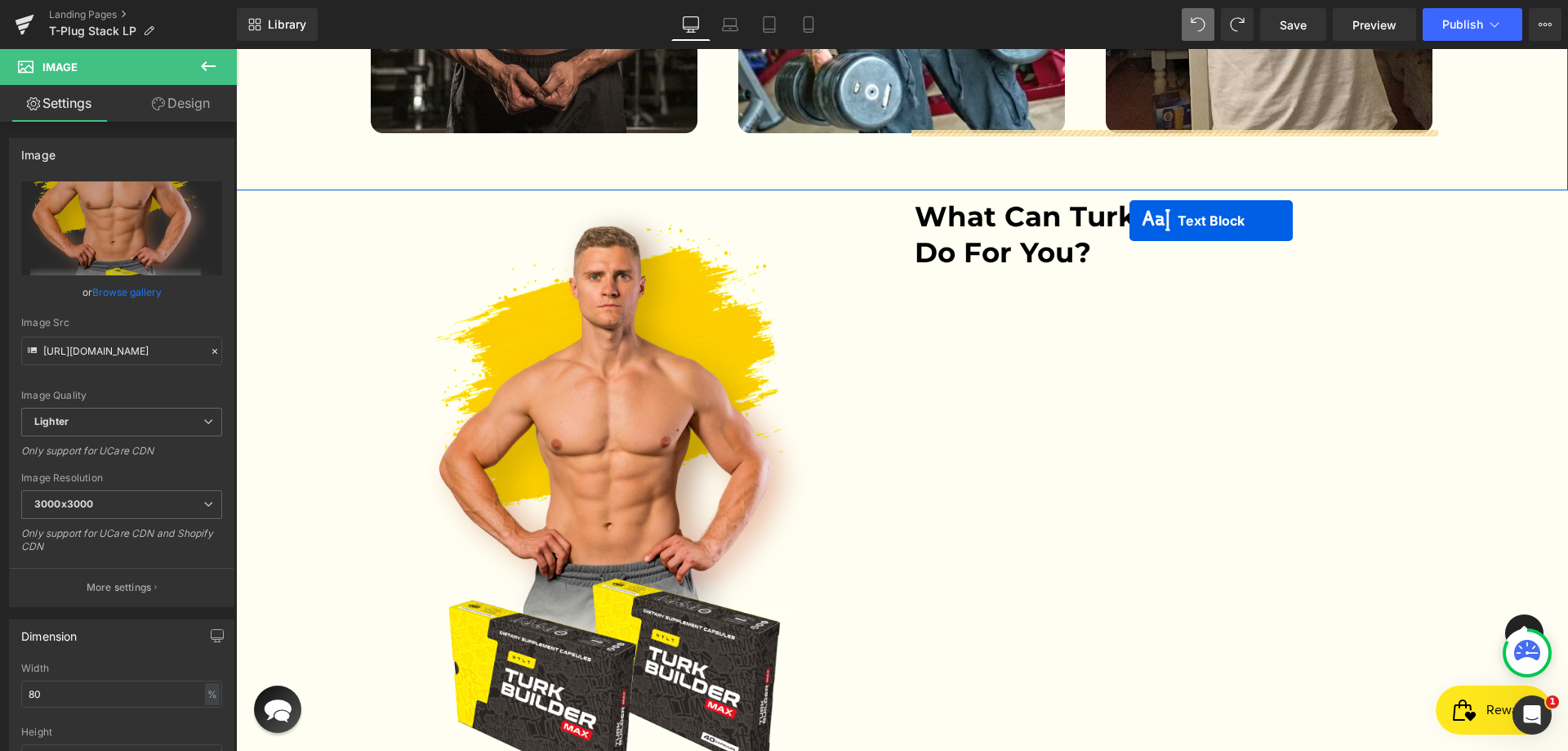
scroll to position [3245, 0]
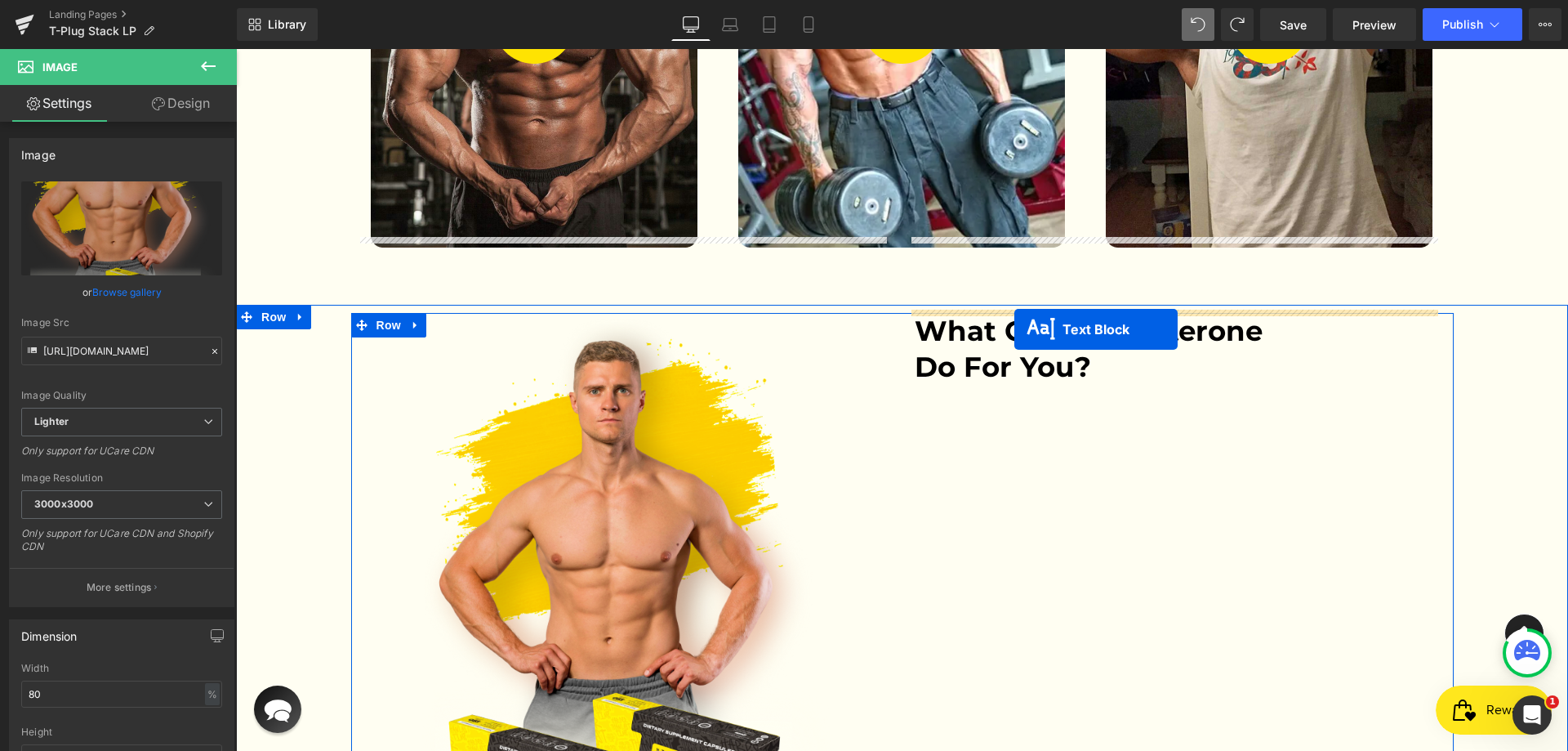
drag, startPoint x: 620, startPoint y: 249, endPoint x: 1015, endPoint y: 329, distance: 403.0
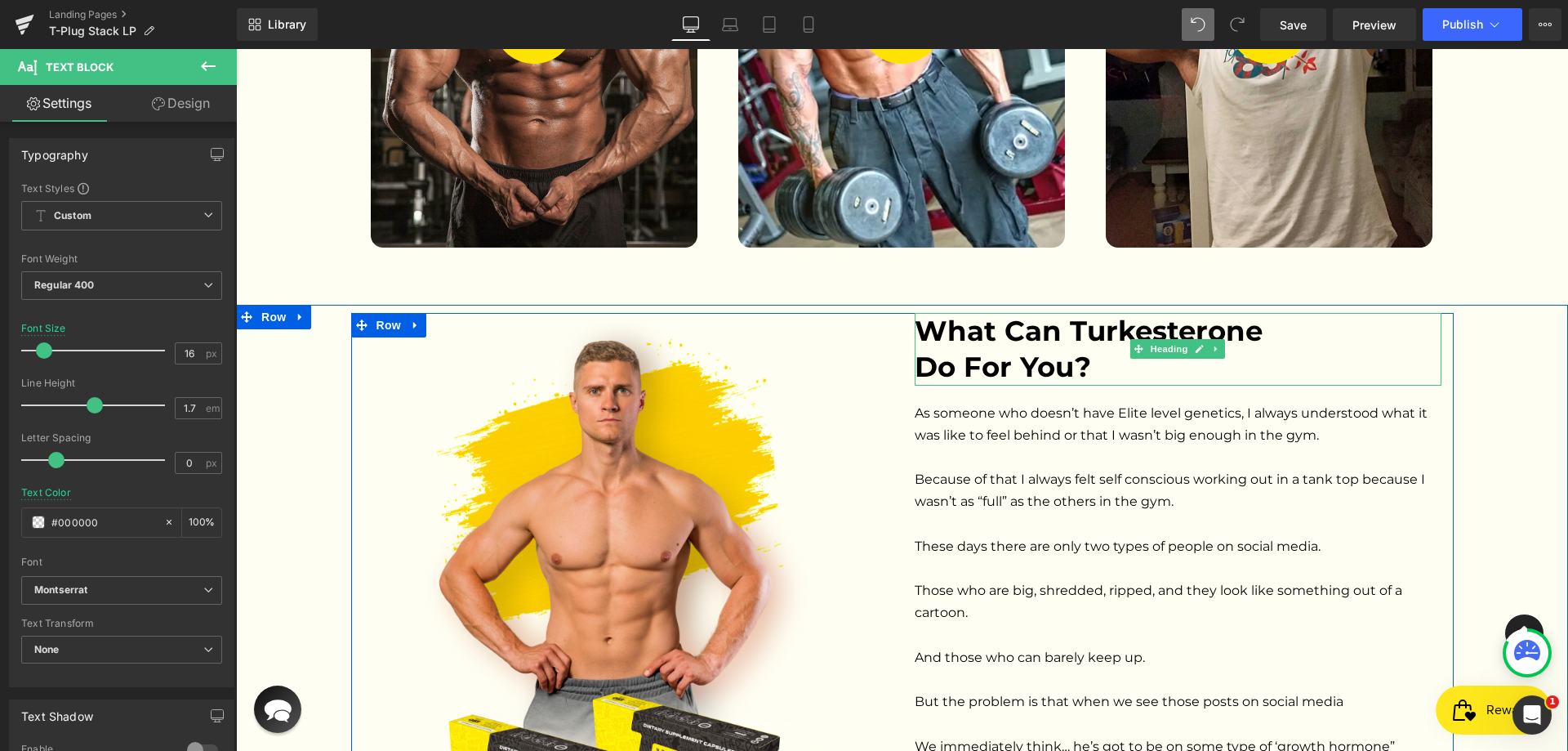
click at [1069, 349] on h2 "Do For You?" at bounding box center [1178, 367] width 527 height 36
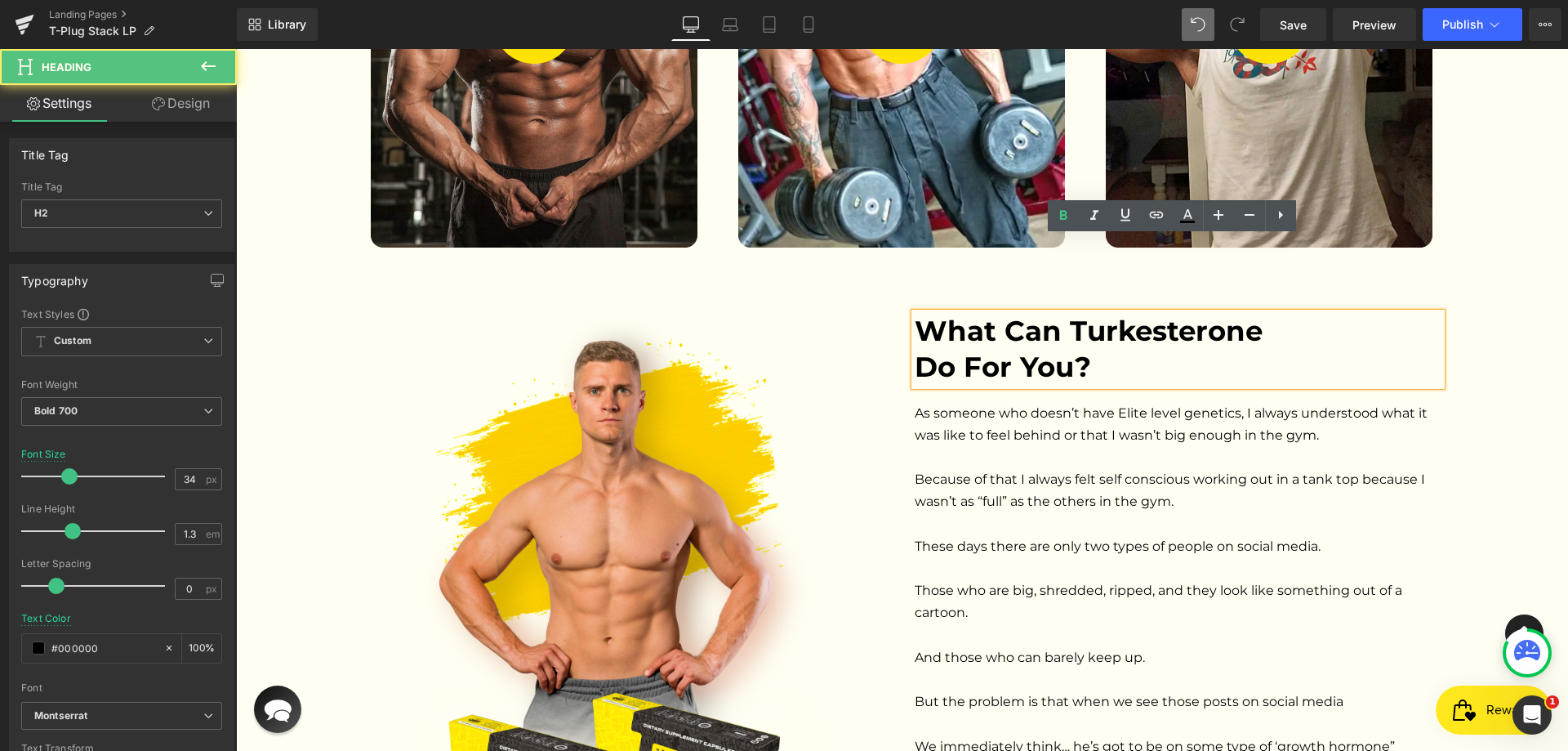
click at [1083, 349] on h2 "Do For You?" at bounding box center [1178, 367] width 527 height 36
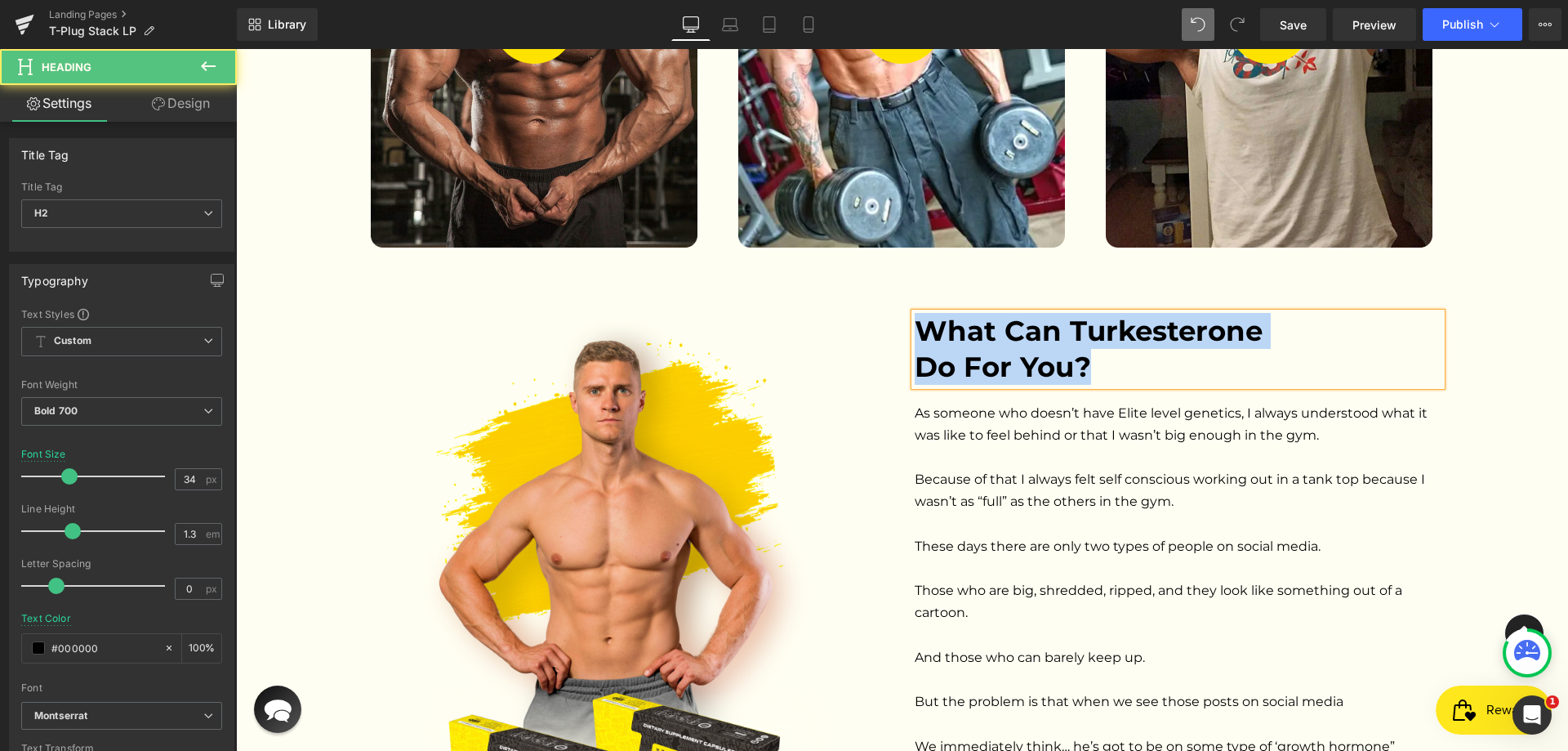
paste div
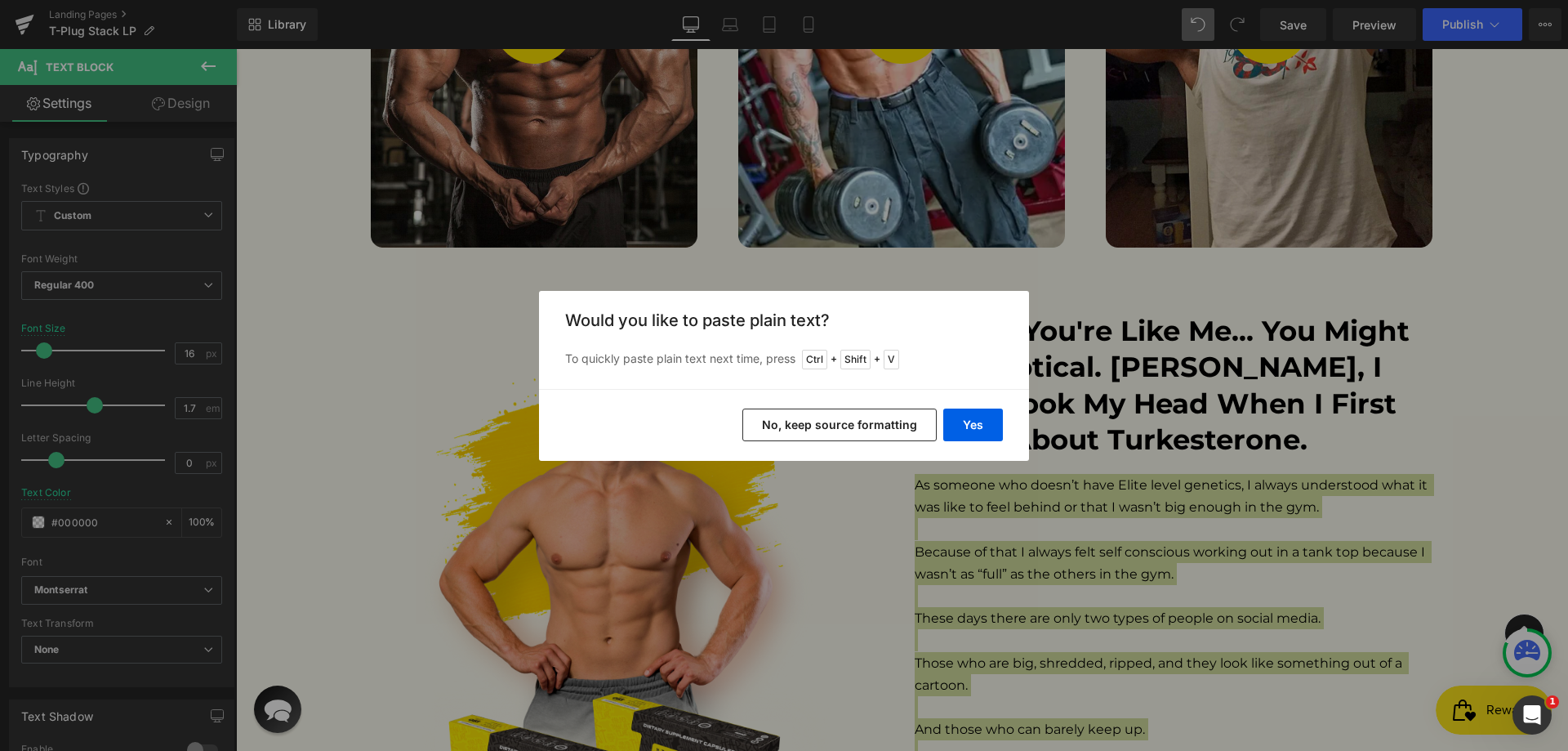
click at [887, 424] on button "No, keep source formatting" at bounding box center [840, 425] width 194 height 33
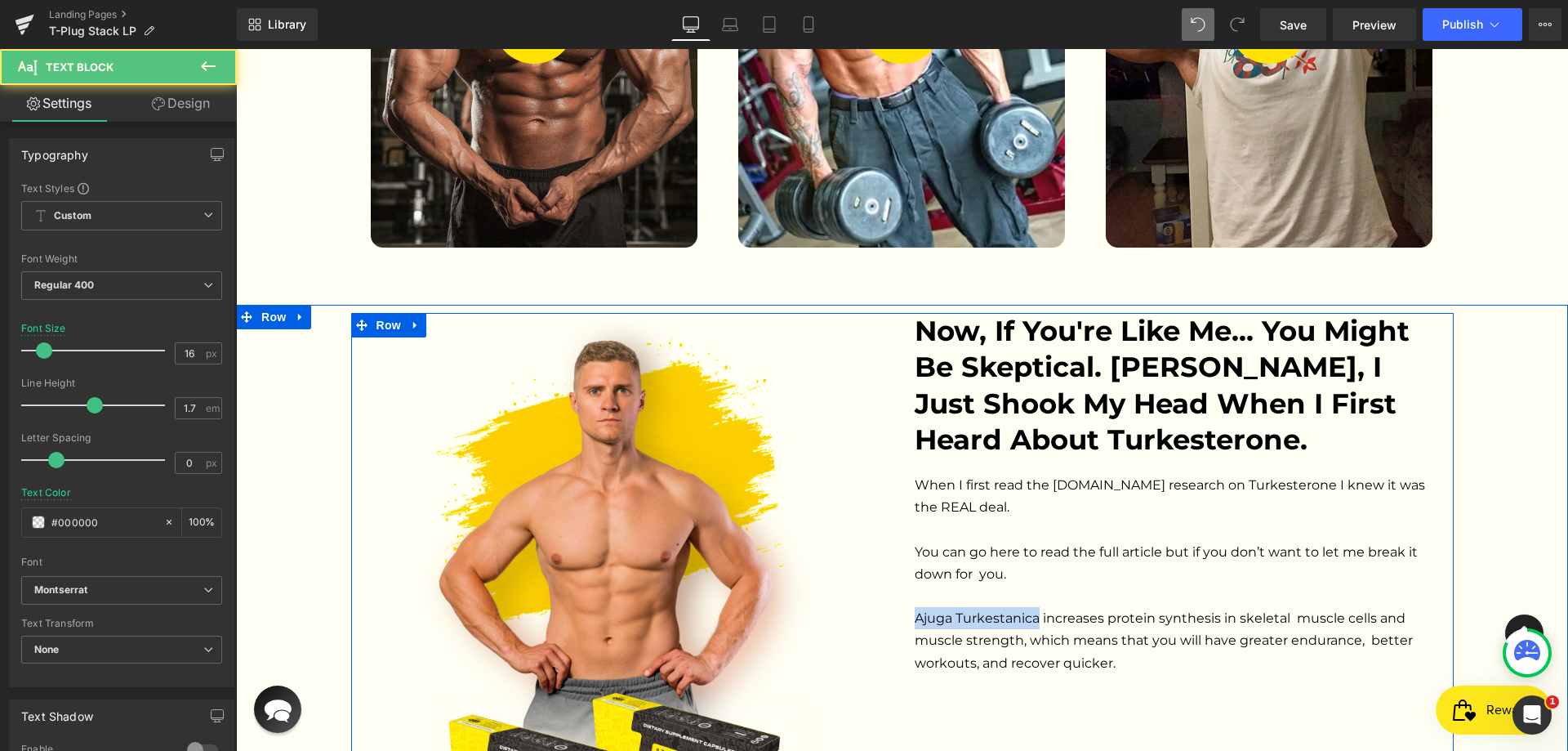
drag, startPoint x: 1031, startPoint y: 542, endPoint x: 900, endPoint y: 542, distance: 131.0
click at [903, 542] on div "Now, if you're like me... you might be skeptical. [PERSON_NAME], I just shook m…" at bounding box center [1179, 493] width 551 height 362
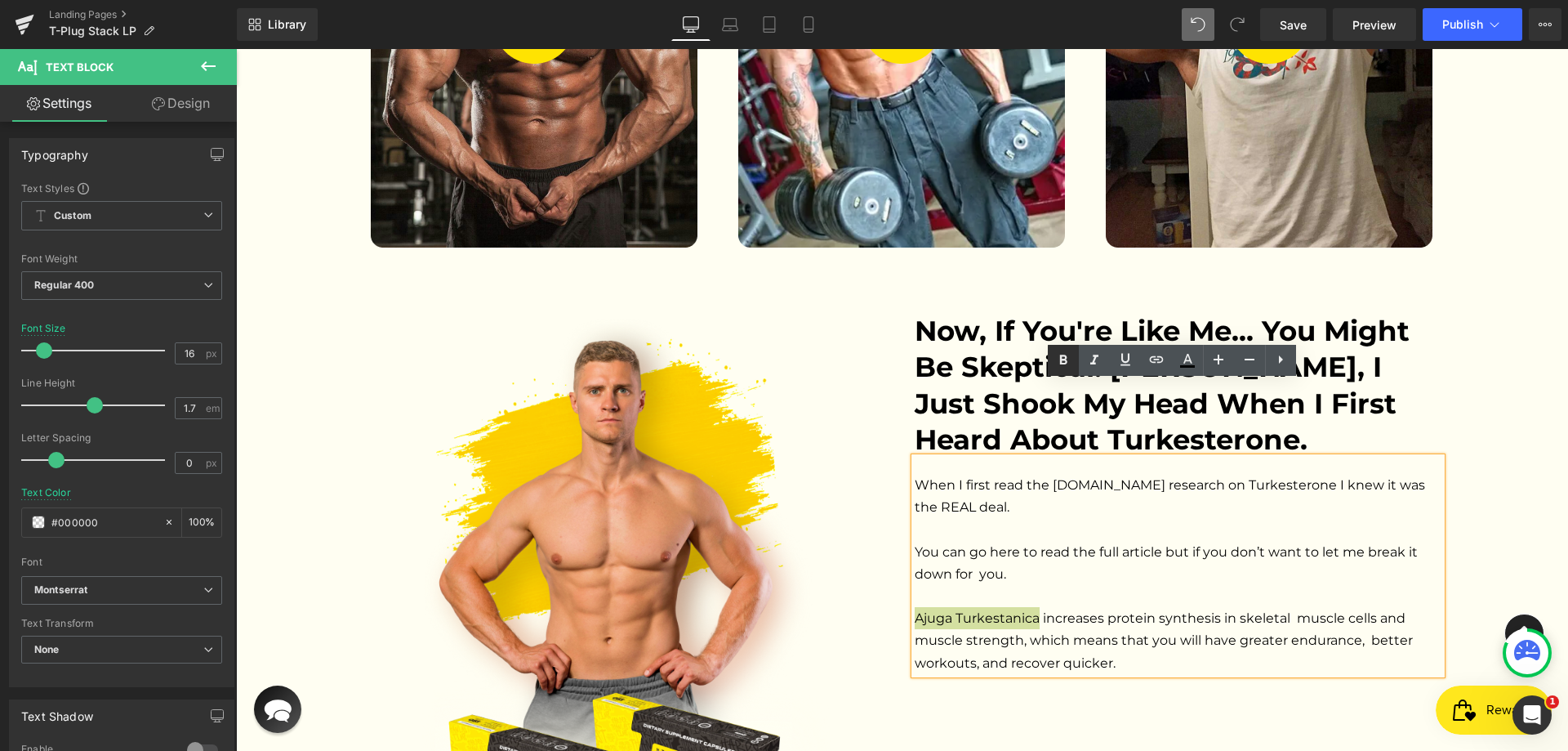
click at [1064, 362] on icon at bounding box center [1063, 361] width 20 height 20
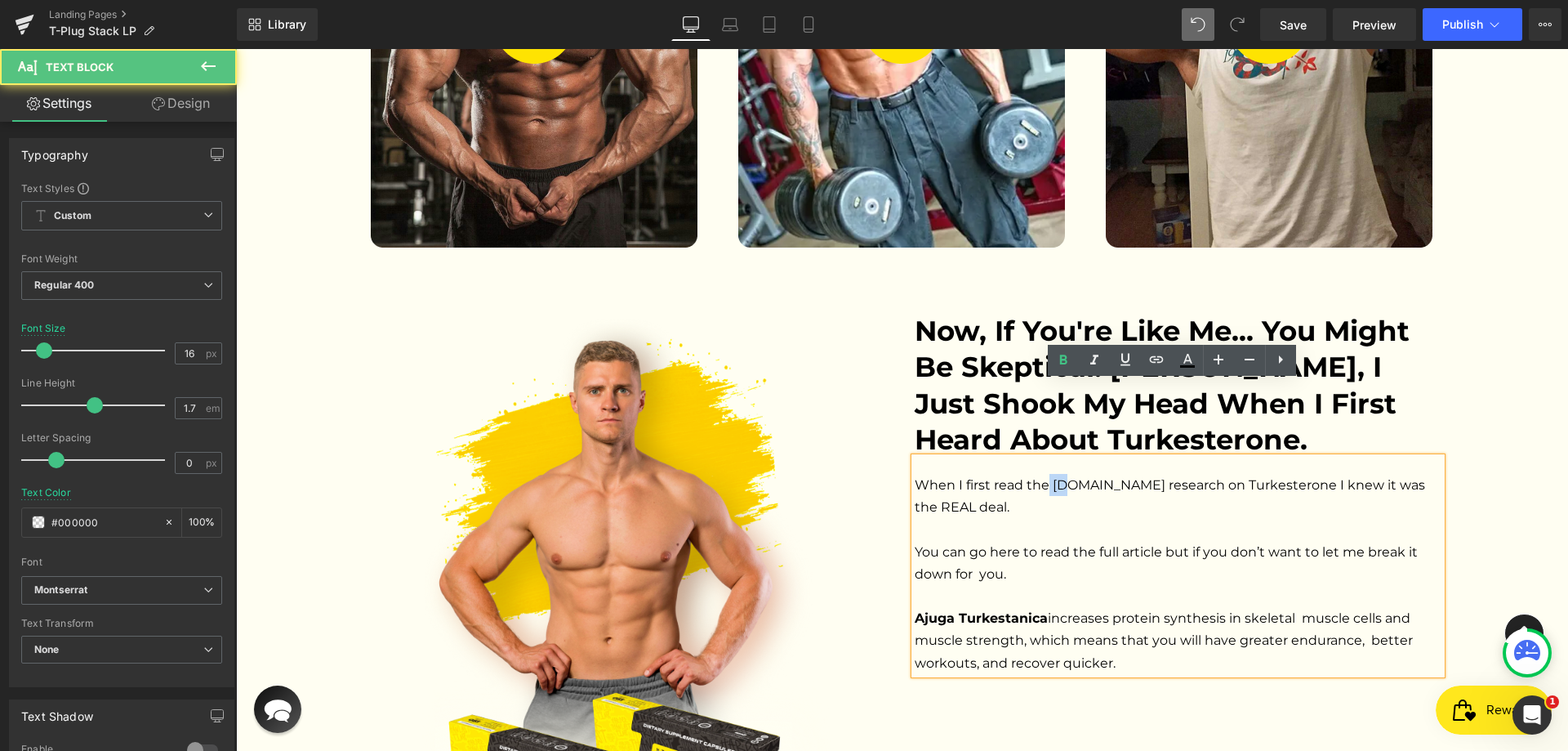
drag, startPoint x: 1043, startPoint y: 406, endPoint x: 1060, endPoint y: 411, distance: 17.7
click at [1060, 478] on span "When I first read the [DOMAIN_NAME] research on Turkesterone I knew it was the …" at bounding box center [1171, 574] width 514 height 194
click at [1050, 478] on span "When I first read the [DOMAIN_NAME] research on Turkesterone I knew it was the …" at bounding box center [1171, 574] width 514 height 194
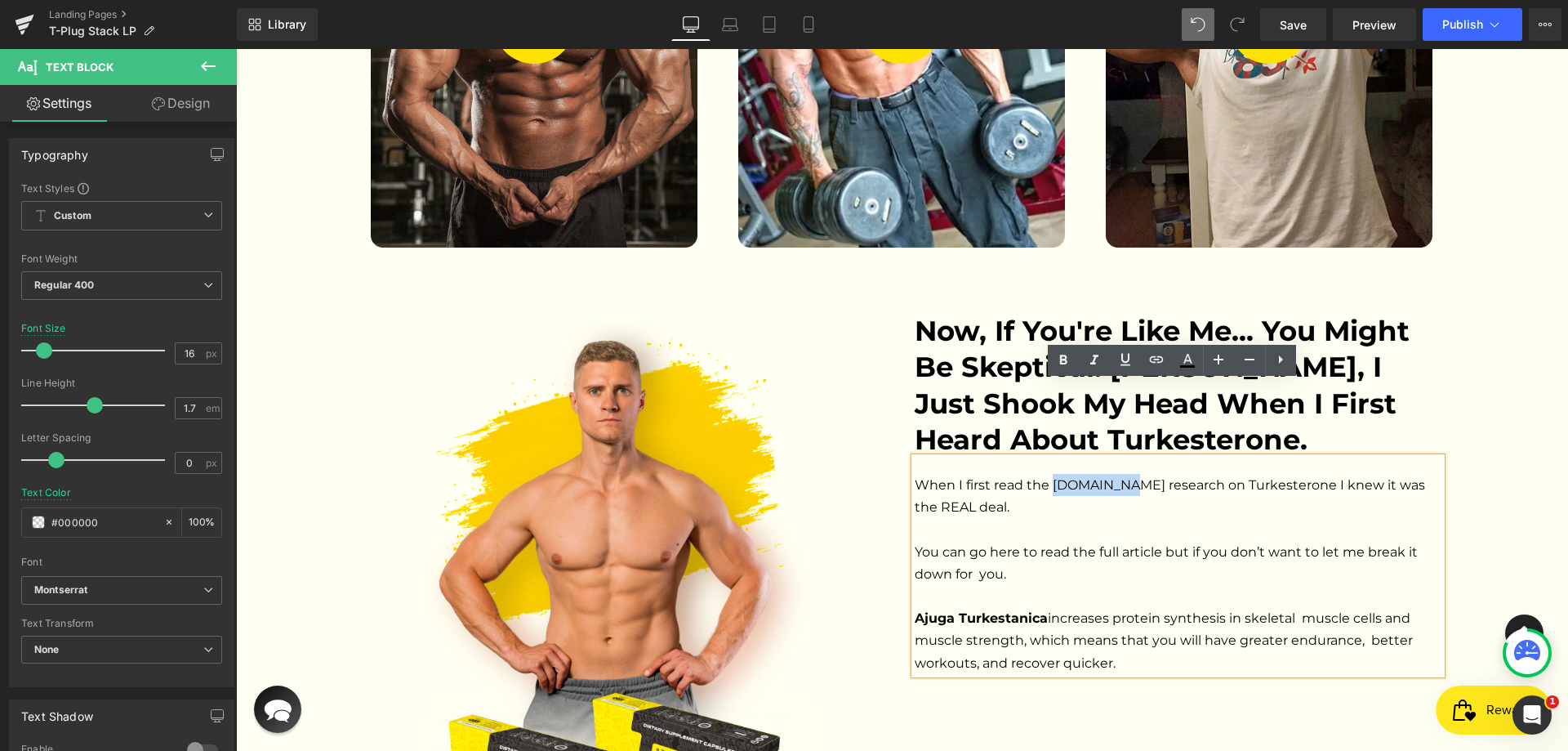
drag, startPoint x: 1046, startPoint y: 408, endPoint x: 1113, endPoint y: 415, distance: 67.4
click at [1113, 478] on span "When I first read the [DOMAIN_NAME] research on Turkesterone I knew it was the …" at bounding box center [1171, 574] width 514 height 194
click at [1065, 362] on icon at bounding box center [1063, 360] width 7 height 10
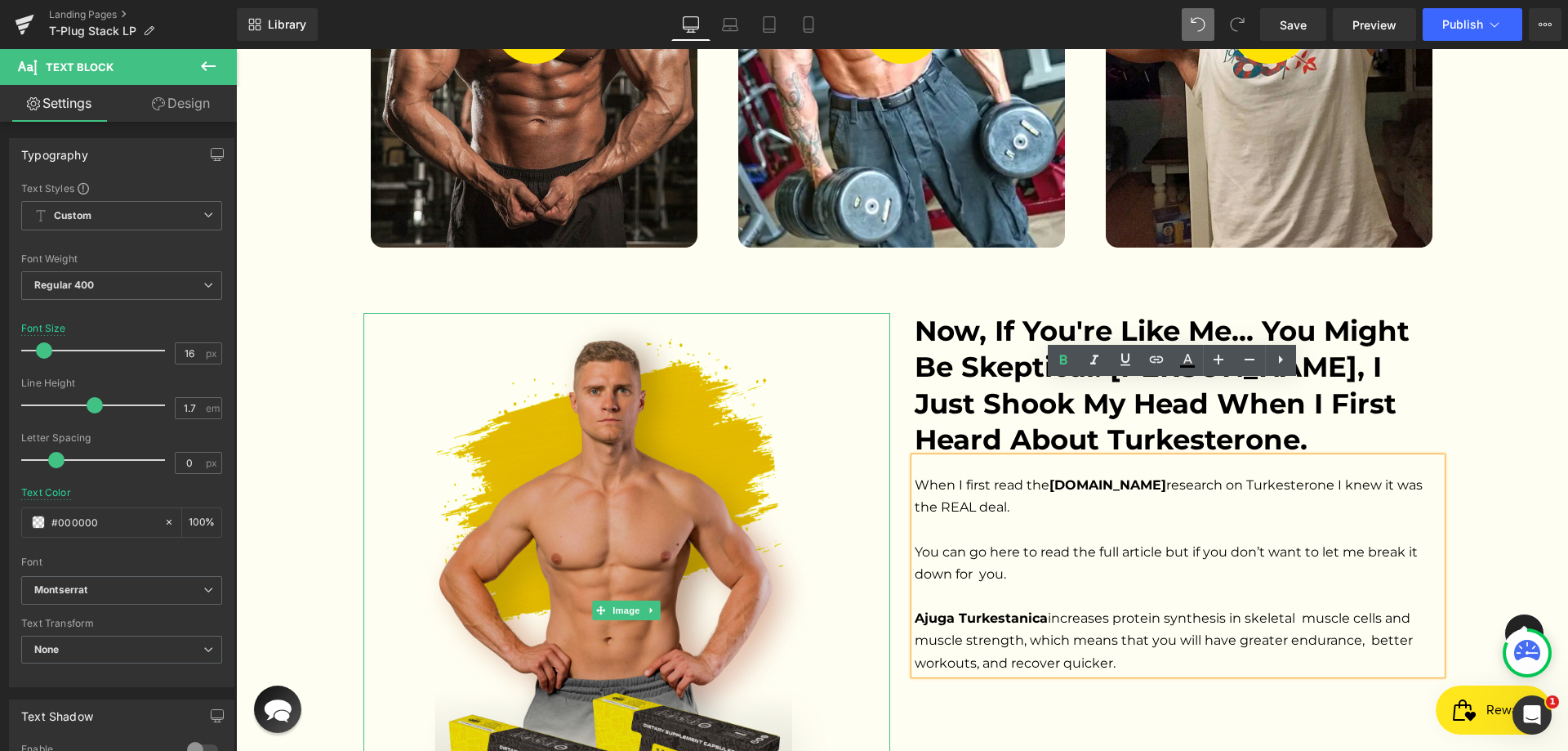
click at [598, 382] on img at bounding box center [626, 610] width 421 height 595
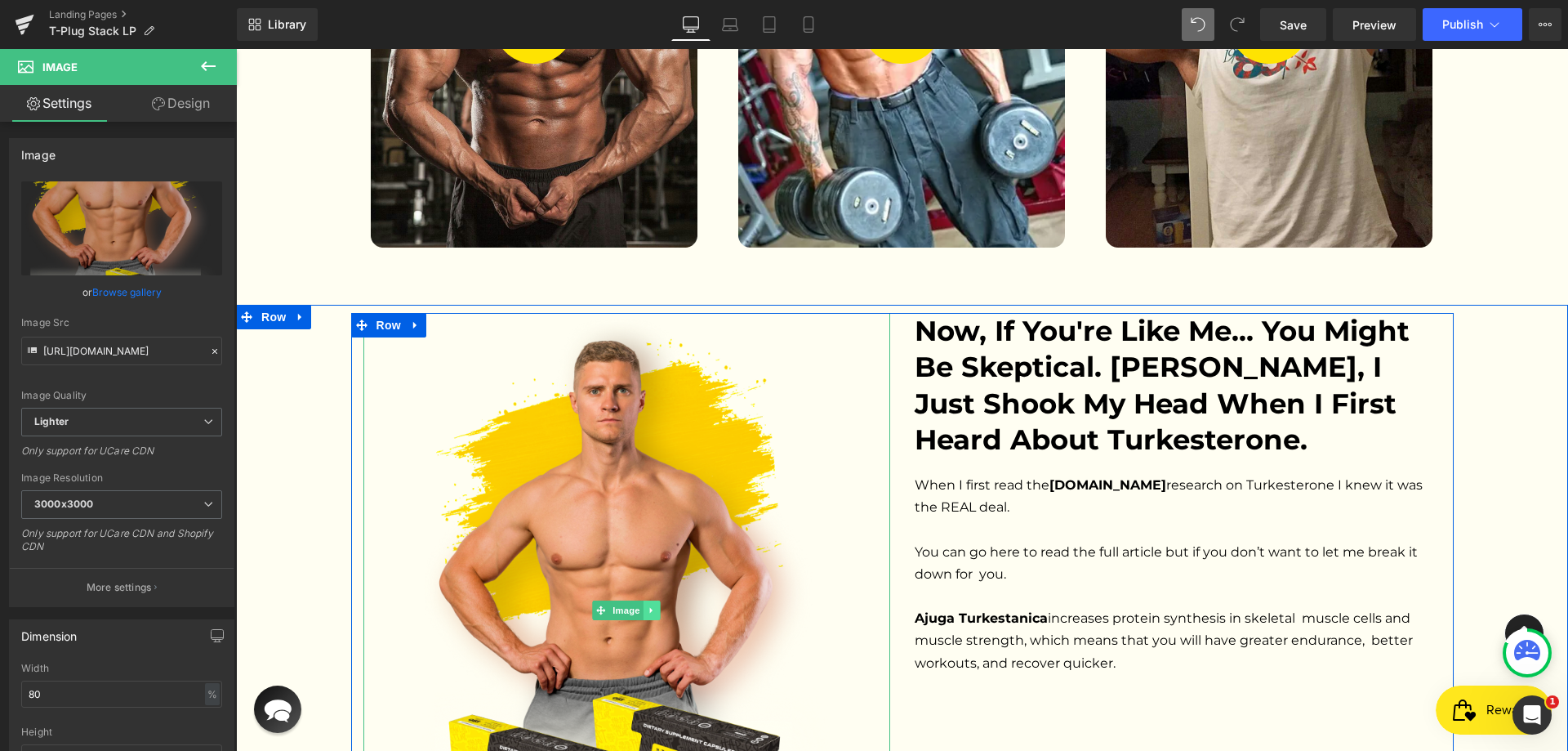
click at [648, 605] on icon at bounding box center [652, 610] width 9 height 10
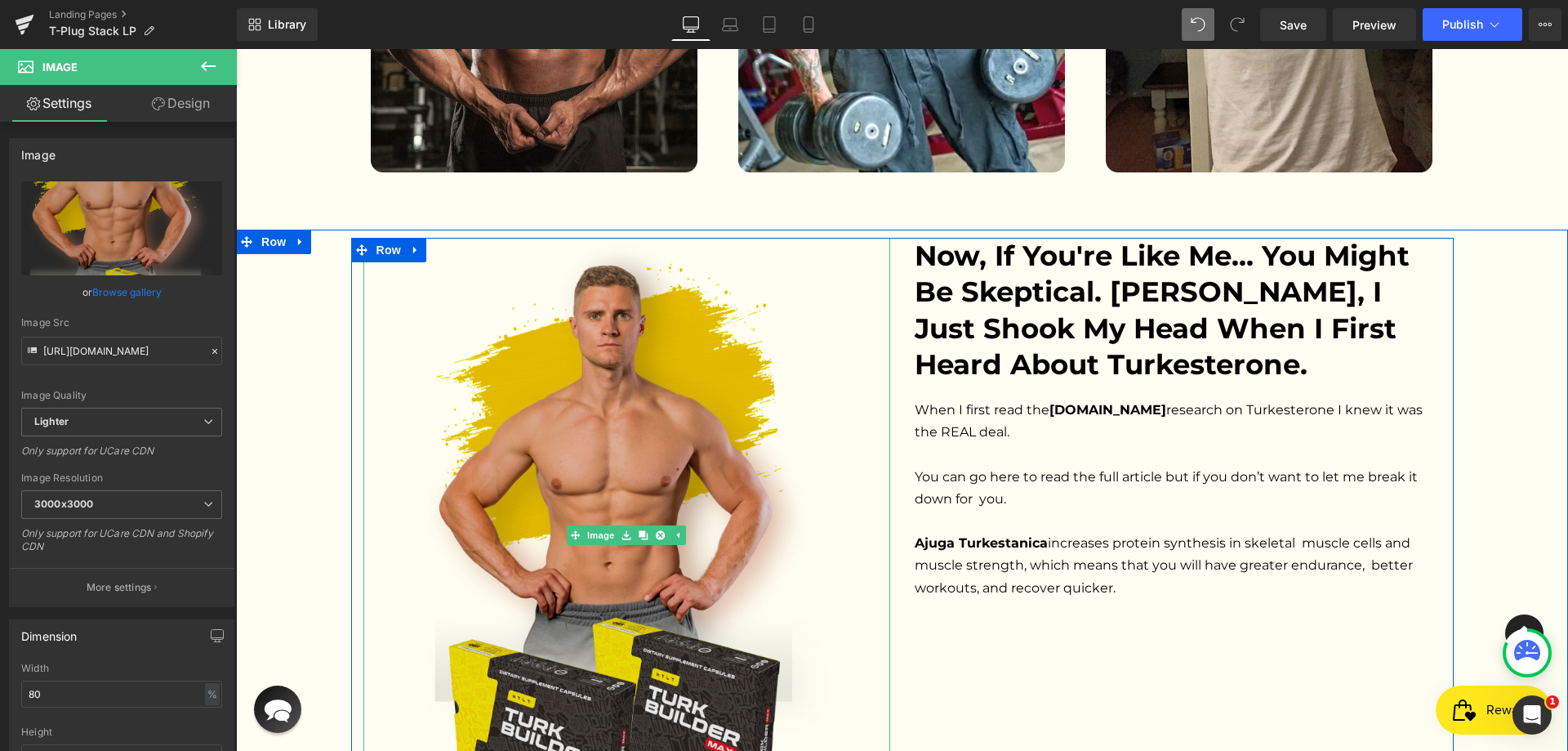
scroll to position [3408, 0]
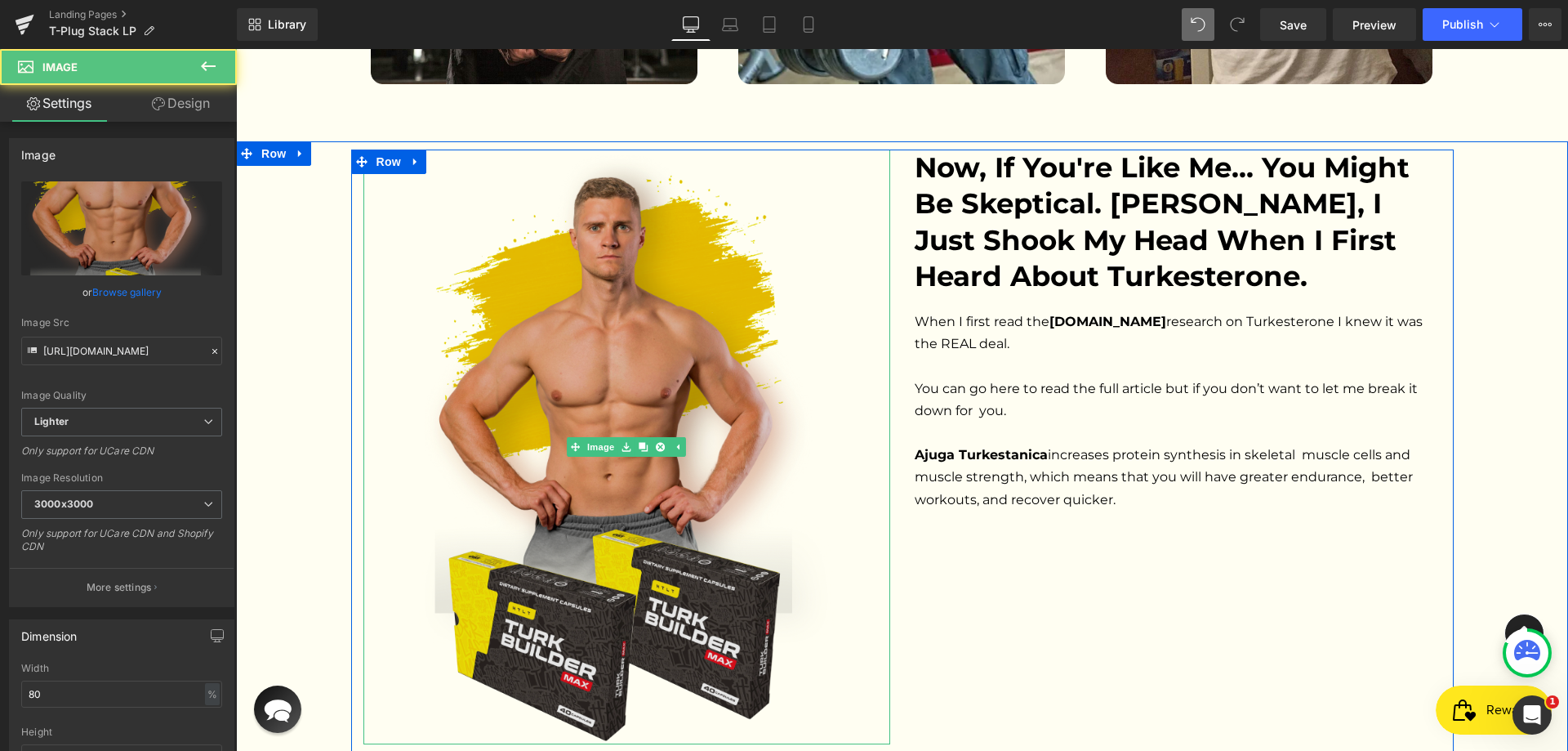
click at [575, 321] on img at bounding box center [626, 447] width 421 height 595
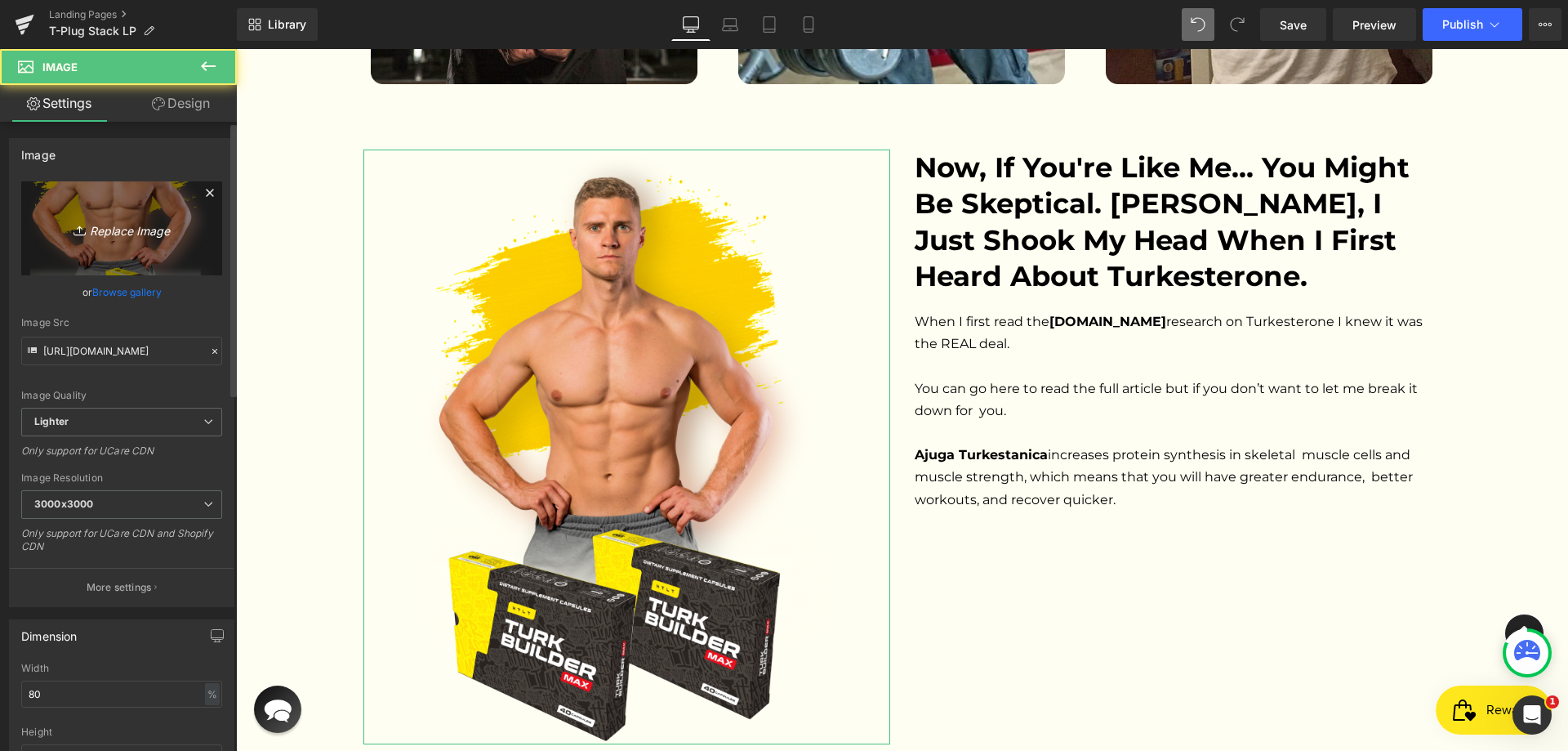
click at [125, 227] on icon "Replace Image" at bounding box center [121, 228] width 131 height 21
type input "C:\fakepath\Group 41.webp"
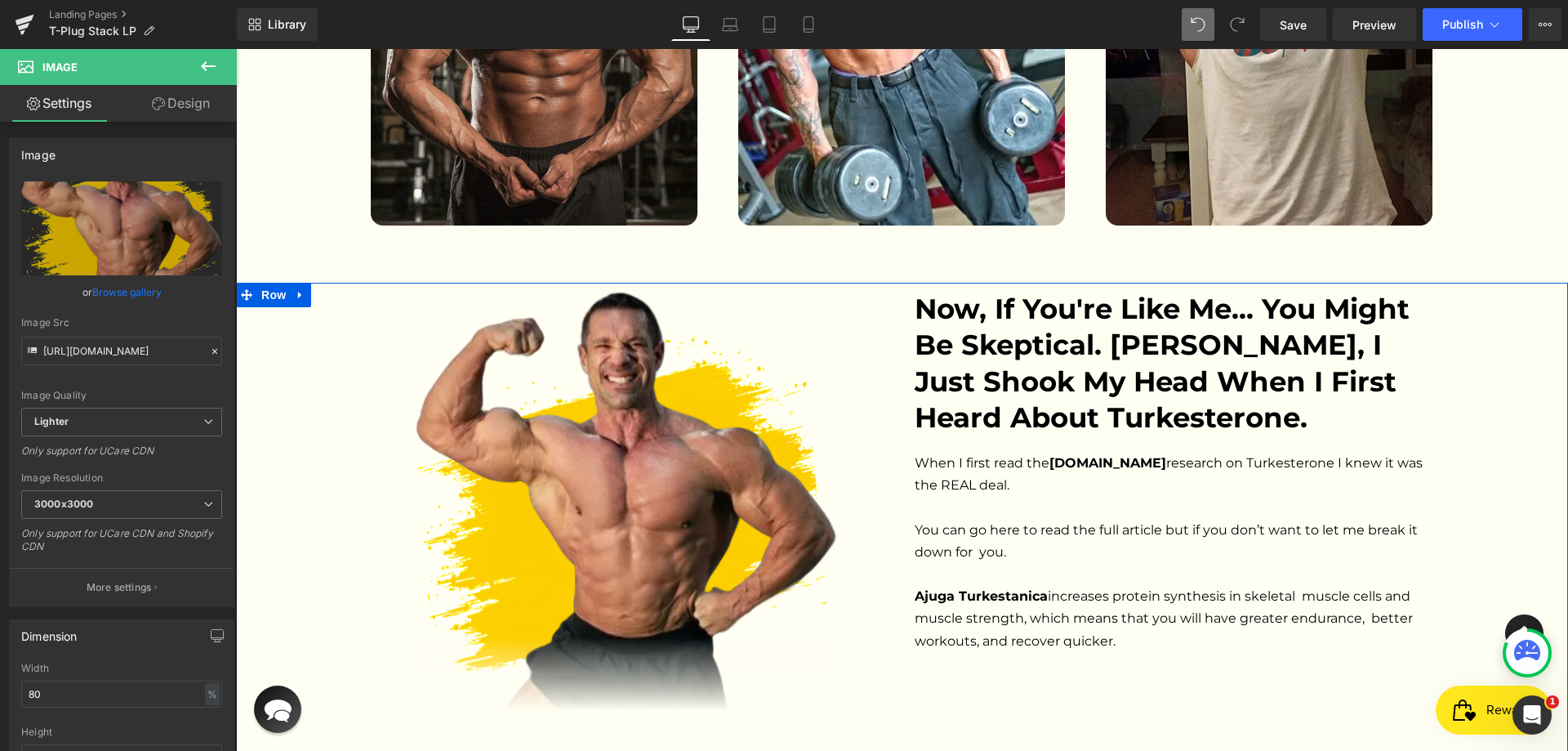
scroll to position [3245, 0]
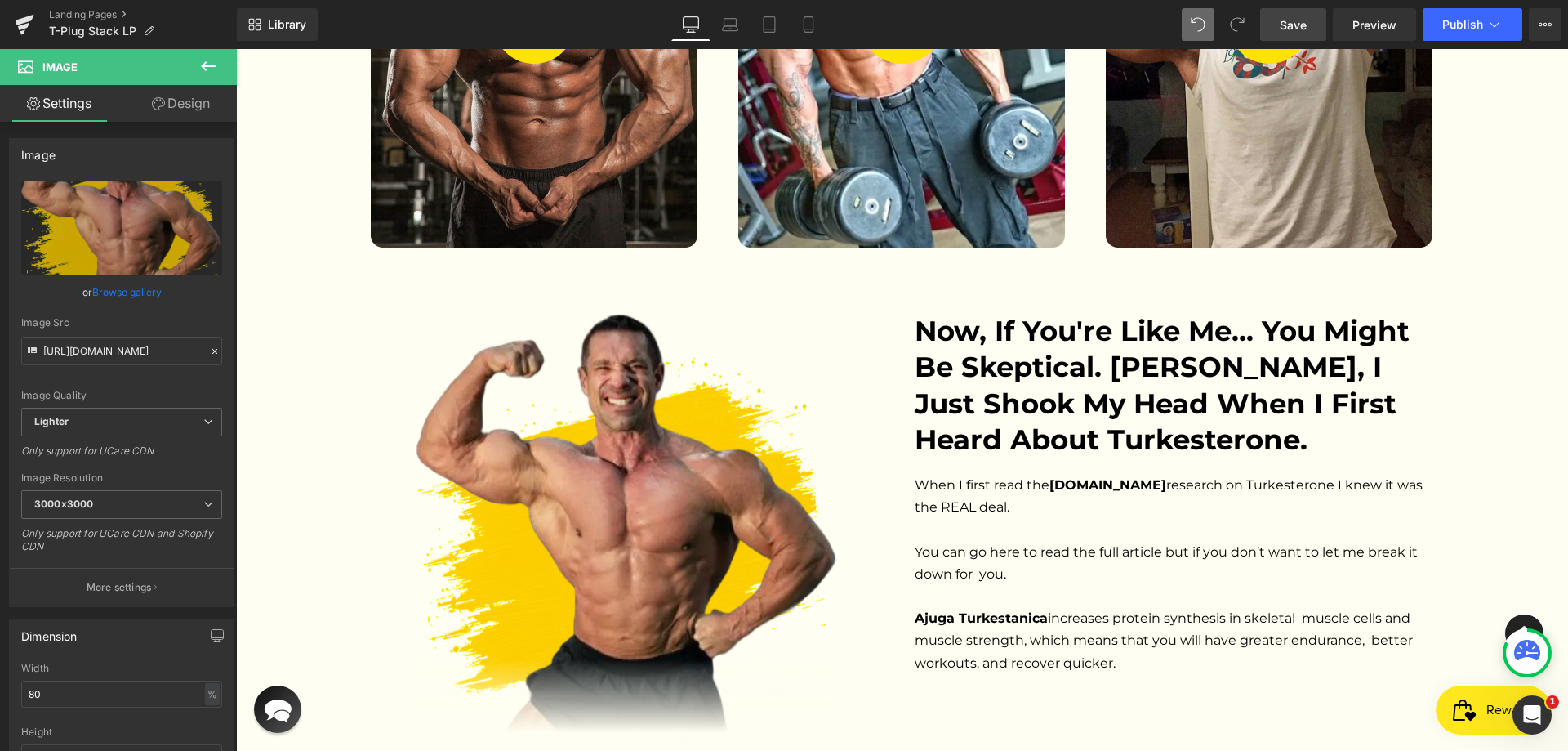
drag, startPoint x: 1301, startPoint y: 23, endPoint x: 979, endPoint y: 184, distance: 360.0
click at [1301, 23] on span "Save" at bounding box center [1293, 25] width 27 height 17
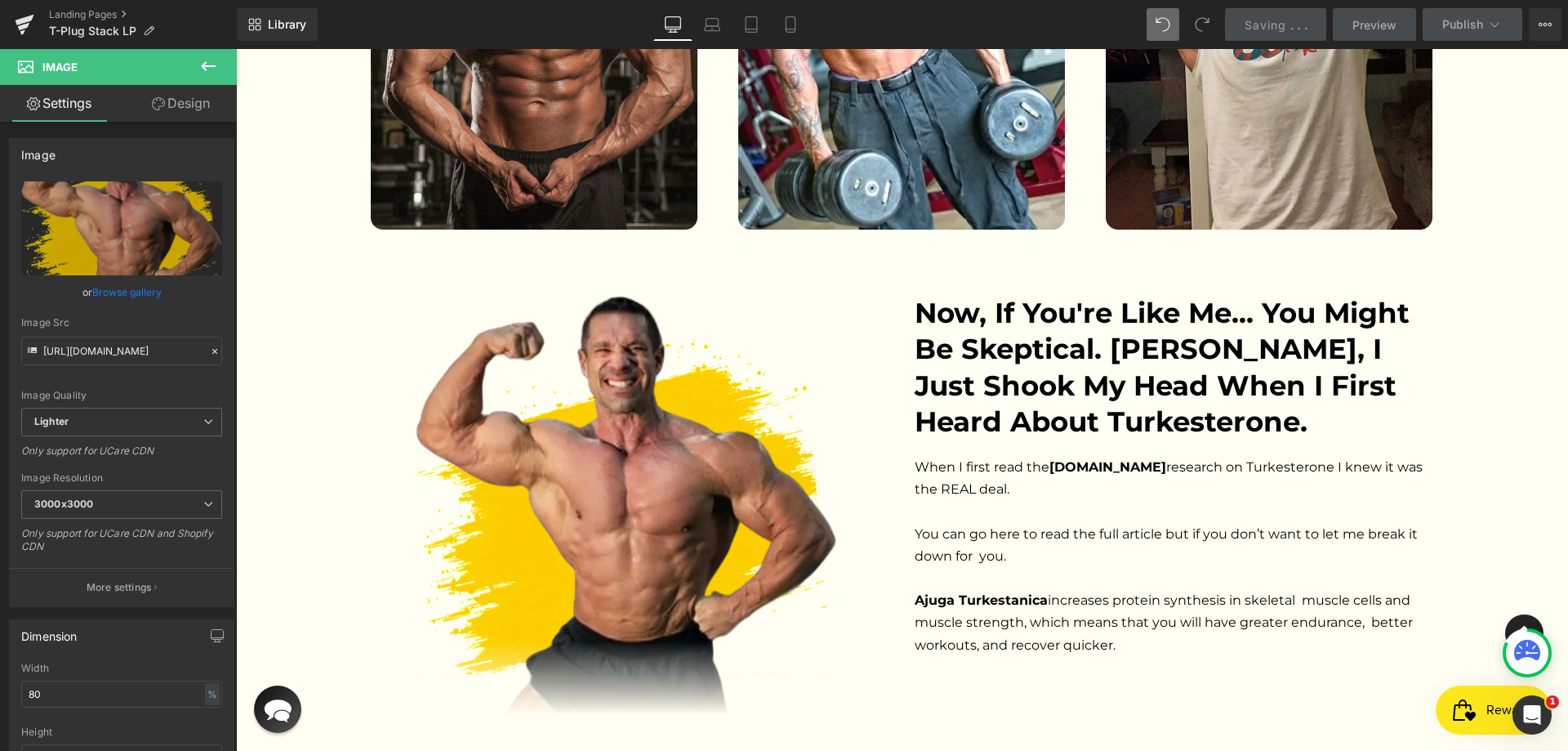
scroll to position [3490, 0]
